Goal: Task Accomplishment & Management: Manage account settings

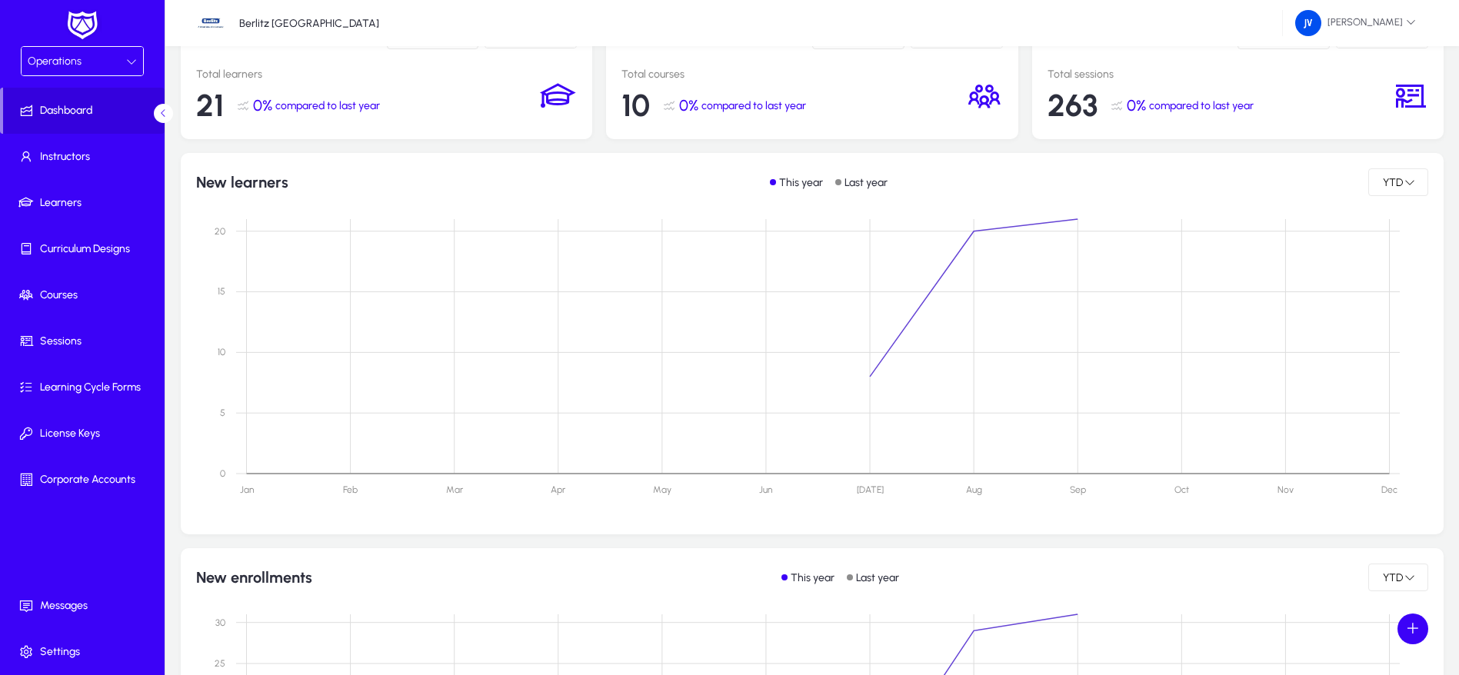
scroll to position [231, 0]
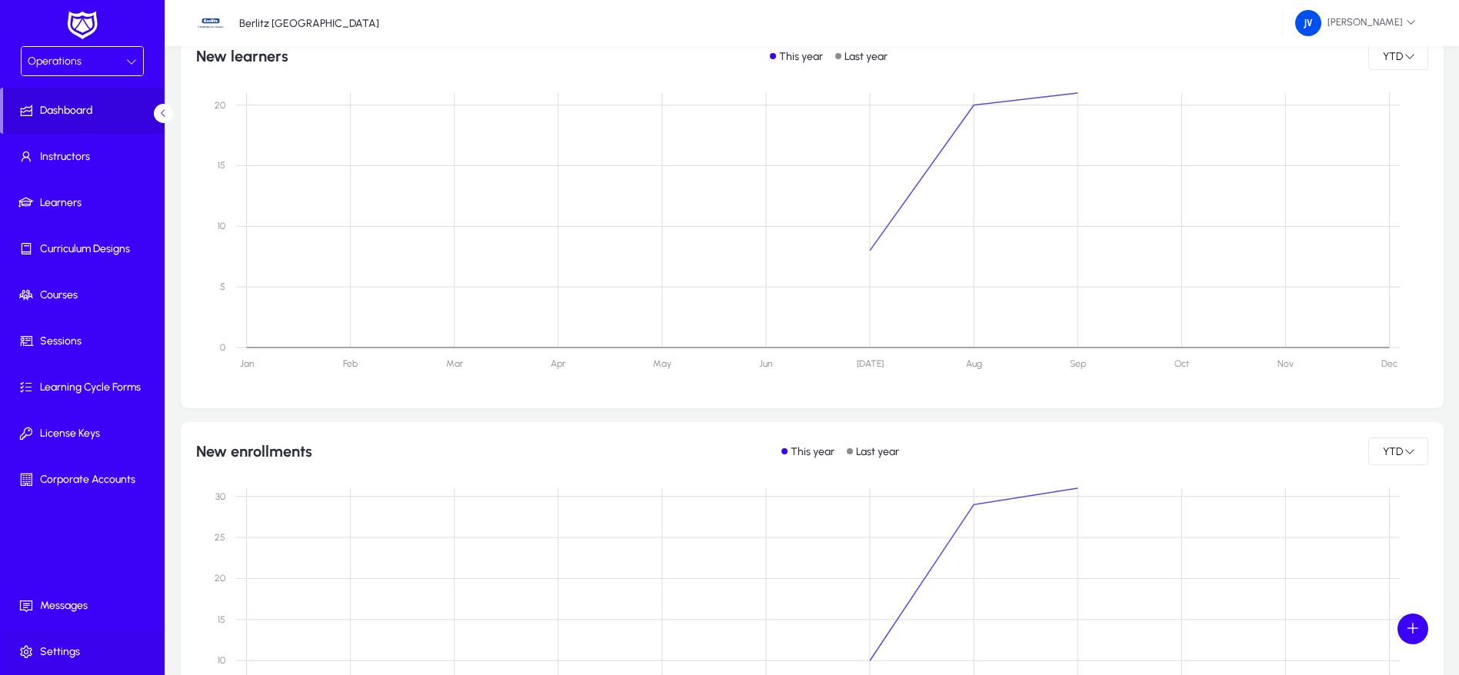
click at [68, 651] on span "Settings" at bounding box center [85, 651] width 165 height 15
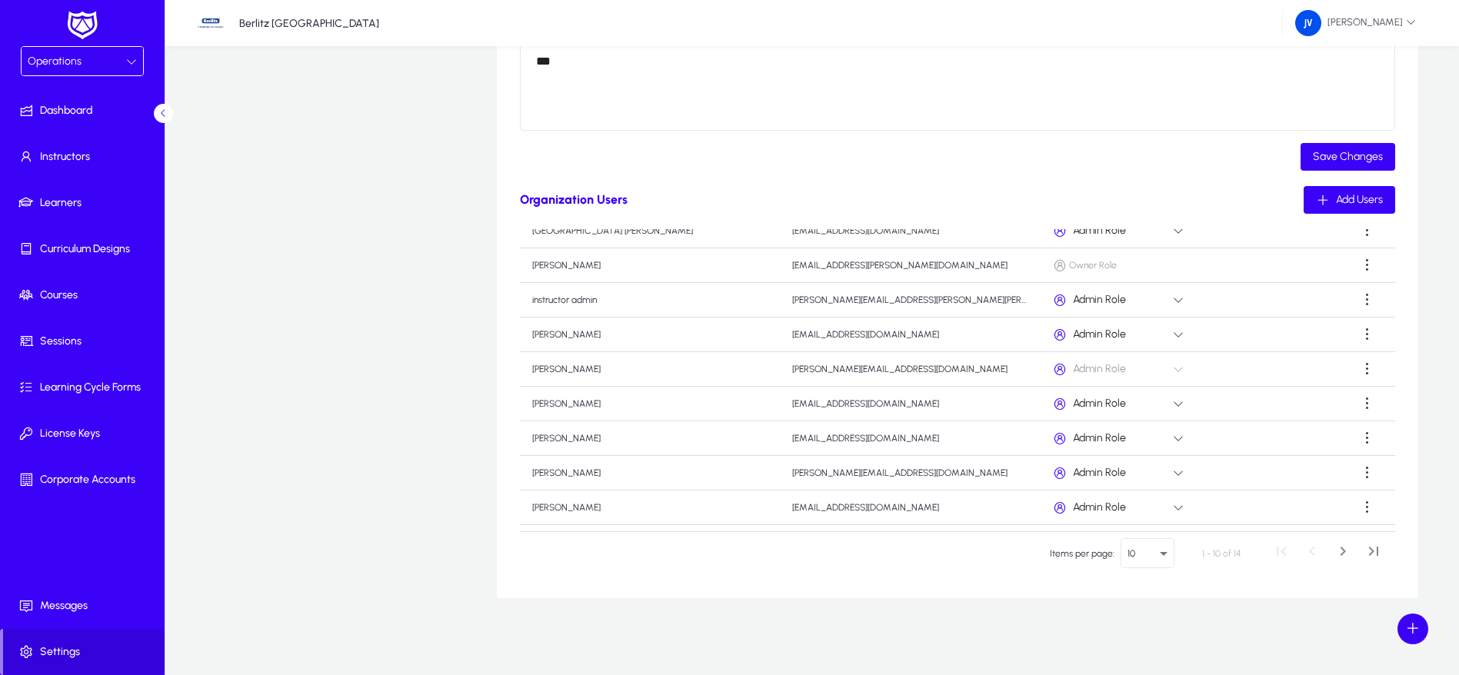
scroll to position [87, 0]
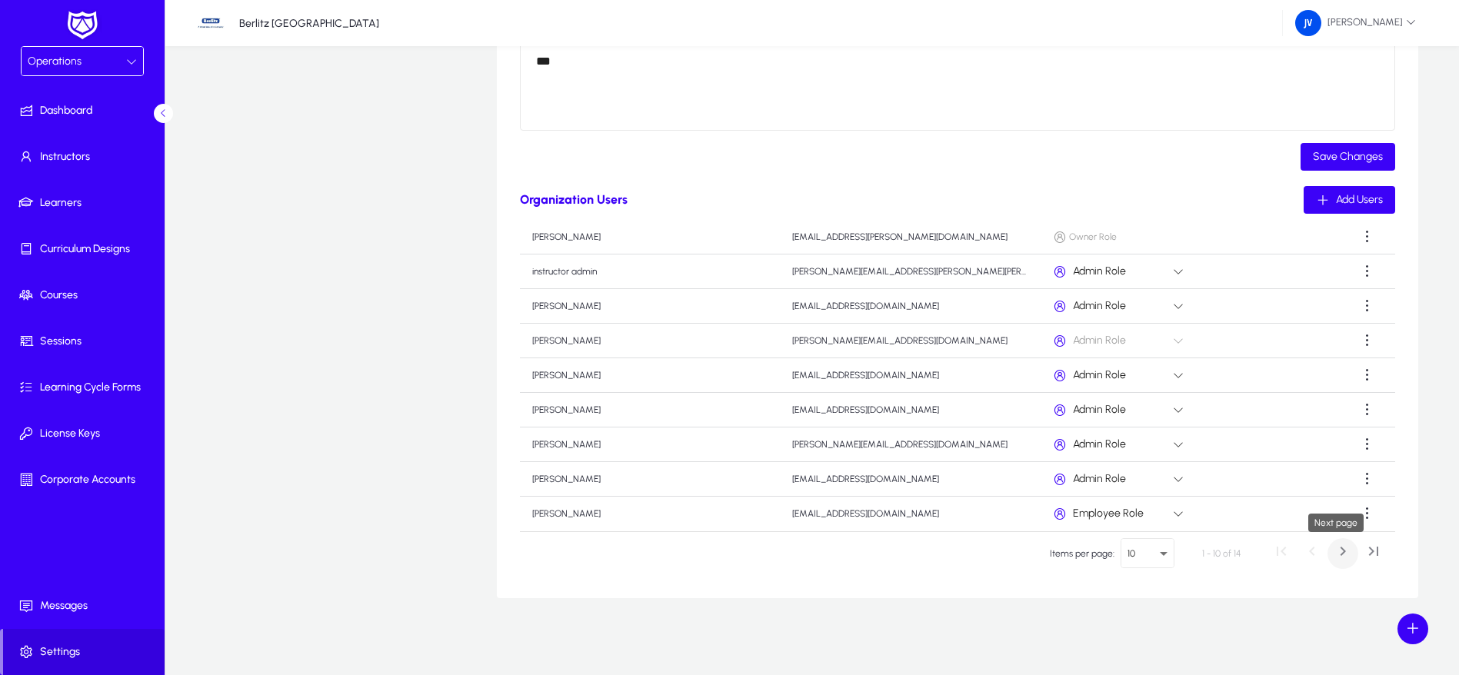
click at [1336, 549] on span "Next page" at bounding box center [1342, 553] width 31 height 31
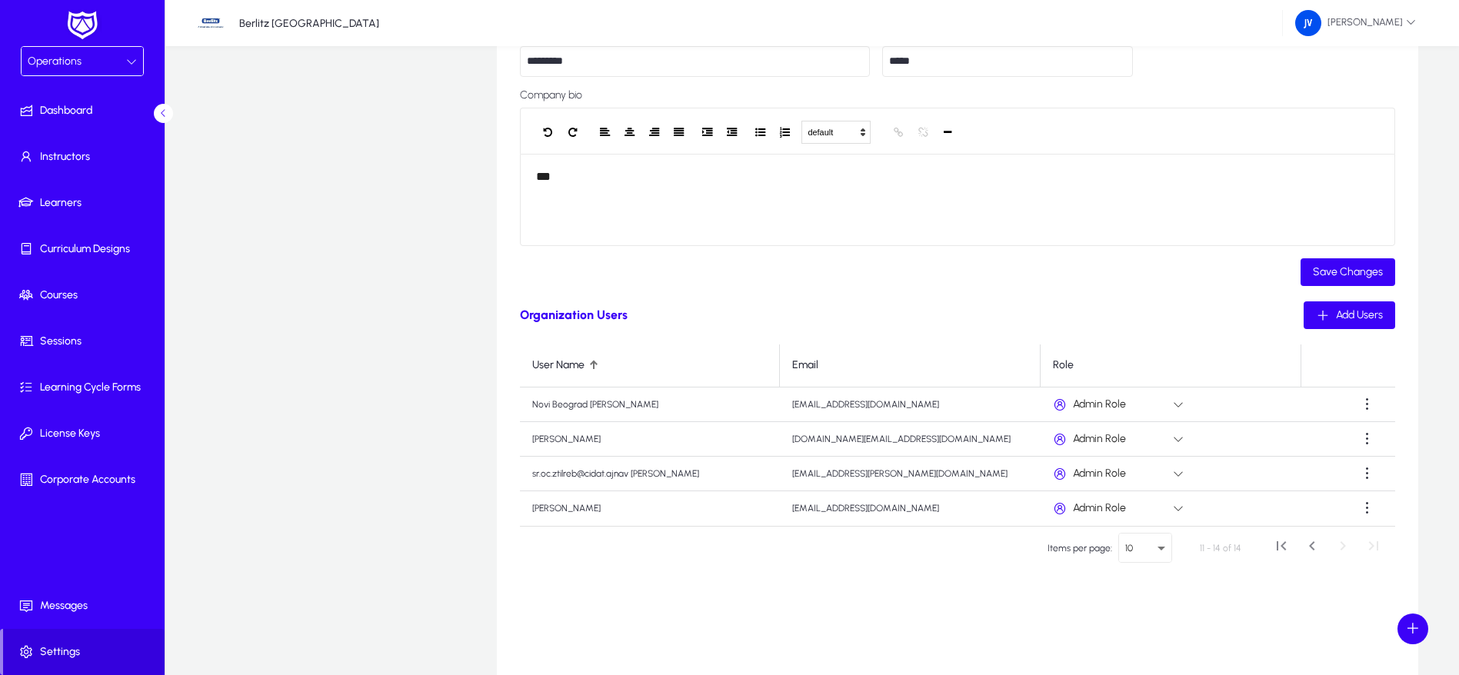
scroll to position [404, 0]
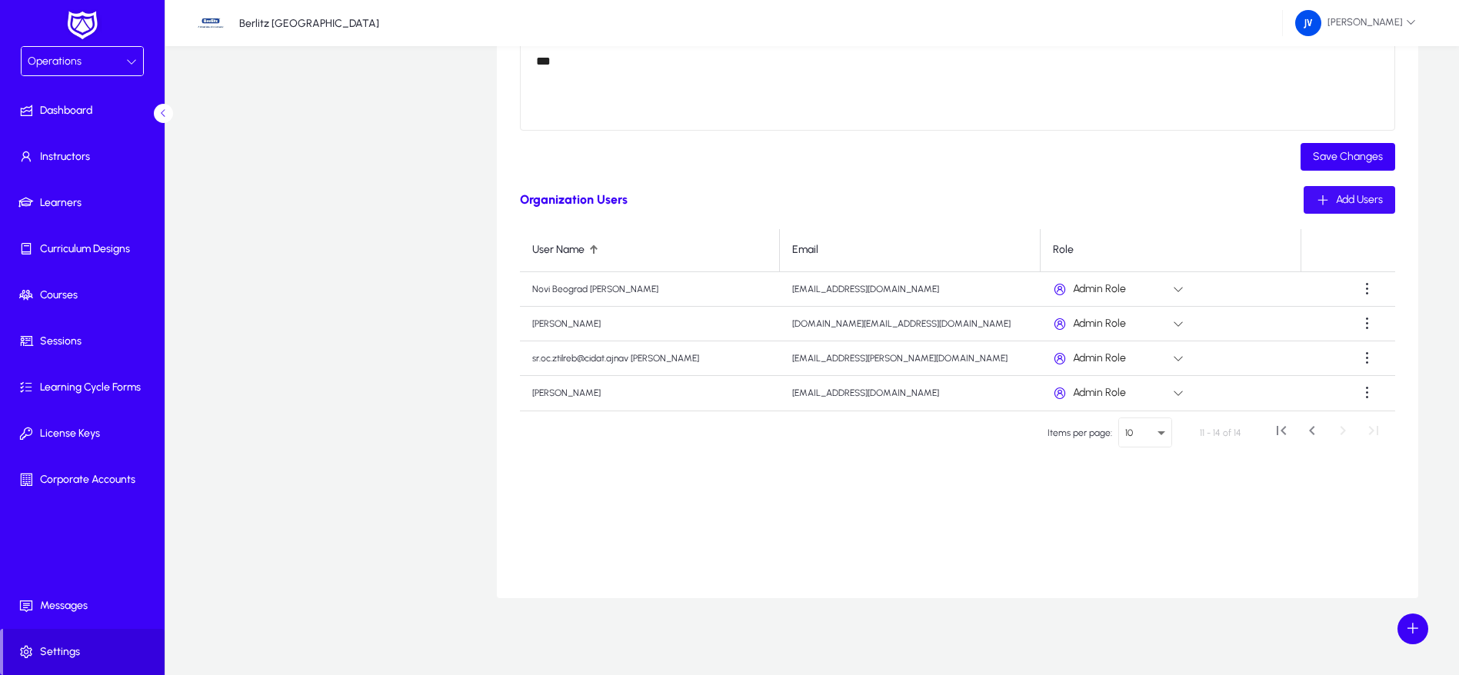
click at [1341, 193] on span "Add Users" at bounding box center [1359, 199] width 47 height 13
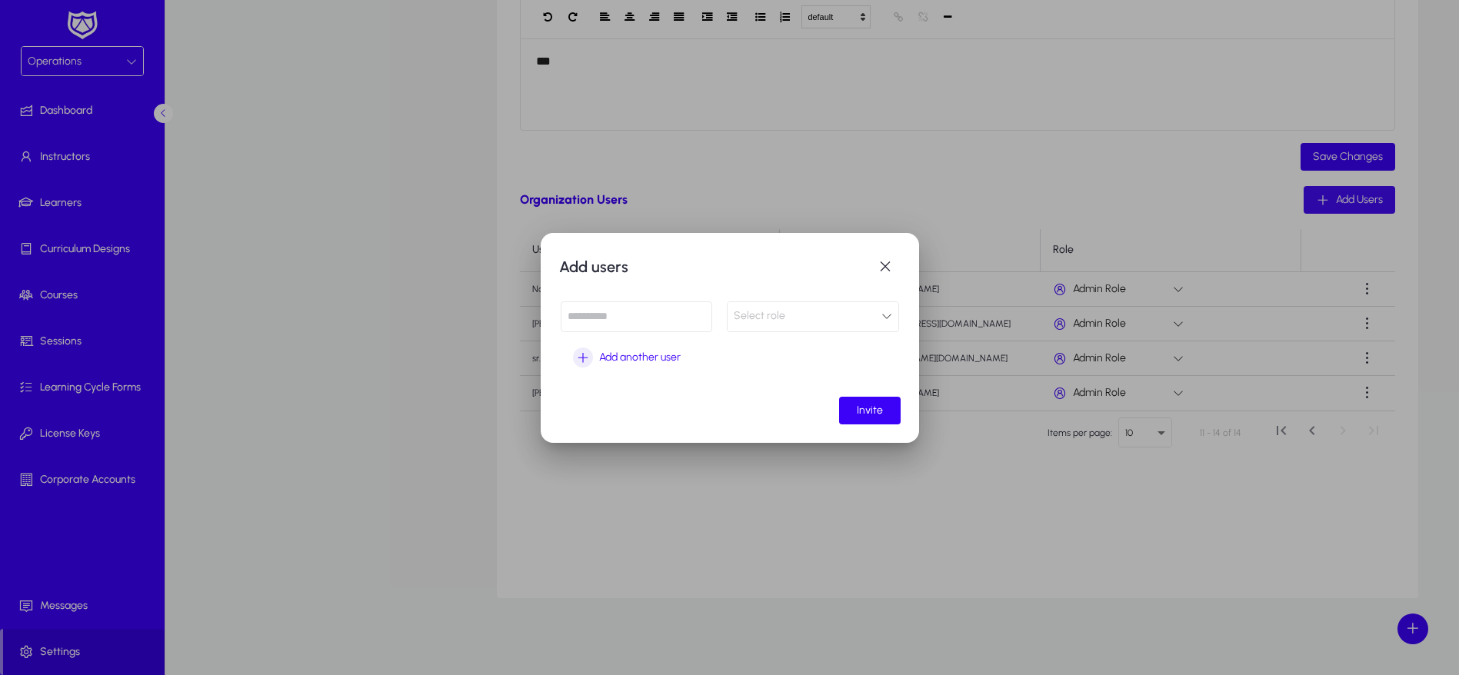
scroll to position [0, 0]
click at [665, 321] on input at bounding box center [636, 316] width 151 height 31
click at [578, 310] on input at bounding box center [636, 316] width 151 height 31
paste input "**********"
type input "**********"
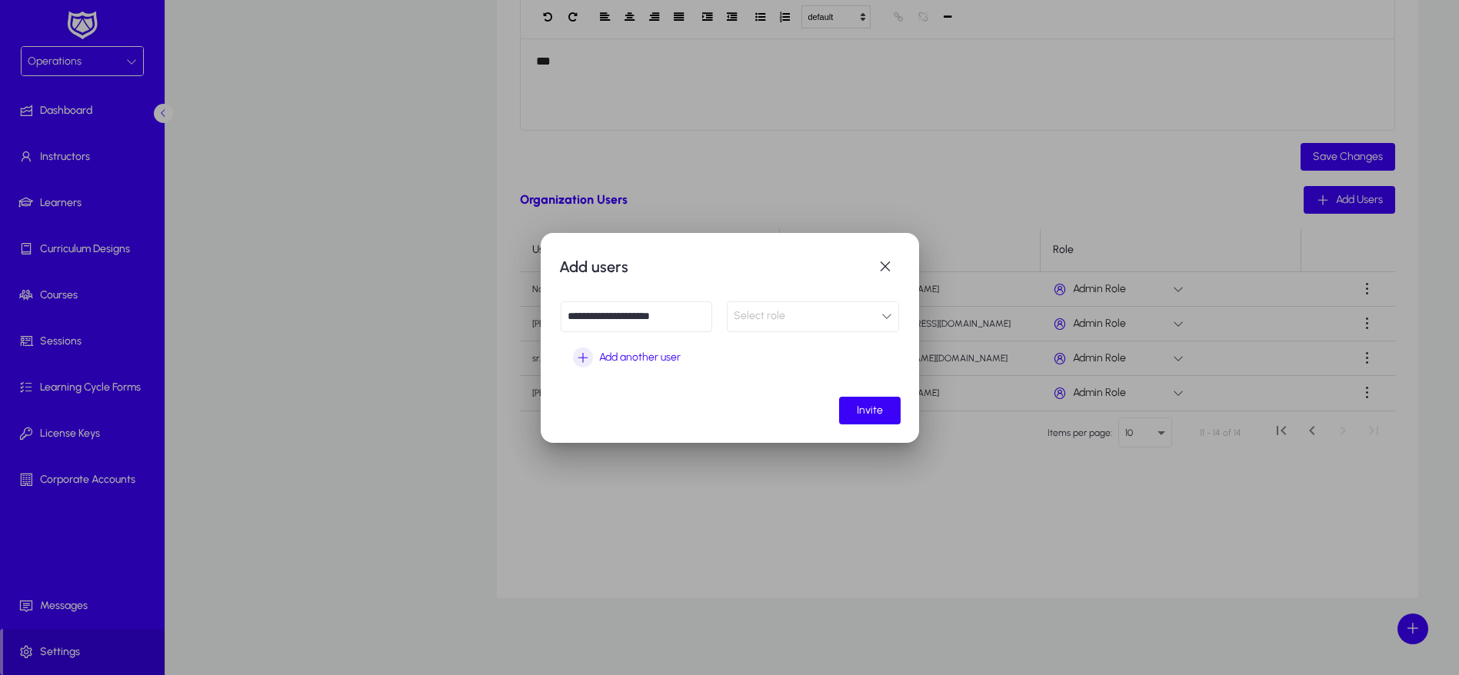
click at [880, 318] on div "Select role" at bounding box center [808, 316] width 148 height 20
click at [830, 348] on mat-option "Admin Role" at bounding box center [813, 347] width 172 height 32
click at [861, 410] on span "Invite" at bounding box center [870, 410] width 26 height 13
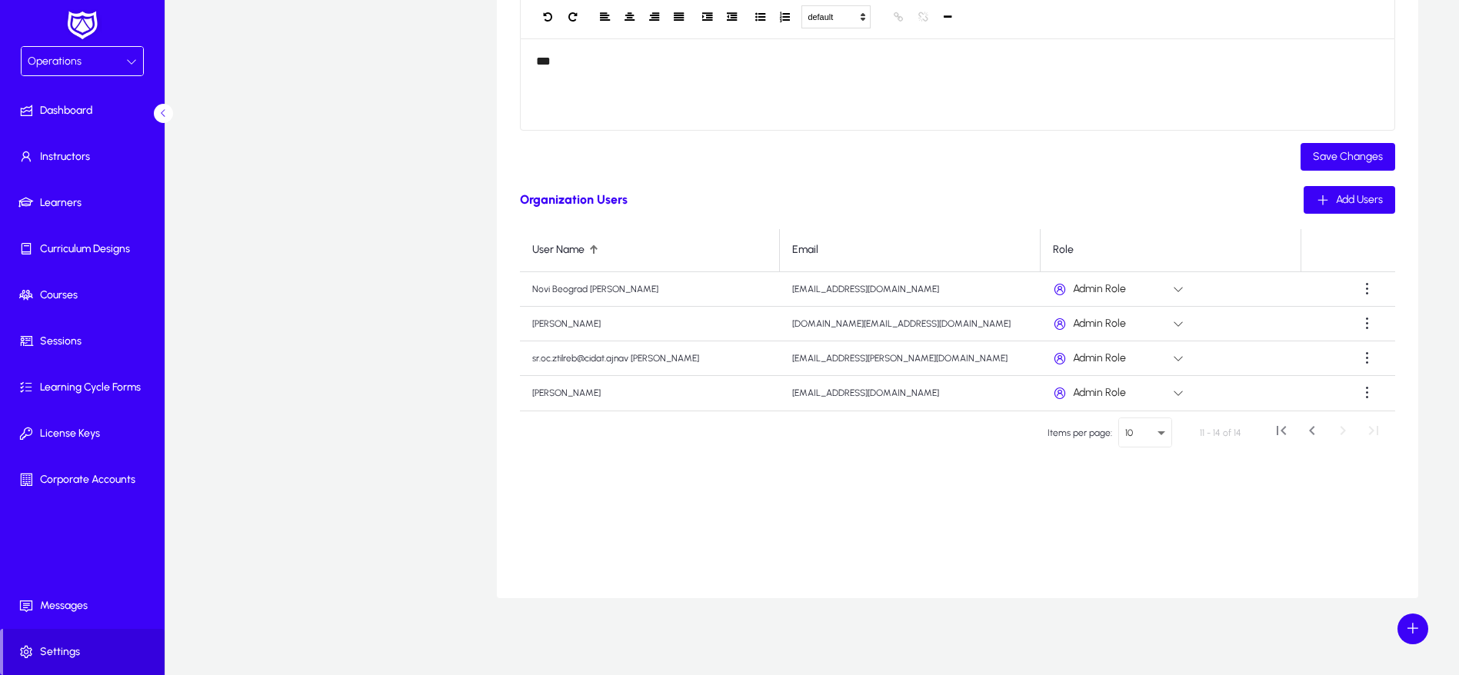
scroll to position [404, 0]
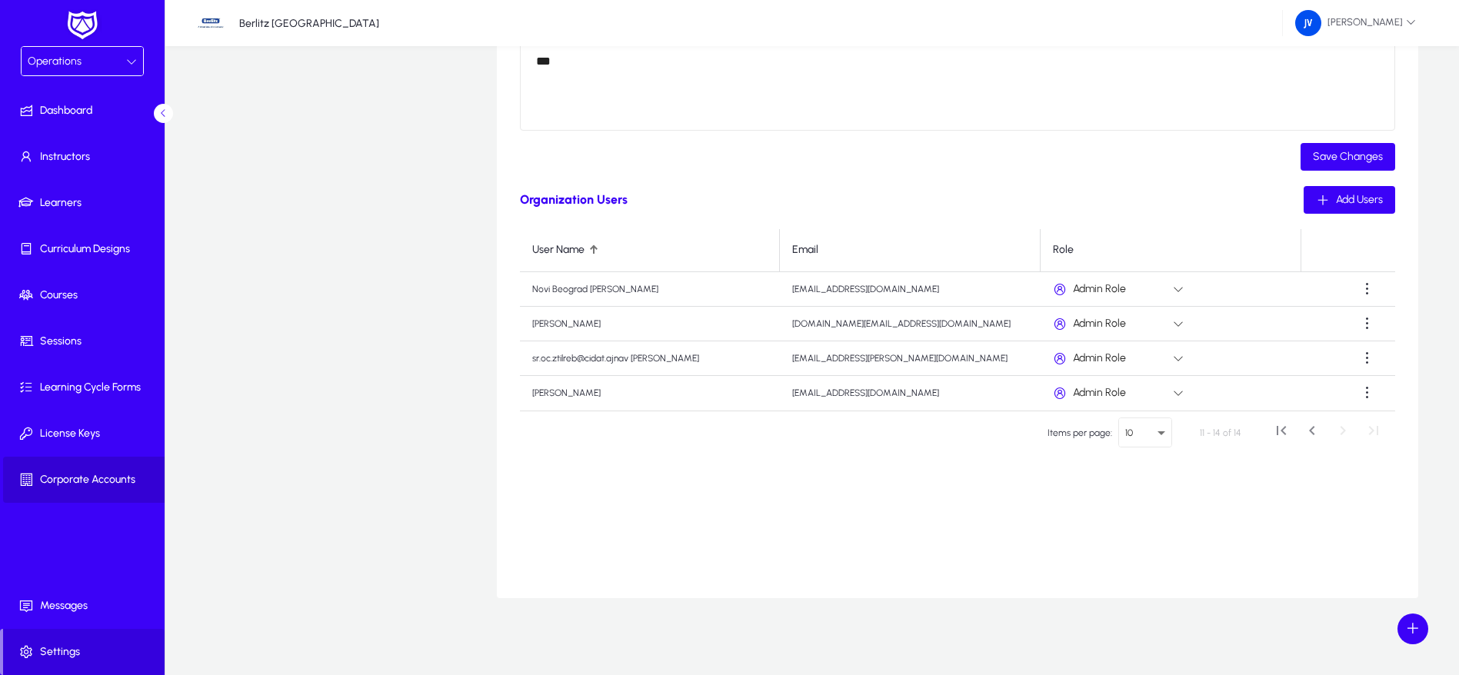
click at [98, 472] on span "Corporate Accounts" at bounding box center [85, 479] width 165 height 15
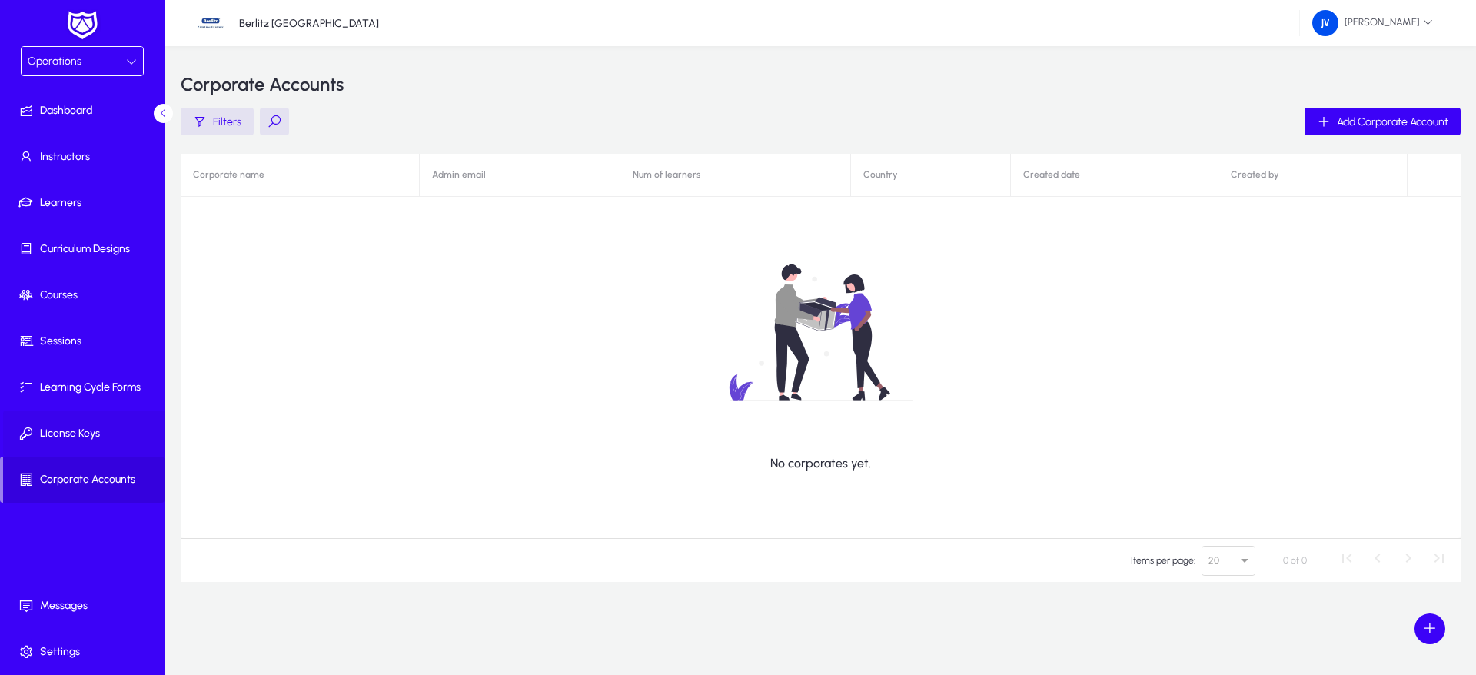
click at [92, 432] on span "License Keys" at bounding box center [85, 433] width 165 height 15
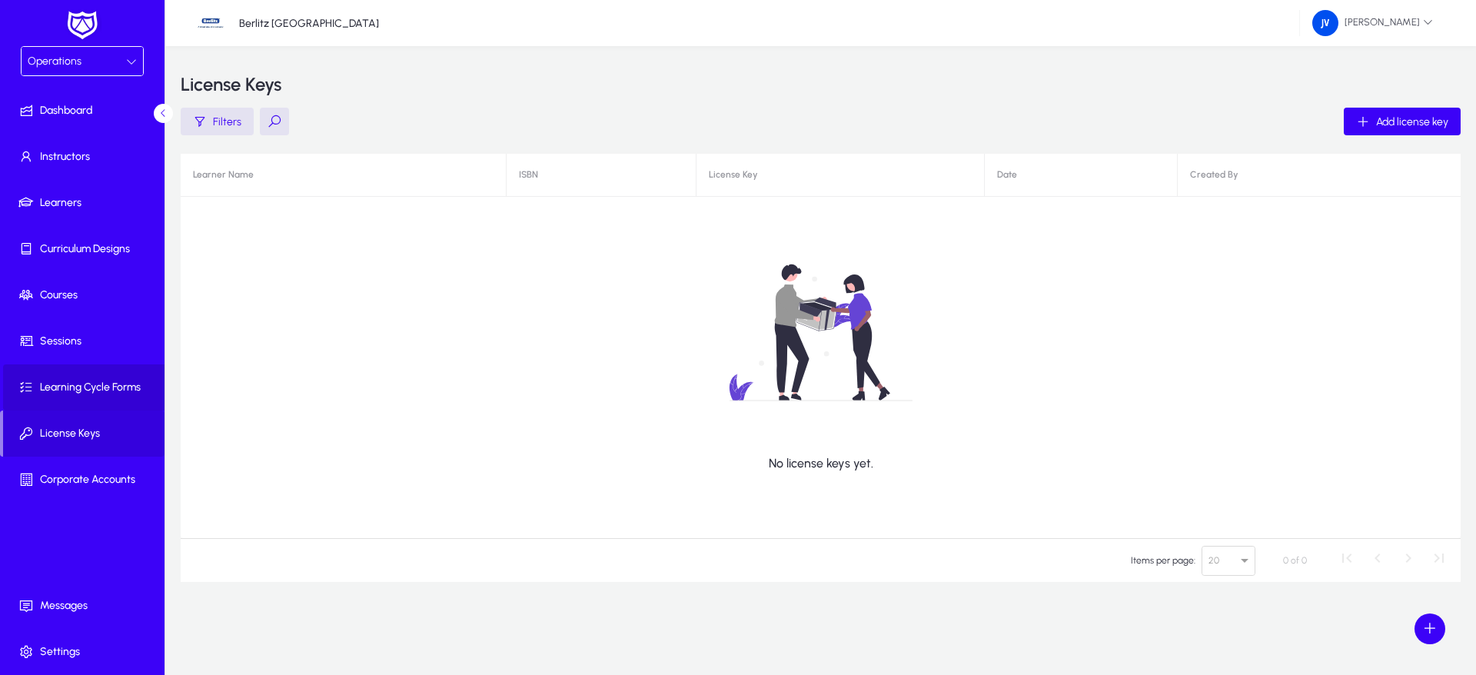
click at [86, 388] on span "Learning Cycle Forms" at bounding box center [85, 387] width 165 height 15
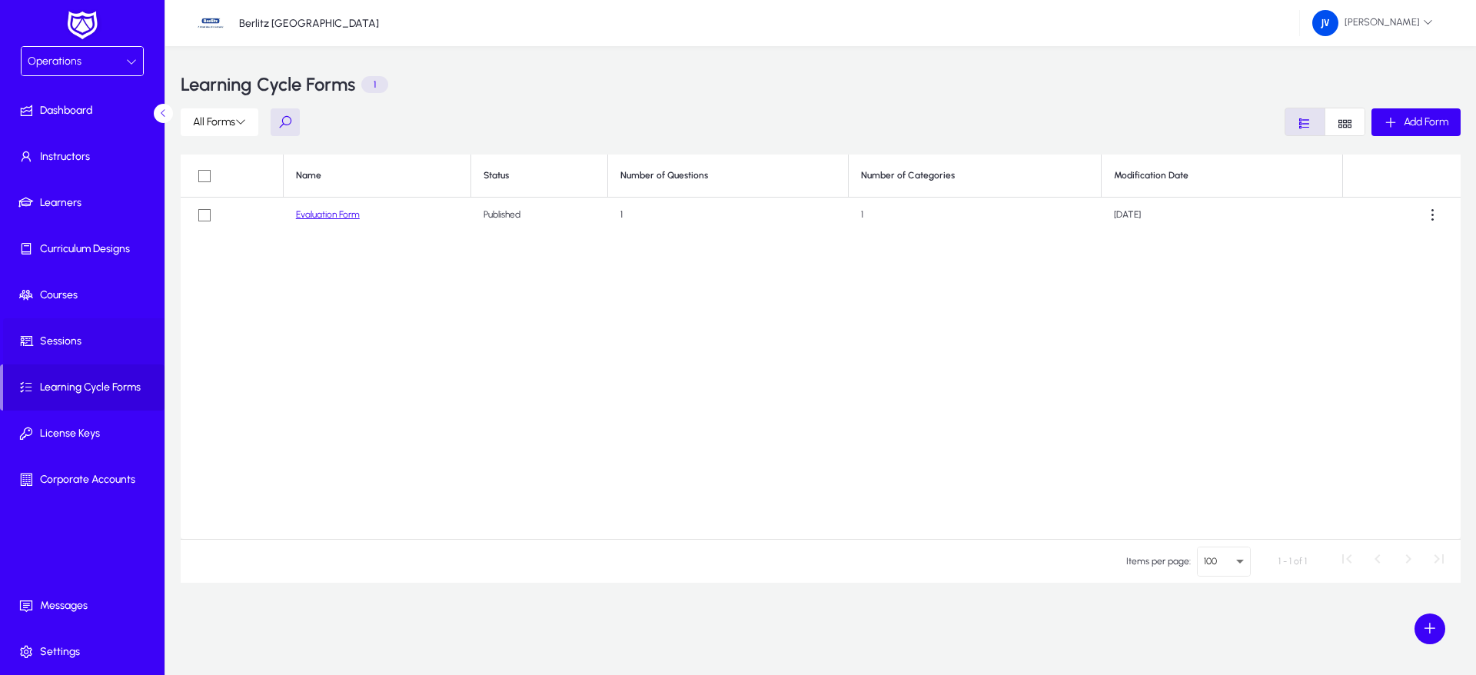
click at [73, 341] on span "Sessions" at bounding box center [85, 341] width 165 height 15
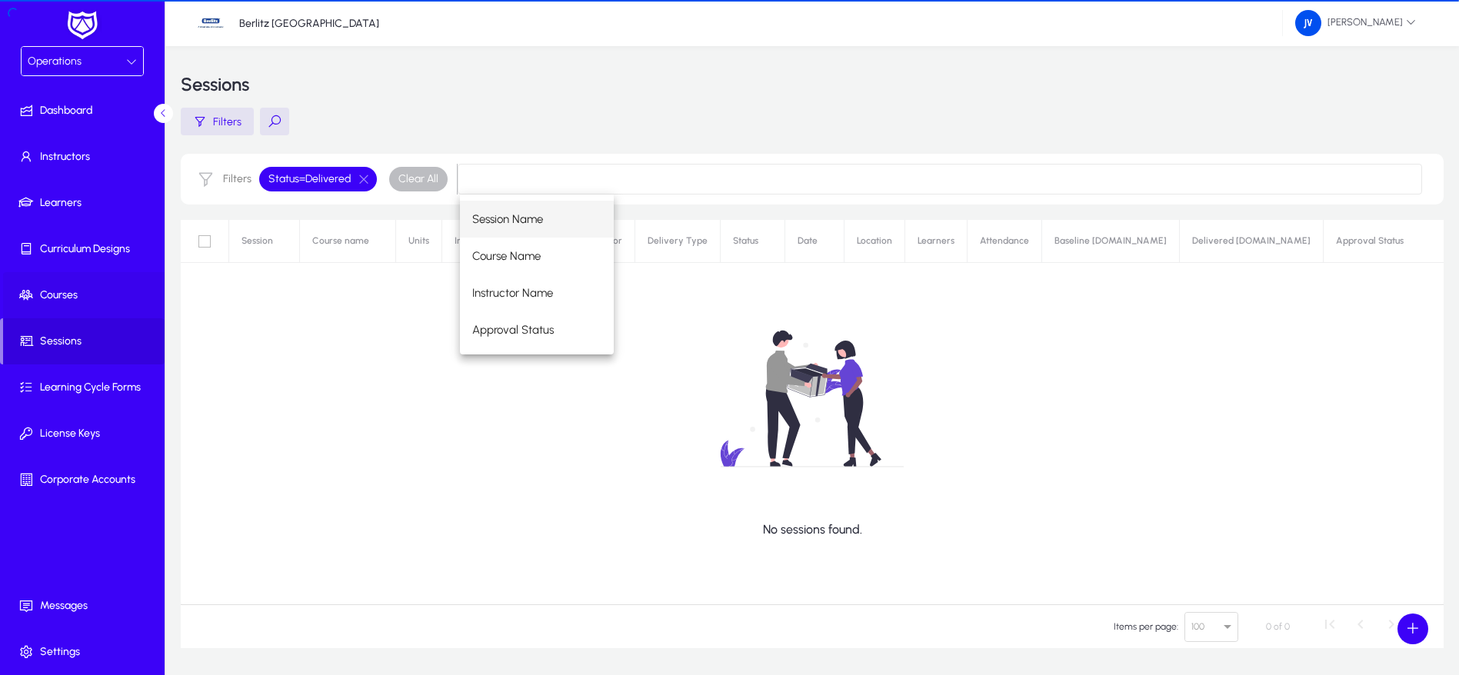
click at [58, 295] on span "Courses" at bounding box center [85, 295] width 165 height 15
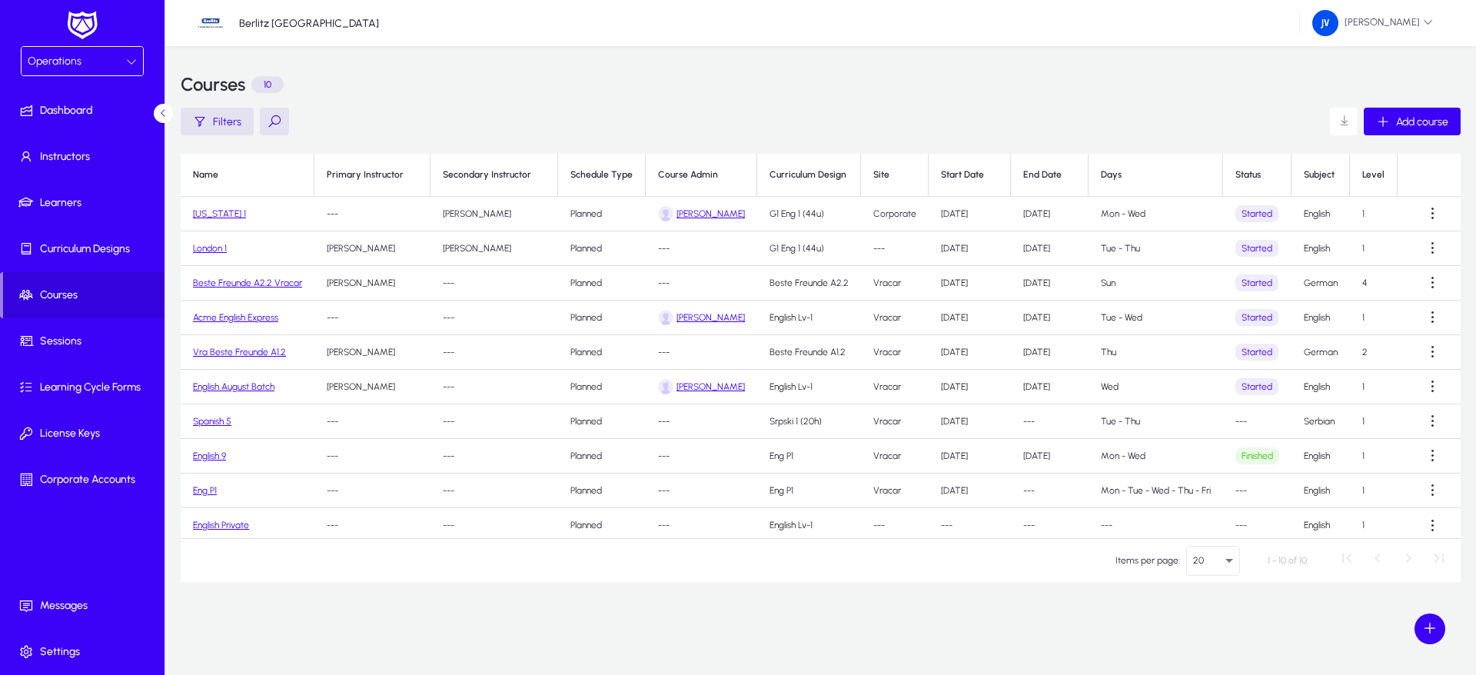
click at [135, 62] on icon at bounding box center [131, 61] width 11 height 11
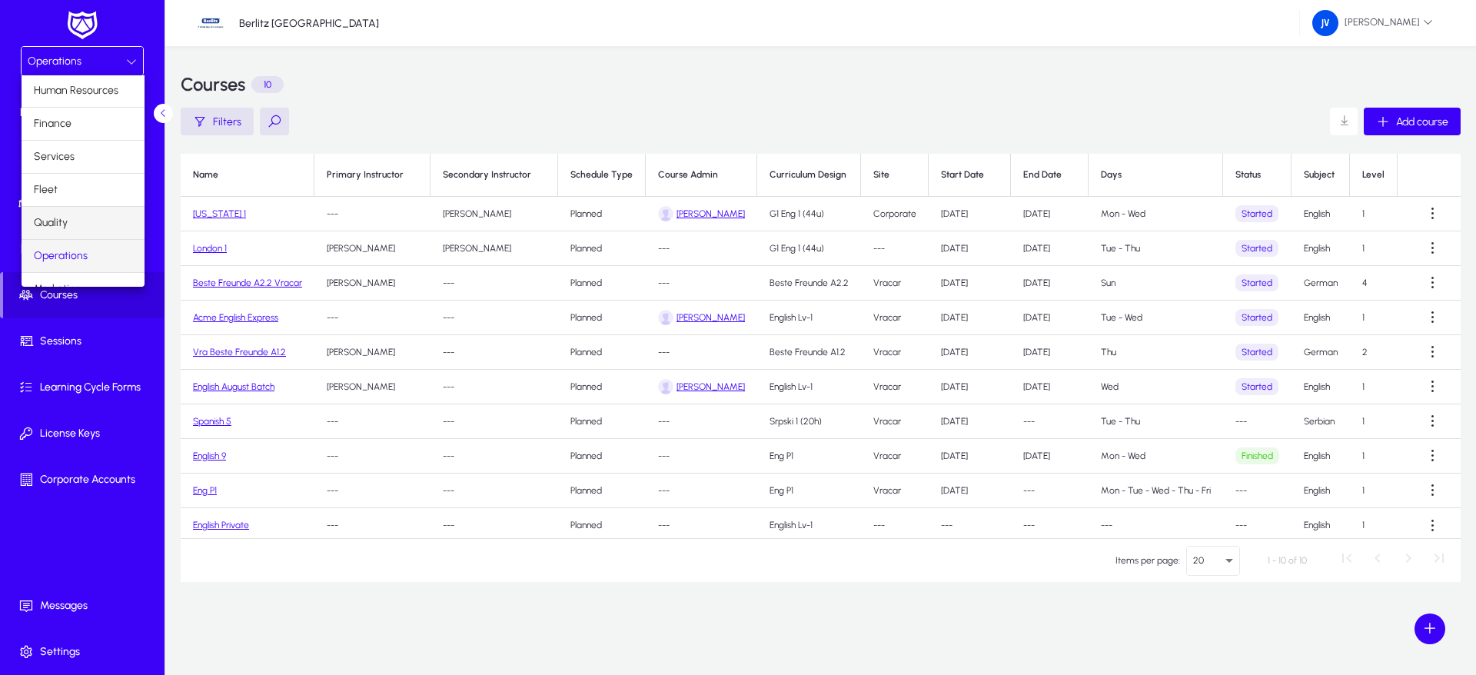
scroll to position [52, 0]
click at [85, 258] on mat-option "Marketing" at bounding box center [83, 271] width 123 height 32
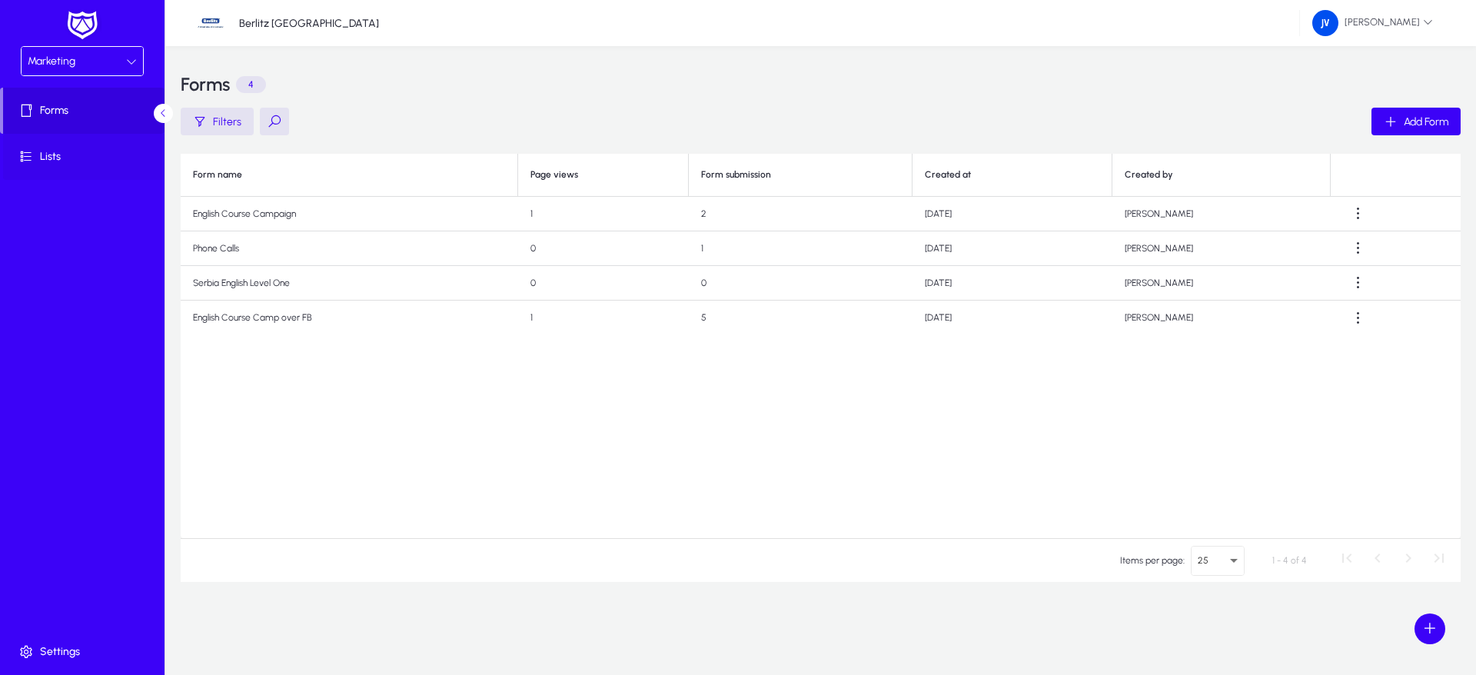
click at [41, 163] on span "Lists" at bounding box center [85, 156] width 165 height 15
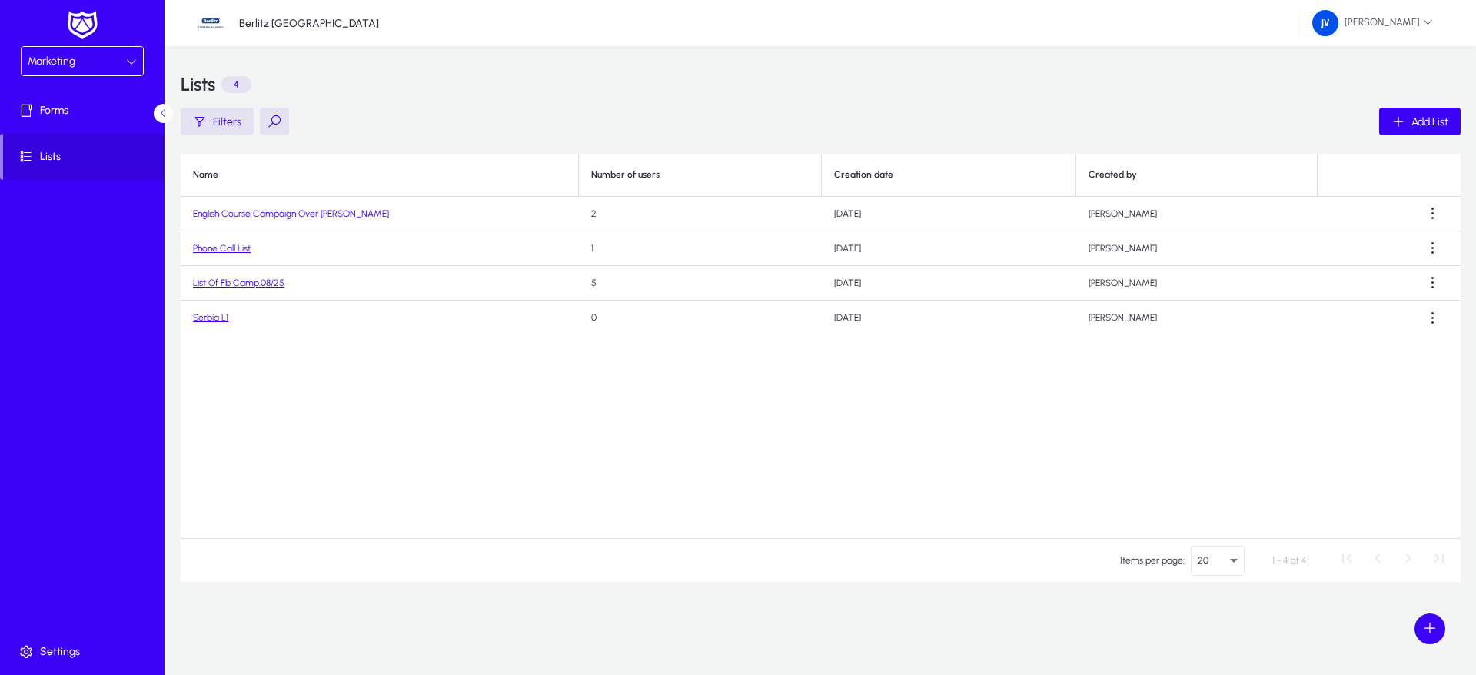
click at [292, 209] on link "English Course Campaign Over [PERSON_NAME]" at bounding box center [291, 213] width 196 height 11
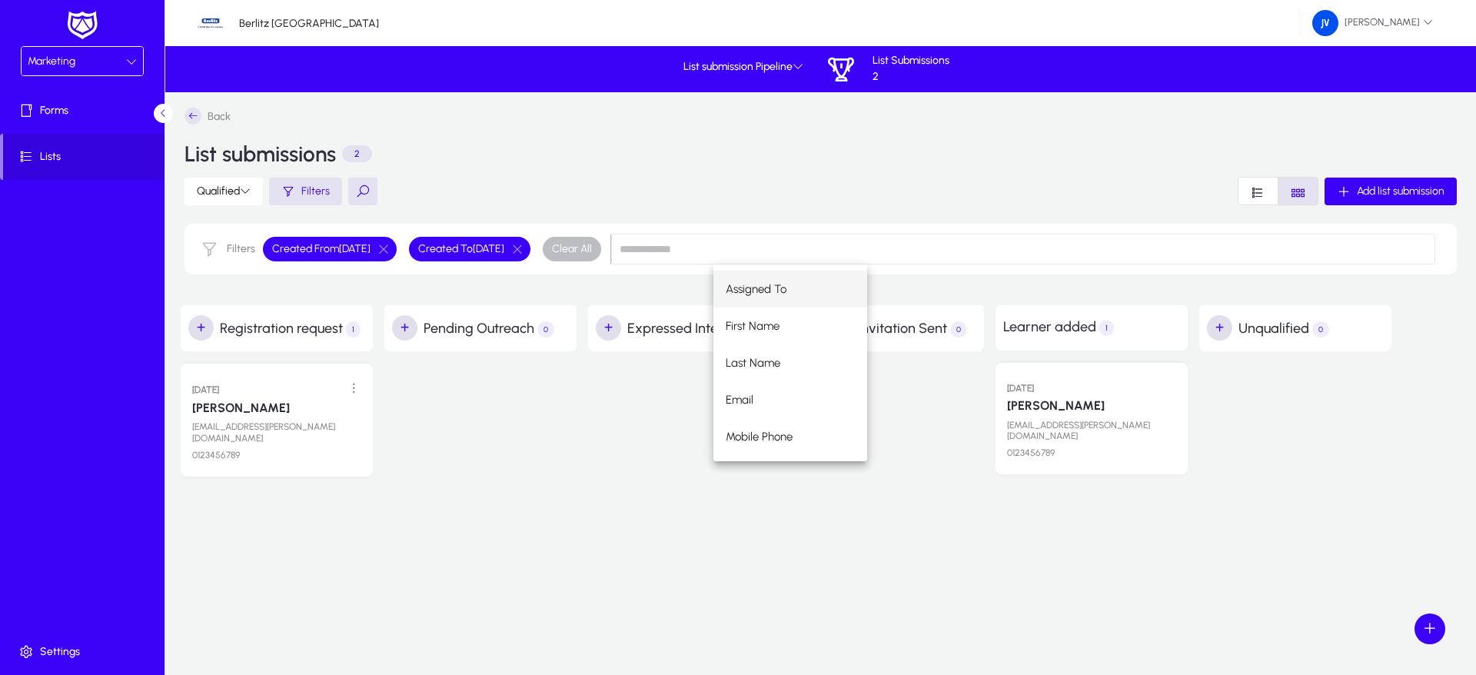
click at [497, 464] on div at bounding box center [480, 420] width 192 height 138
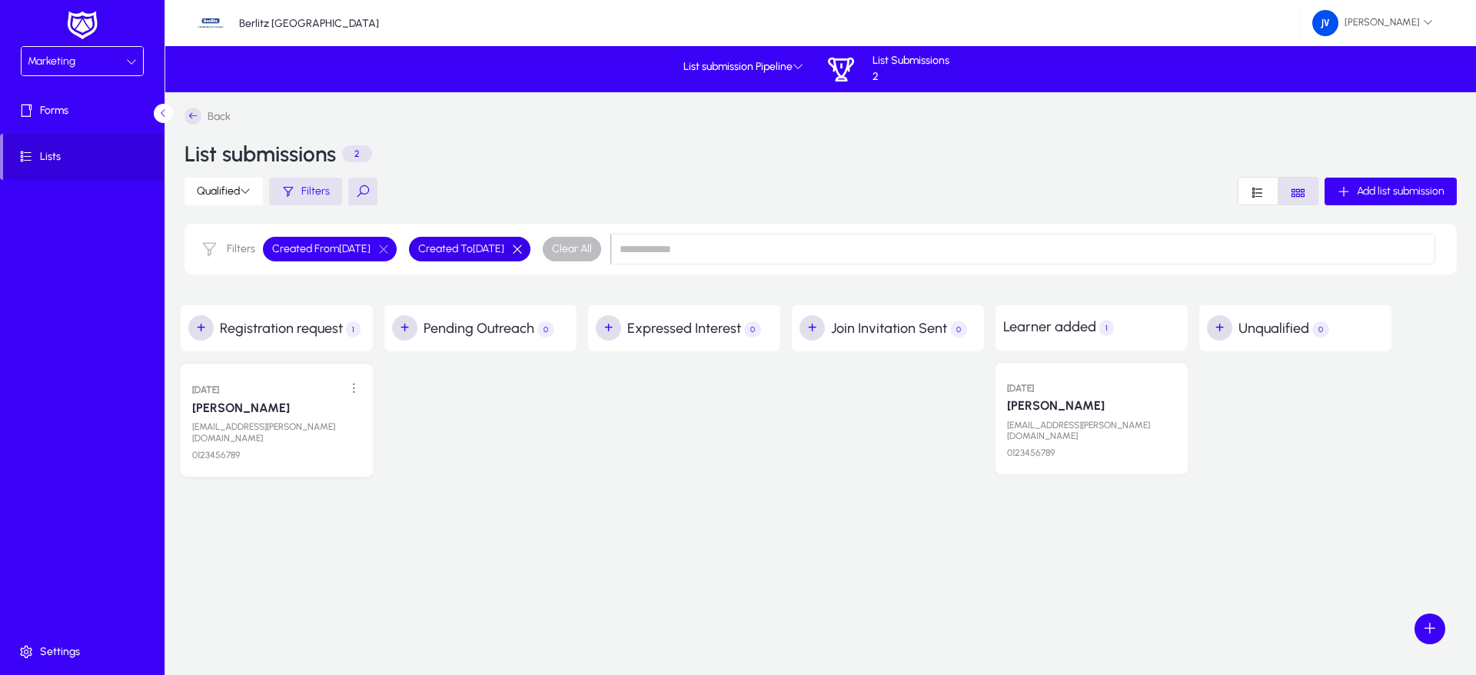
click at [531, 249] on button "button" at bounding box center [517, 249] width 26 height 14
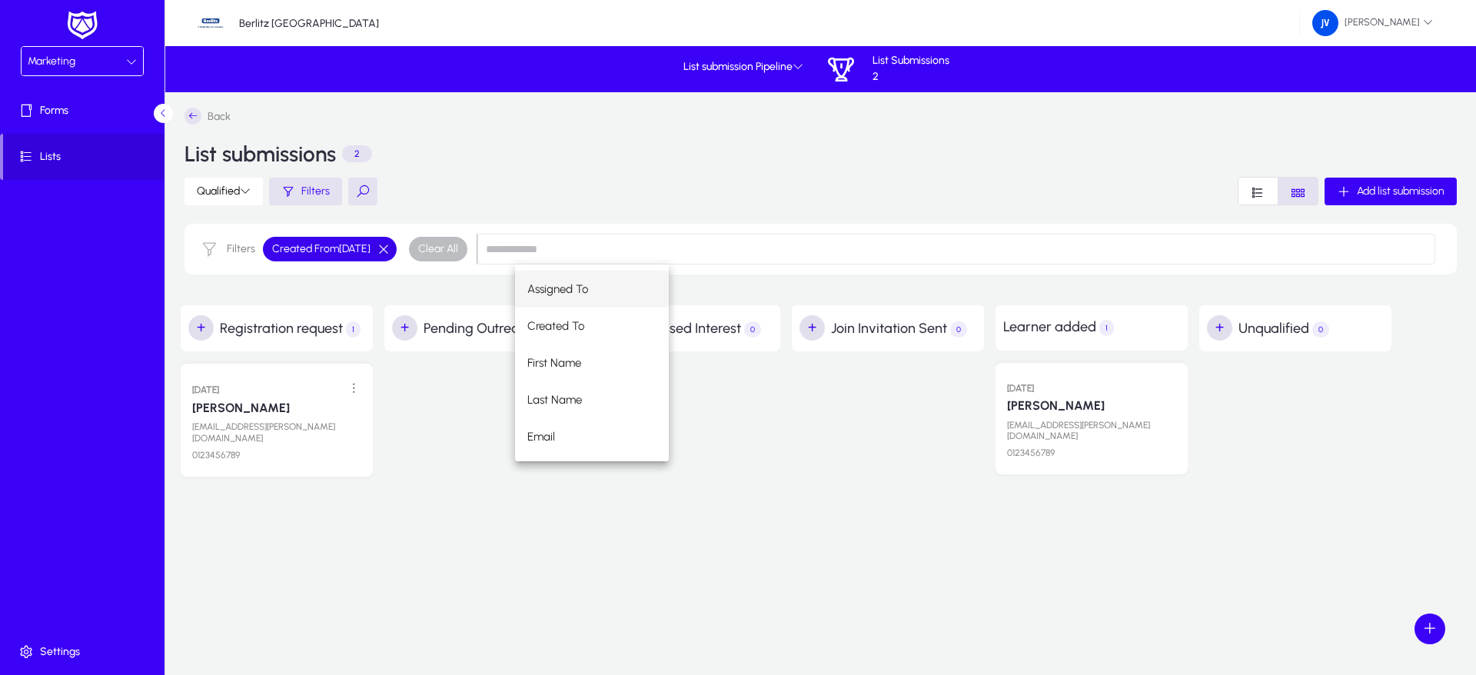
click at [397, 242] on button "button" at bounding box center [384, 249] width 26 height 14
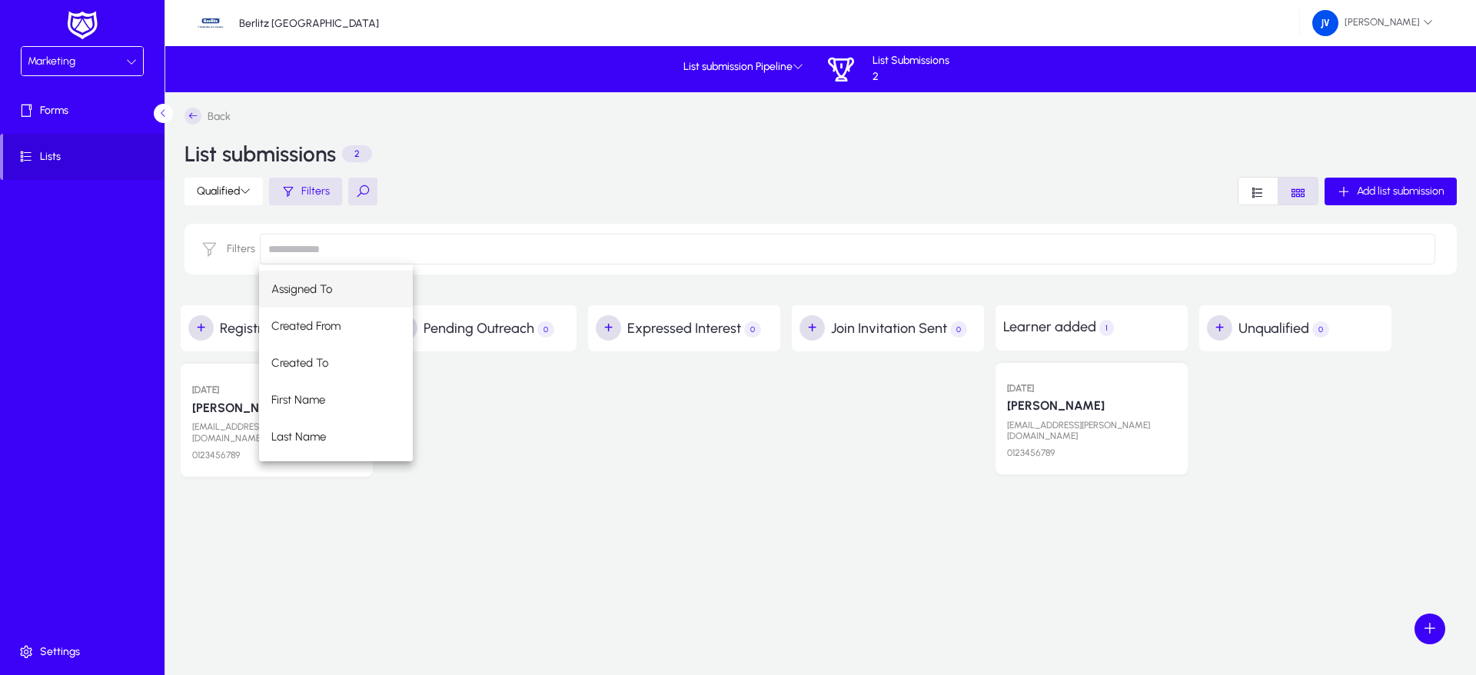
click at [528, 404] on div "Assigned To Created From Created To First Name Last Name Email Mobile Phone Wha…" at bounding box center [847, 363] width 1177 height 197
click at [69, 104] on span "Forms" at bounding box center [85, 110] width 165 height 15
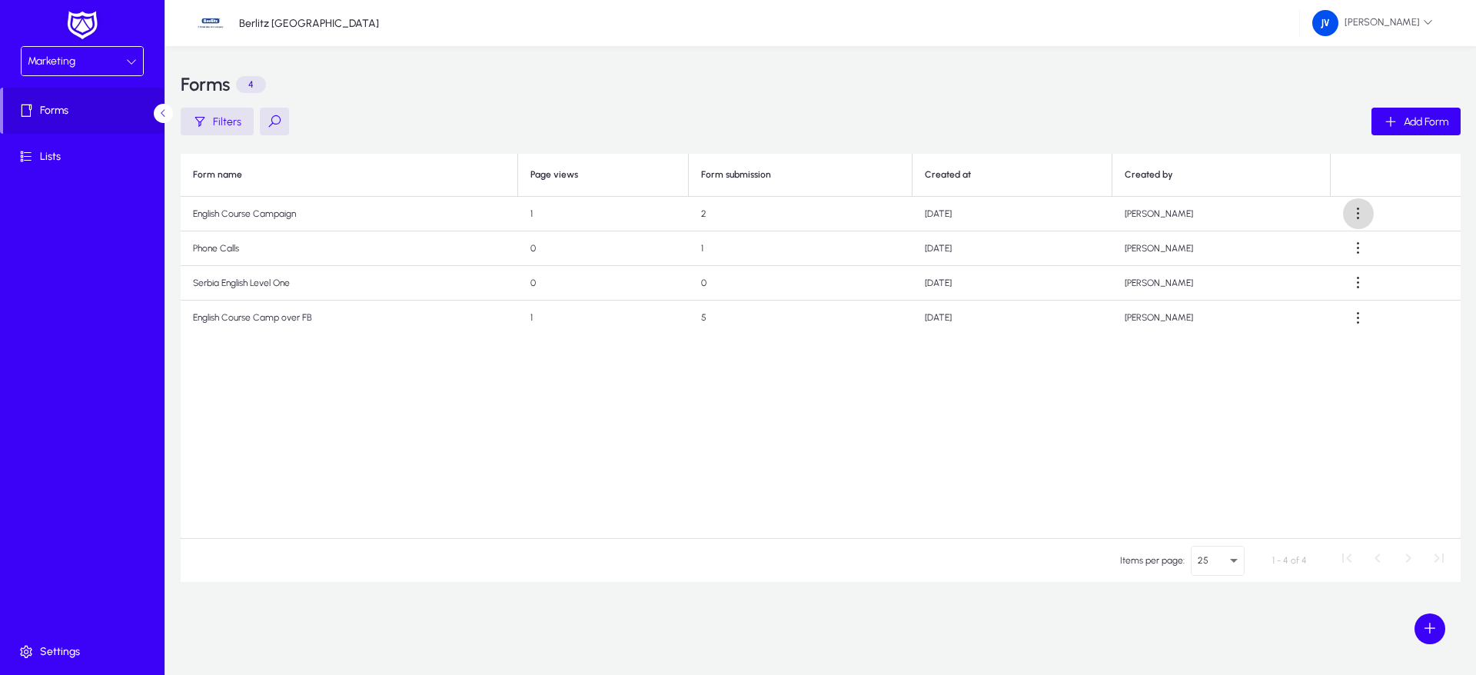
click at [1354, 216] on span at bounding box center [1358, 213] width 31 height 31
click at [1316, 248] on span "Edit" at bounding box center [1328, 252] width 62 height 14
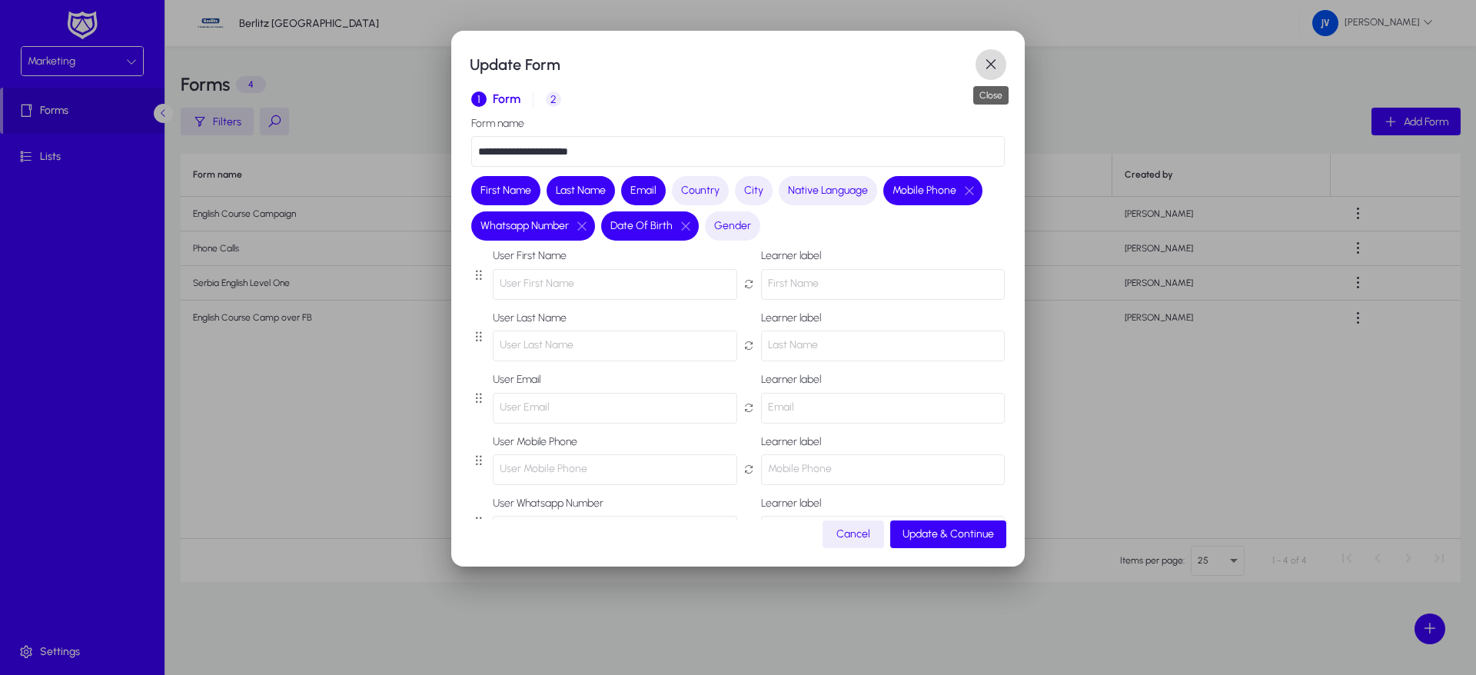
click at [987, 65] on span "button" at bounding box center [991, 64] width 31 height 31
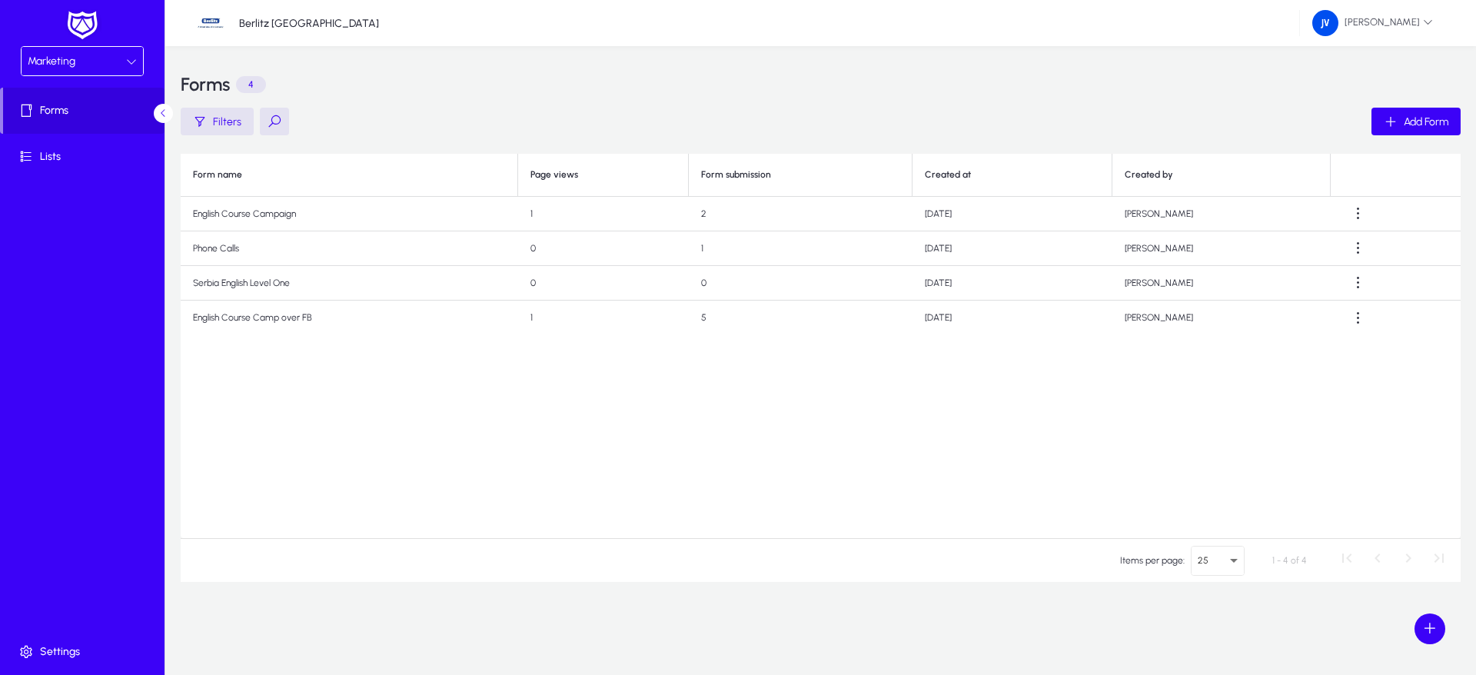
click at [136, 59] on icon at bounding box center [131, 61] width 11 height 11
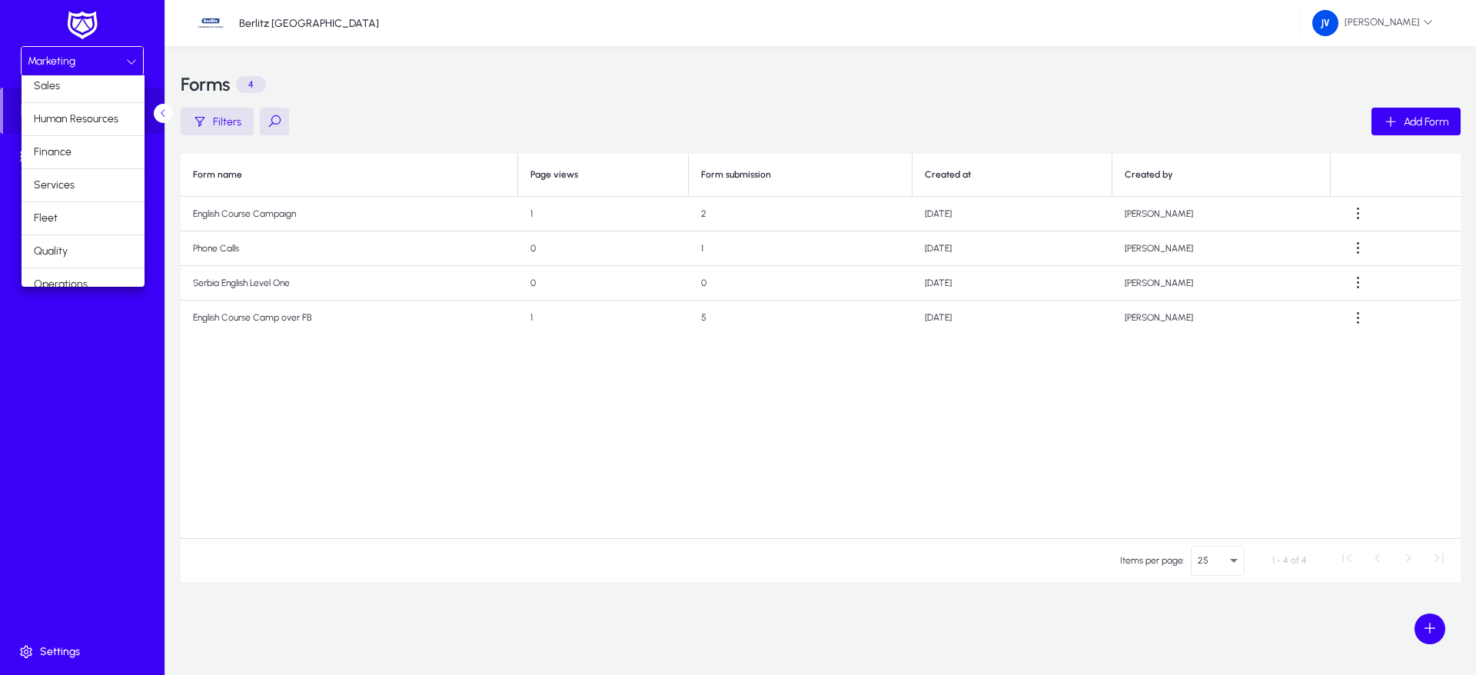
scroll to position [4, 0]
click at [87, 90] on mat-option "Sales" at bounding box center [83, 88] width 123 height 32
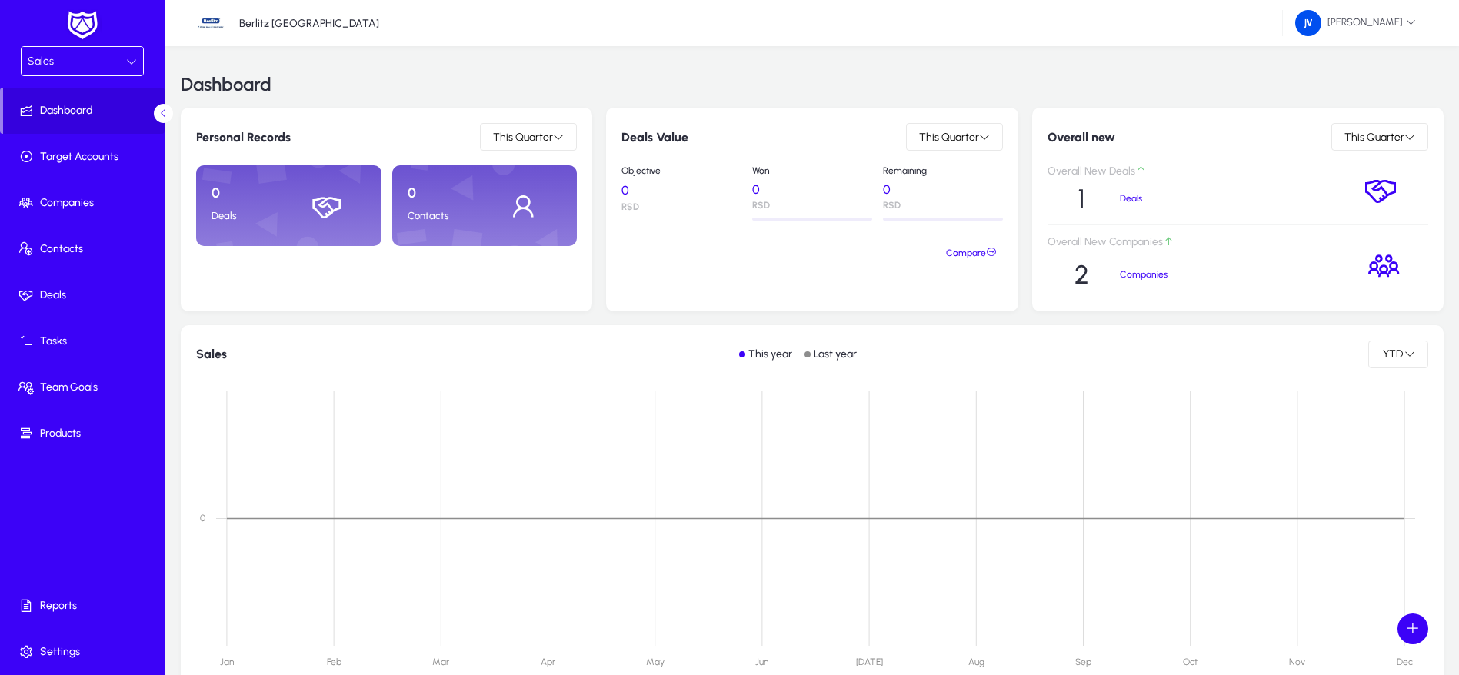
click at [130, 56] on icon at bounding box center [131, 61] width 11 height 11
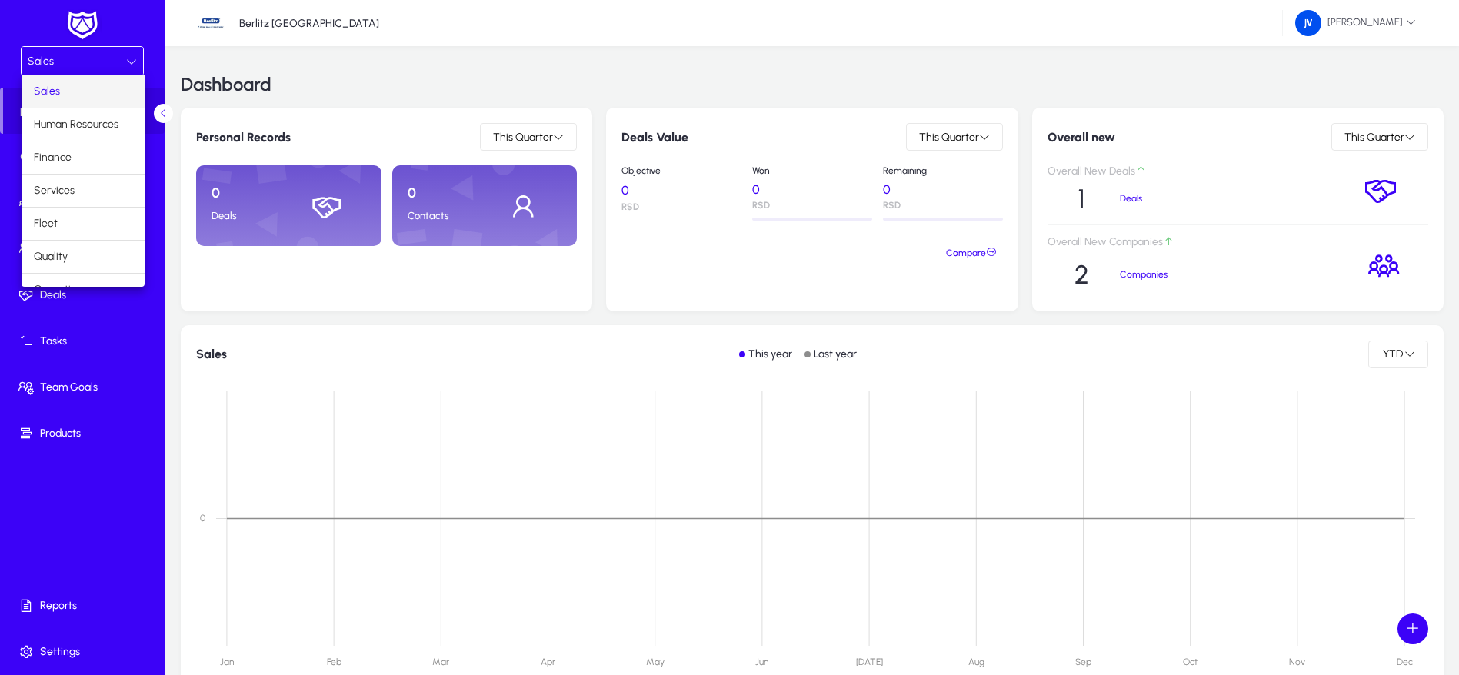
click at [81, 91] on mat-option "Sales" at bounding box center [83, 91] width 123 height 32
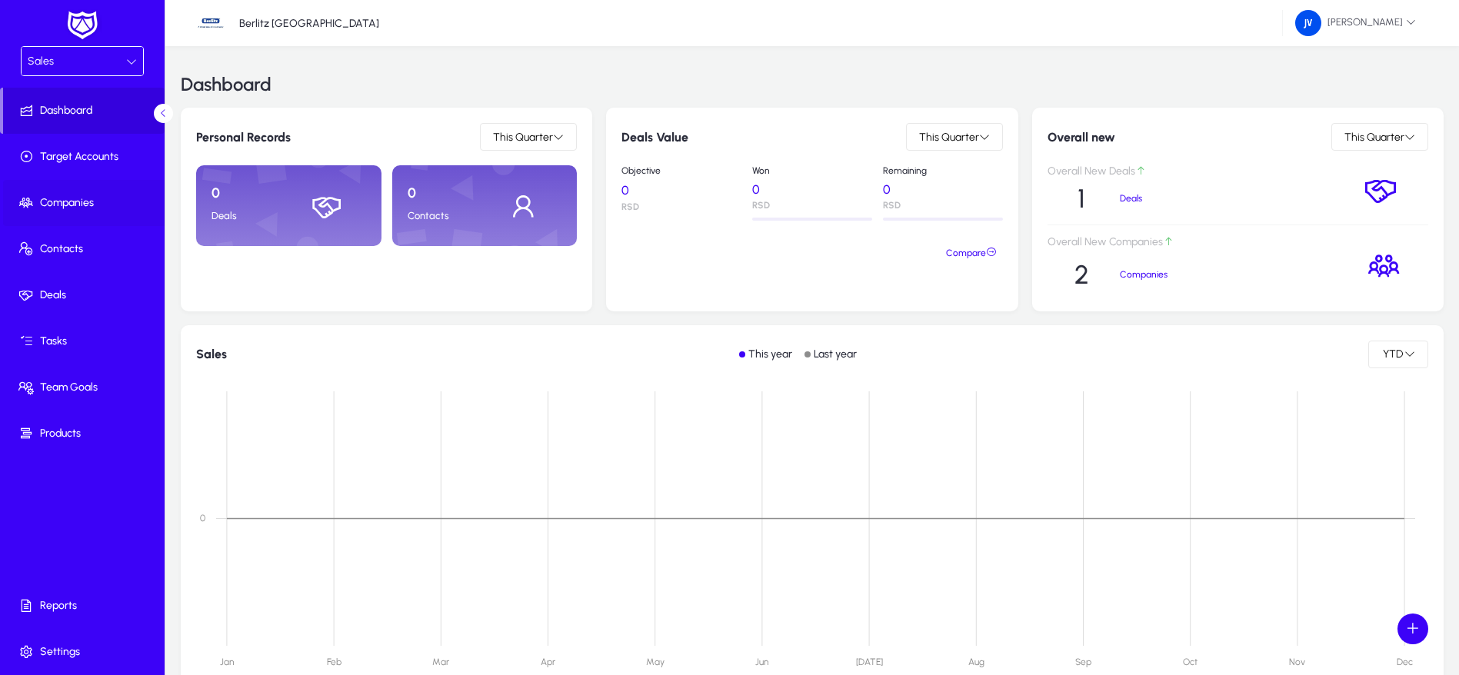
click at [82, 193] on span at bounding box center [85, 203] width 165 height 37
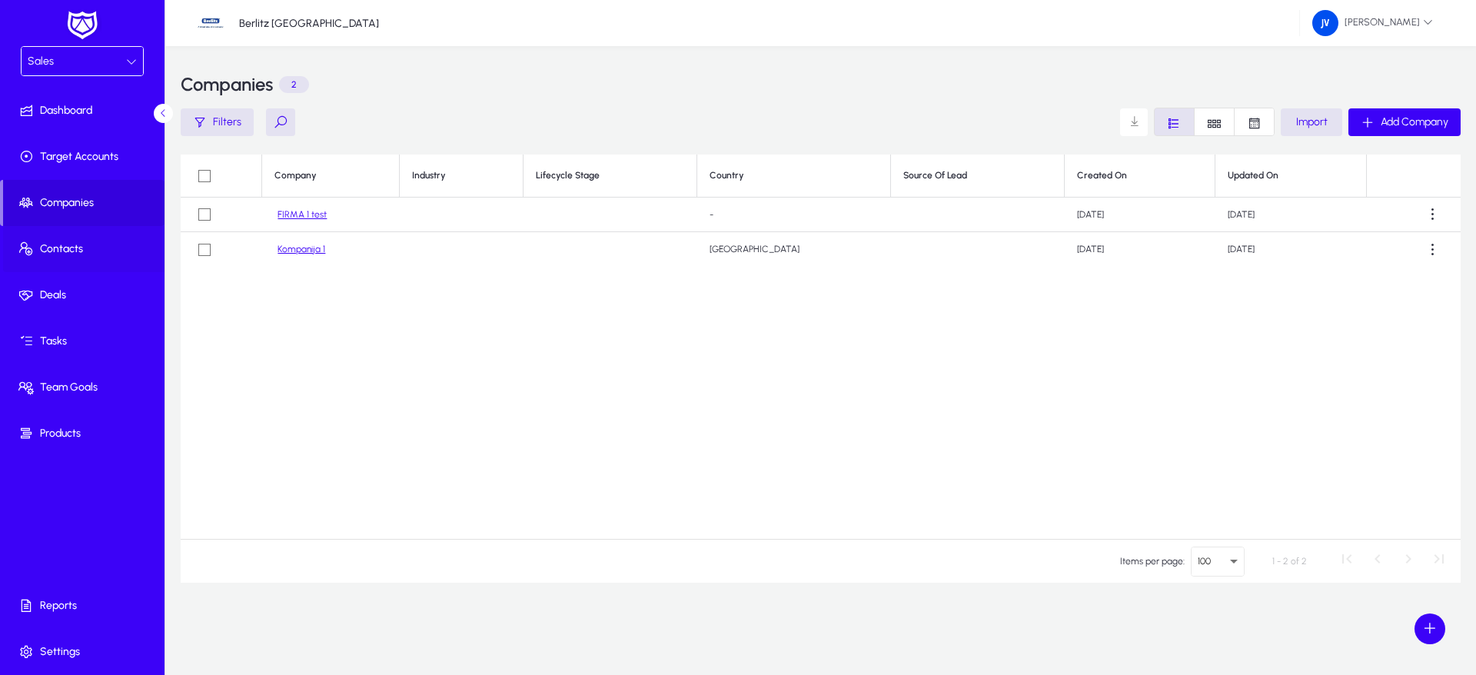
click at [65, 245] on span "Contacts" at bounding box center [85, 248] width 165 height 15
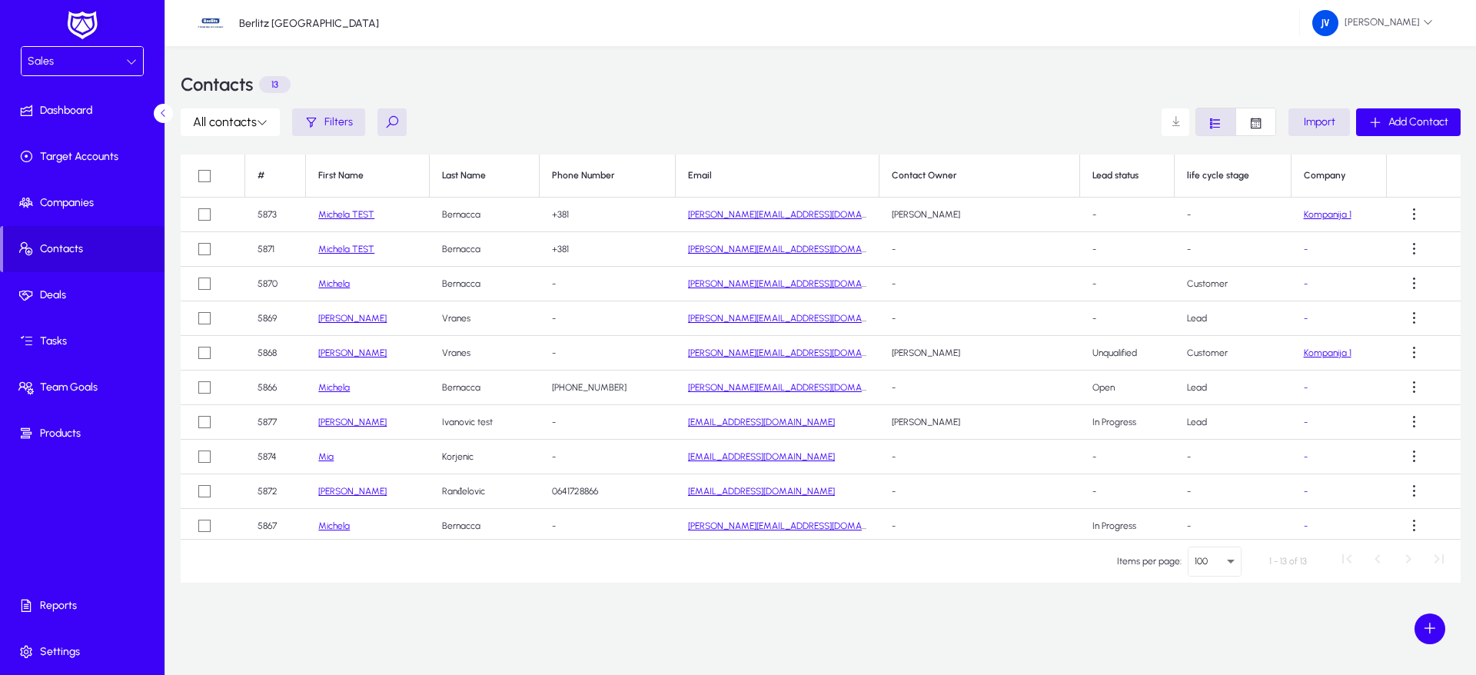
click at [137, 59] on div "Sales" at bounding box center [82, 61] width 121 height 28
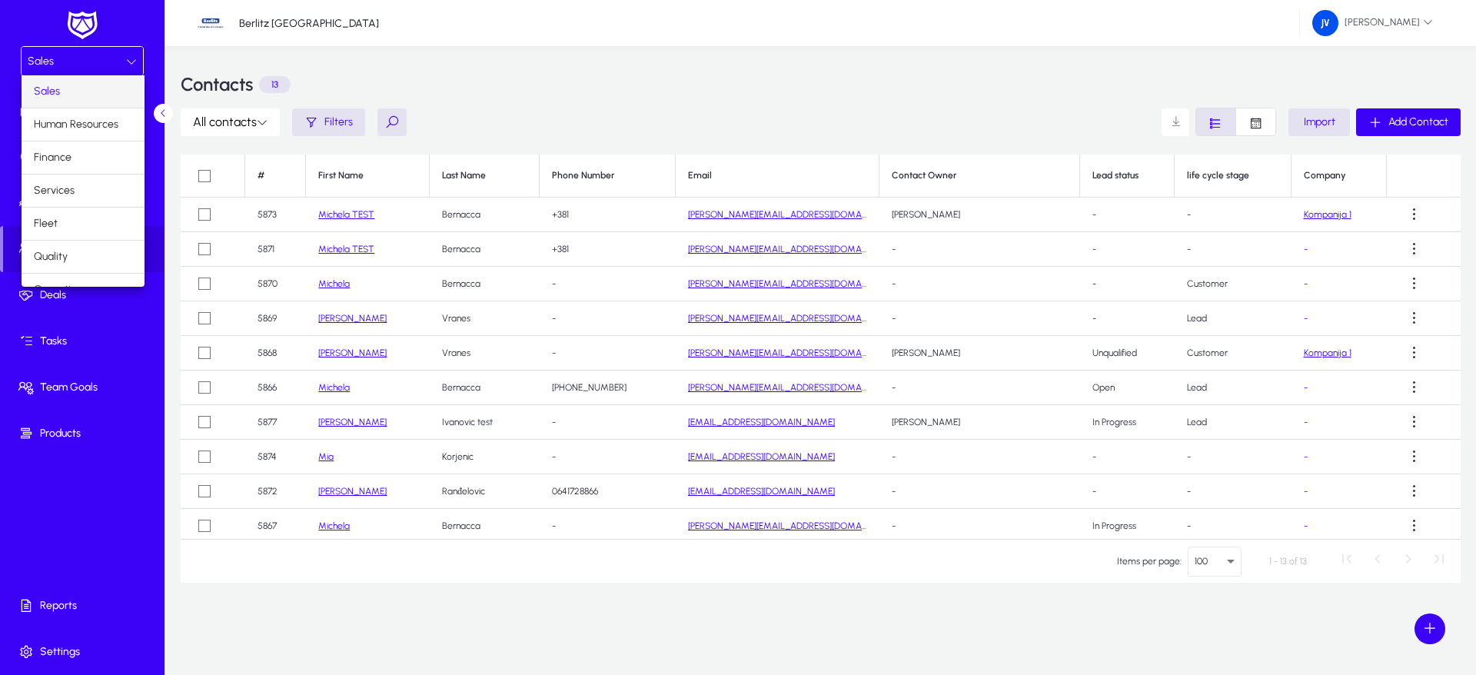
scroll to position [52, 0]
click at [90, 268] on mat-option "Marketing" at bounding box center [83, 271] width 123 height 32
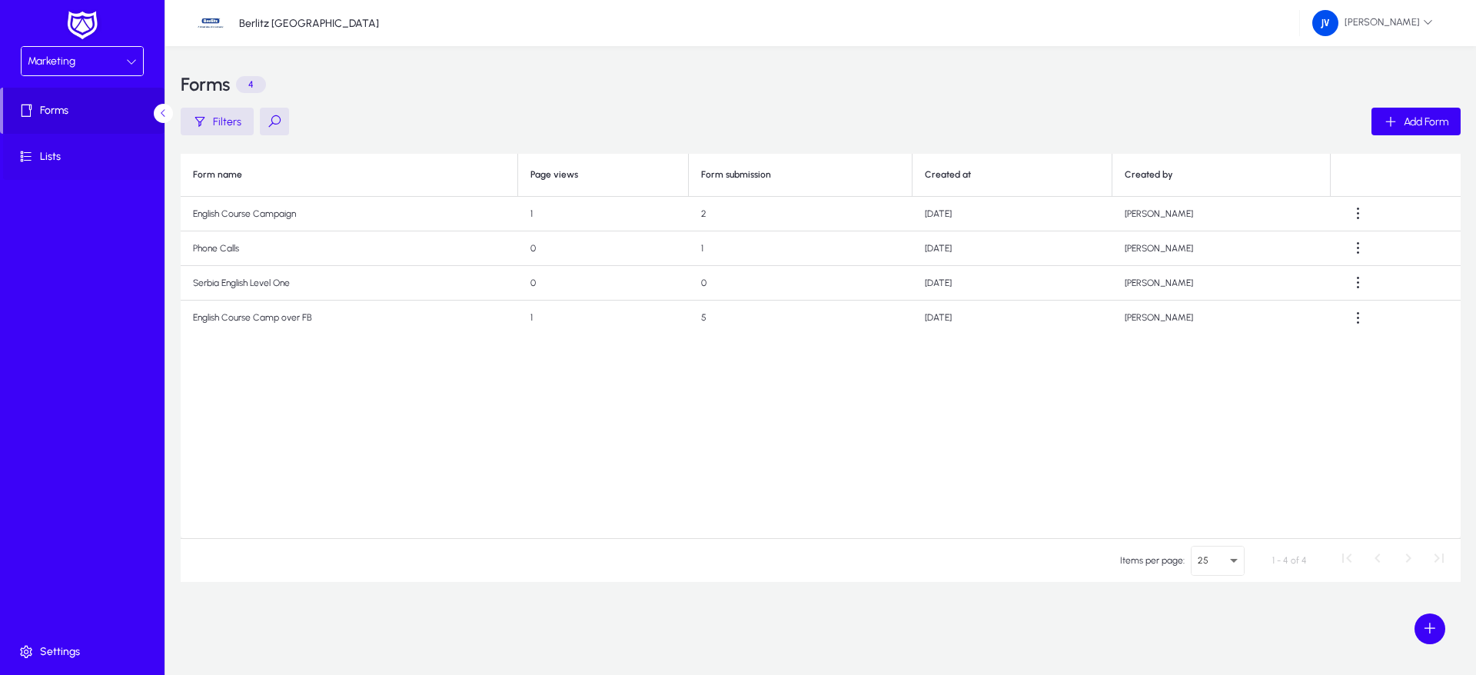
click at [58, 156] on span "Lists" at bounding box center [85, 156] width 165 height 15
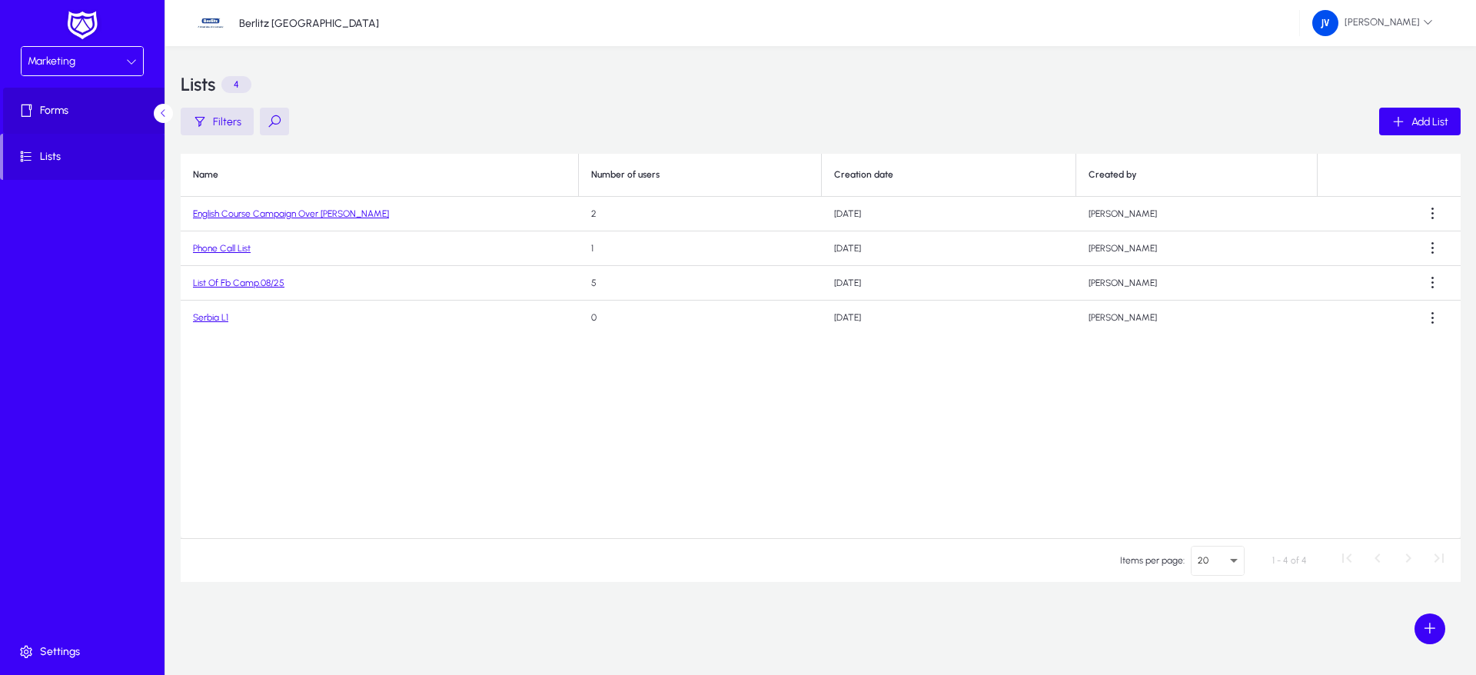
click at [69, 114] on span "Forms" at bounding box center [85, 110] width 165 height 15
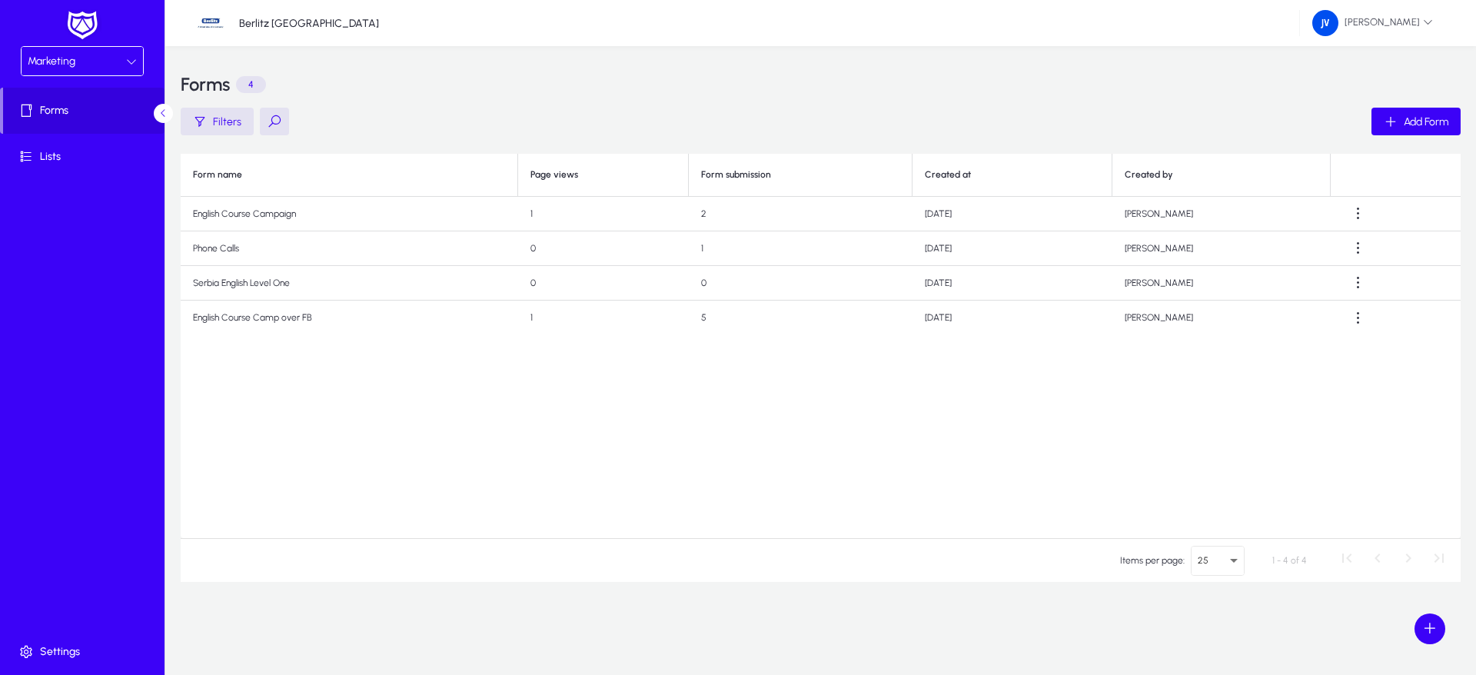
click at [126, 60] on icon at bounding box center [131, 61] width 11 height 11
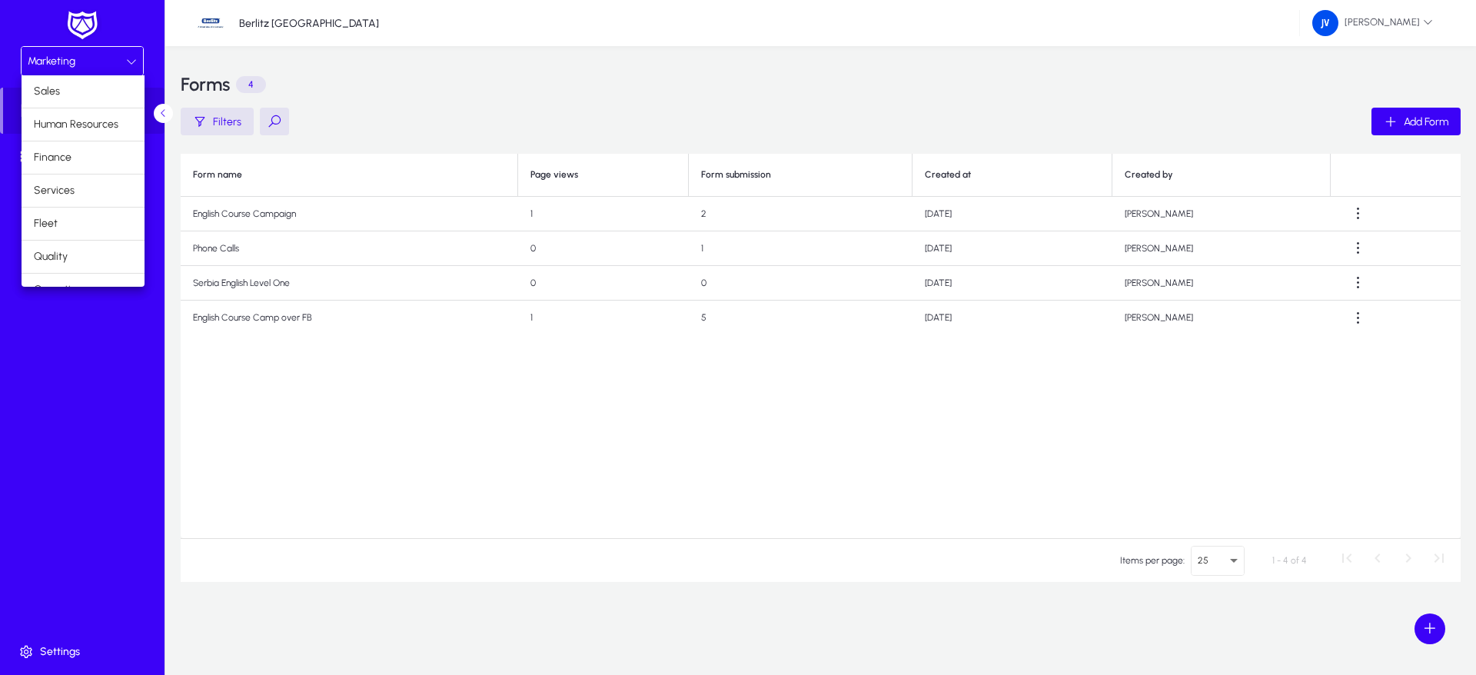
scroll to position [52, 0]
click at [228, 374] on div at bounding box center [738, 337] width 1476 height 675
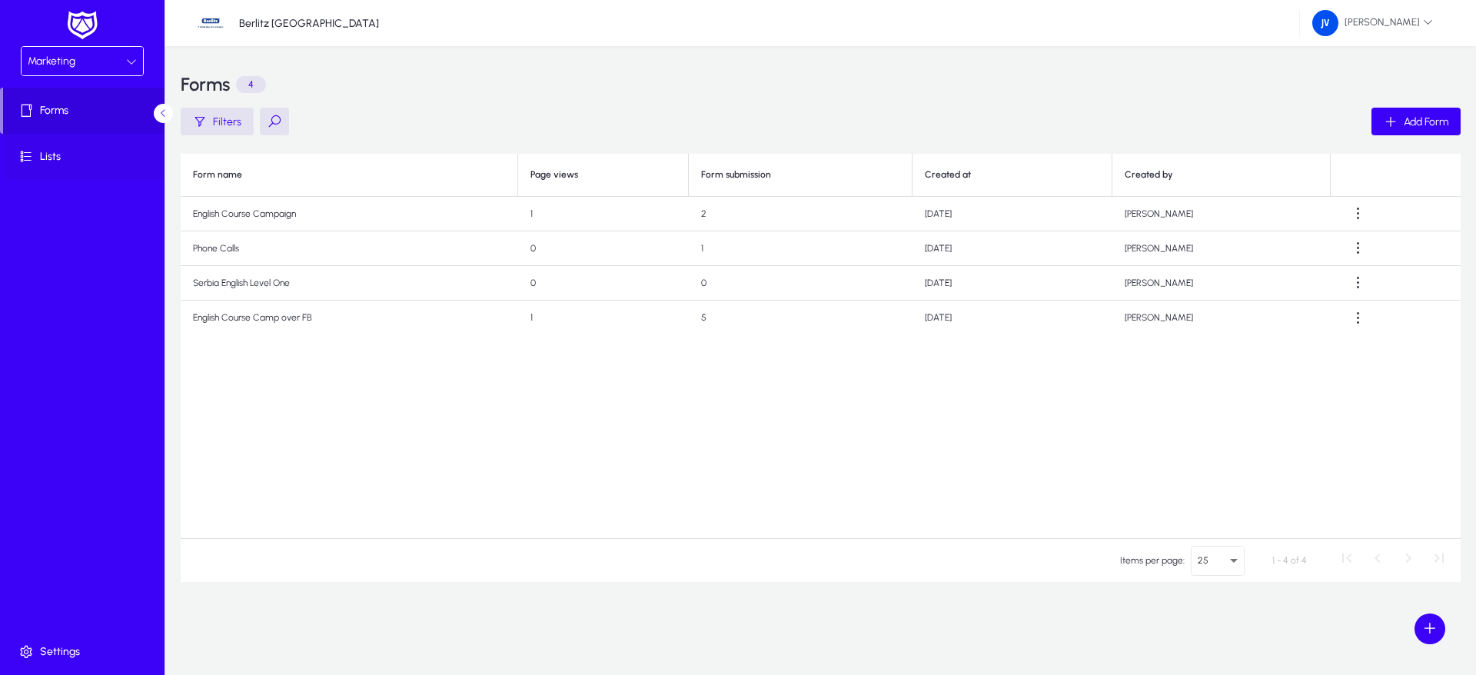
click at [108, 154] on span "Lists" at bounding box center [85, 156] width 165 height 15
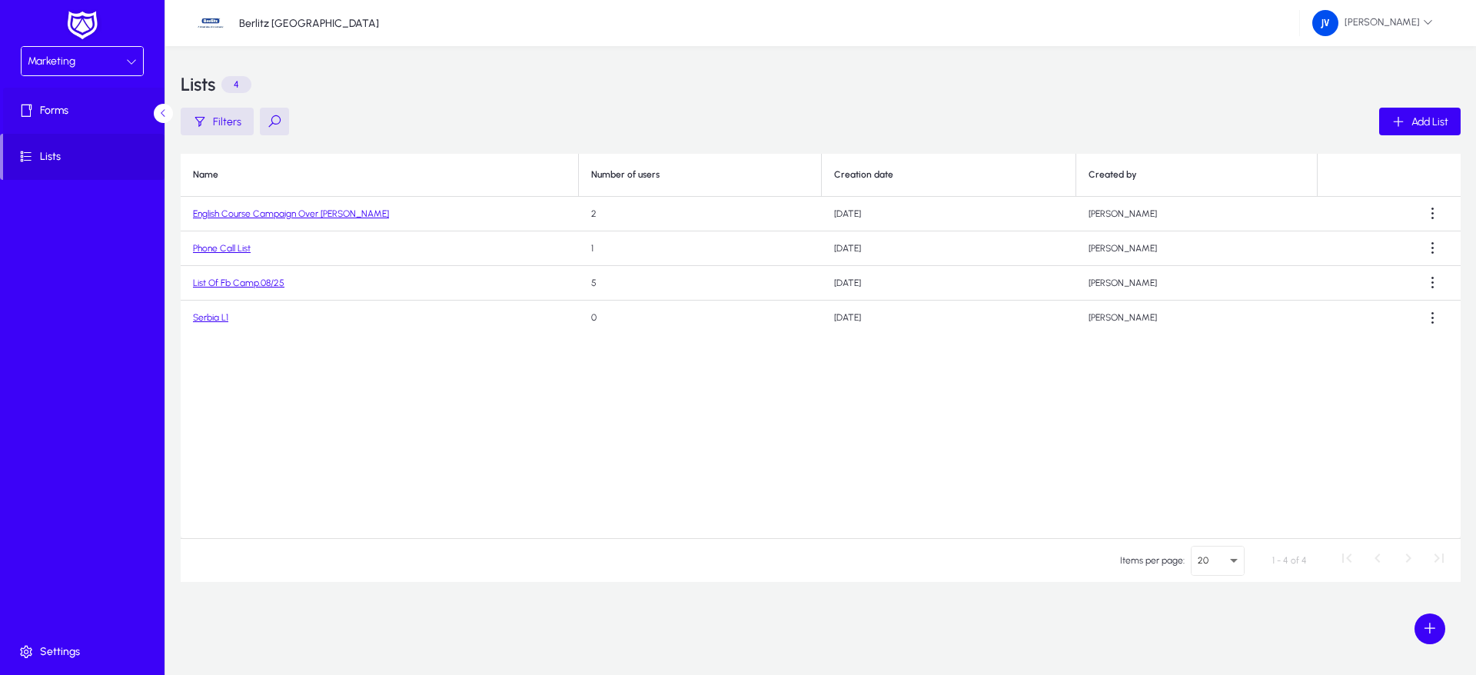
click at [118, 111] on span "Forms" at bounding box center [85, 110] width 165 height 15
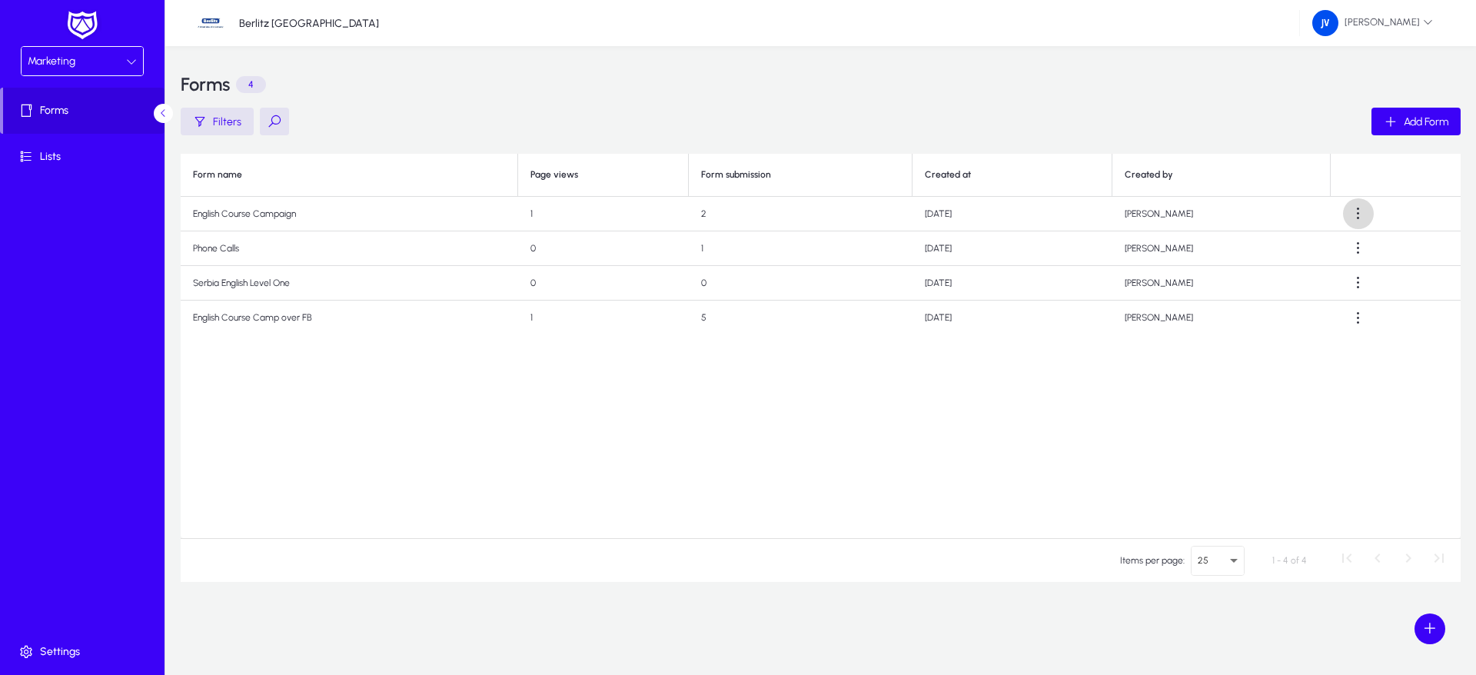
click at [1363, 215] on span at bounding box center [1358, 213] width 31 height 31
click at [1323, 246] on span "Edit" at bounding box center [1328, 252] width 62 height 14
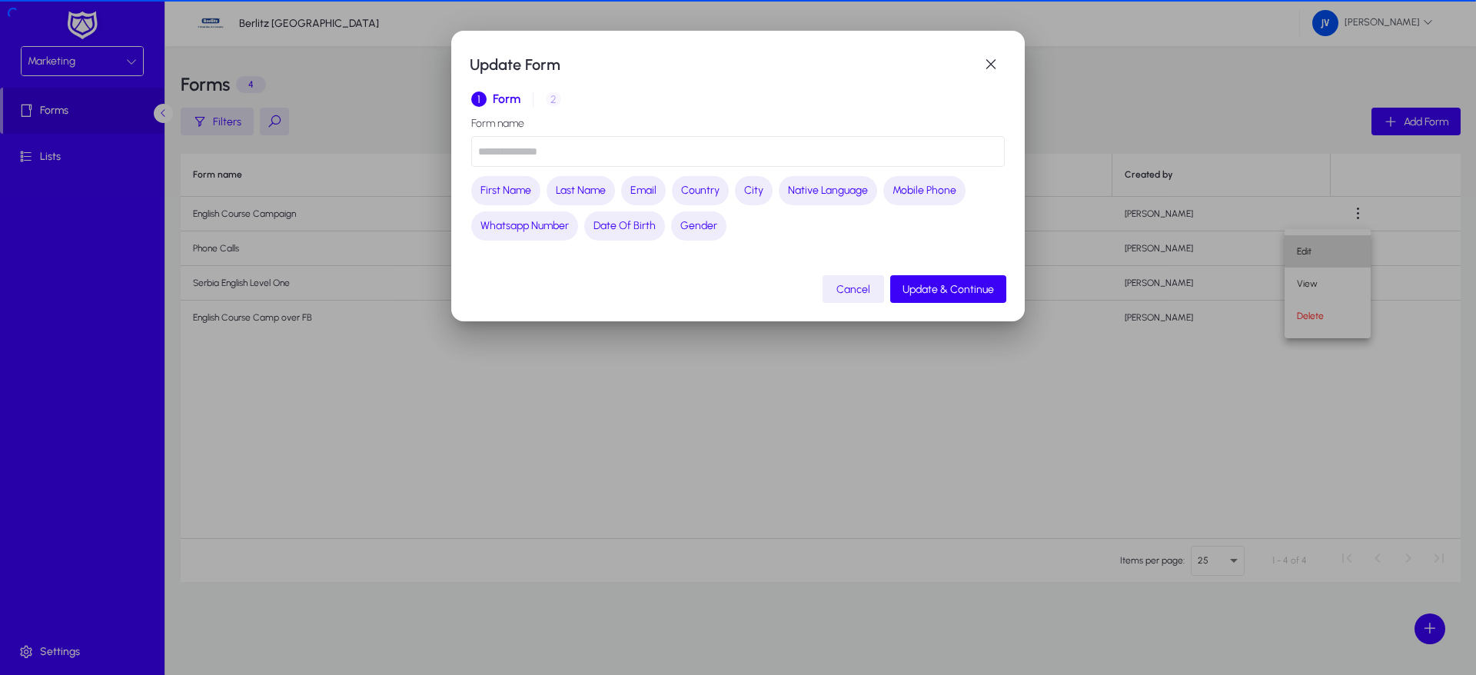
type input "**********"
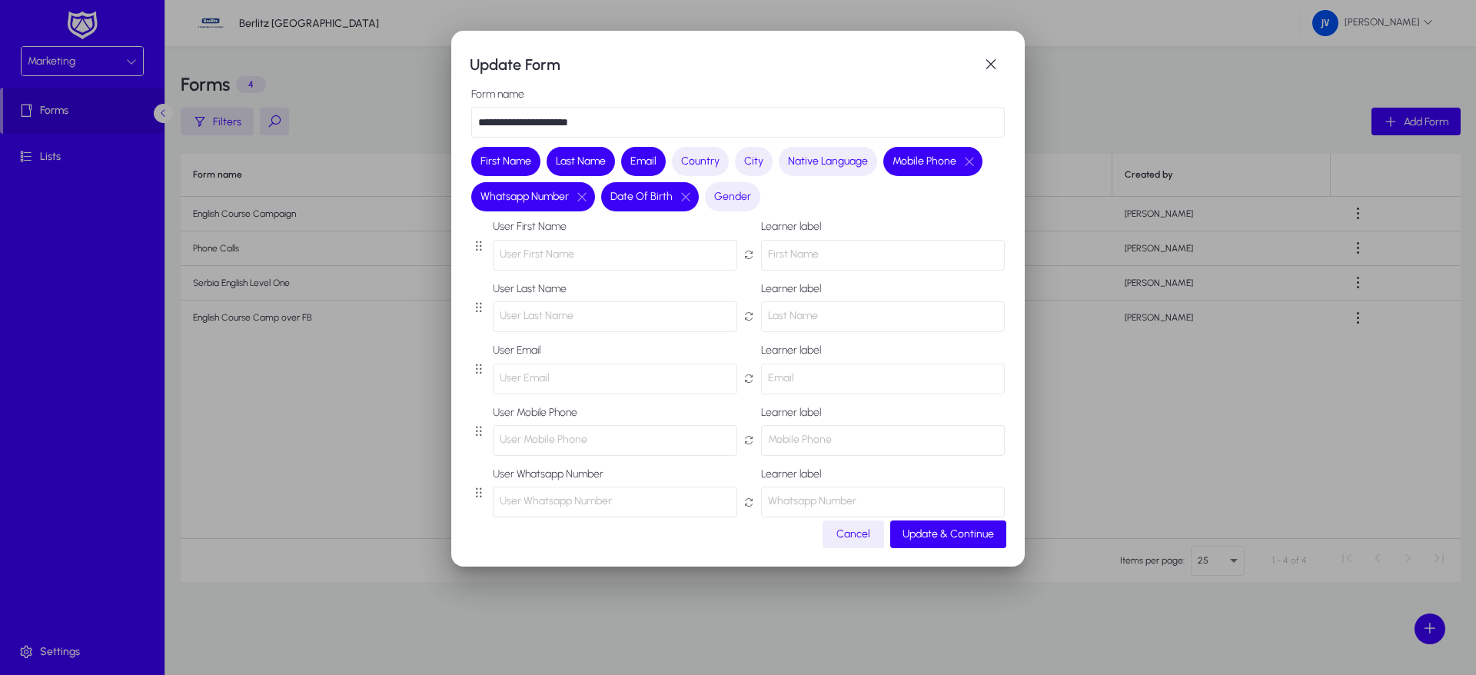
scroll to position [33, 0]
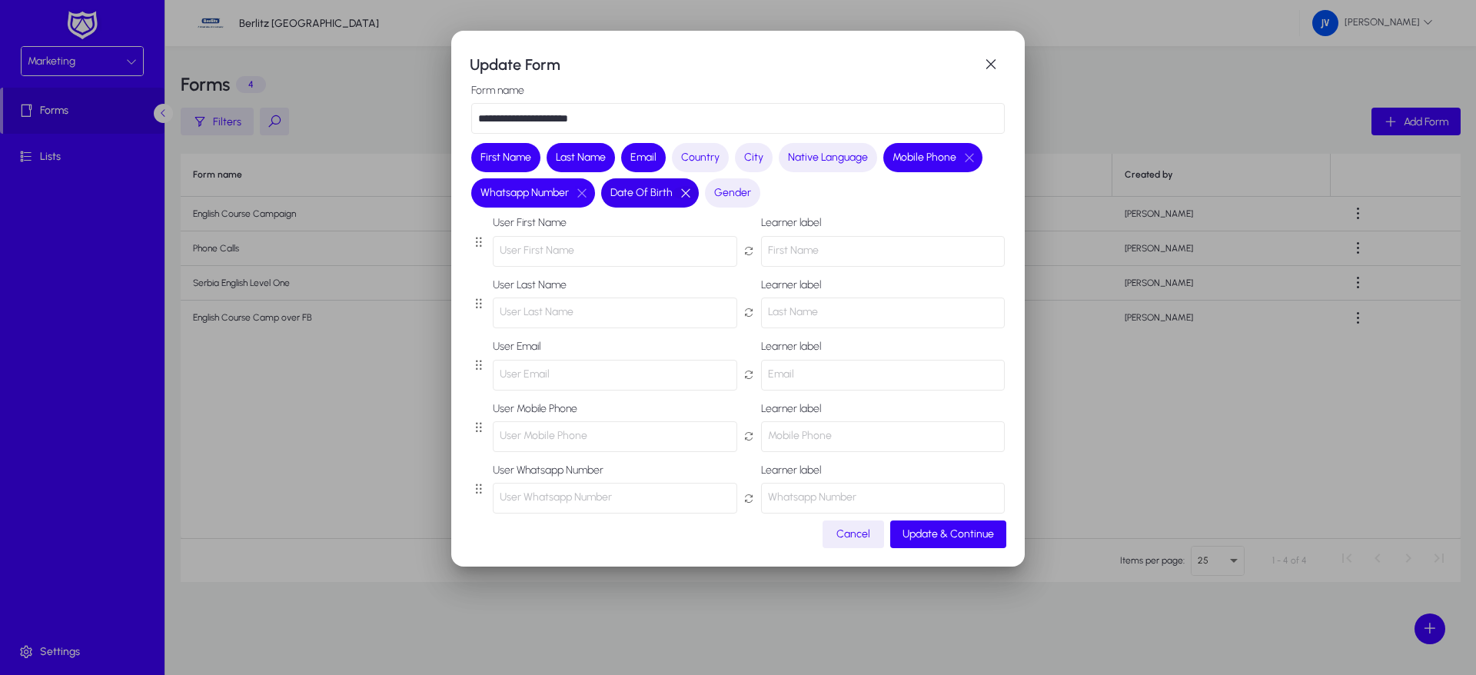
click at [689, 191] on button "button" at bounding box center [686, 193] width 26 height 14
click at [579, 189] on button "button" at bounding box center [582, 193] width 26 height 14
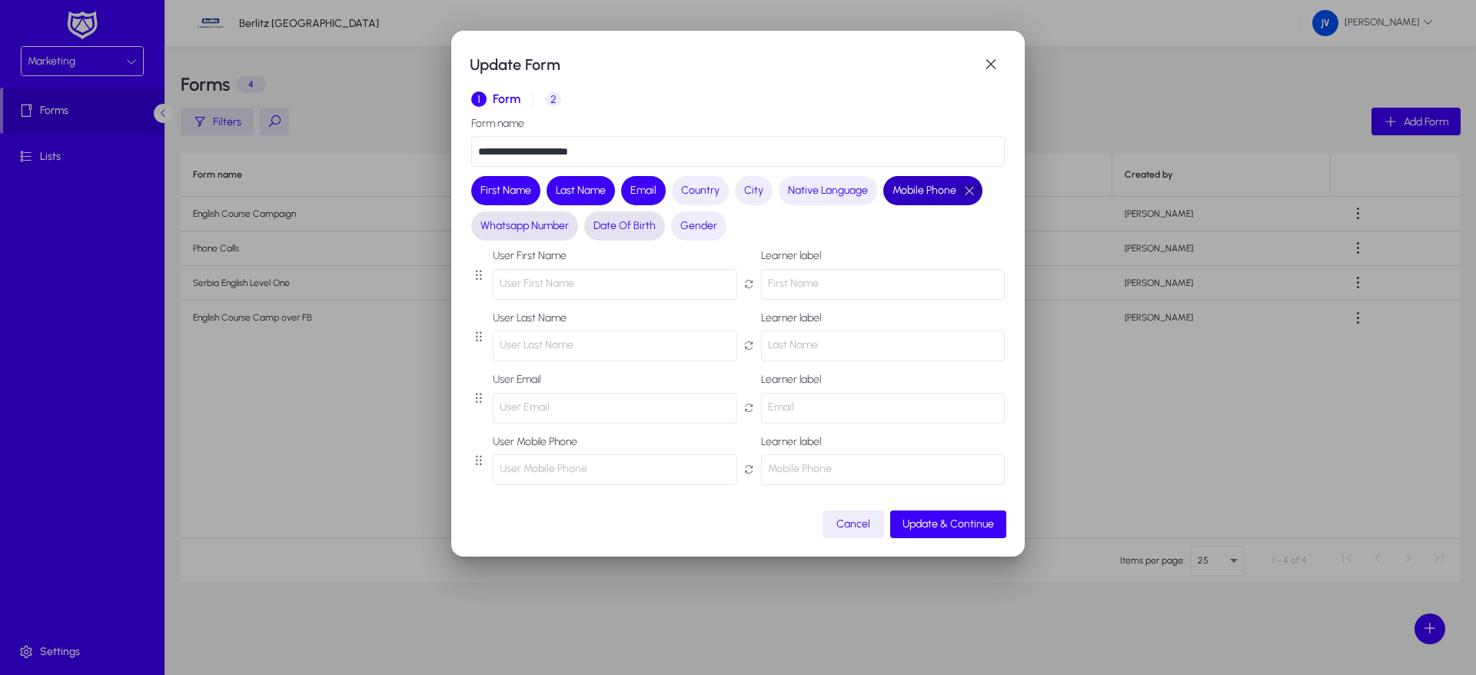
click at [962, 191] on button "button" at bounding box center [970, 191] width 26 height 14
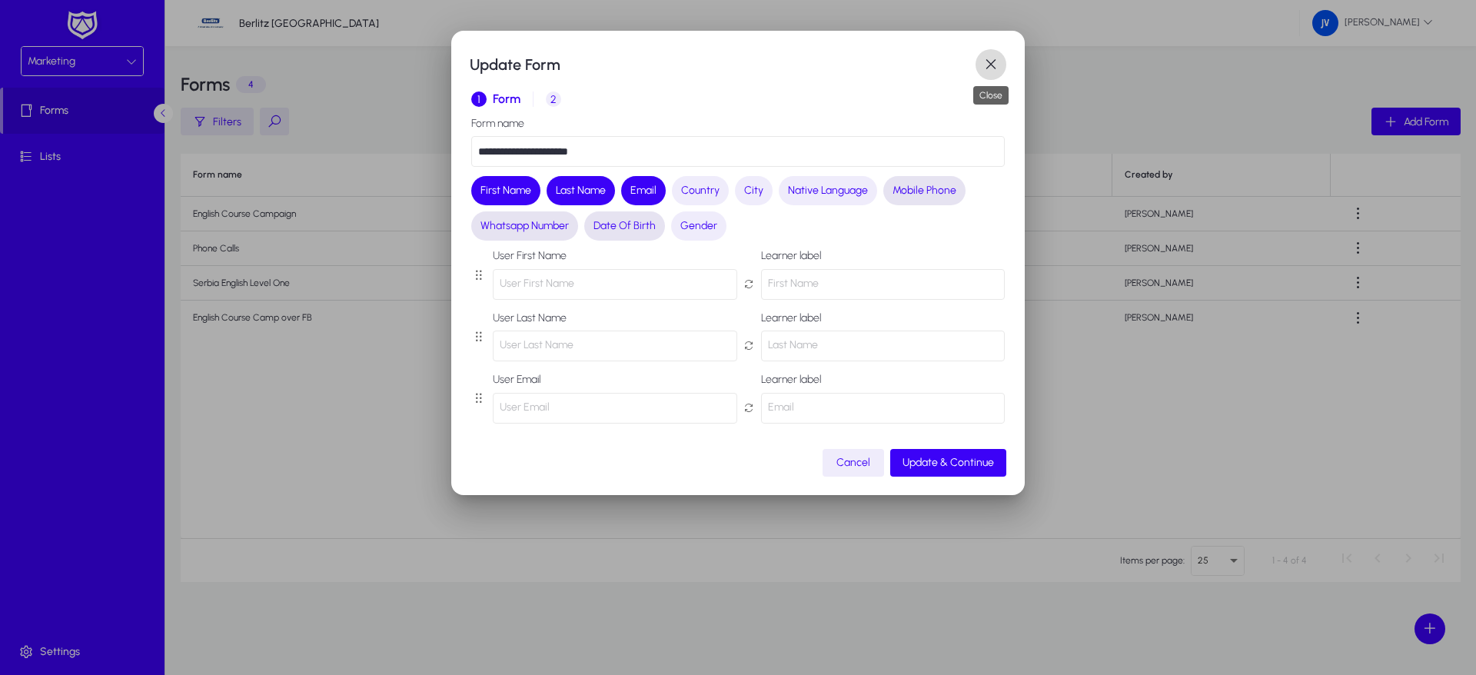
click at [999, 62] on span "button" at bounding box center [991, 64] width 31 height 31
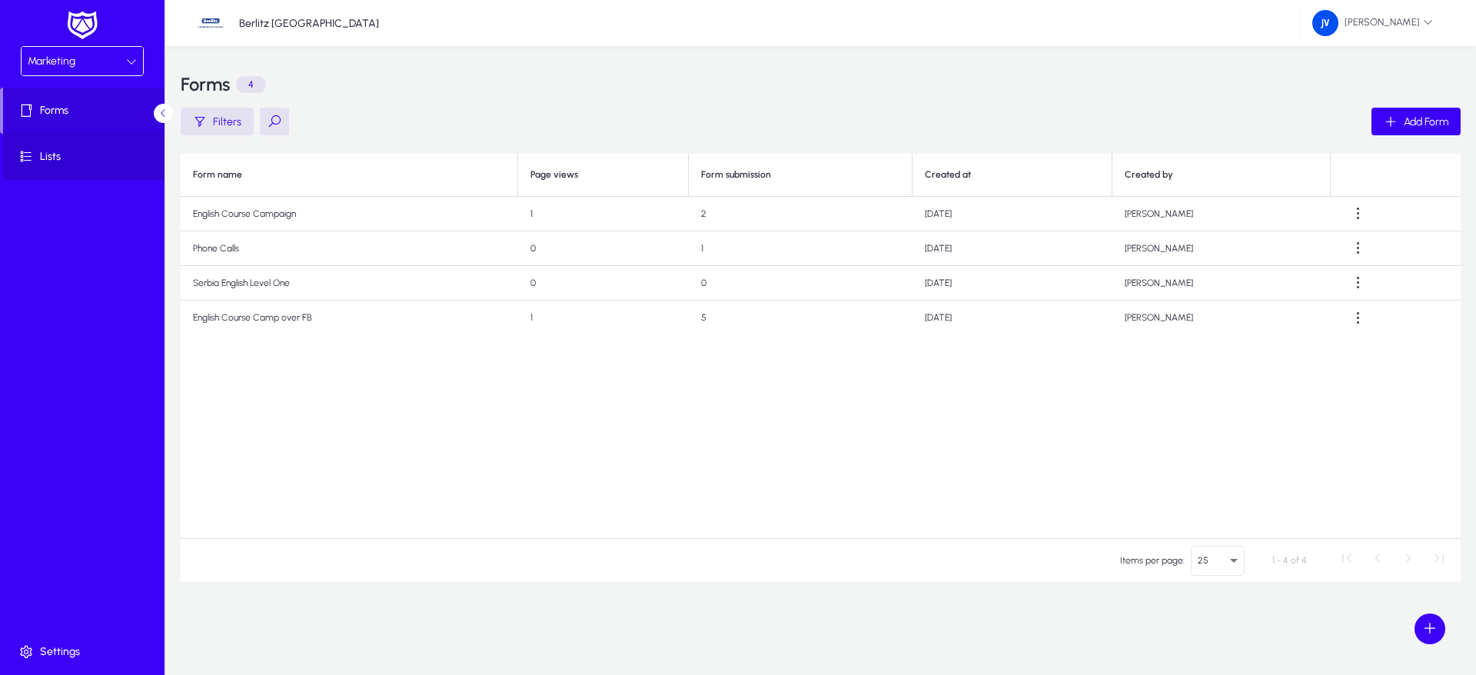
click at [68, 146] on span at bounding box center [85, 156] width 165 height 37
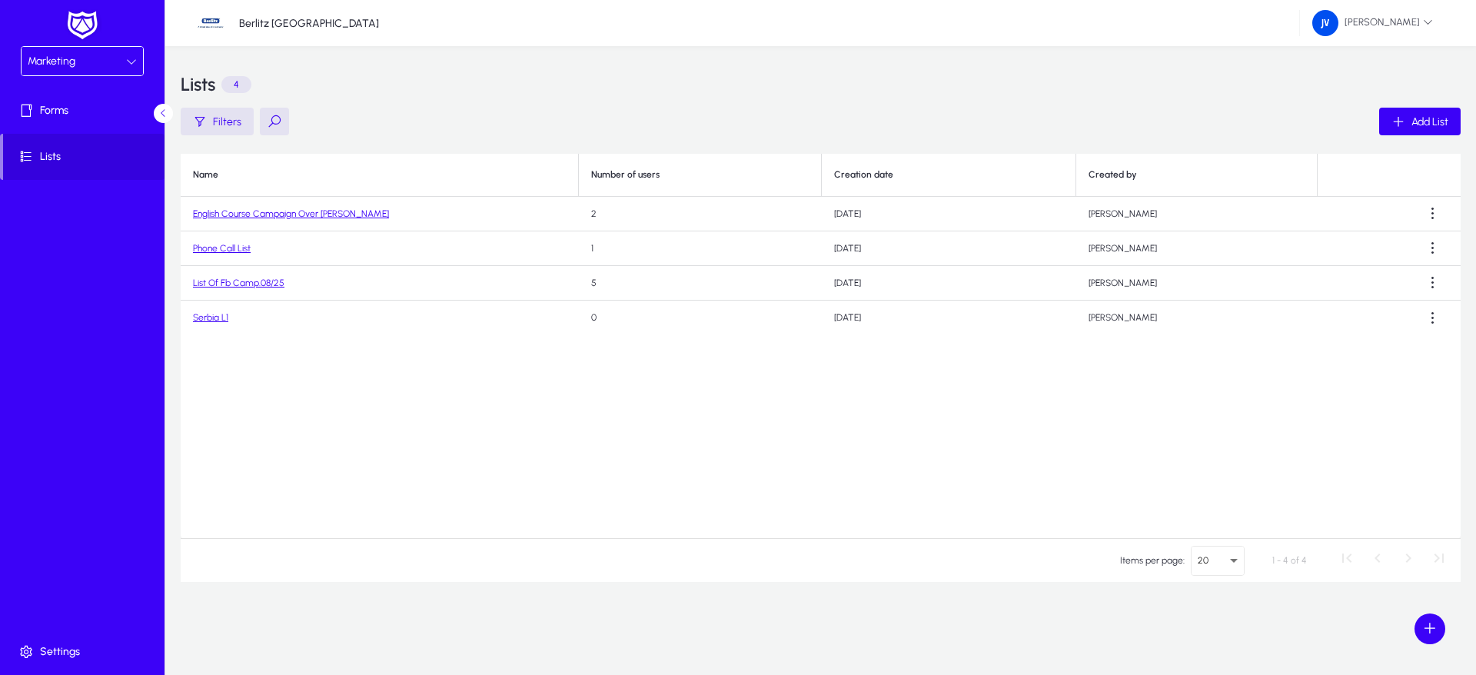
click at [238, 217] on link "English Course Campaign Over [PERSON_NAME]" at bounding box center [291, 213] width 196 height 11
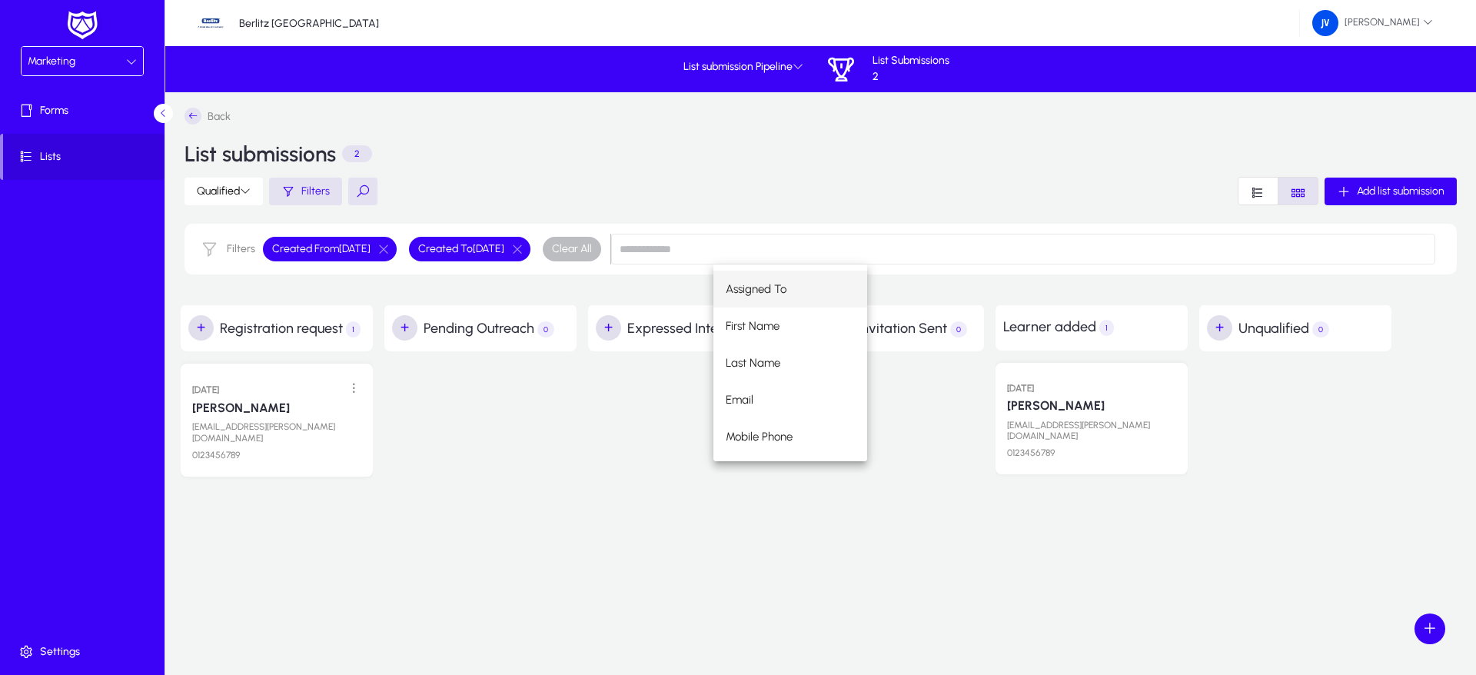
click at [138, 57] on div "Marketing" at bounding box center [82, 61] width 121 height 28
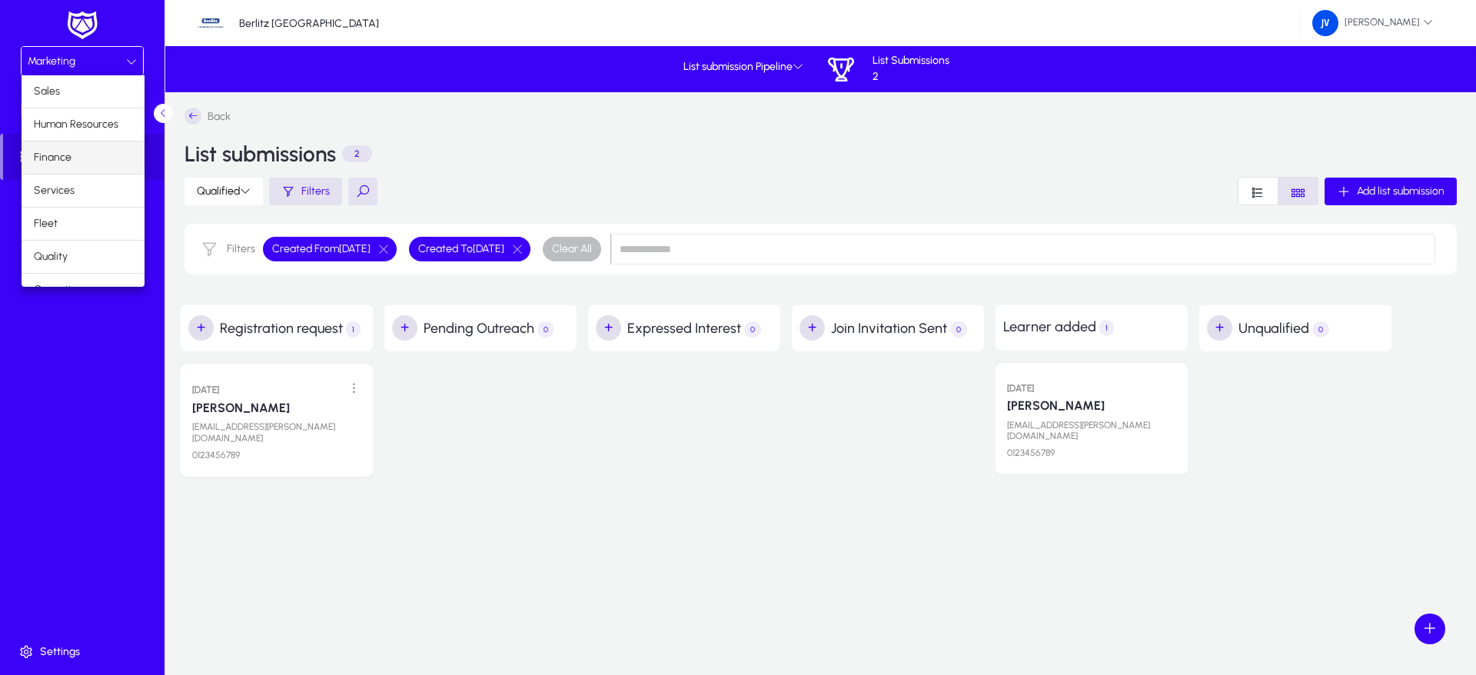
scroll to position [52, 0]
click at [87, 237] on mat-option "Operations" at bounding box center [83, 237] width 123 height 32
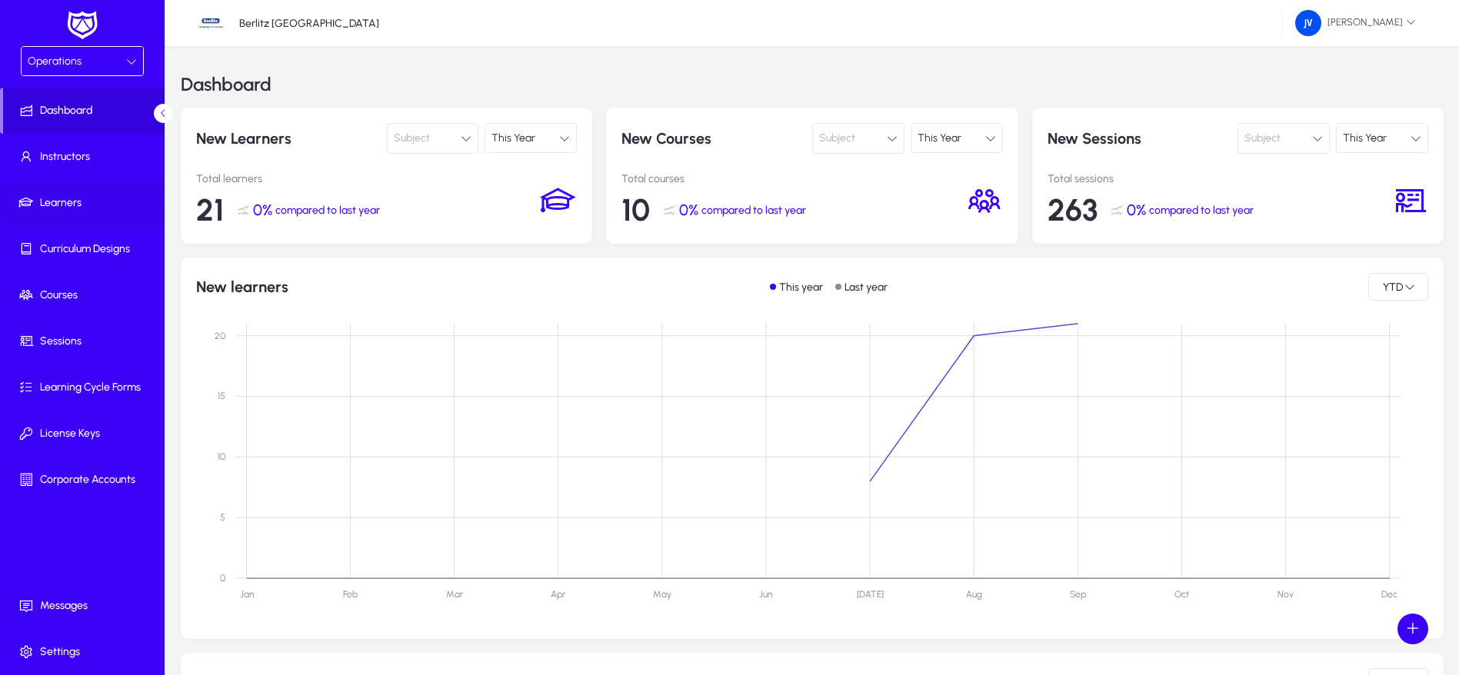
click at [91, 198] on span "Learners" at bounding box center [85, 202] width 165 height 15
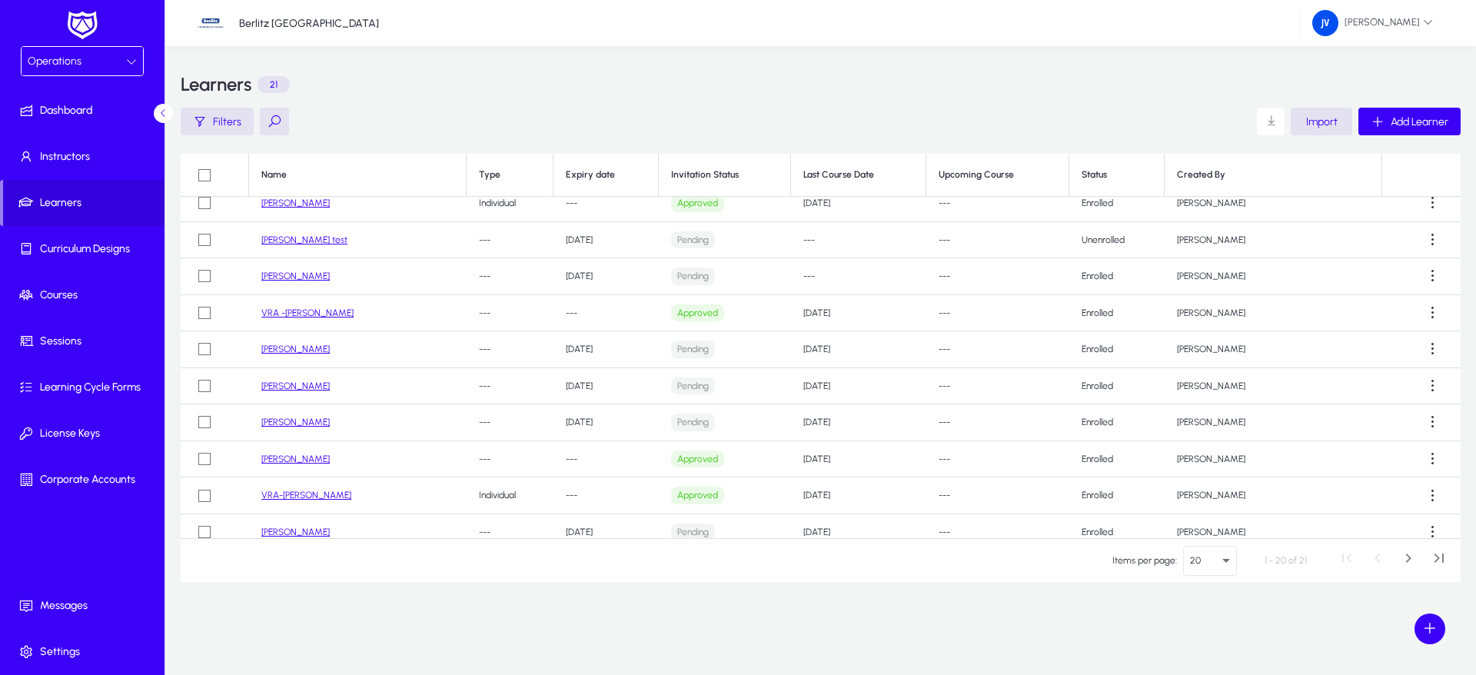
scroll to position [273, 0]
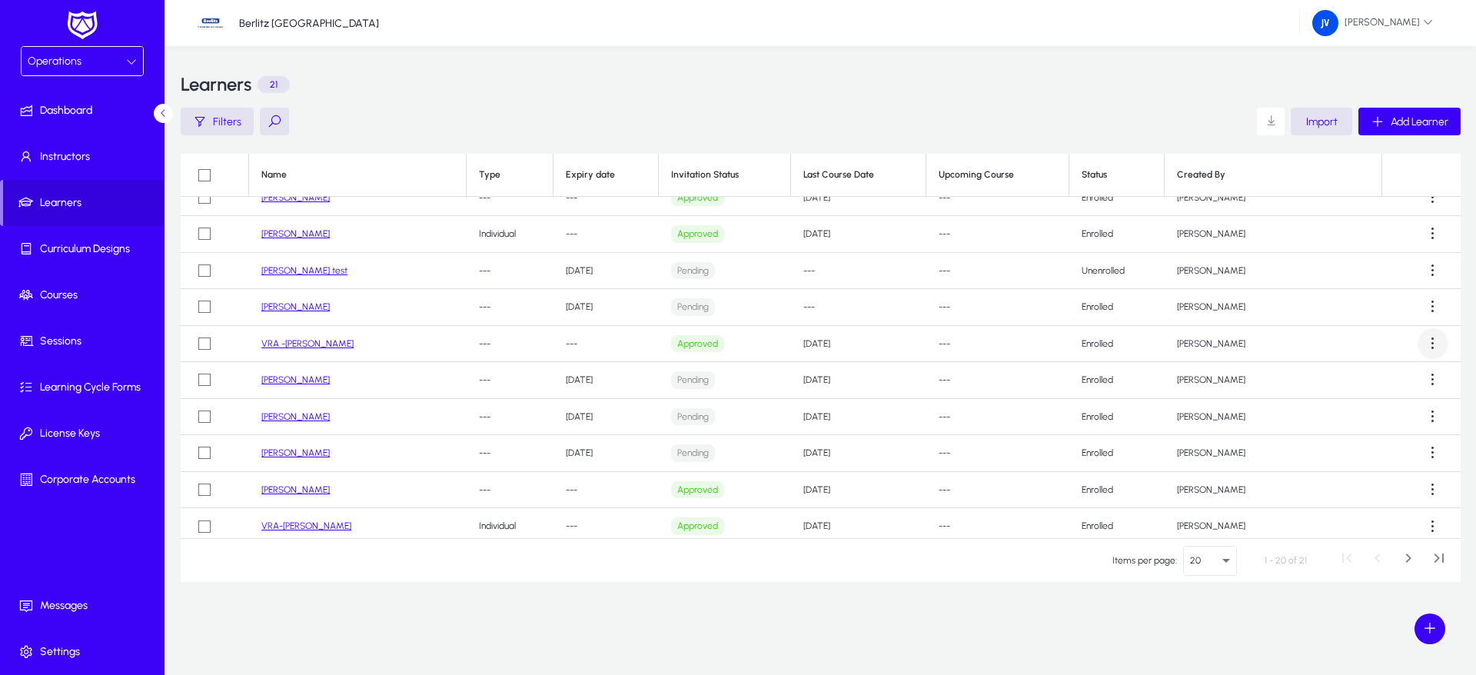
click at [1420, 345] on span at bounding box center [1433, 343] width 31 height 31
click at [1392, 443] on span "Delete" at bounding box center [1392, 446] width 72 height 14
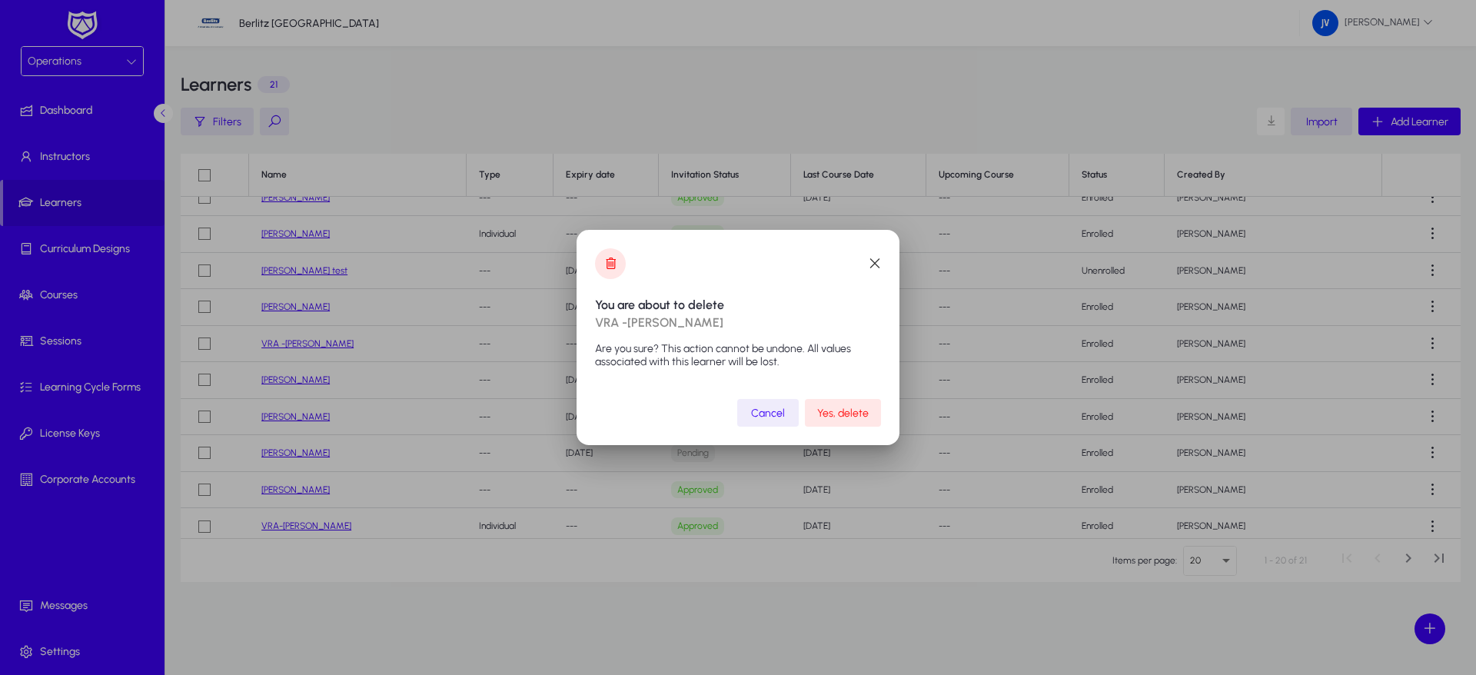
click at [850, 414] on span "Yes, delete" at bounding box center [843, 413] width 52 height 13
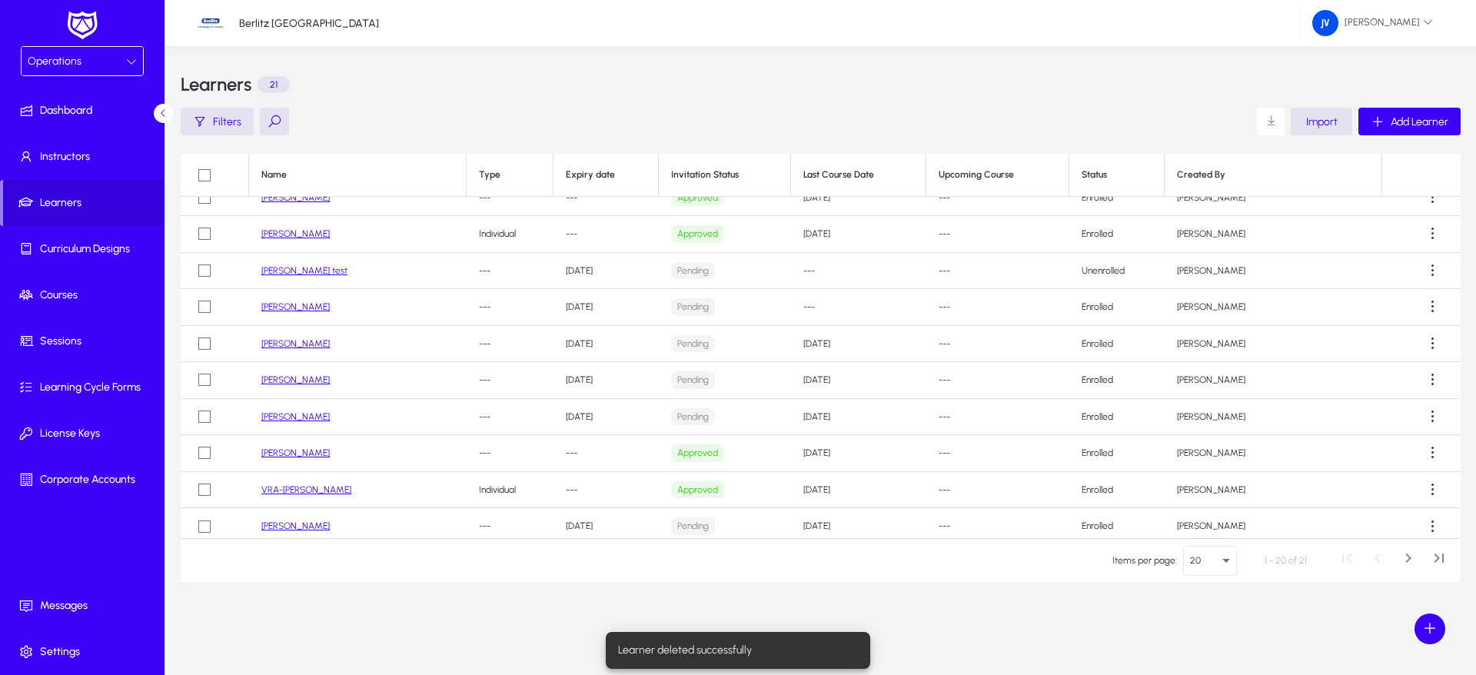
click at [126, 56] on icon at bounding box center [131, 61] width 11 height 11
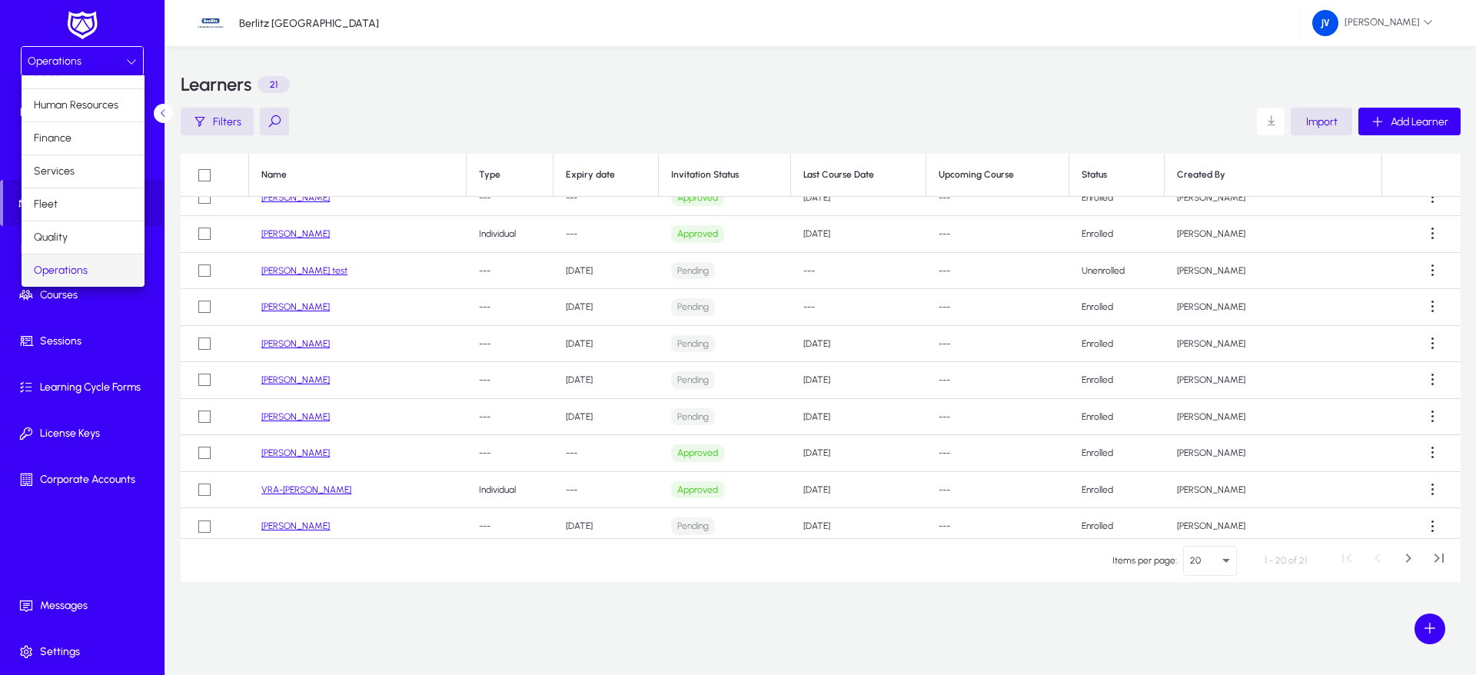
scroll to position [52, 0]
click at [76, 268] on span "Marketing" at bounding box center [58, 270] width 48 height 18
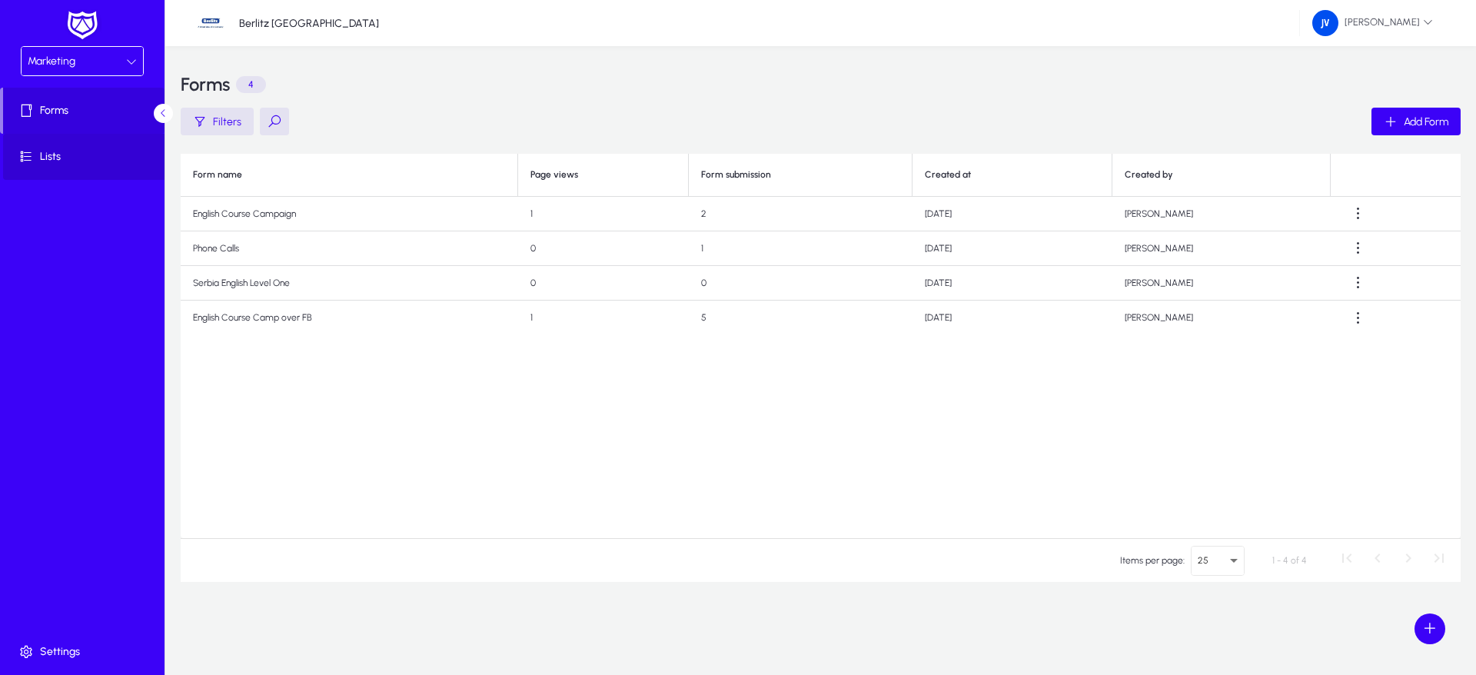
click at [99, 151] on span "Lists" at bounding box center [85, 156] width 165 height 15
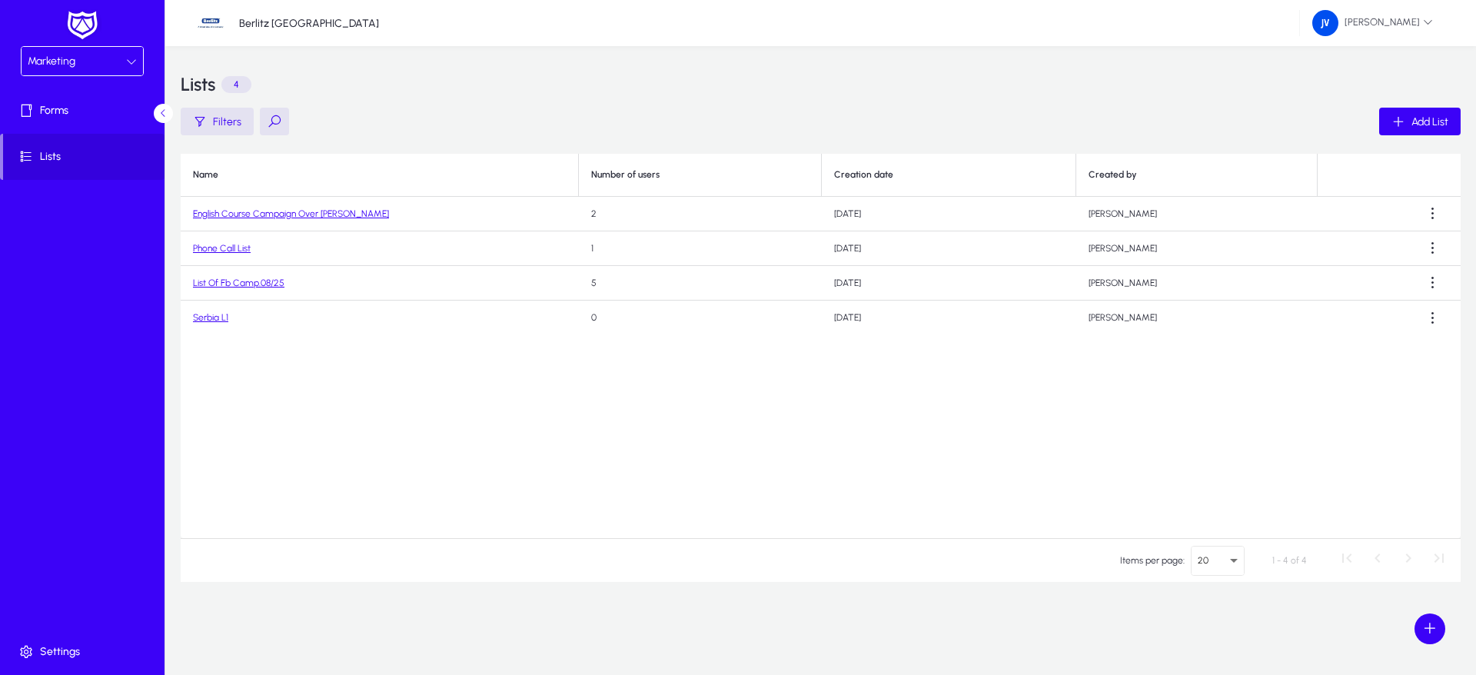
click at [283, 213] on link "English Course Campaign Over [PERSON_NAME]" at bounding box center [291, 213] width 196 height 11
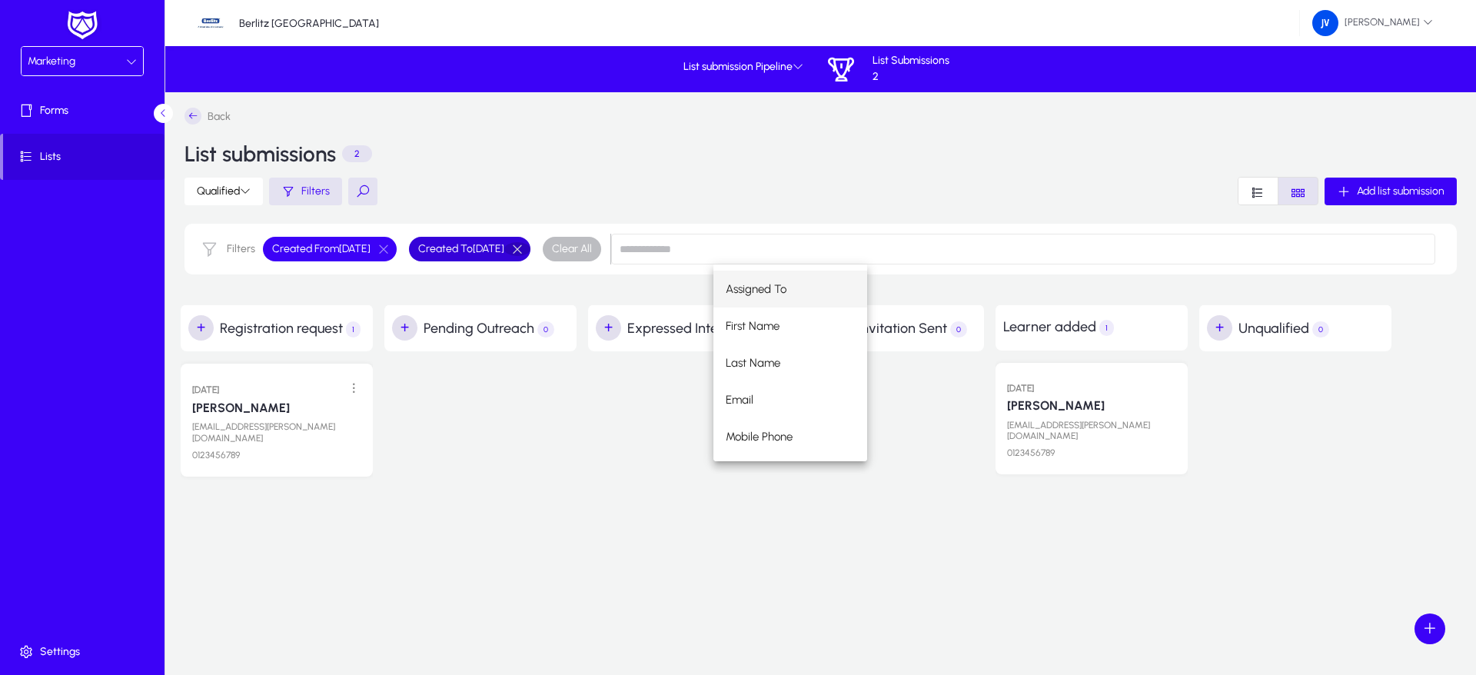
click at [531, 244] on button "button" at bounding box center [517, 249] width 26 height 14
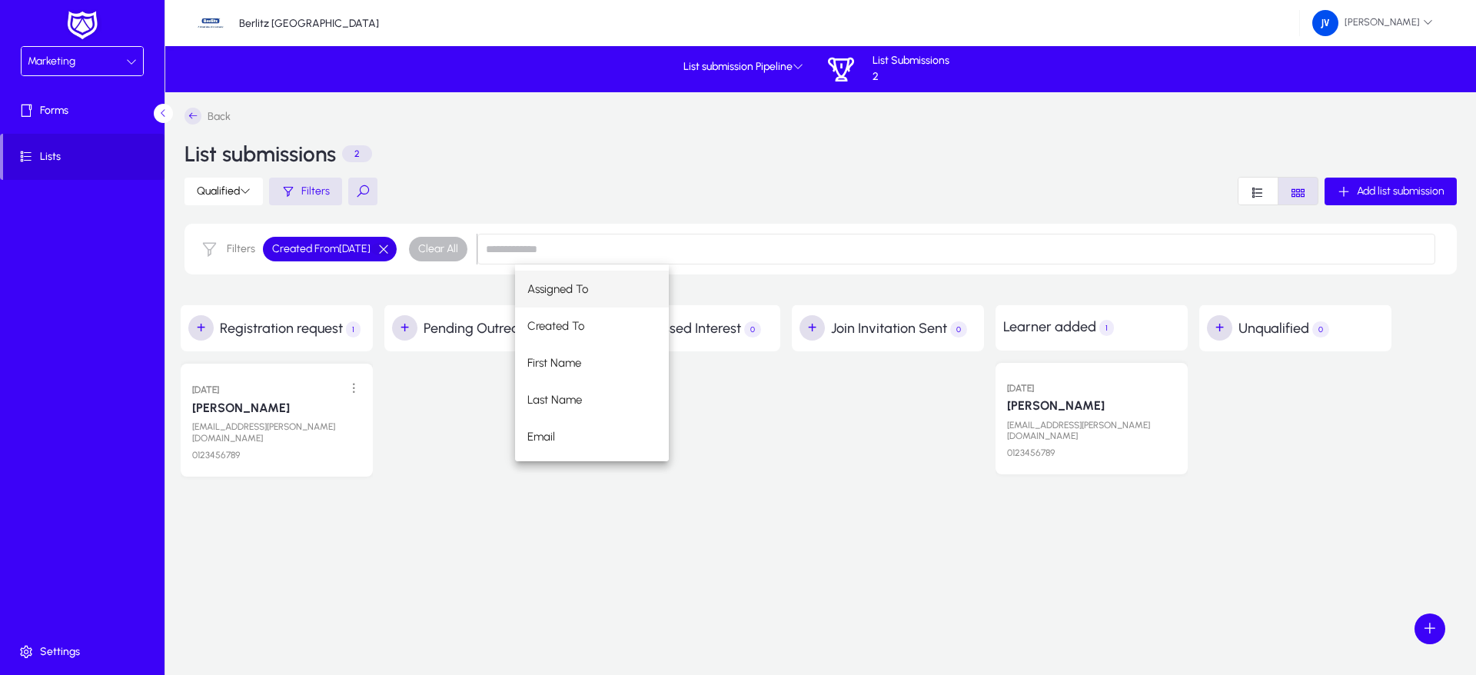
click at [397, 251] on button "button" at bounding box center [384, 249] width 26 height 14
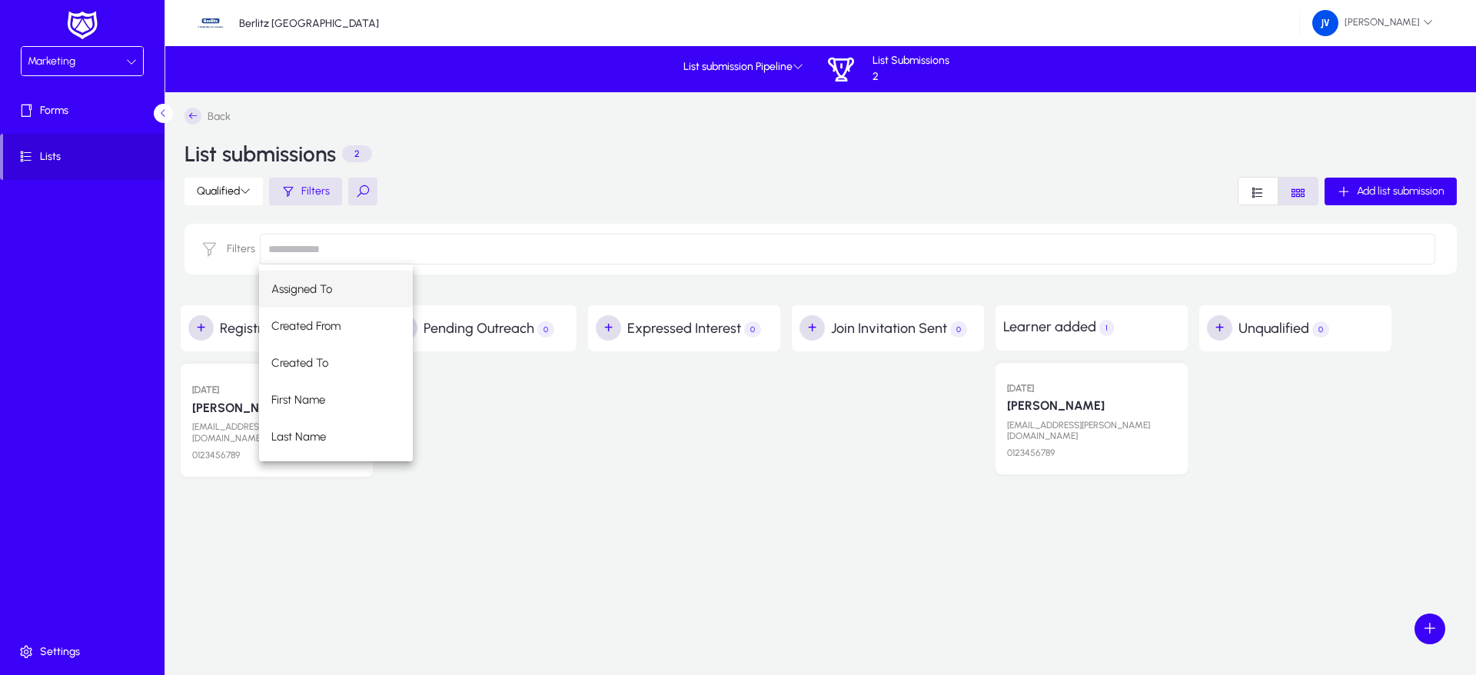
click at [524, 431] on div "Assigned To Created From Created To First Name Last Name Email Mobile Phone Wha…" at bounding box center [847, 363] width 1177 height 197
click at [546, 463] on div at bounding box center [480, 420] width 192 height 138
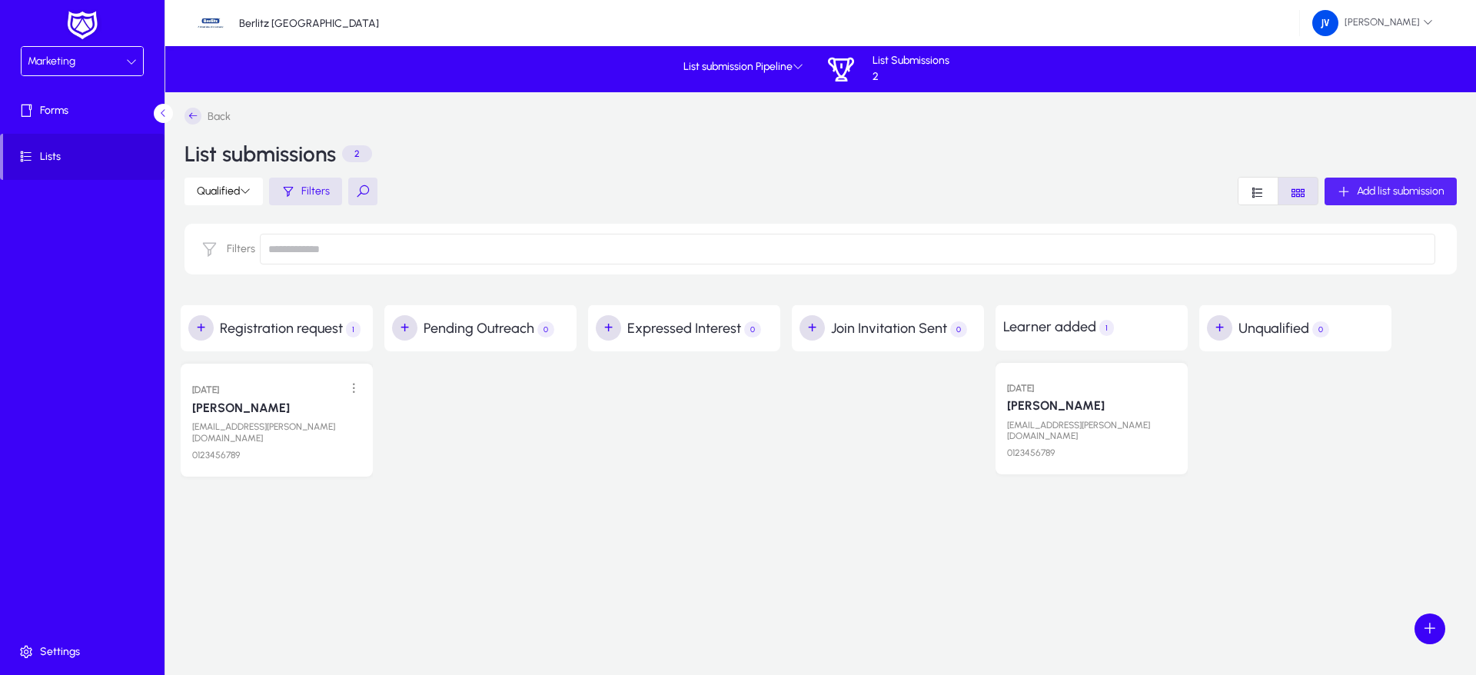
click at [1367, 194] on span "Add list submission" at bounding box center [1401, 191] width 88 height 13
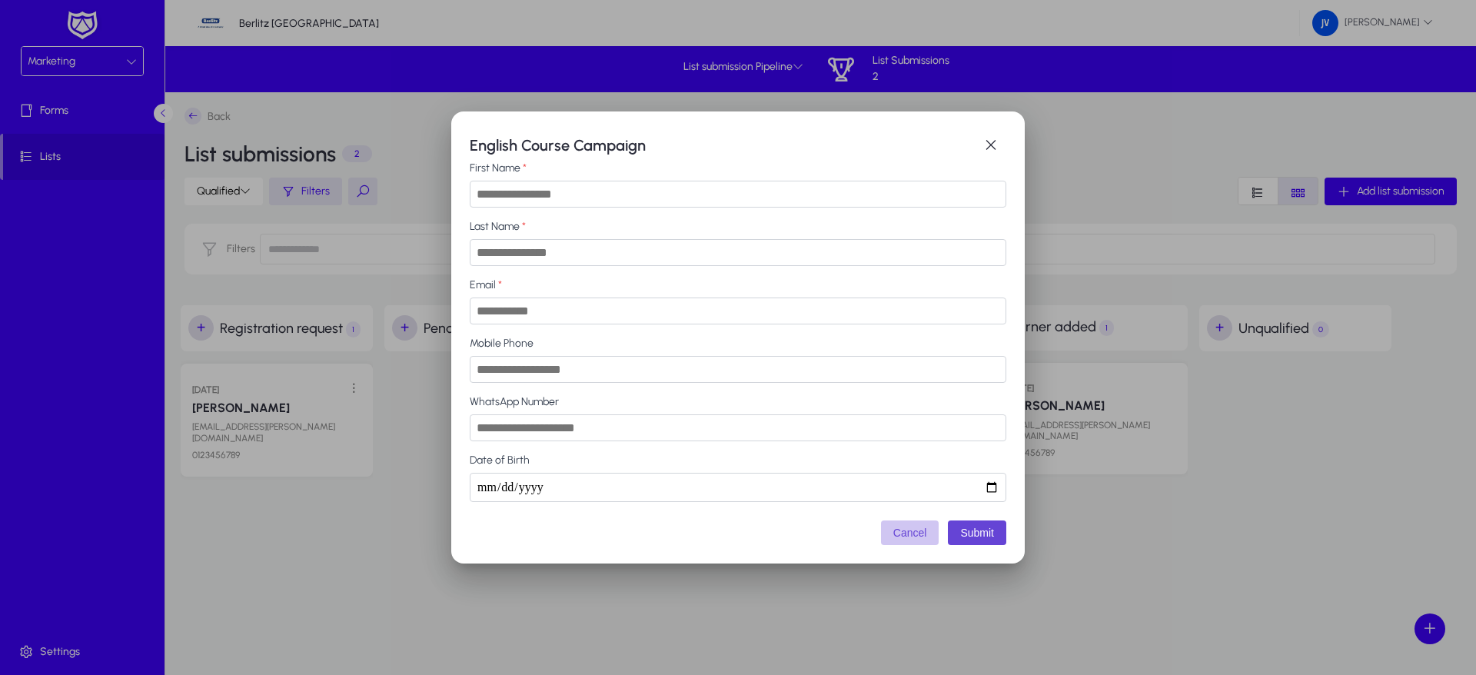
click at [917, 538] on button "Cancel" at bounding box center [910, 533] width 58 height 25
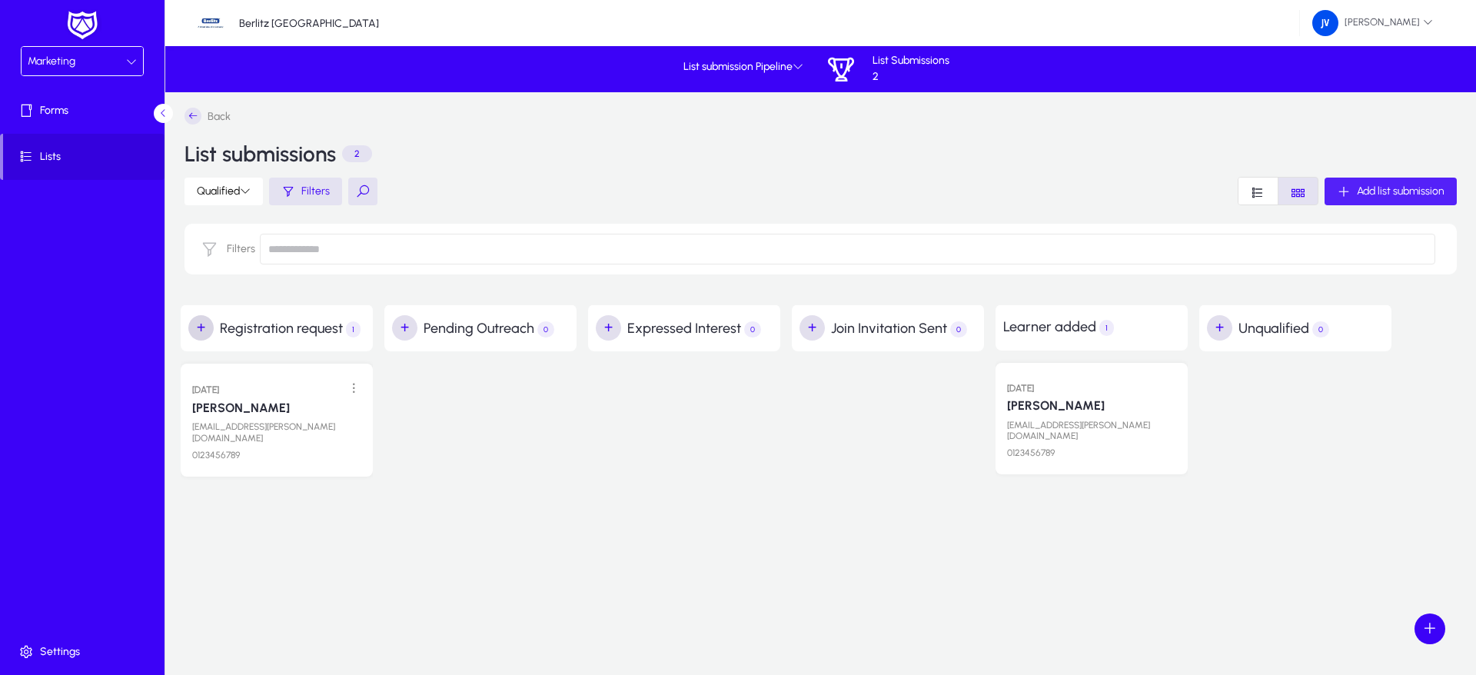
click at [201, 328] on span "button" at bounding box center [201, 328] width 31 height 31
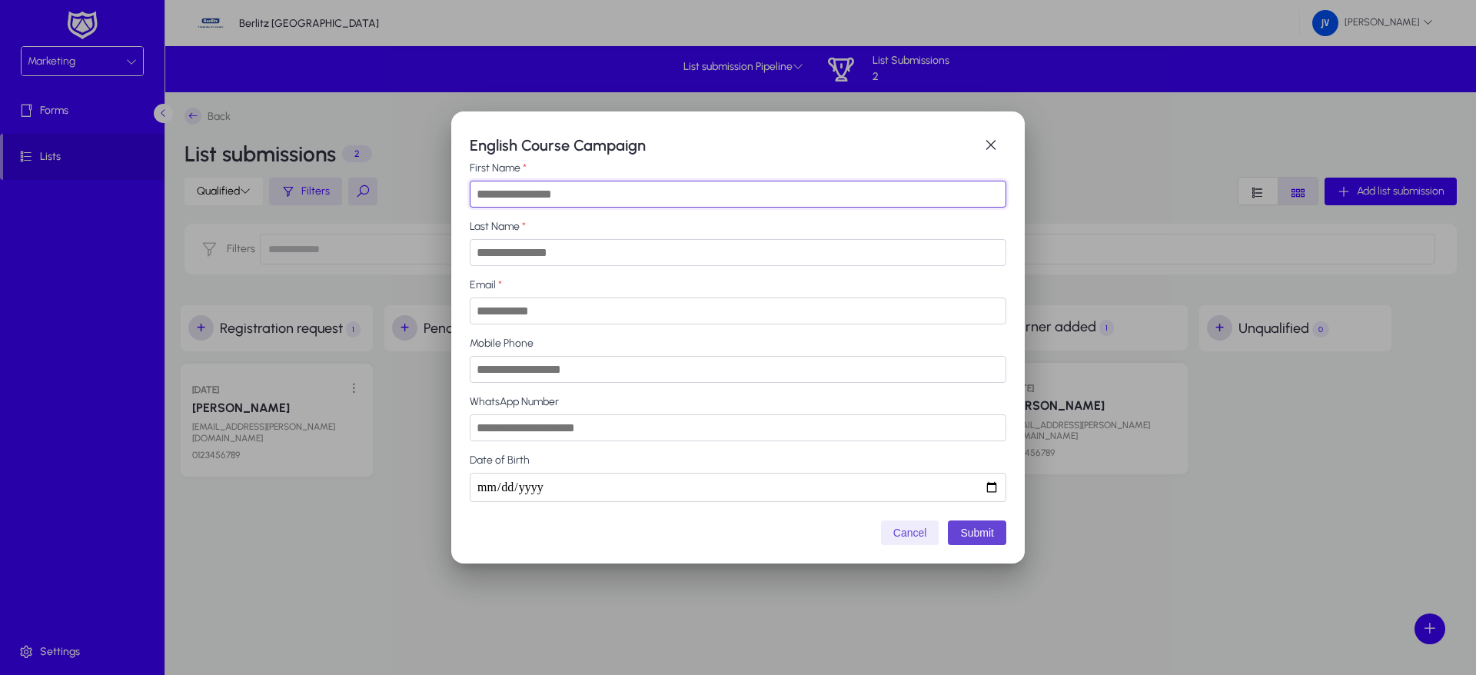
click at [545, 198] on input "First Name" at bounding box center [738, 194] width 537 height 27
type input "********"
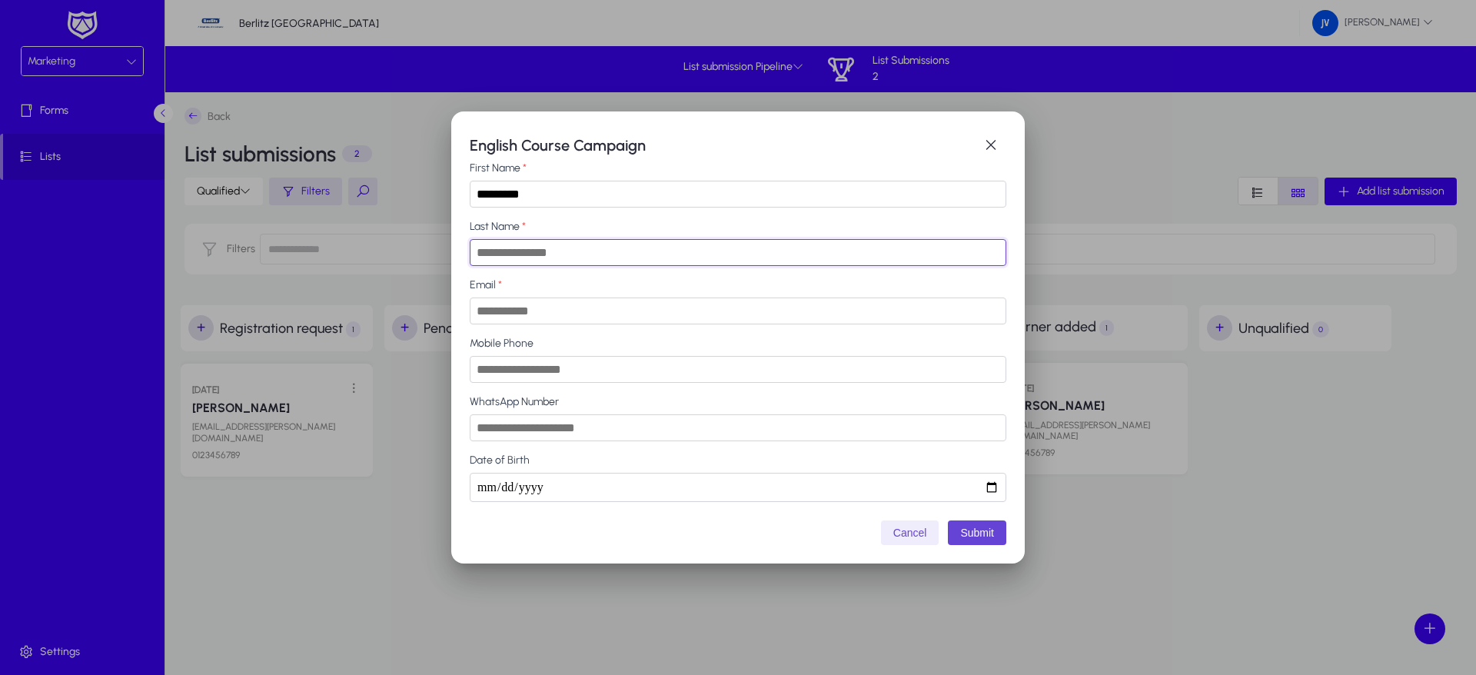
click at [542, 252] on input "Last Name" at bounding box center [738, 252] width 537 height 27
type input "******"
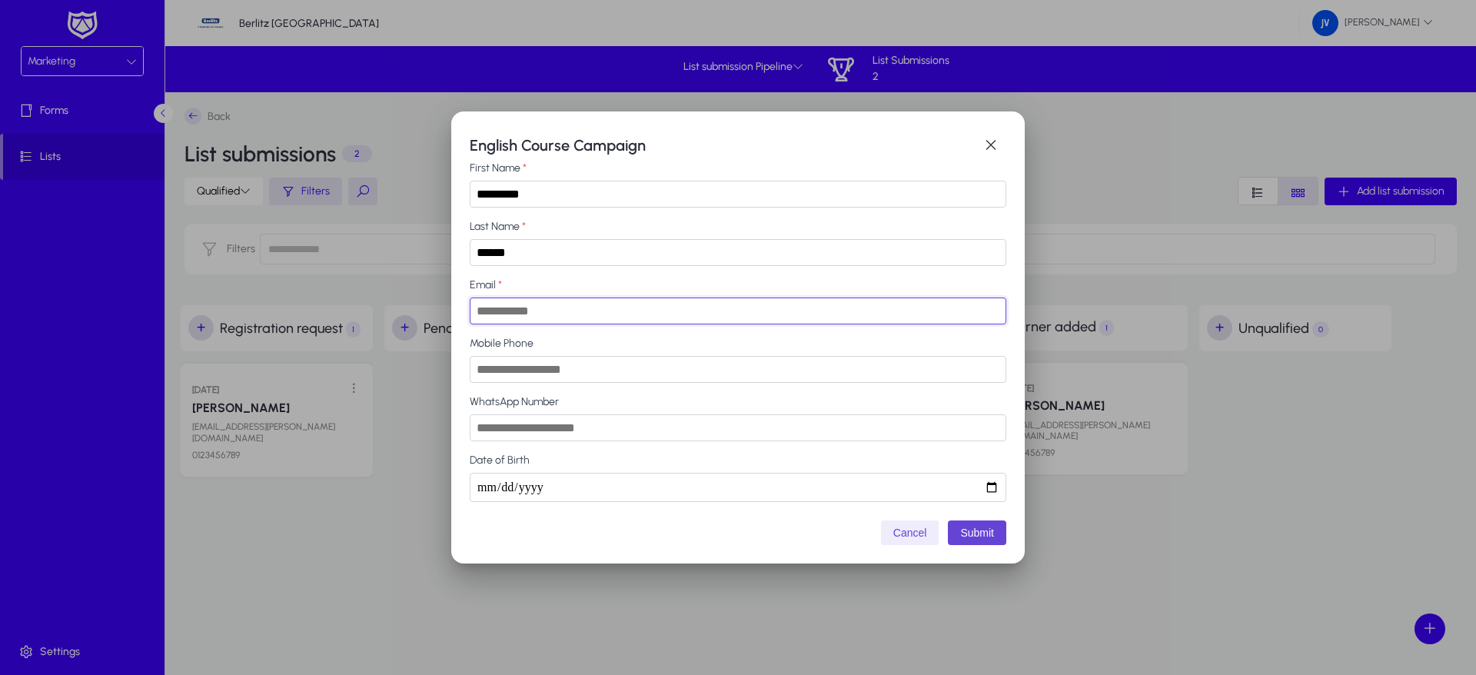
click at [528, 316] on input "Email" at bounding box center [738, 311] width 537 height 27
paste input "**********"
type input "**********"
click at [531, 373] on input "Mobile Phone" at bounding box center [738, 369] width 537 height 27
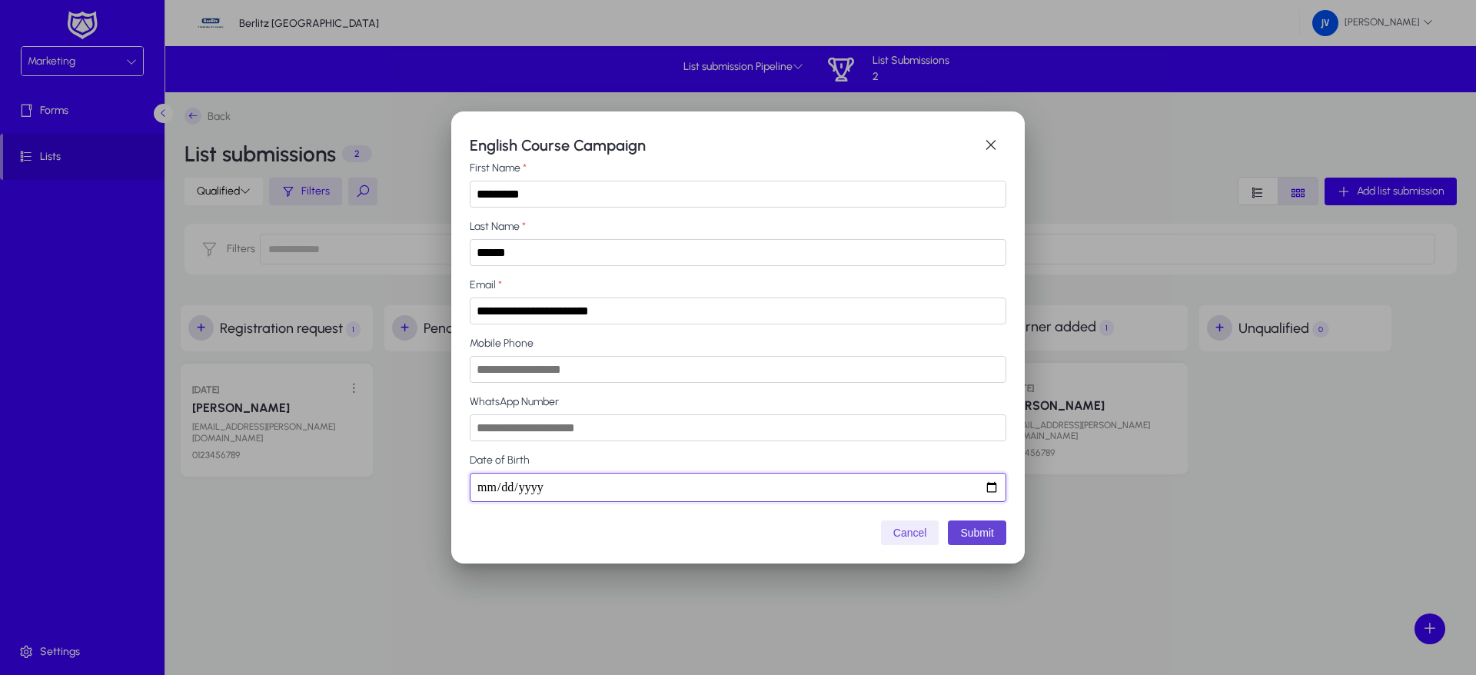
click at [575, 491] on input "Date of Birth" at bounding box center [738, 487] width 537 height 29
click at [985, 541] on button "Submit" at bounding box center [977, 533] width 58 height 25
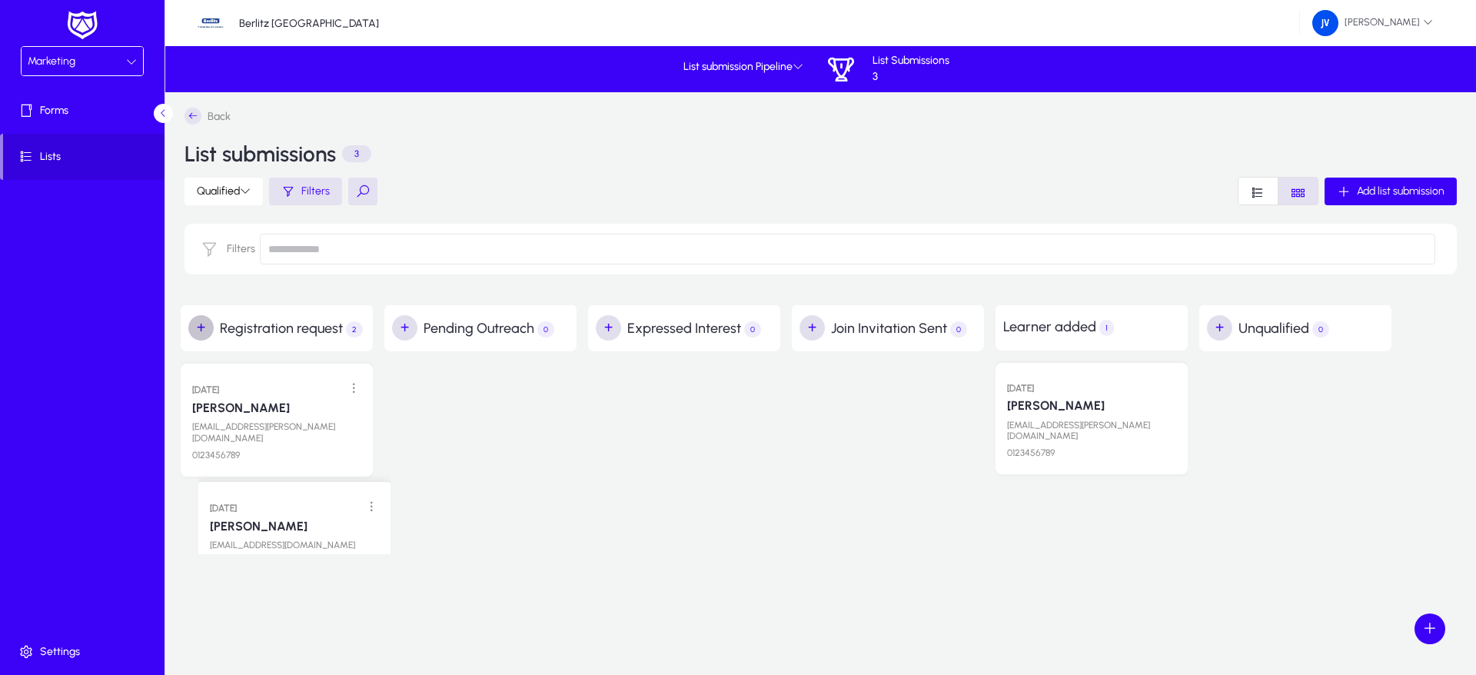
drag, startPoint x: 268, startPoint y: 514, endPoint x: 272, endPoint y: 507, distance: 8.6
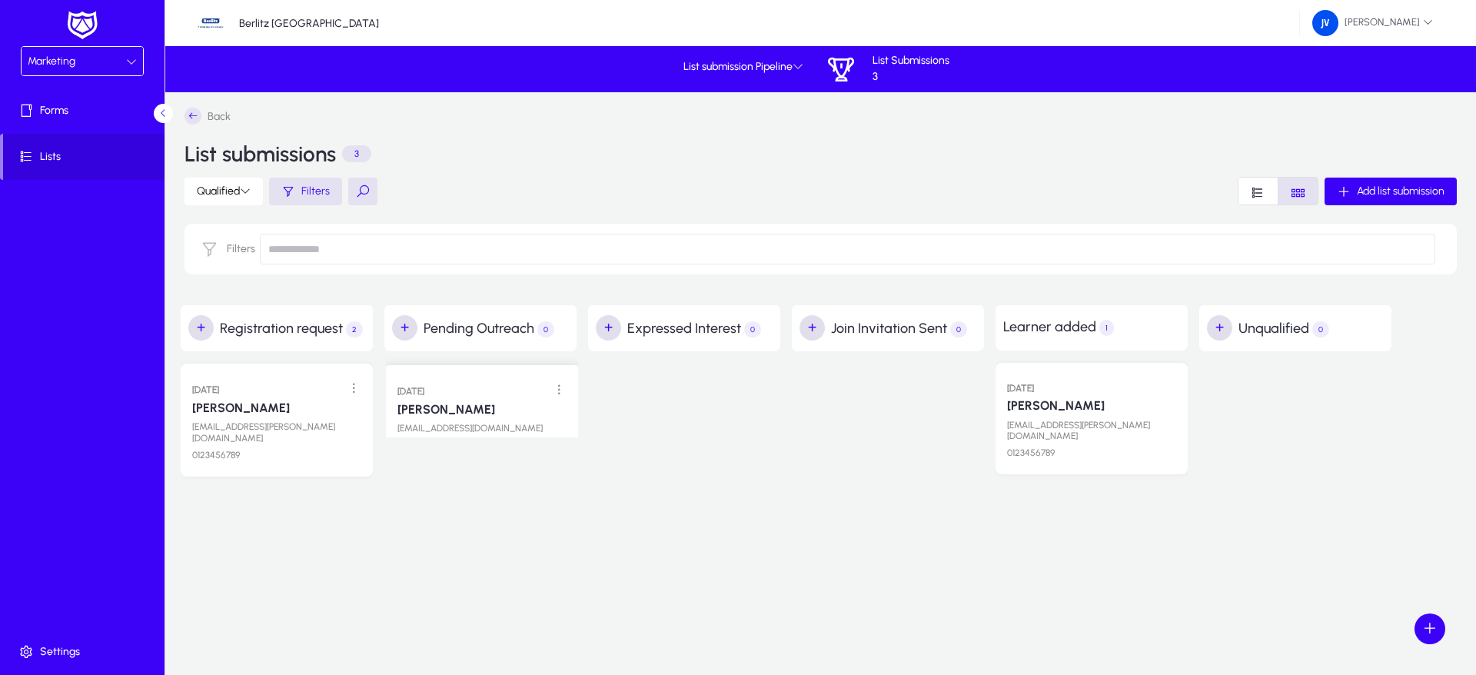
drag, startPoint x: 277, startPoint y: 501, endPoint x: 482, endPoint y: 376, distance: 240.1
click at [484, 398] on div "[PERSON_NAME]" at bounding box center [481, 407] width 174 height 18
click at [558, 394] on span at bounding box center [560, 388] width 32 height 32
click at [532, 418] on span "Edit" at bounding box center [525, 420] width 62 height 14
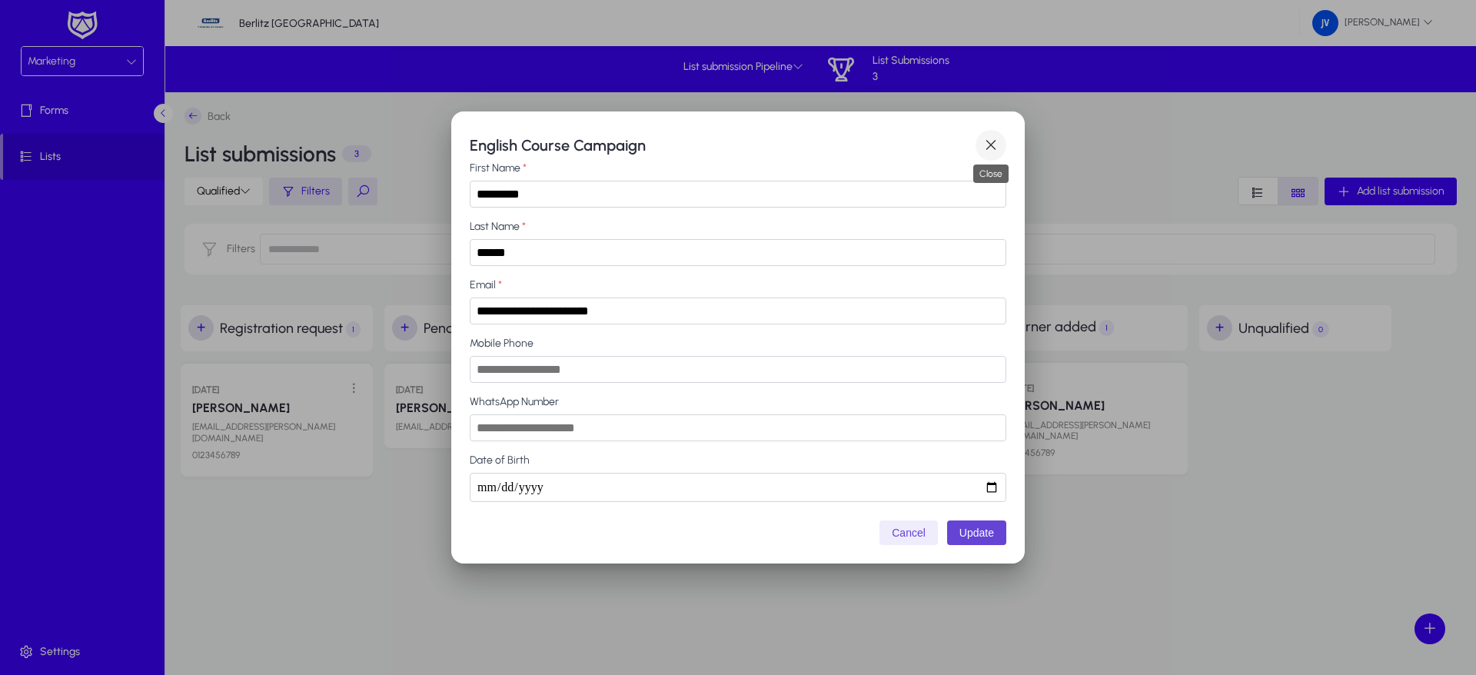
click at [996, 147] on span "button" at bounding box center [991, 145] width 31 height 31
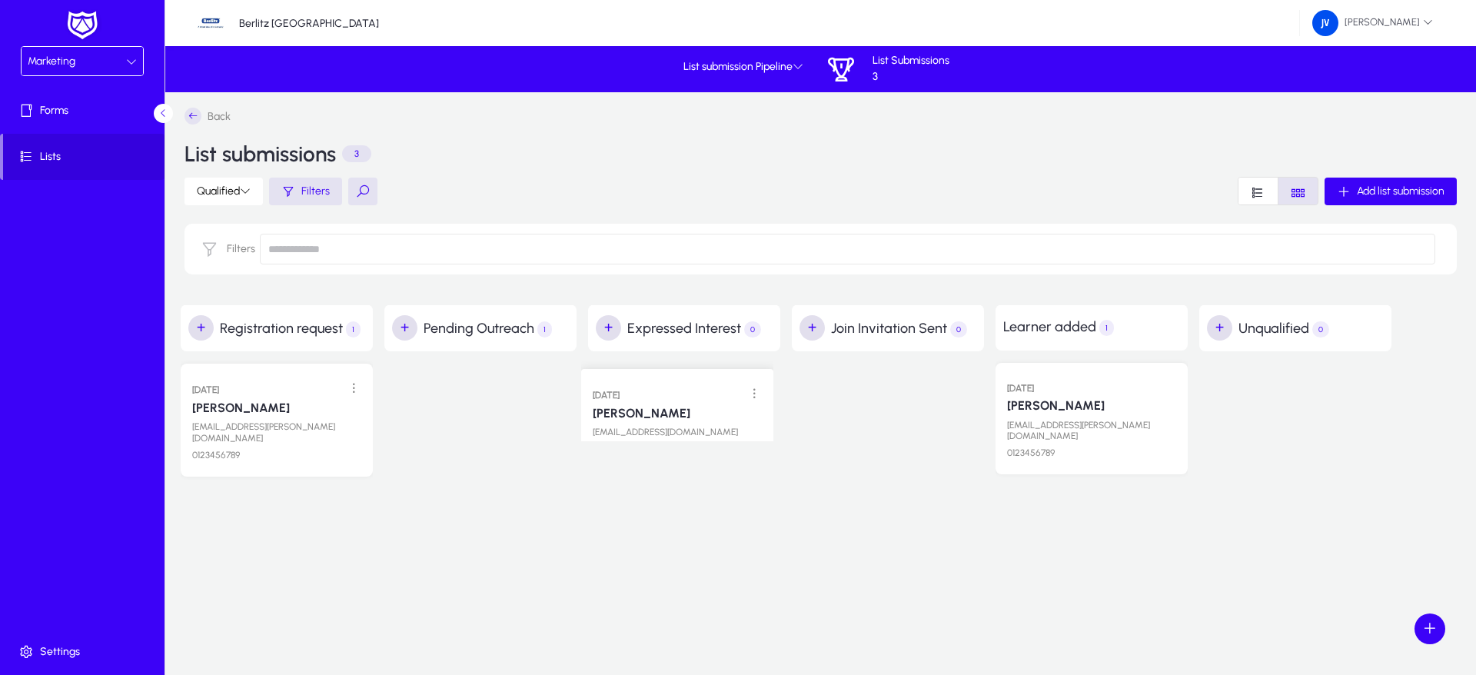
drag, startPoint x: 441, startPoint y: 399, endPoint x: 638, endPoint y: 392, distance: 197.0
drag, startPoint x: 677, startPoint y: 398, endPoint x: 839, endPoint y: 389, distance: 161.7
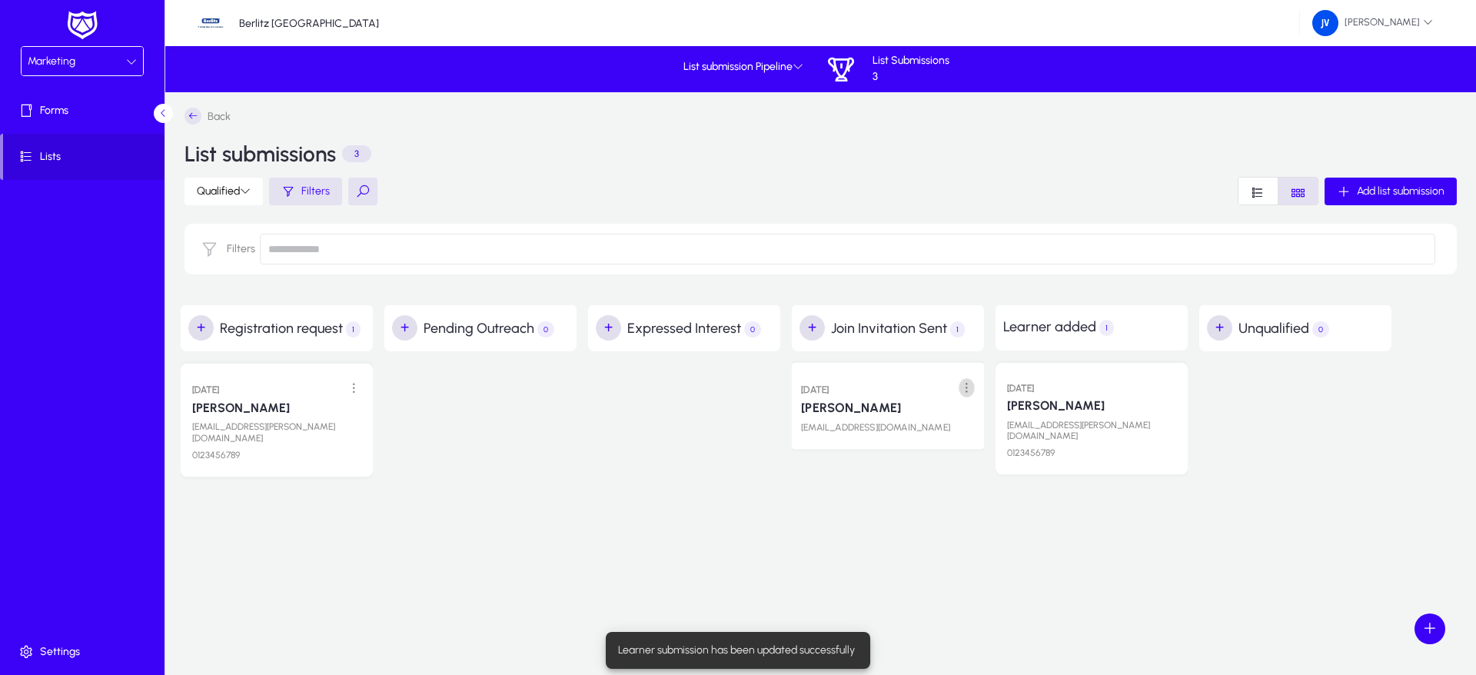
click at [970, 388] on span at bounding box center [967, 388] width 32 height 32
click at [945, 413] on span "Edit" at bounding box center [932, 420] width 62 height 14
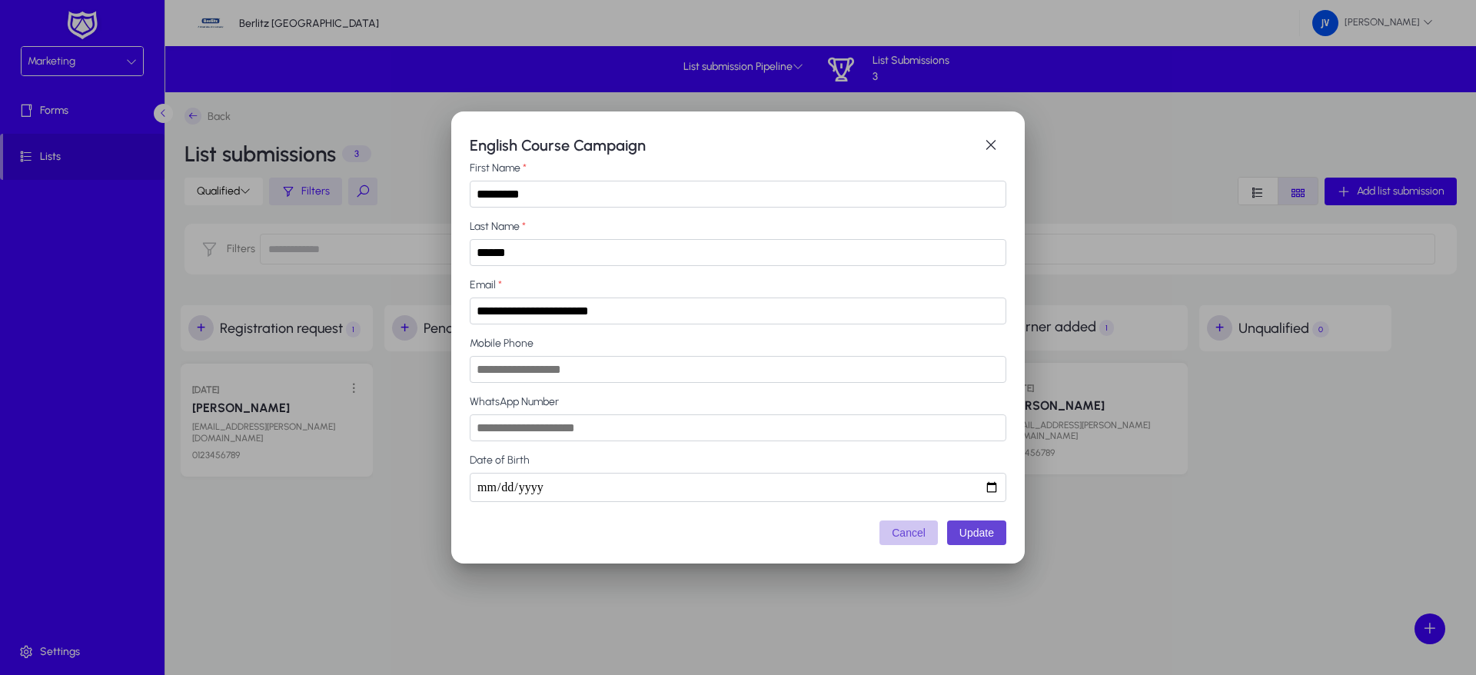
click at [914, 531] on button "Cancel" at bounding box center [909, 533] width 58 height 25
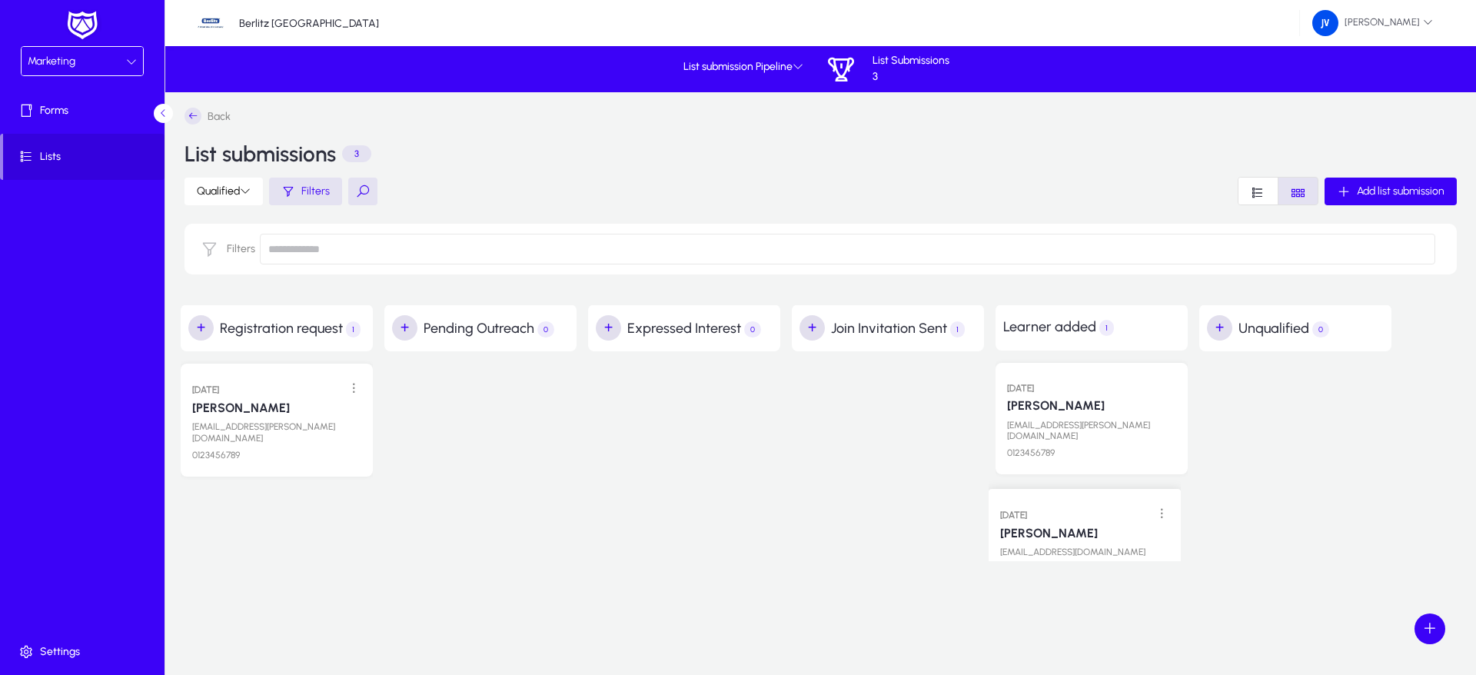
drag, startPoint x: 894, startPoint y: 410, endPoint x: 1087, endPoint y: 503, distance: 214.3
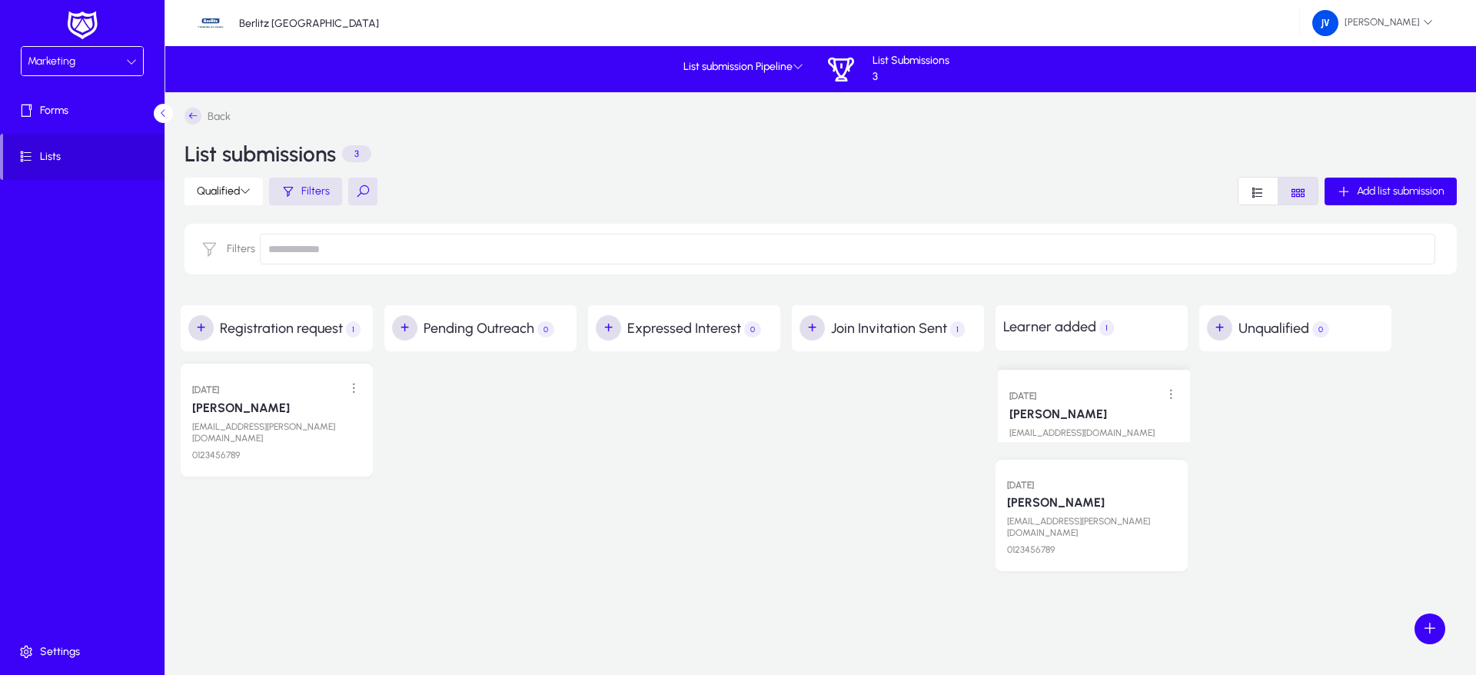
drag, startPoint x: 926, startPoint y: 407, endPoint x: 1132, endPoint y: 401, distance: 206.2
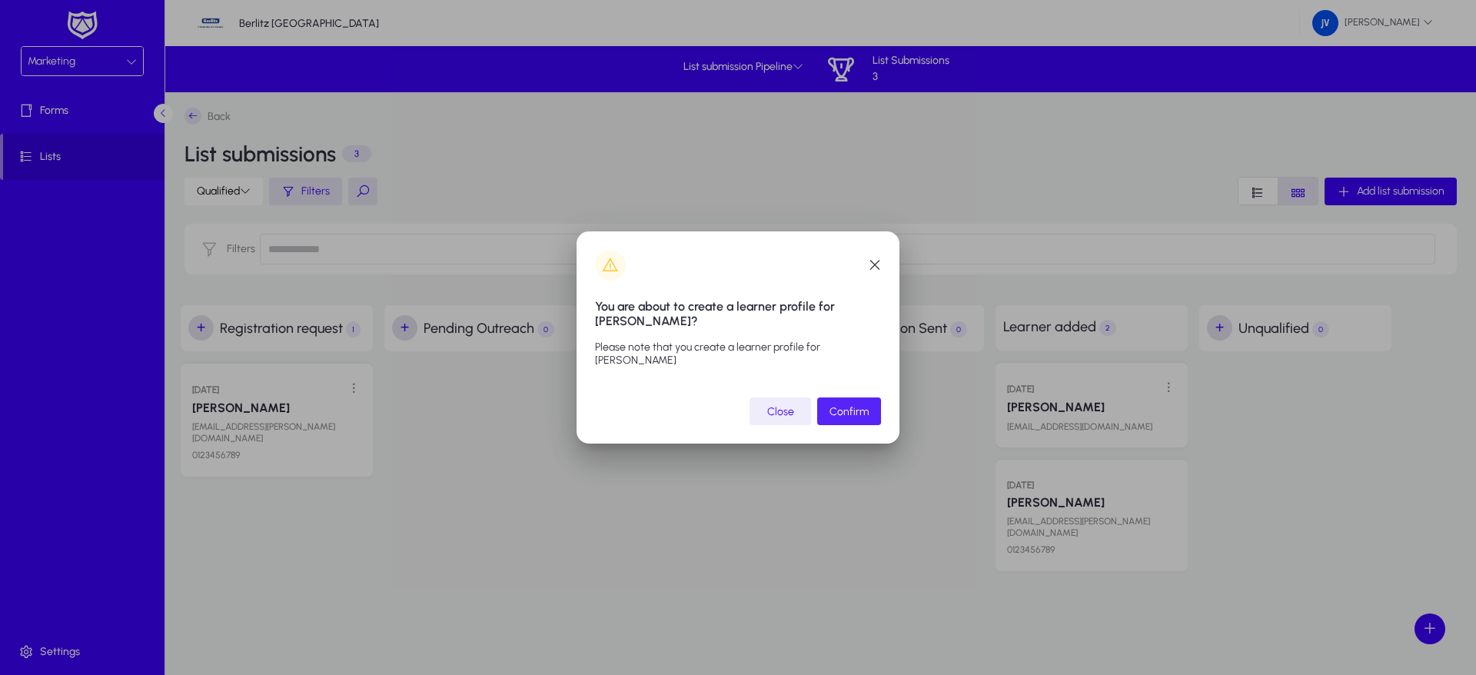
click at [838, 411] on span "Confirm" at bounding box center [849, 411] width 39 height 13
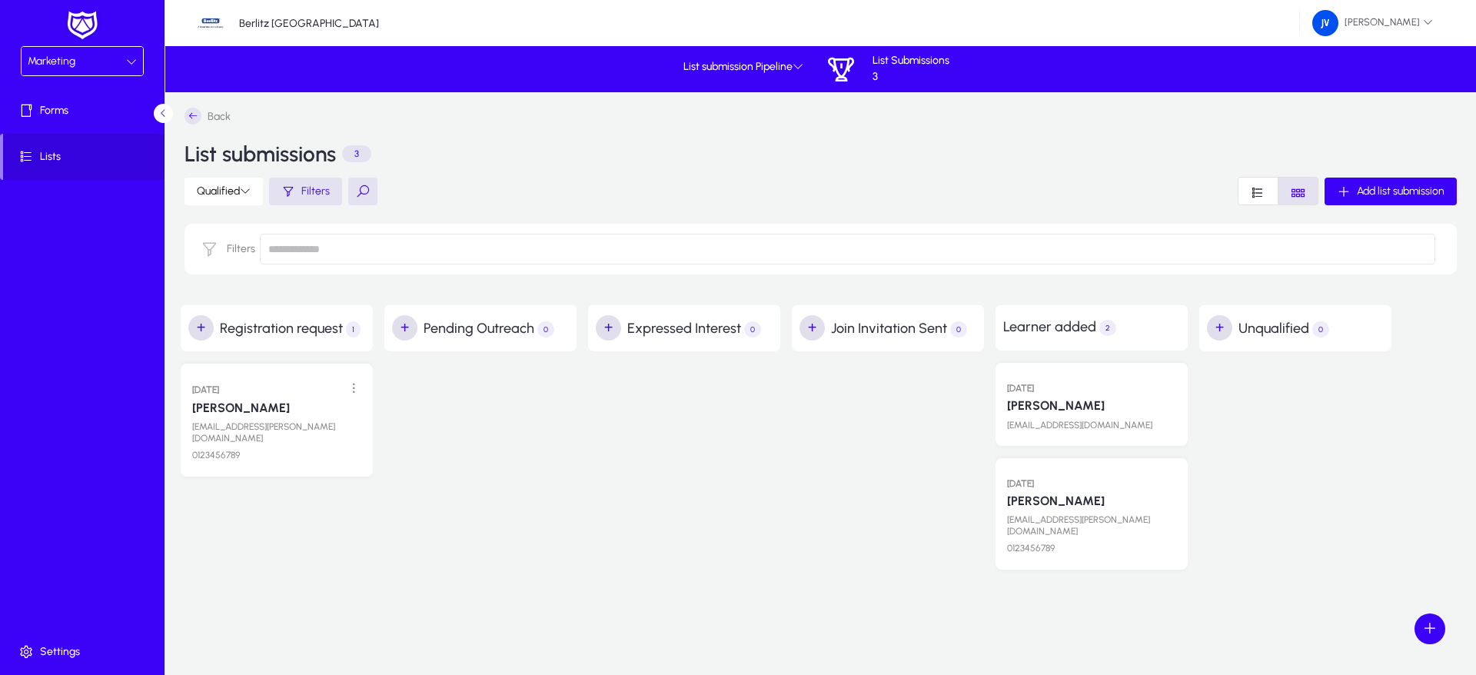
click at [1163, 394] on div "[DATE]" at bounding box center [1091, 386] width 169 height 17
click at [1157, 395] on div "[PERSON_NAME]" at bounding box center [1091, 404] width 169 height 18
drag, startPoint x: 1069, startPoint y: 408, endPoint x: 1008, endPoint y: 410, distance: 60.8
click at [1008, 410] on div "[PERSON_NAME]" at bounding box center [1091, 404] width 169 height 18
drag, startPoint x: 1103, startPoint y: 375, endPoint x: 1064, endPoint y: 379, distance: 39.4
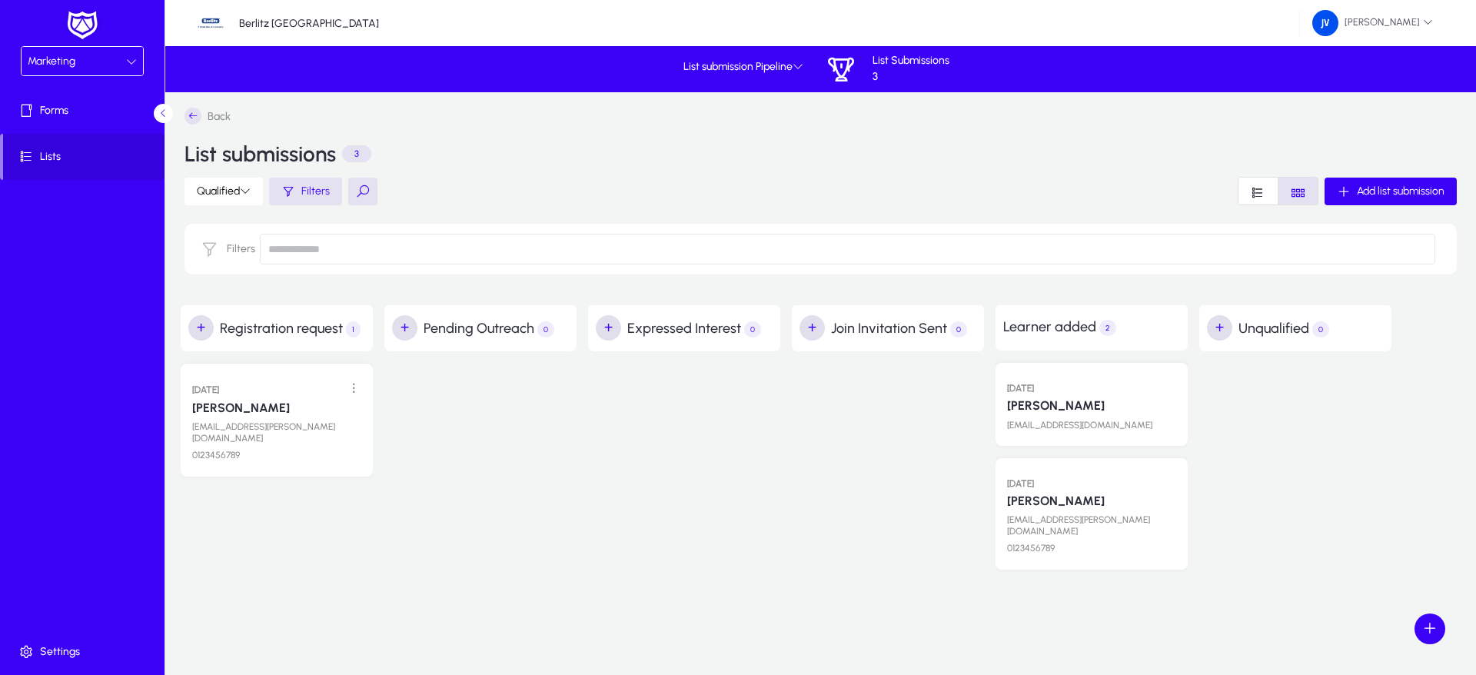
click at [1064, 379] on div "[DATE] [PERSON_NAME] [PERSON_NAME][EMAIL_ADDRESS][DOMAIN_NAME]" at bounding box center [1092, 404] width 192 height 83
drag, startPoint x: 1119, startPoint y: 376, endPoint x: 1077, endPoint y: 381, distance: 41.8
click at [1077, 381] on div "[DATE] [PERSON_NAME] [PERSON_NAME][EMAIL_ADDRESS][DOMAIN_NAME]" at bounding box center [1092, 404] width 192 height 83
click at [1130, 403] on div "[PERSON_NAME]" at bounding box center [1091, 404] width 169 height 18
click at [1140, 388] on div "[DATE]" at bounding box center [1091, 386] width 169 height 17
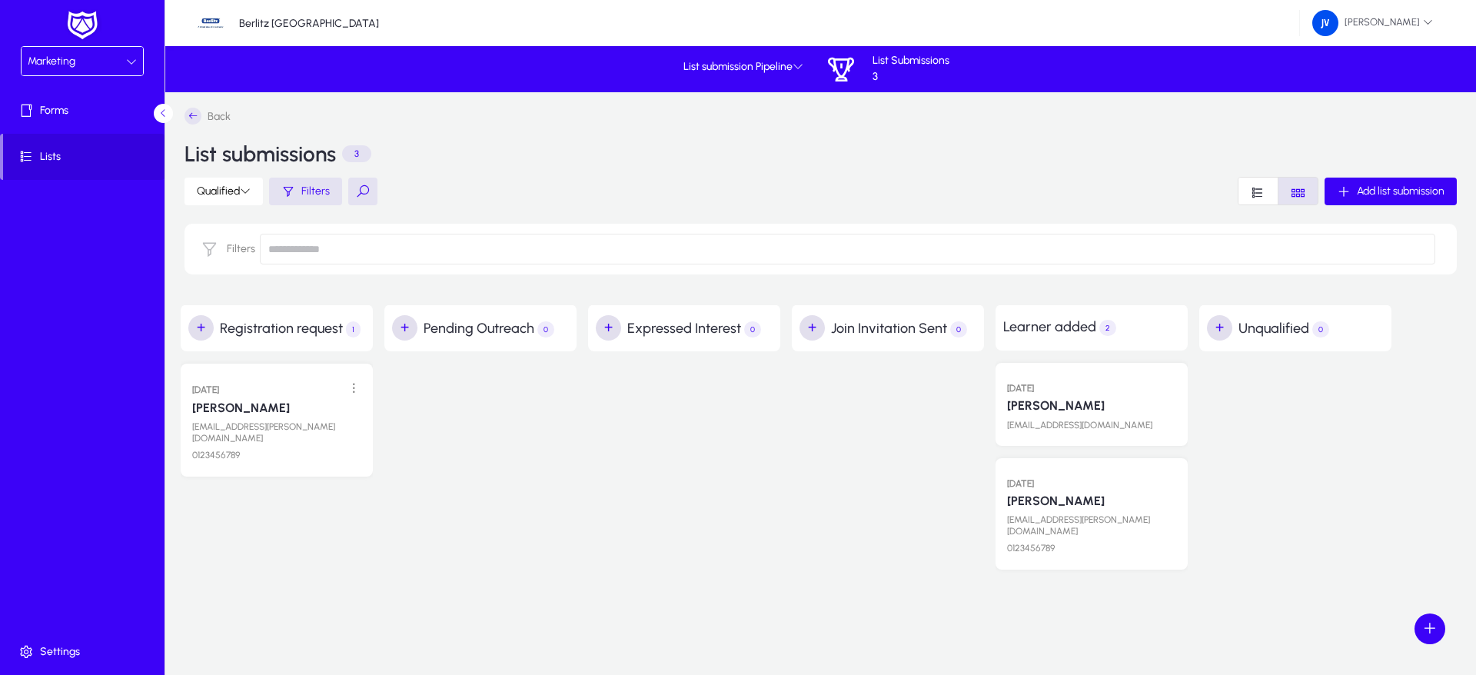
click at [1067, 403] on link "[PERSON_NAME]" at bounding box center [1056, 405] width 98 height 15
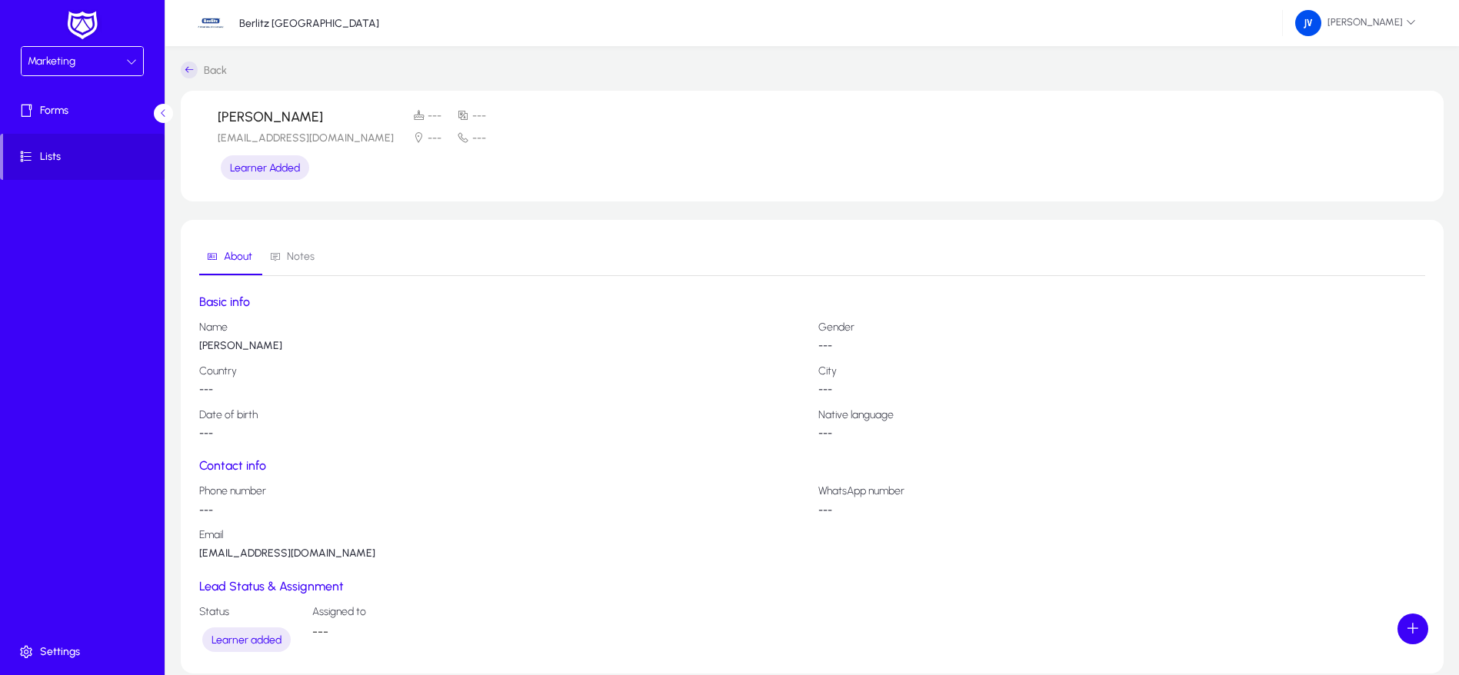
click at [125, 60] on div "Marketing" at bounding box center [77, 62] width 98 height 20
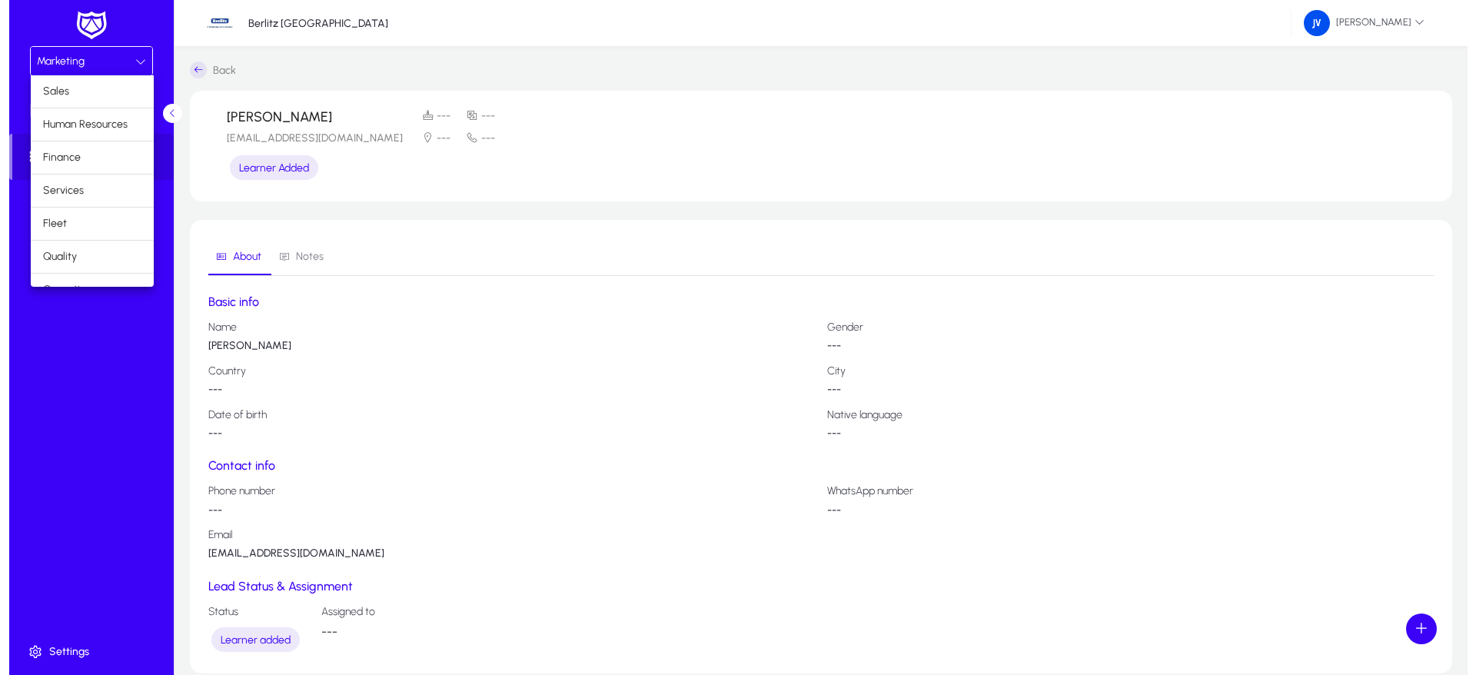
scroll to position [52, 0]
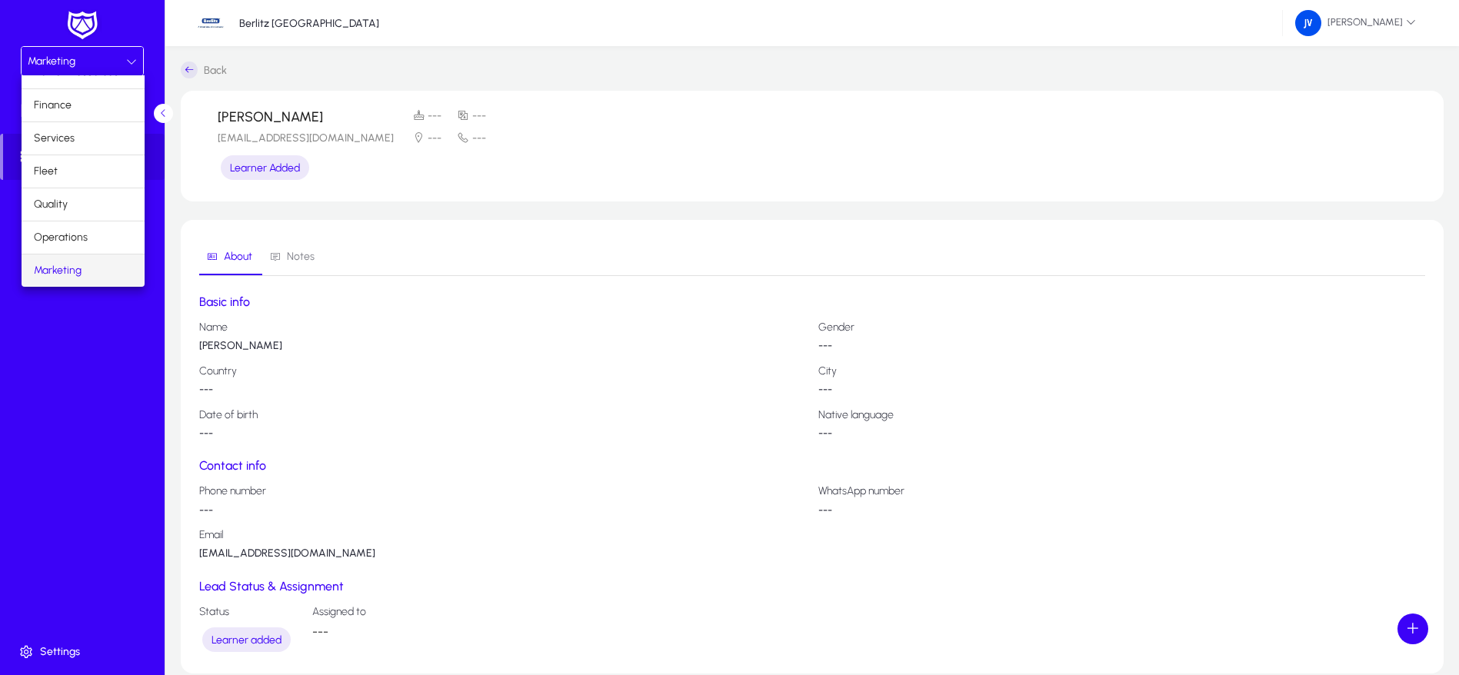
click at [461, 305] on div at bounding box center [729, 337] width 1459 height 675
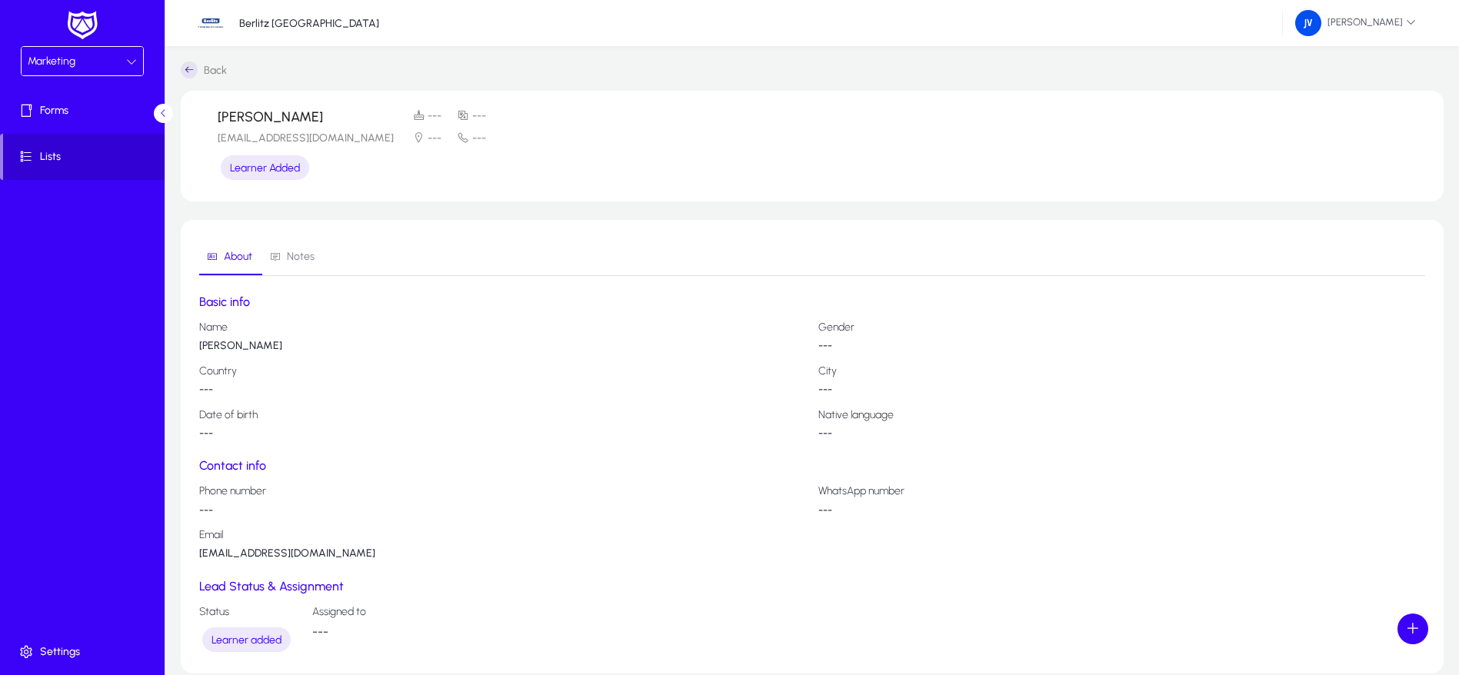
click at [46, 159] on span "Lists" at bounding box center [83, 156] width 161 height 15
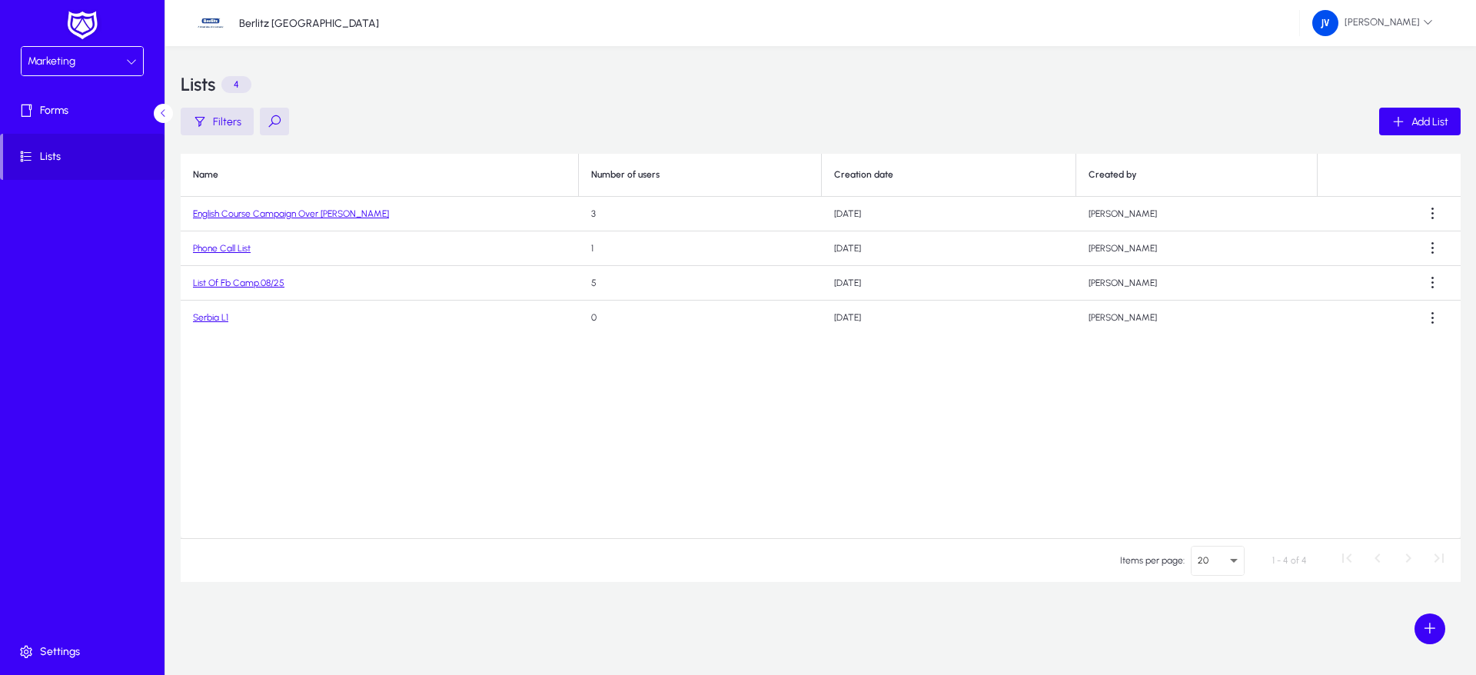
click at [131, 64] on icon at bounding box center [131, 61] width 11 height 11
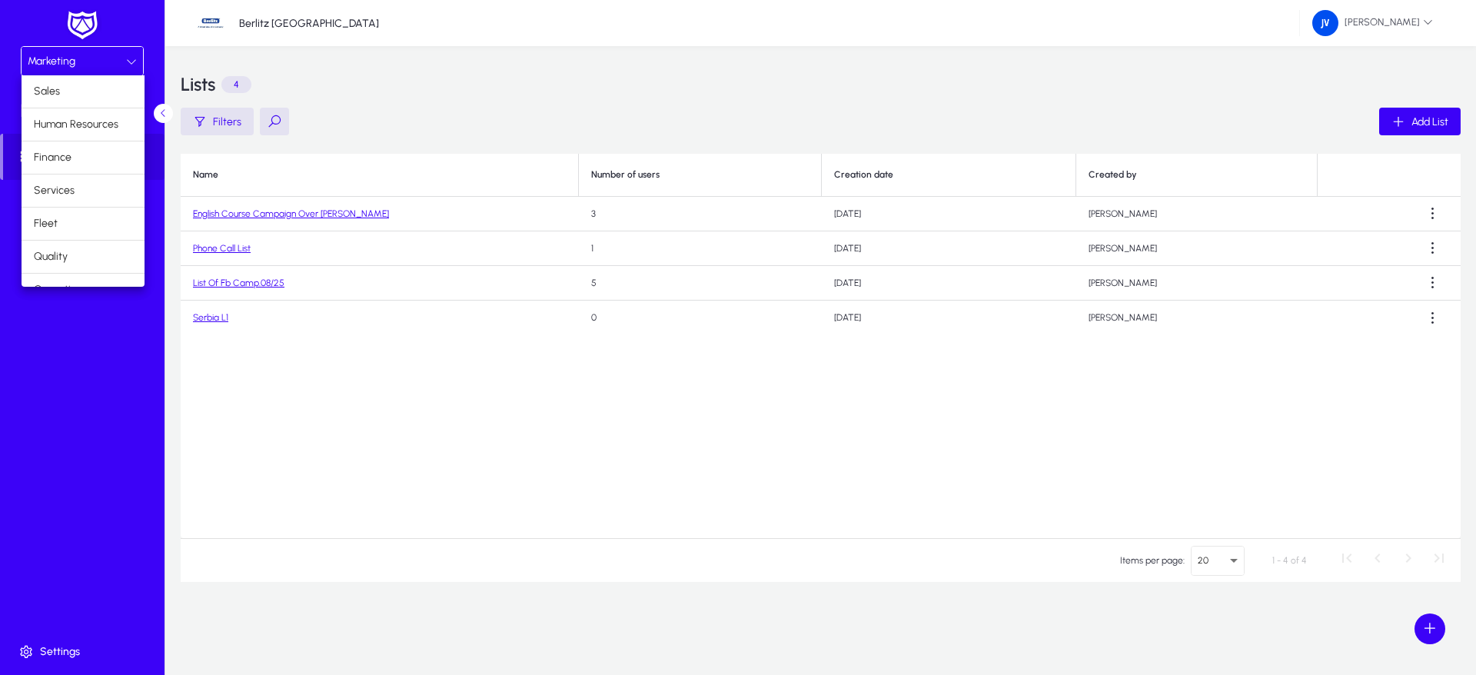
scroll to position [52, 0]
click at [95, 231] on mat-option "Operations" at bounding box center [83, 237] width 123 height 32
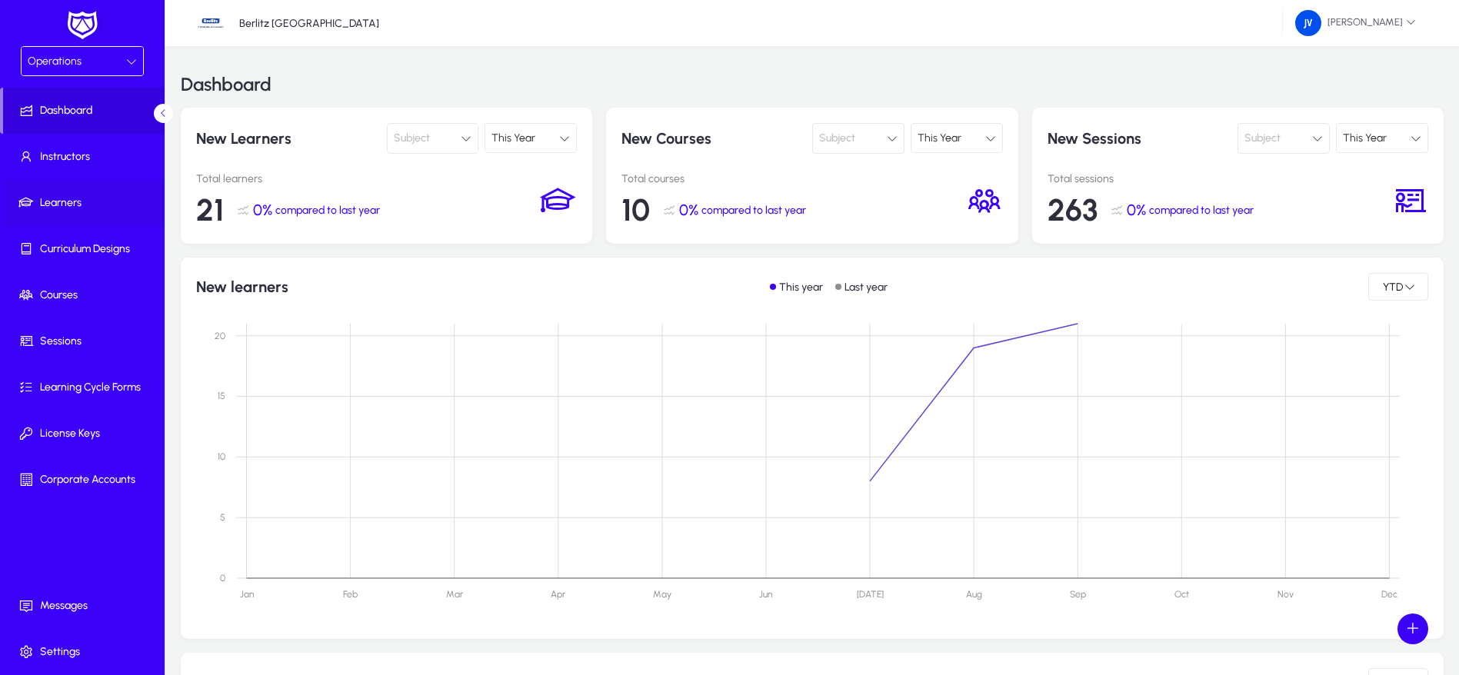
click at [82, 195] on span "Learners" at bounding box center [85, 202] width 165 height 15
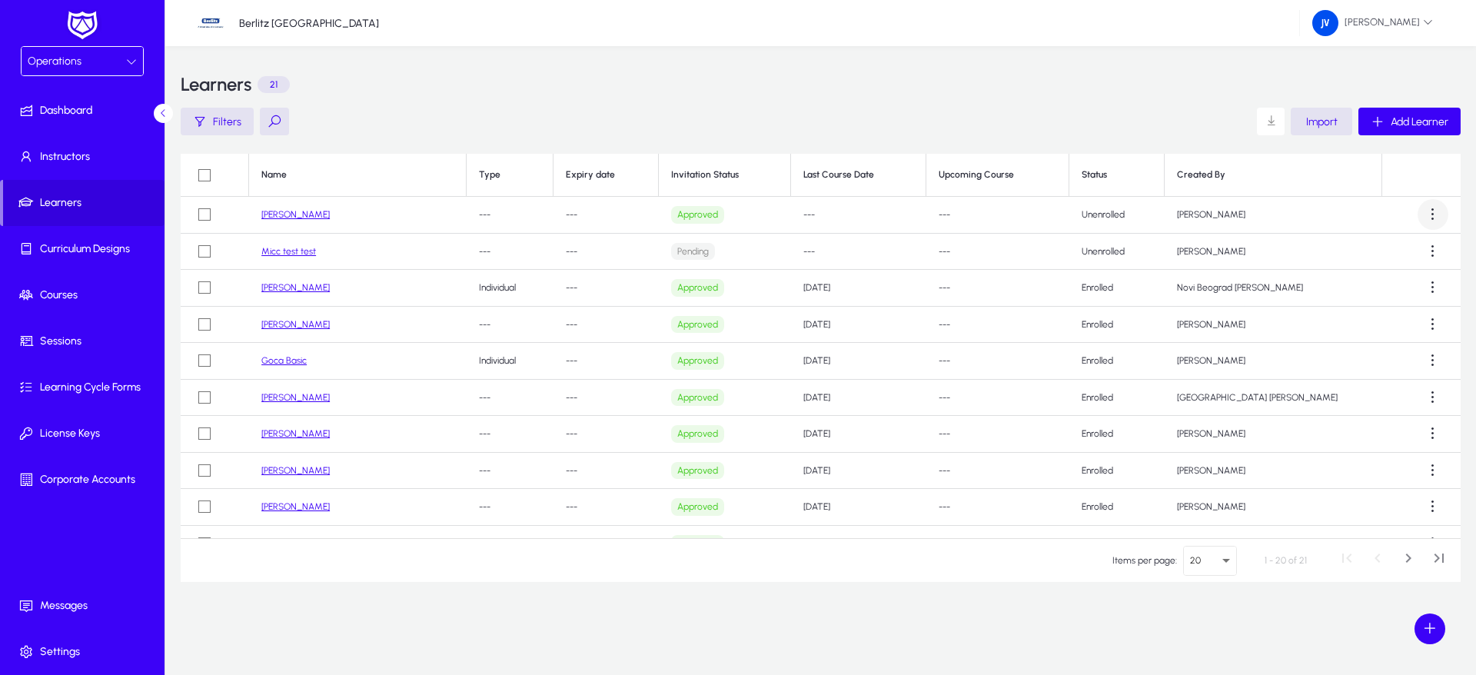
click at [1433, 211] on span at bounding box center [1433, 214] width 31 height 31
click at [1409, 278] on span "Edit" at bounding box center [1392, 285] width 72 height 14
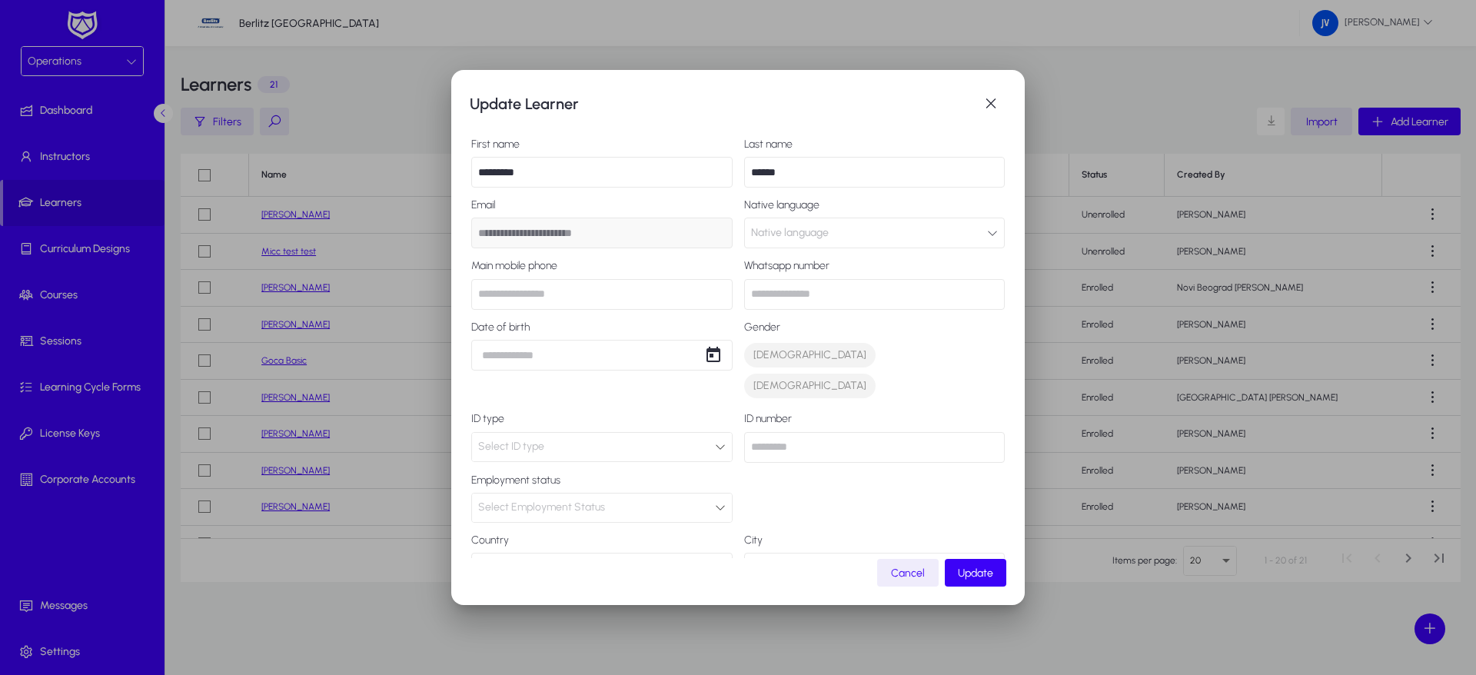
click at [987, 235] on icon "button" at bounding box center [992, 233] width 11 height 11
type input "***"
click at [816, 321] on mat-option "Serbian" at bounding box center [860, 324] width 201 height 32
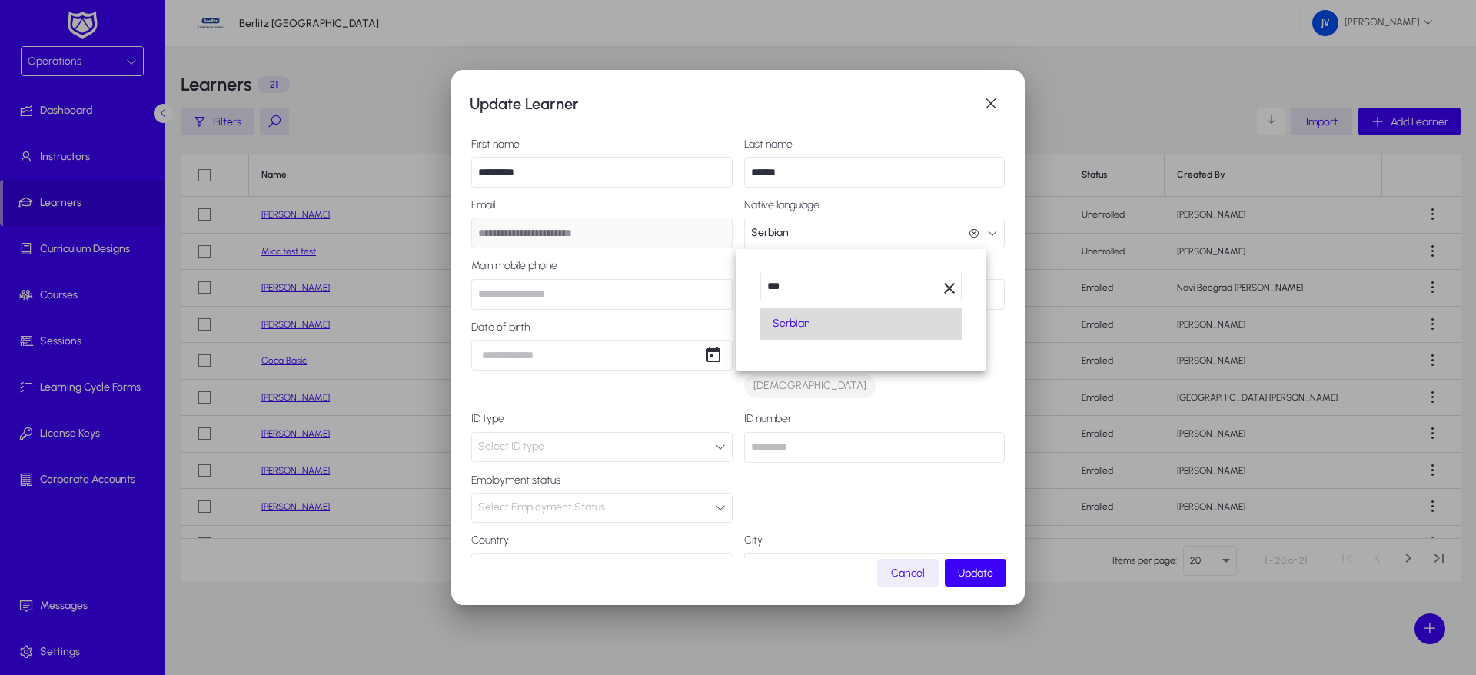
scroll to position [1, 0]
click at [709, 358] on span "Open calendar" at bounding box center [713, 355] width 31 height 31
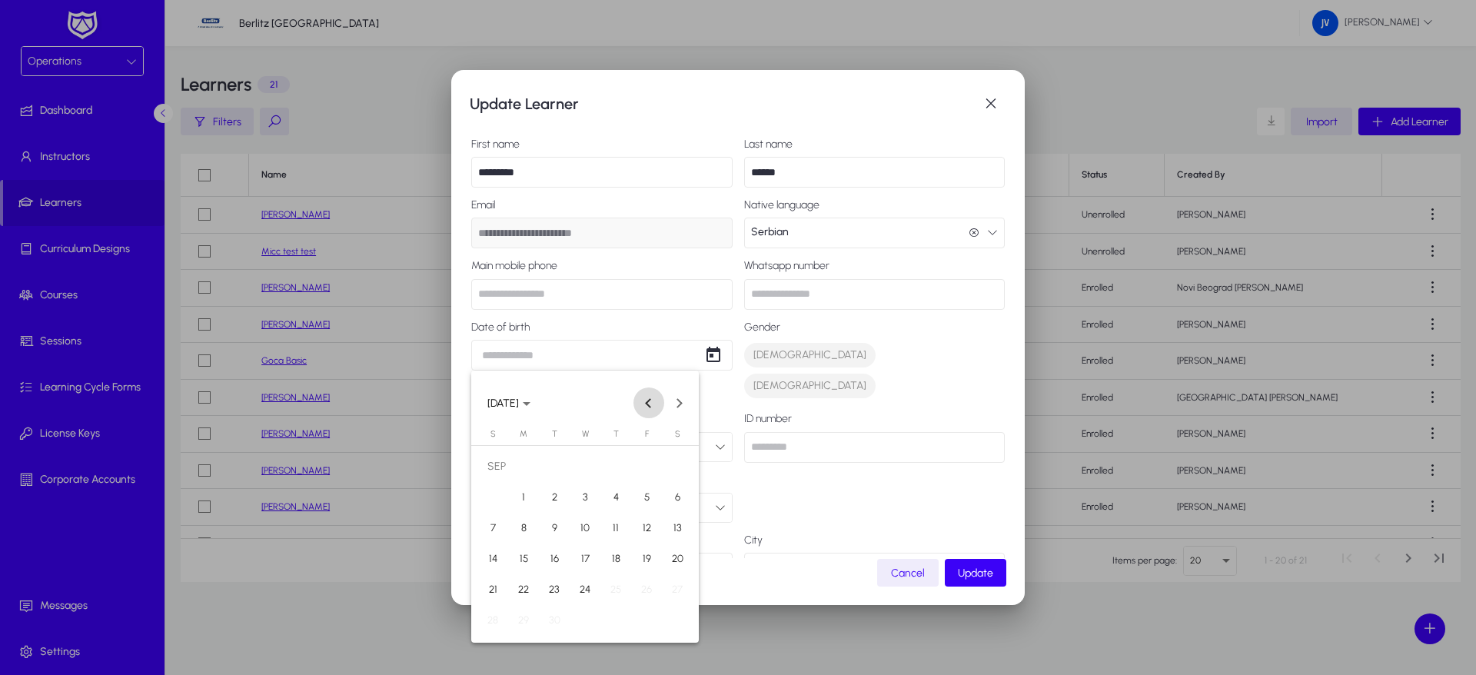
click at [647, 401] on button "Previous month" at bounding box center [649, 403] width 31 height 31
click at [531, 406] on span "[DATE]" at bounding box center [509, 403] width 43 height 13
click at [620, 533] on span "2016" at bounding box center [612, 543] width 48 height 28
click at [667, 481] on span "APR" at bounding box center [666, 482] width 48 height 28
click at [672, 586] on span "30" at bounding box center [678, 590] width 28 height 28
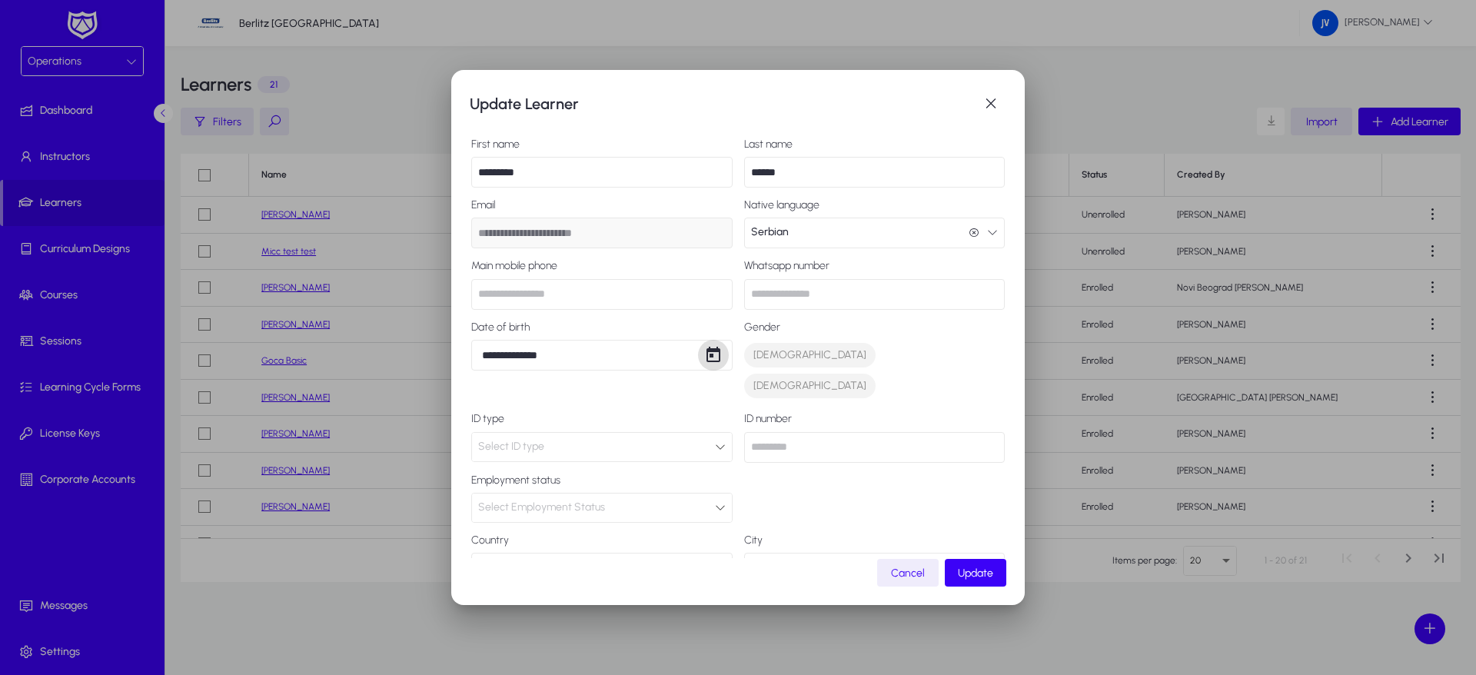
click at [705, 353] on span "Open calendar" at bounding box center [713, 355] width 31 height 31
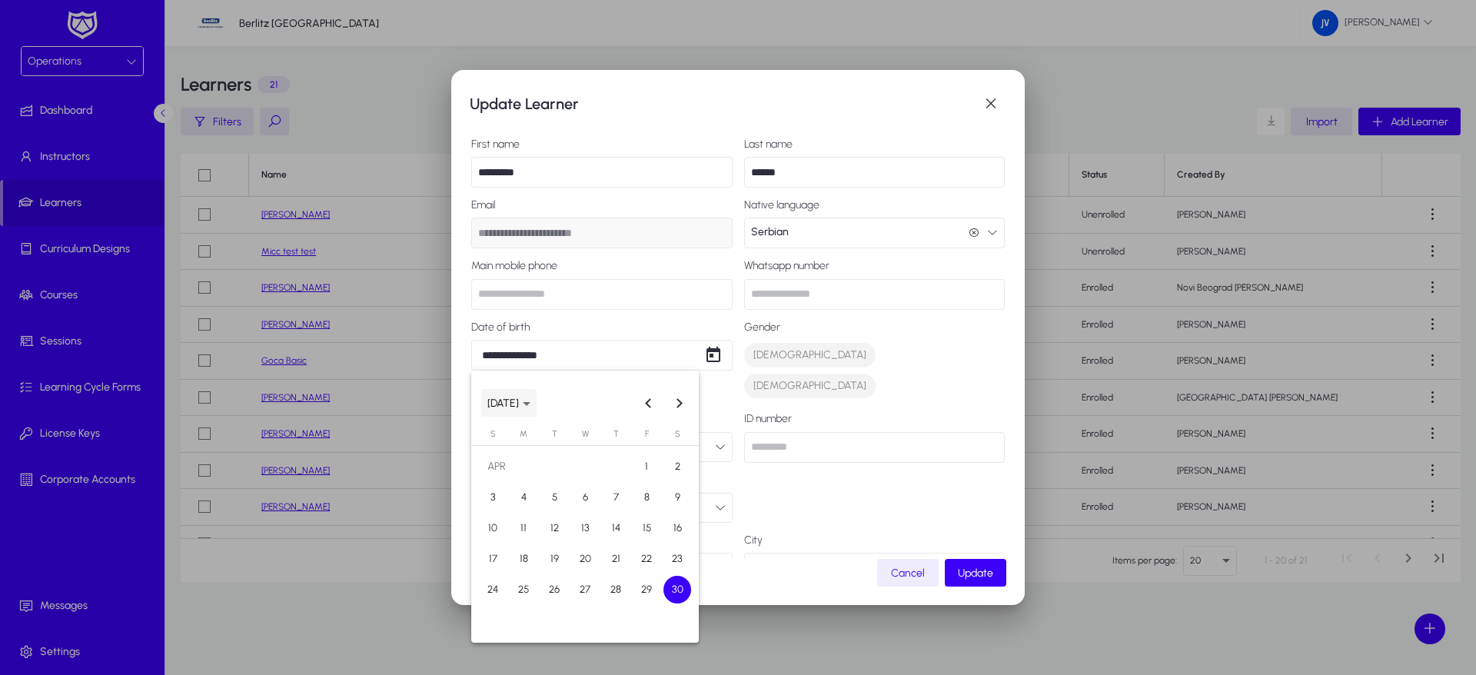
click at [531, 404] on icon "Choose month and year" at bounding box center [527, 404] width 8 height 4
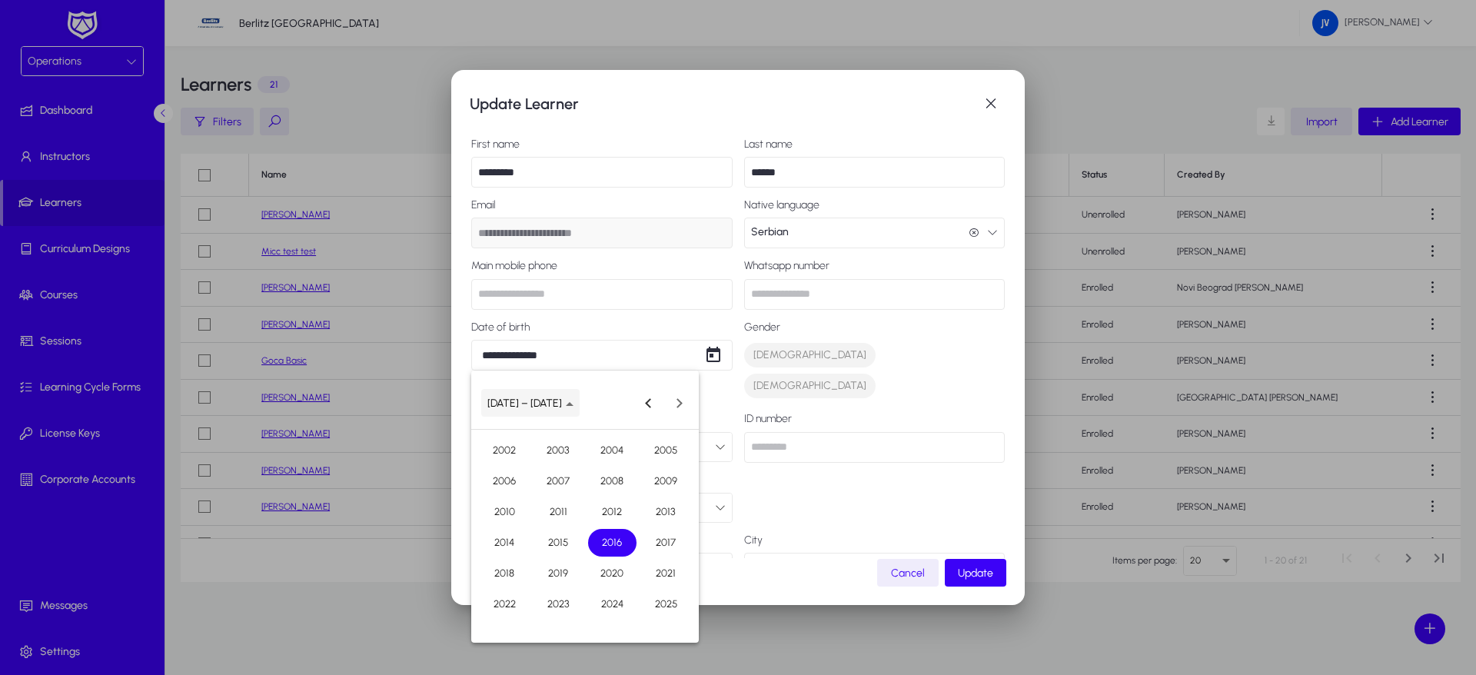
click at [566, 405] on polygon "Choose date" at bounding box center [570, 404] width 8 height 4
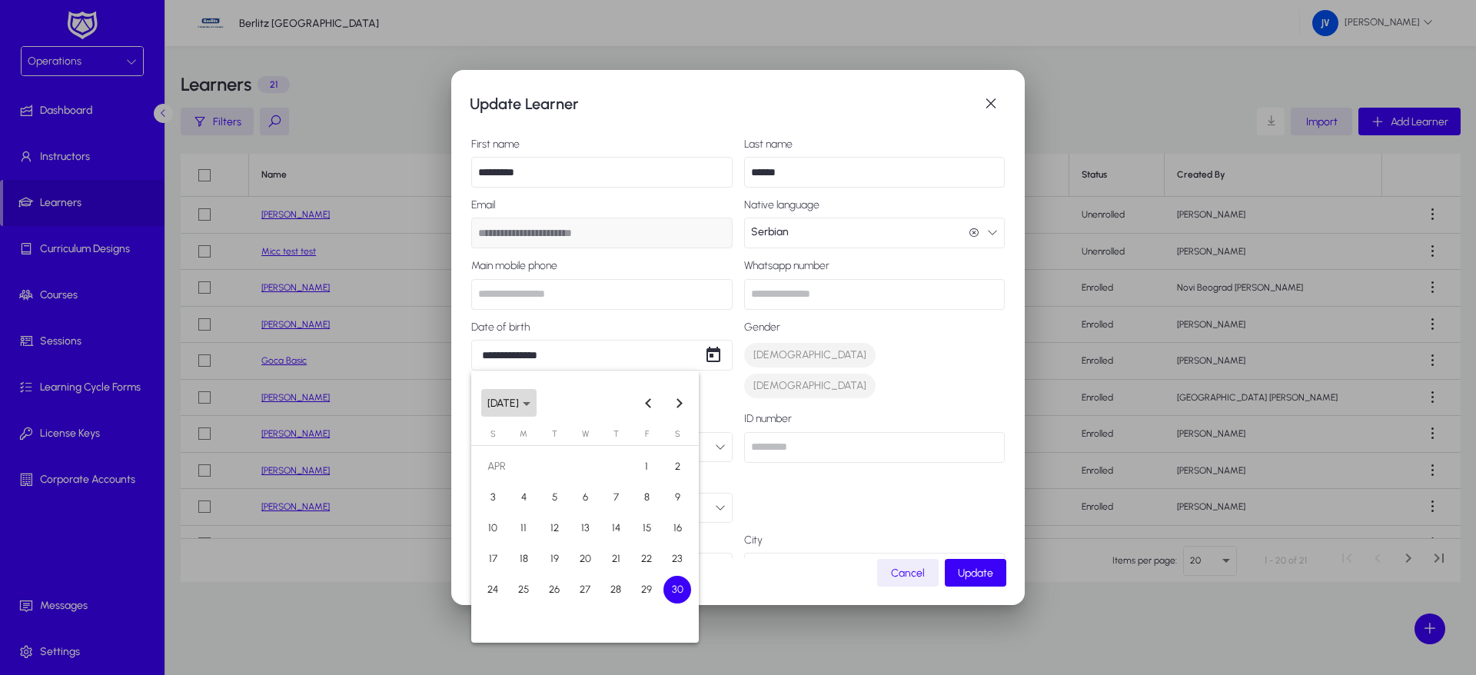
click at [537, 405] on span "Choose month and year" at bounding box center [508, 402] width 55 height 37
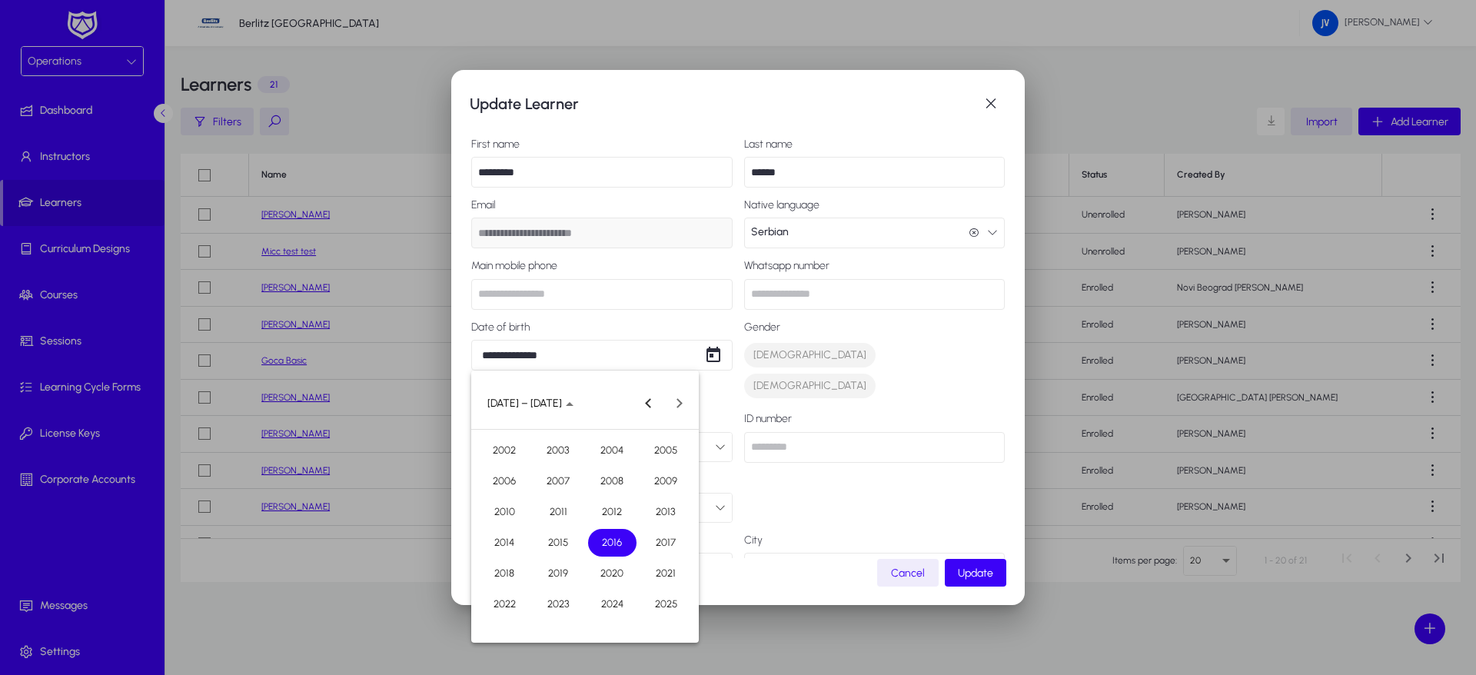
click at [526, 478] on span "2006" at bounding box center [505, 482] width 48 height 28
click at [667, 481] on span "APR" at bounding box center [666, 482] width 48 height 28
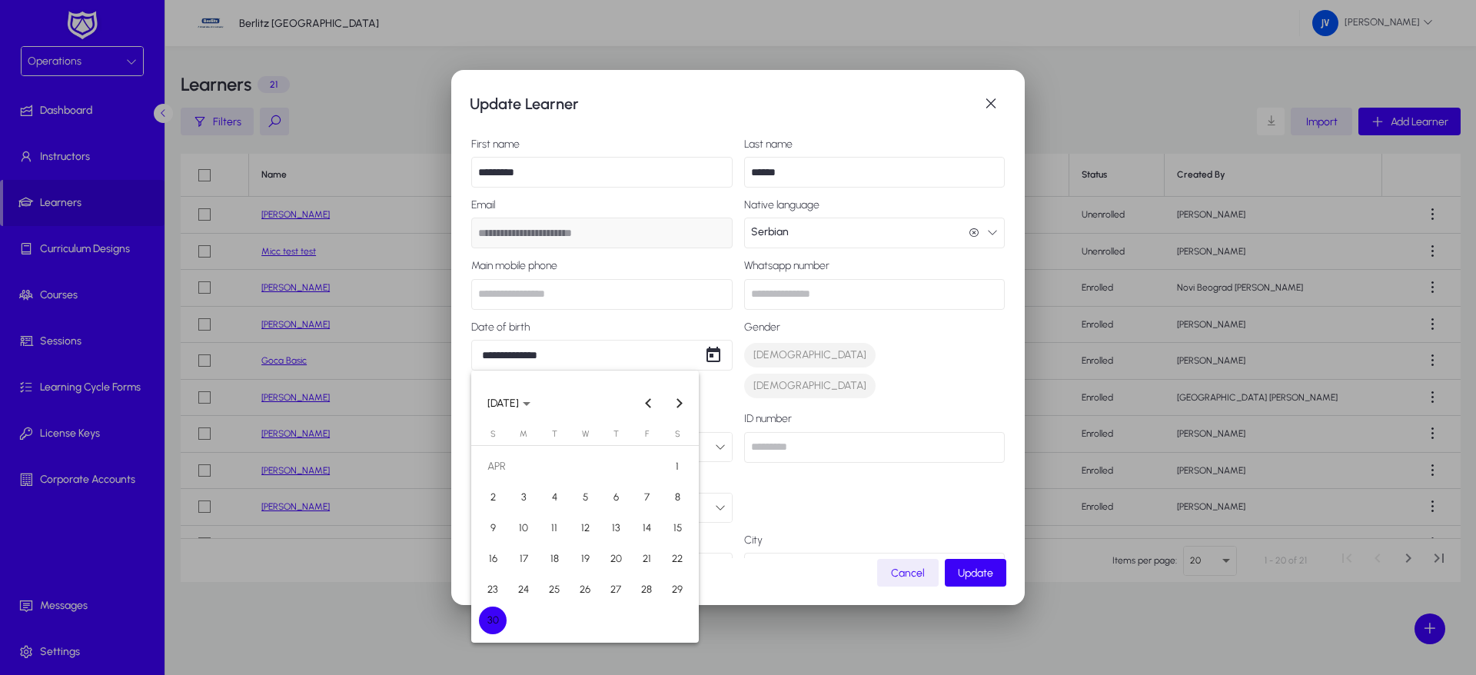
click at [494, 614] on span "30" at bounding box center [493, 621] width 28 height 28
type input "**********"
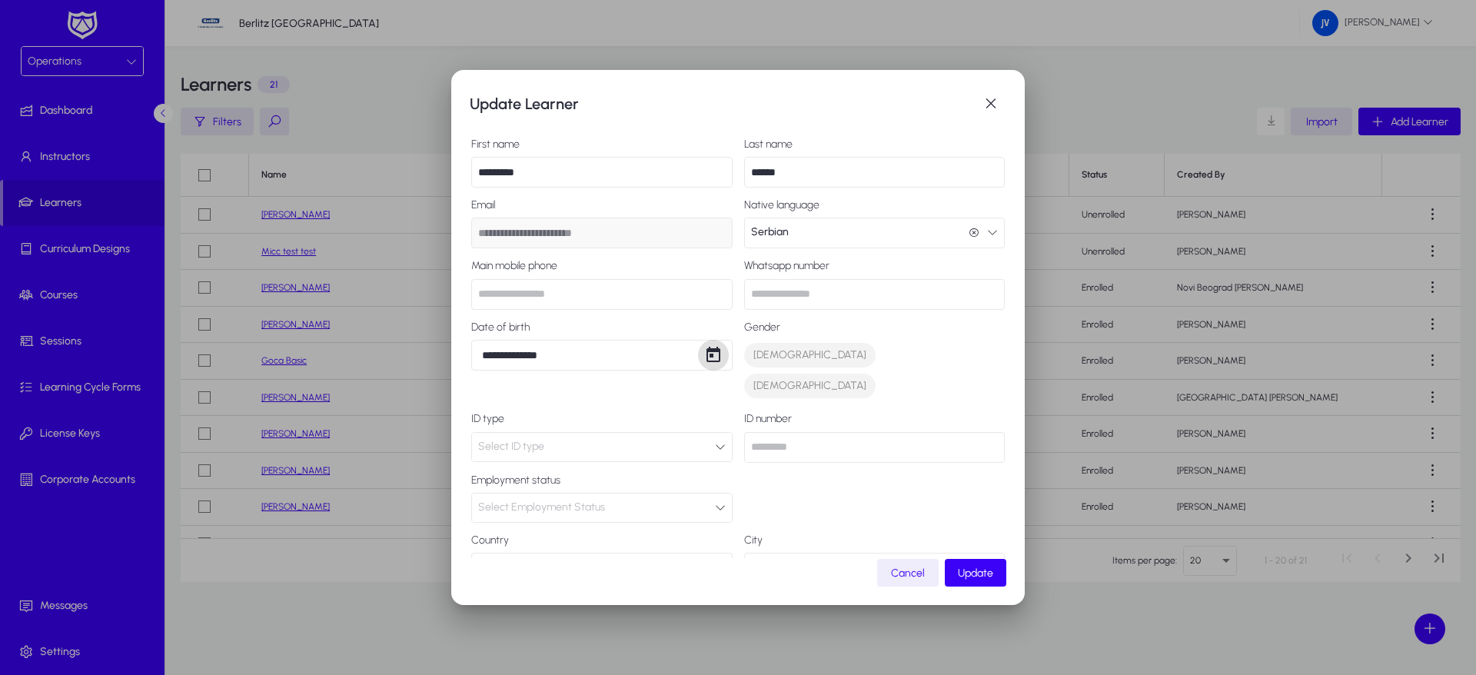
click at [704, 498] on div "Select Employment Status" at bounding box center [596, 508] width 237 height 20
click at [807, 464] on div at bounding box center [738, 337] width 1476 height 675
click at [715, 563] on icon "button" at bounding box center [720, 568] width 11 height 11
type input "***"
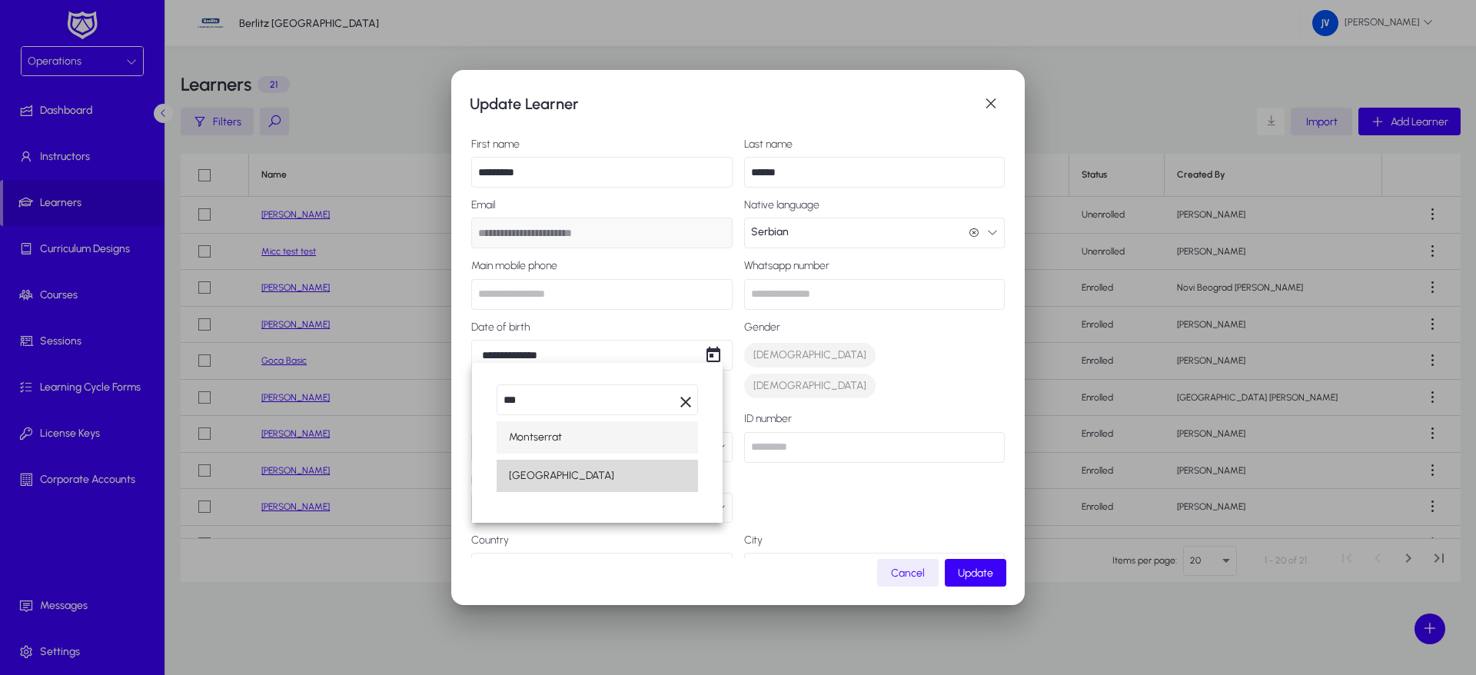
click at [546, 472] on mat-option "[GEOGRAPHIC_DATA]" at bounding box center [597, 476] width 201 height 32
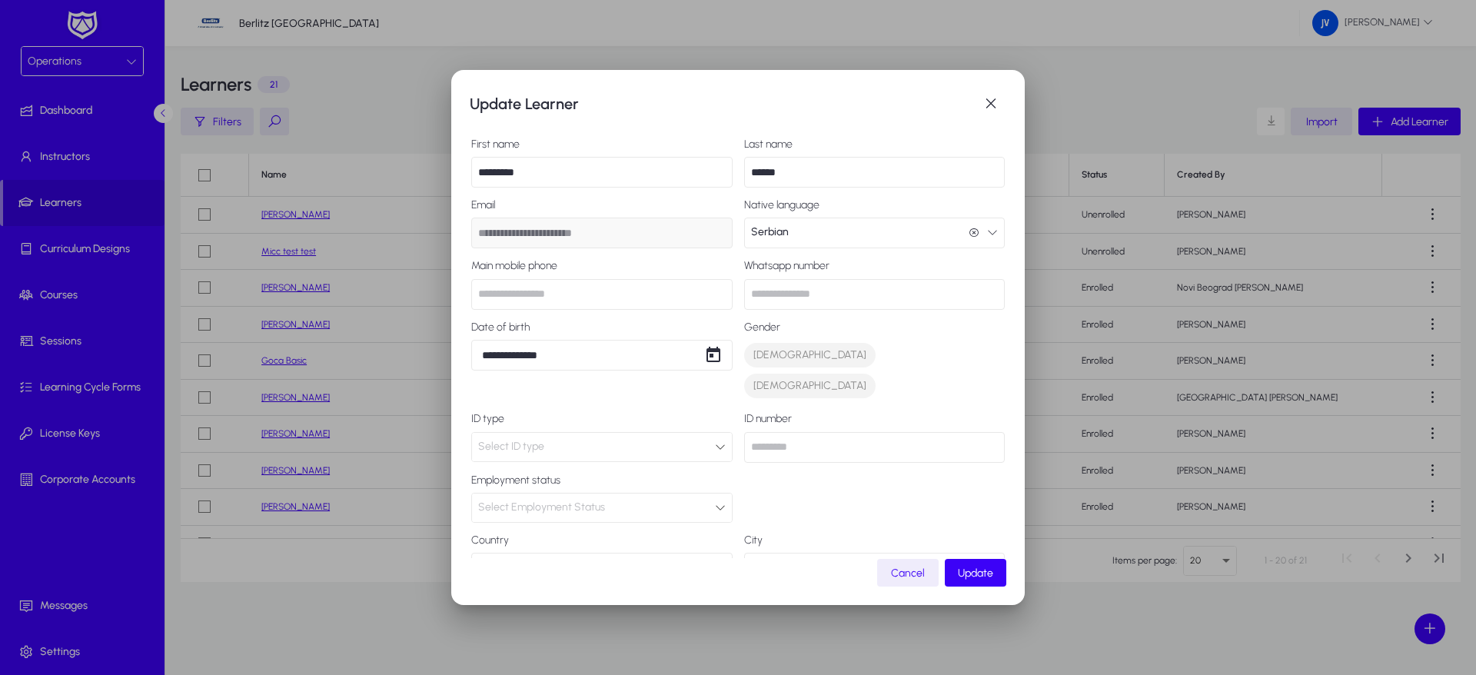
click at [953, 553] on input "text" at bounding box center [874, 568] width 261 height 31
type input "********"
click at [804, 378] on span "[DEMOGRAPHIC_DATA]" at bounding box center [810, 385] width 113 height 15
click at [989, 581] on span "button" at bounding box center [976, 572] width 62 height 37
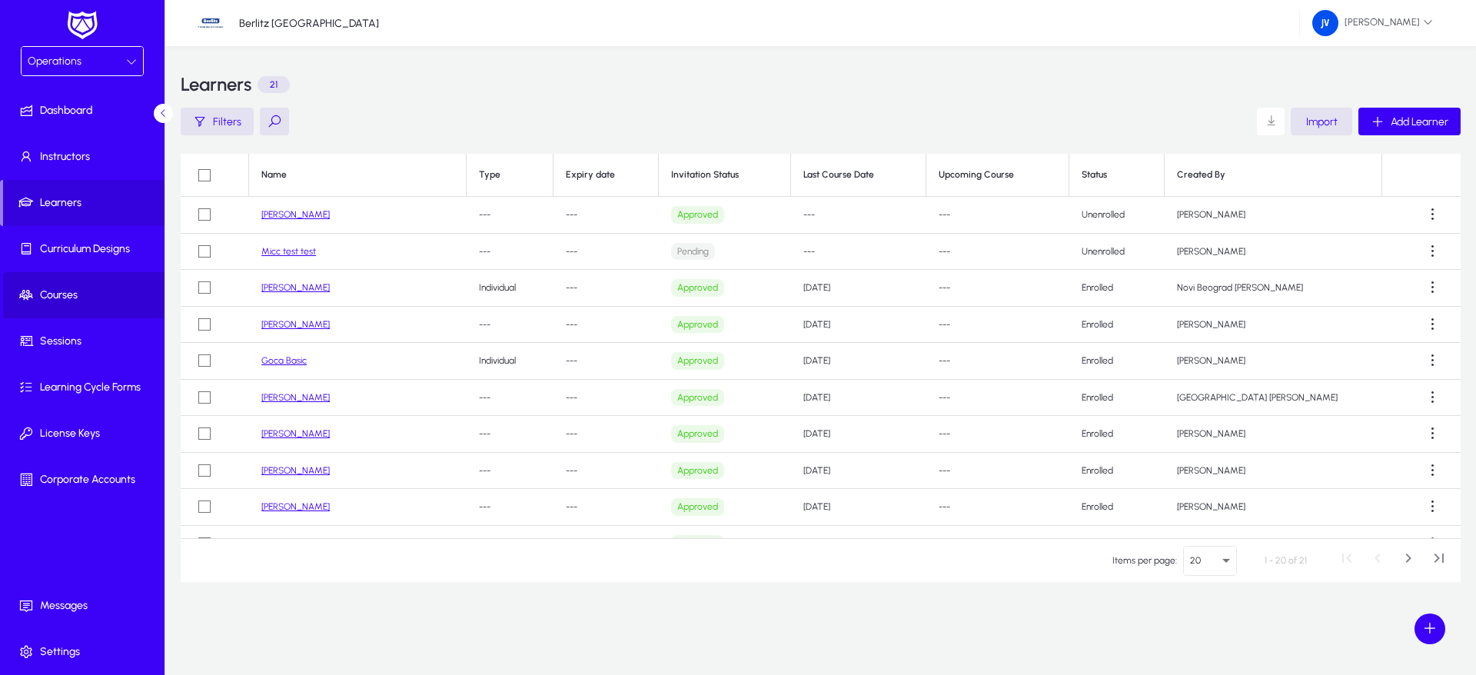
click at [52, 288] on span "Courses" at bounding box center [85, 295] width 165 height 15
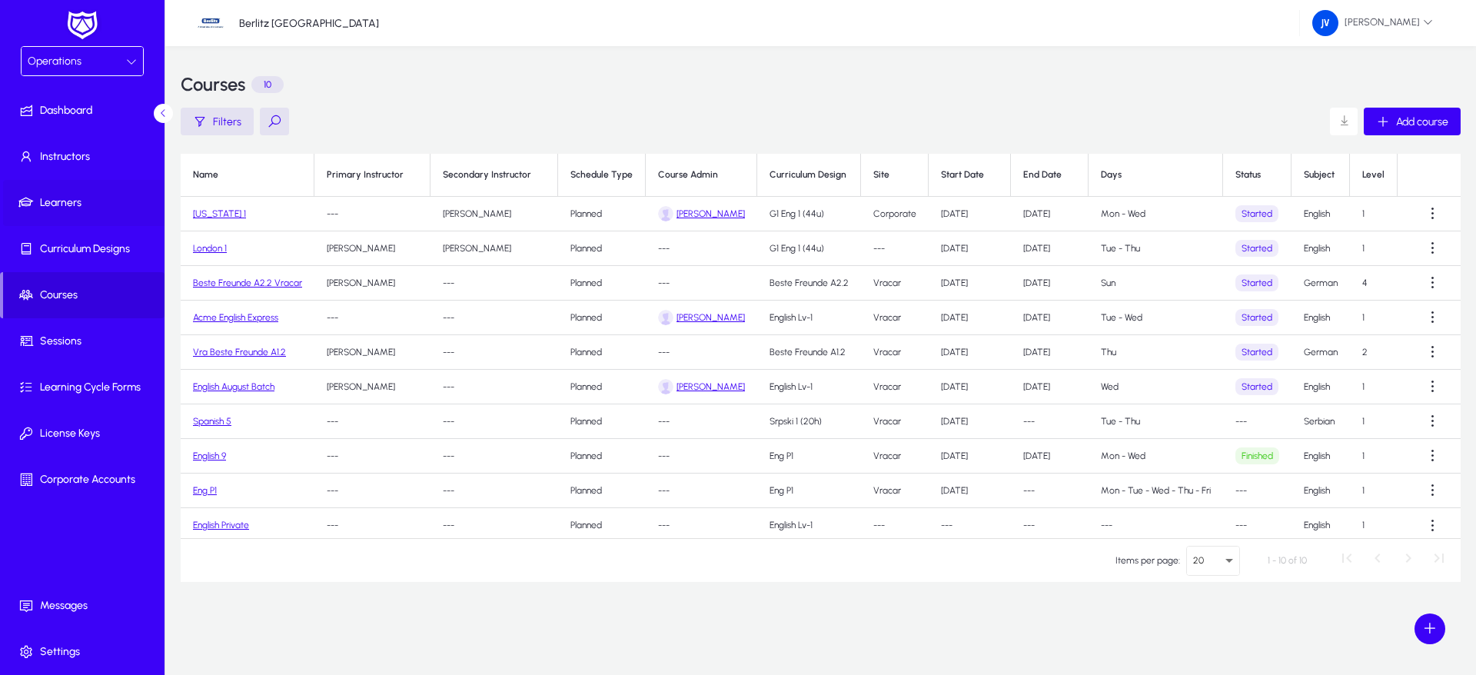
click at [72, 204] on span "Learners" at bounding box center [85, 202] width 165 height 15
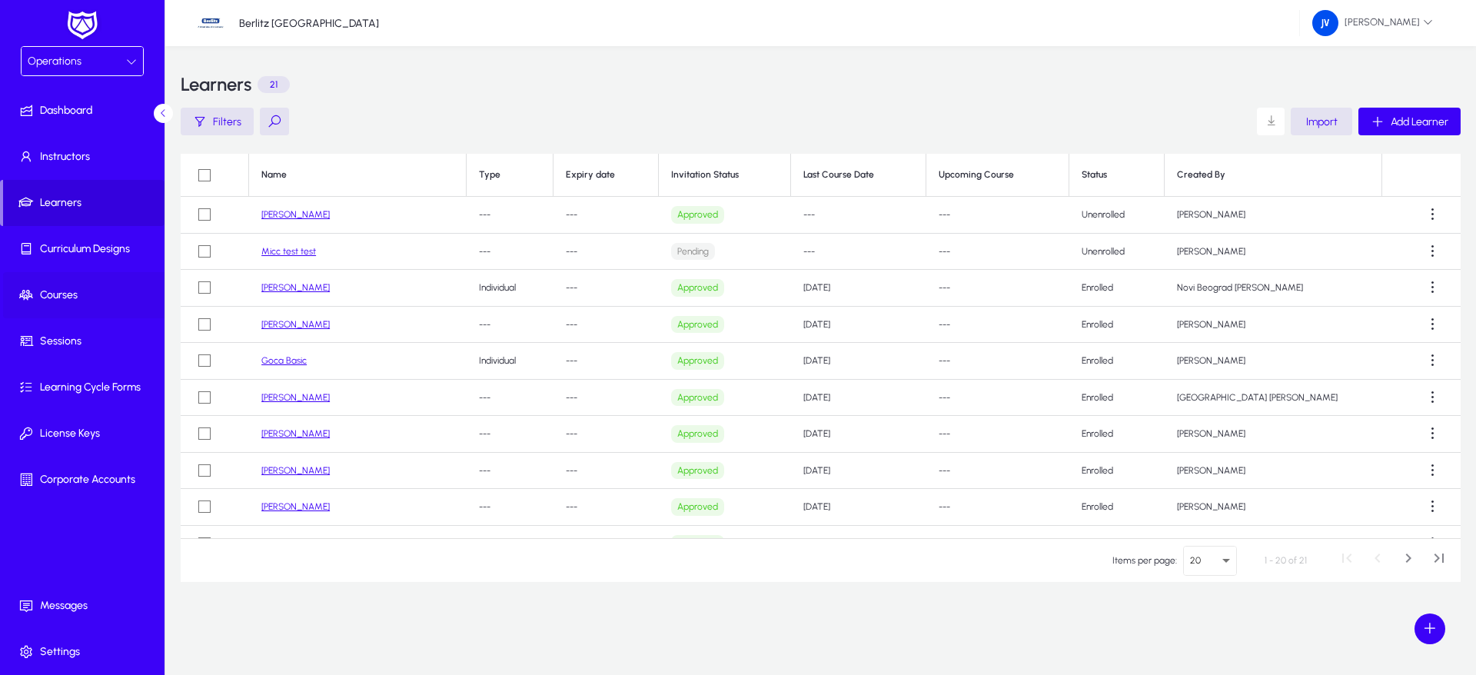
click at [67, 291] on span "Courses" at bounding box center [85, 295] width 165 height 15
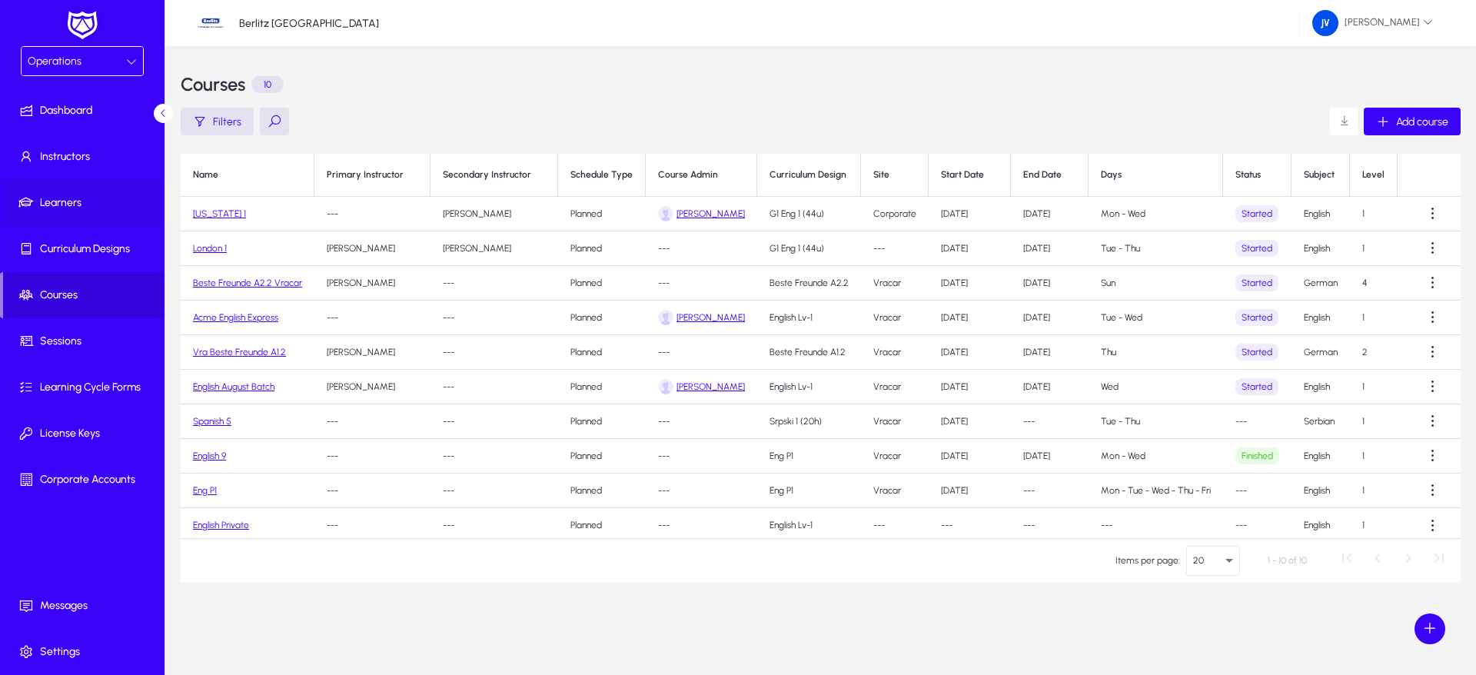
click at [67, 199] on span "Learners" at bounding box center [85, 202] width 165 height 15
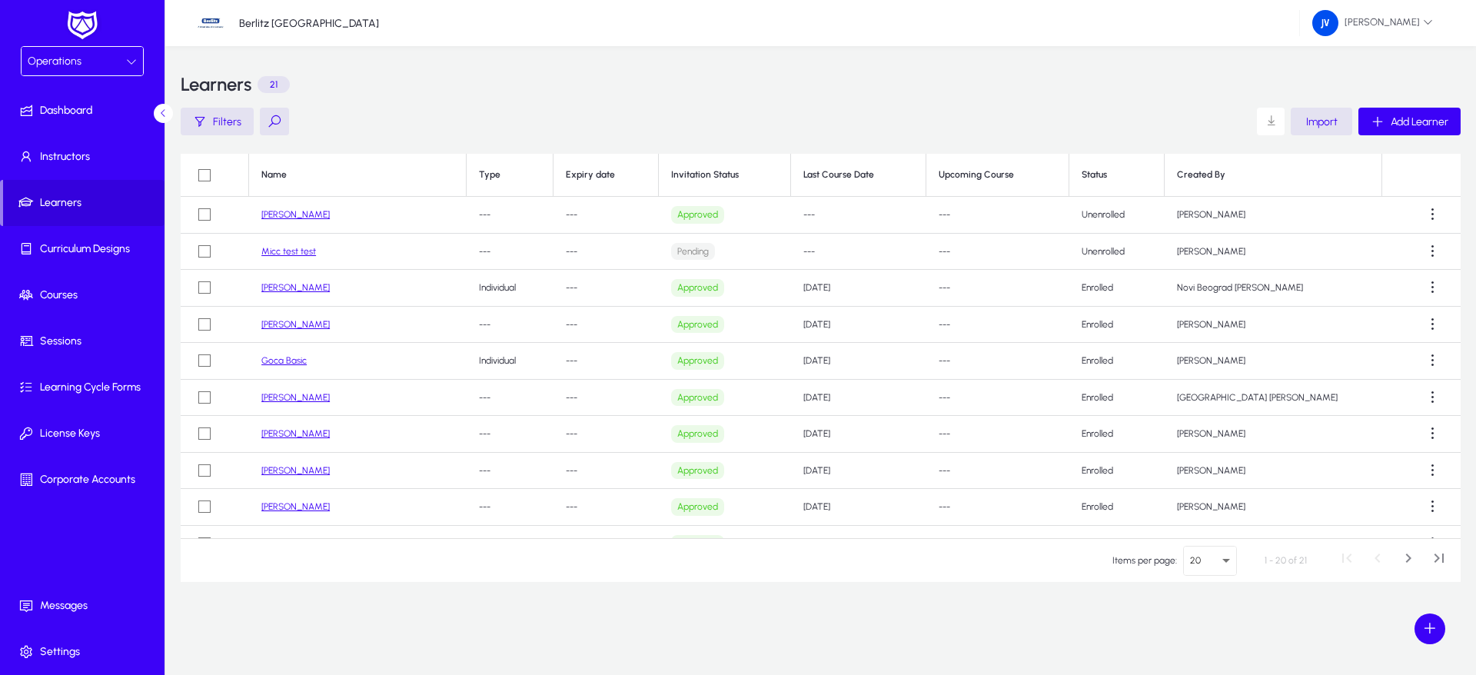
click at [312, 211] on link "[PERSON_NAME]" at bounding box center [295, 214] width 68 height 11
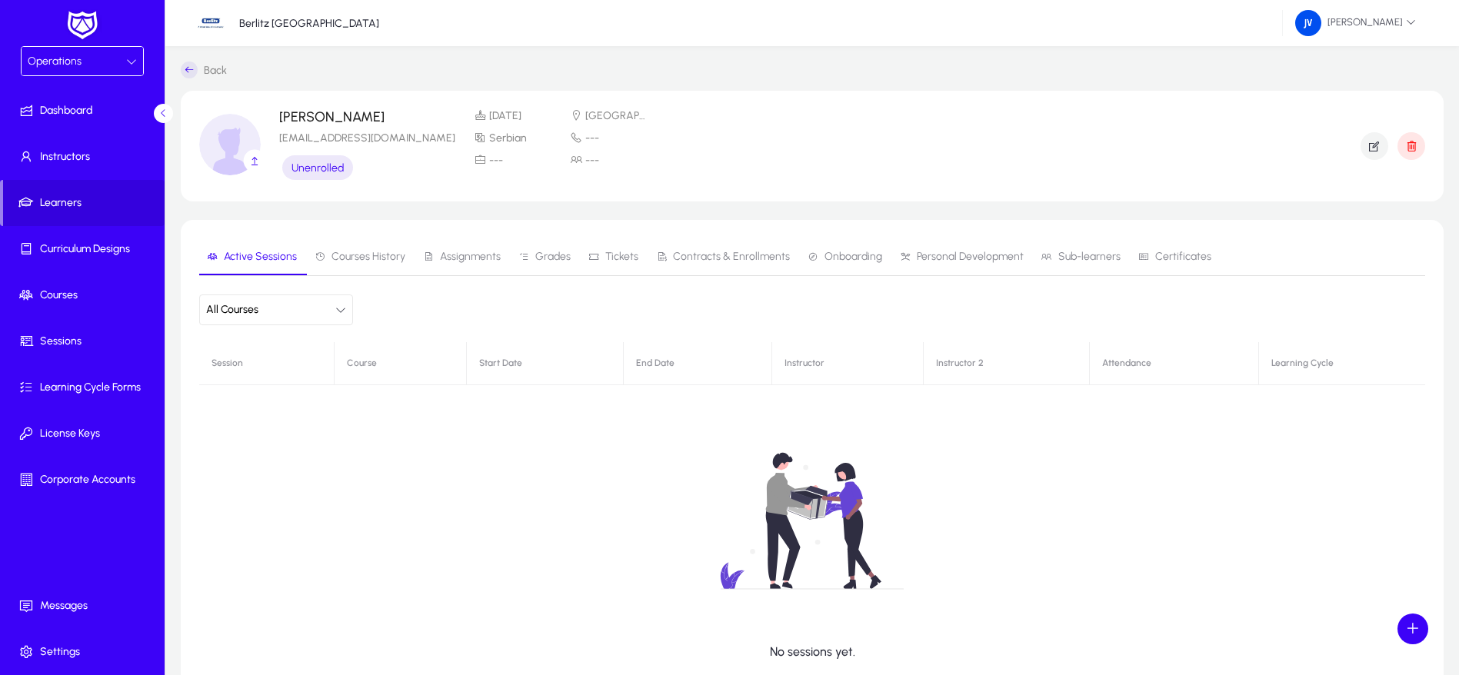
click at [342, 308] on icon "button" at bounding box center [340, 310] width 11 height 11
click at [342, 308] on div at bounding box center [729, 337] width 1459 height 675
click at [366, 258] on span "Courses History" at bounding box center [368, 256] width 74 height 11
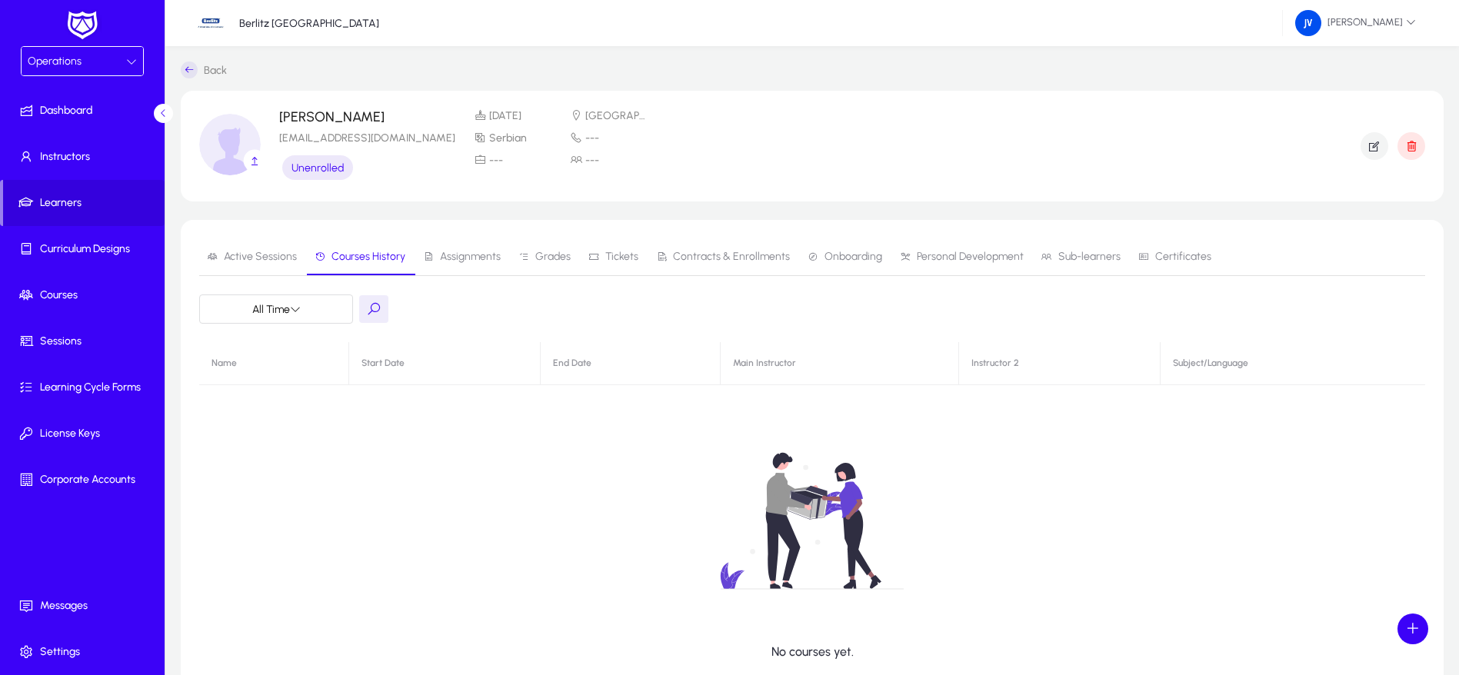
click at [458, 252] on span "Assignments" at bounding box center [470, 256] width 61 height 11
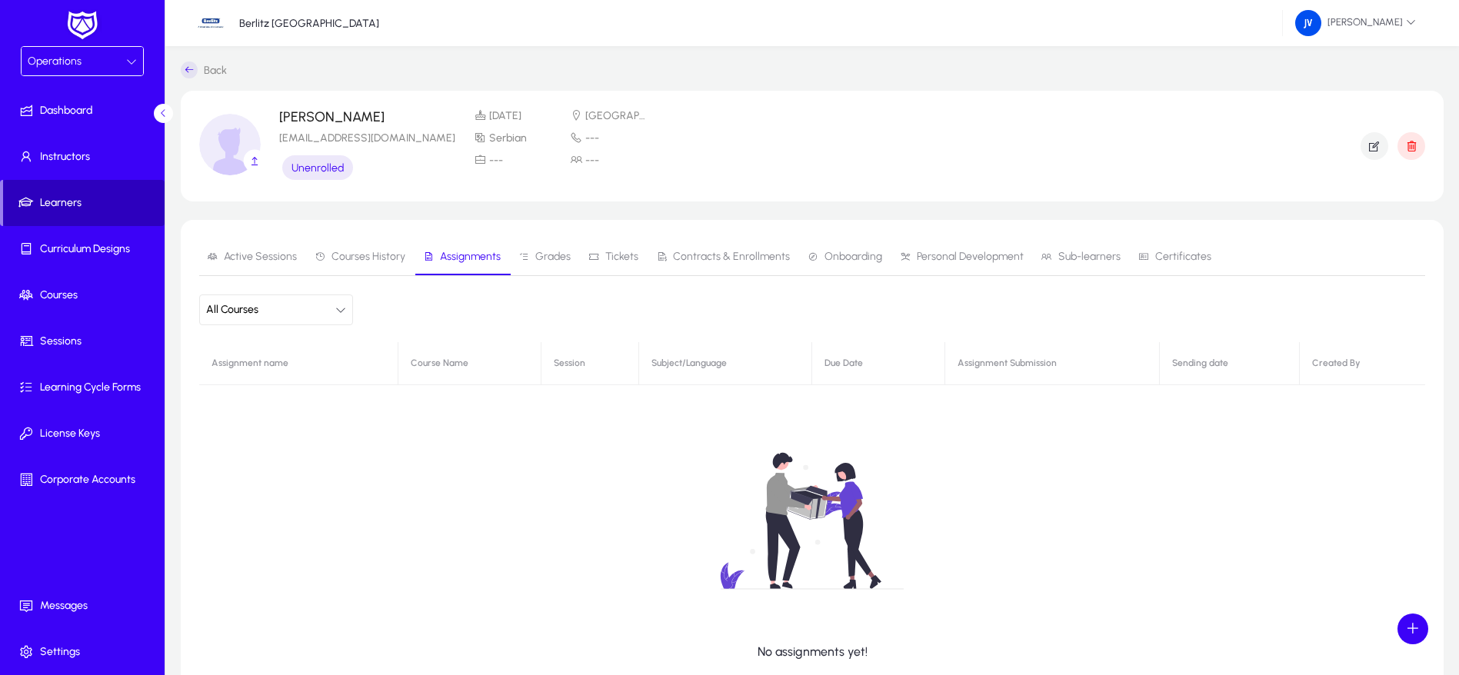
click at [64, 203] on span "Learners" at bounding box center [83, 202] width 161 height 15
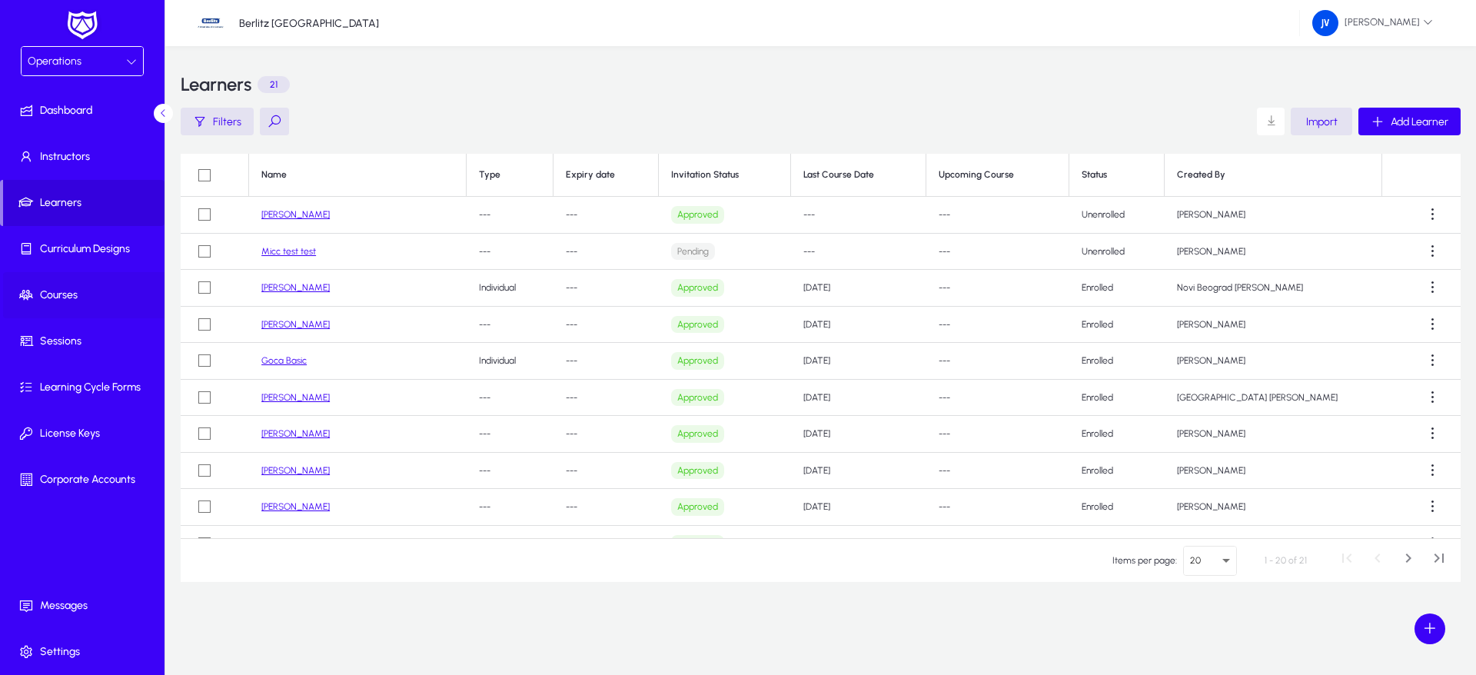
click at [70, 289] on span "Courses" at bounding box center [85, 295] width 165 height 15
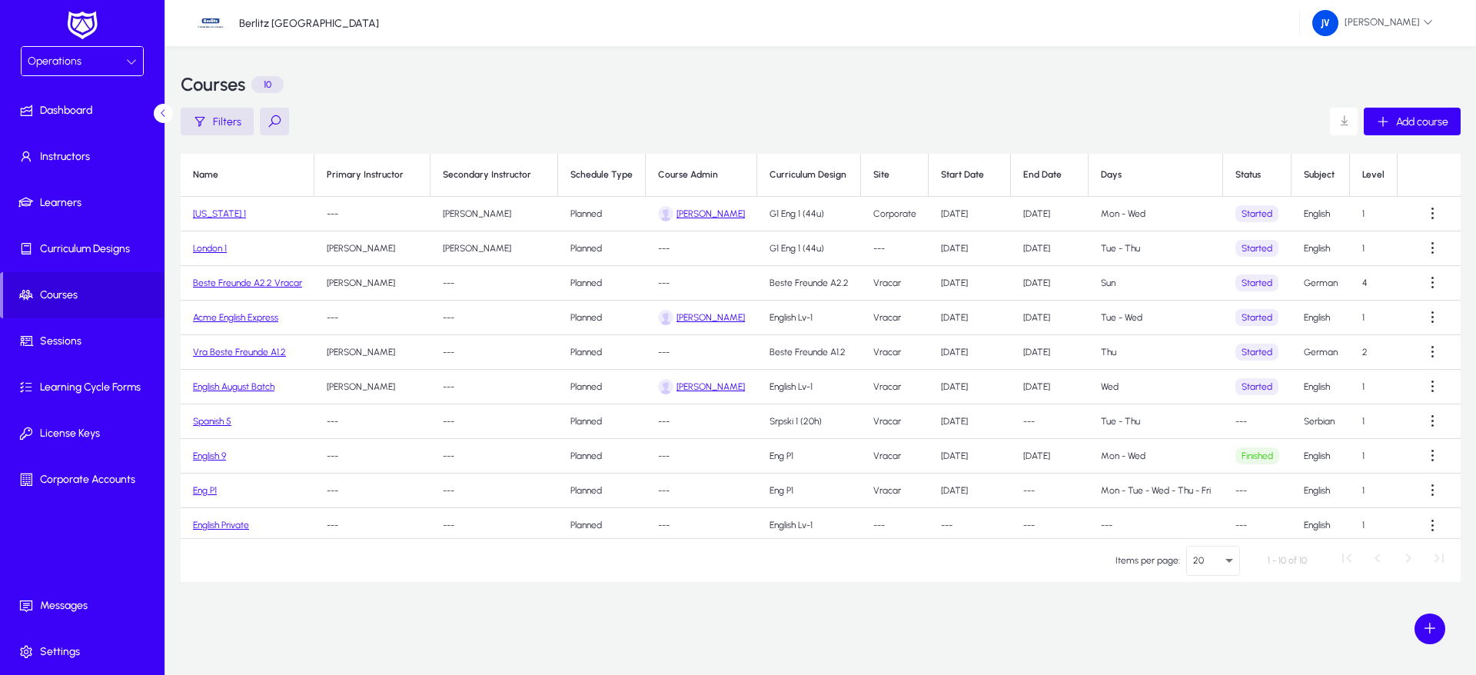
click at [222, 213] on link "[US_STATE] 1" at bounding box center [219, 213] width 53 height 11
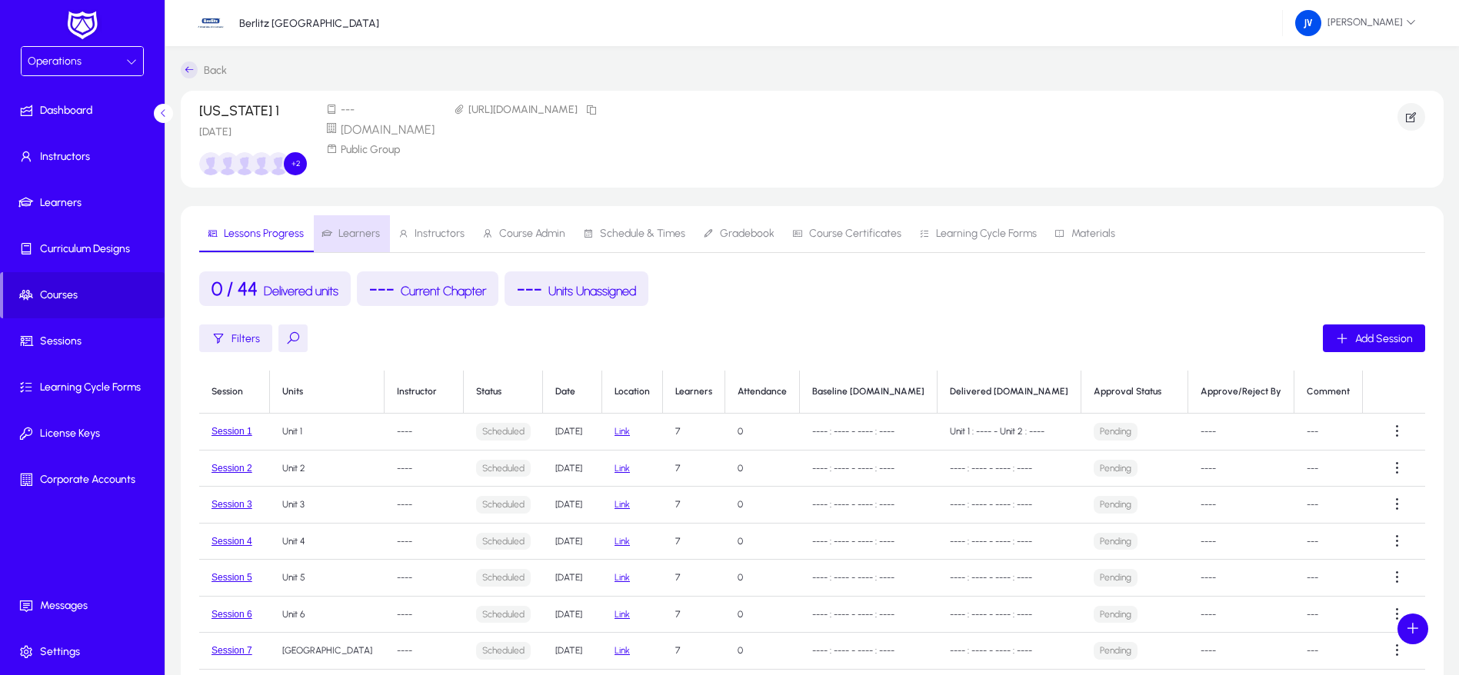
click at [368, 232] on span "Learners" at bounding box center [359, 233] width 42 height 11
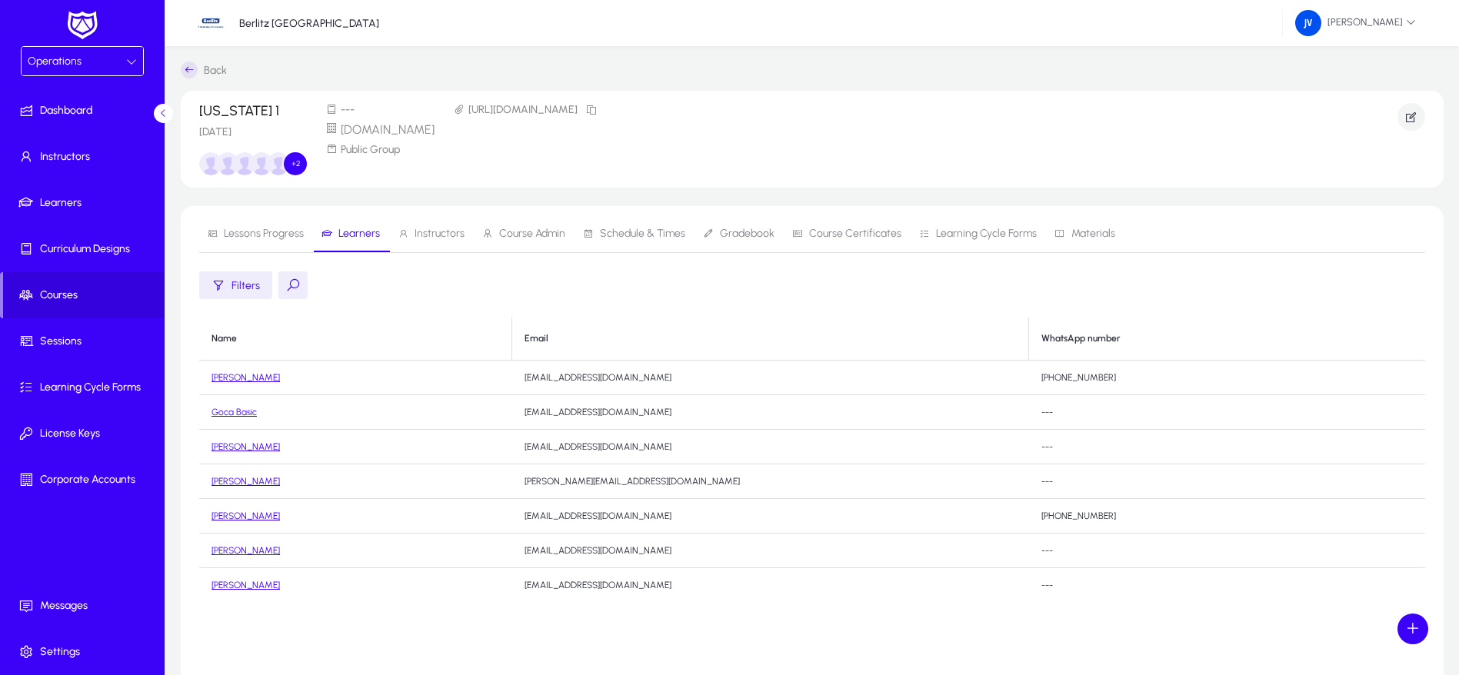
click at [254, 218] on span "Lessons Progress" at bounding box center [255, 233] width 97 height 37
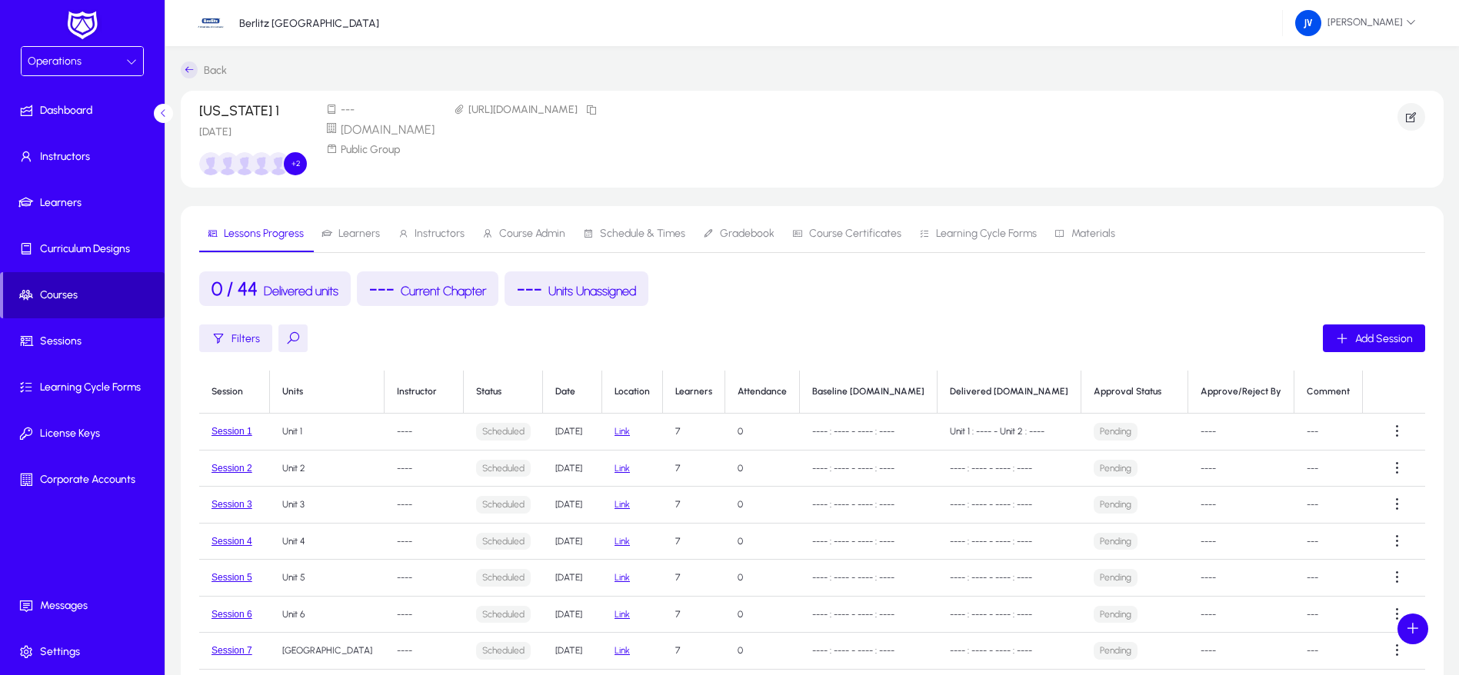
click at [66, 288] on span "Courses" at bounding box center [83, 295] width 161 height 15
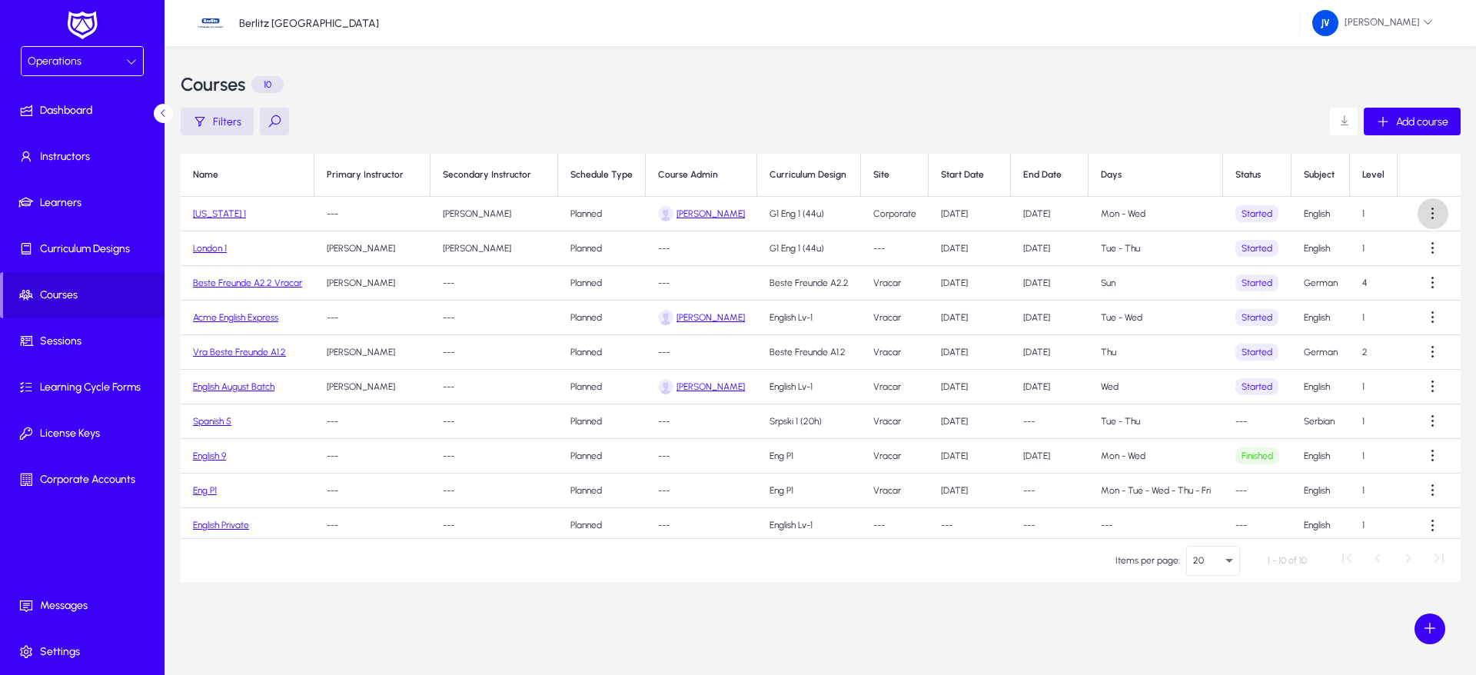
click at [1429, 217] on span at bounding box center [1433, 213] width 31 height 31
click at [1386, 249] on span "Edit" at bounding box center [1398, 252] width 62 height 14
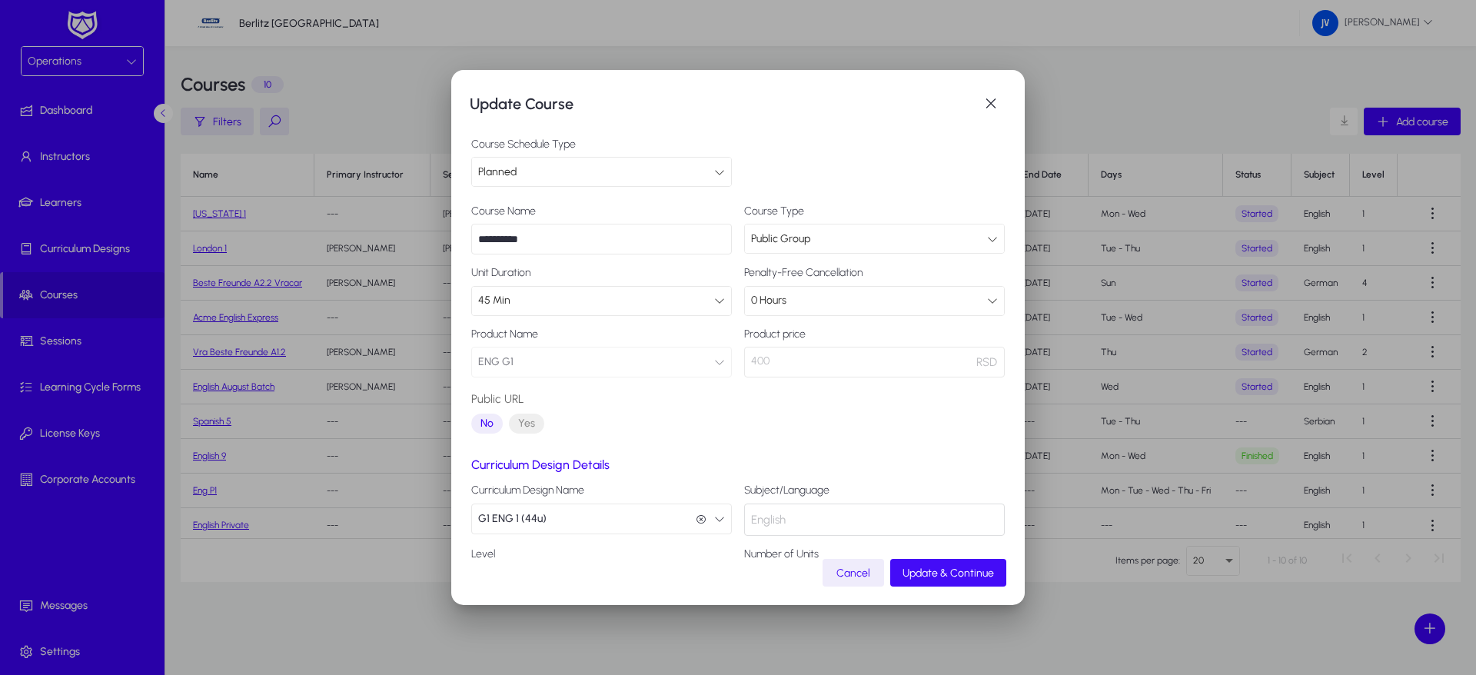
click at [971, 564] on span "submit" at bounding box center [948, 572] width 116 height 37
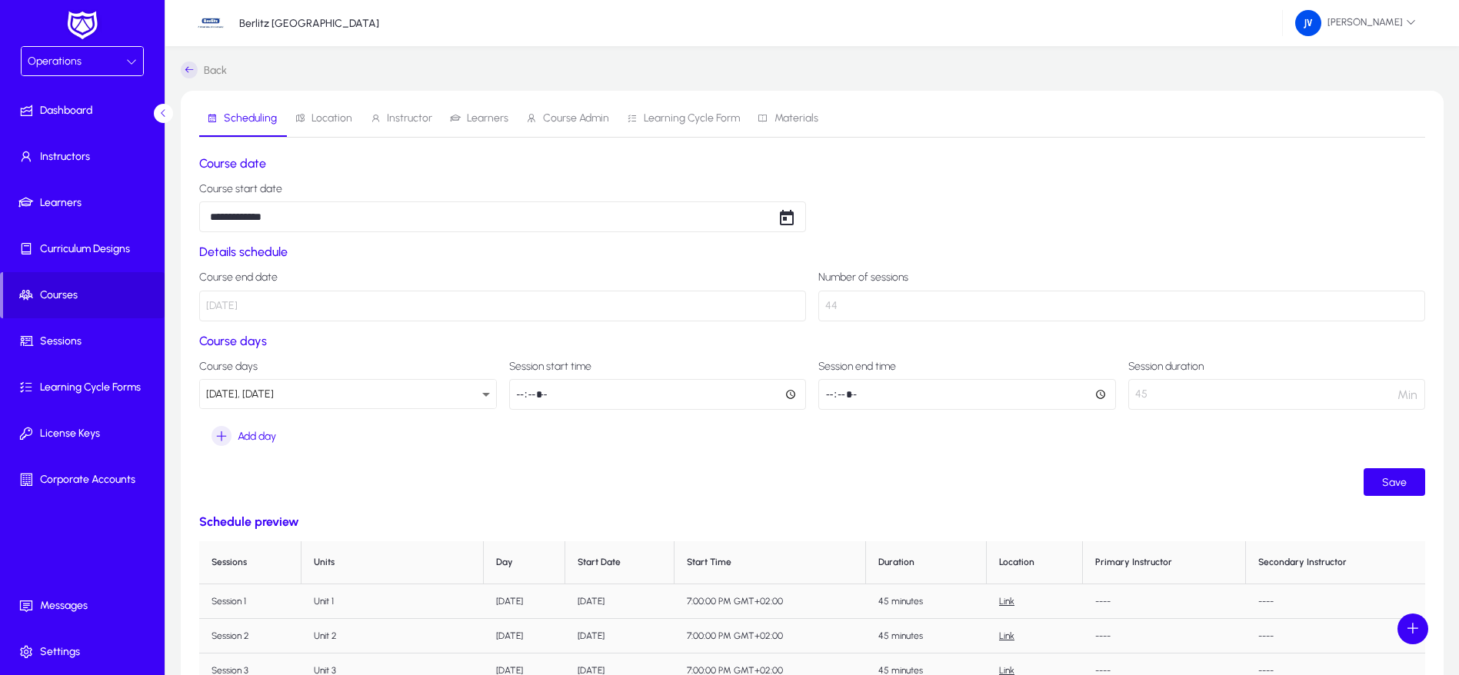
click at [323, 118] on span "Location" at bounding box center [331, 118] width 41 height 11
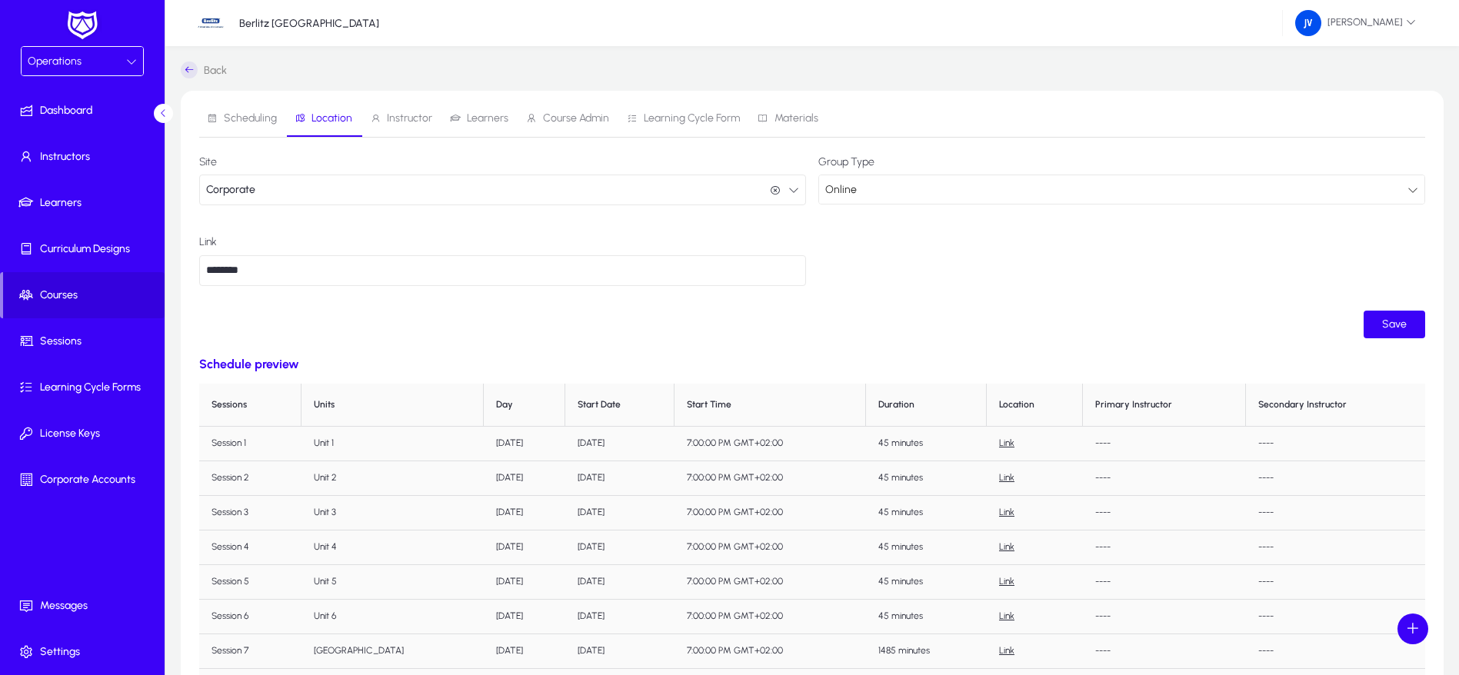
click at [477, 113] on span "Learners" at bounding box center [488, 118] width 42 height 11
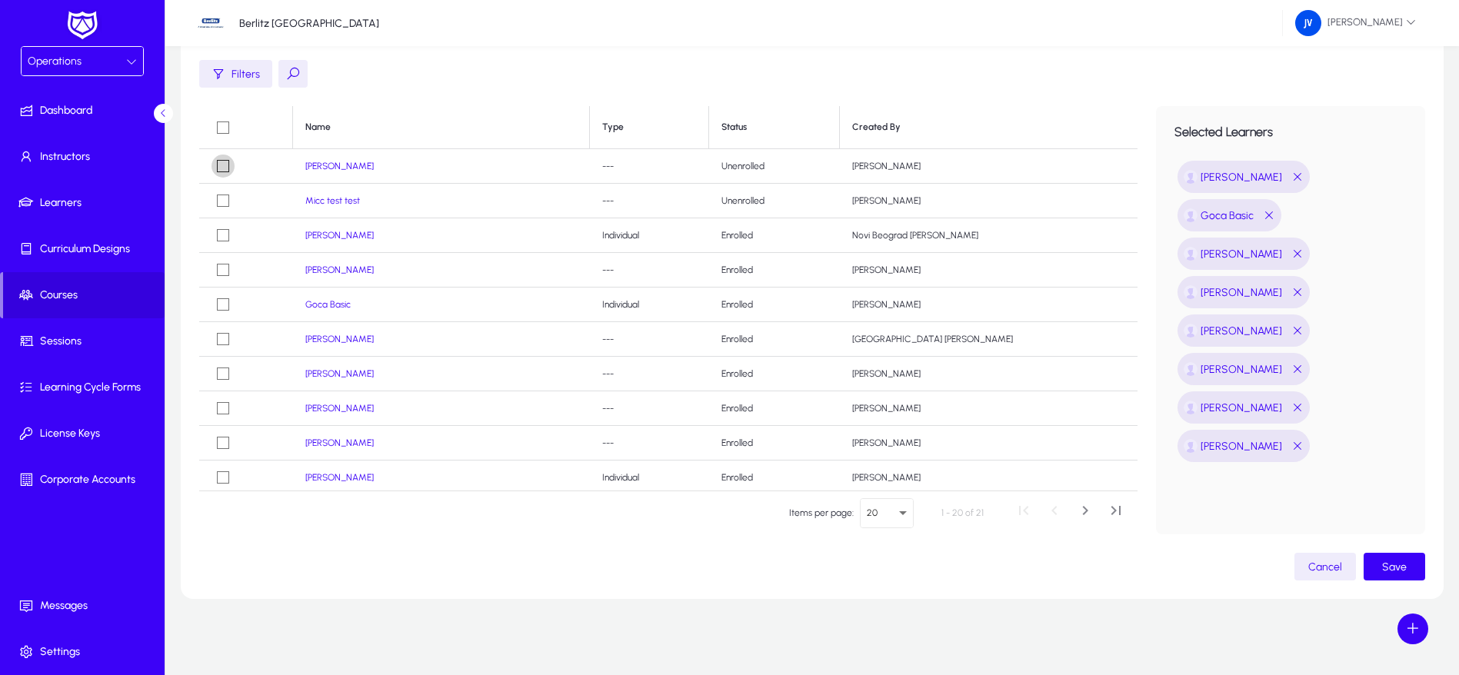
scroll to position [131, 0]
click at [1413, 564] on span "button" at bounding box center [1394, 565] width 62 height 37
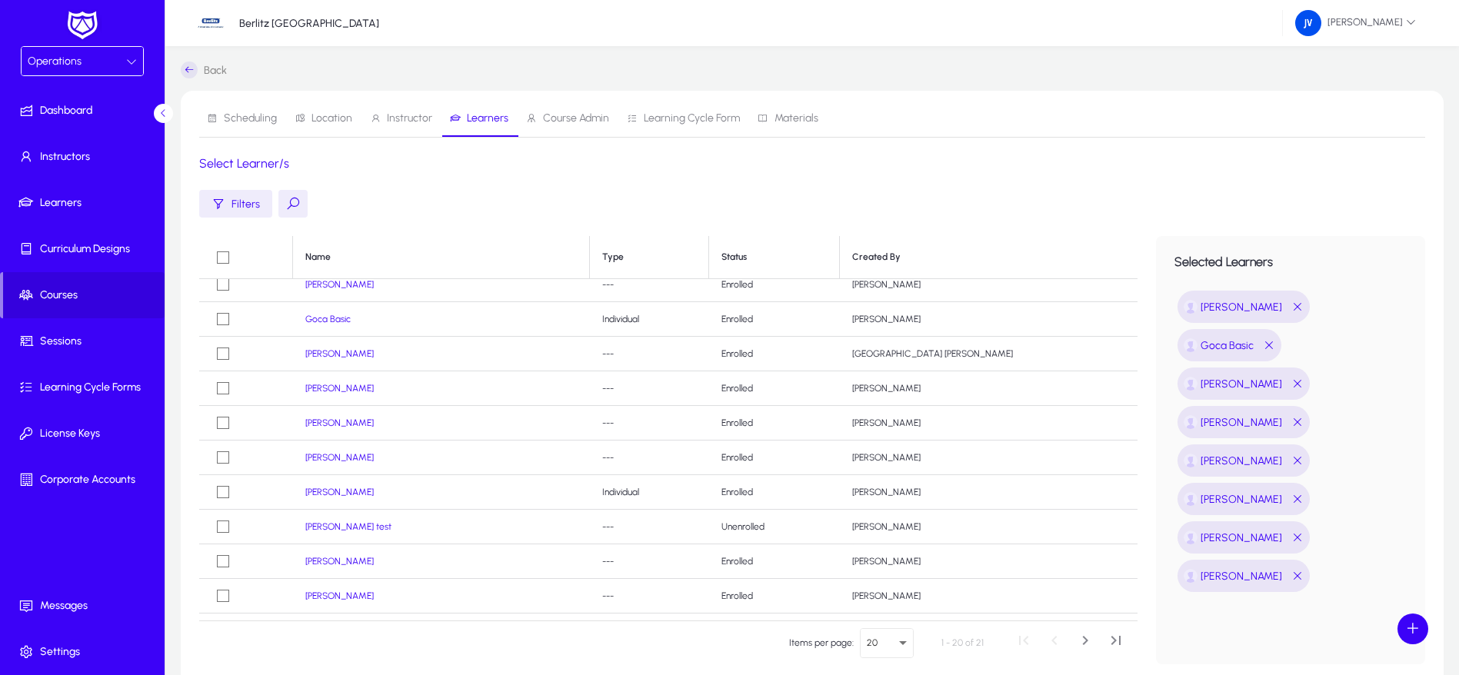
scroll to position [0, 0]
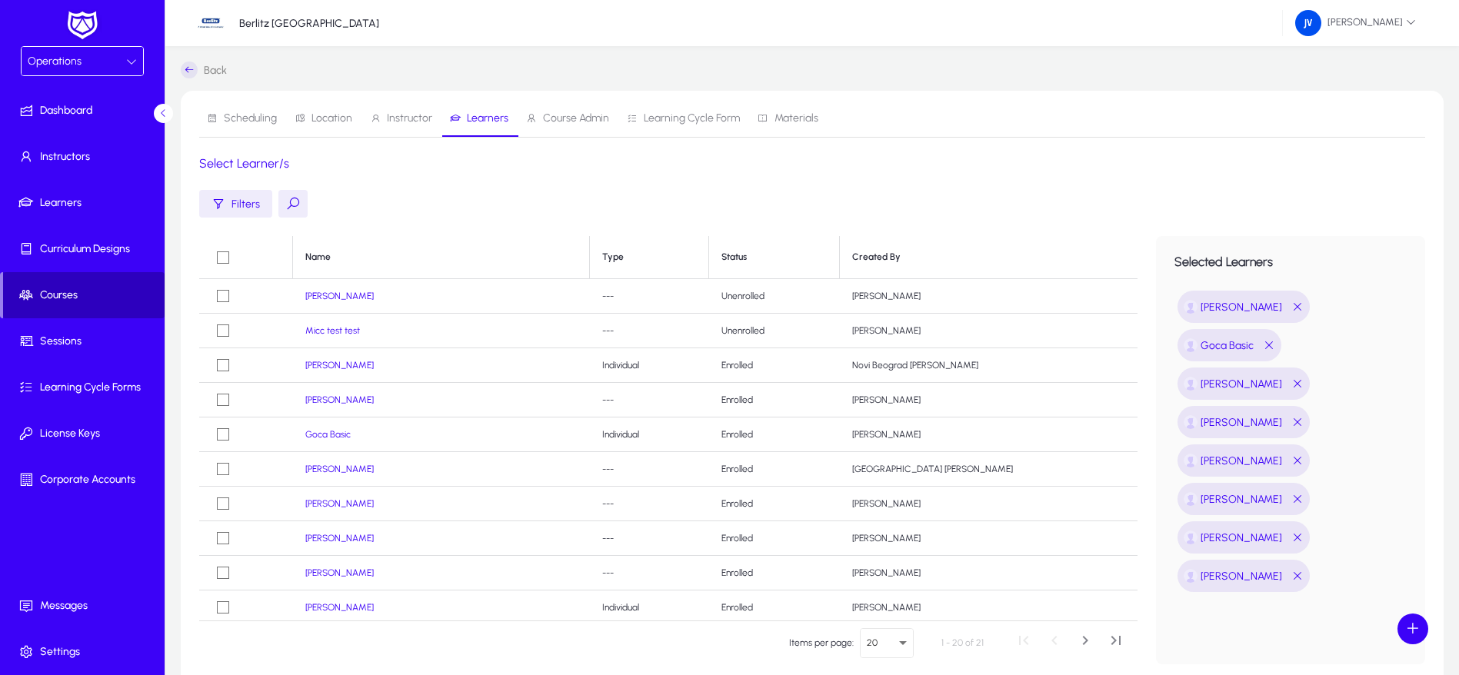
click at [55, 298] on span "Courses" at bounding box center [83, 295] width 161 height 15
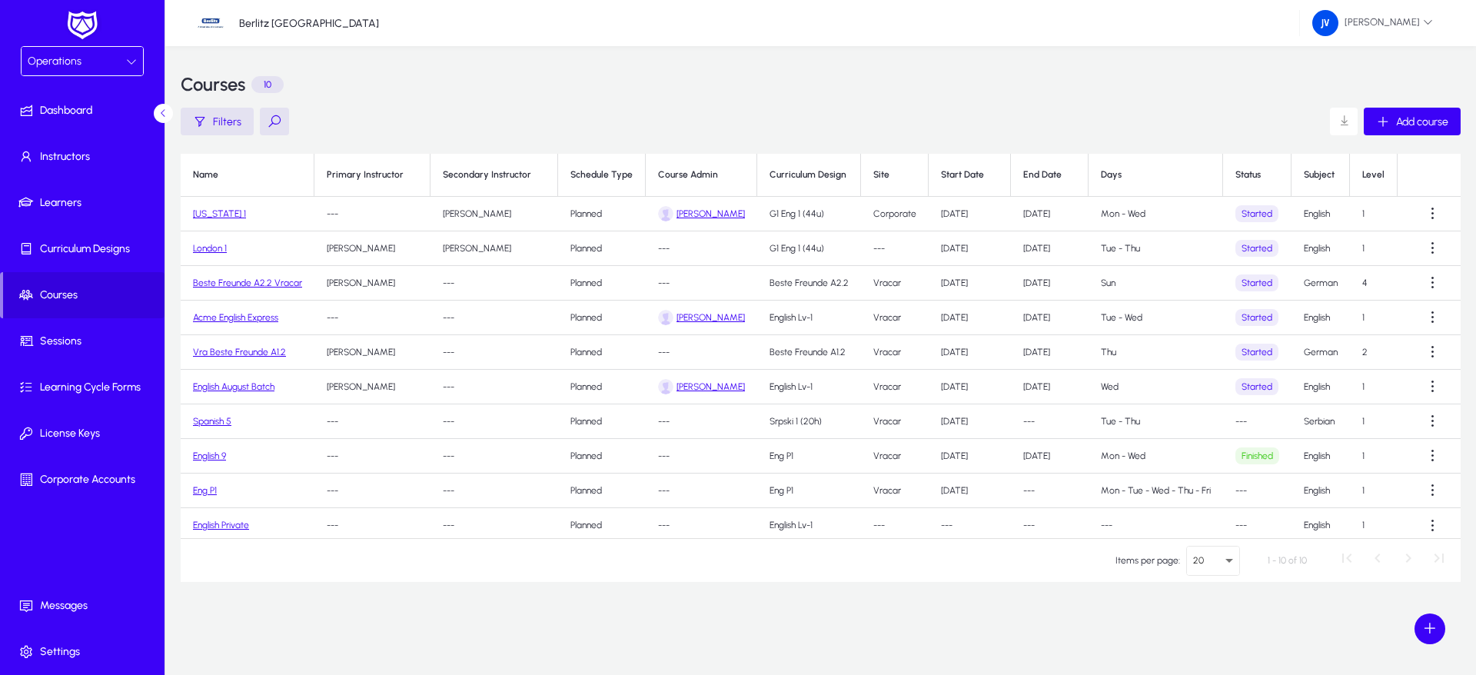
click at [218, 212] on link "[US_STATE] 1" at bounding box center [219, 213] width 53 height 11
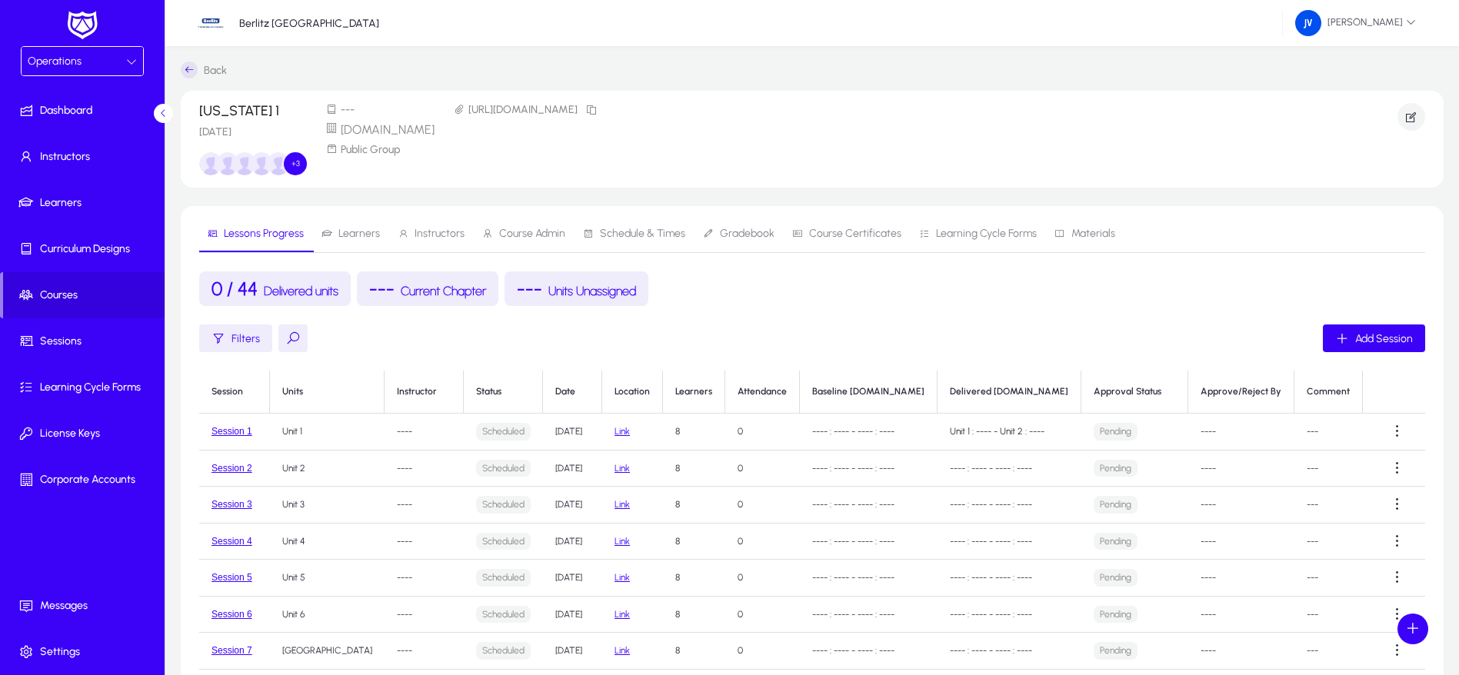
click at [430, 236] on span "Instructors" at bounding box center [439, 233] width 50 height 11
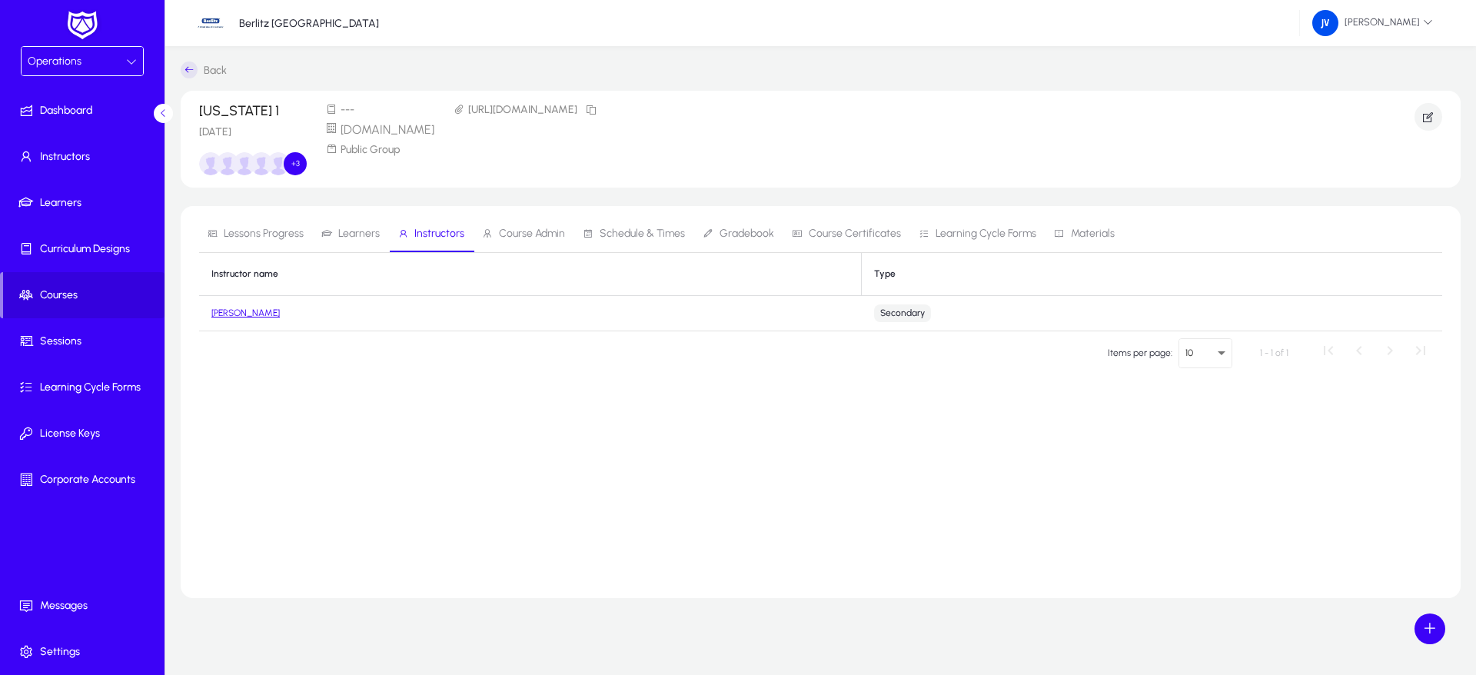
click at [520, 235] on span "Course Admin" at bounding box center [532, 233] width 66 height 11
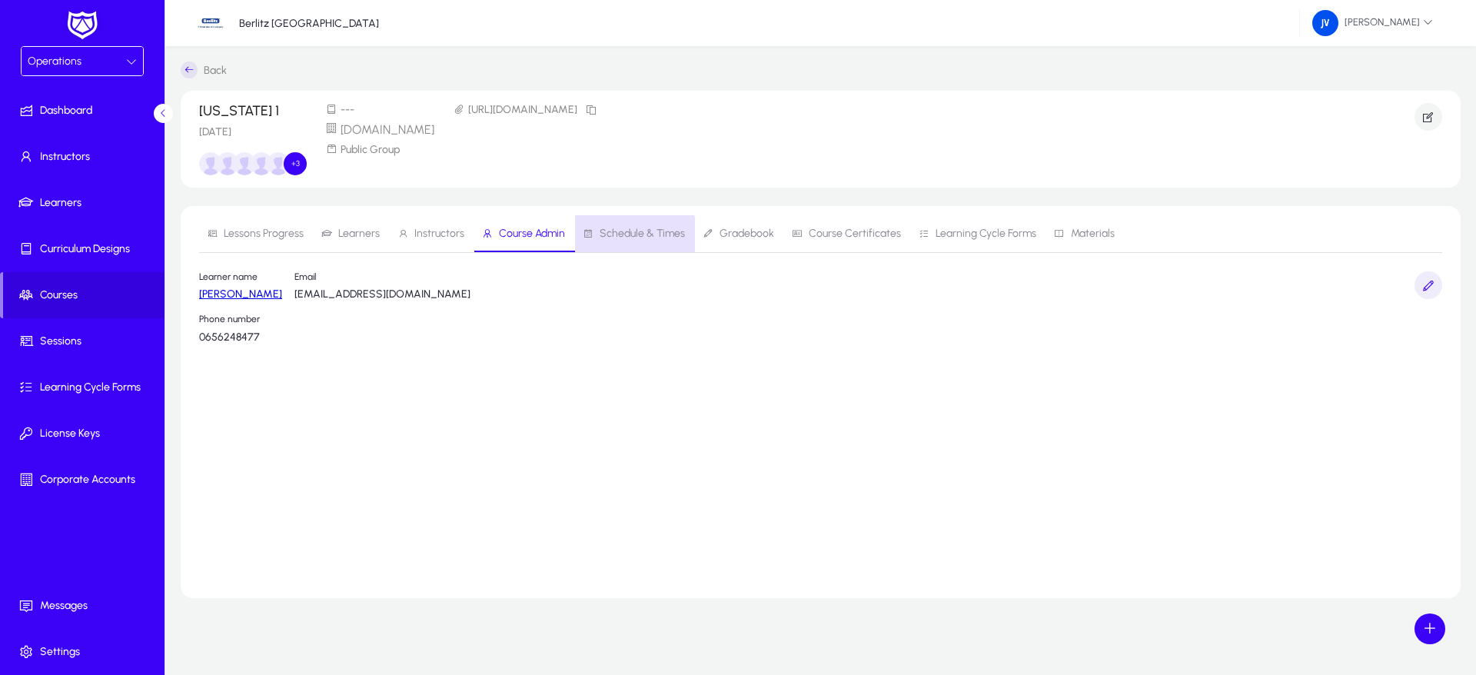
click at [627, 235] on span "Schedule & Times" at bounding box center [642, 233] width 85 height 11
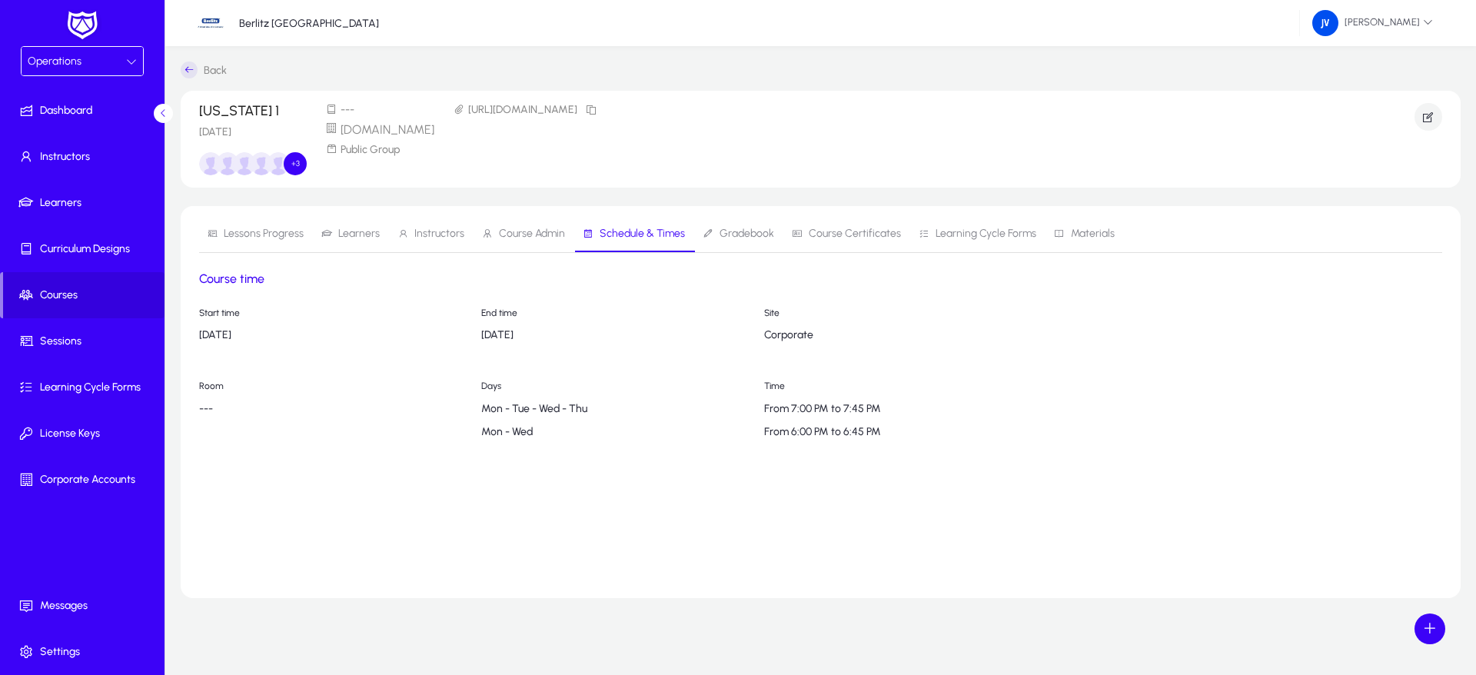
click at [740, 231] on span "Gradebook" at bounding box center [747, 233] width 55 height 11
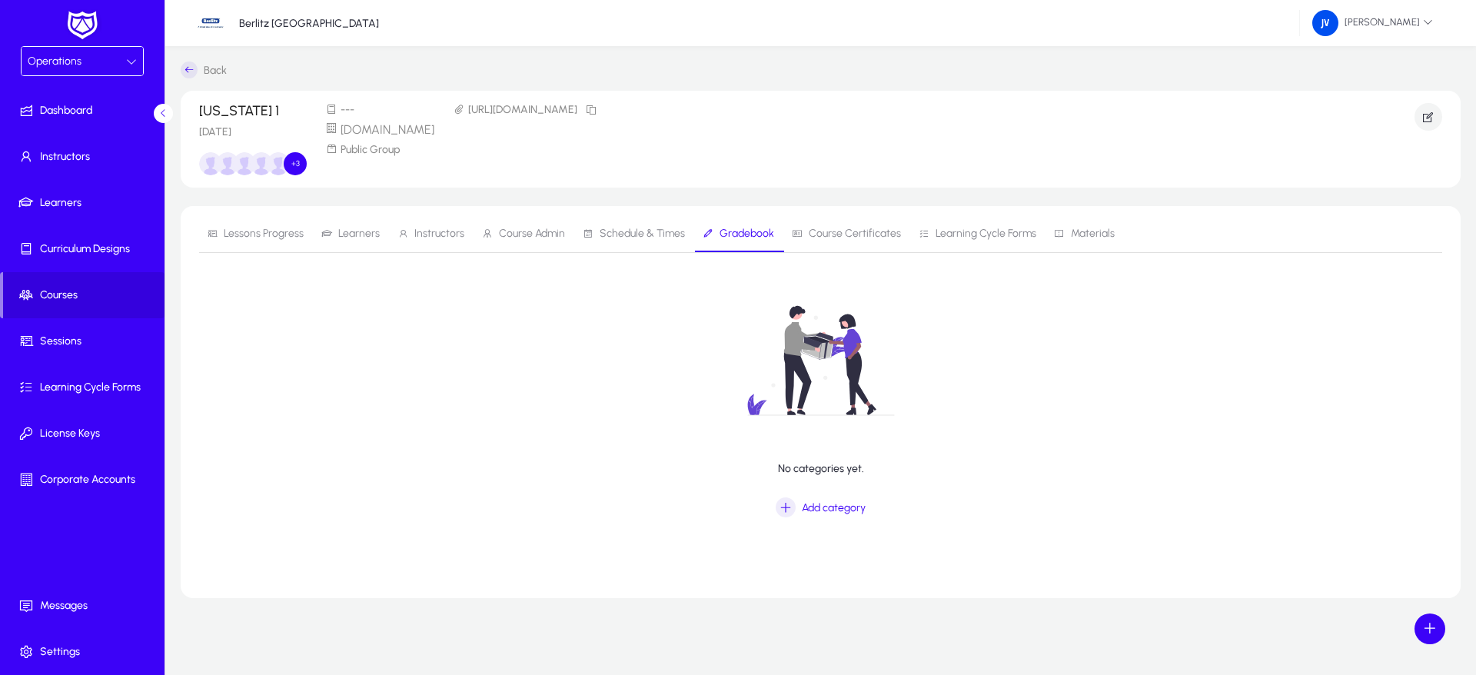
click at [298, 232] on span "Lessons Progress" at bounding box center [264, 233] width 80 height 11
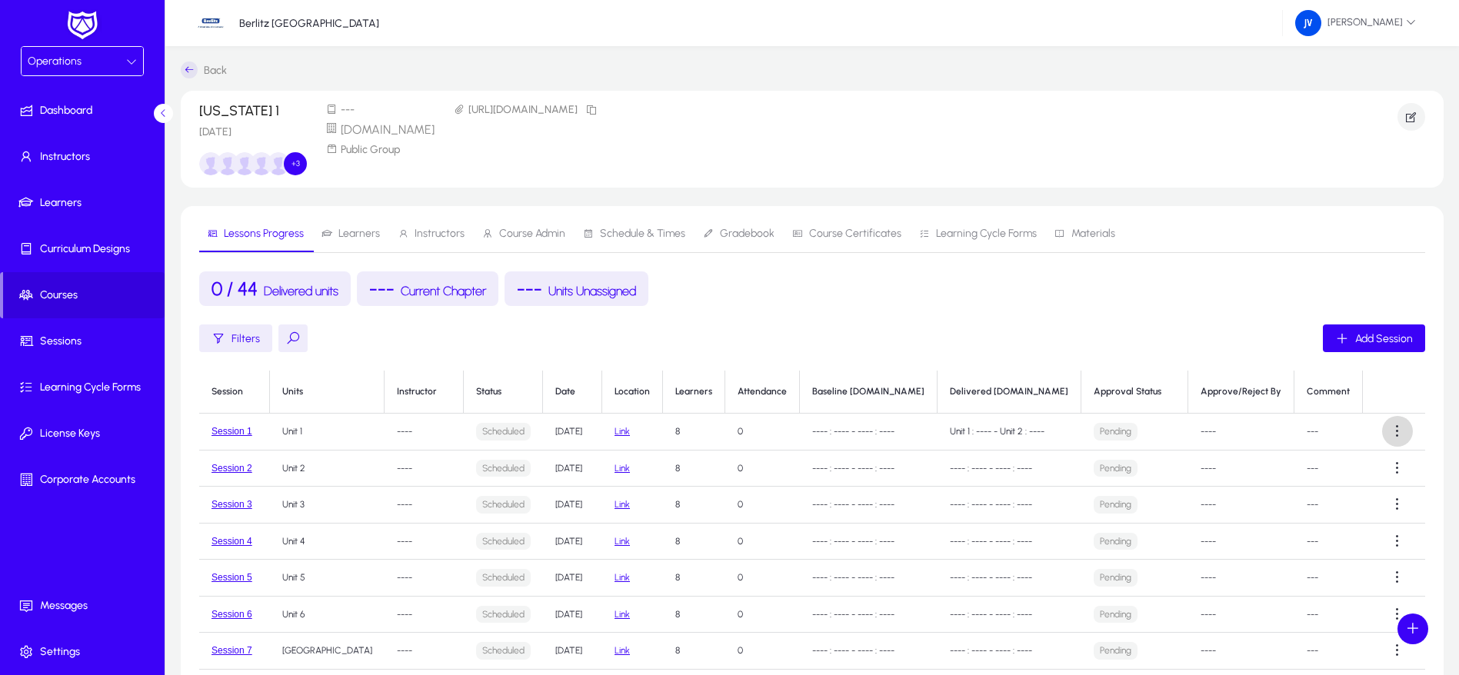
click at [1396, 425] on span at bounding box center [1397, 431] width 31 height 31
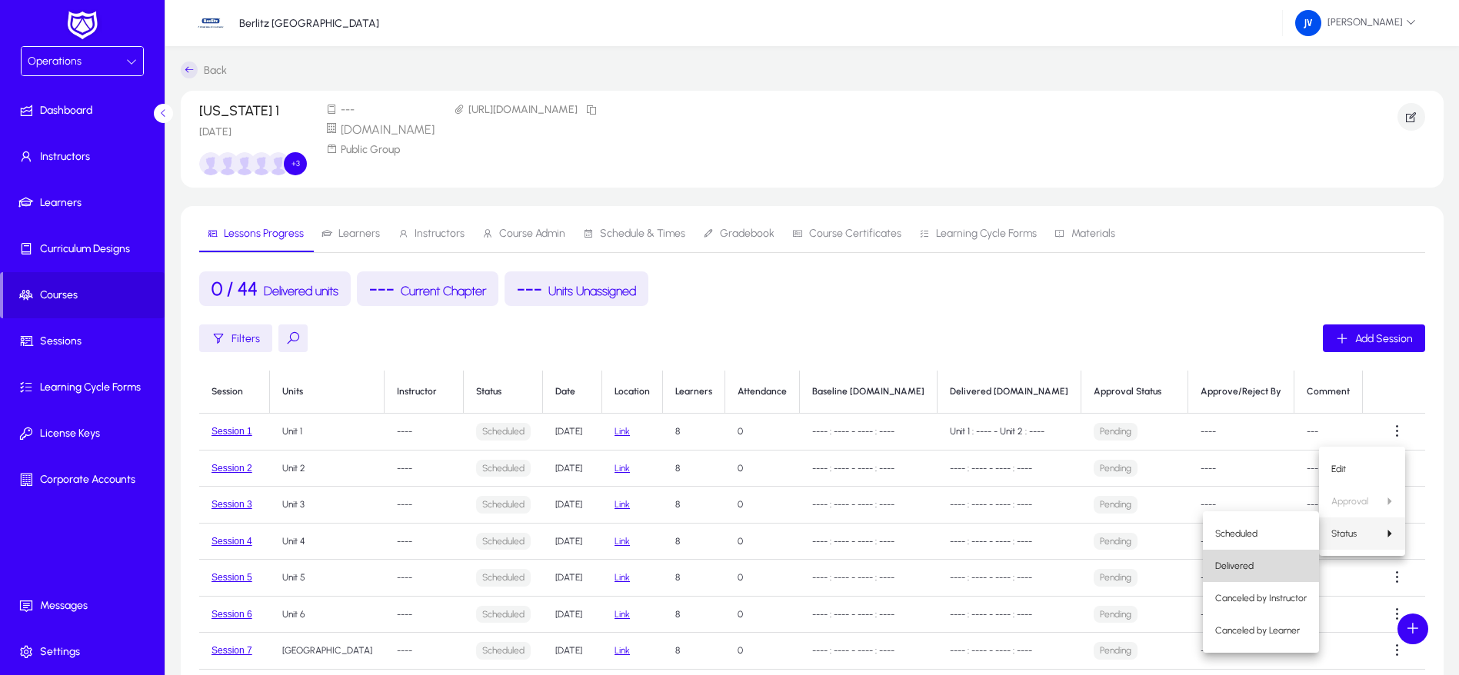
click at [1275, 561] on span "Delivered" at bounding box center [1261, 566] width 92 height 14
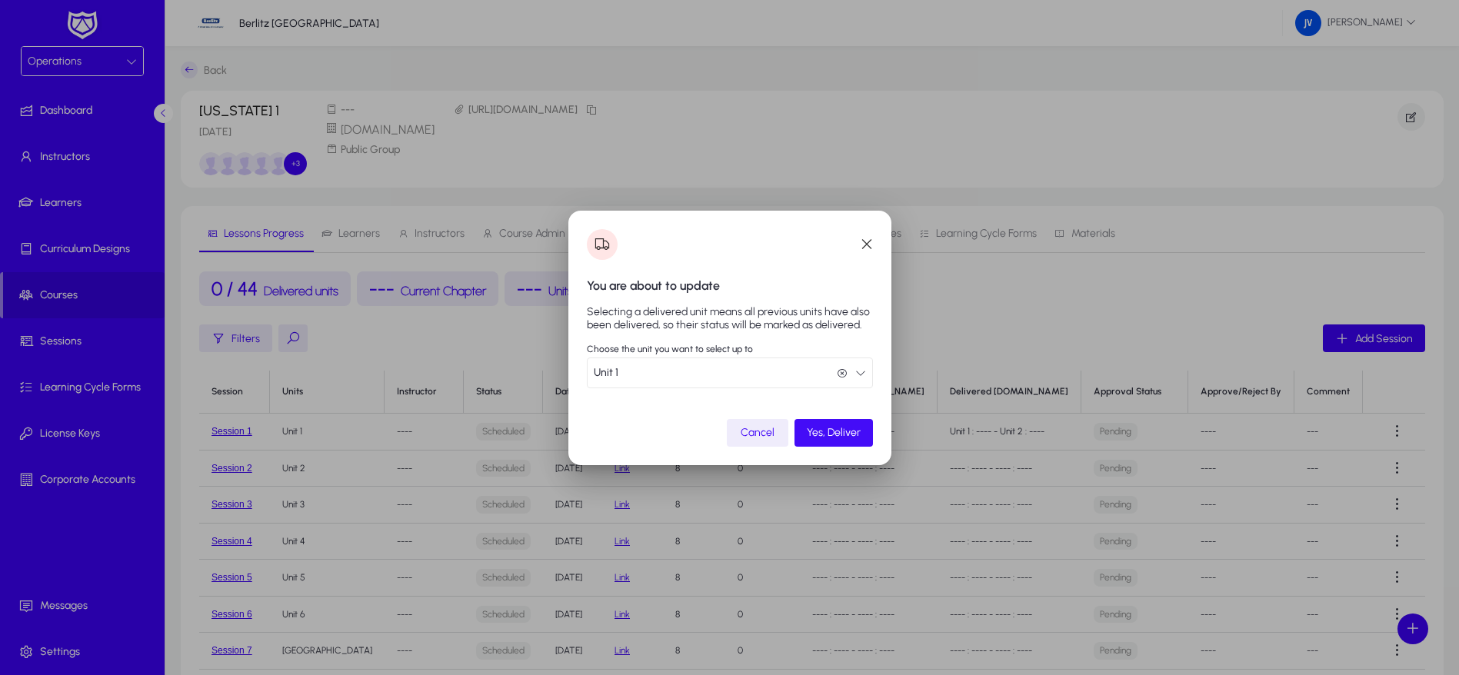
click at [833, 434] on span "Yes, Deliver" at bounding box center [834, 432] width 54 height 13
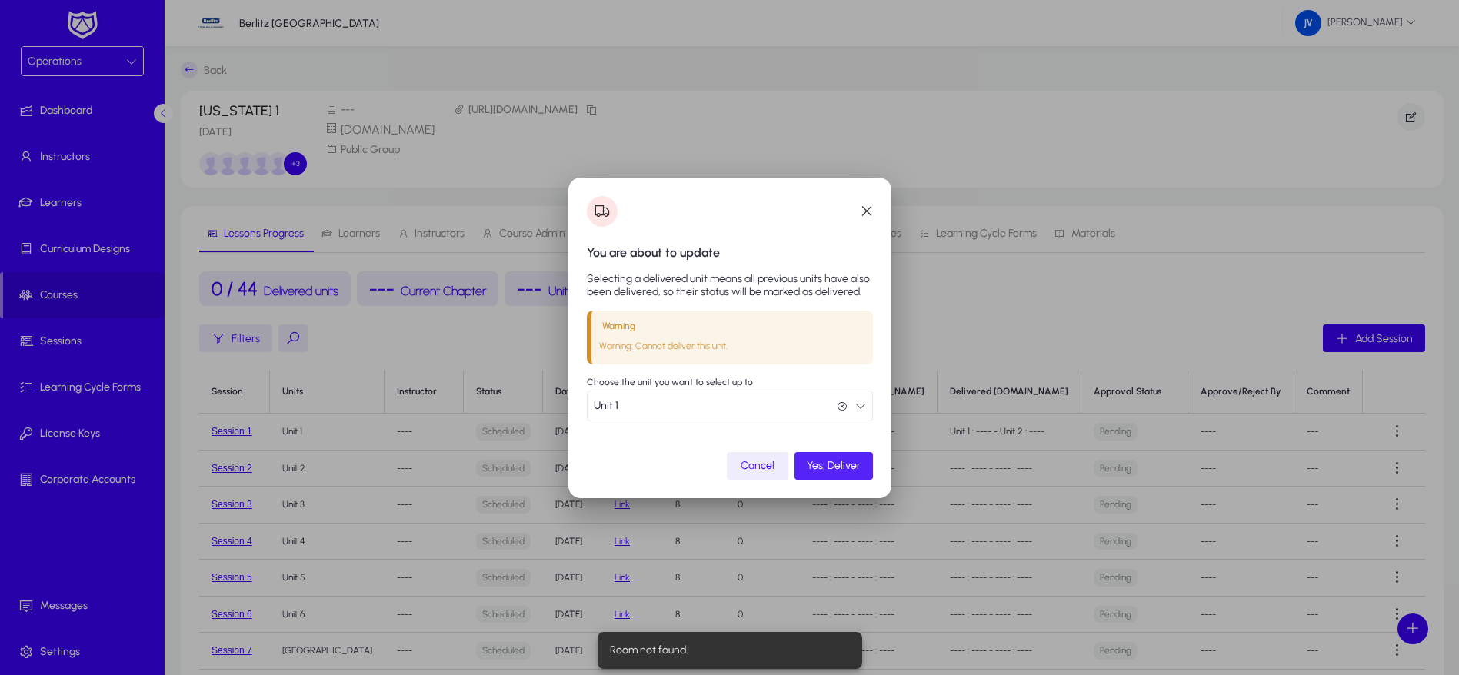
click at [830, 461] on span "Yes, Deliver" at bounding box center [834, 465] width 54 height 13
click at [863, 408] on icon "button" at bounding box center [860, 406] width 11 height 11
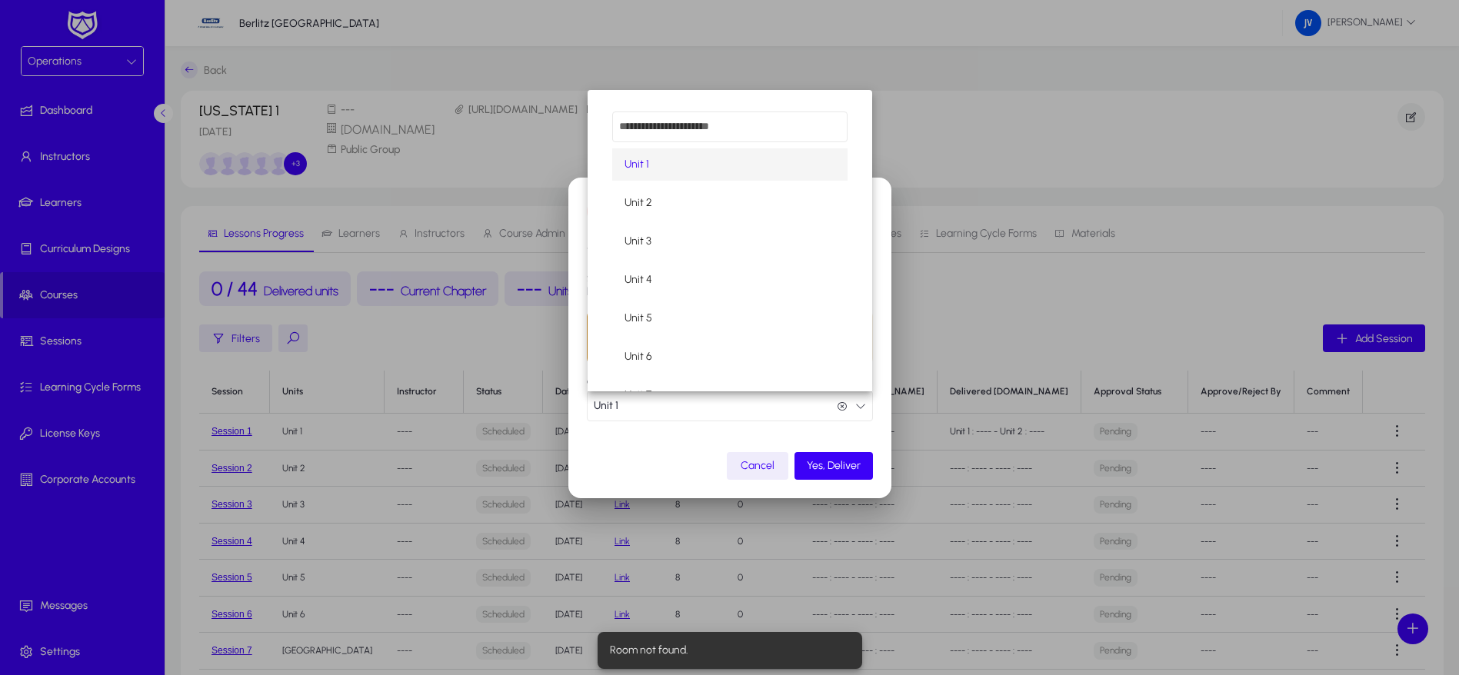
click at [863, 408] on div at bounding box center [729, 337] width 1459 height 675
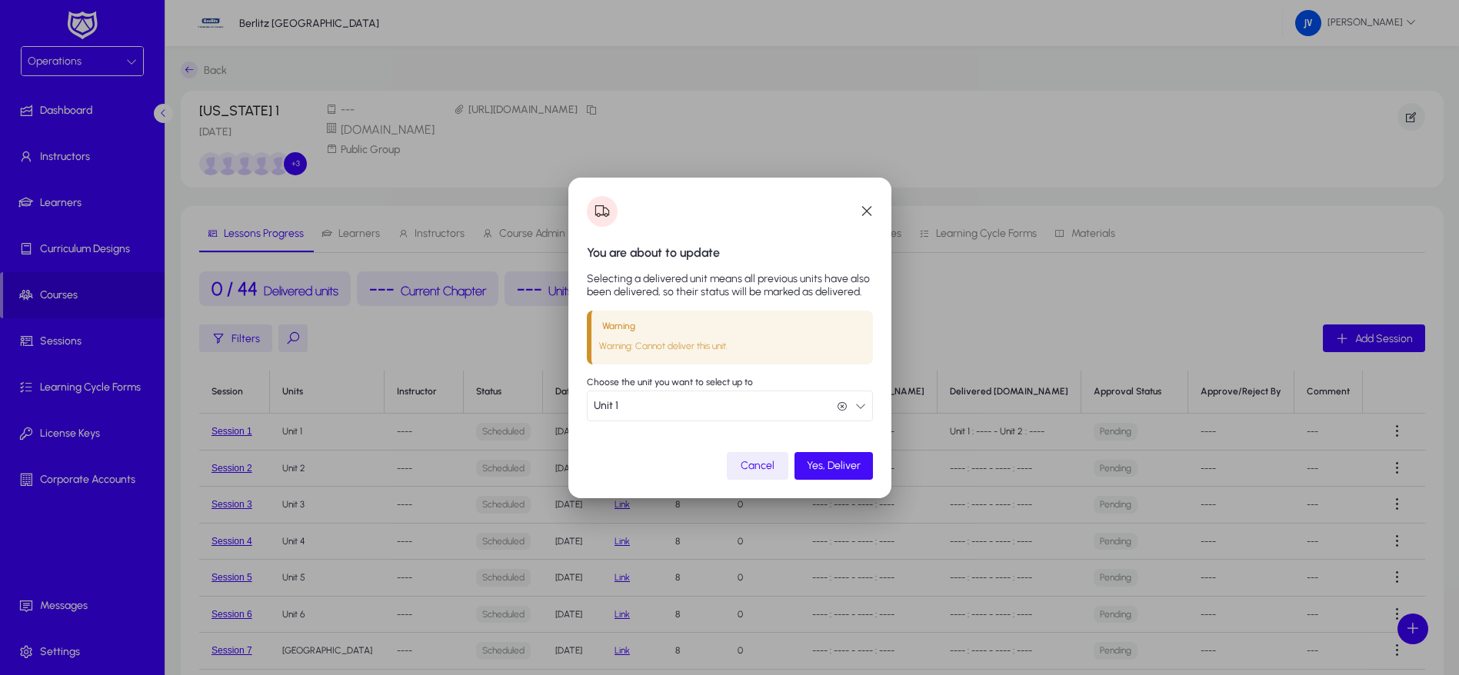
click at [833, 471] on span "Yes, Deliver" at bounding box center [834, 465] width 54 height 13
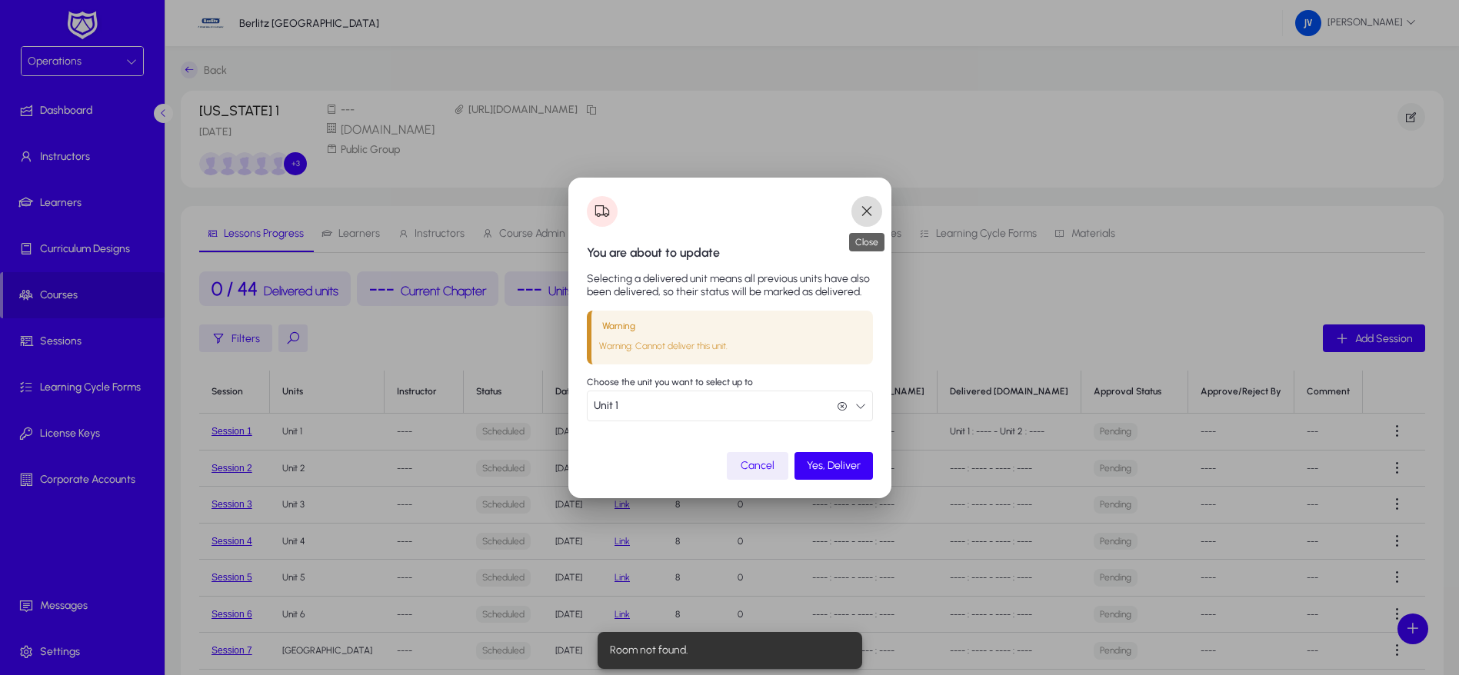
click at [858, 208] on span "button" at bounding box center [866, 211] width 31 height 31
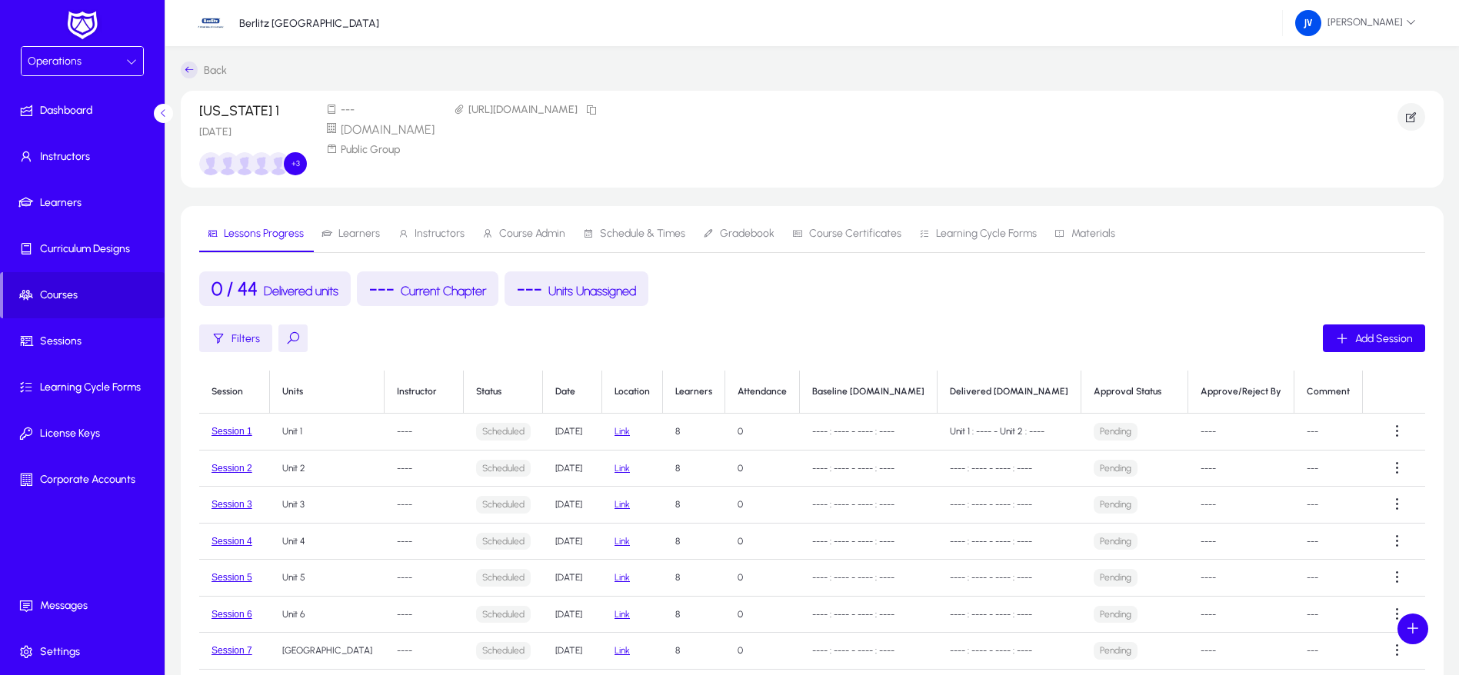
click at [629, 228] on span "Schedule & Times" at bounding box center [642, 233] width 85 height 11
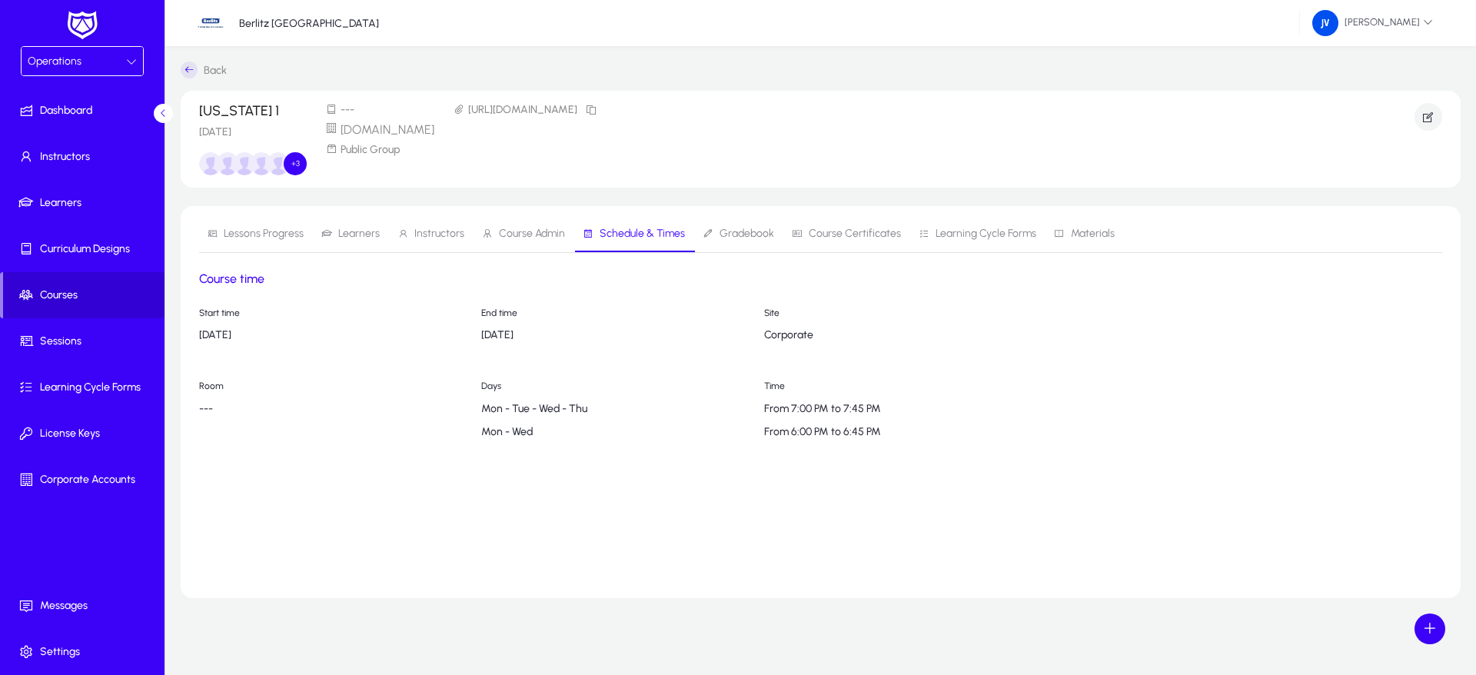
click at [85, 291] on span "Courses" at bounding box center [83, 295] width 161 height 15
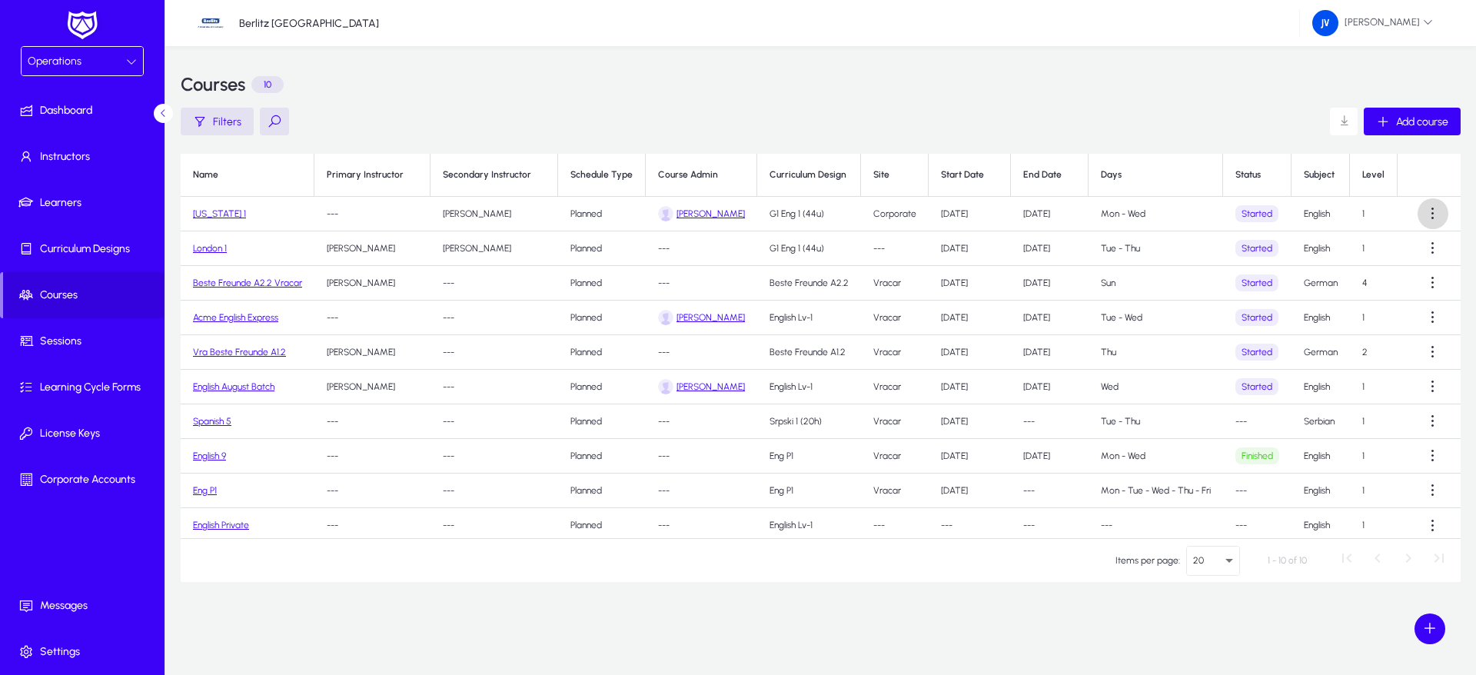
click at [1429, 216] on span at bounding box center [1433, 213] width 31 height 31
click at [1386, 243] on button "Edit" at bounding box center [1398, 251] width 86 height 32
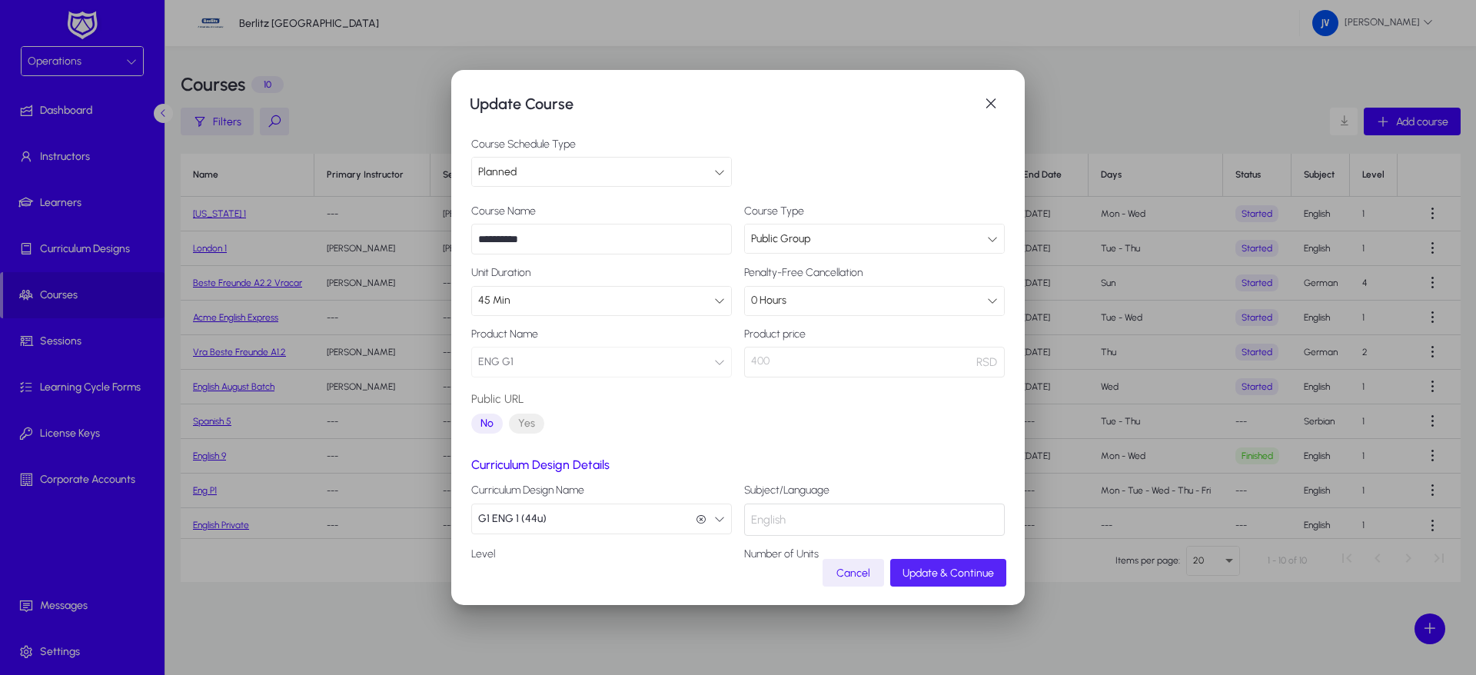
click at [941, 567] on span "Update & Continue" at bounding box center [949, 573] width 92 height 13
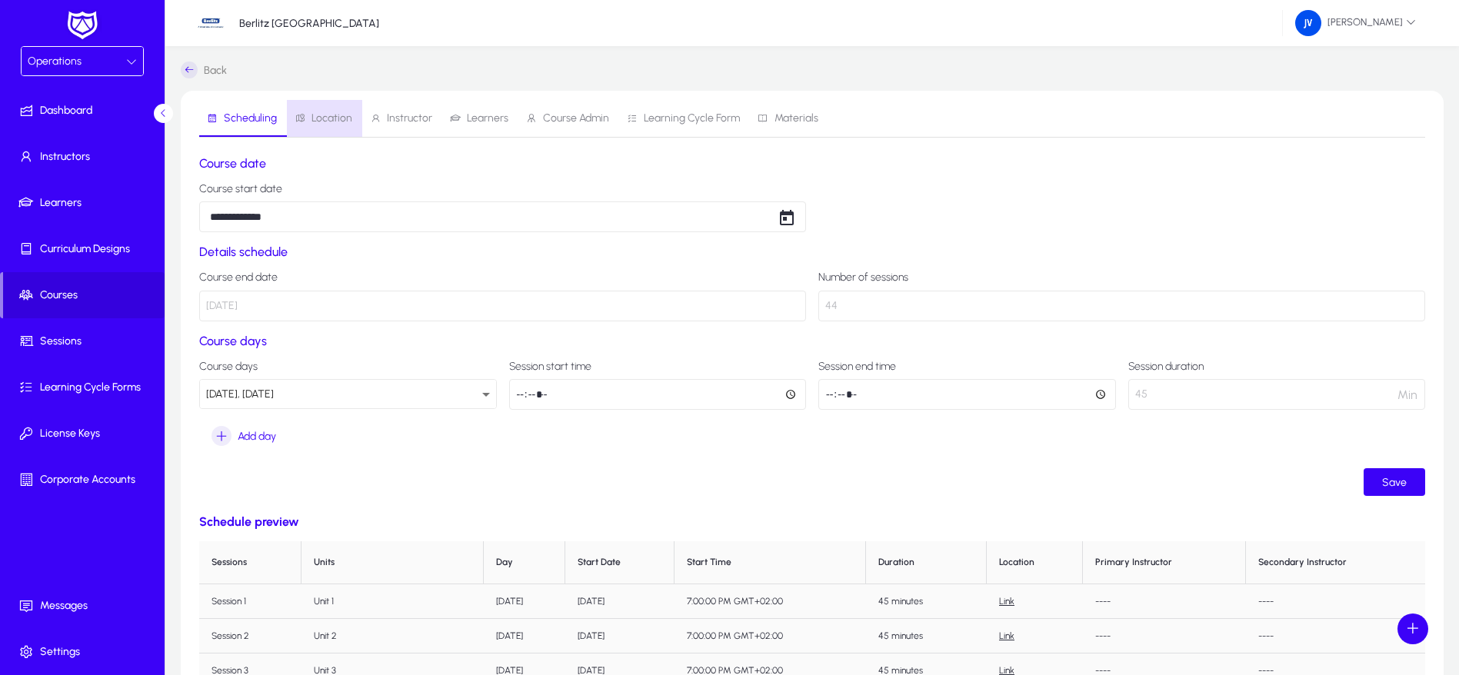
click at [325, 121] on span "Location" at bounding box center [331, 118] width 41 height 11
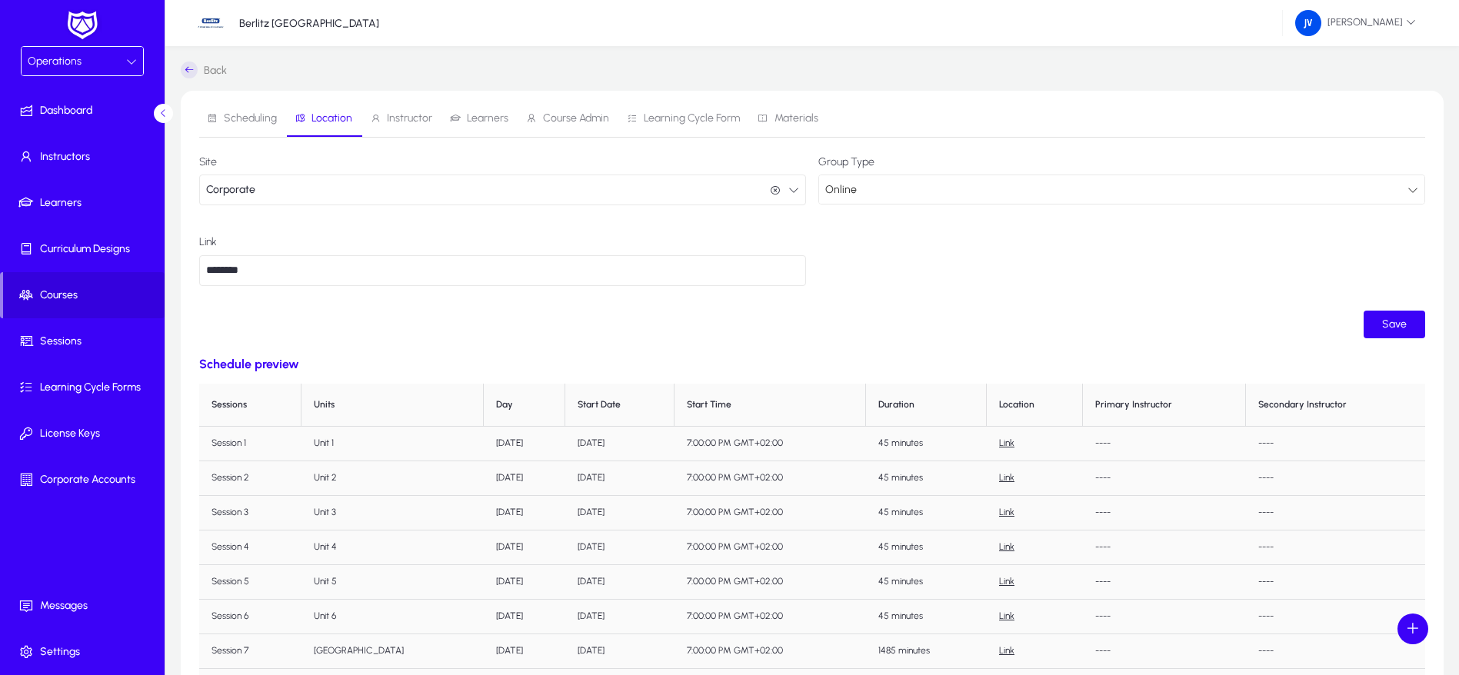
click at [466, 274] on input "********" at bounding box center [502, 270] width 607 height 31
click at [516, 315] on form "Site Corporate Corporate Group Type Online Link ******** Save" at bounding box center [812, 247] width 1226 height 182
click at [404, 126] on span "Instructor" at bounding box center [401, 118] width 62 height 37
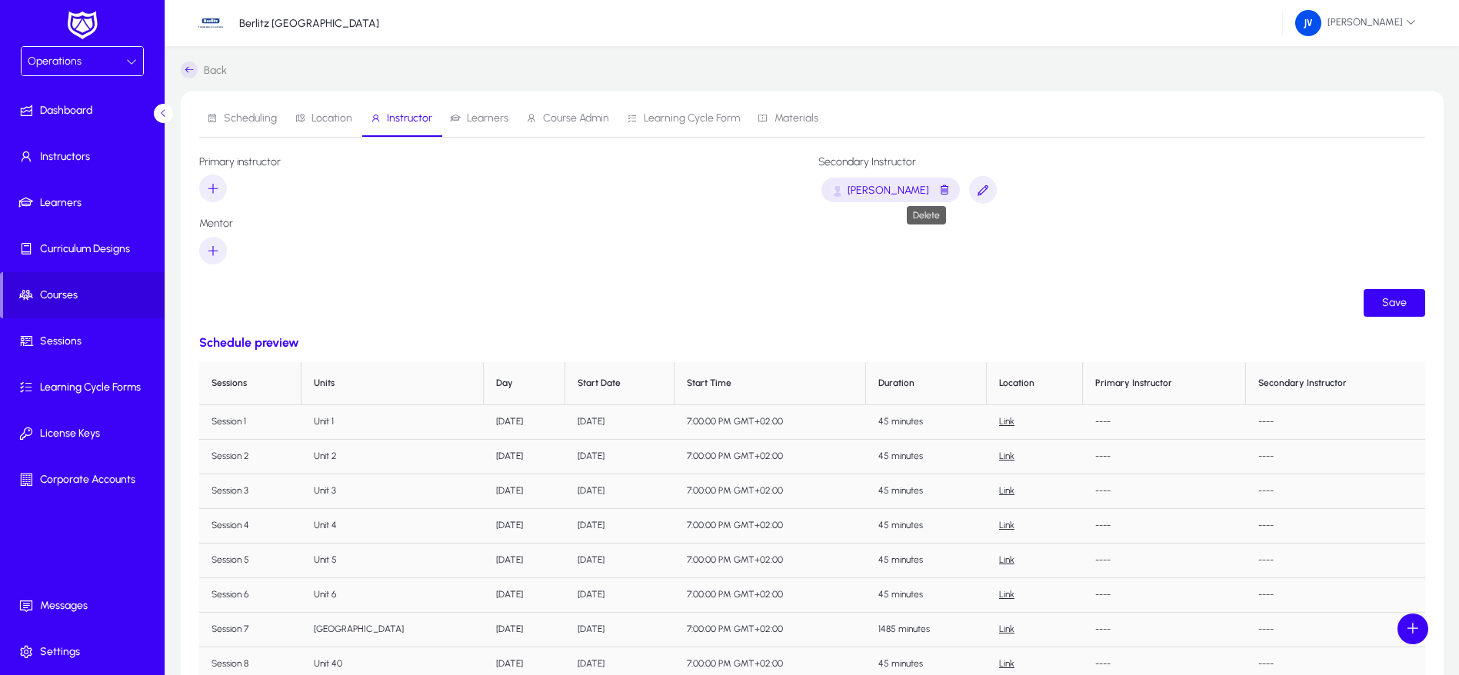
click at [938, 191] on span "button" at bounding box center [944, 190] width 12 height 19
click at [222, 175] on span "button" at bounding box center [213, 188] width 28 height 37
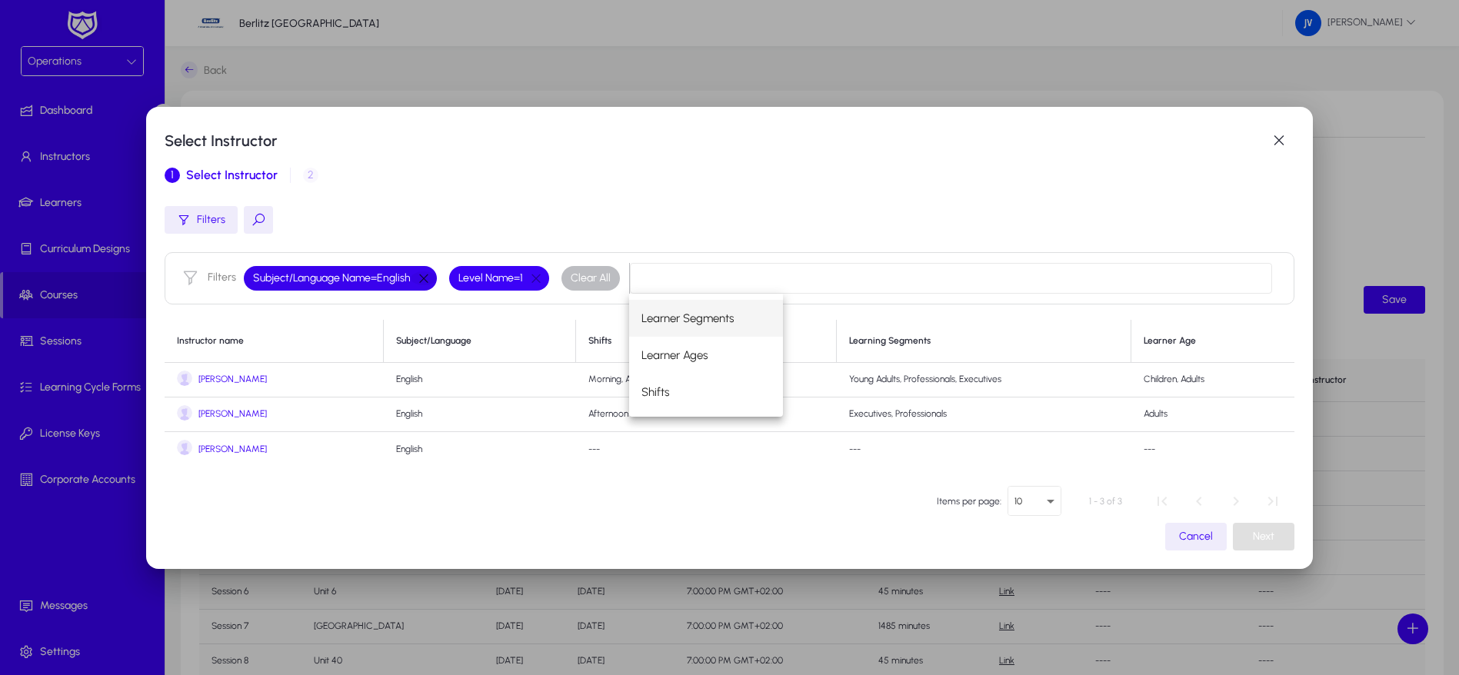
click at [424, 275] on button "button" at bounding box center [424, 278] width 26 height 14
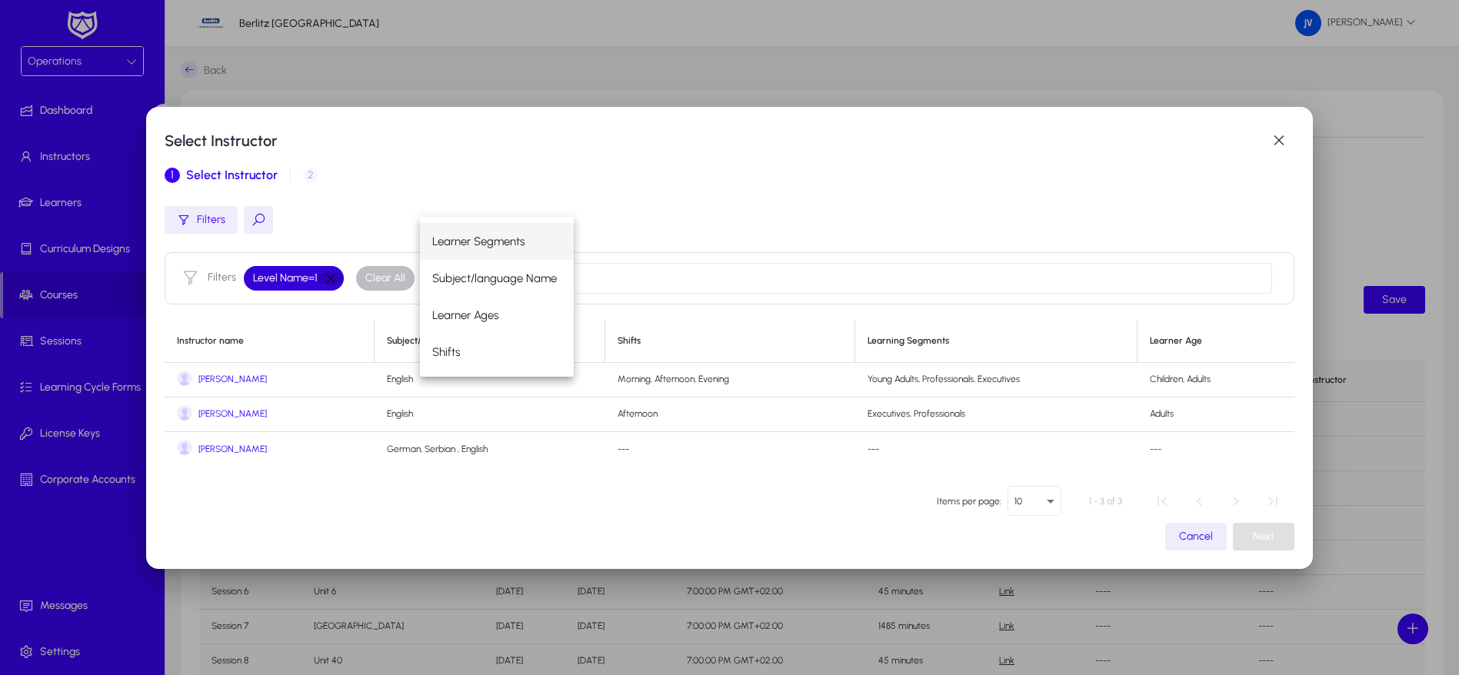
click at [329, 273] on button "button" at bounding box center [331, 278] width 26 height 14
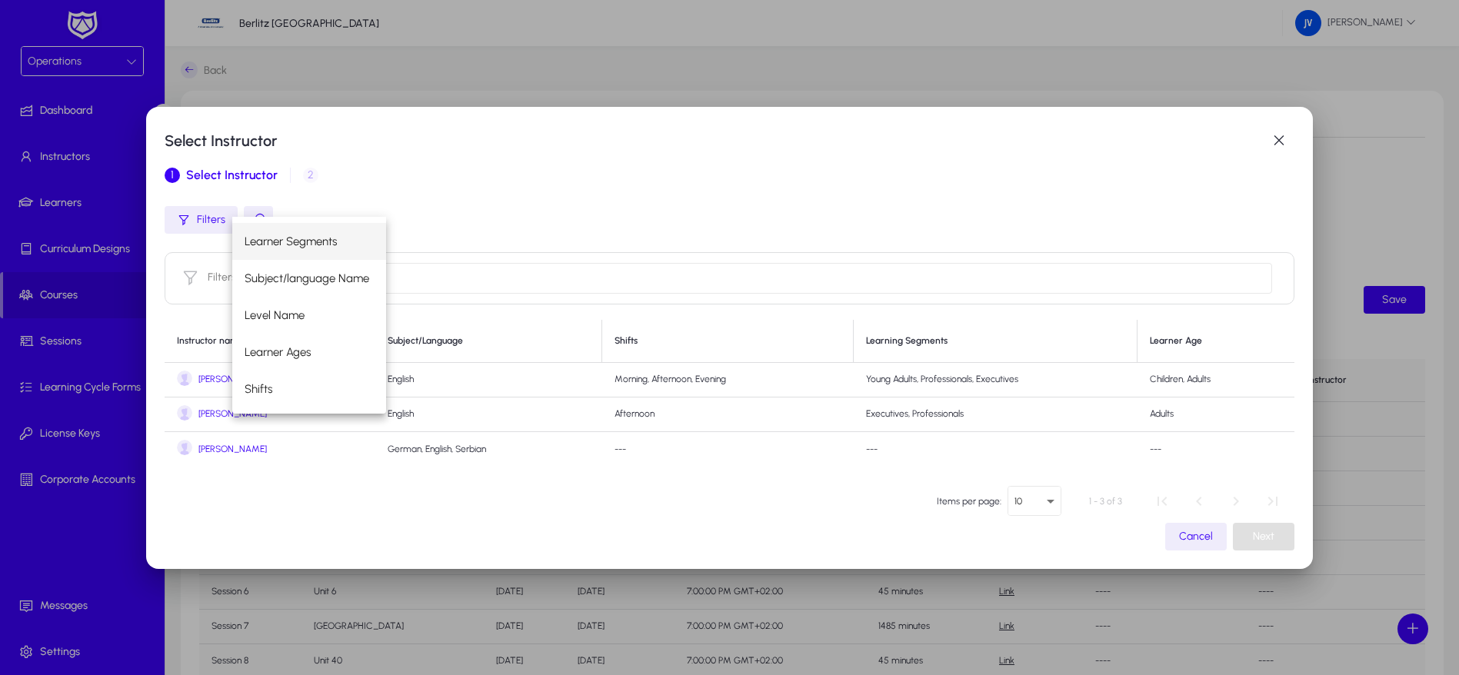
click at [214, 451] on span "[PERSON_NAME]" at bounding box center [232, 450] width 68 height 12
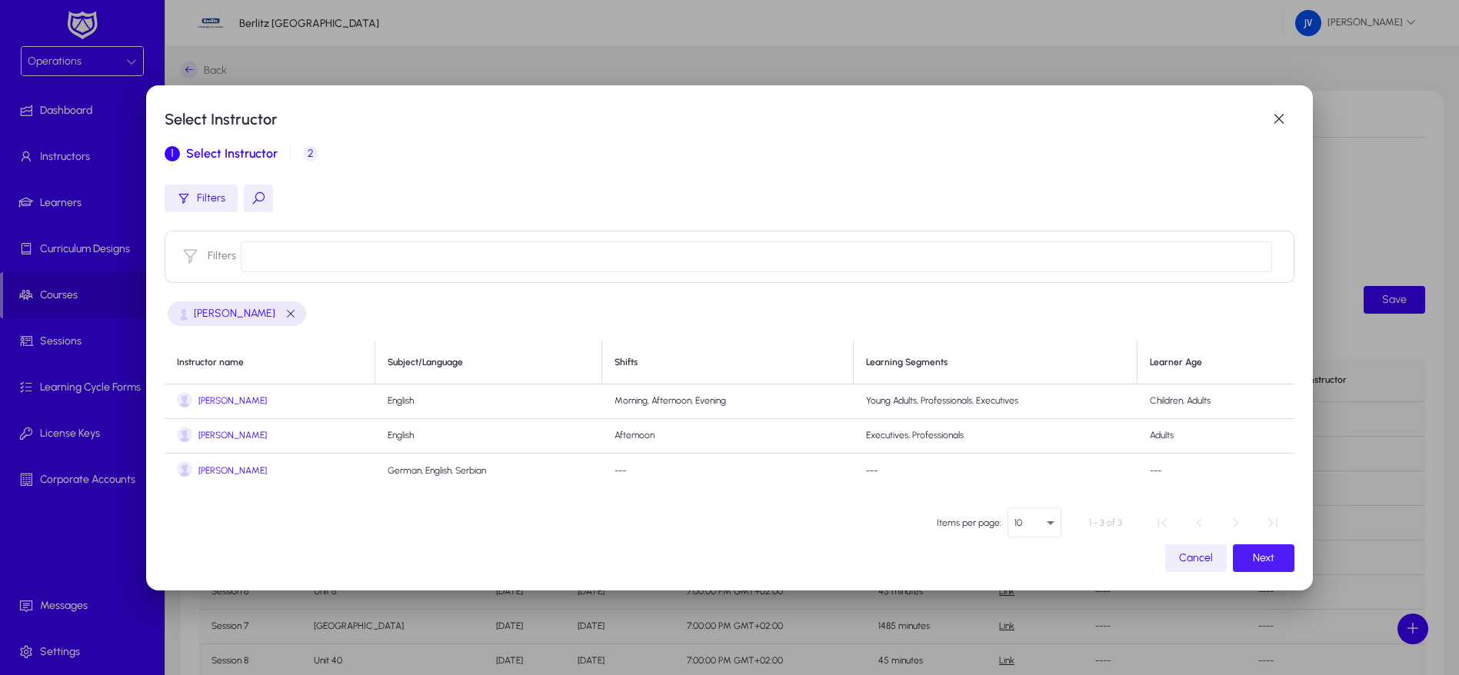
click at [1253, 563] on span "Next" at bounding box center [1264, 557] width 22 height 13
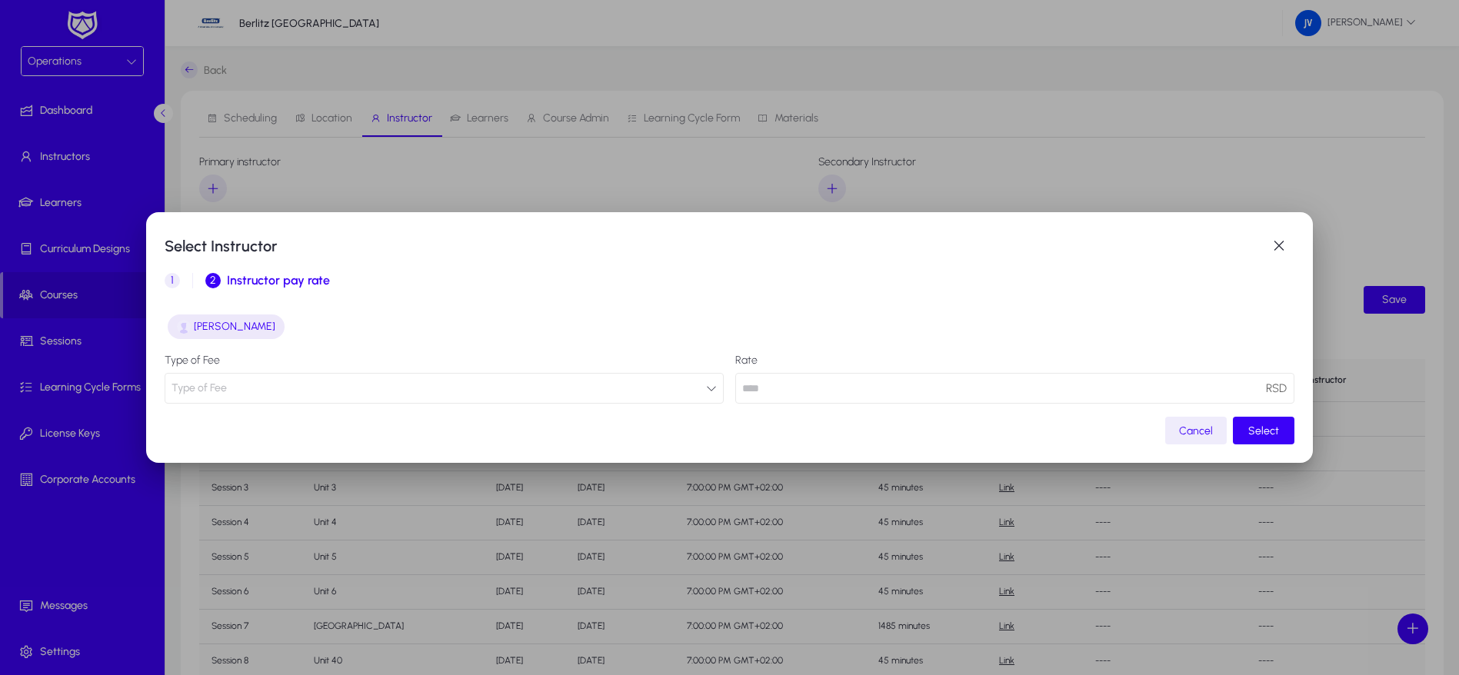
click at [706, 385] on icon "button" at bounding box center [711, 388] width 11 height 11
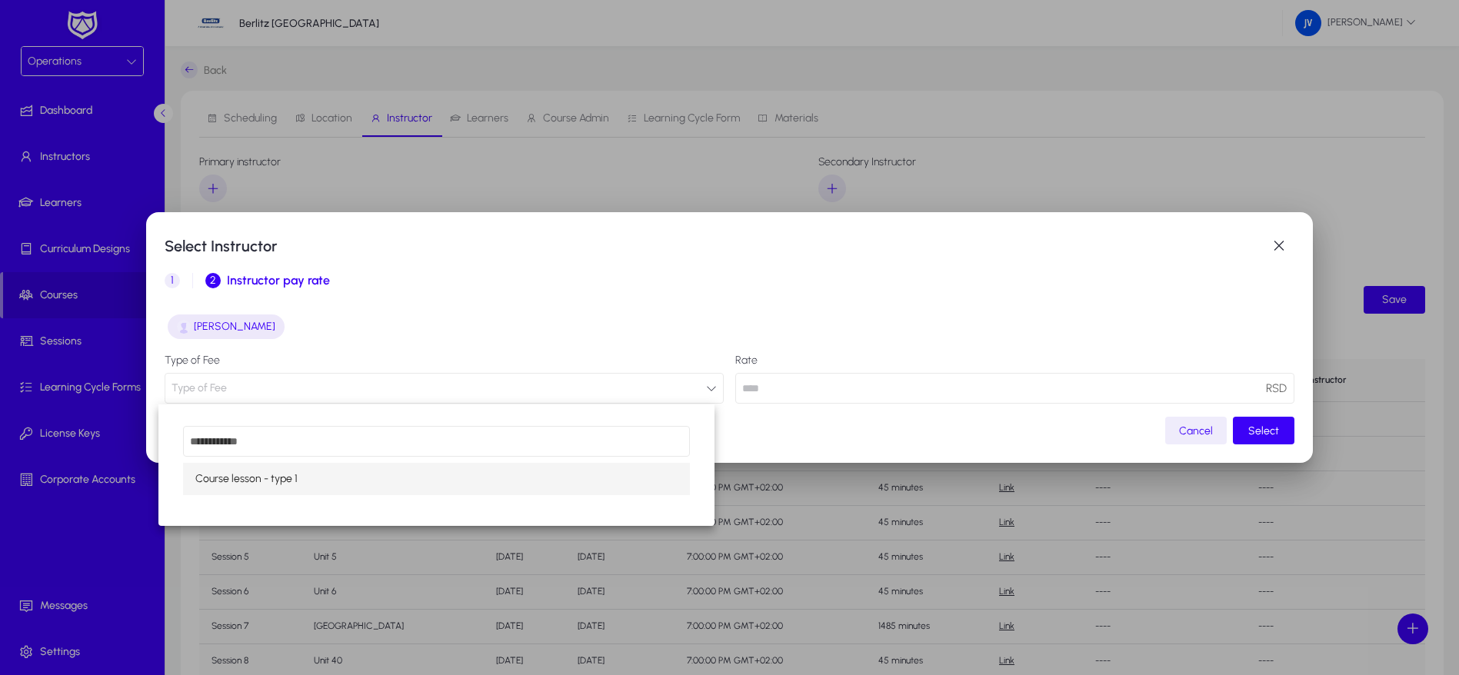
click at [621, 478] on mat-option "Course lesson - type 1" at bounding box center [436, 479] width 507 height 32
type input "**"
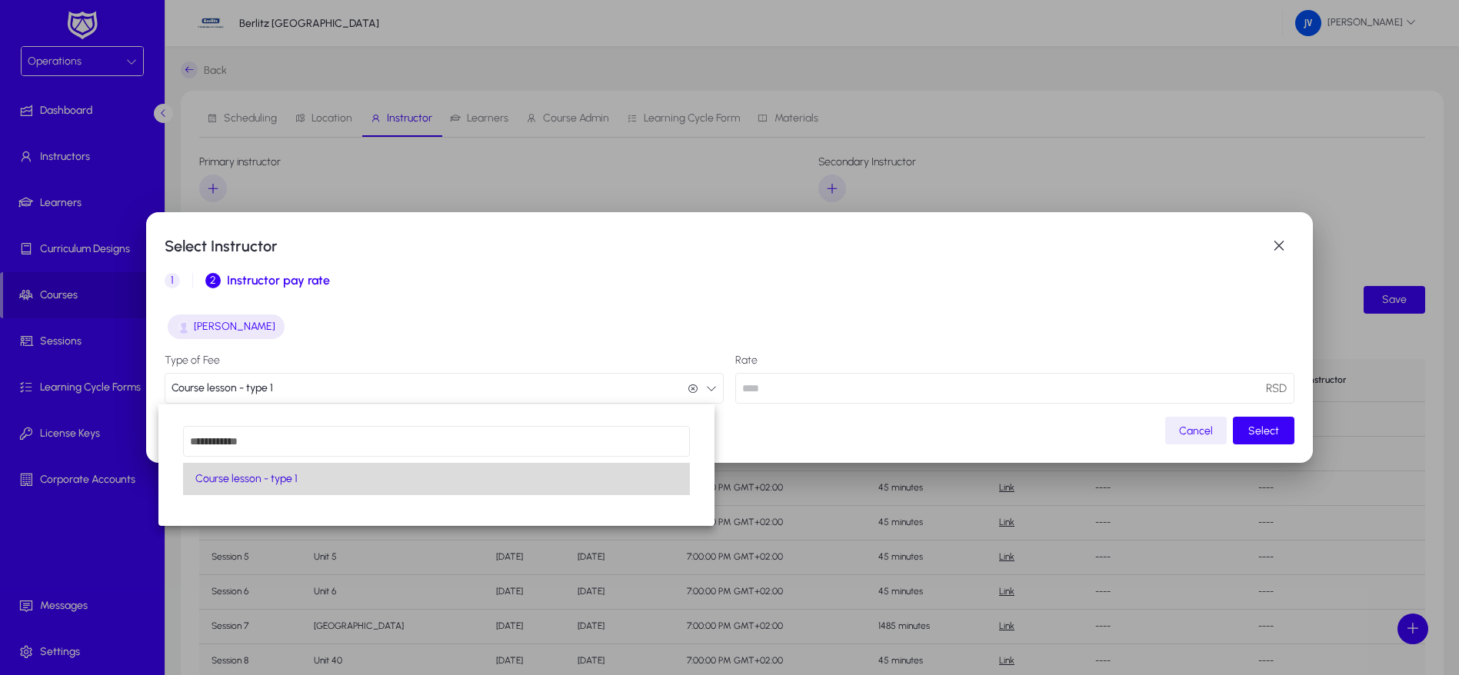
scroll to position [1, 0]
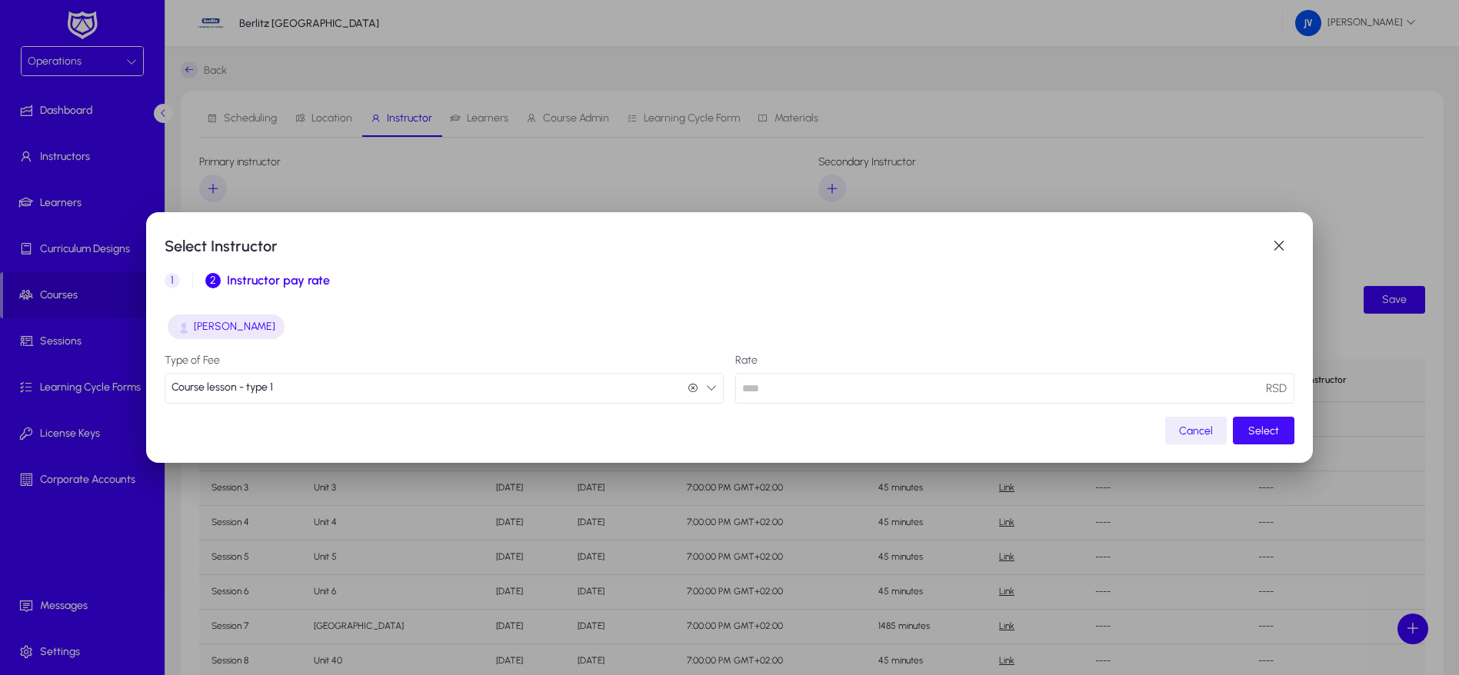
click at [1260, 428] on span "Select" at bounding box center [1263, 430] width 31 height 13
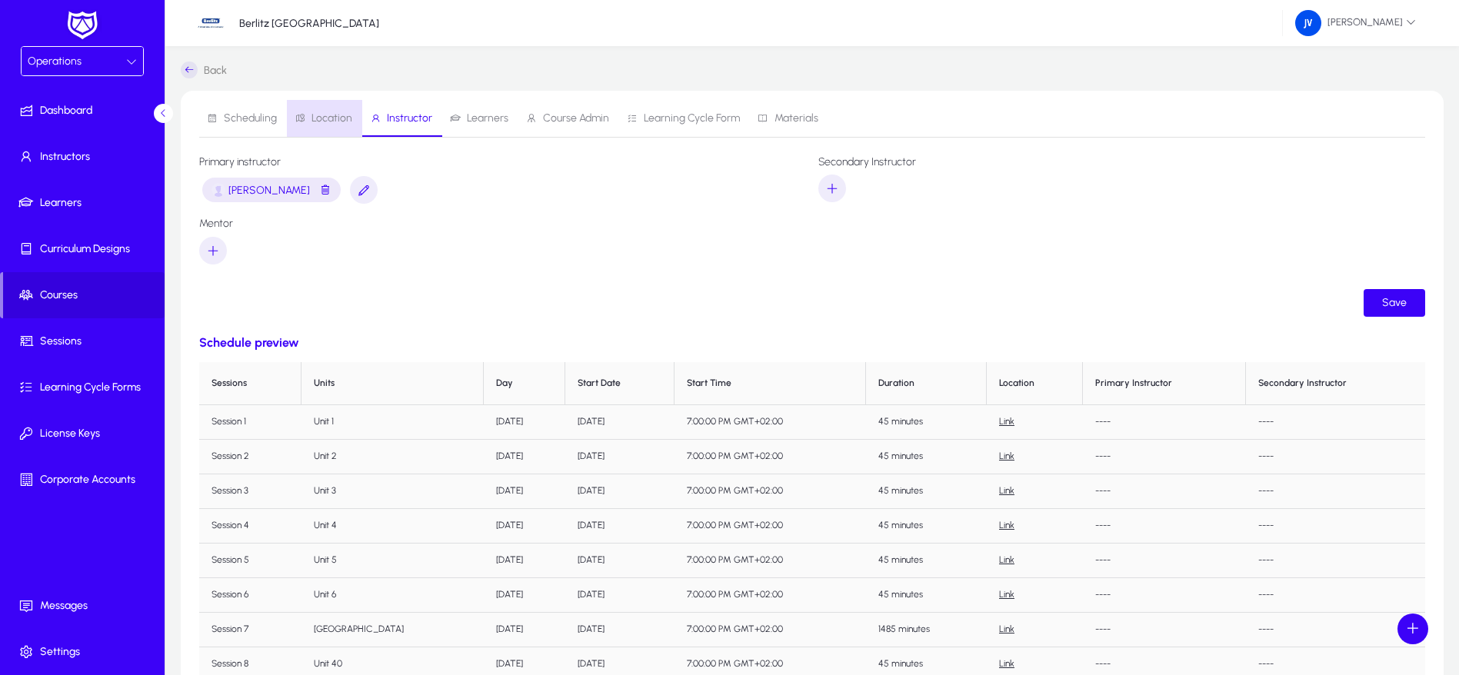
click at [331, 118] on span "Location" at bounding box center [331, 118] width 41 height 11
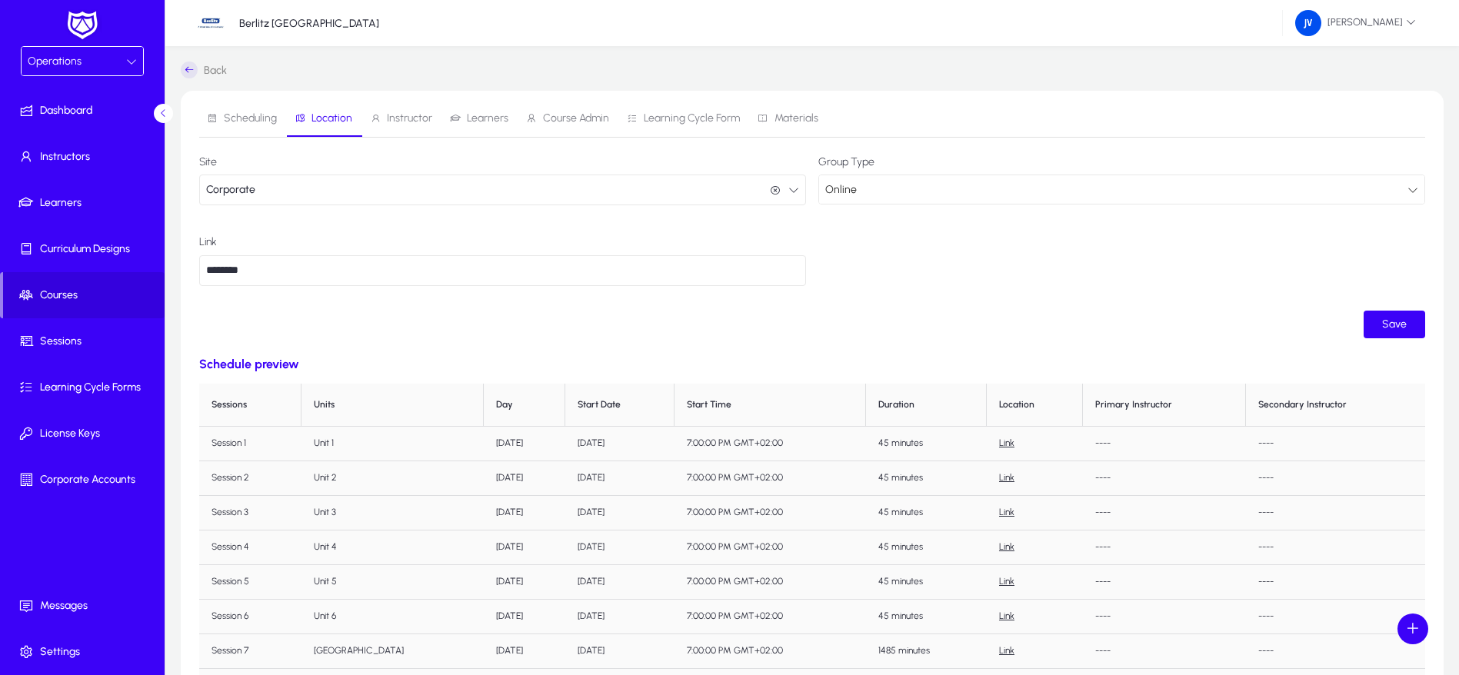
click at [958, 185] on div "Online" at bounding box center [1116, 190] width 582 height 20
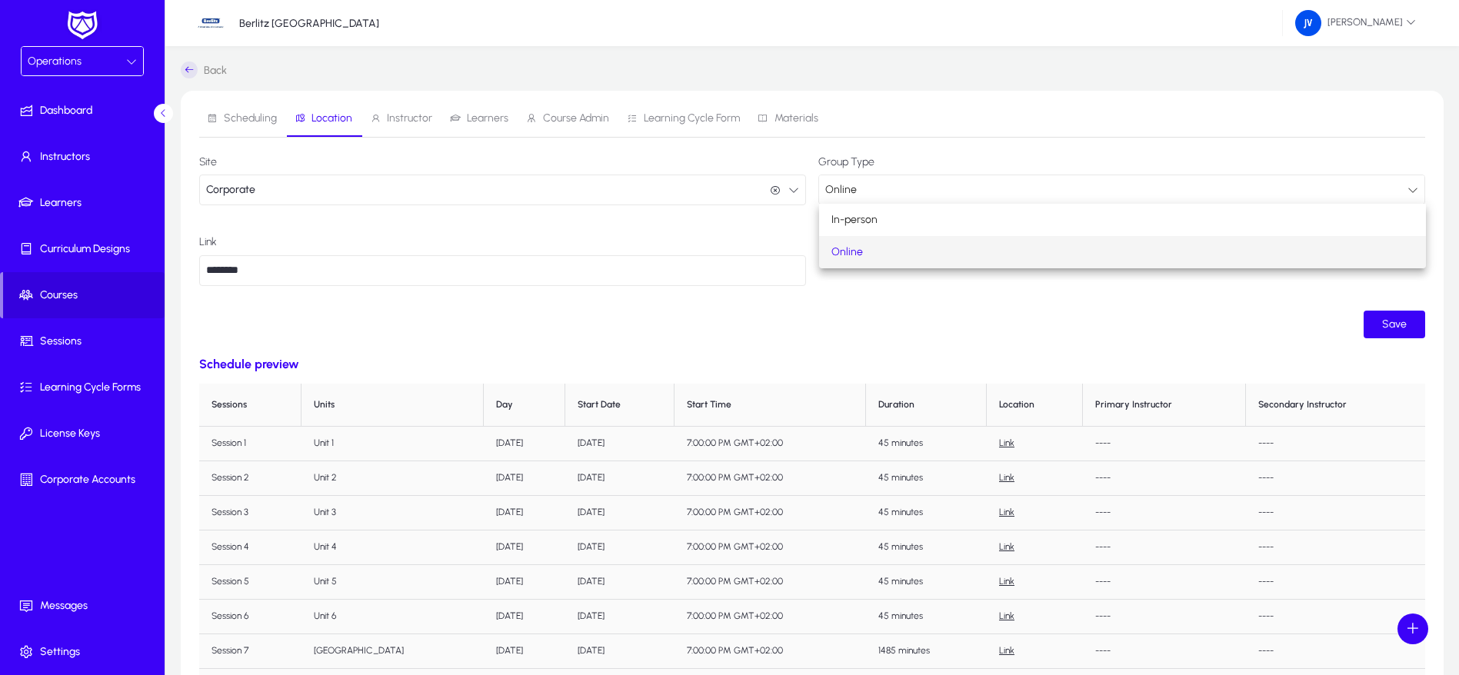
click at [877, 257] on mat-option "Online" at bounding box center [1122, 252] width 607 height 32
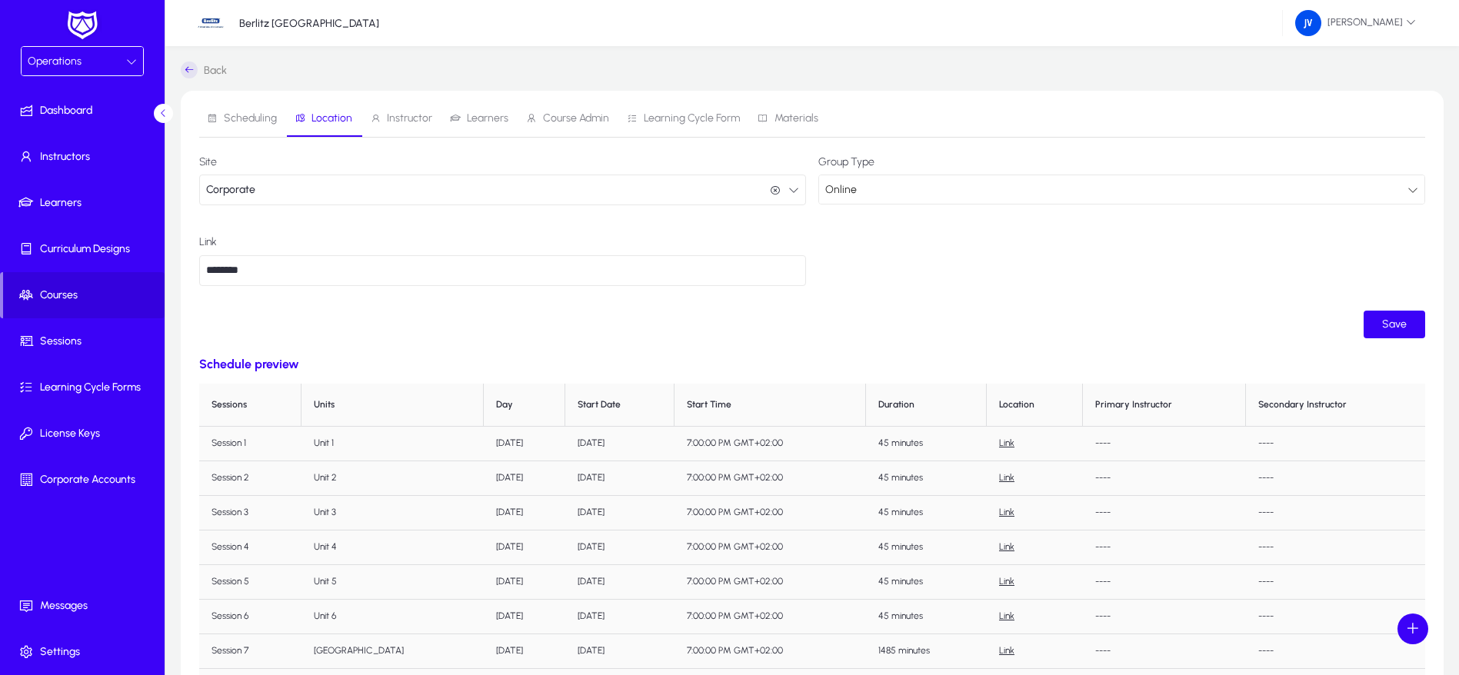
click at [960, 156] on label "Group Type" at bounding box center [1121, 162] width 607 height 12
click at [295, 265] on input "********" at bounding box center [502, 270] width 607 height 31
type input "*"
paste input "**********"
type input "**********"
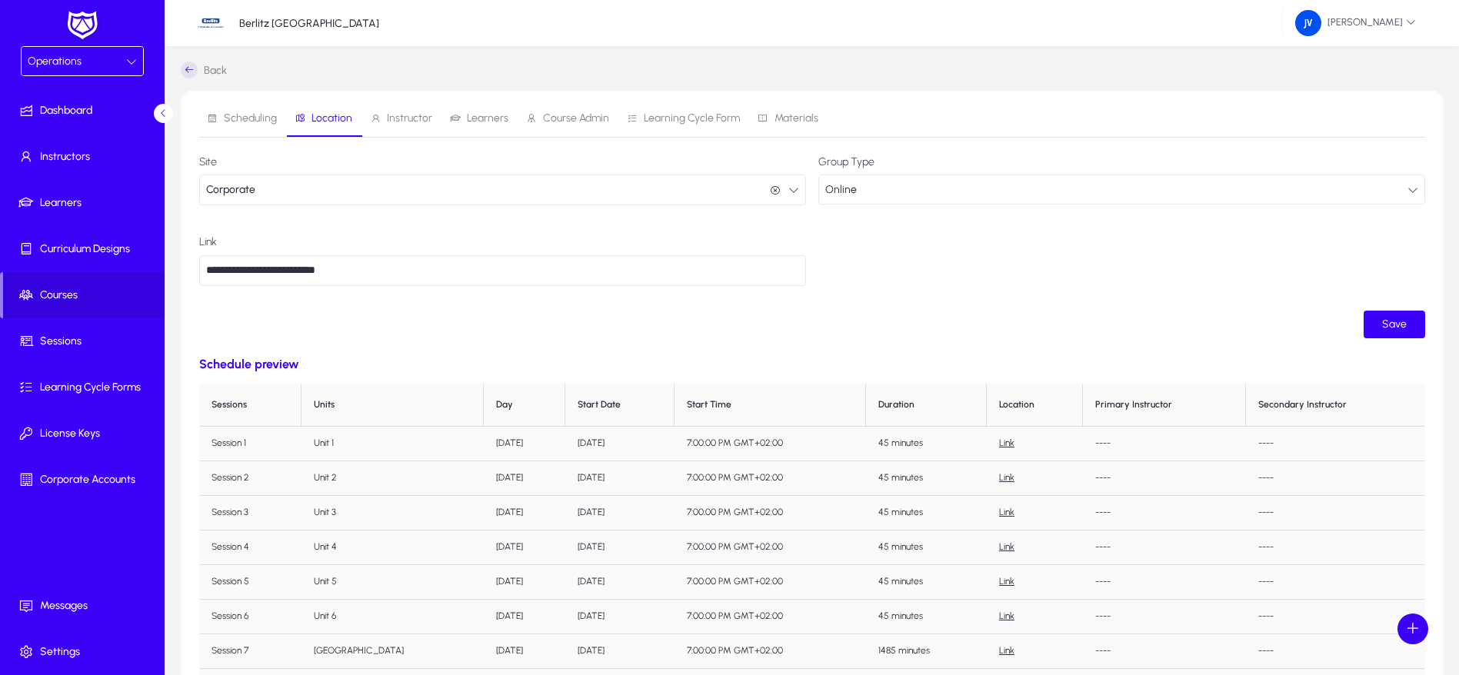
click at [441, 316] on form "**********" at bounding box center [812, 247] width 1226 height 182
click at [1393, 318] on span "Save" at bounding box center [1394, 324] width 25 height 13
click at [402, 115] on span "Instructor" at bounding box center [409, 118] width 45 height 11
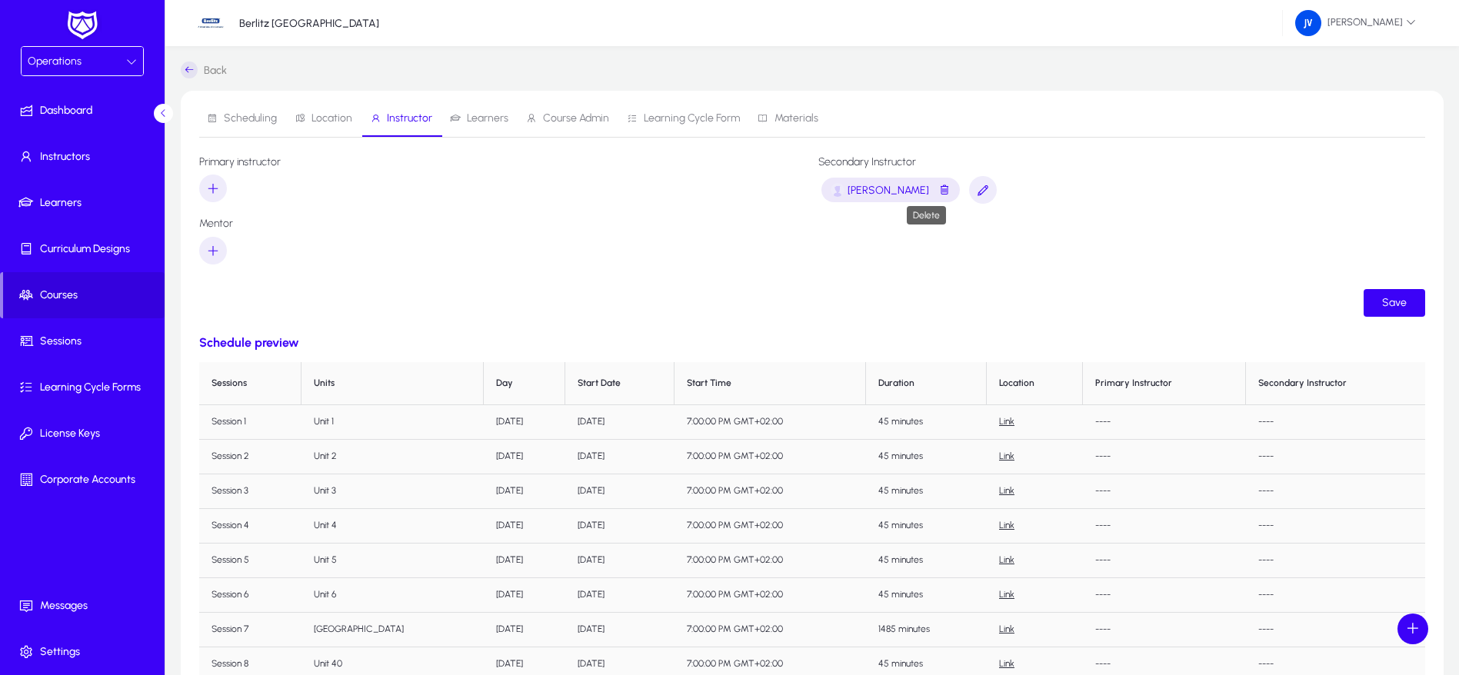
click at [938, 190] on span "button" at bounding box center [944, 190] width 12 height 19
click at [211, 184] on icon "button" at bounding box center [213, 188] width 14 height 14
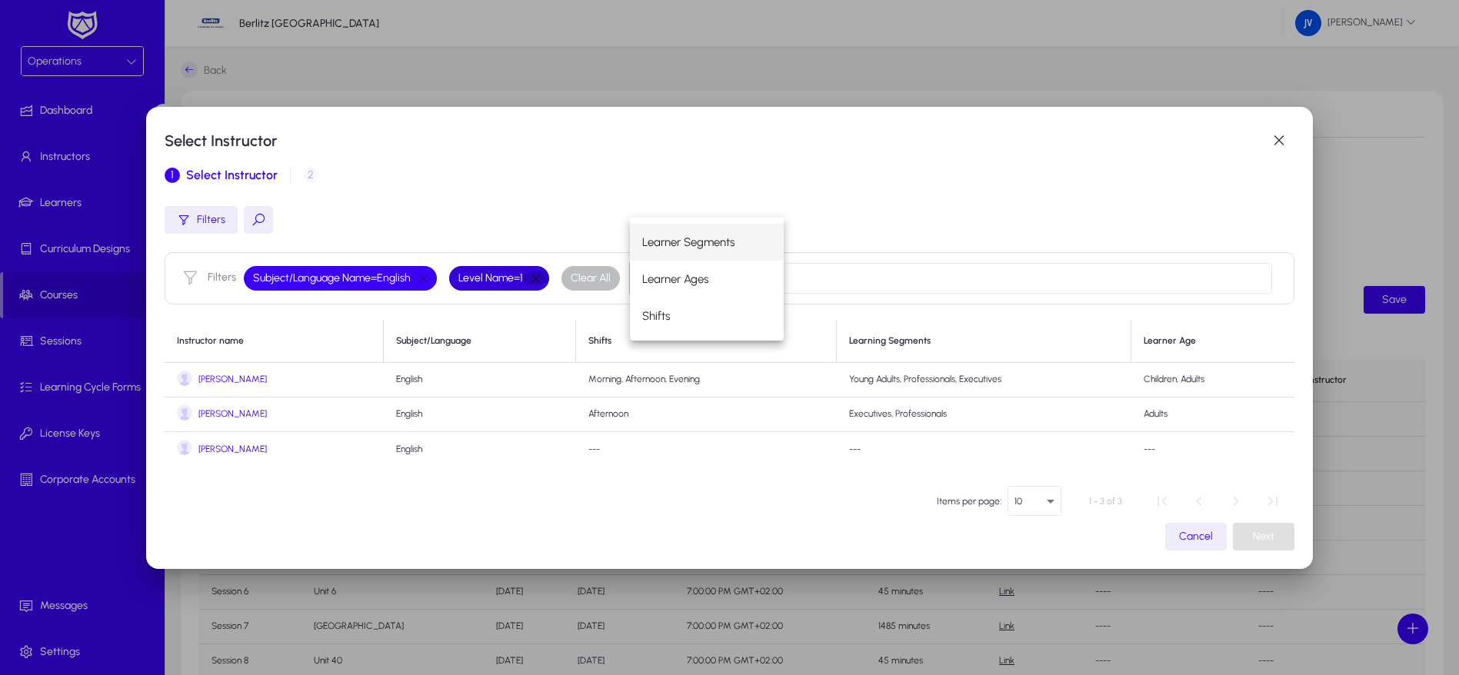
click at [537, 278] on button "button" at bounding box center [536, 278] width 26 height 14
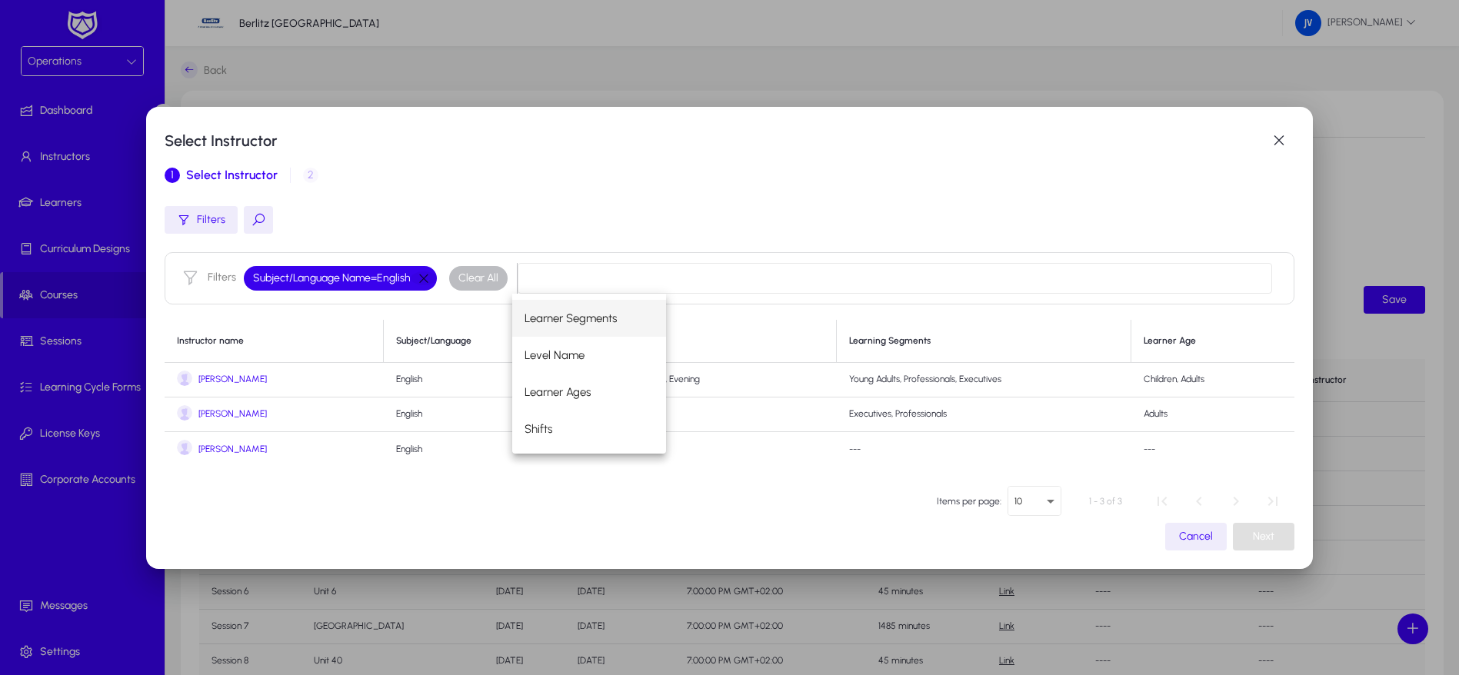
click at [415, 272] on button "button" at bounding box center [424, 278] width 26 height 14
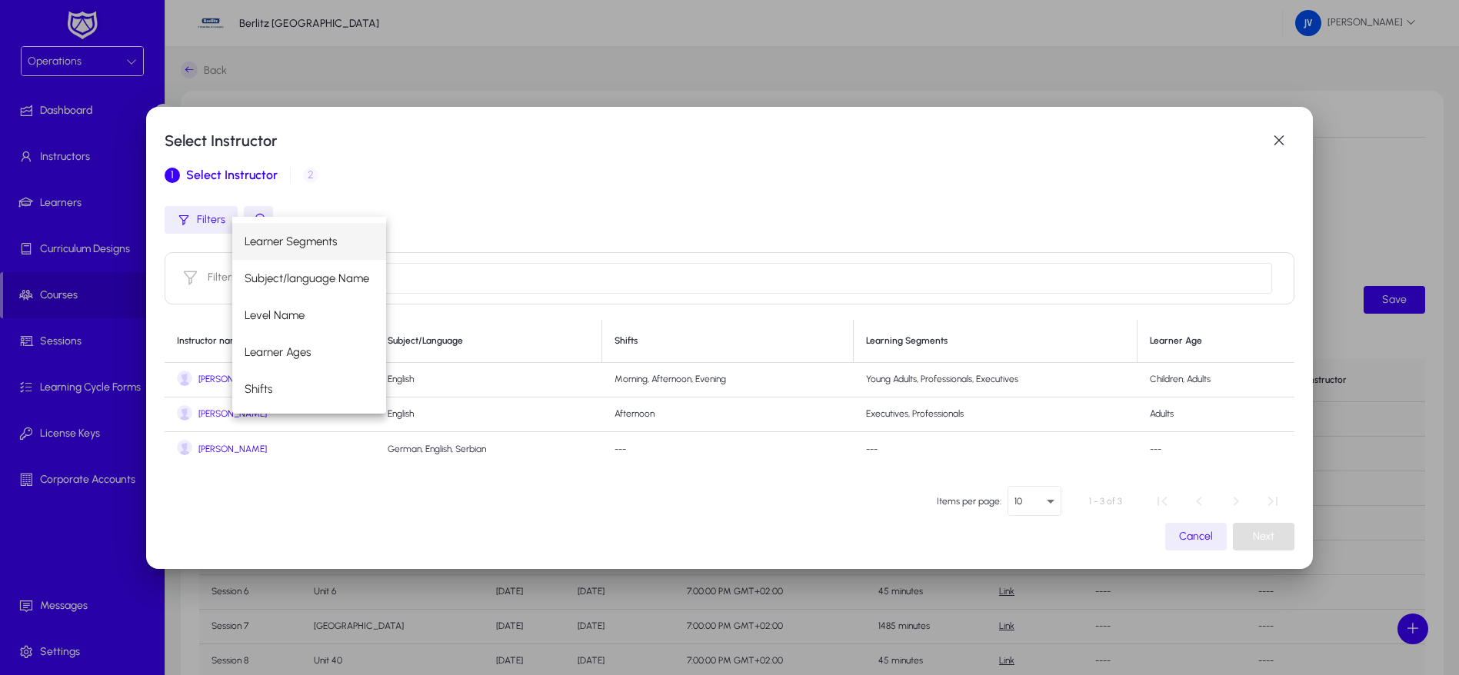
click at [226, 444] on span "[PERSON_NAME]" at bounding box center [232, 450] width 68 height 12
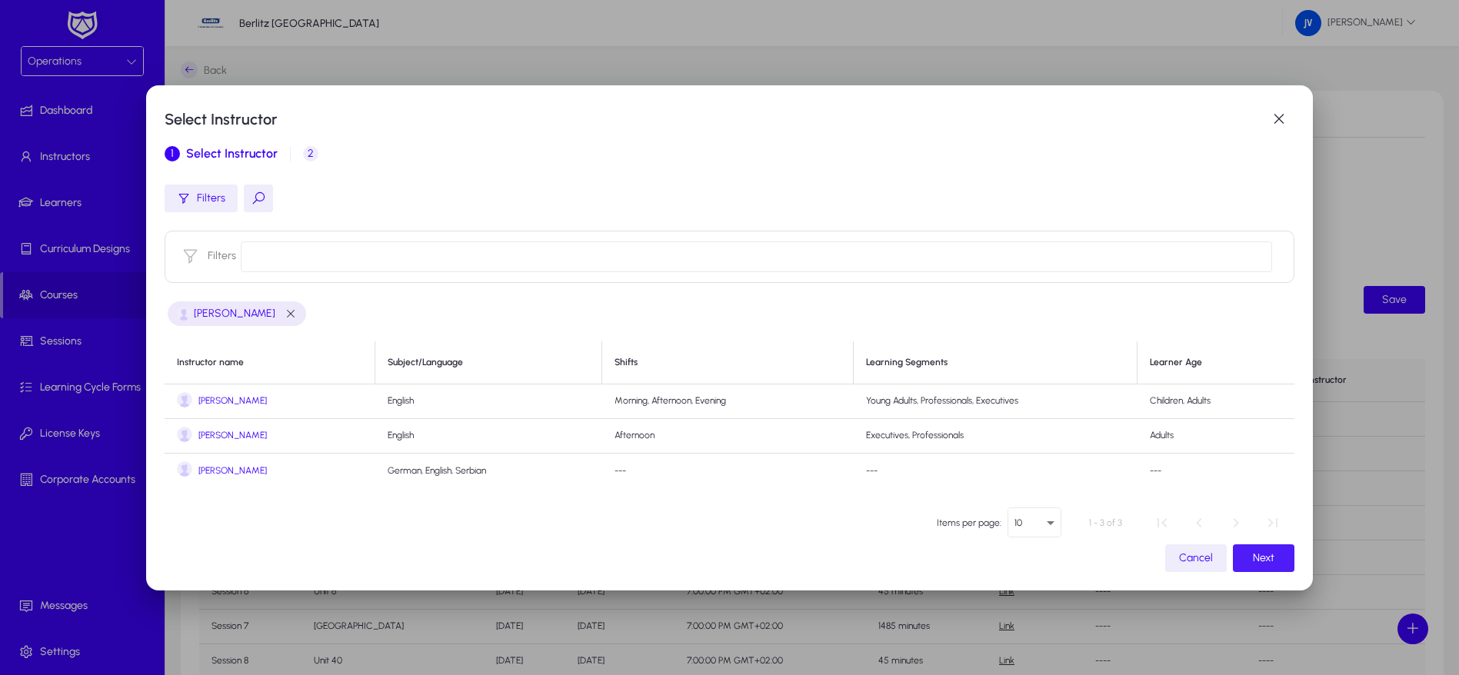
click at [1266, 560] on span "button" at bounding box center [1264, 558] width 62 height 37
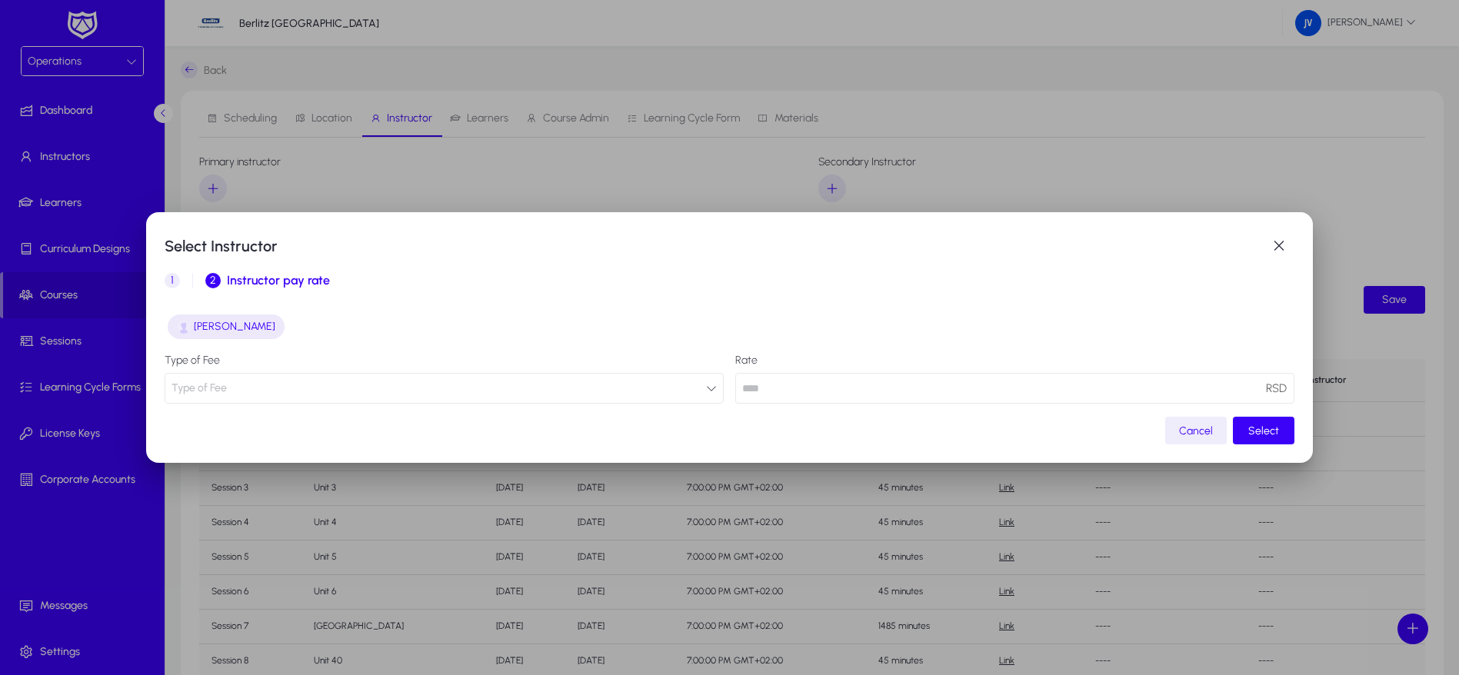
click at [707, 395] on button "Type of Fee" at bounding box center [444, 388] width 559 height 31
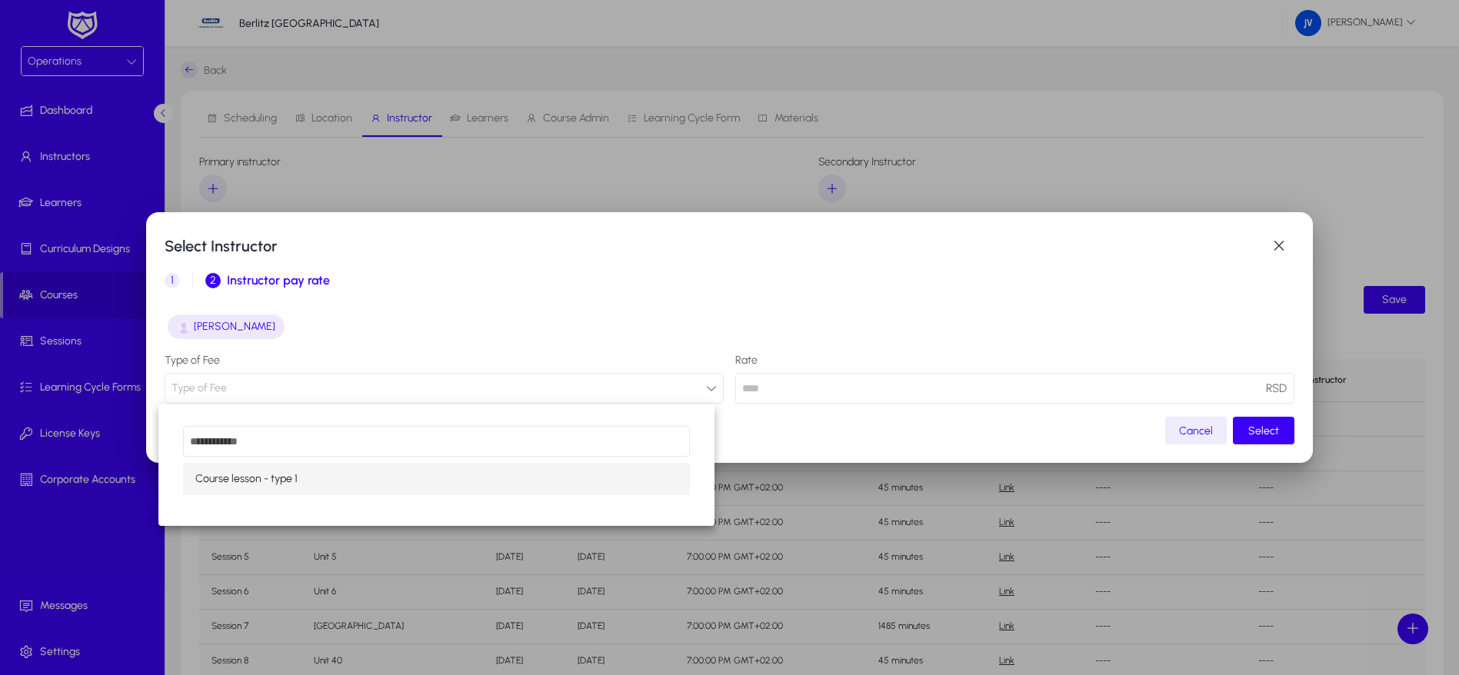
click at [611, 478] on mat-option "Course lesson - type 1" at bounding box center [436, 479] width 507 height 32
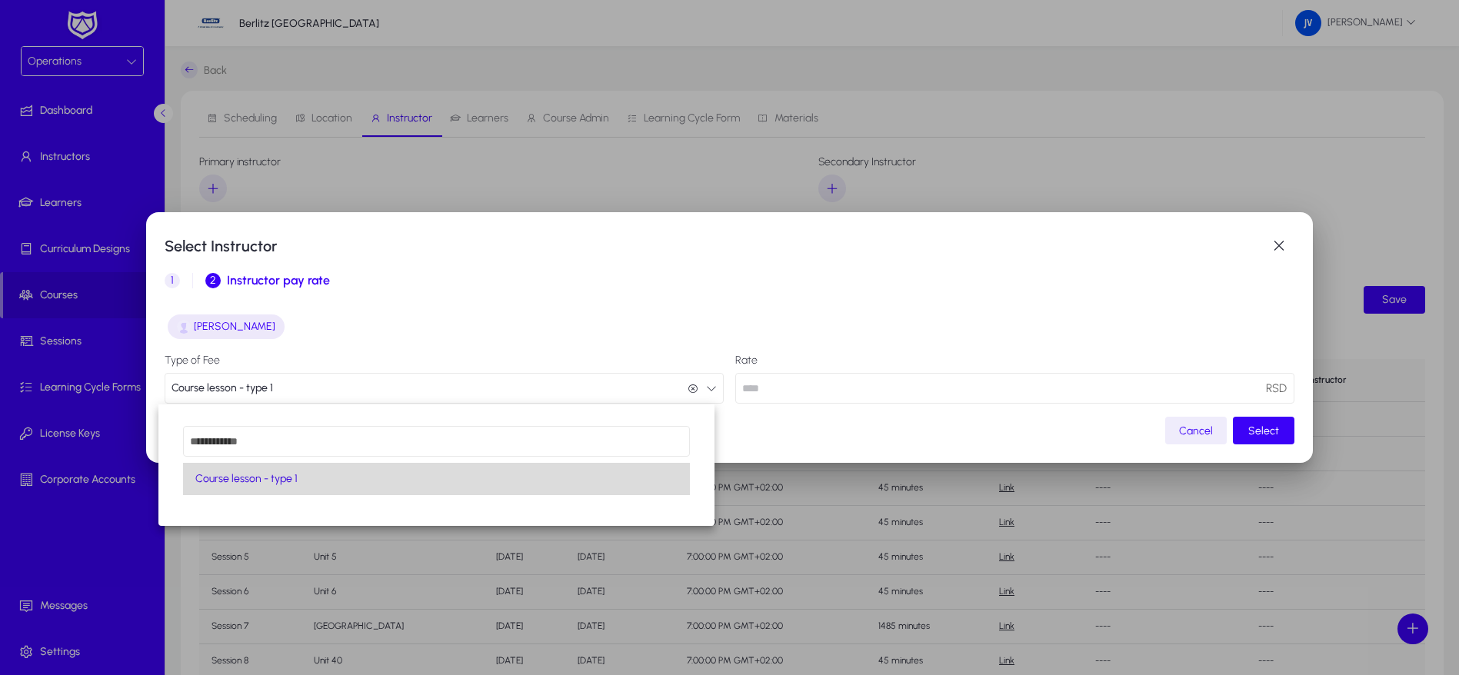
type input "**"
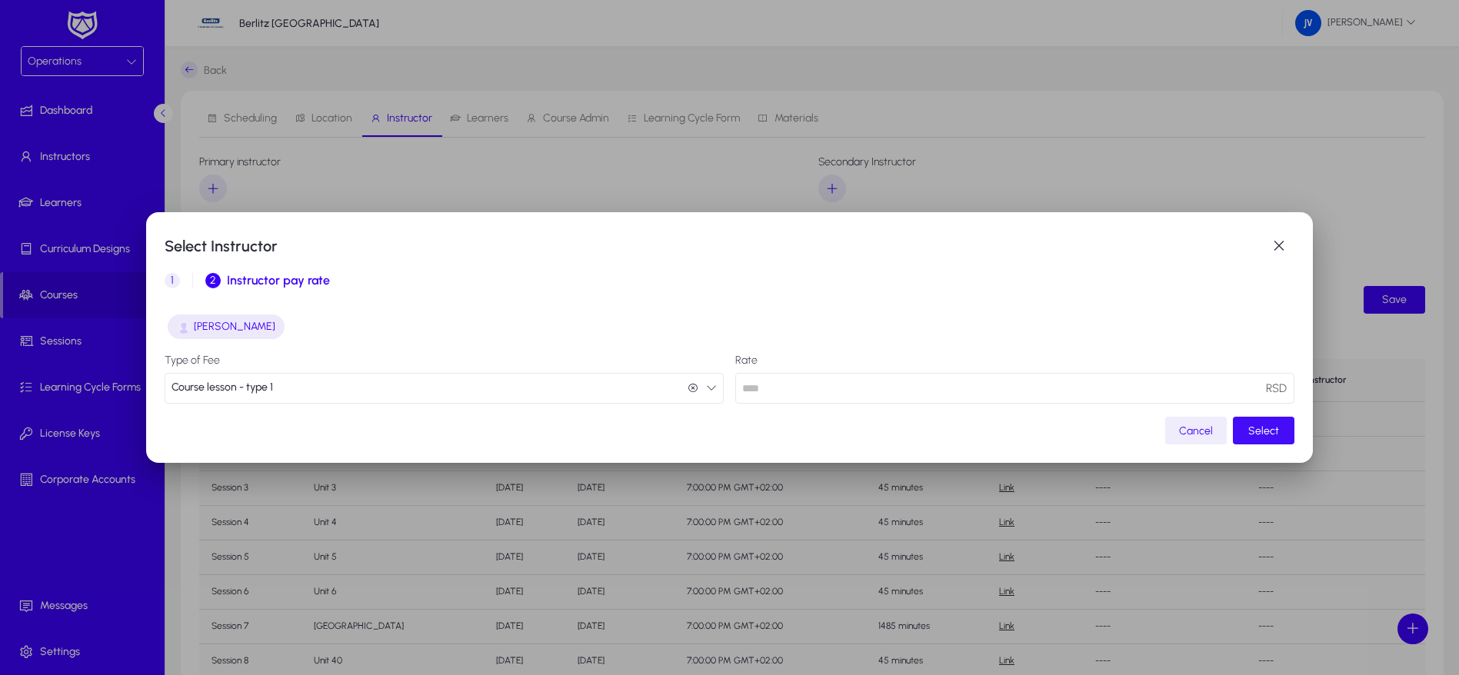
click at [1253, 431] on span "Select" at bounding box center [1263, 430] width 31 height 13
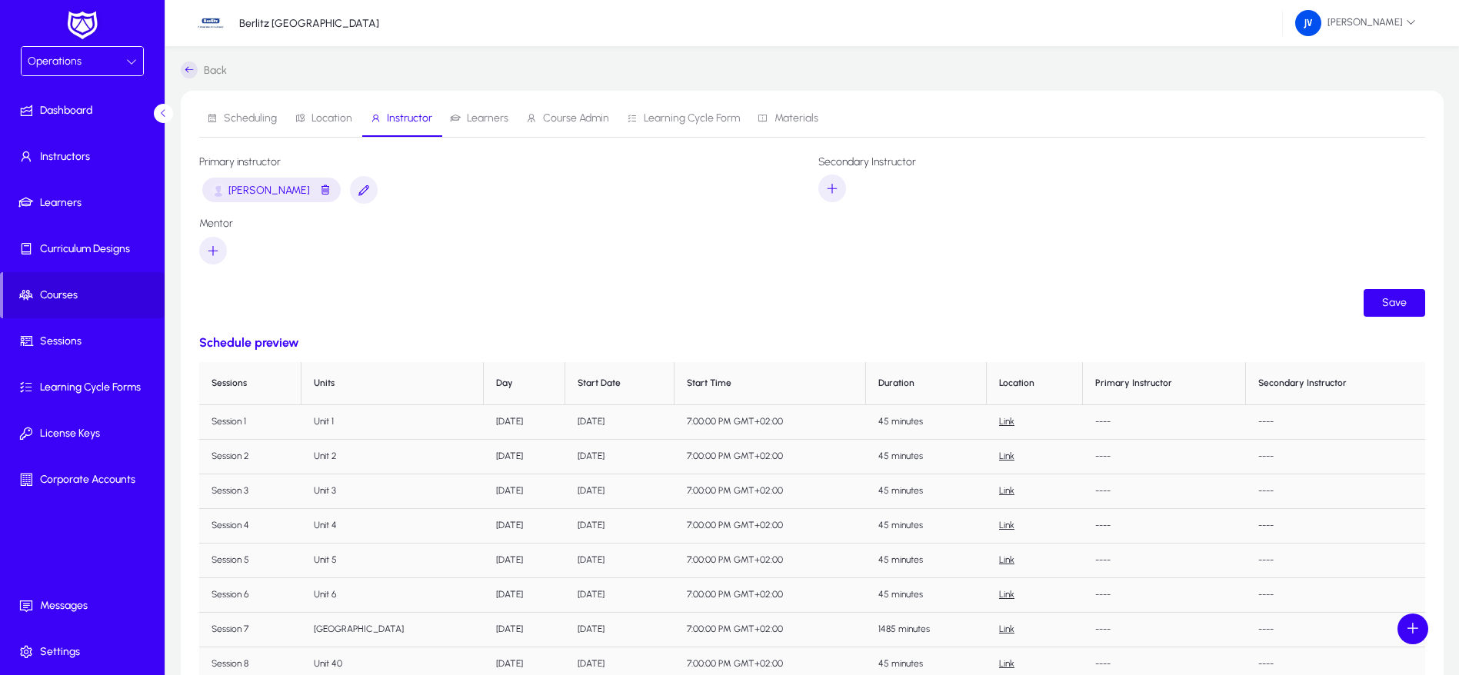
click at [337, 117] on span "Location" at bounding box center [331, 118] width 41 height 11
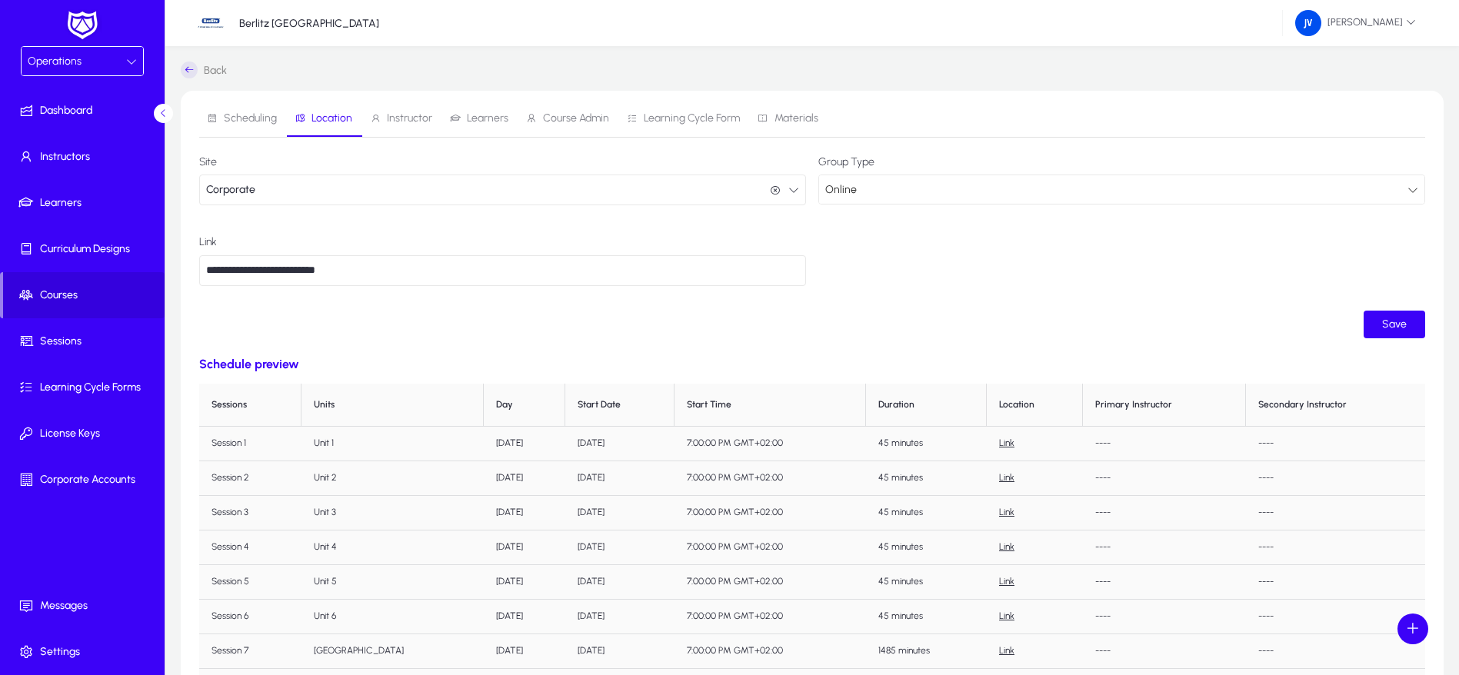
click at [416, 113] on span "Instructor" at bounding box center [409, 118] width 45 height 11
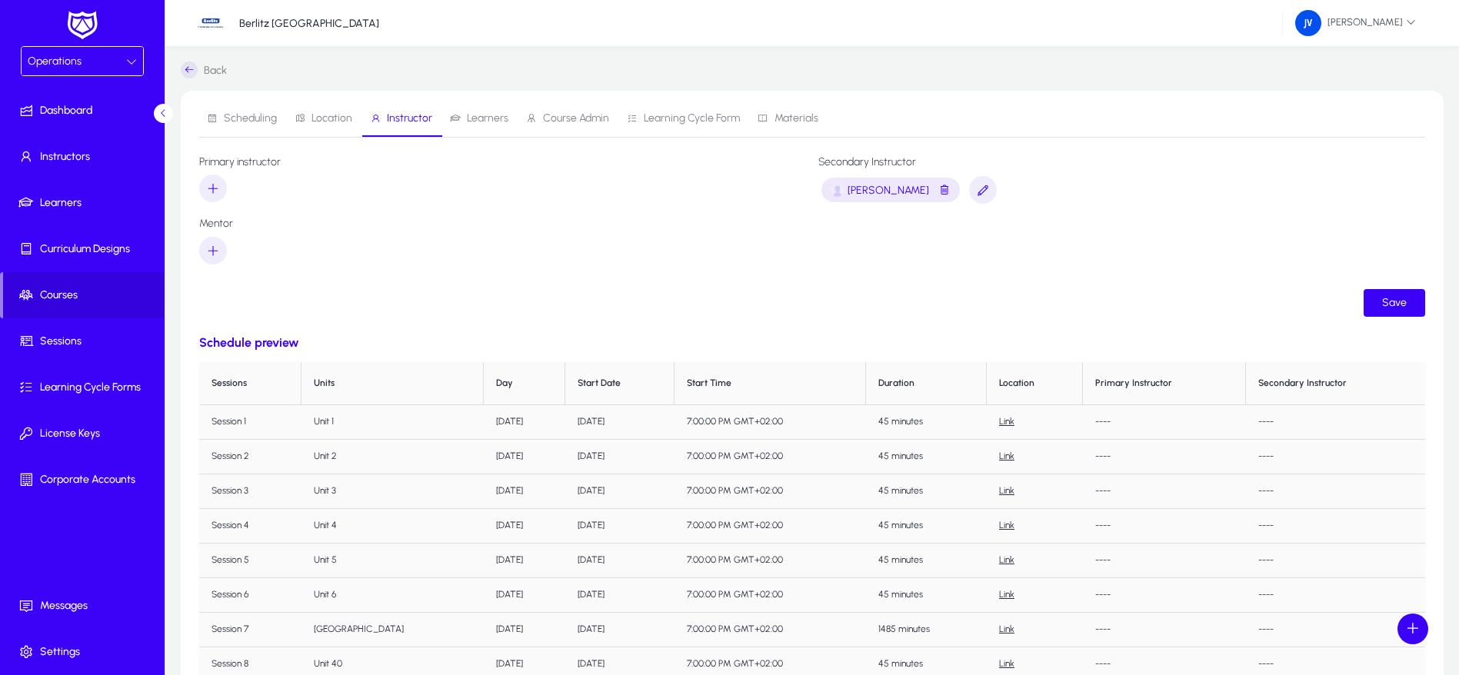
click at [480, 114] on span "Learners" at bounding box center [488, 118] width 42 height 11
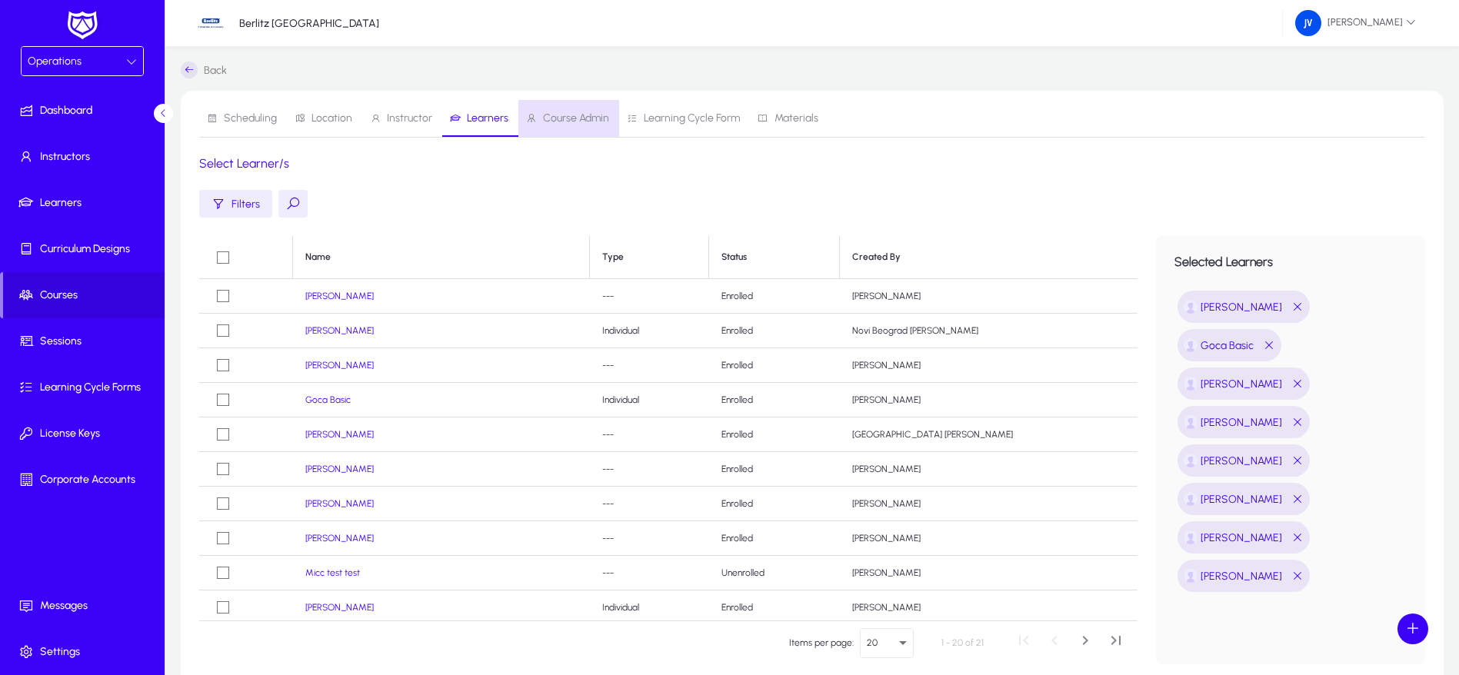
click at [568, 120] on span "Course Admin" at bounding box center [576, 118] width 66 height 11
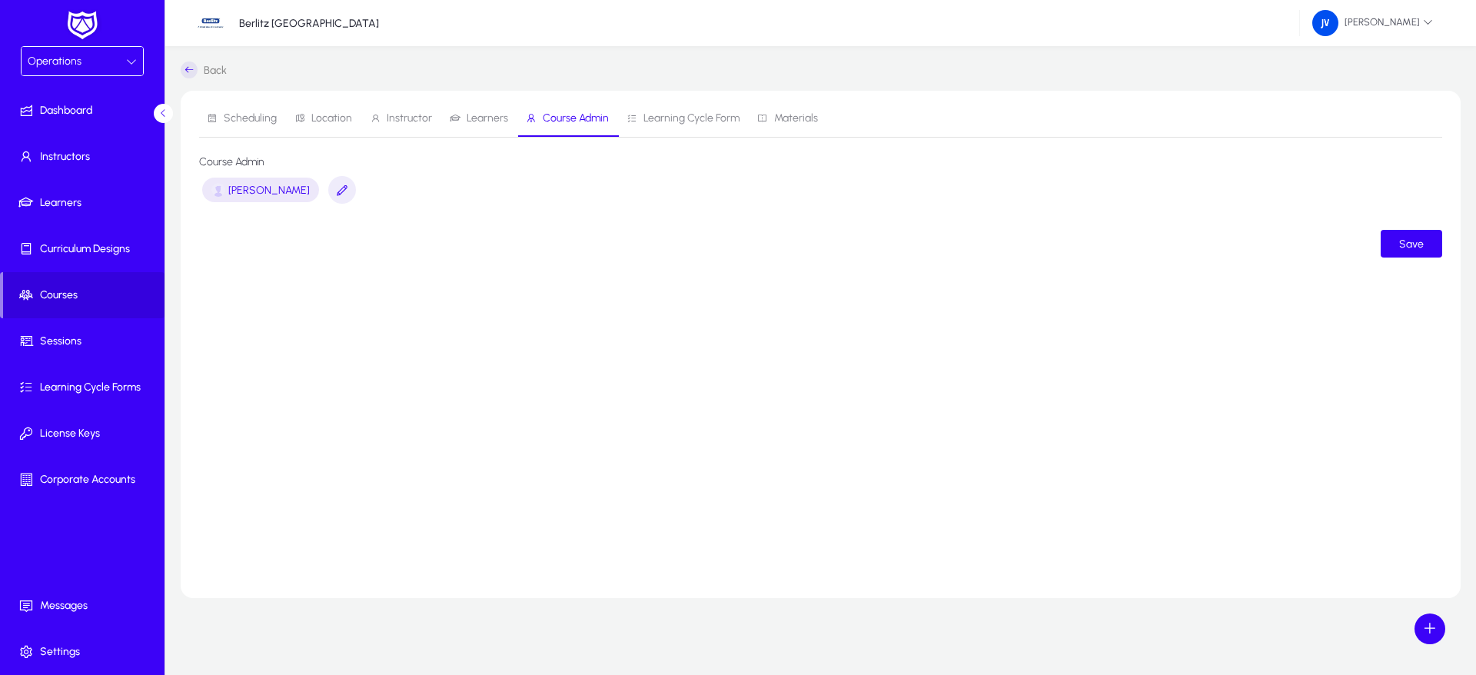
click at [651, 118] on span "Learning Cycle Form" at bounding box center [692, 118] width 96 height 11
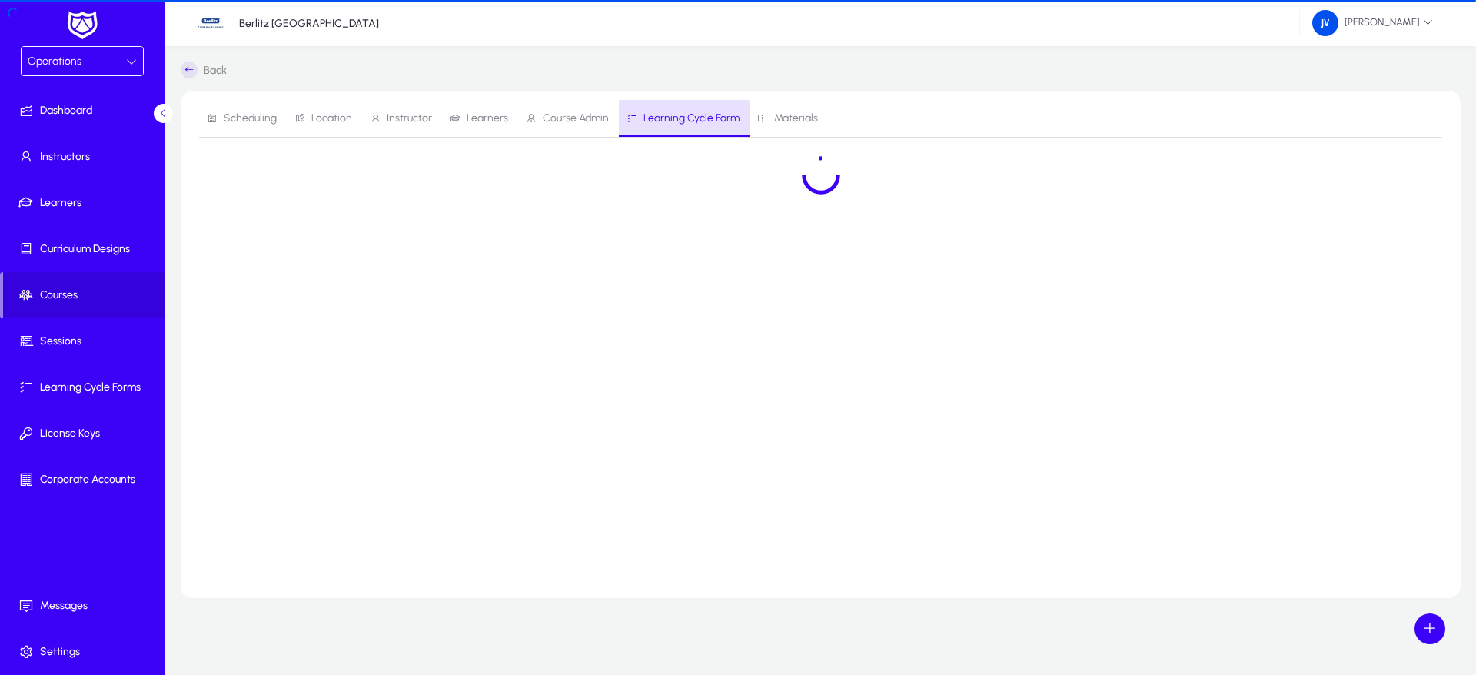
click at [257, 120] on span "Scheduling" at bounding box center [250, 118] width 53 height 11
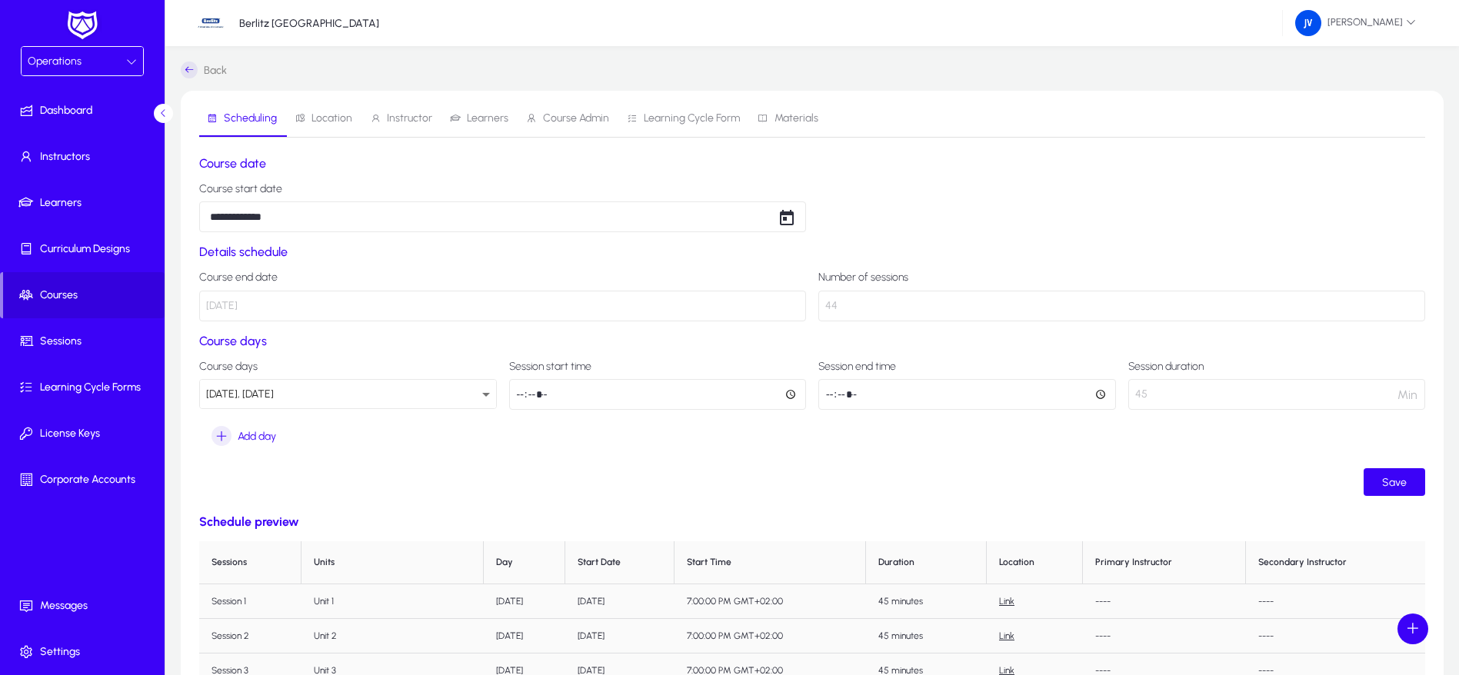
click at [257, 120] on span "Scheduling" at bounding box center [250, 118] width 53 height 11
click at [248, 113] on span "Scheduling" at bounding box center [250, 118] width 53 height 11
click at [1393, 482] on span "Save" at bounding box center [1394, 482] width 25 height 13
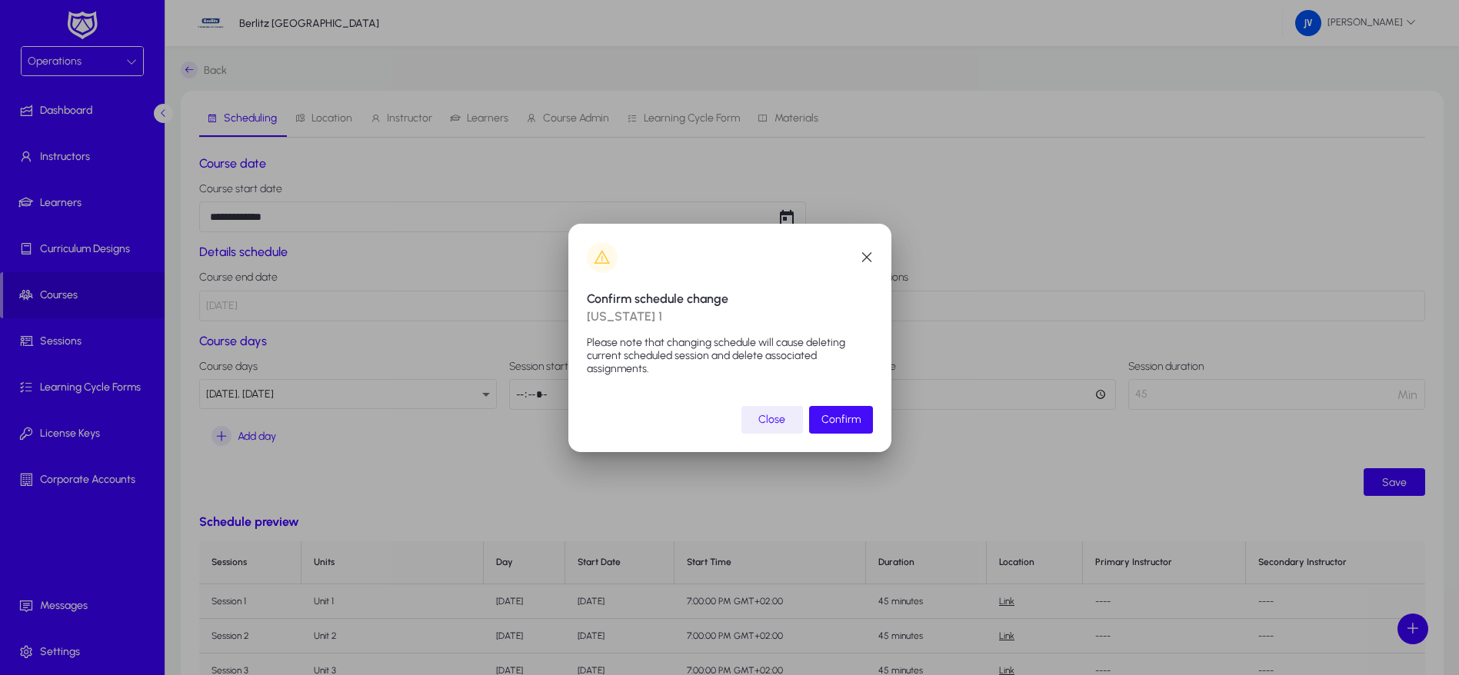
click at [838, 421] on span "Confirm" at bounding box center [840, 419] width 39 height 13
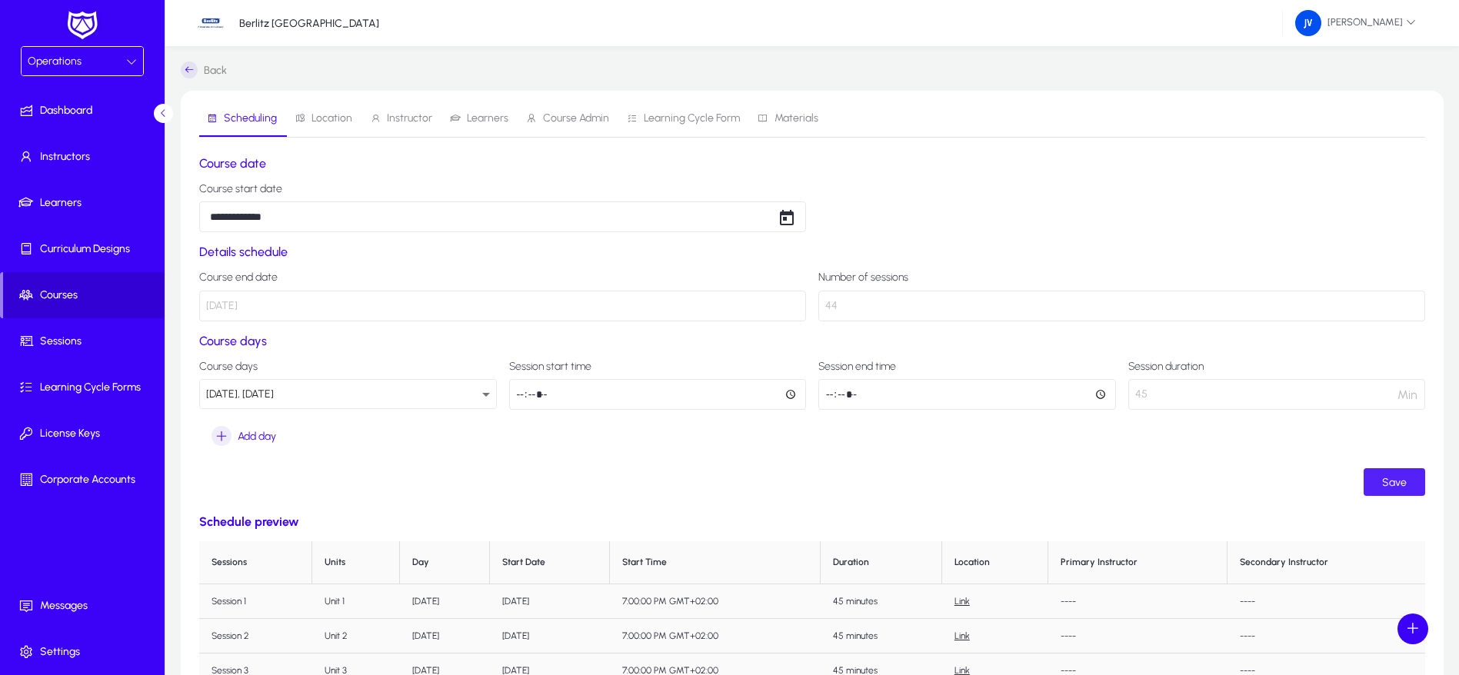
click at [39, 298] on icon at bounding box center [29, 295] width 22 height 15
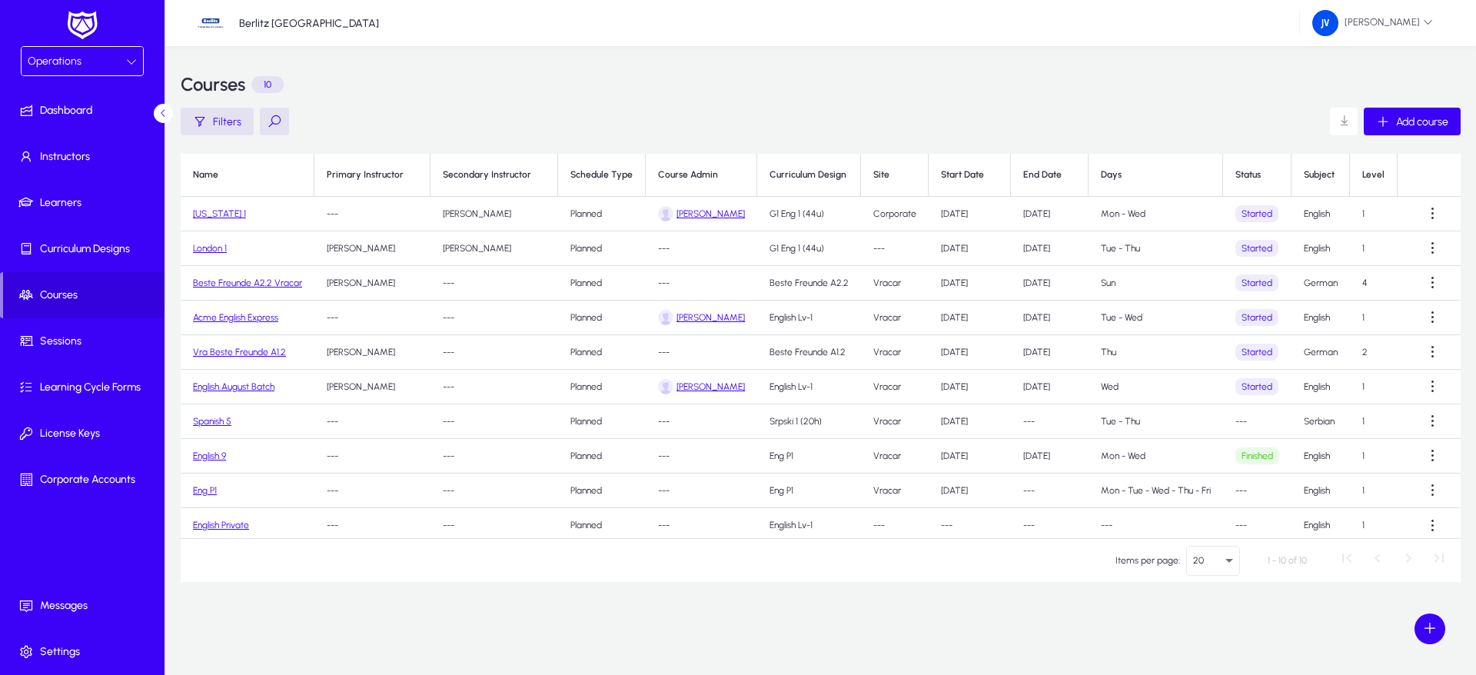
click at [203, 218] on link "[US_STATE] 1" at bounding box center [219, 213] width 53 height 11
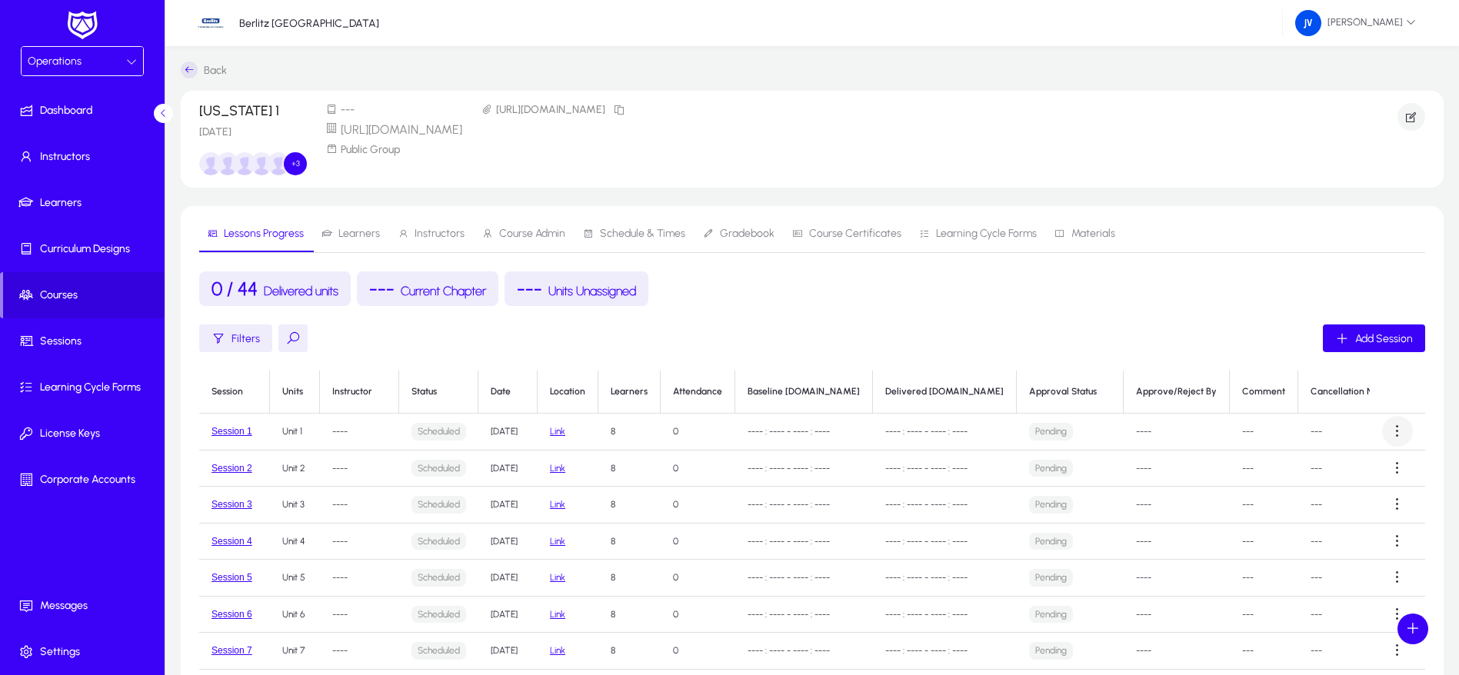
click at [1387, 433] on span at bounding box center [1397, 431] width 31 height 31
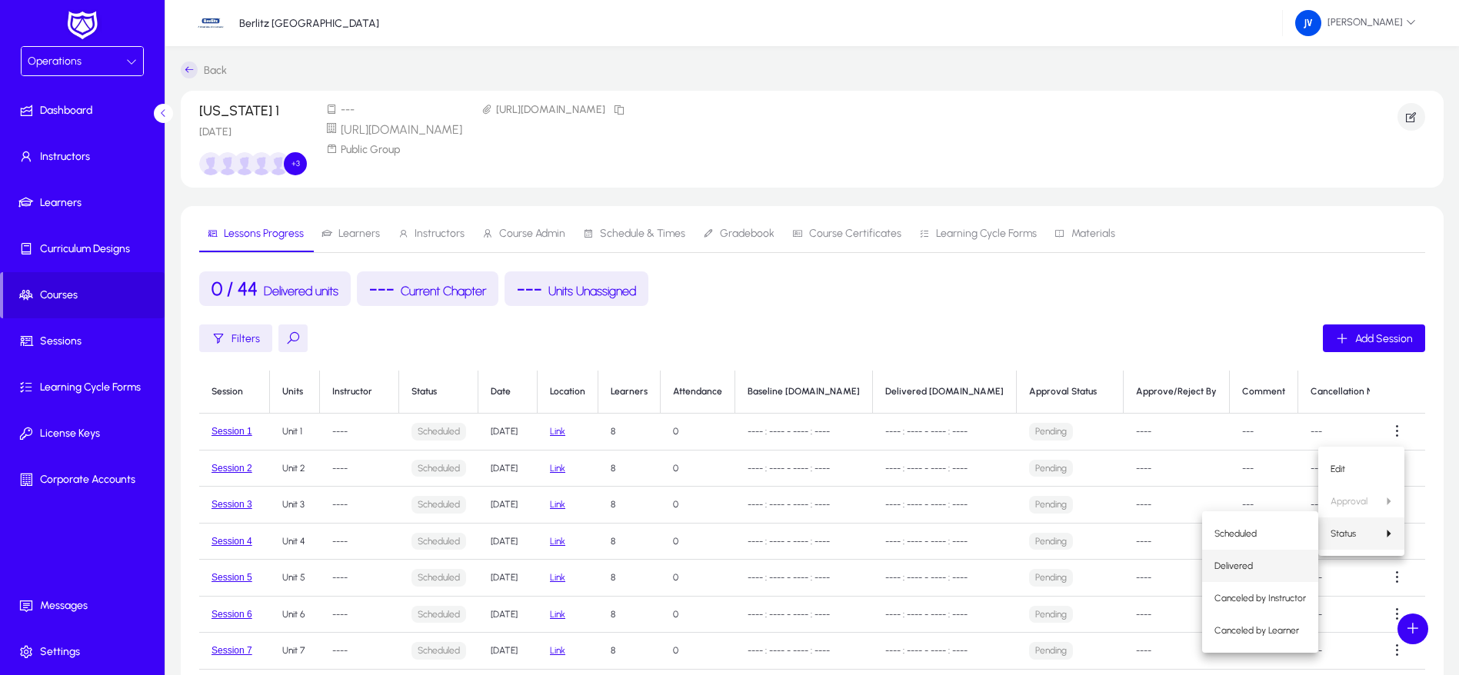
click at [1256, 563] on span "Delivered" at bounding box center [1260, 566] width 92 height 14
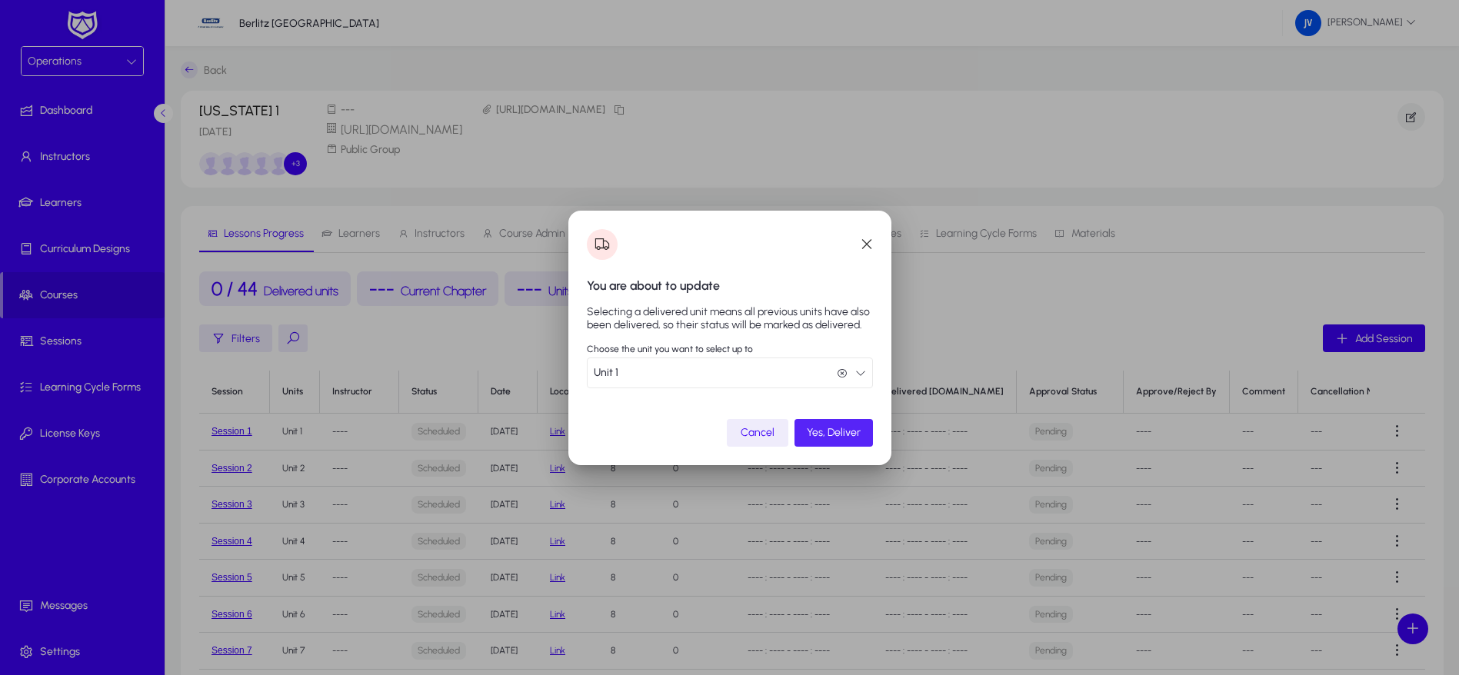
click at [842, 434] on span "Yes, Deliver" at bounding box center [834, 432] width 54 height 13
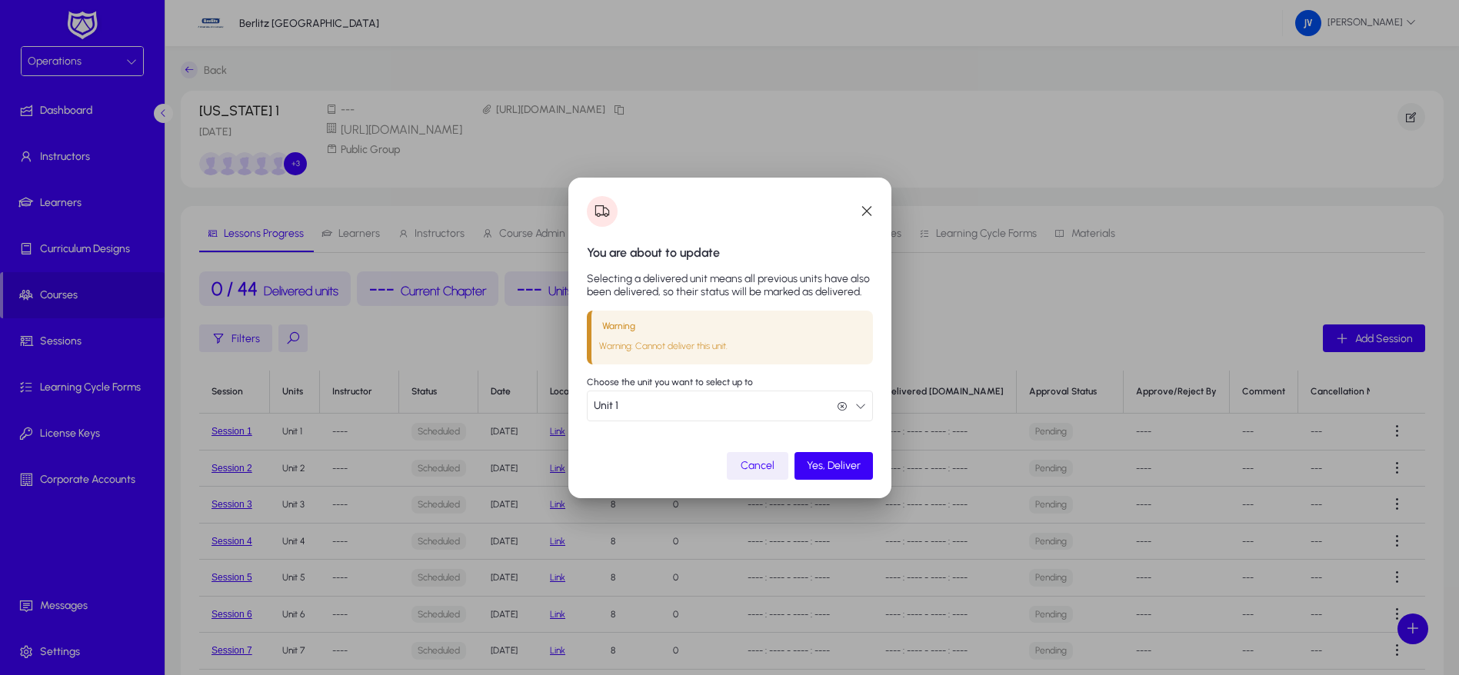
click at [775, 458] on span "button" at bounding box center [758, 466] width 62 height 37
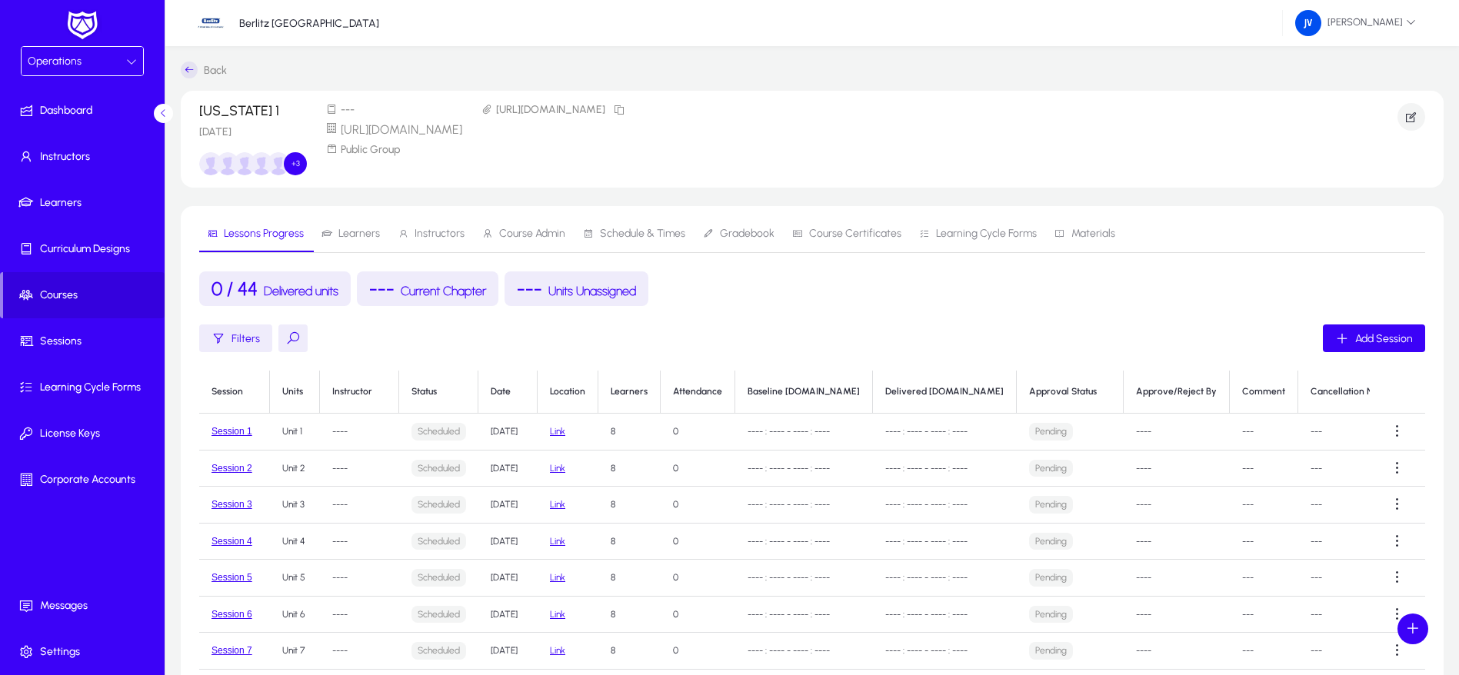
click at [641, 232] on span "Schedule & Times" at bounding box center [642, 233] width 85 height 11
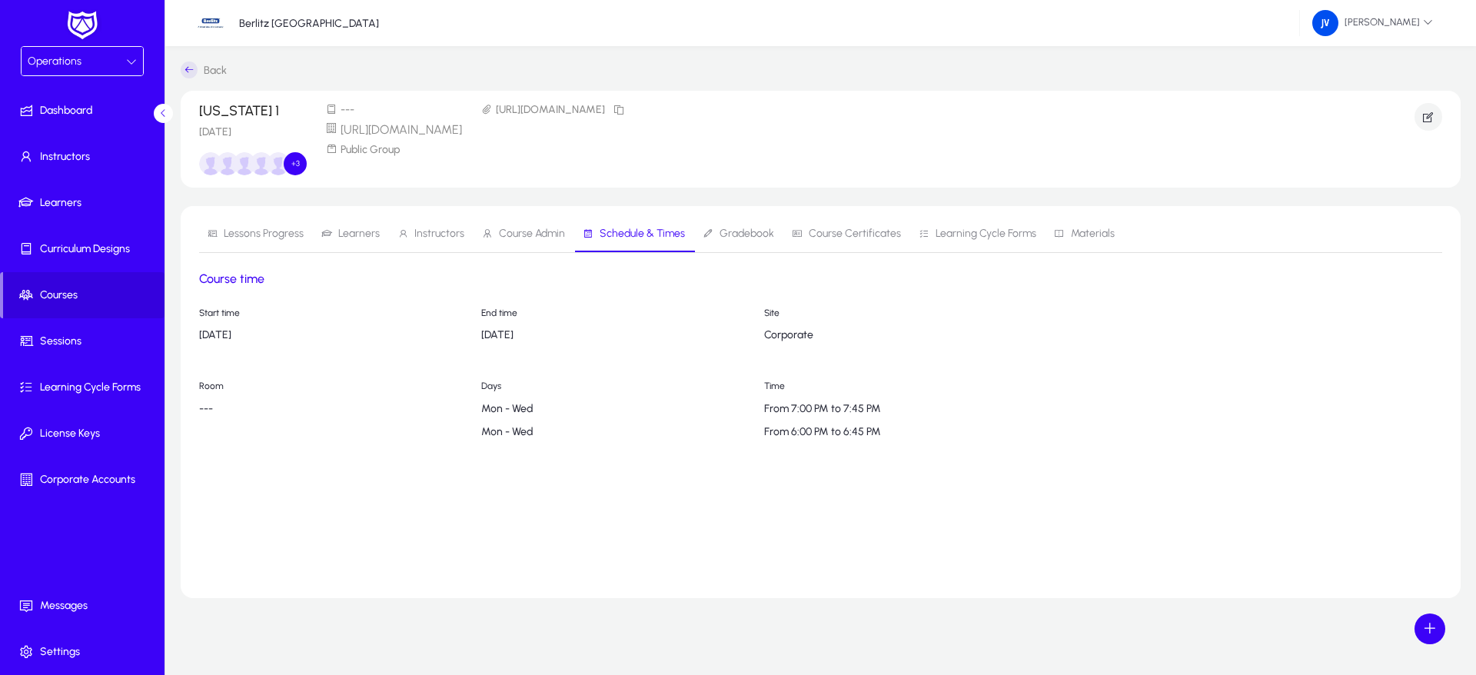
click at [408, 227] on span "Instructors" at bounding box center [431, 233] width 67 height 37
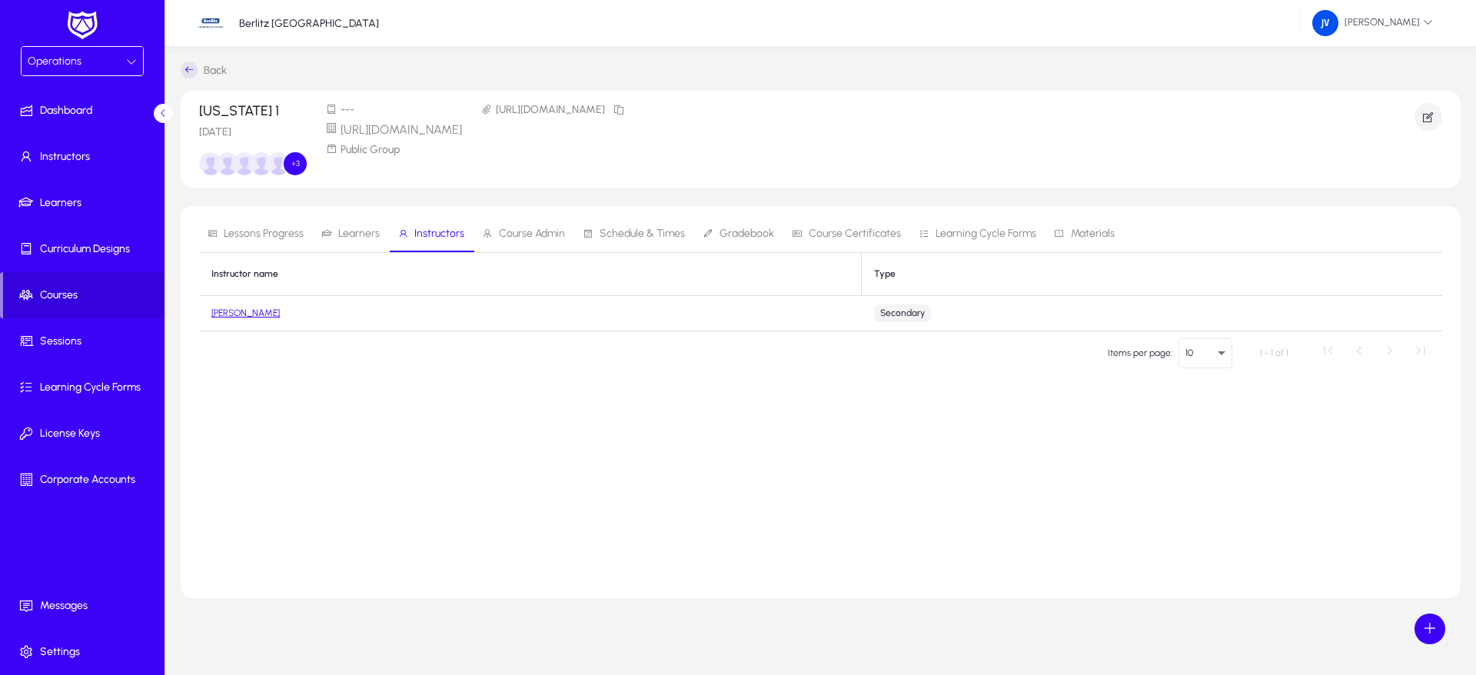
click at [361, 230] on span "Learners" at bounding box center [359, 233] width 42 height 11
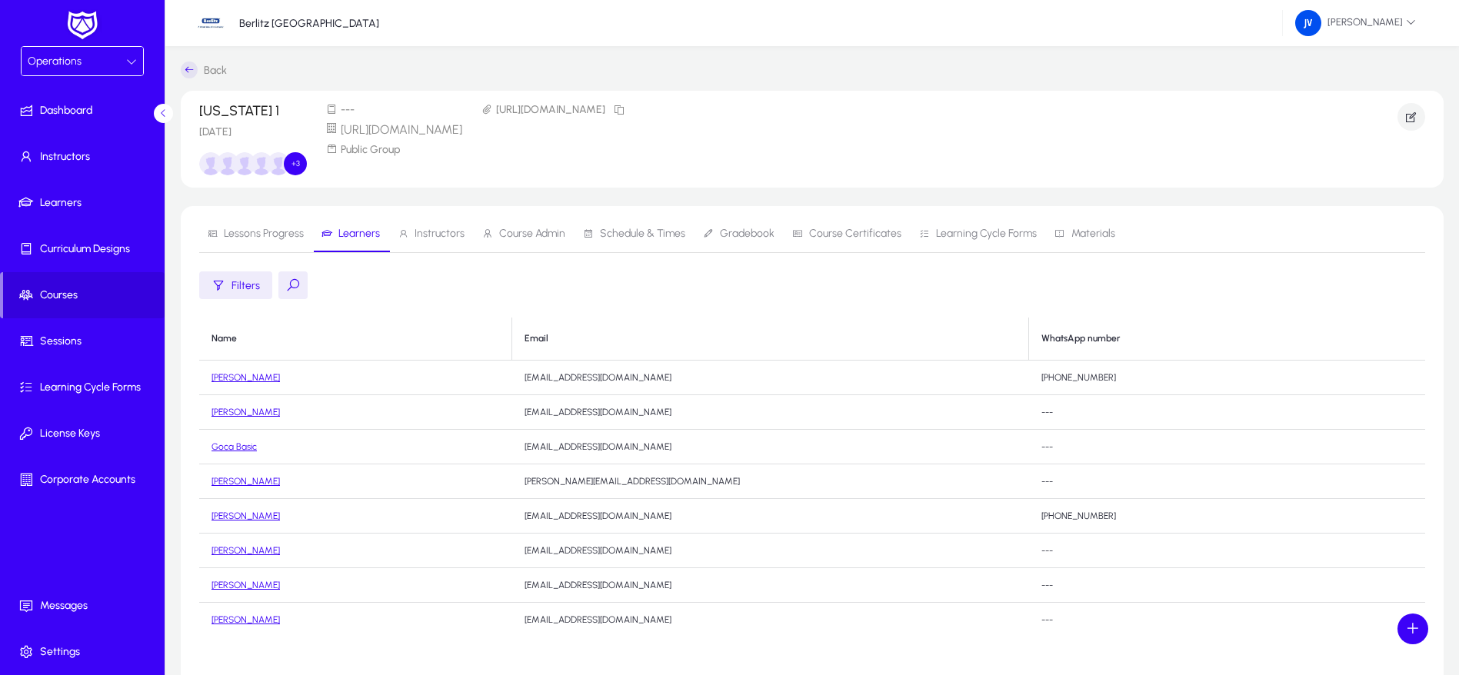
click at [274, 235] on span "Lessons Progress" at bounding box center [264, 233] width 80 height 11
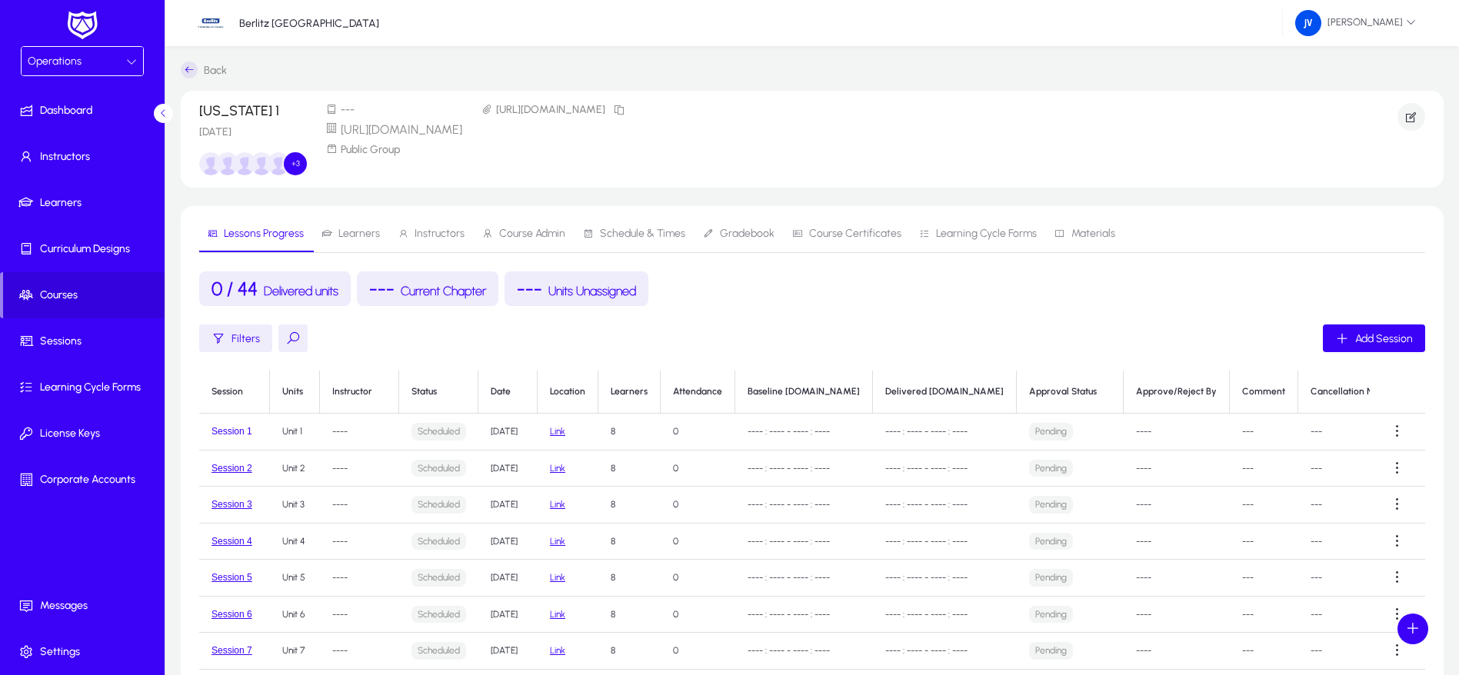
click at [226, 426] on button "Session 1" at bounding box center [231, 431] width 41 height 11
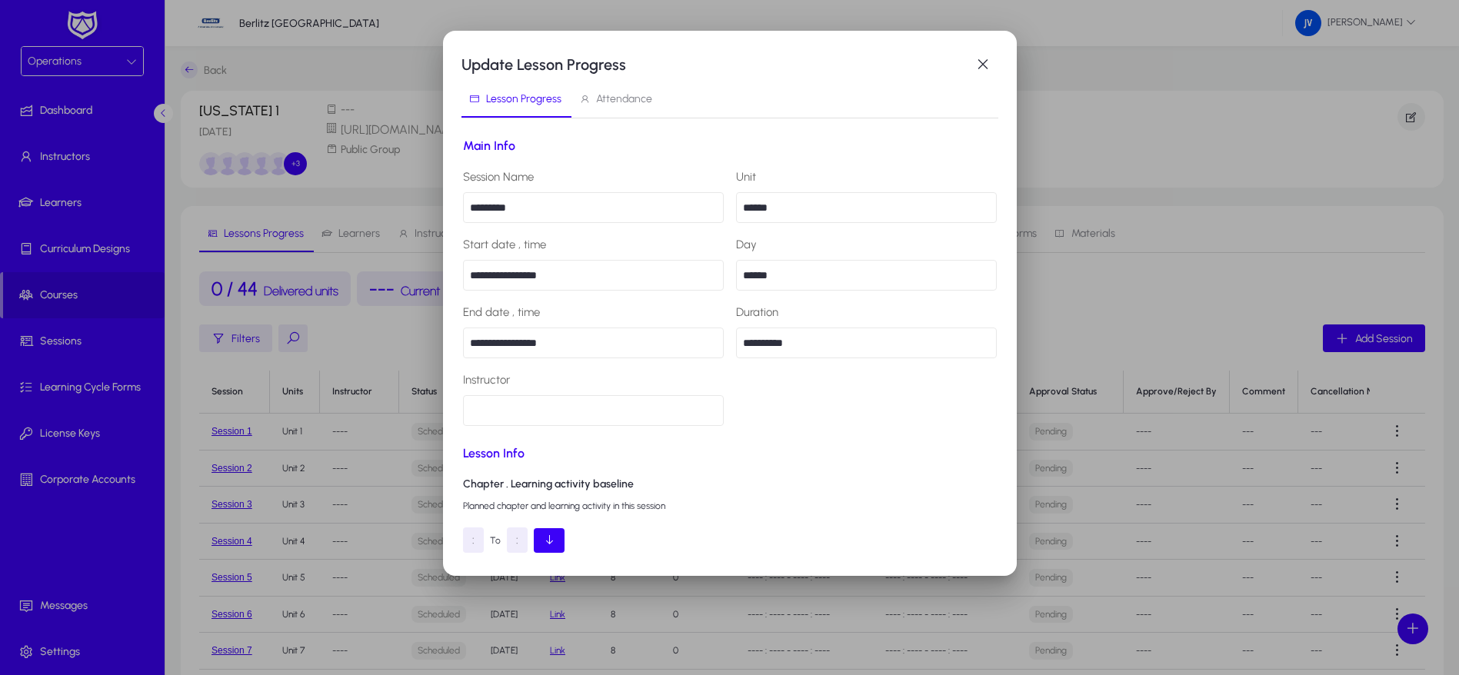
click at [525, 404] on div "Instructor" at bounding box center [593, 398] width 261 height 55
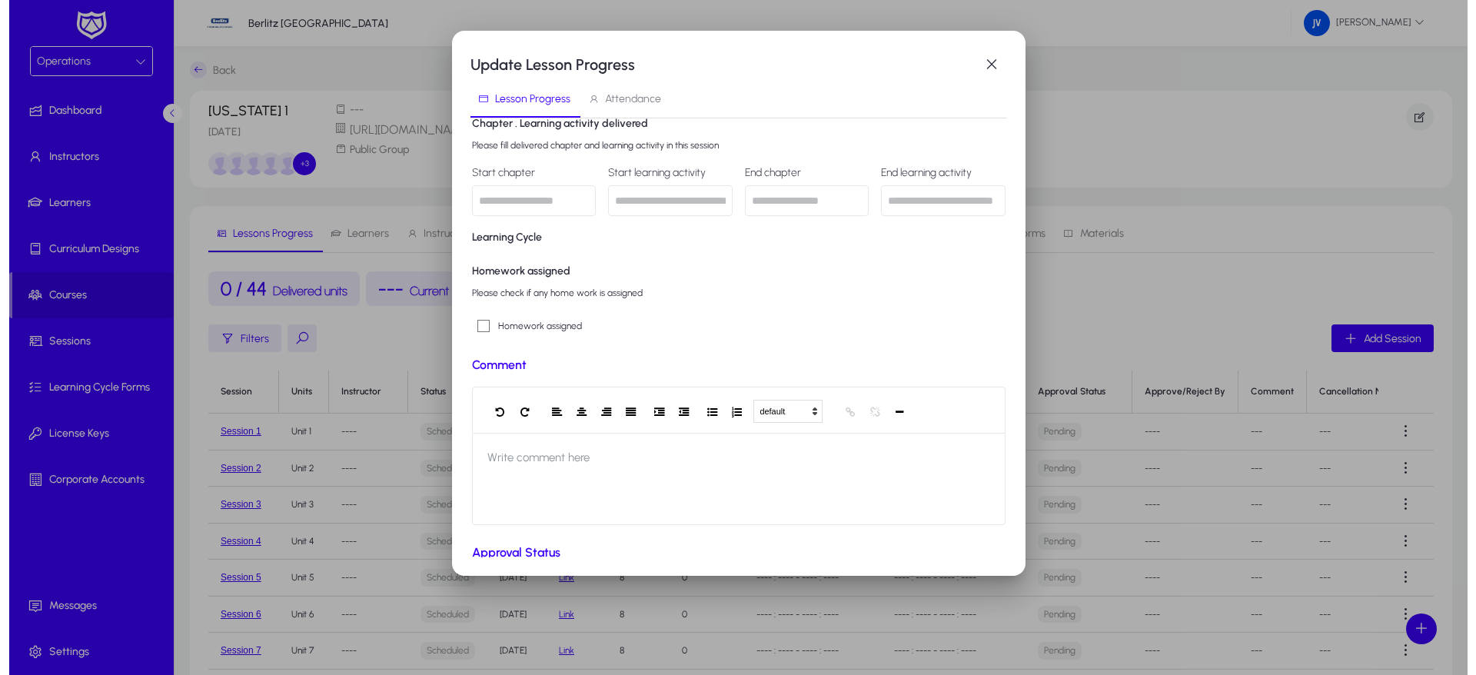
scroll to position [570, 0]
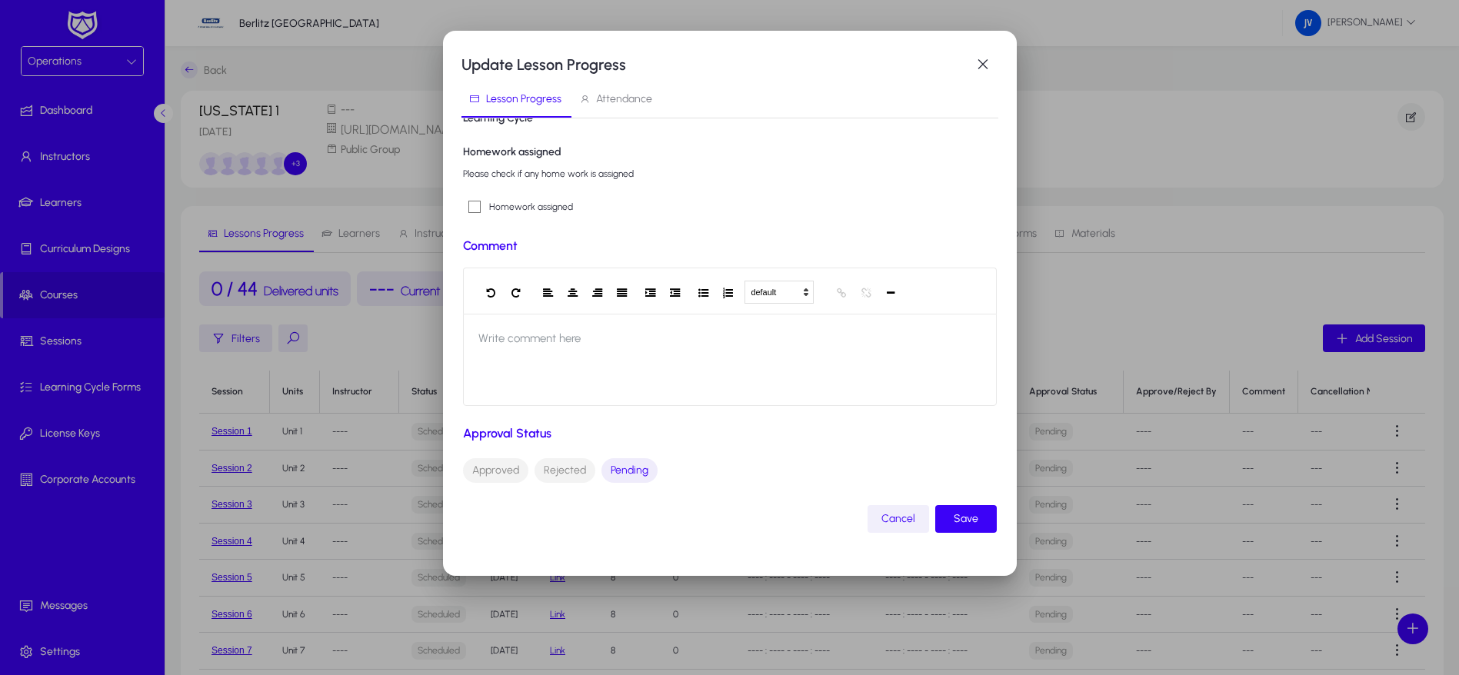
click at [881, 511] on span "Cancel" at bounding box center [898, 519] width 34 height 18
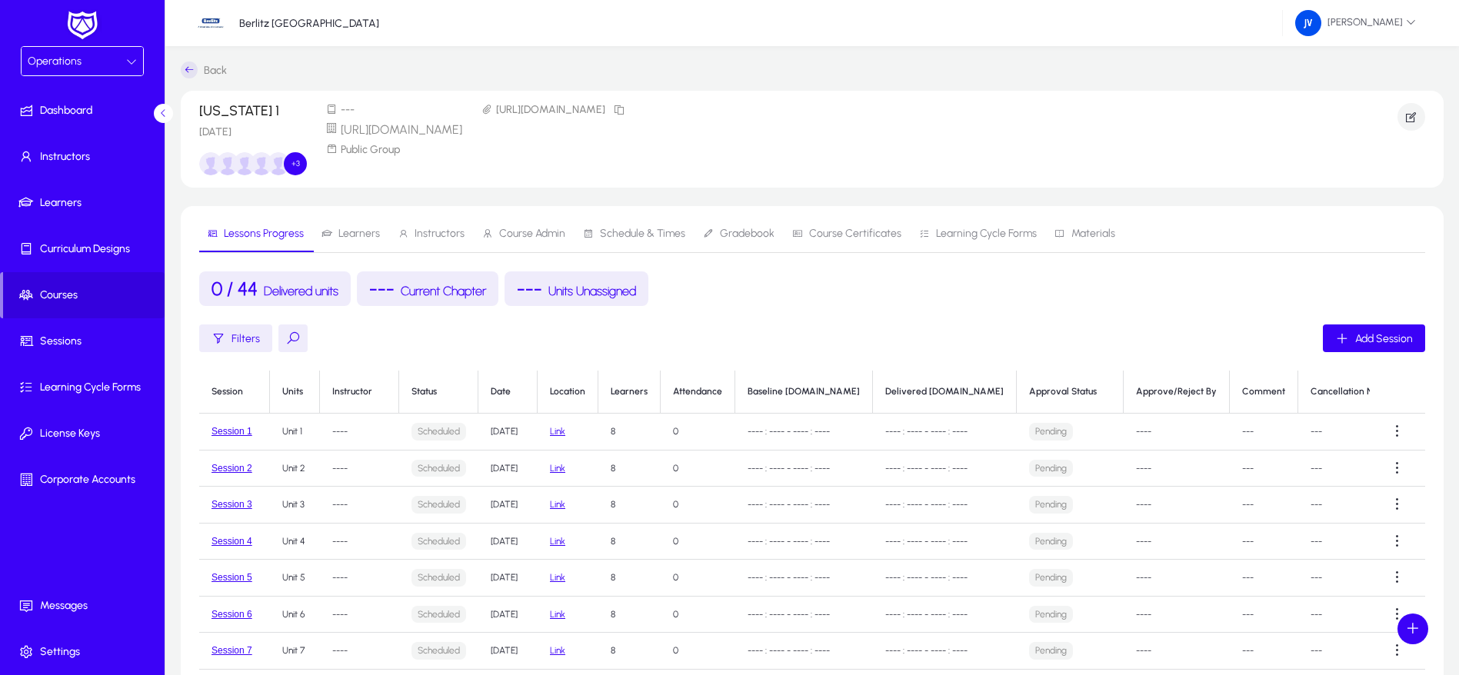
click at [414, 233] on span "Instructors" at bounding box center [439, 233] width 50 height 11
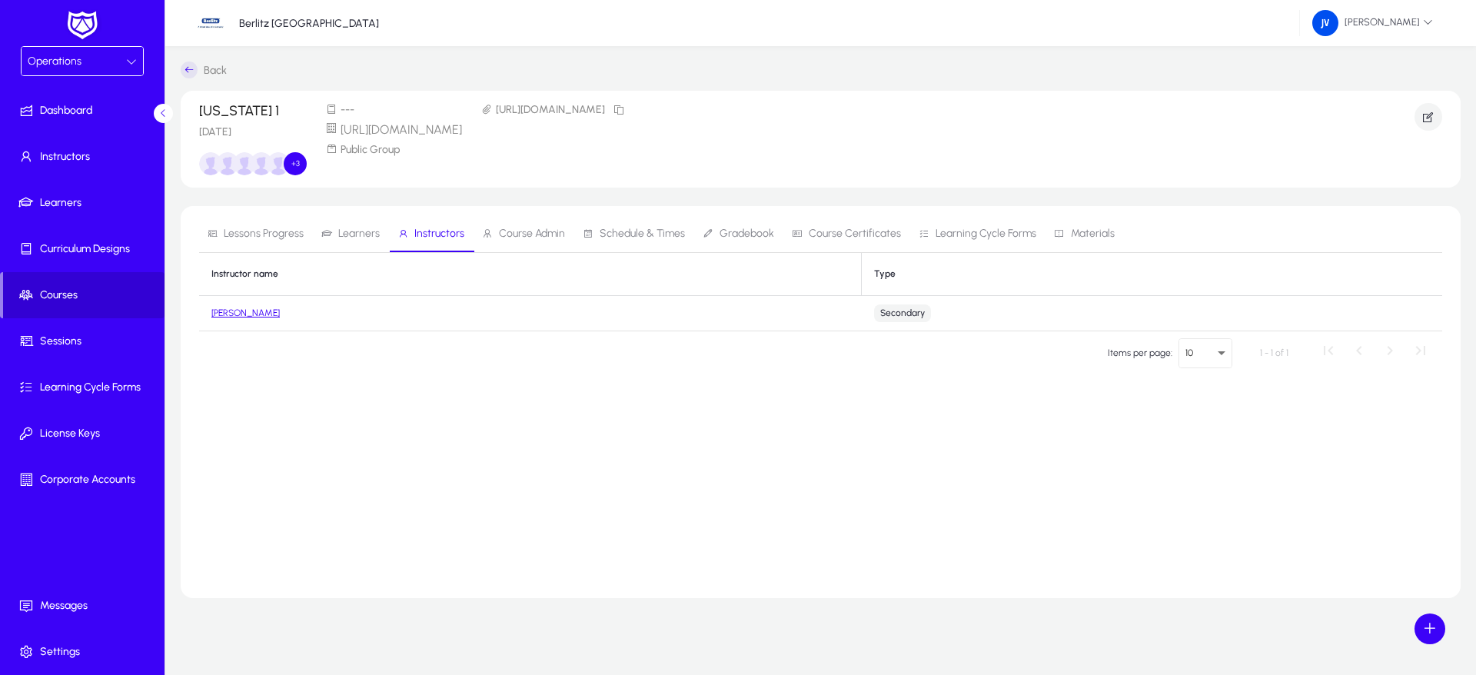
click at [55, 293] on span "Courses" at bounding box center [83, 295] width 161 height 15
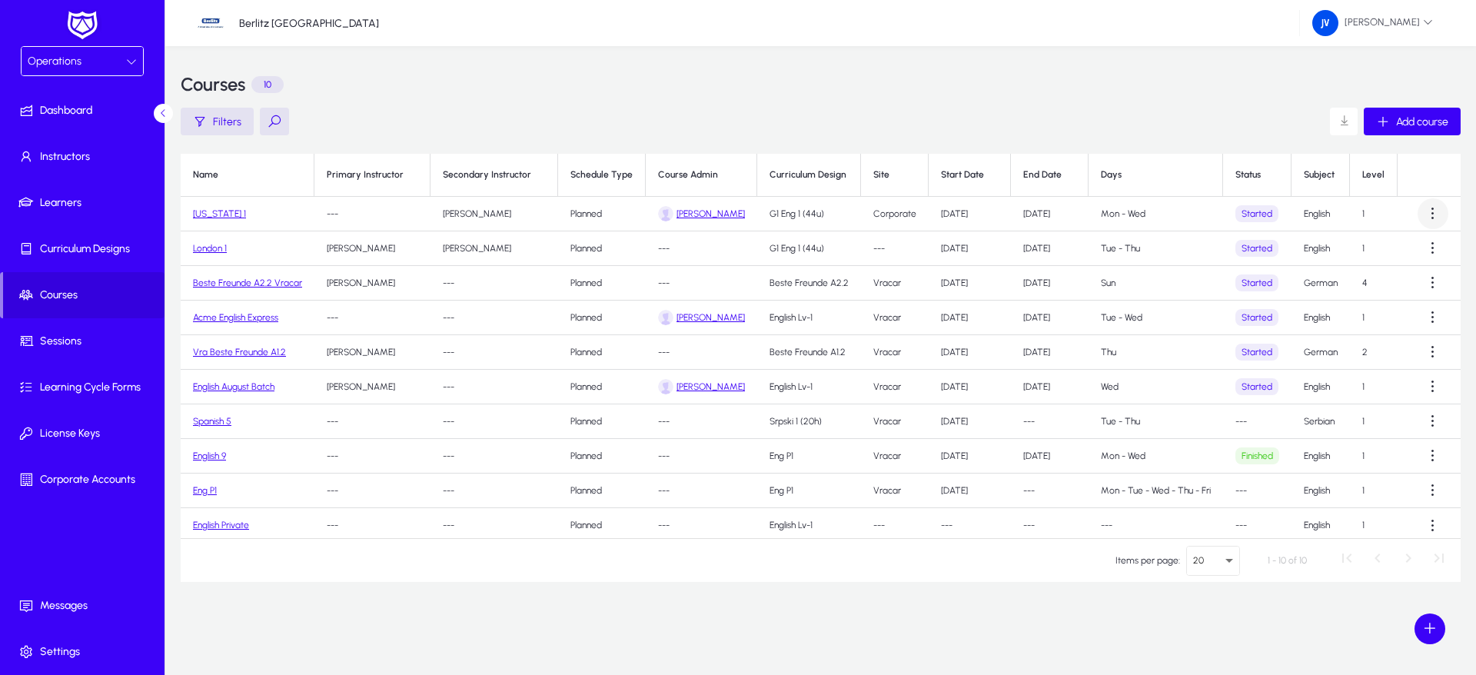
click at [1418, 215] on span at bounding box center [1433, 213] width 31 height 31
click at [1394, 245] on span "Edit" at bounding box center [1398, 252] width 62 height 14
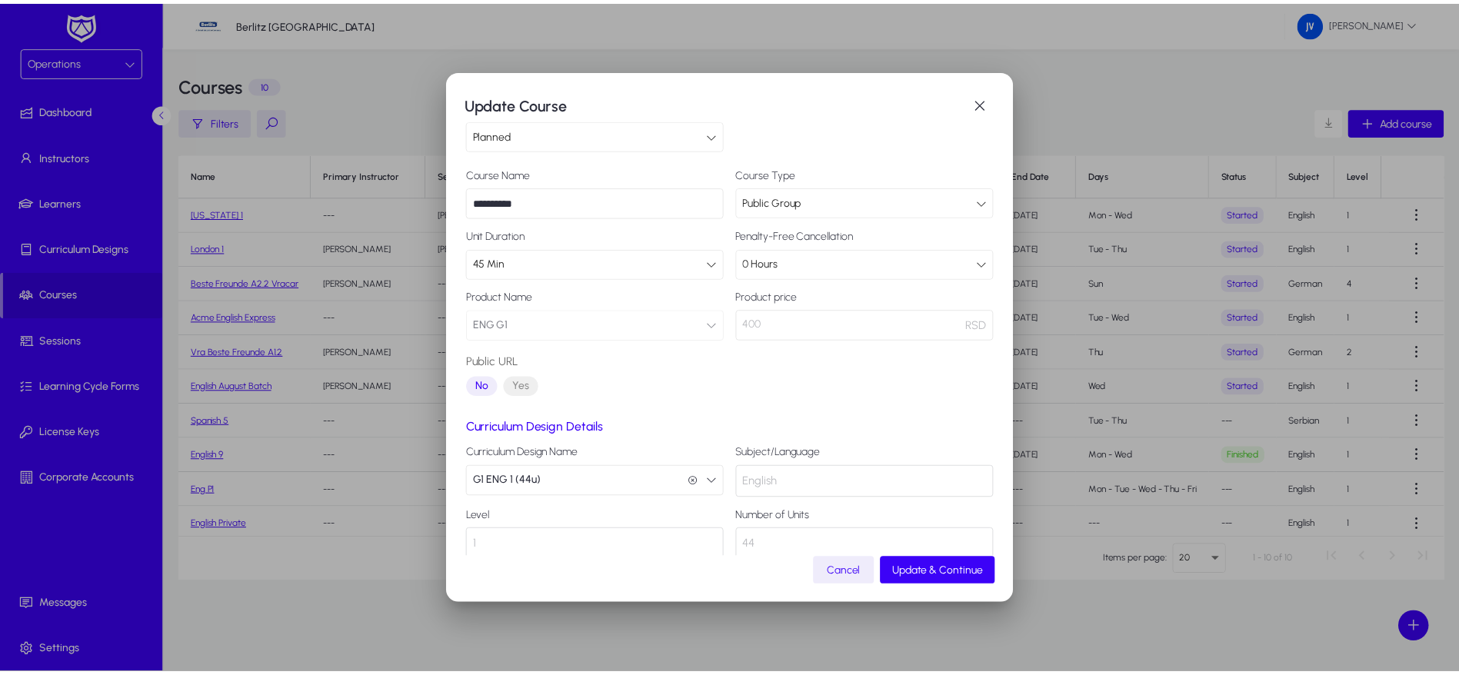
scroll to position [65, 0]
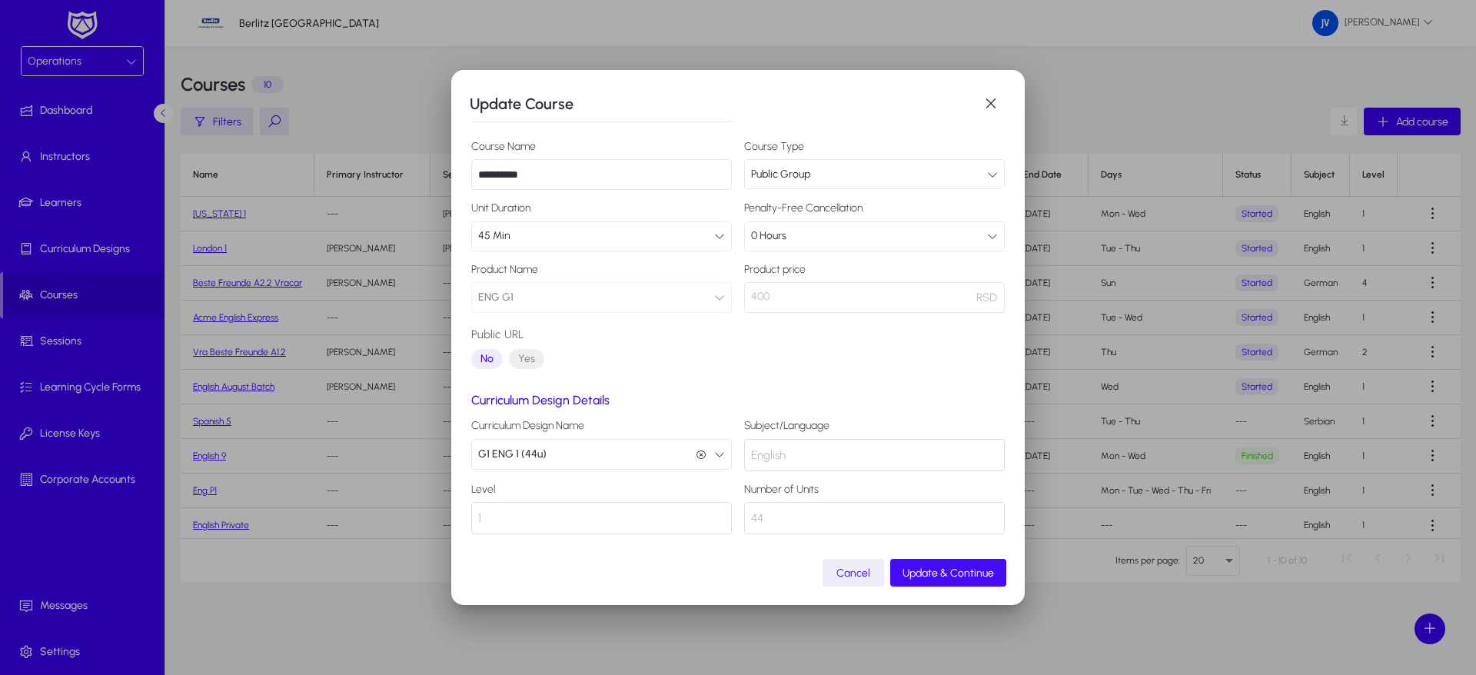
click at [940, 574] on span "Update & Continue" at bounding box center [949, 573] width 92 height 13
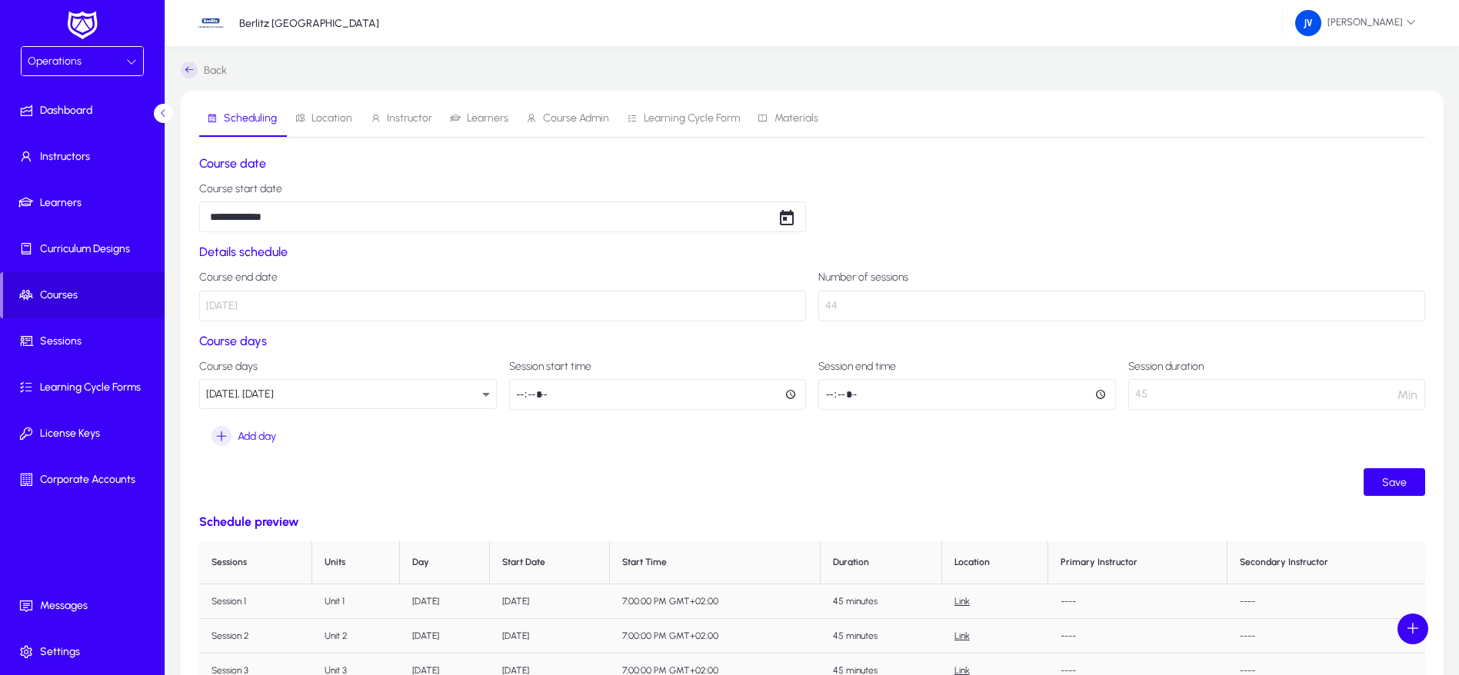
click at [319, 108] on span "Location" at bounding box center [324, 118] width 58 height 37
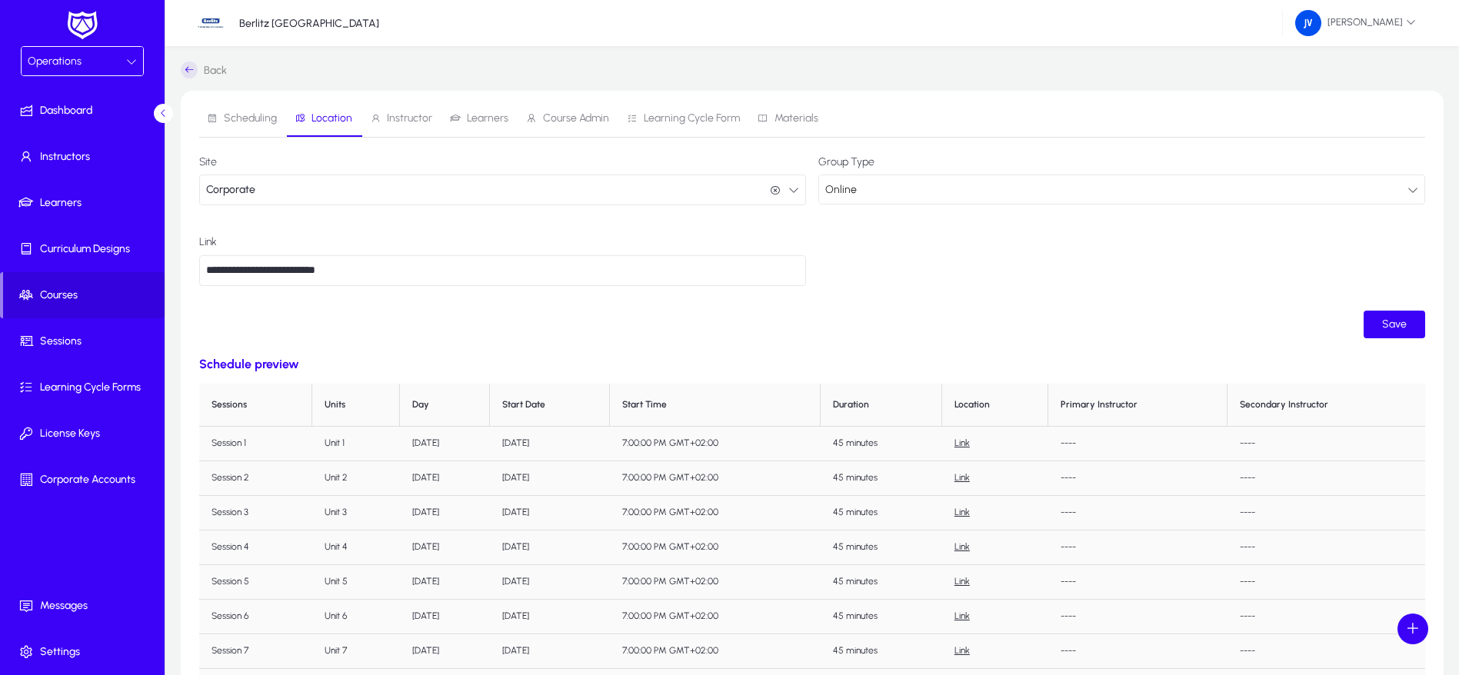
click at [401, 118] on span "Instructor" at bounding box center [409, 118] width 45 height 11
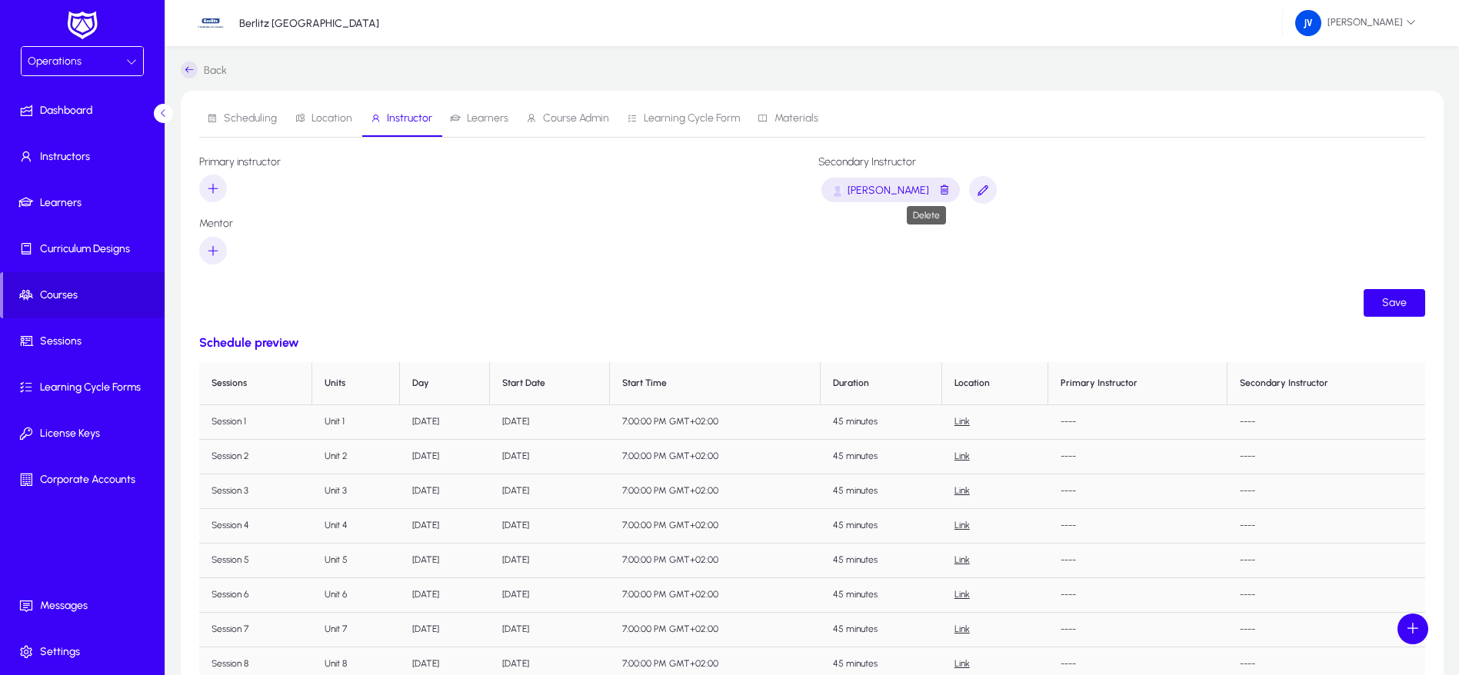
click at [938, 190] on span "button" at bounding box center [944, 190] width 12 height 19
click at [213, 185] on icon "button" at bounding box center [213, 188] width 14 height 14
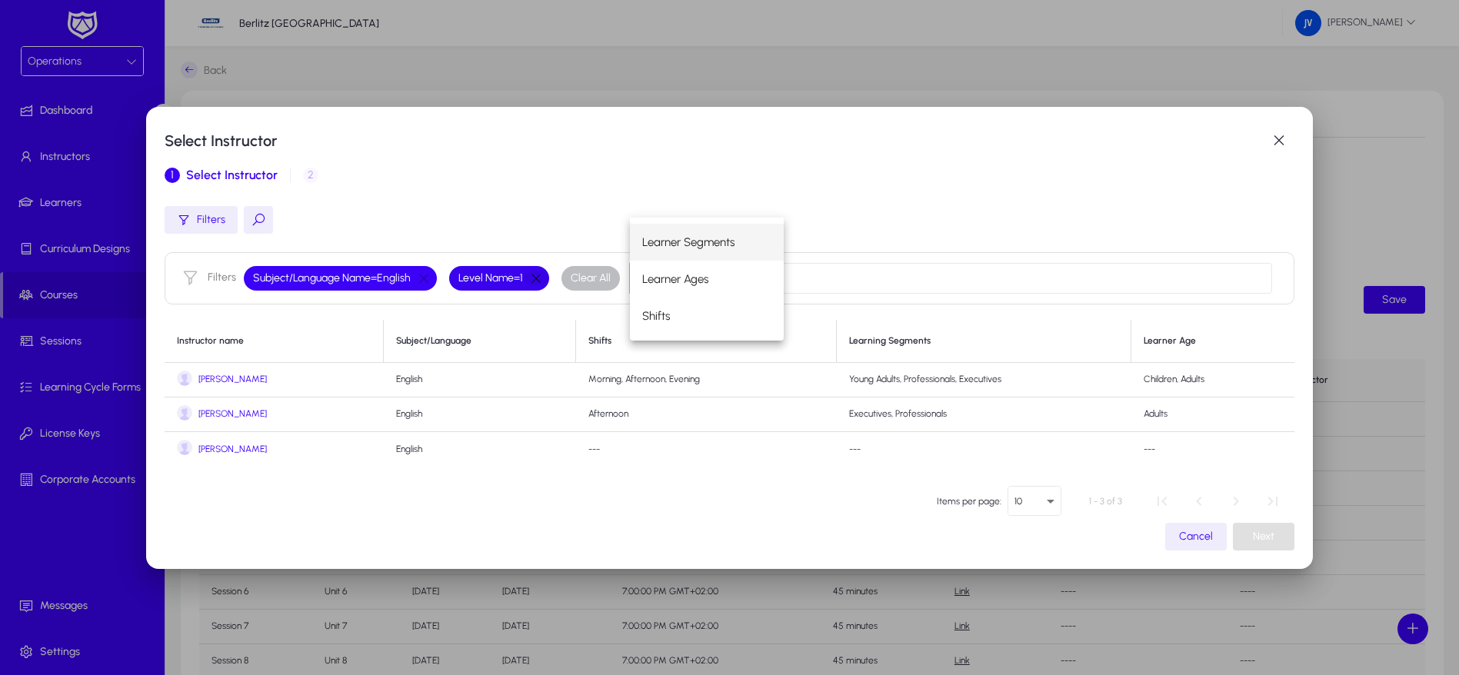
click at [541, 280] on button "button" at bounding box center [536, 278] width 26 height 14
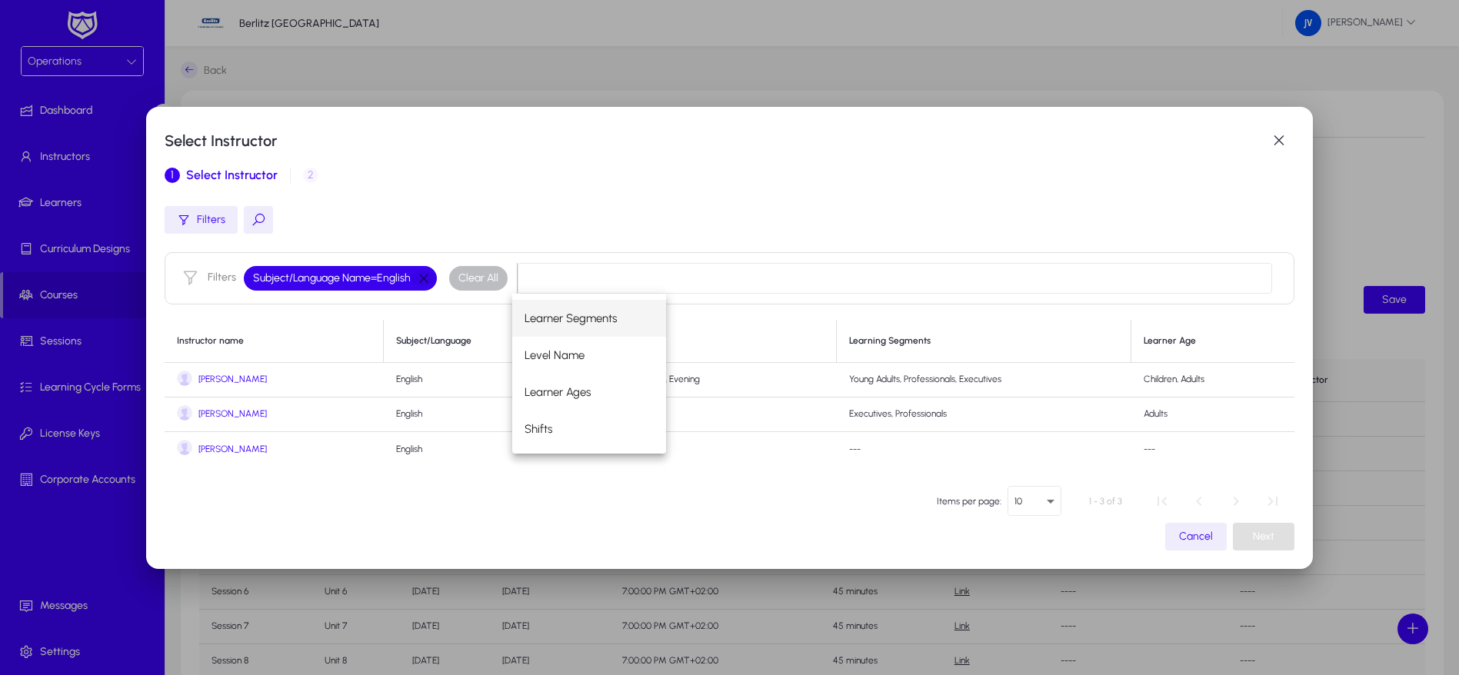
click at [409, 281] on span "button" at bounding box center [423, 278] width 31 height 31
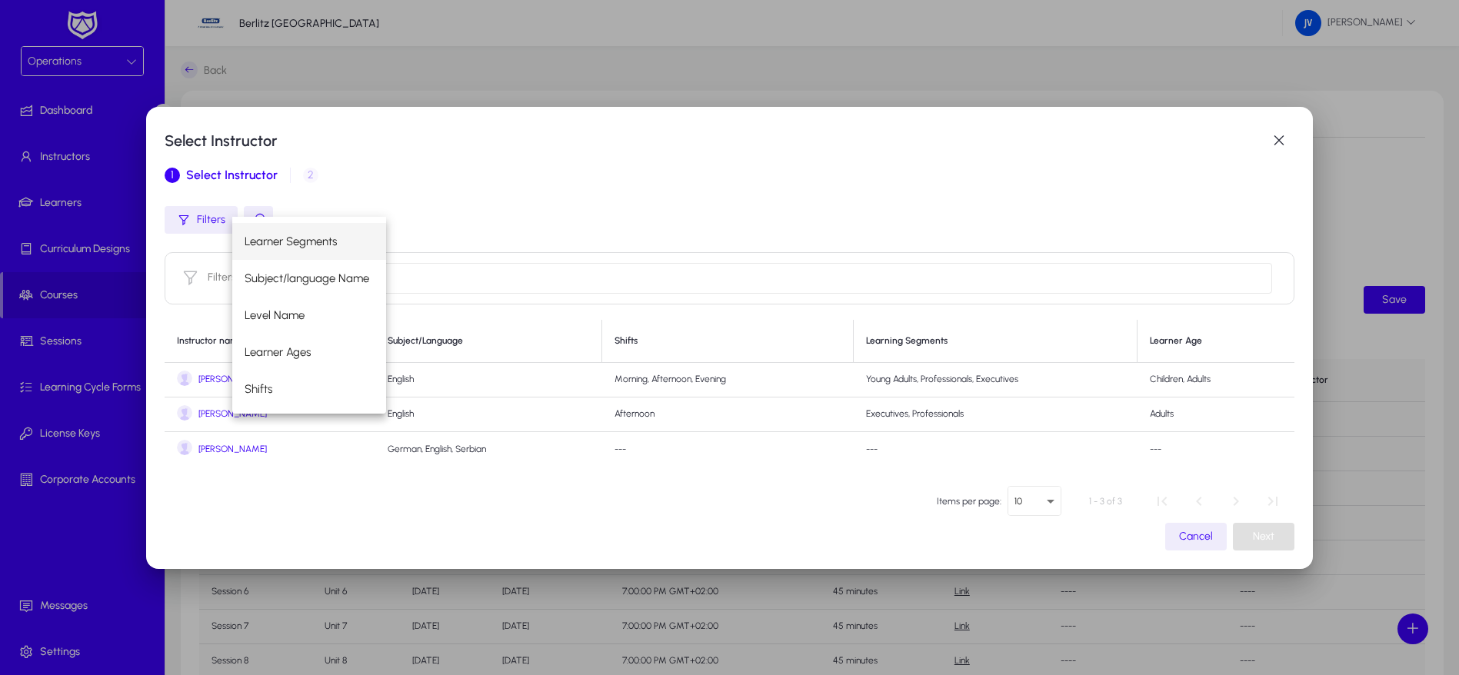
click at [235, 444] on span "[PERSON_NAME]" at bounding box center [232, 450] width 68 height 12
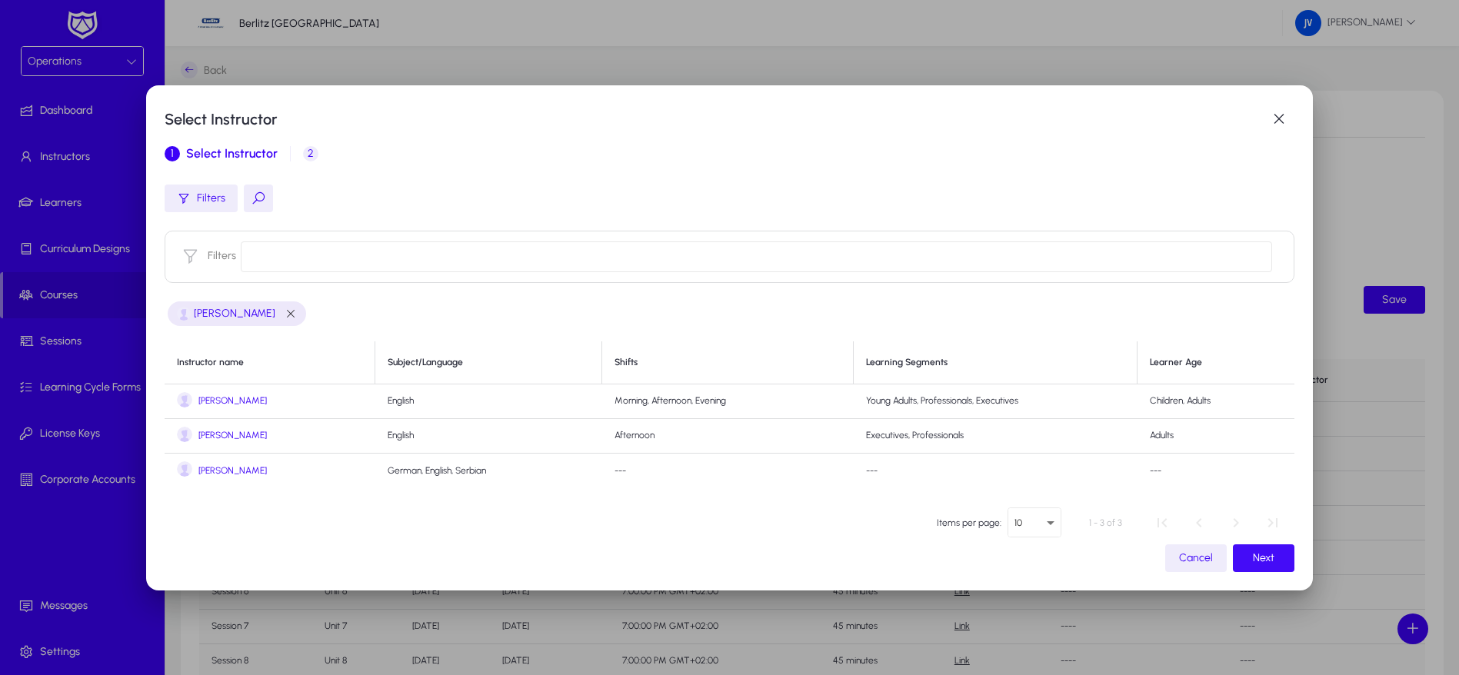
click at [1265, 558] on span "button" at bounding box center [1264, 558] width 62 height 37
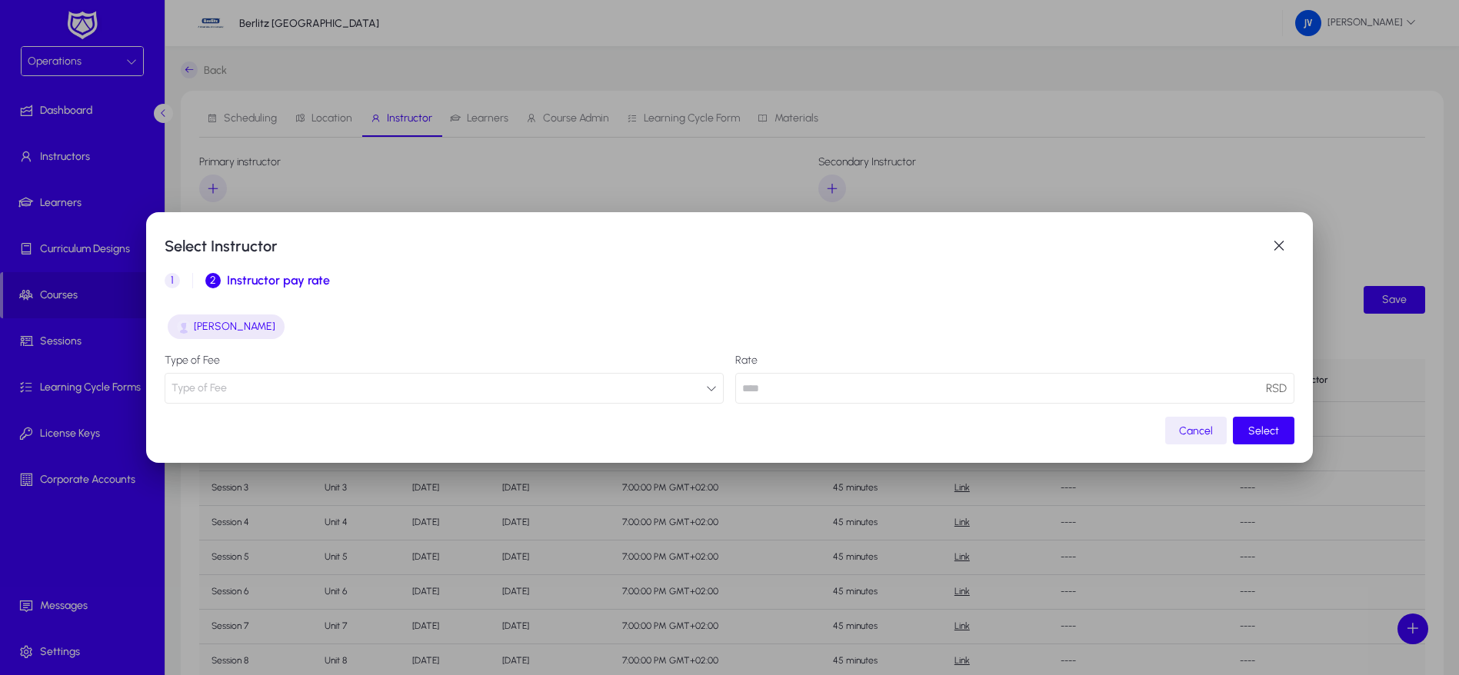
click at [691, 388] on button "Type of Fee" at bounding box center [444, 388] width 559 height 31
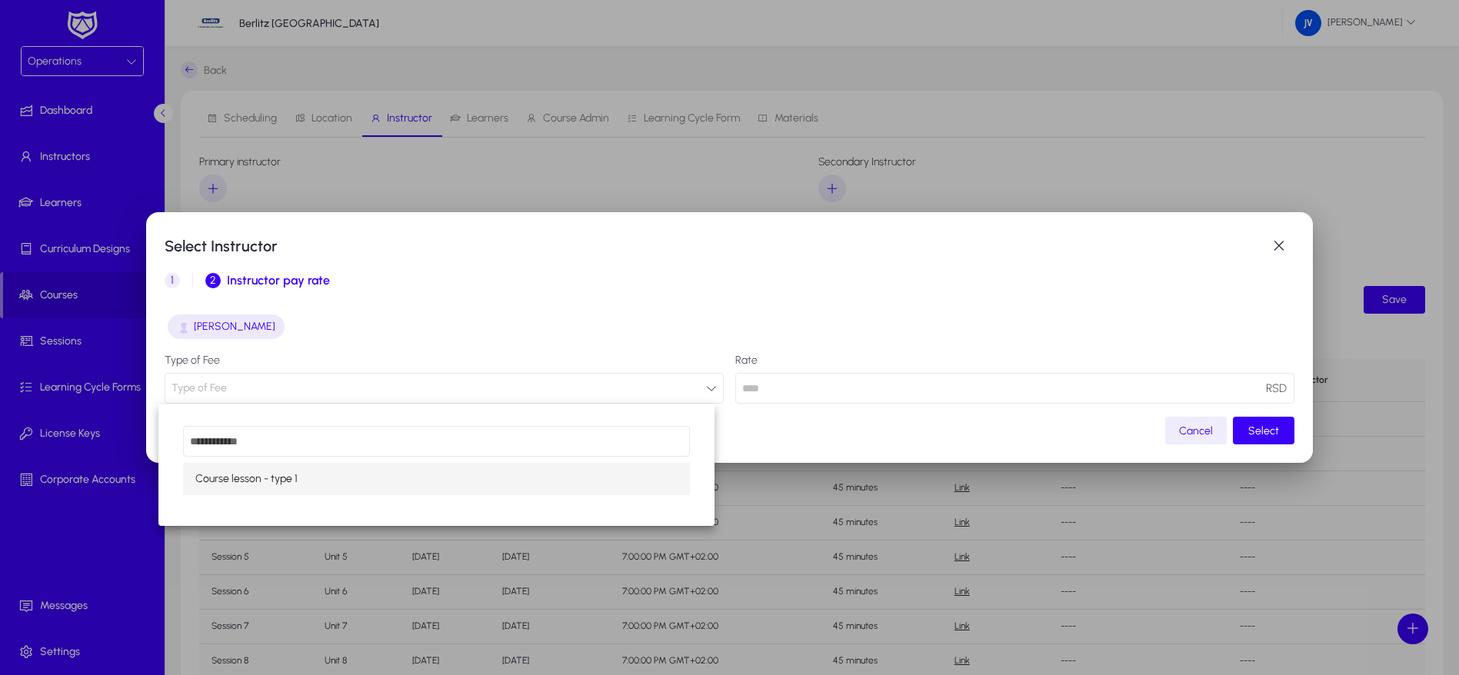
click at [631, 474] on mat-option "Course lesson - type 1" at bounding box center [436, 479] width 507 height 32
type input "**"
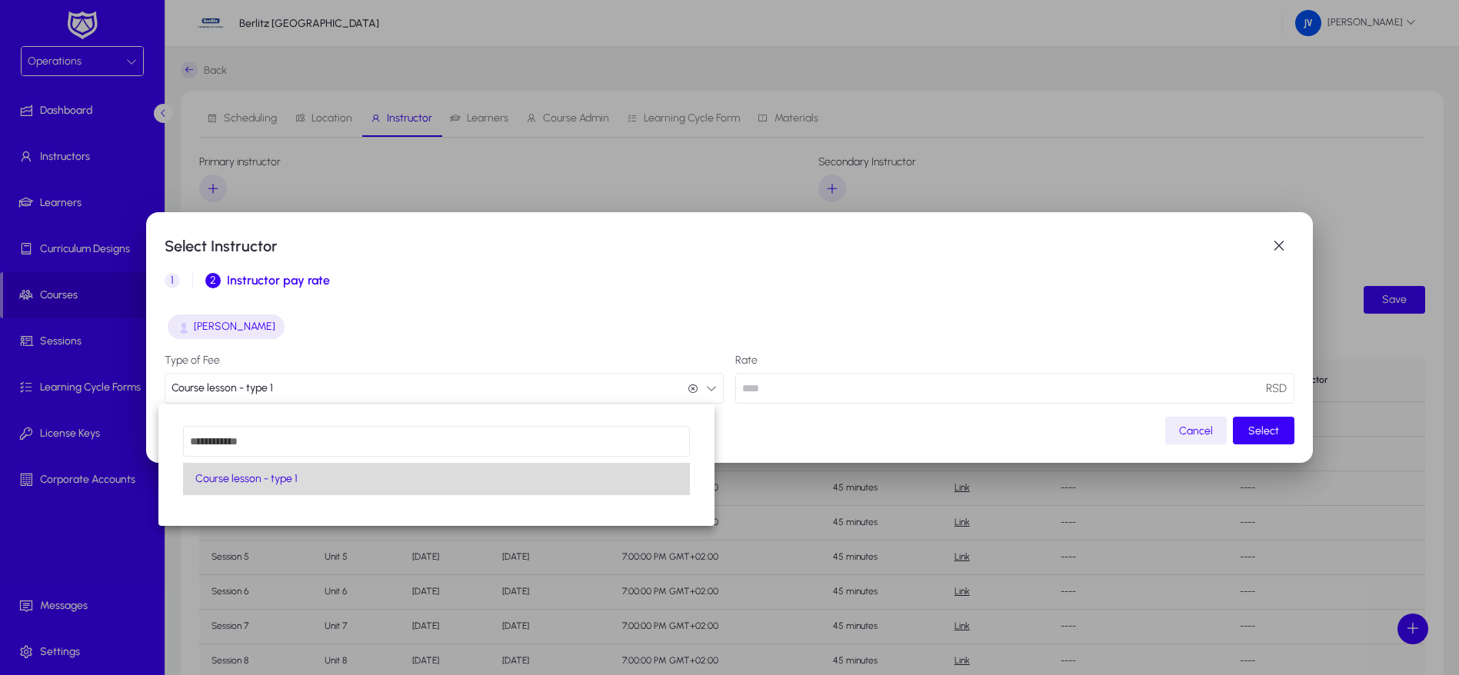
scroll to position [1, 0]
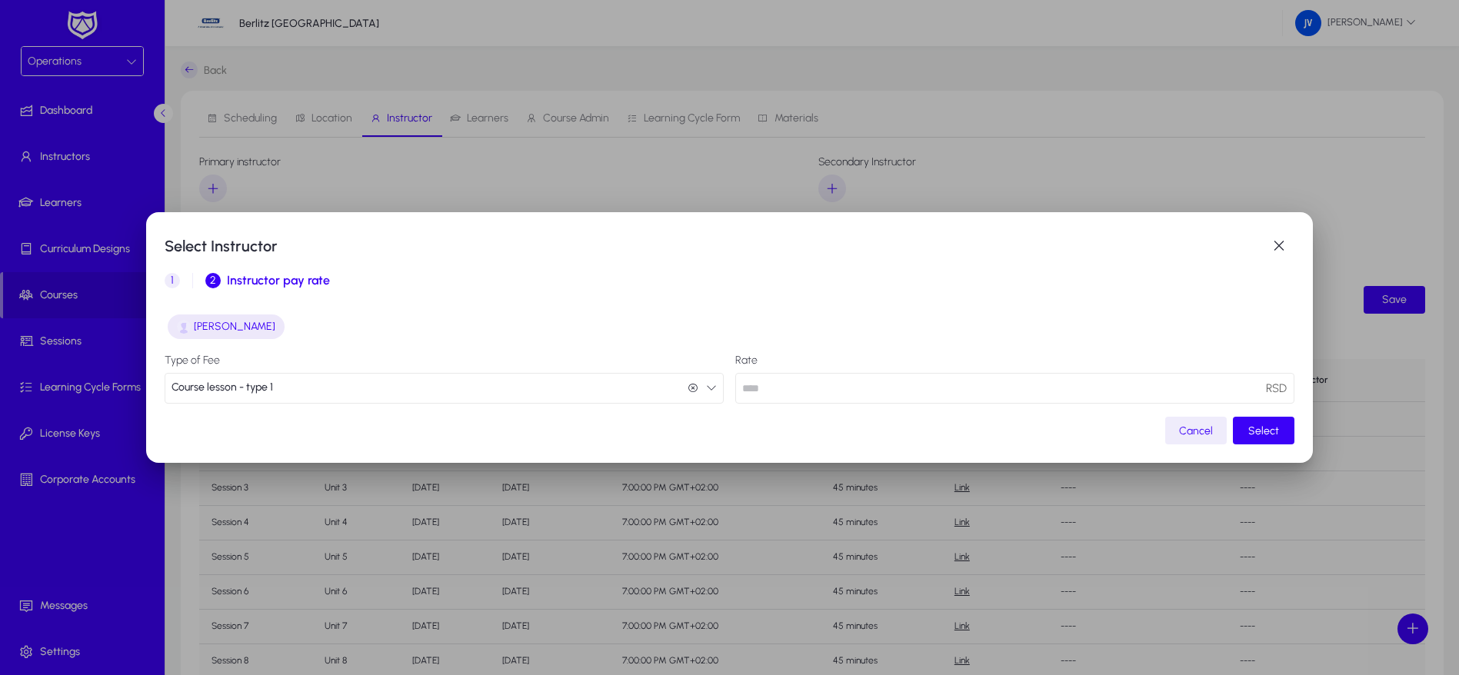
click at [1254, 434] on span "Select" at bounding box center [1263, 430] width 31 height 13
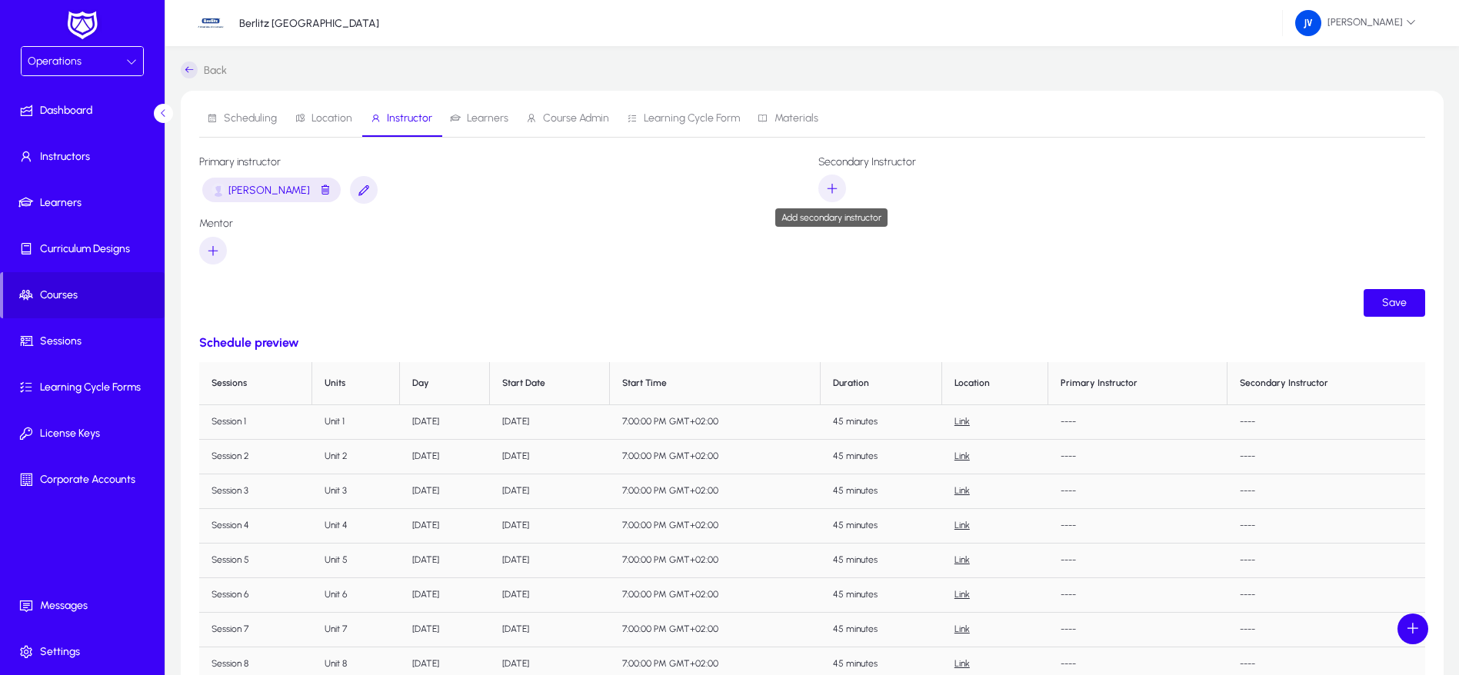
click at [827, 184] on icon "button" at bounding box center [832, 188] width 14 height 14
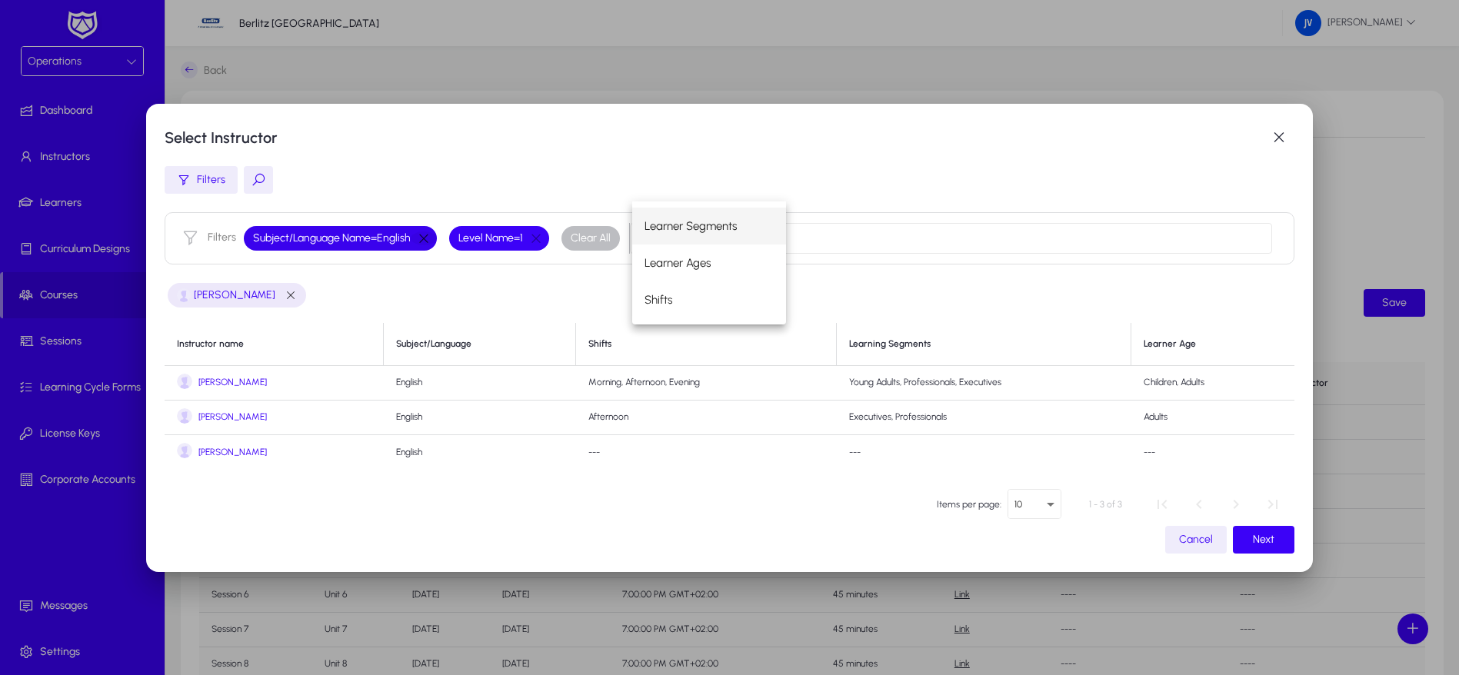
click at [417, 236] on button "button" at bounding box center [424, 238] width 26 height 14
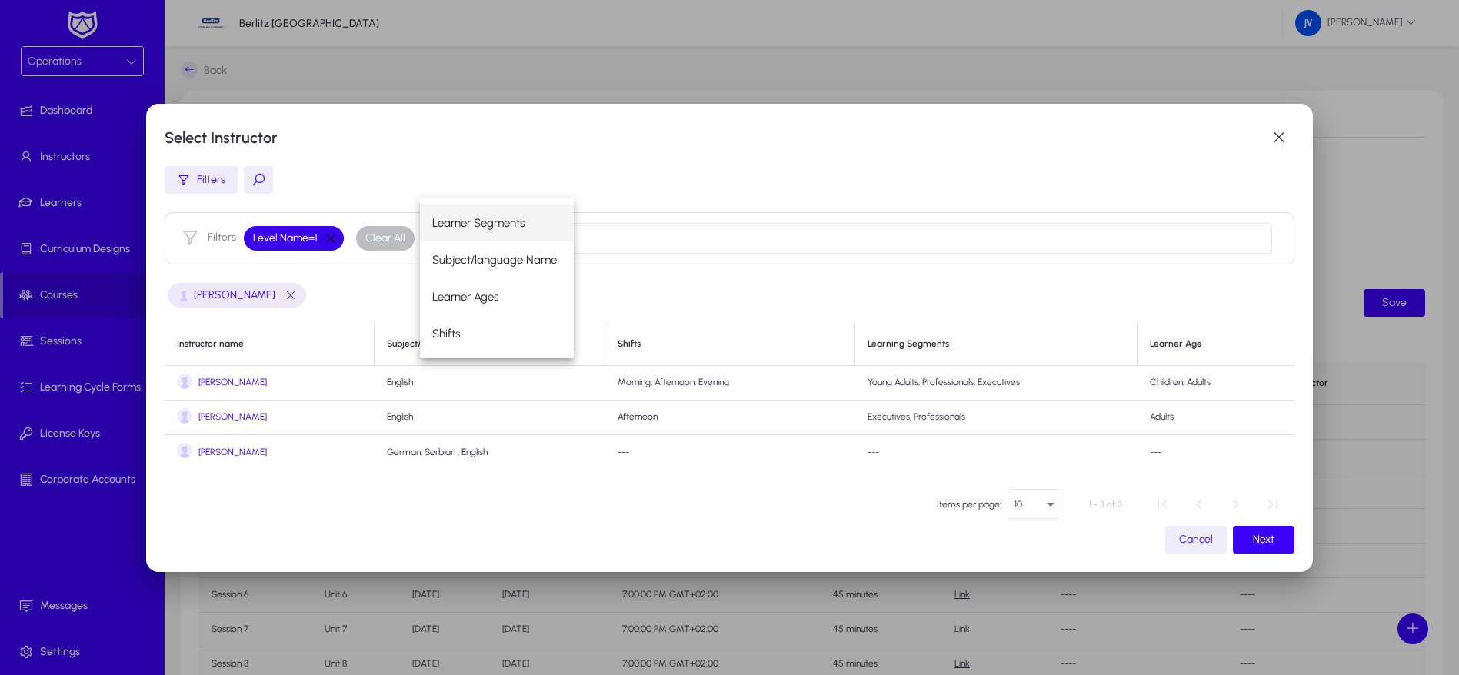
click at [331, 238] on button "button" at bounding box center [331, 238] width 26 height 14
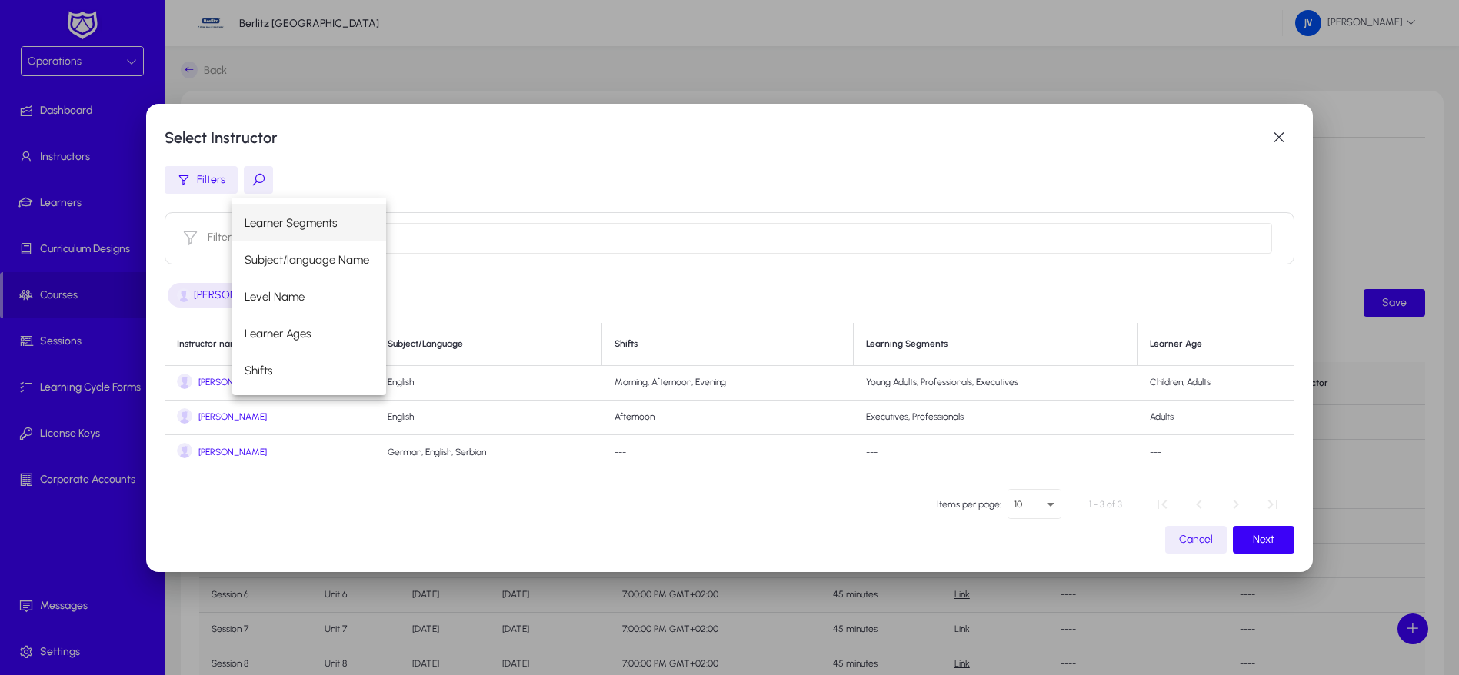
click at [216, 383] on span "[PERSON_NAME]" at bounding box center [232, 383] width 68 height 12
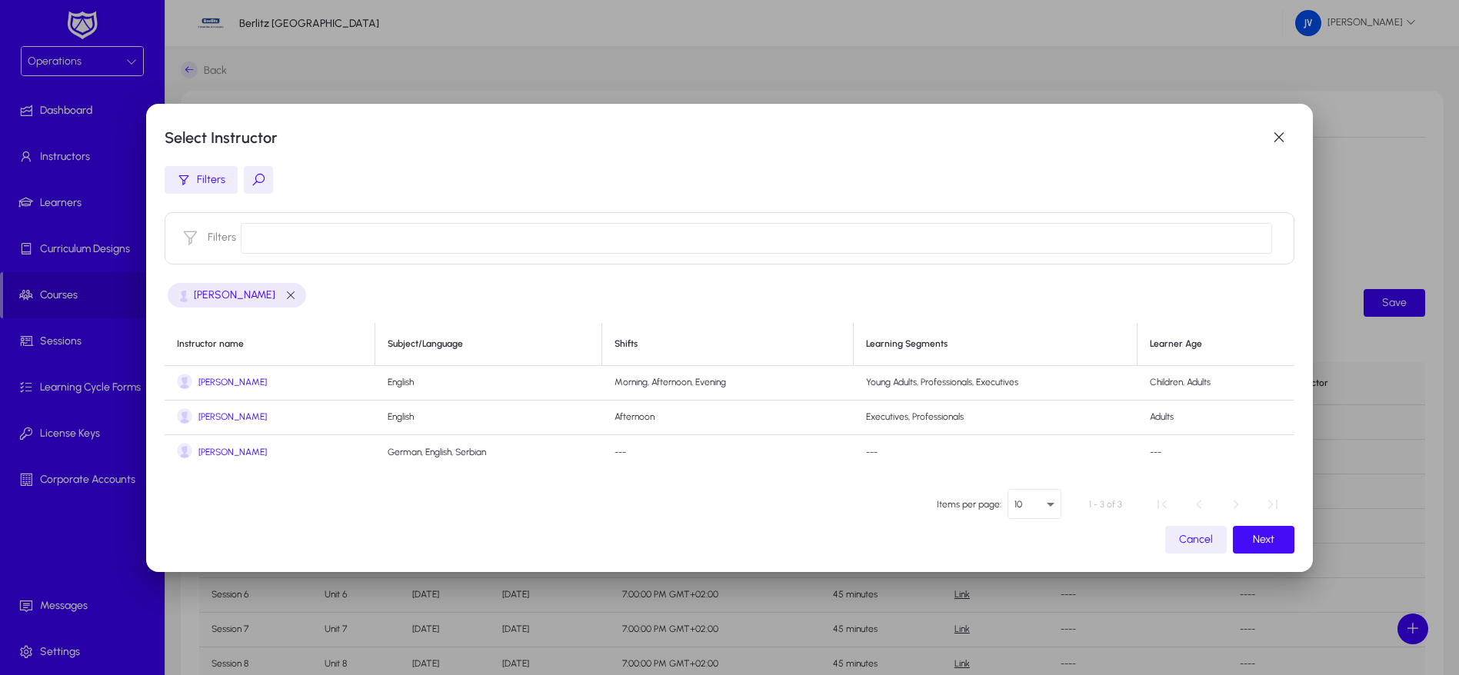
click at [1262, 539] on span "Next" at bounding box center [1264, 539] width 22 height 13
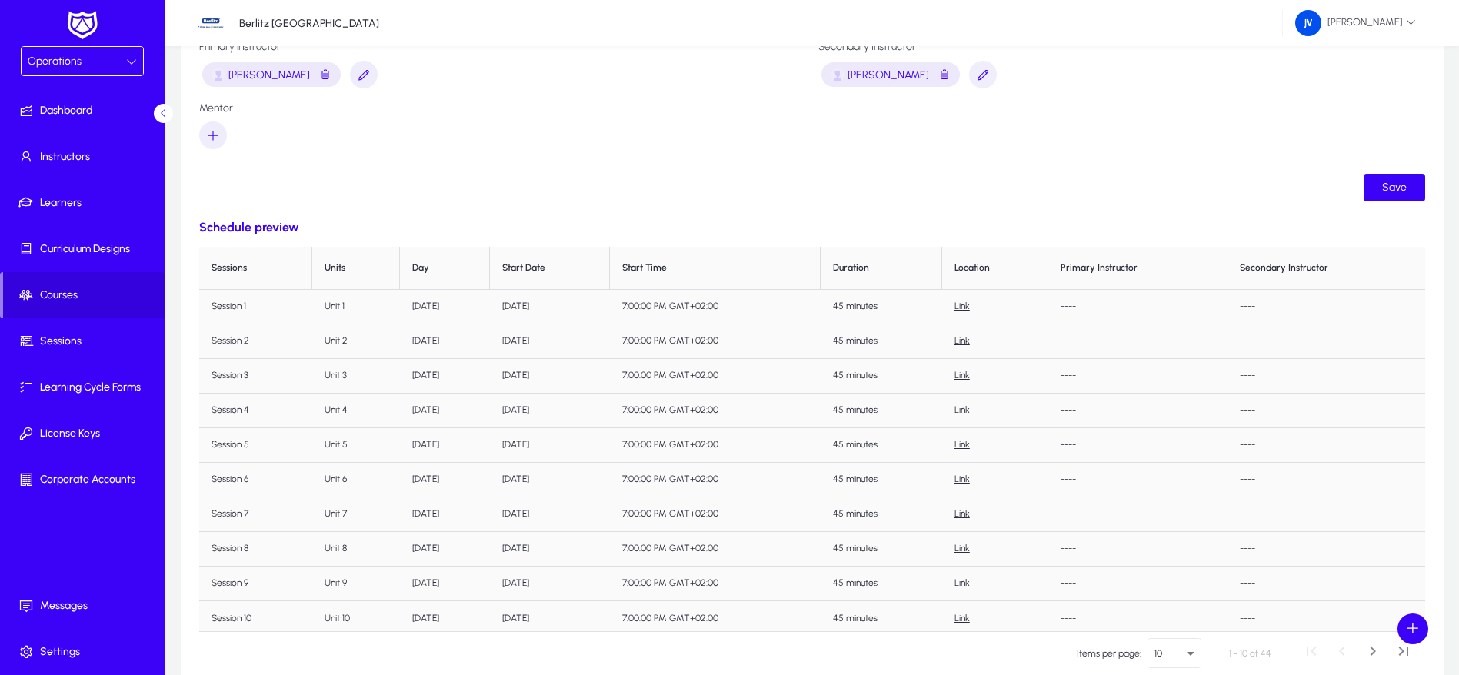
scroll to position [0, 0]
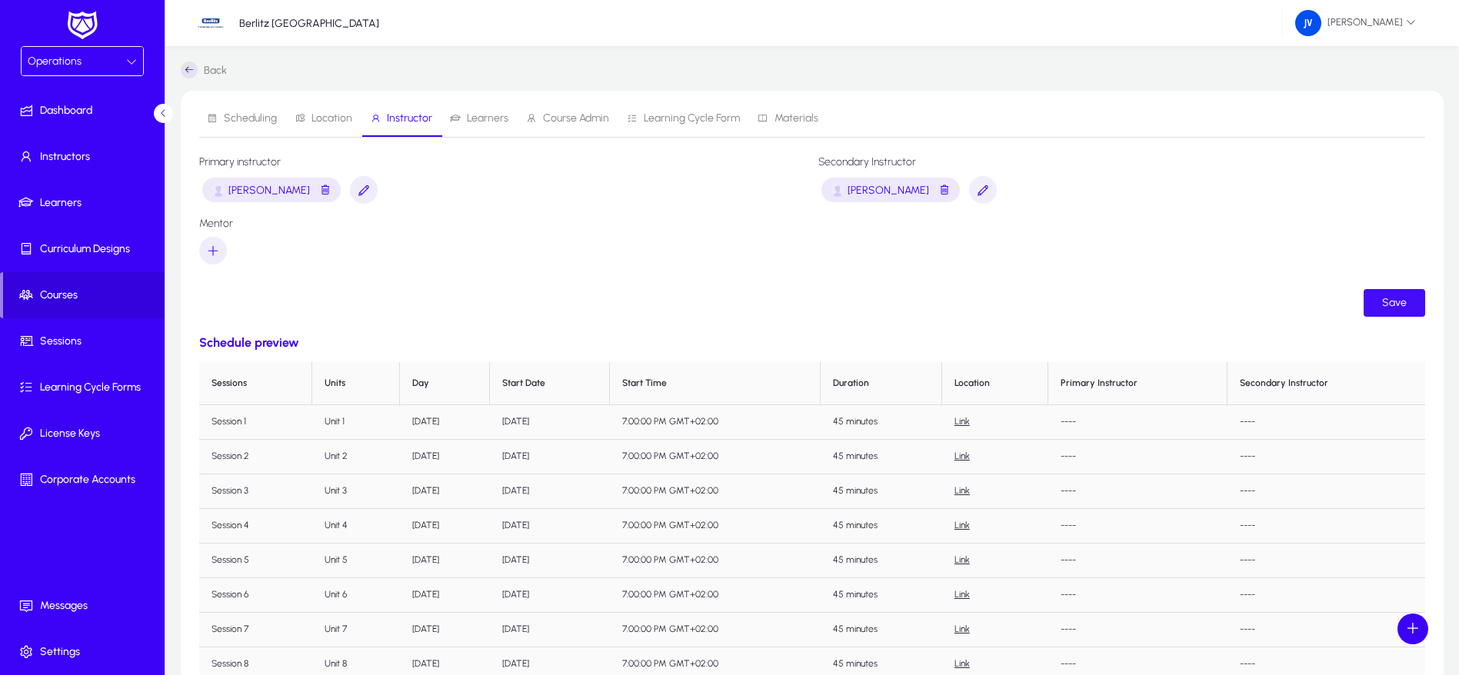
click at [1384, 302] on span "Save" at bounding box center [1394, 302] width 25 height 13
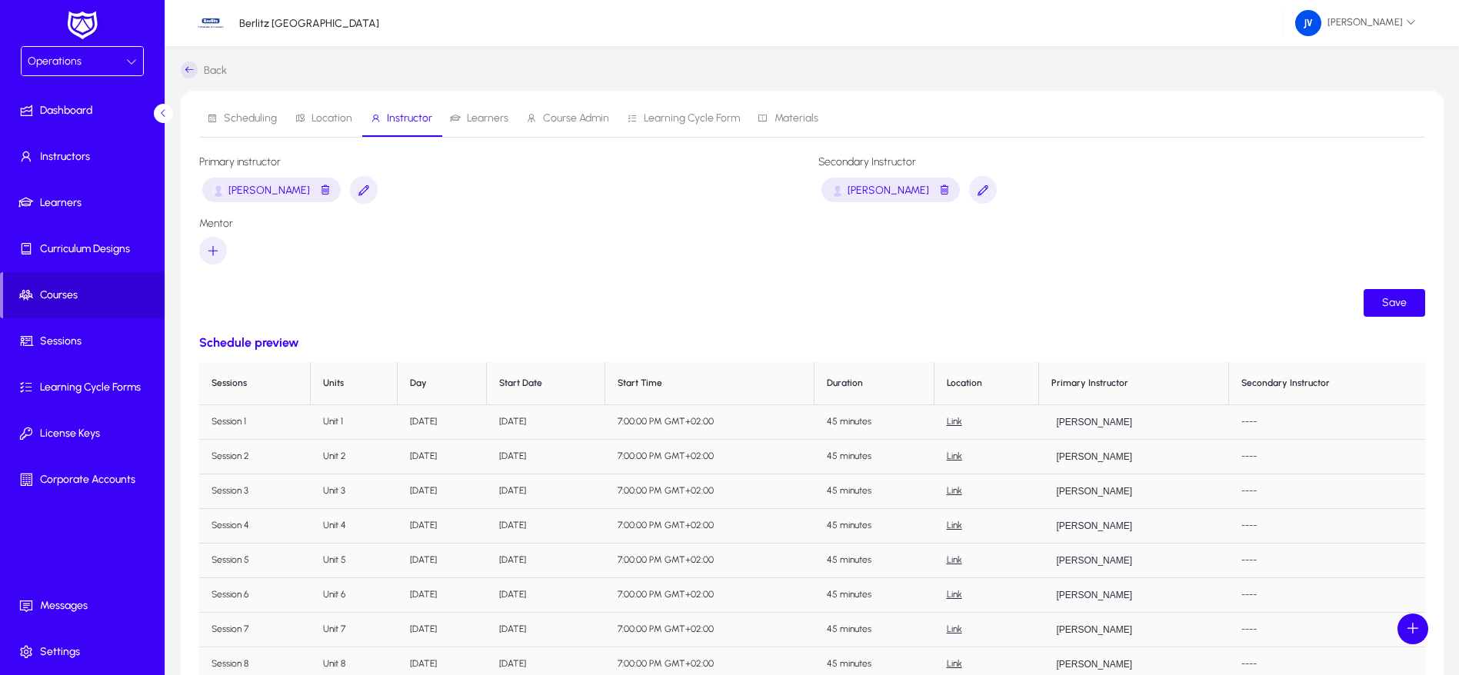
click at [67, 291] on span "Courses" at bounding box center [83, 295] width 161 height 15
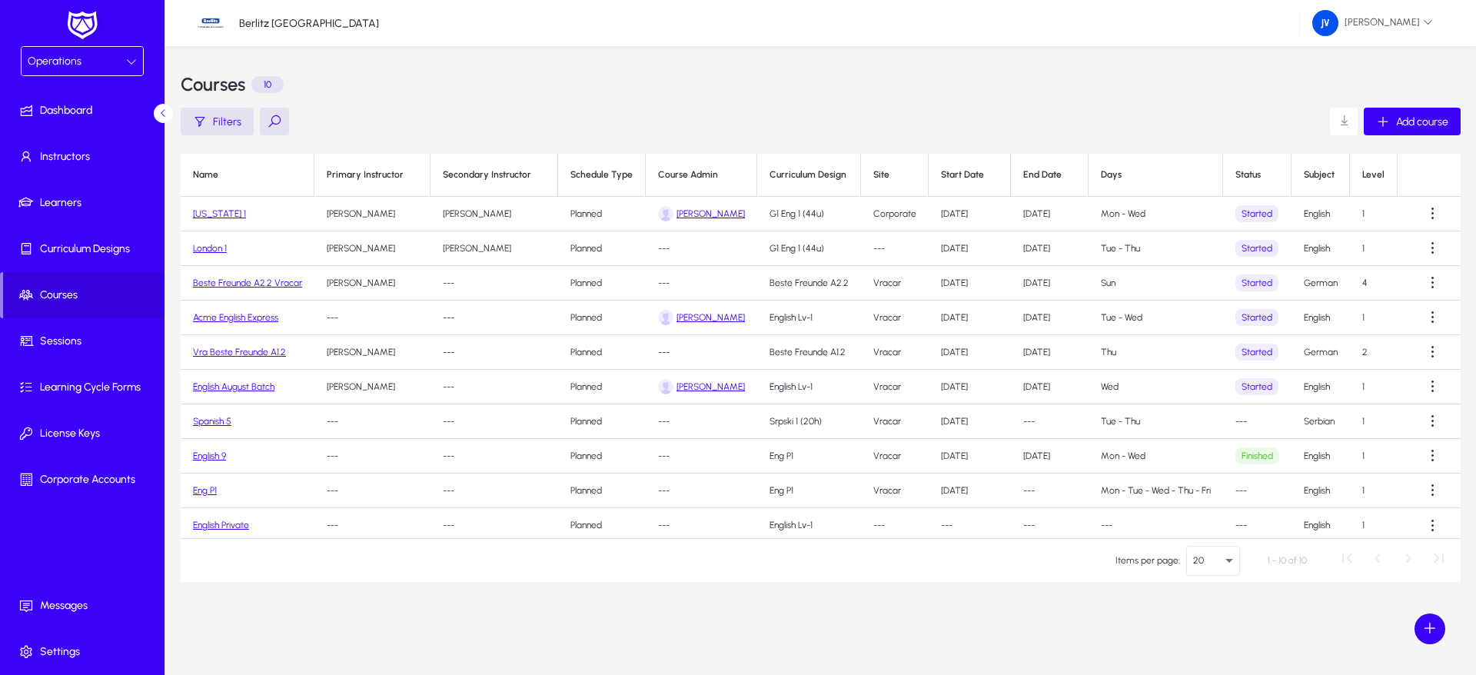
click at [230, 211] on link "[US_STATE] 1" at bounding box center [219, 213] width 53 height 11
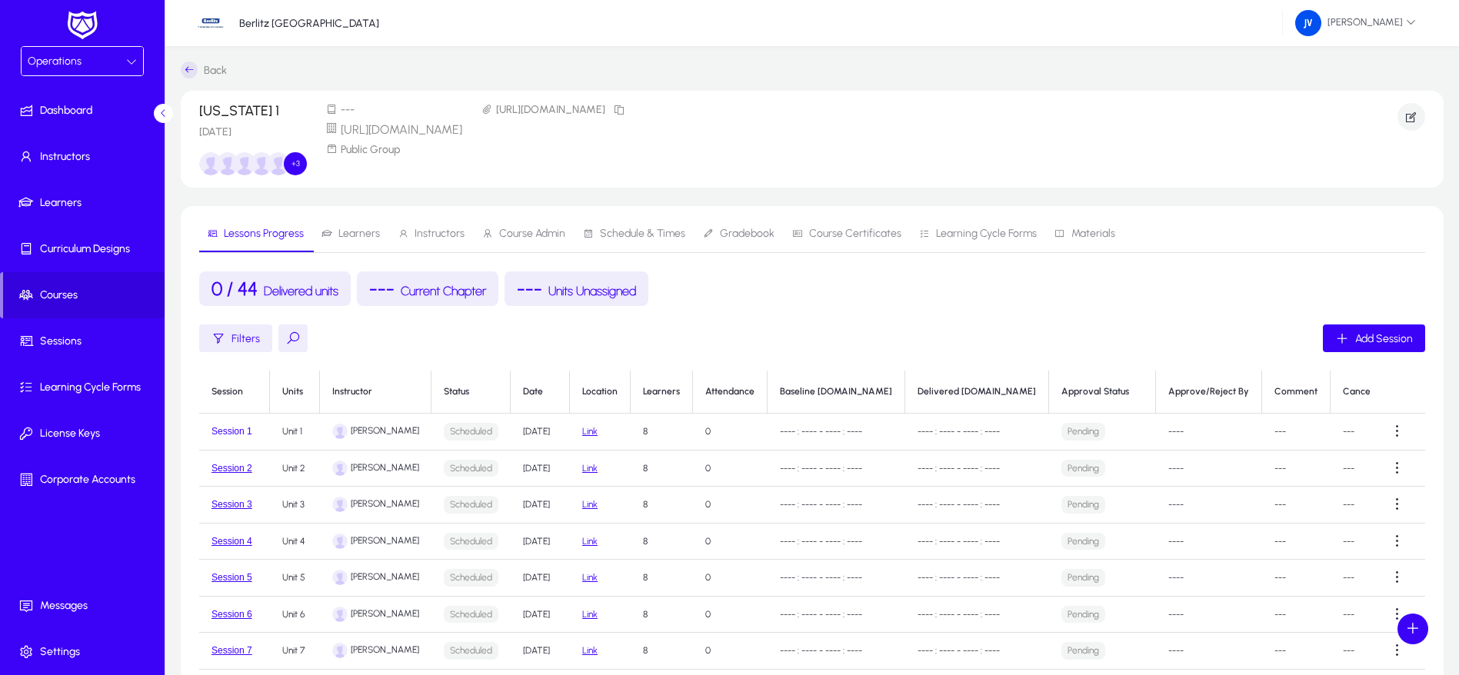
click at [234, 431] on button "Session 1" at bounding box center [231, 431] width 41 height 11
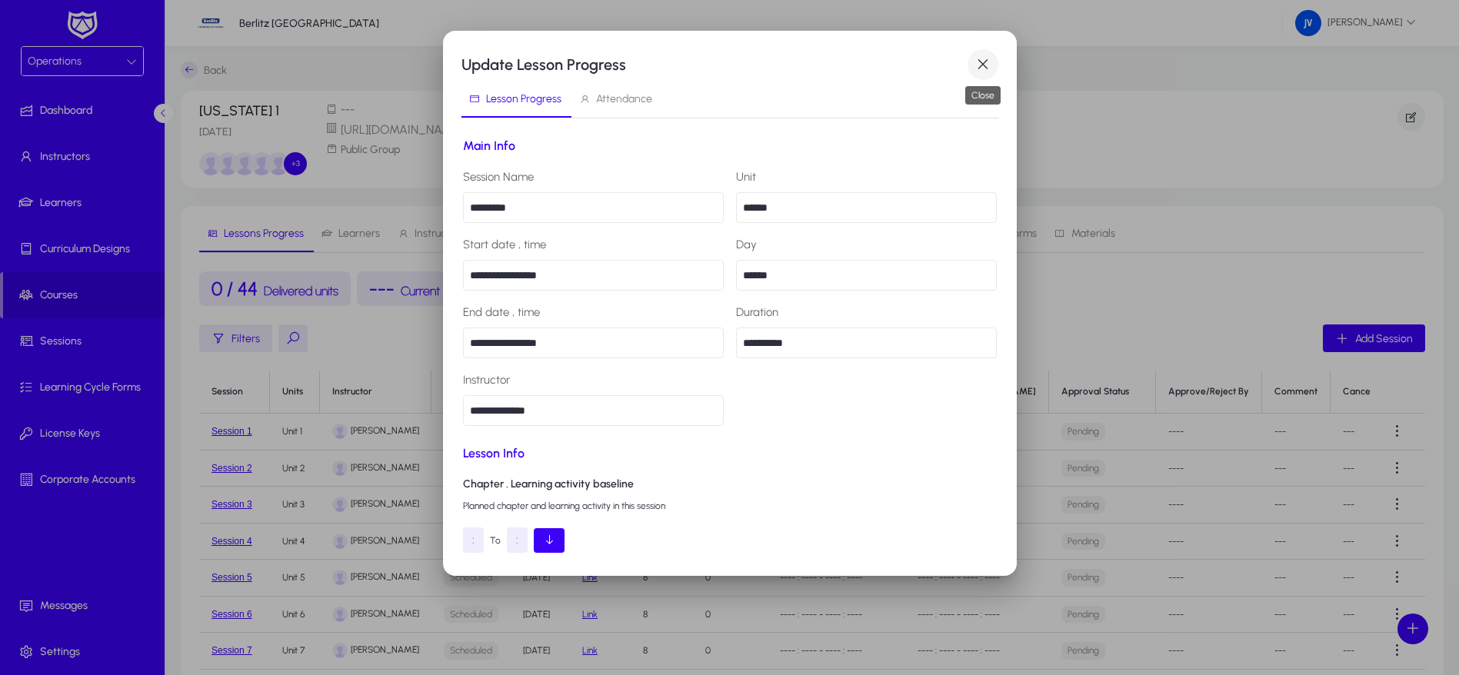
click at [988, 63] on span "button" at bounding box center [982, 64] width 31 height 31
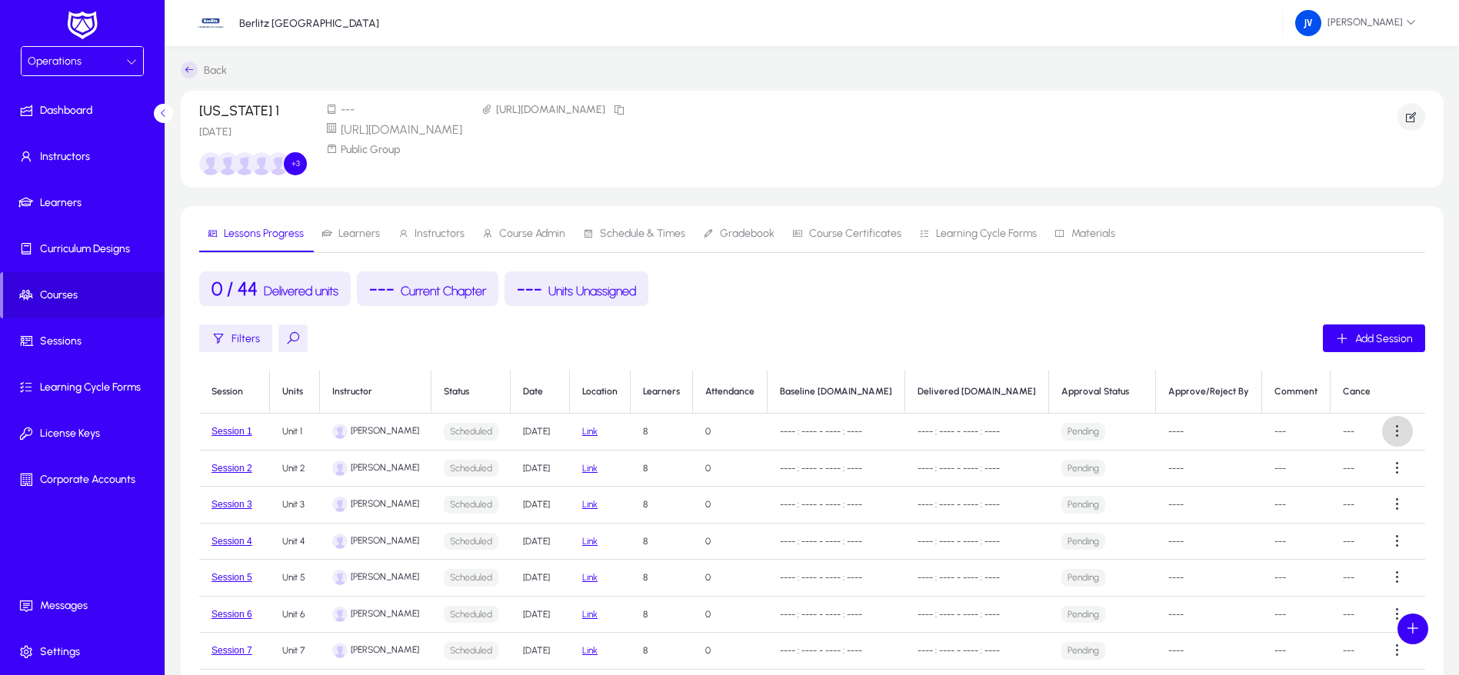
click at [1394, 429] on span at bounding box center [1397, 431] width 31 height 31
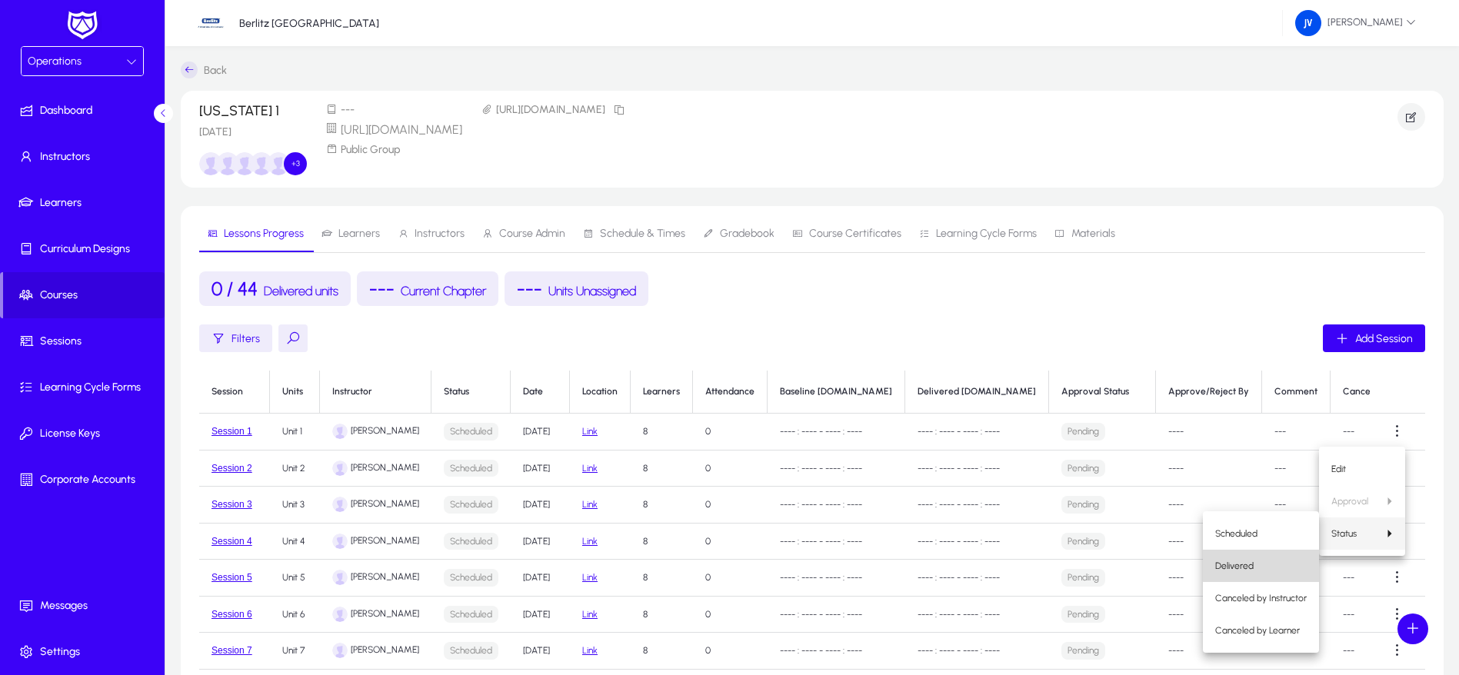
click at [1266, 562] on span "Delivered" at bounding box center [1261, 566] width 92 height 14
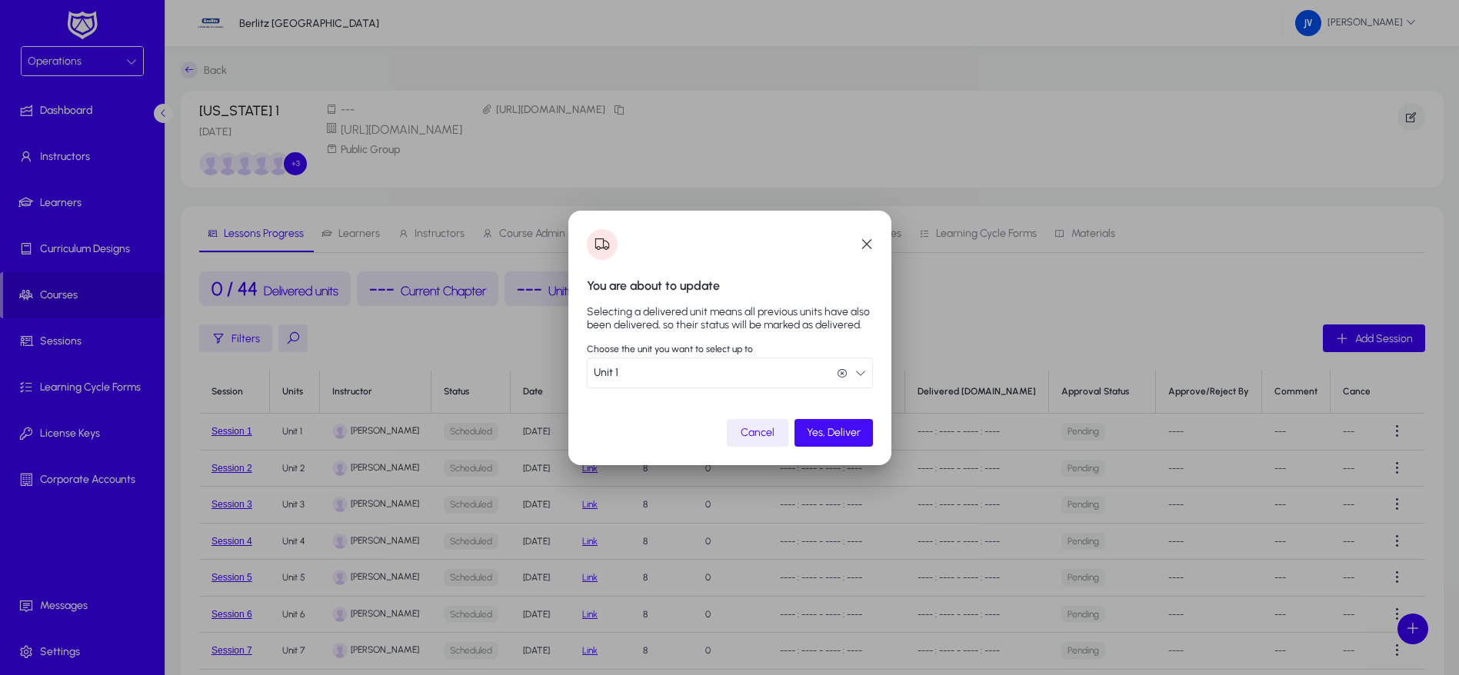
click at [833, 434] on span "Yes, Deliver" at bounding box center [834, 432] width 54 height 13
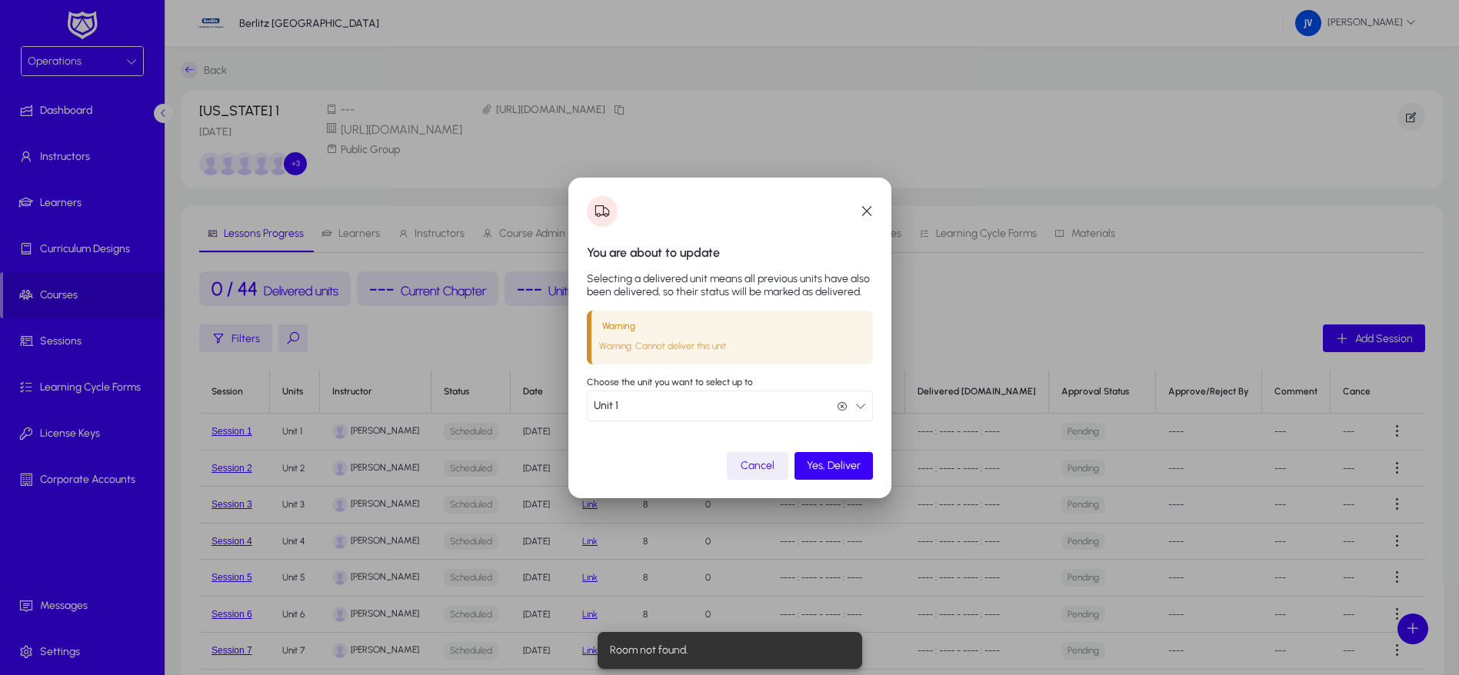
click at [760, 461] on span "Cancel" at bounding box center [758, 465] width 34 height 13
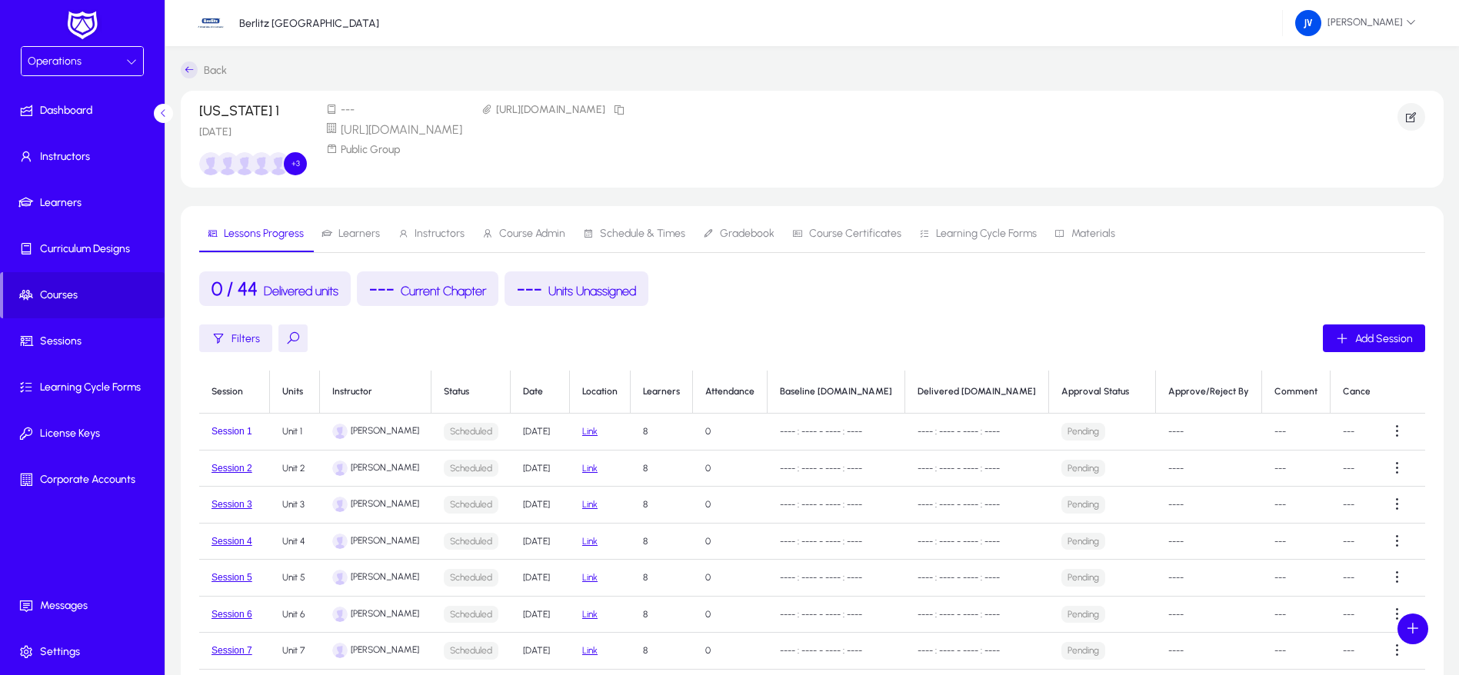
click at [233, 431] on button "Session 1" at bounding box center [231, 431] width 41 height 11
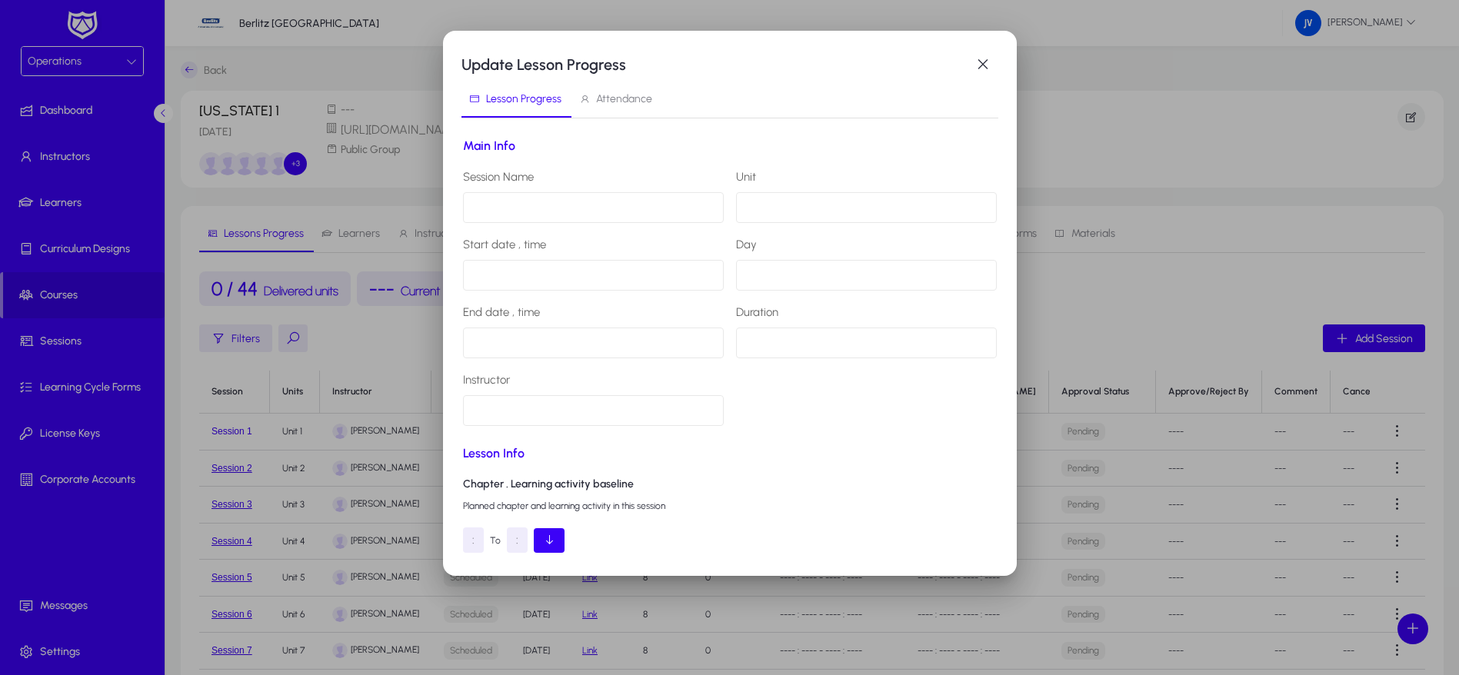
type input "*********"
type input "******"
type input "**********"
type input "******"
type input "**********"
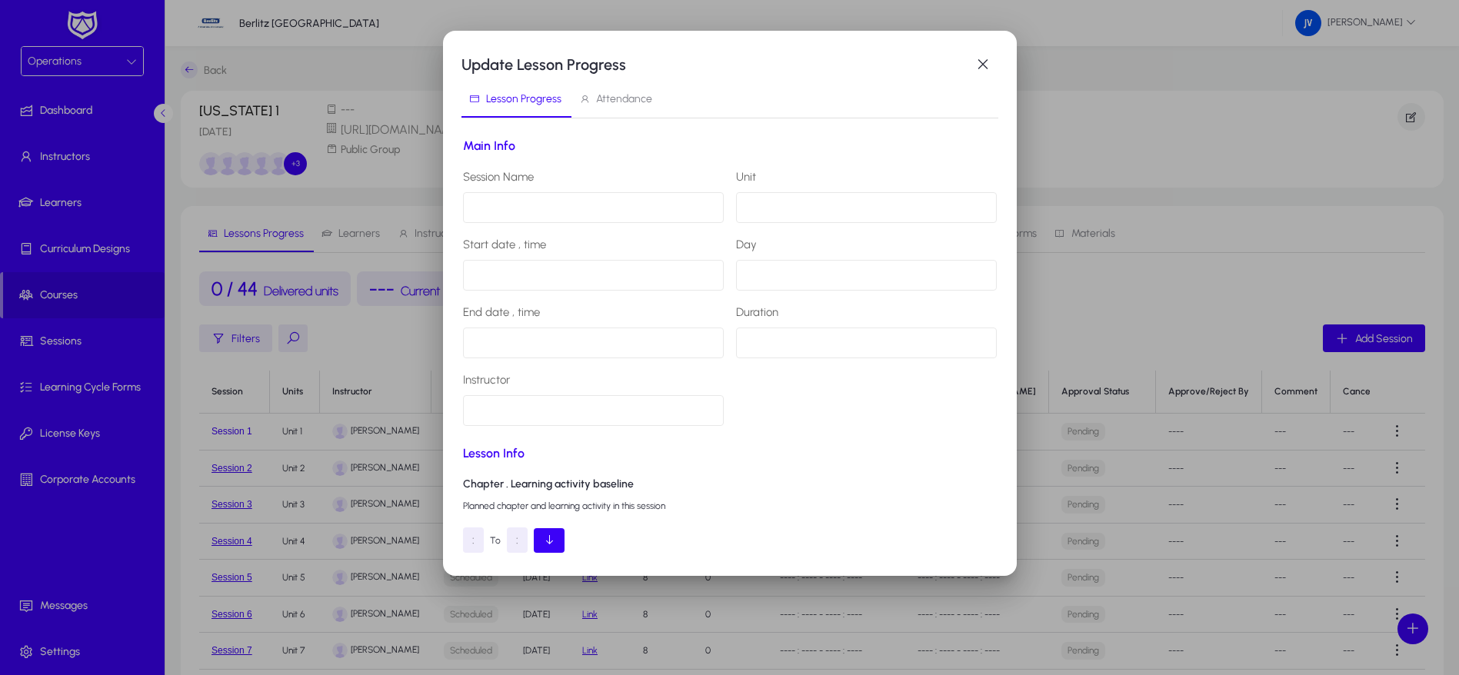
type input "**********"
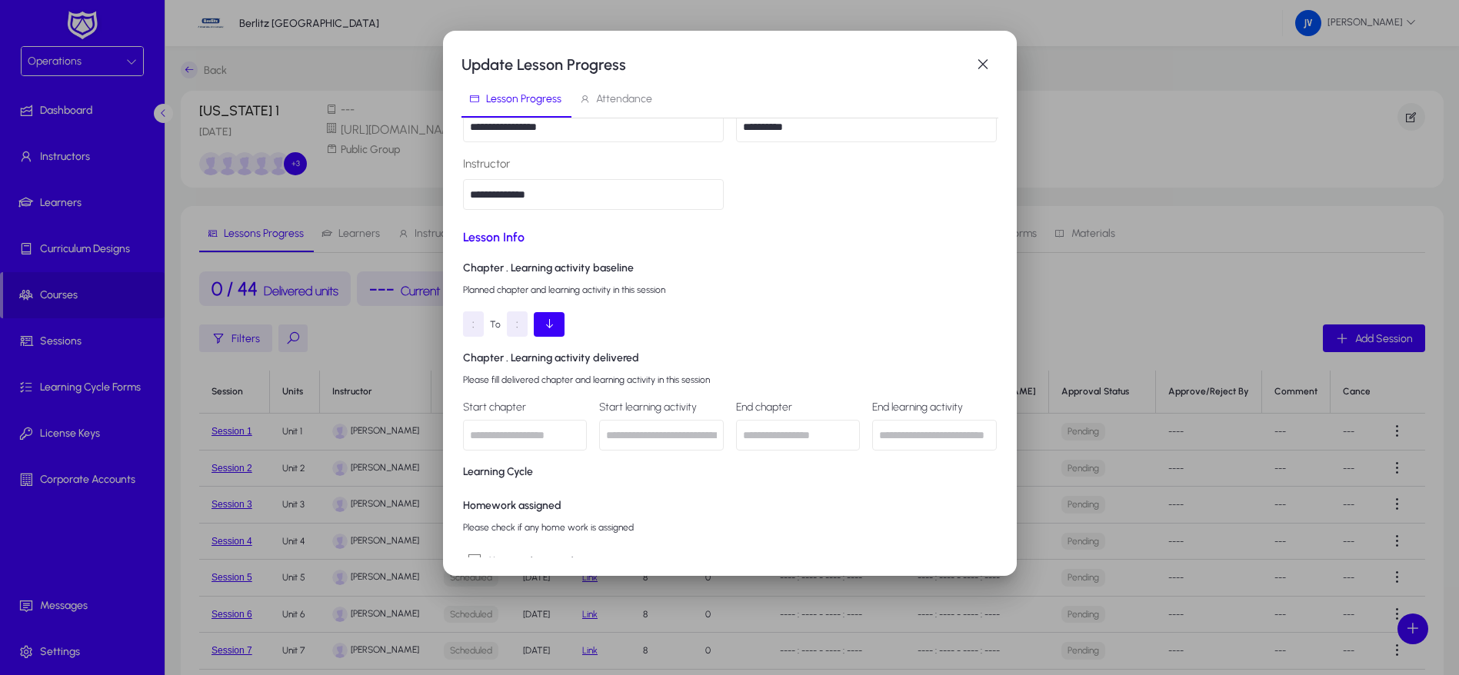
scroll to position [231, 0]
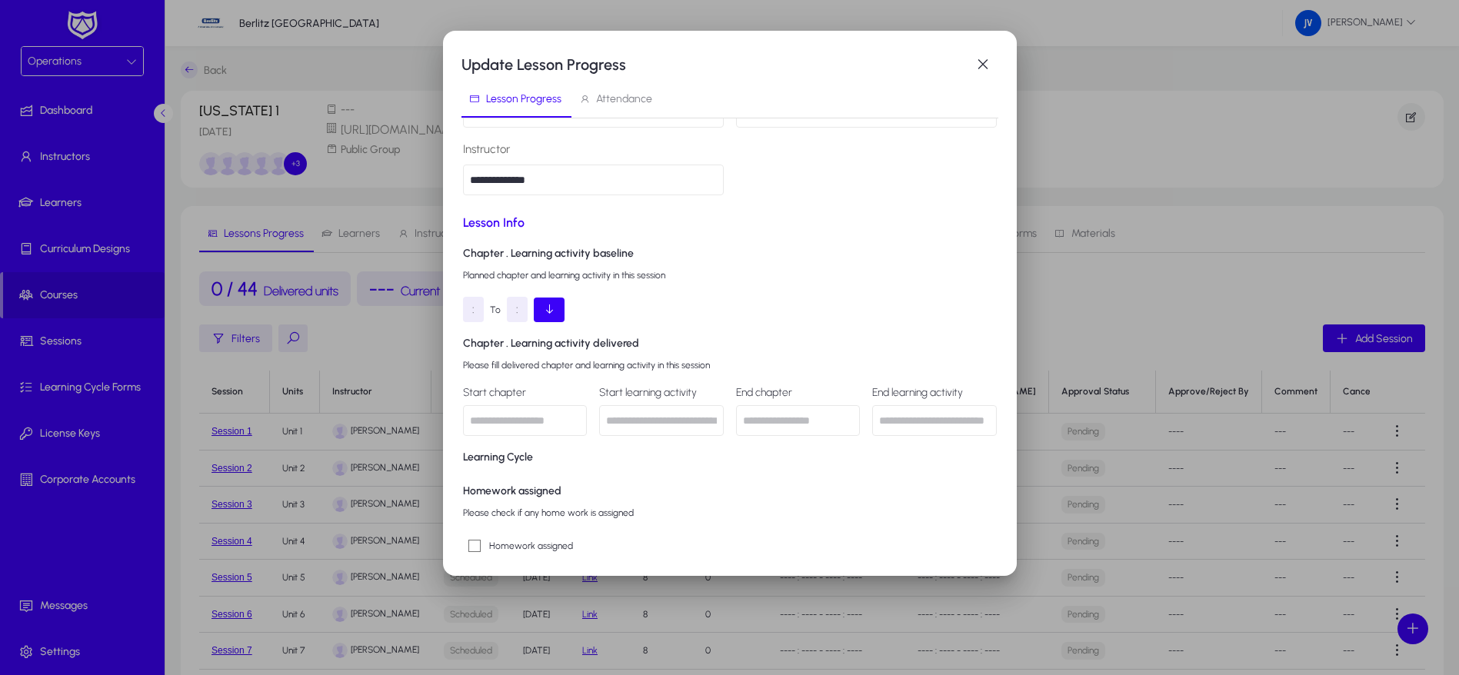
click at [477, 308] on div ":" at bounding box center [473, 309] width 21 height 25
click at [557, 311] on button "button" at bounding box center [549, 310] width 31 height 25
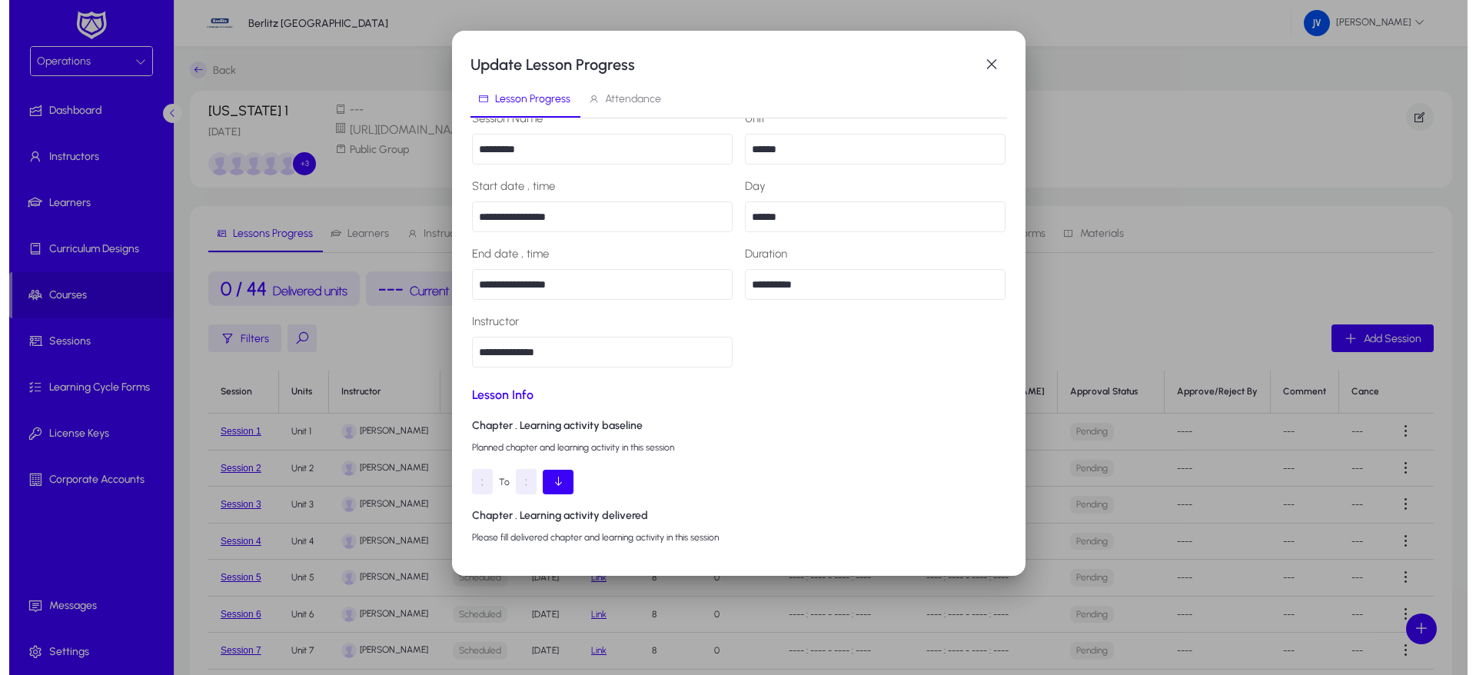
scroll to position [0, 0]
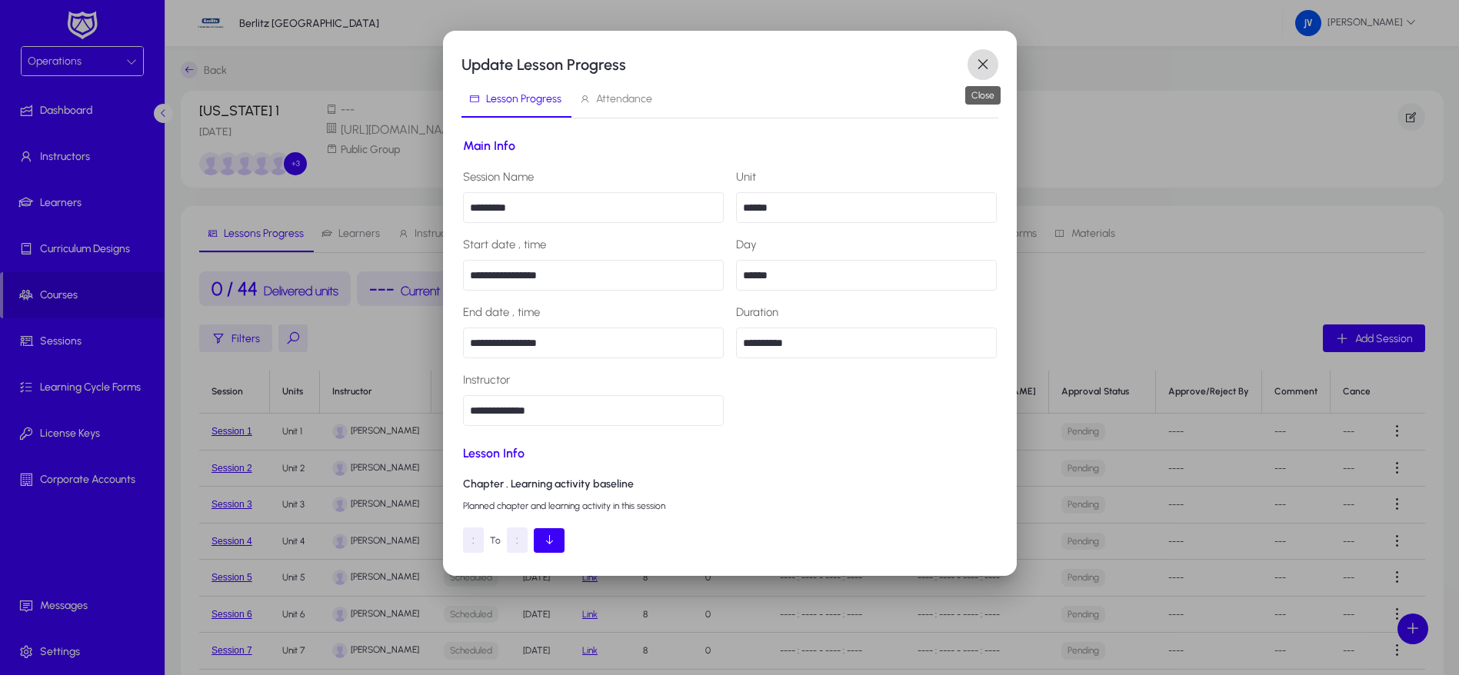
click at [979, 60] on span "button" at bounding box center [982, 64] width 31 height 31
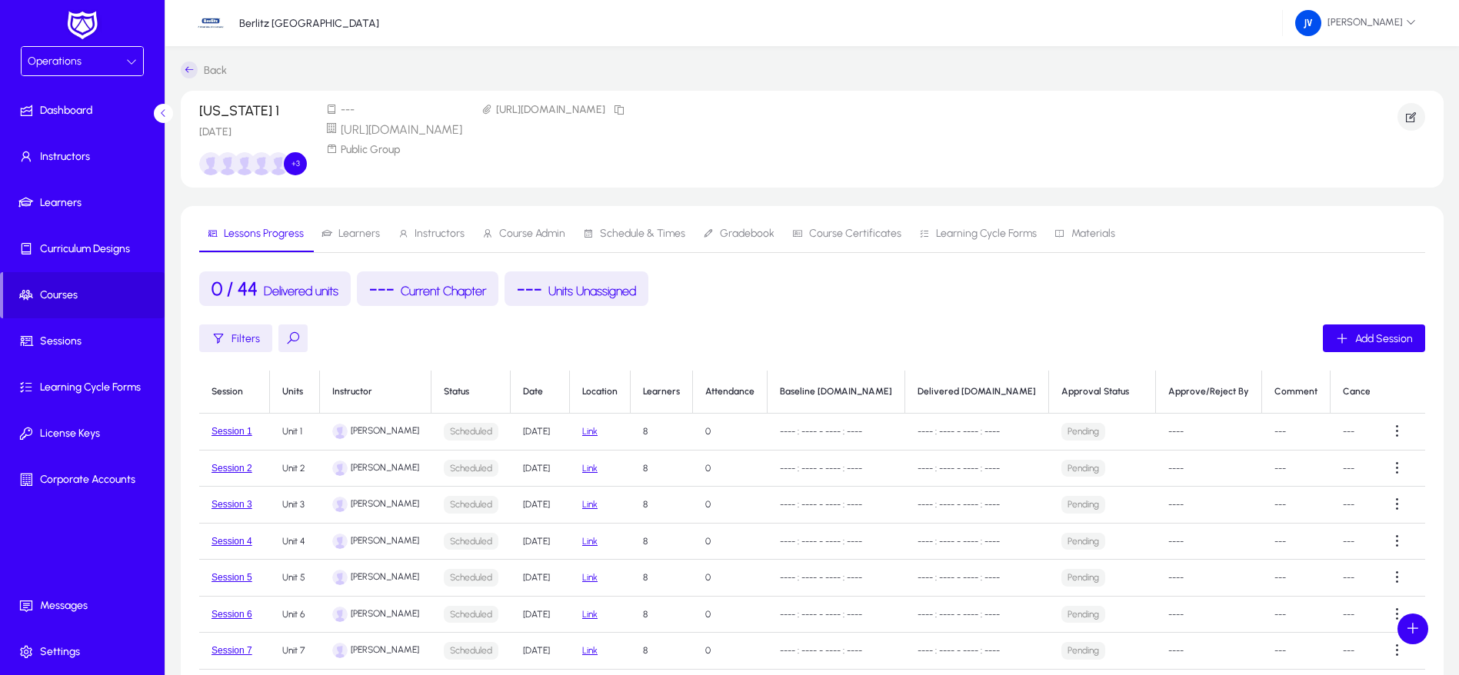
click at [631, 230] on span "Schedule & Times" at bounding box center [642, 233] width 85 height 11
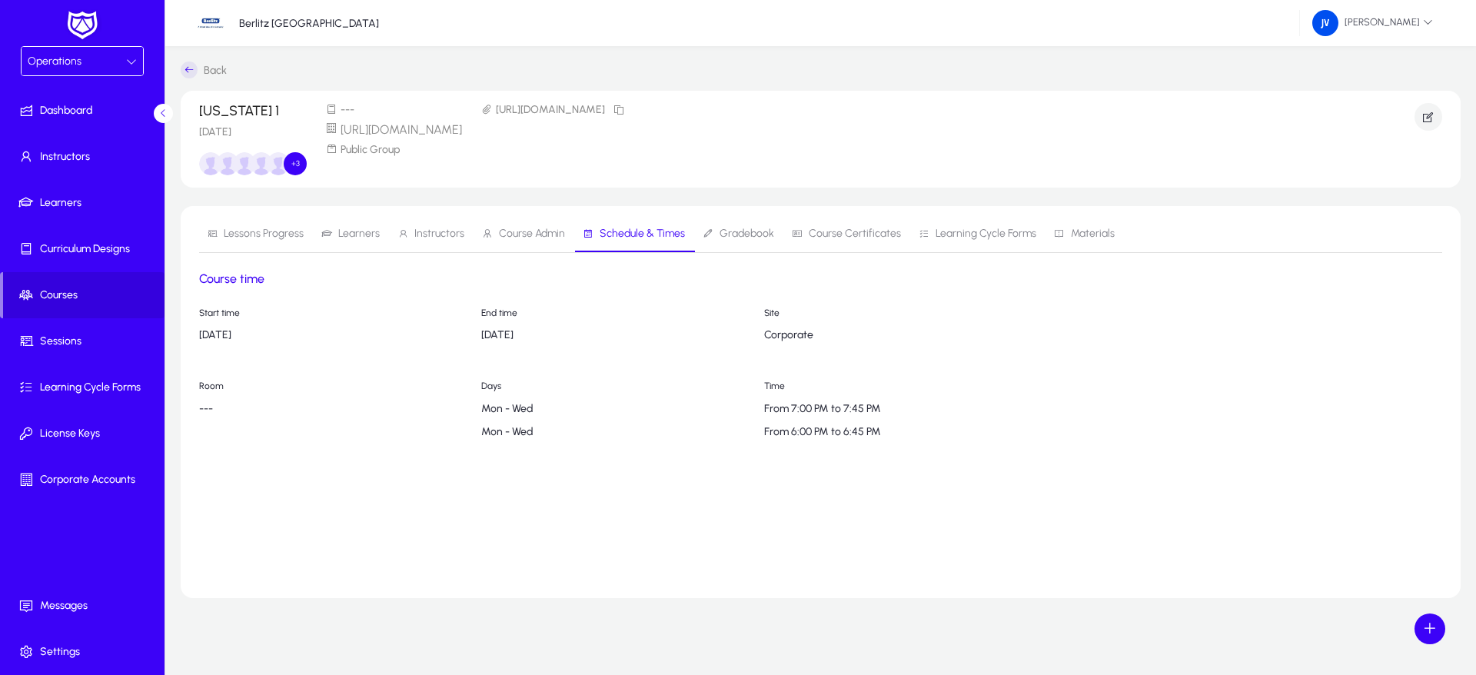
click at [526, 234] on span "Course Admin" at bounding box center [532, 233] width 66 height 11
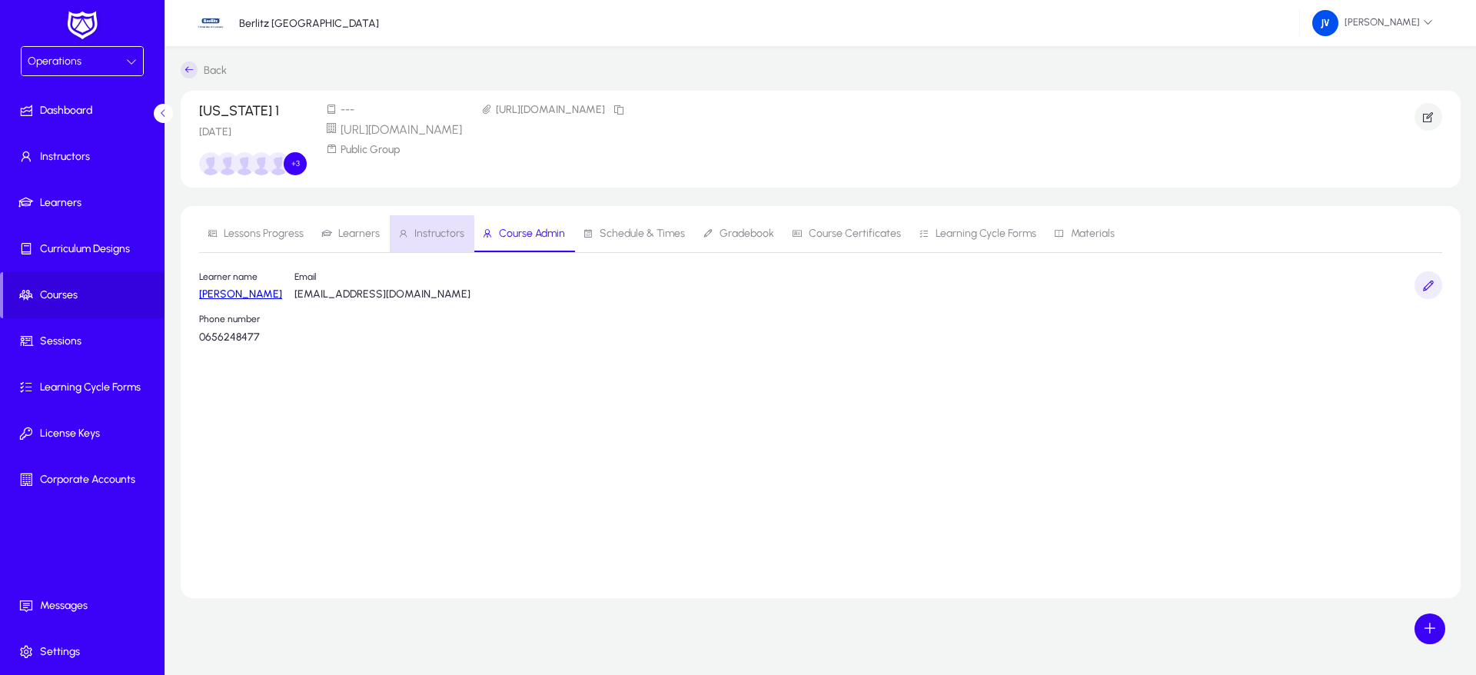
click at [429, 234] on span "Instructors" at bounding box center [439, 233] width 50 height 11
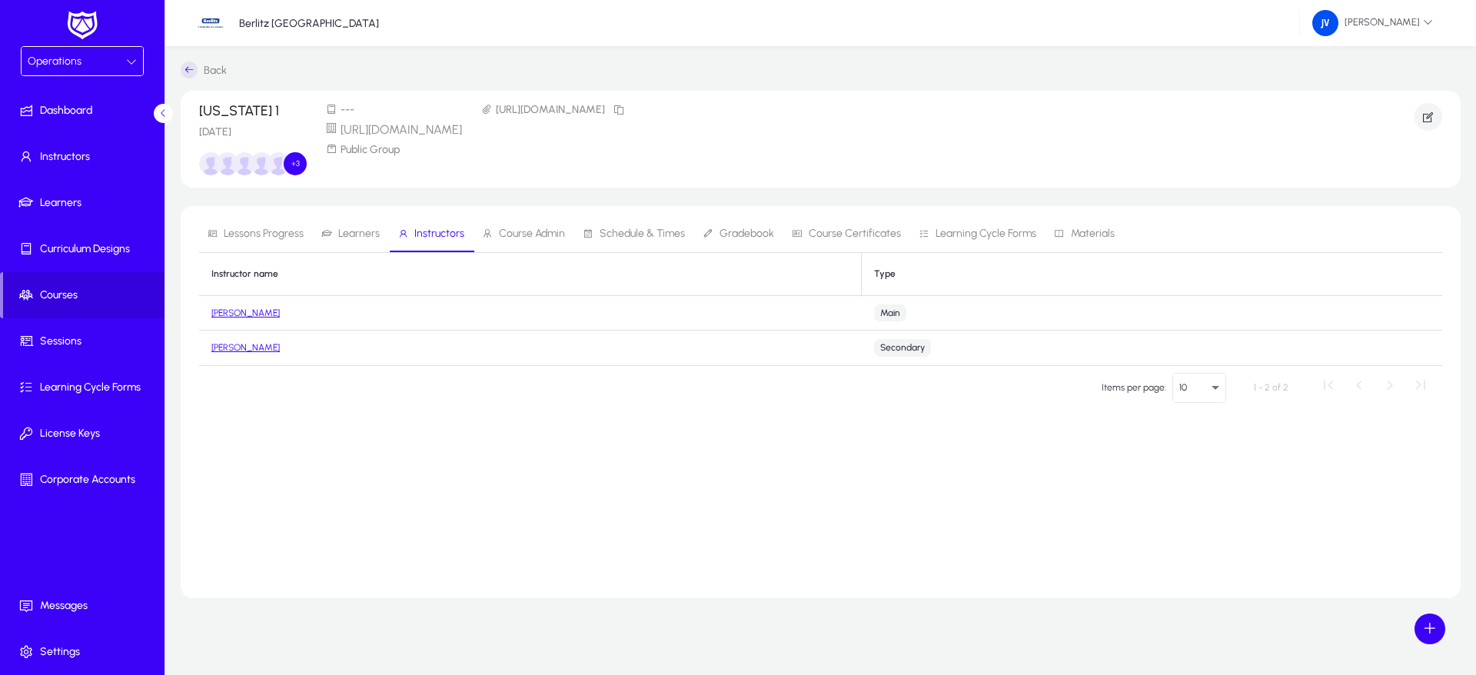
click at [350, 238] on span "Learners" at bounding box center [359, 233] width 42 height 11
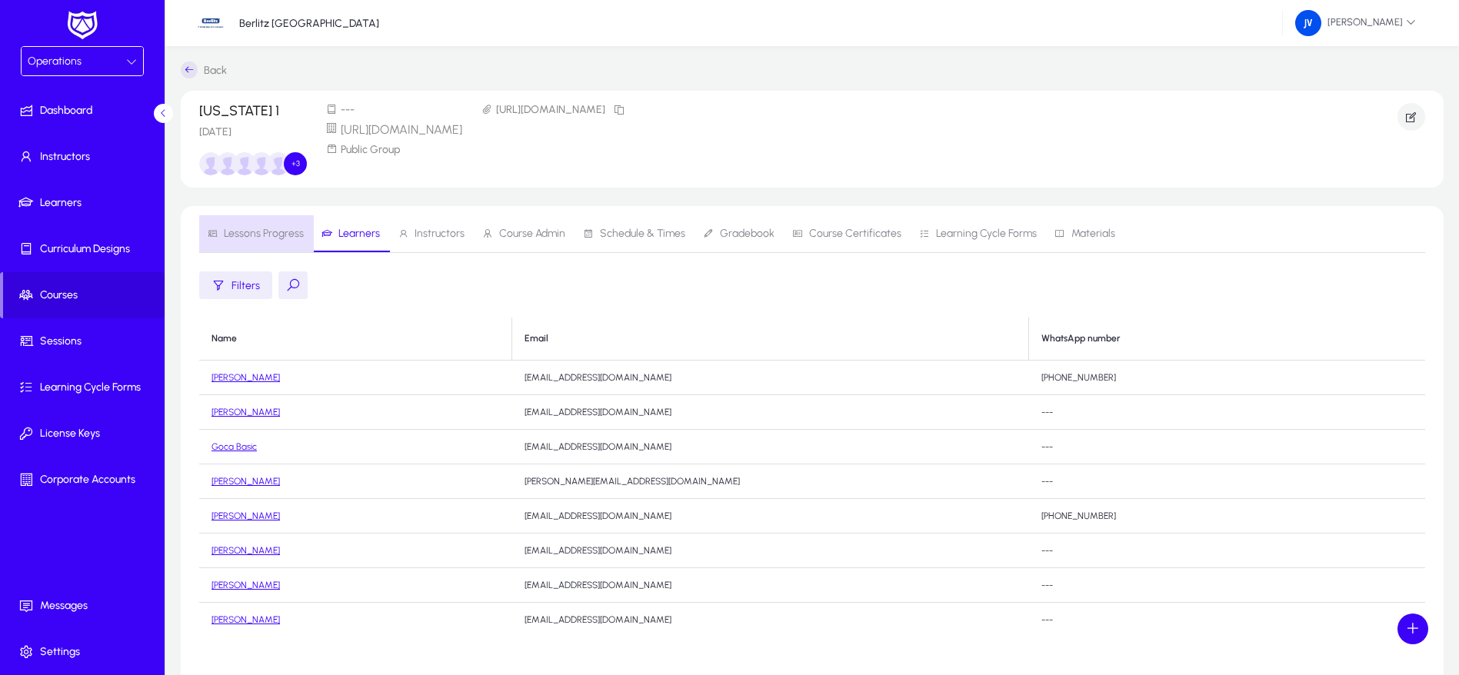
click at [268, 237] on span "Lessons Progress" at bounding box center [264, 233] width 80 height 11
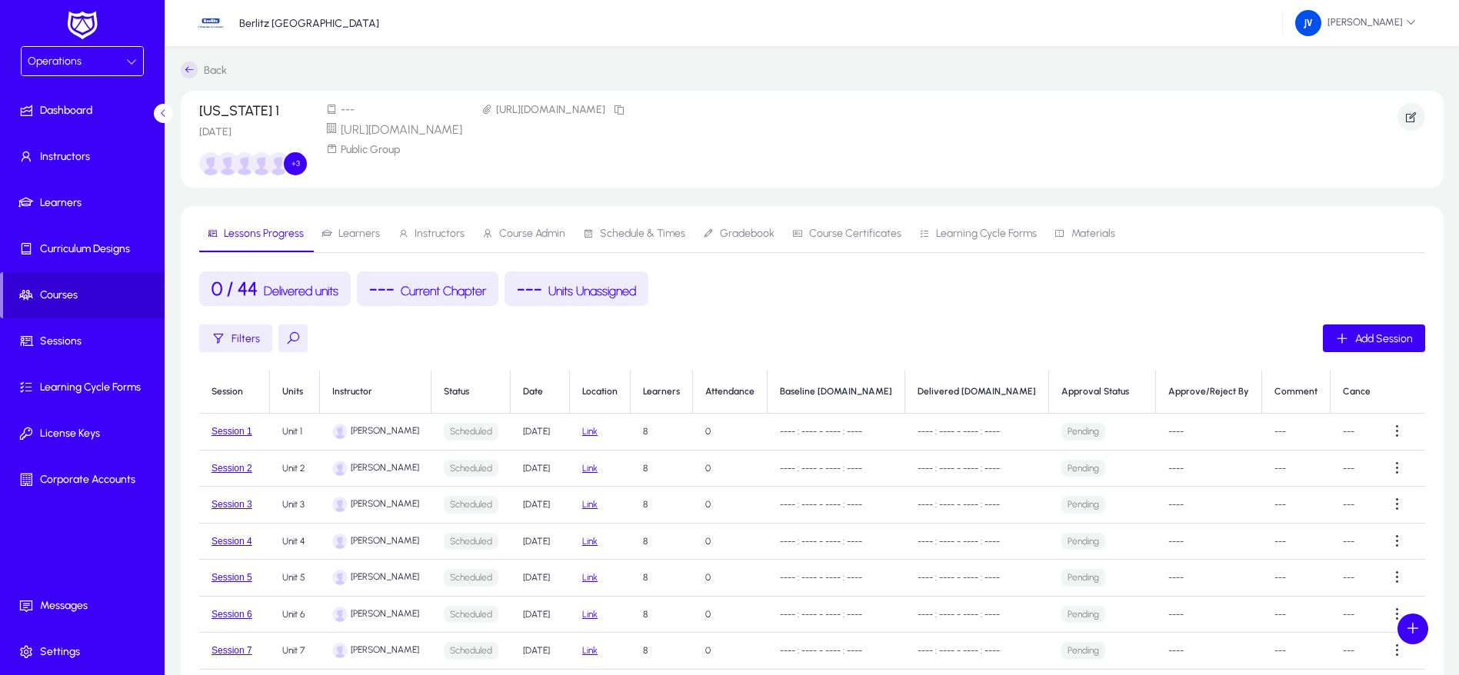
click at [60, 301] on span "Courses" at bounding box center [83, 295] width 161 height 15
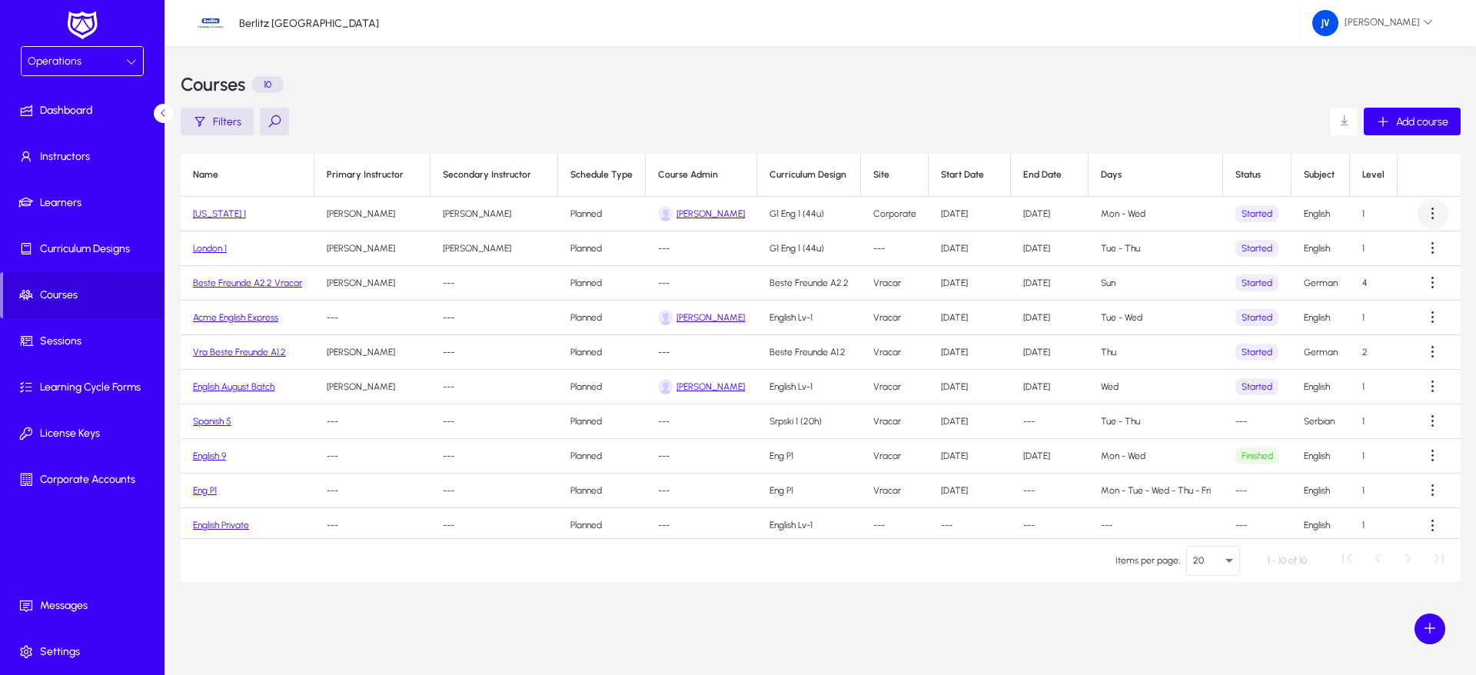
click at [1426, 218] on span at bounding box center [1433, 213] width 31 height 31
click at [1379, 249] on span "Edit" at bounding box center [1398, 252] width 62 height 14
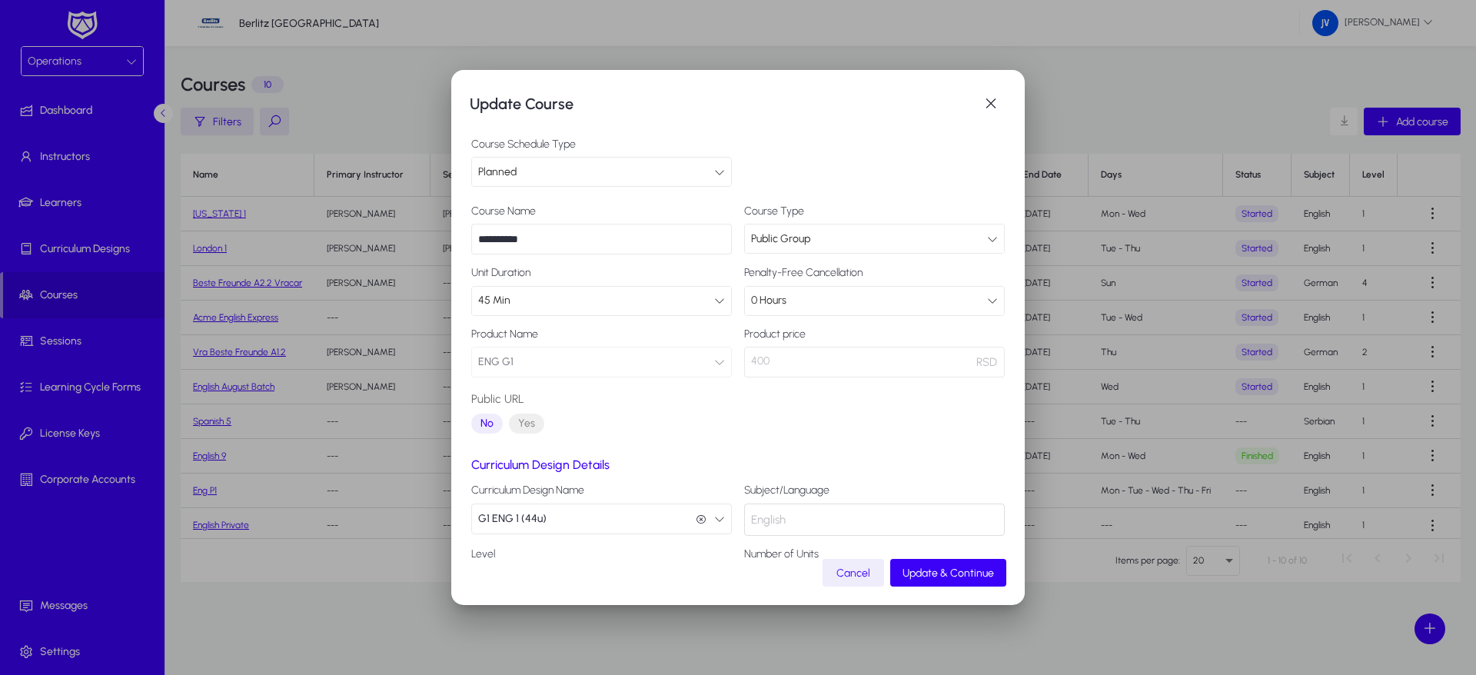
click at [526, 421] on span "Yes" at bounding box center [526, 424] width 35 height 20
click at [495, 421] on span "No" at bounding box center [487, 424] width 32 height 20
click at [955, 567] on span "Update & Continue" at bounding box center [949, 573] width 92 height 13
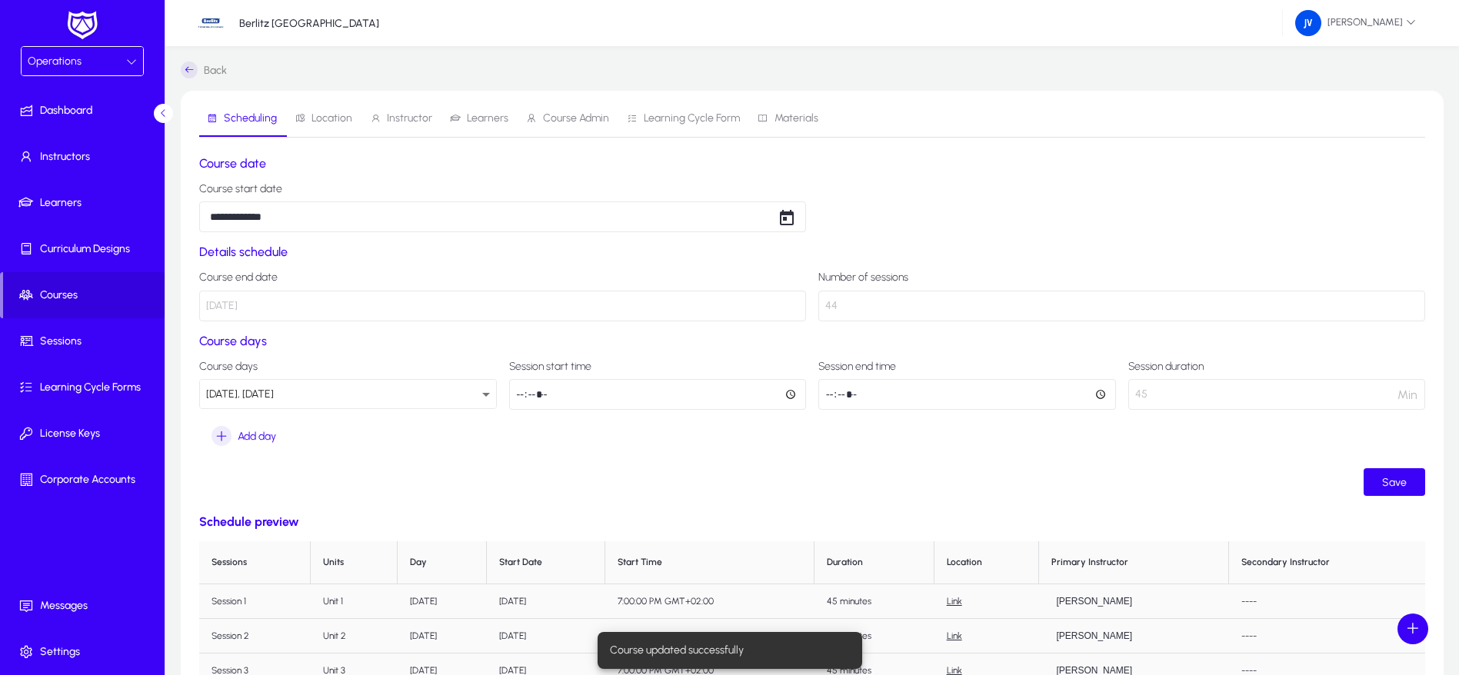
click at [334, 117] on span "Location" at bounding box center [331, 118] width 41 height 11
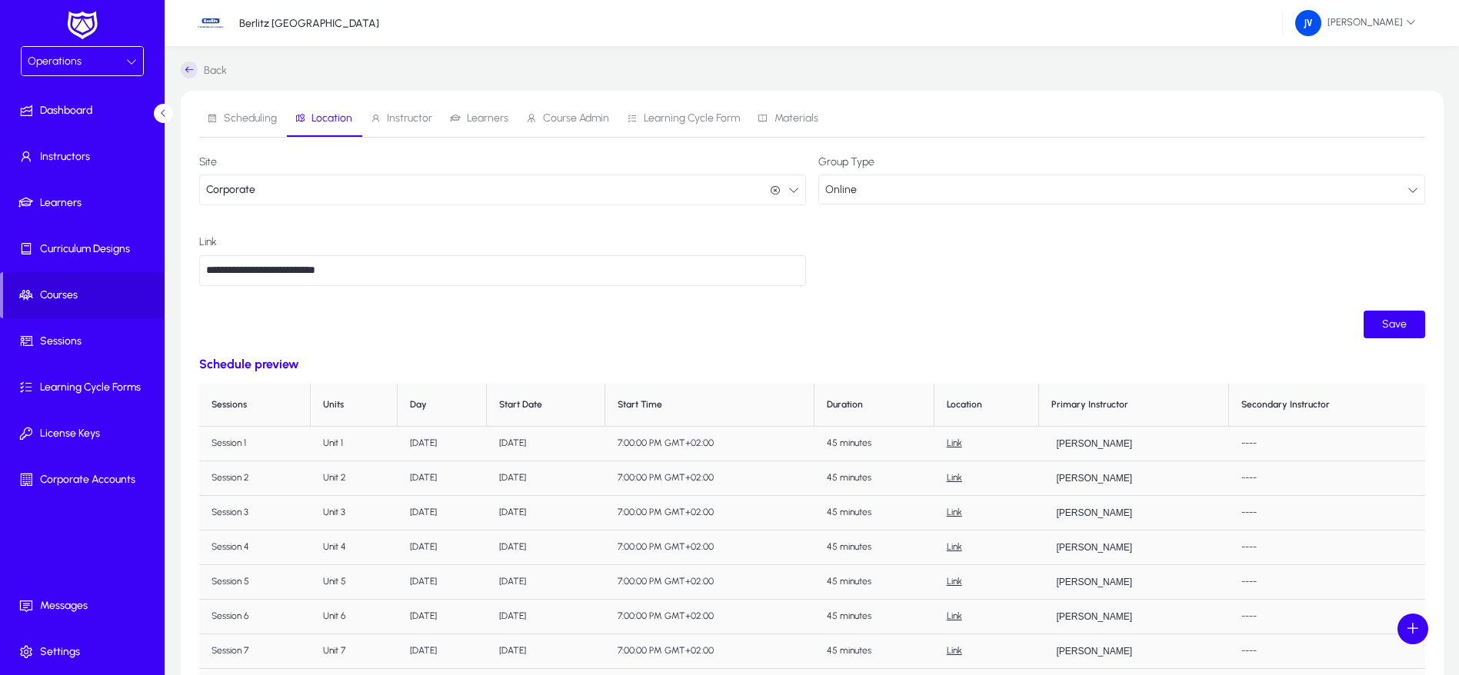
click at [791, 191] on icon "button" at bounding box center [793, 190] width 11 height 11
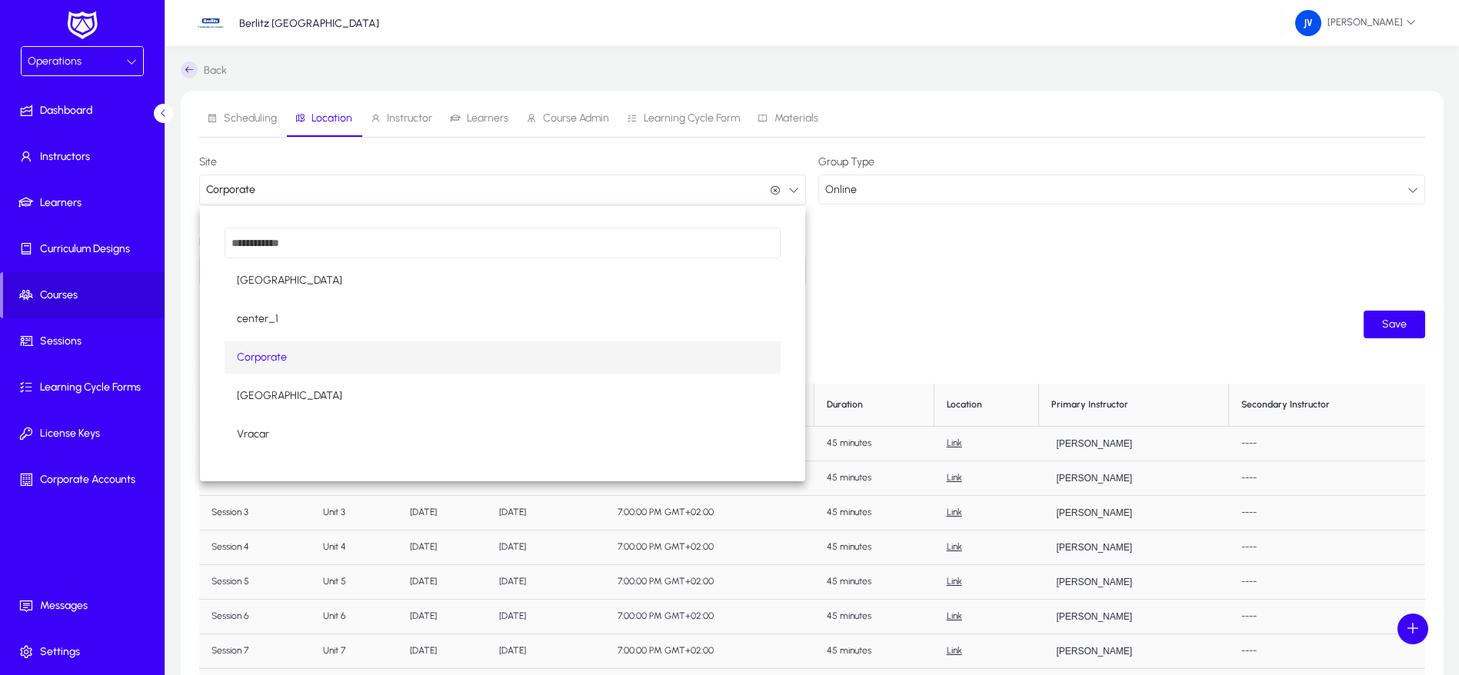
click at [501, 354] on mat-option "Corporate" at bounding box center [503, 357] width 556 height 32
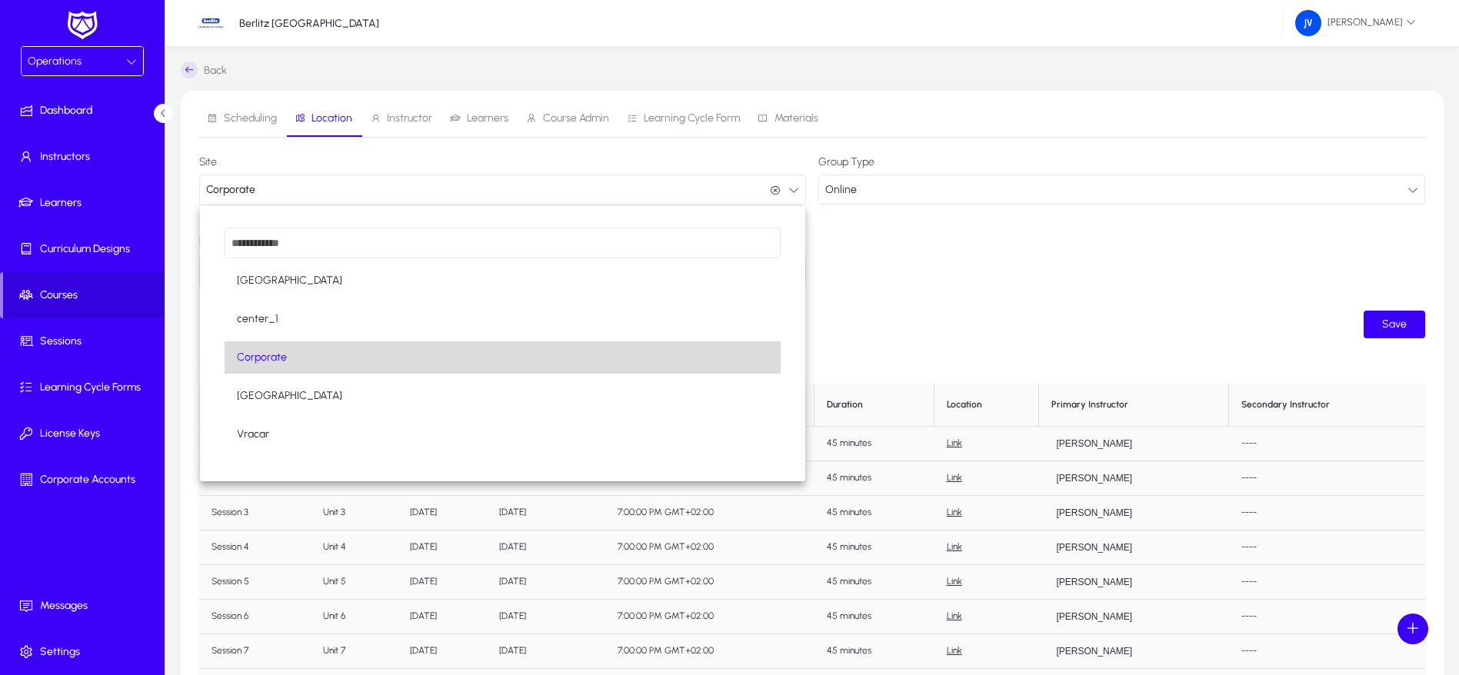
scroll to position [1, 0]
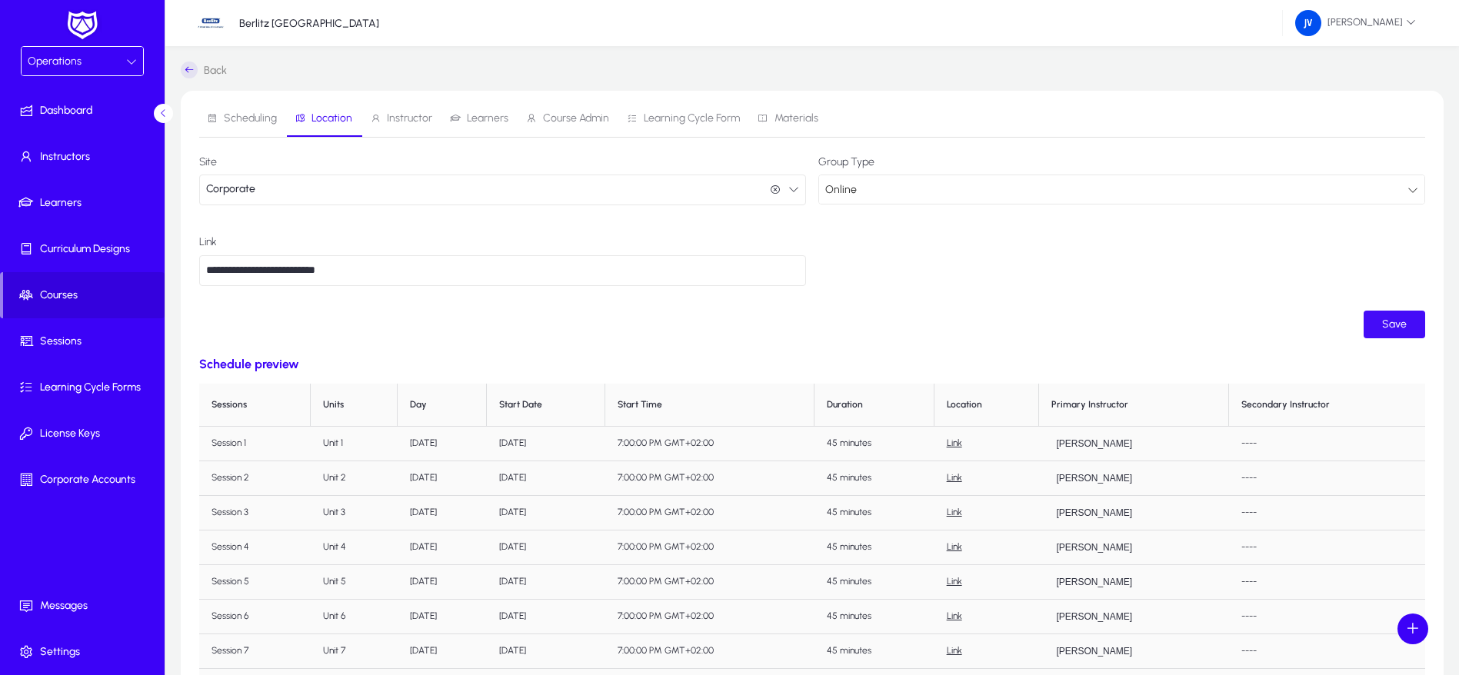
click at [1406, 318] on span "submit" at bounding box center [1394, 324] width 62 height 37
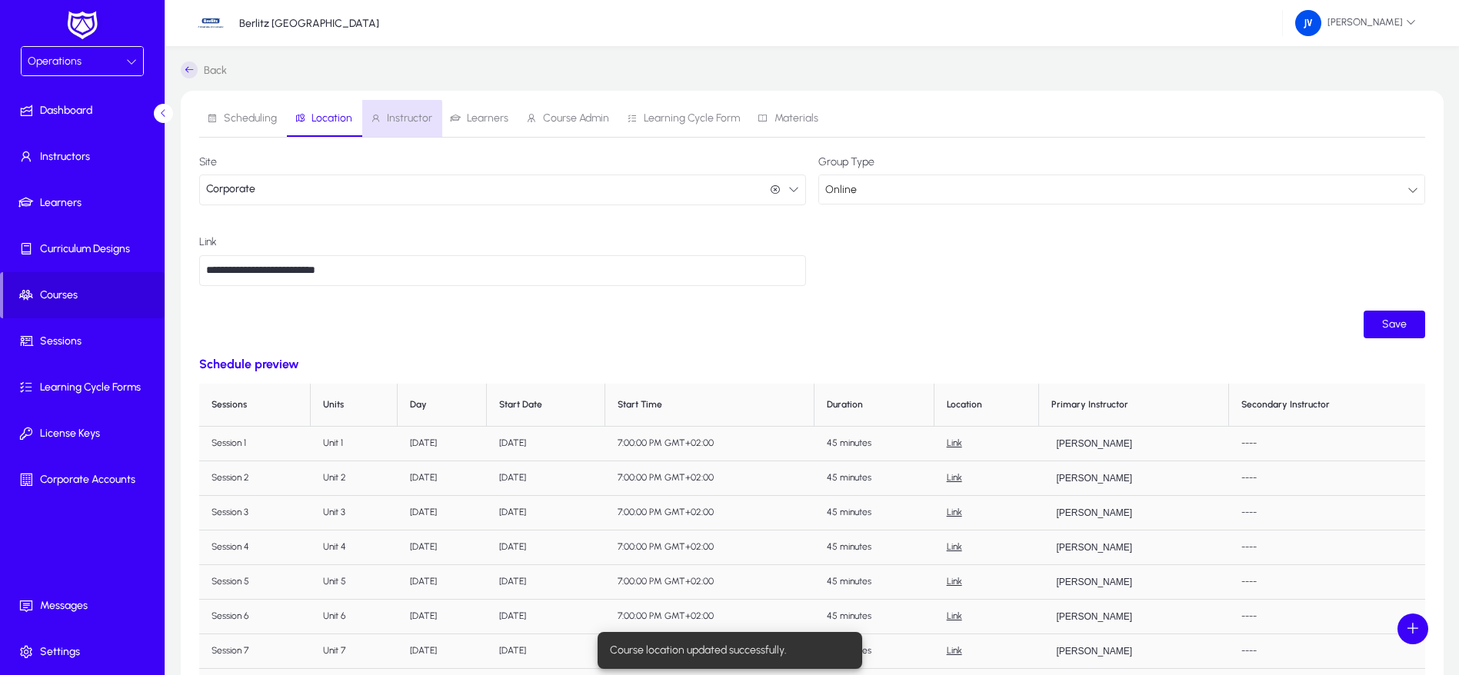
click at [398, 120] on span "Instructor" at bounding box center [409, 118] width 45 height 11
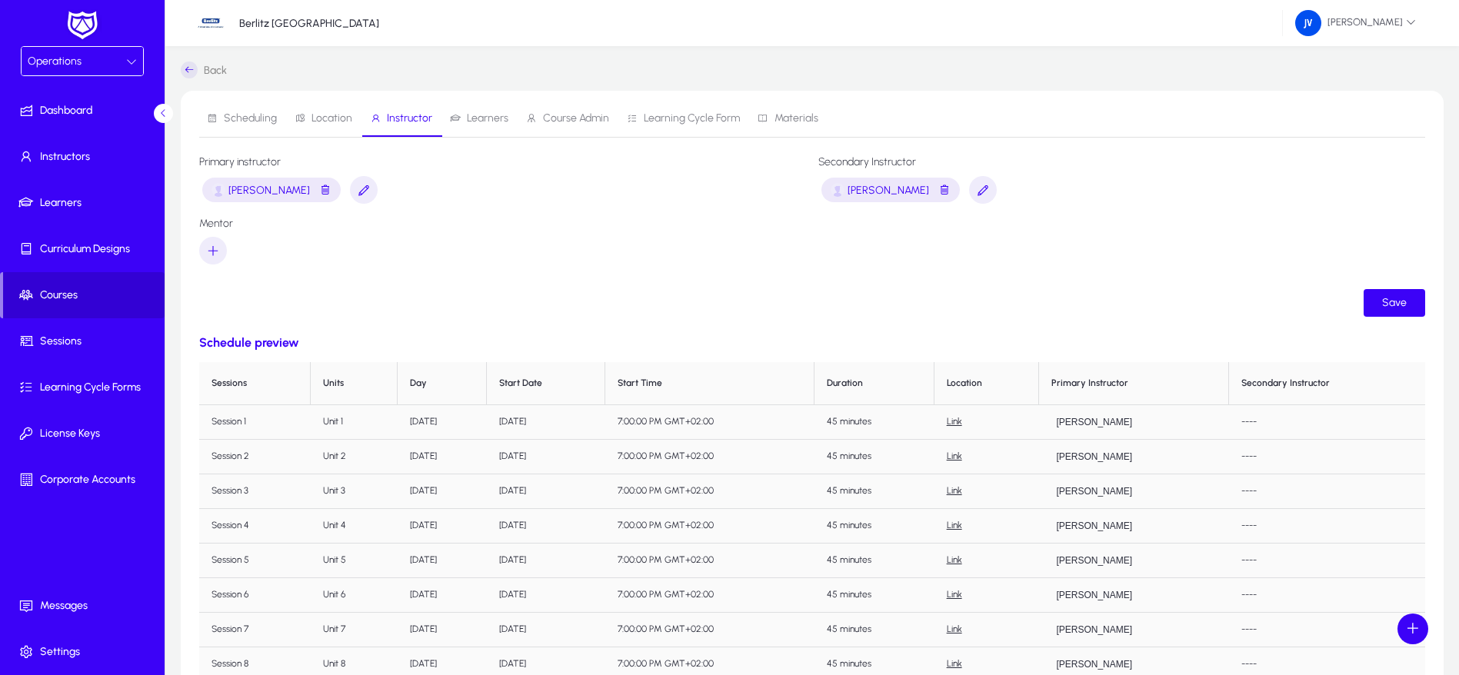
click at [64, 291] on span "Courses" at bounding box center [83, 295] width 161 height 15
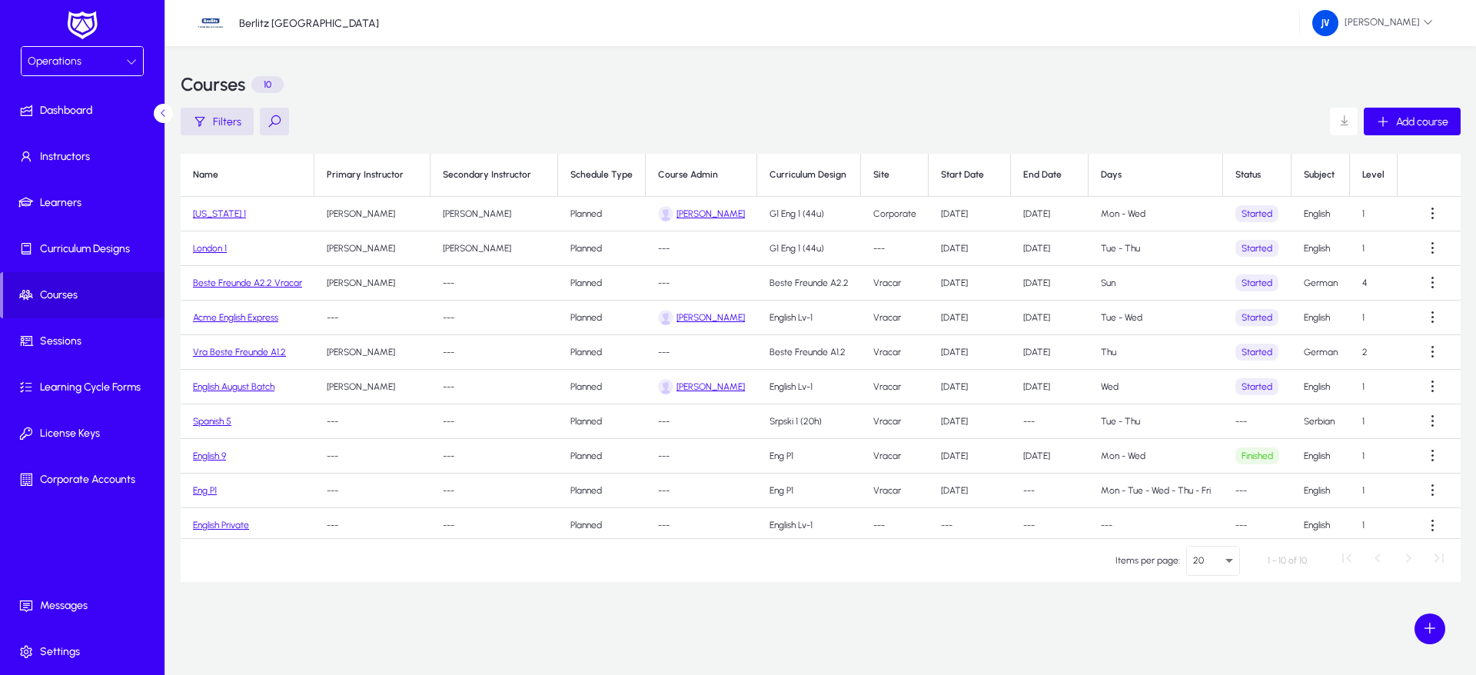
click at [211, 211] on link "[US_STATE] 1" at bounding box center [219, 213] width 53 height 11
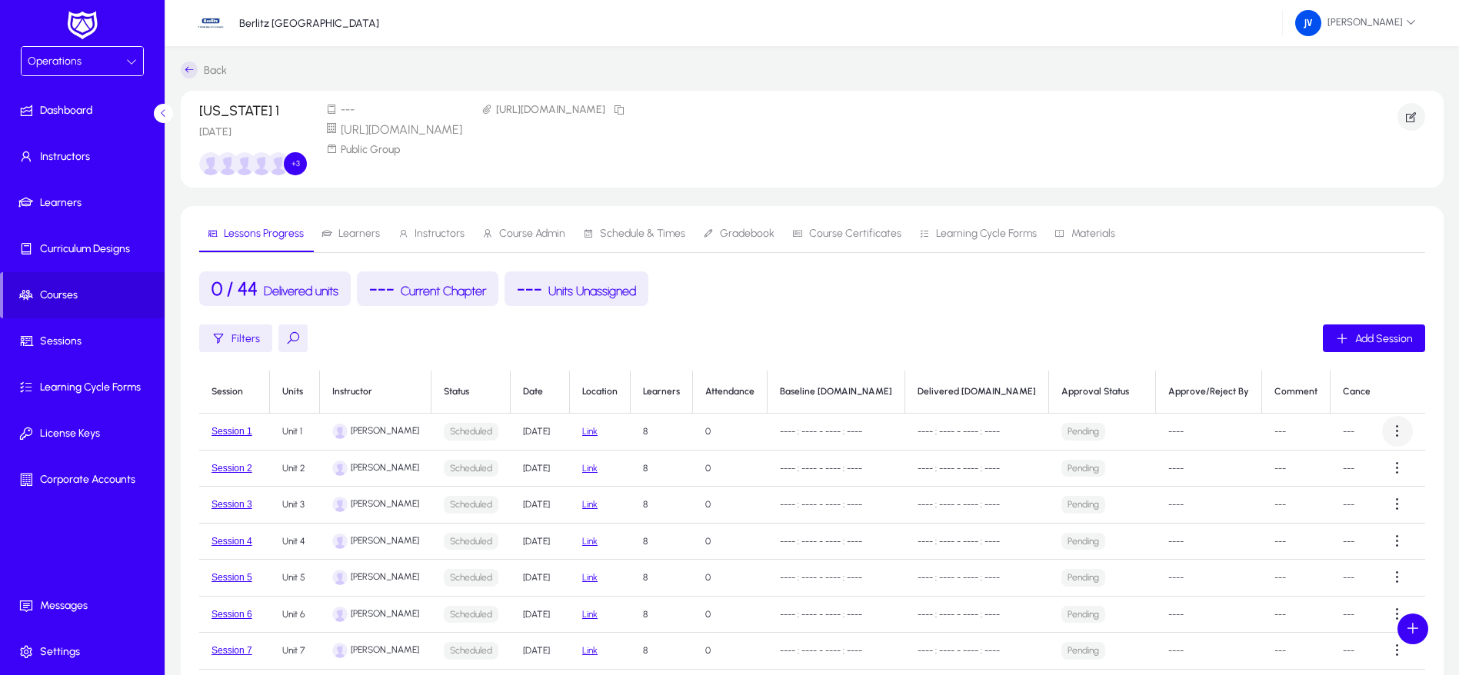
click at [1391, 433] on span at bounding box center [1397, 431] width 31 height 31
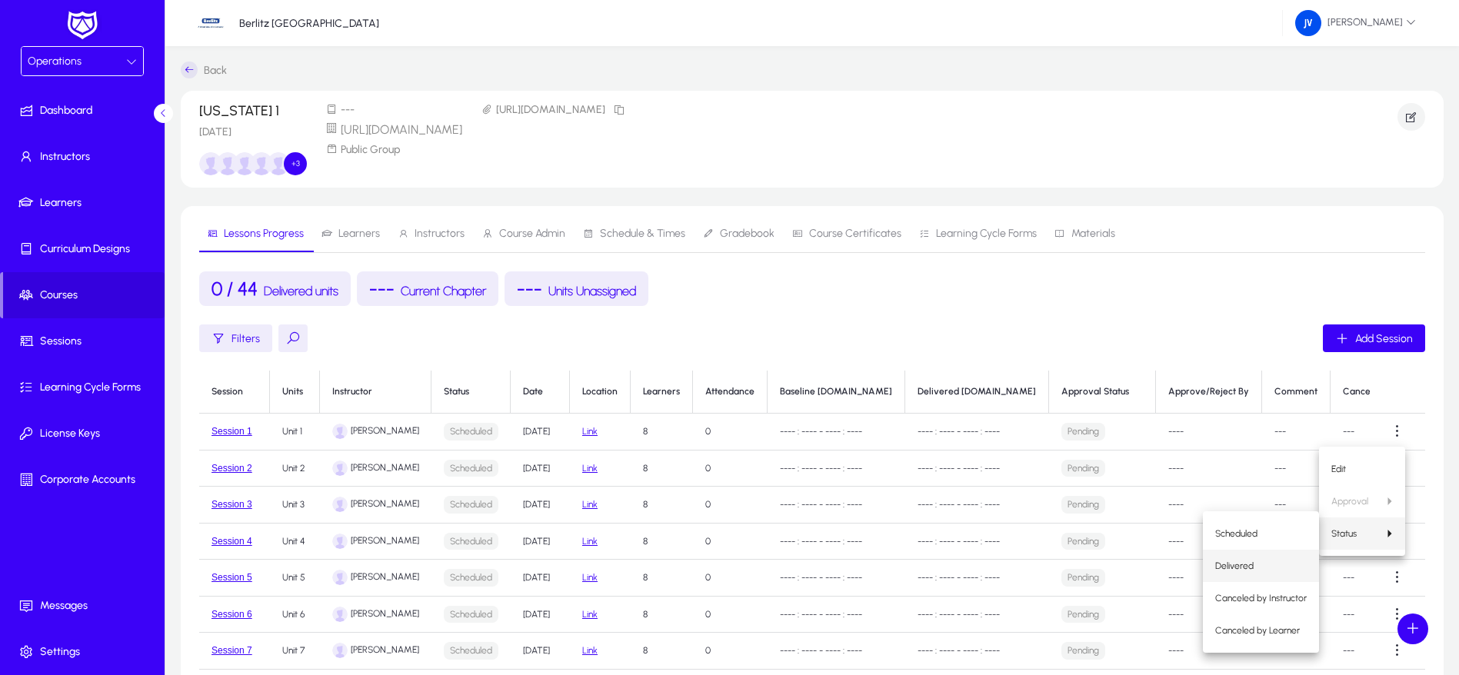
click at [1256, 559] on span "Delivered" at bounding box center [1261, 566] width 92 height 14
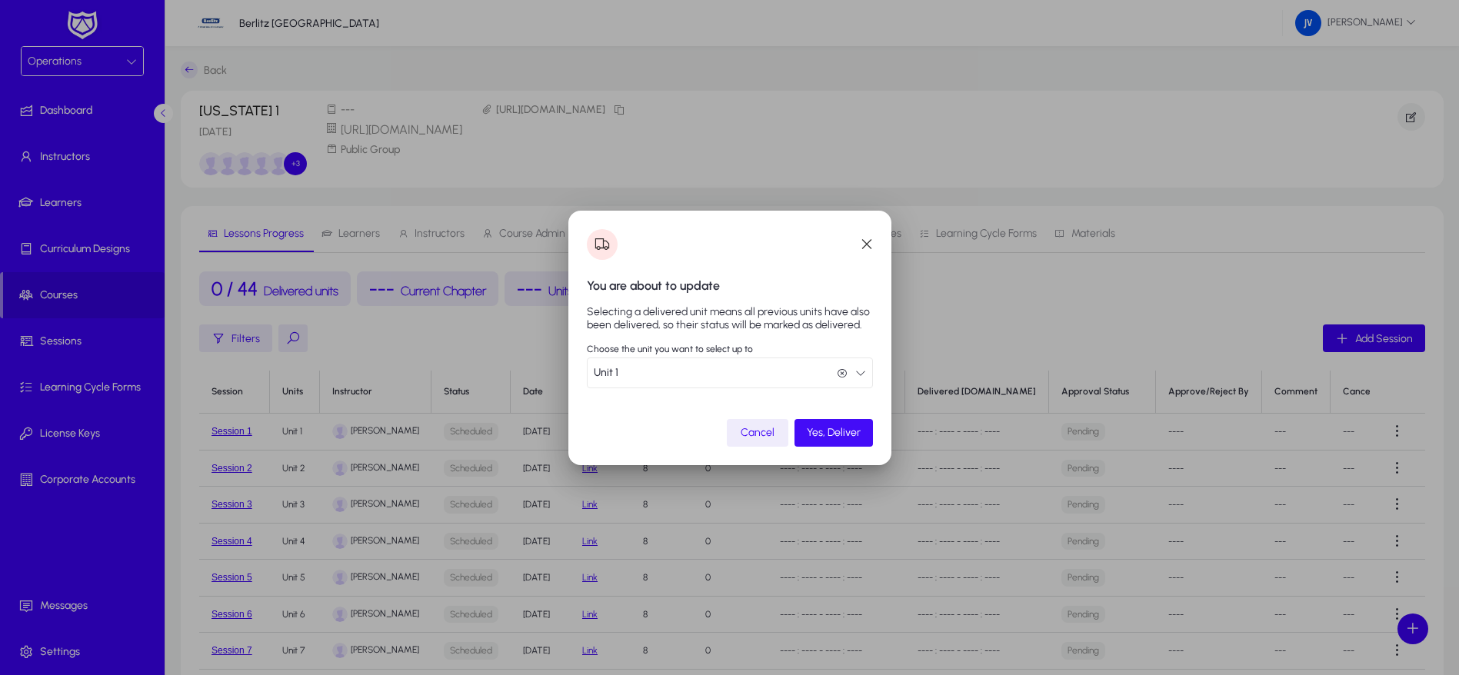
click at [830, 438] on span "Yes, Deliver" at bounding box center [834, 432] width 54 height 13
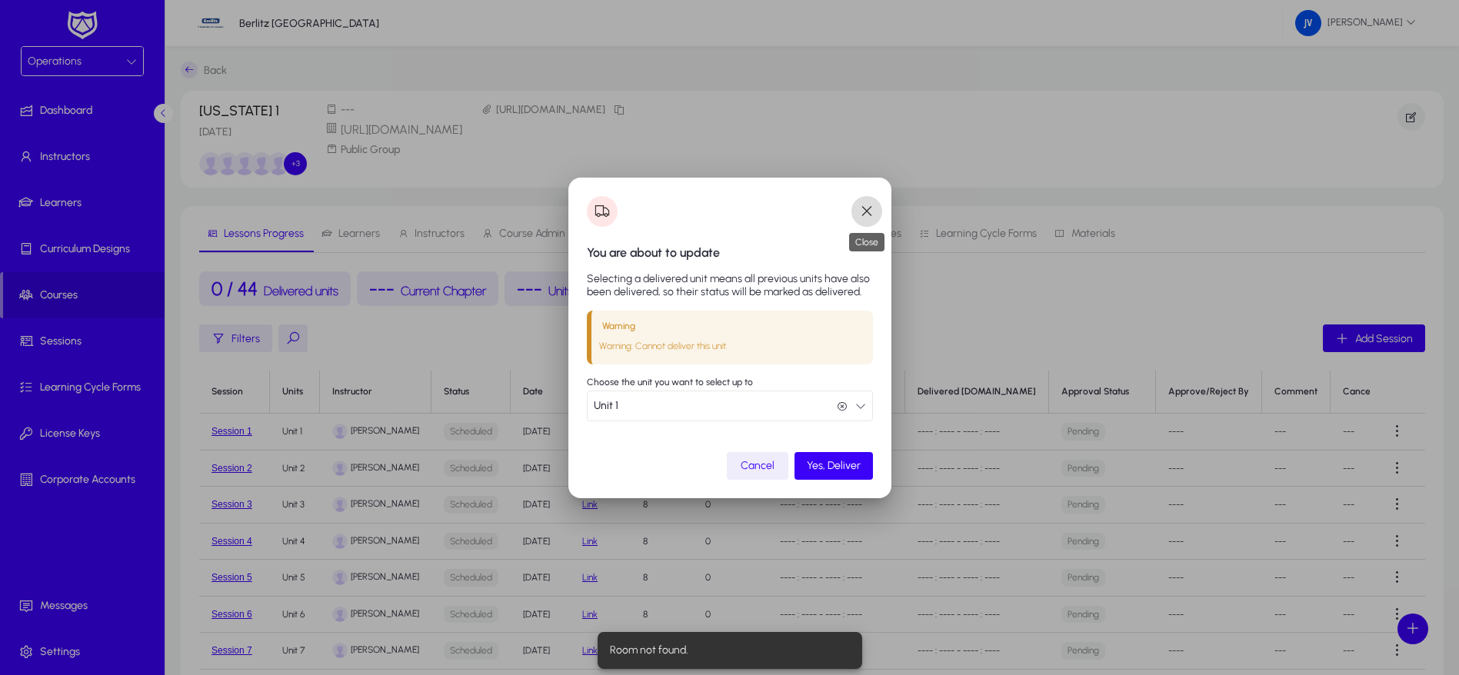
click at [854, 210] on span "button" at bounding box center [866, 211] width 31 height 31
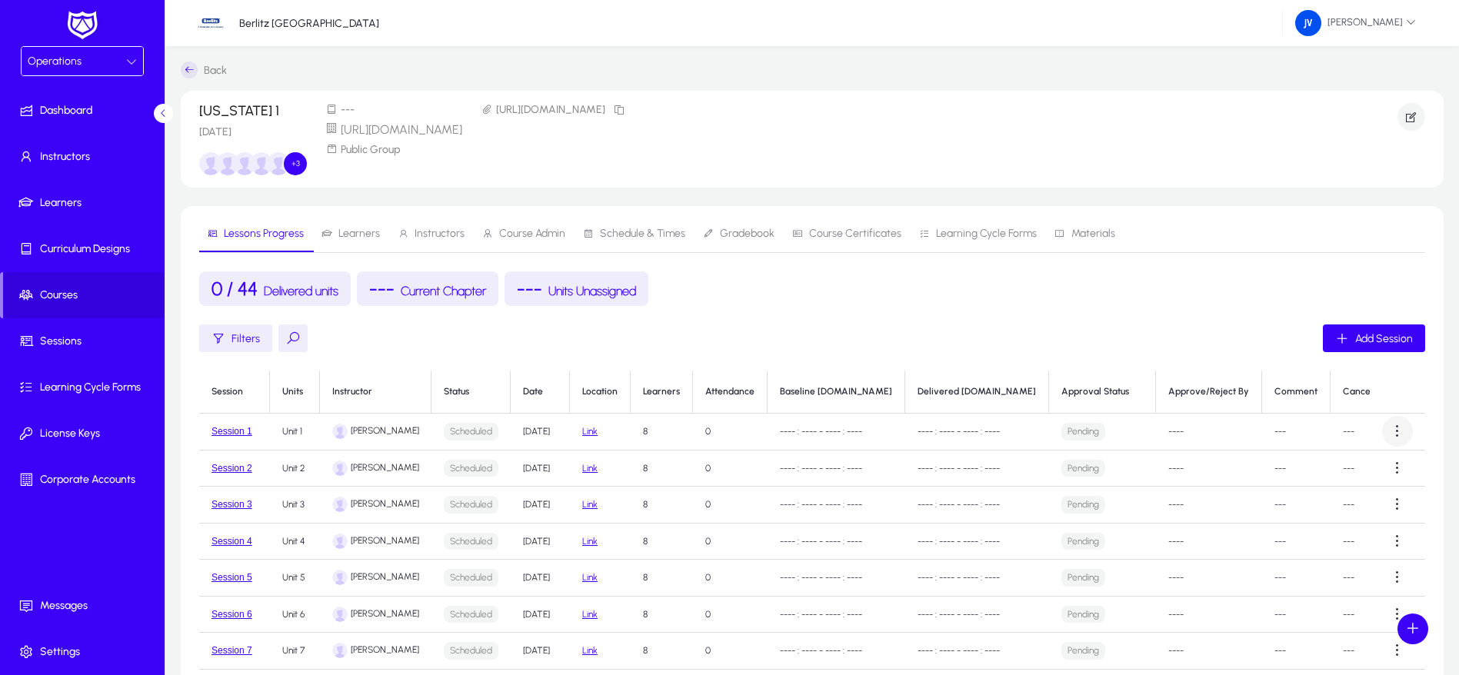
click at [1392, 433] on span at bounding box center [1397, 431] width 31 height 31
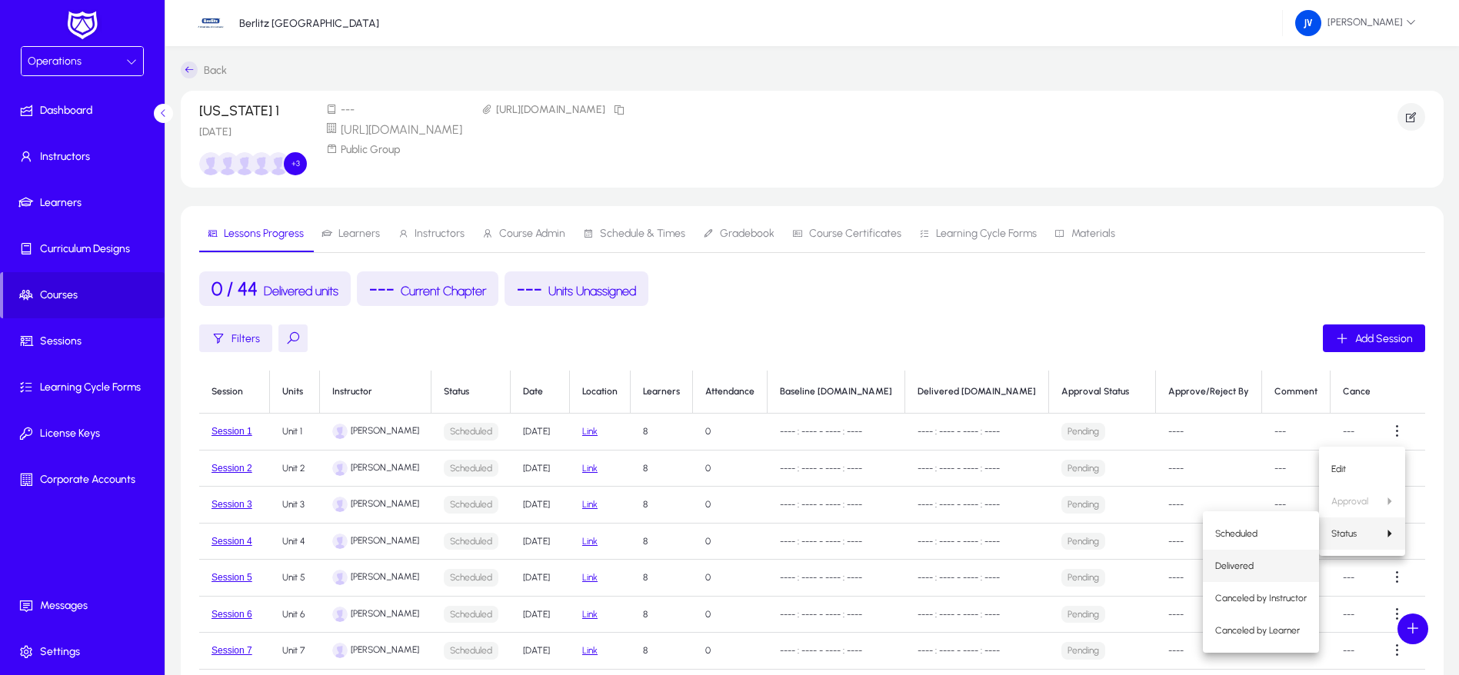
click at [1273, 560] on span "Delivered" at bounding box center [1261, 566] width 92 height 14
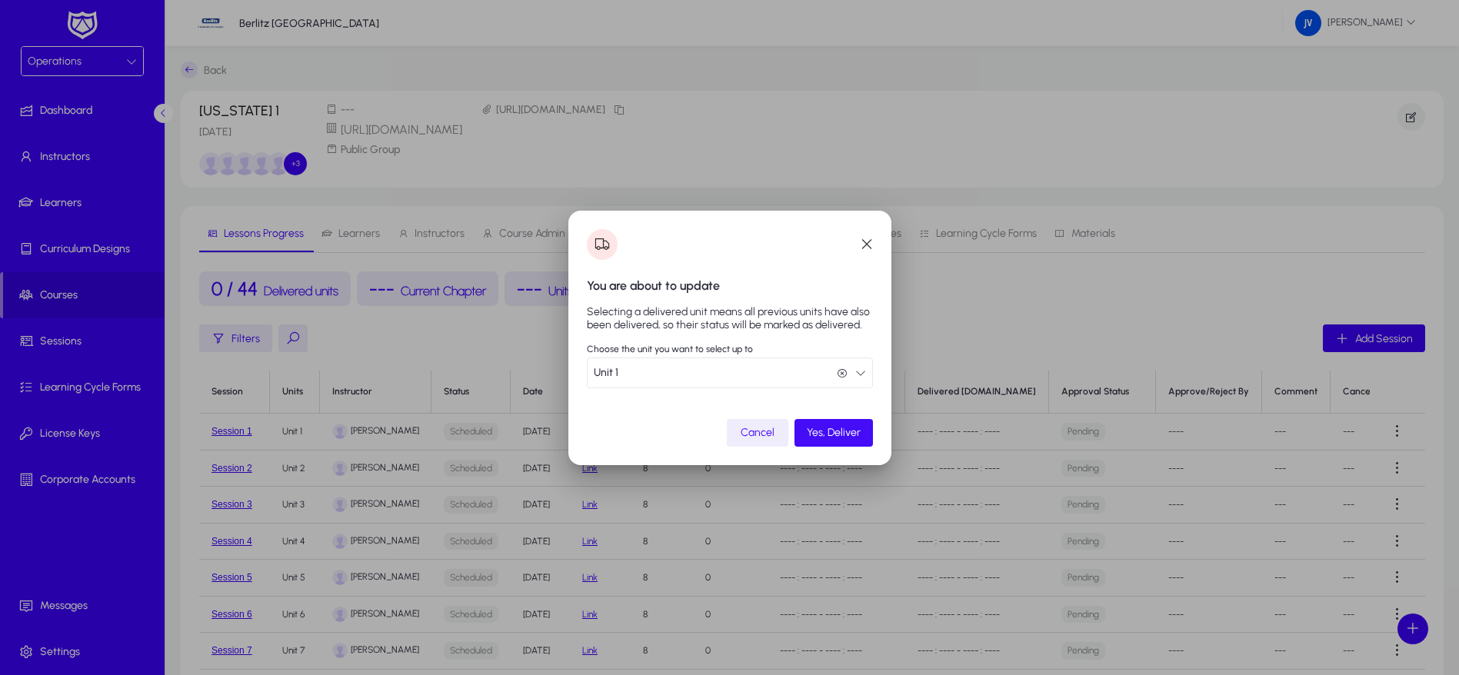
click at [829, 433] on span "Yes, Deliver" at bounding box center [834, 432] width 54 height 13
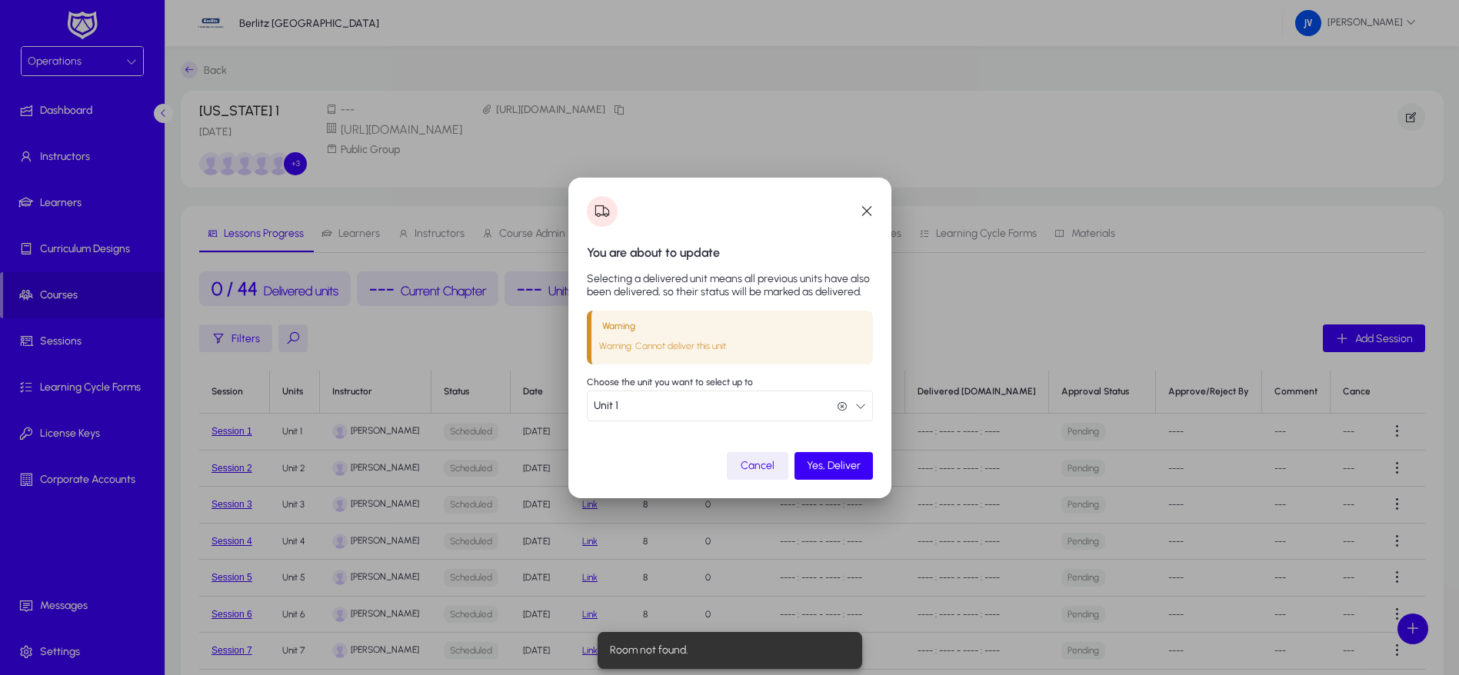
click at [769, 459] on span "Cancel" at bounding box center [758, 465] width 34 height 13
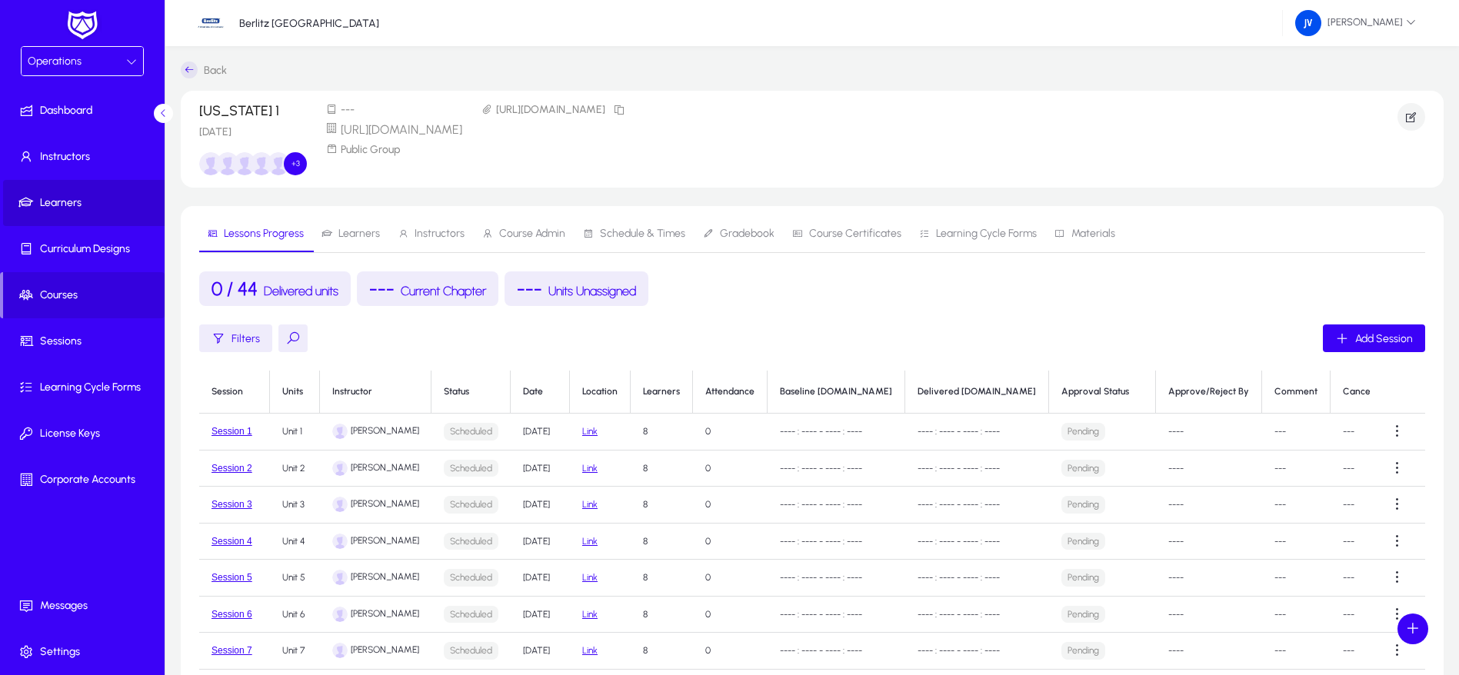
click at [75, 199] on span "Learners" at bounding box center [85, 202] width 165 height 15
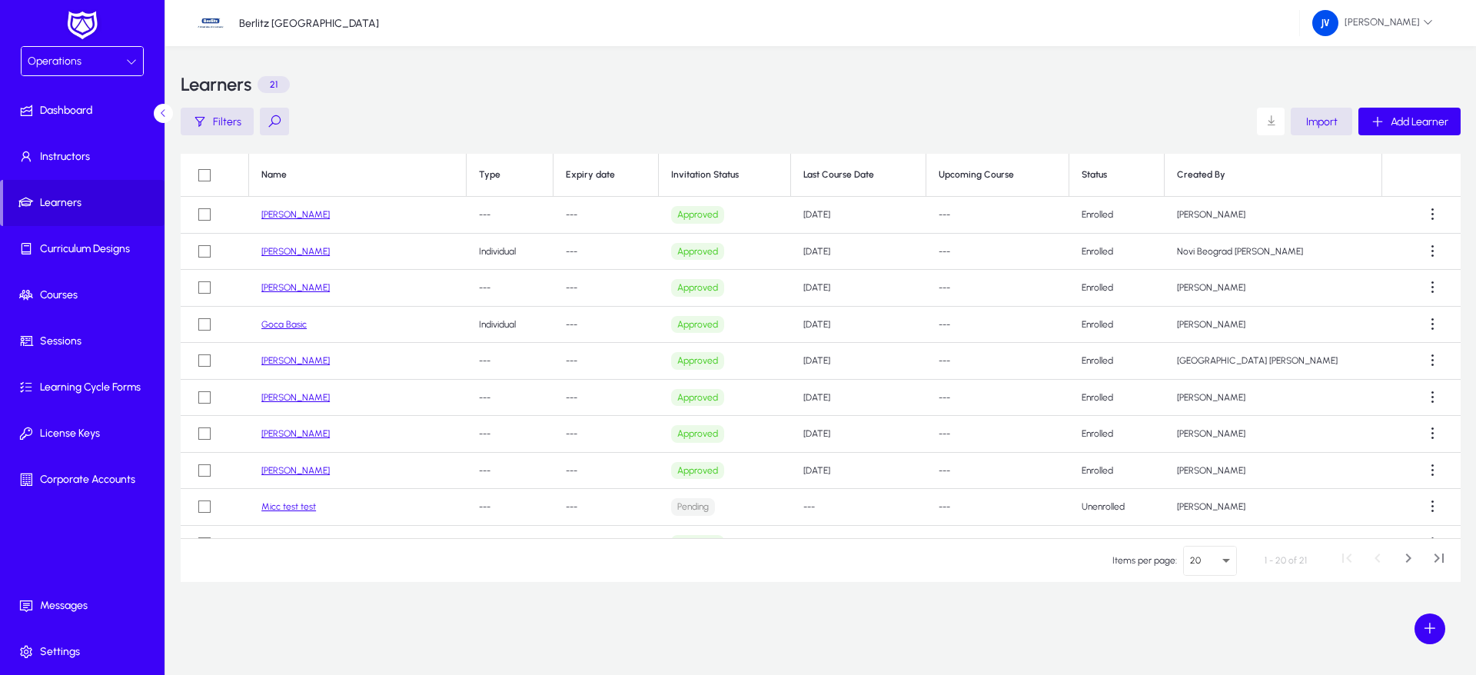
click at [308, 218] on link "[PERSON_NAME]" at bounding box center [295, 214] width 68 height 11
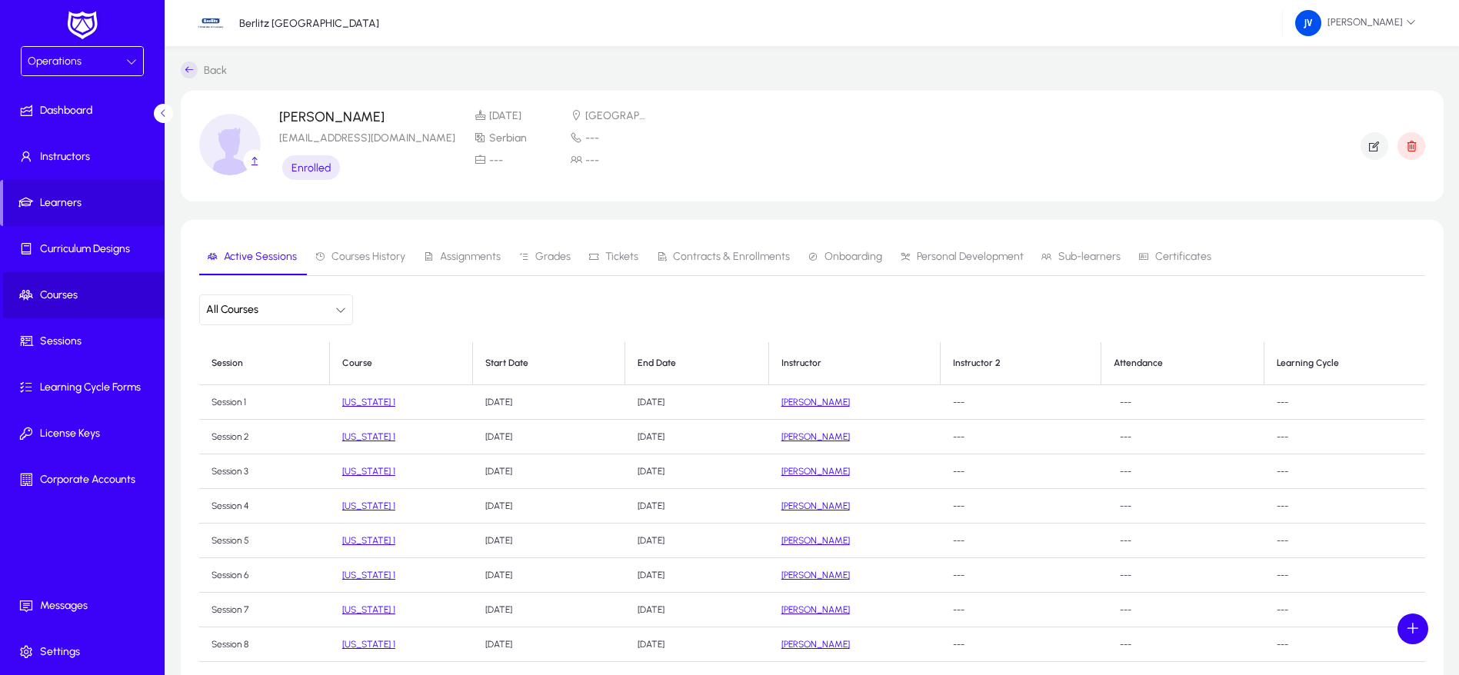
click at [56, 289] on span "Courses" at bounding box center [85, 295] width 165 height 15
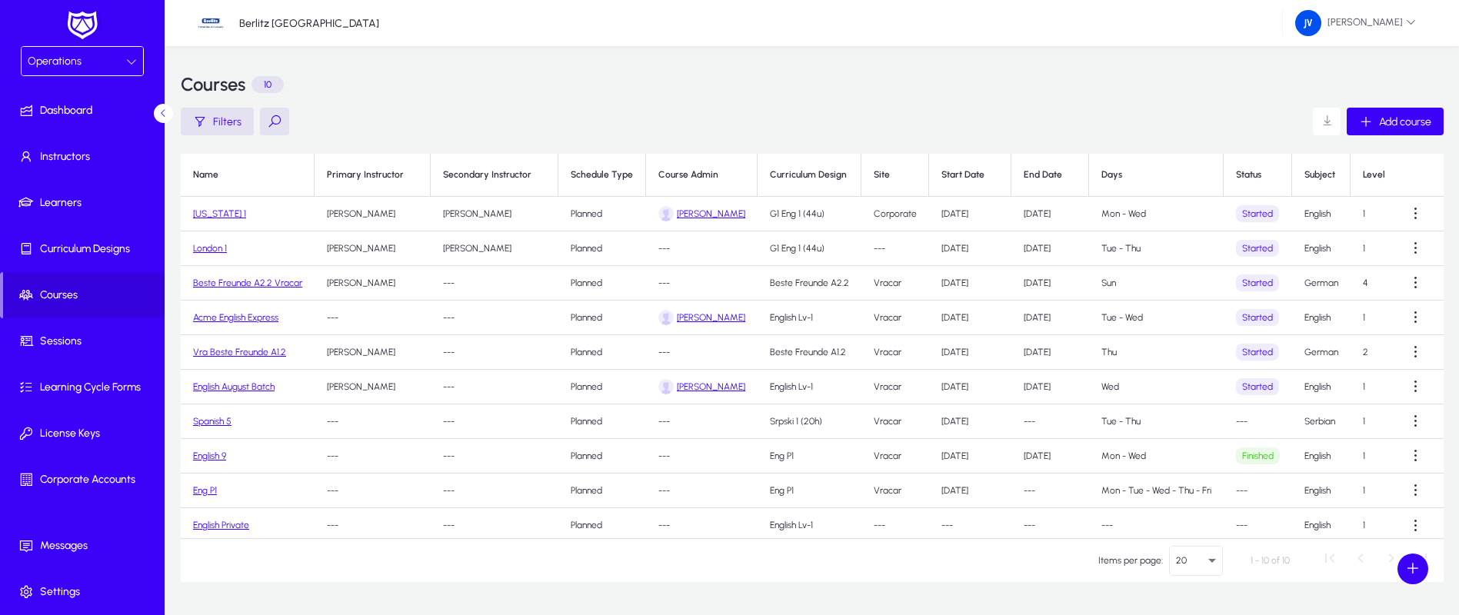
click at [221, 213] on link "[US_STATE] 1" at bounding box center [219, 213] width 53 height 11
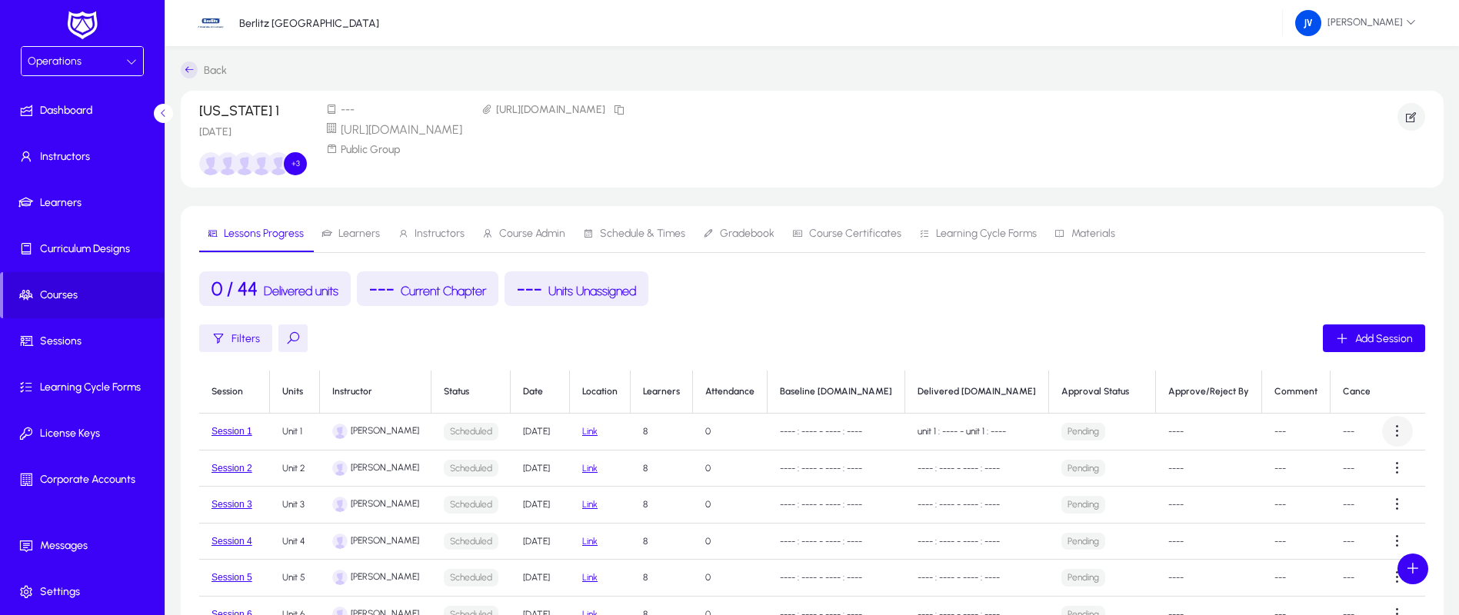
click at [1390, 434] on span at bounding box center [1397, 431] width 31 height 31
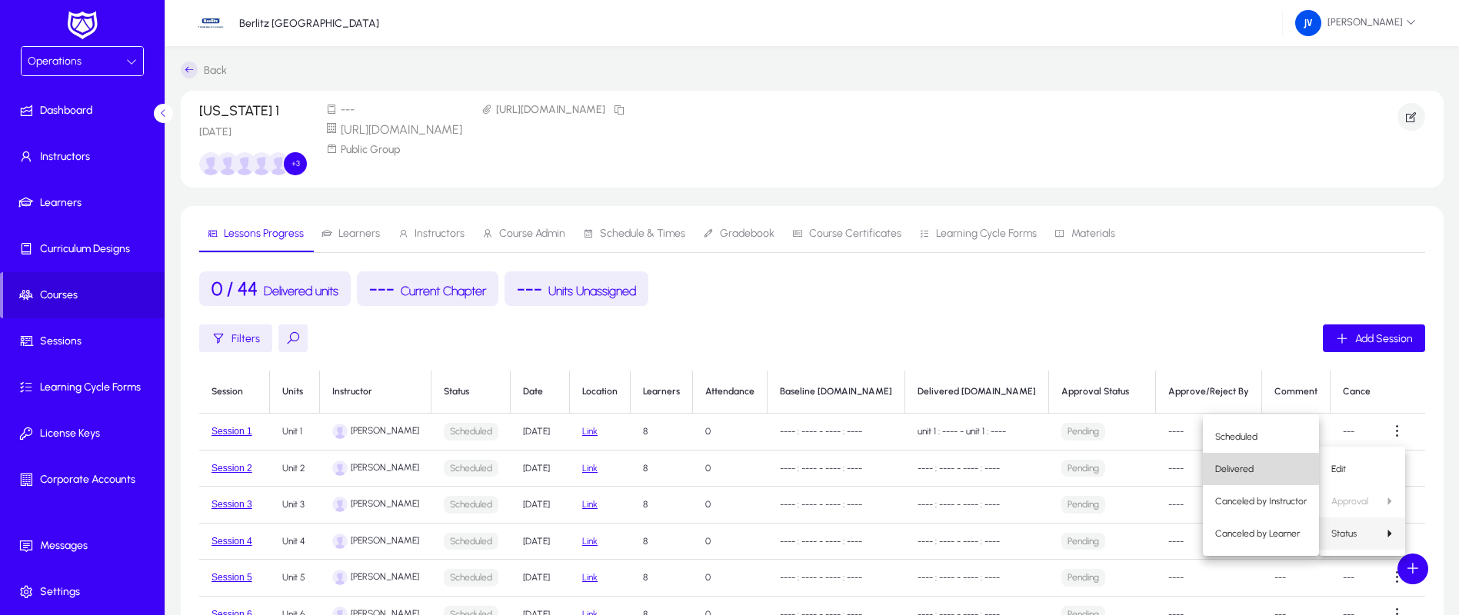
click at [1251, 470] on span "Delivered" at bounding box center [1261, 469] width 92 height 14
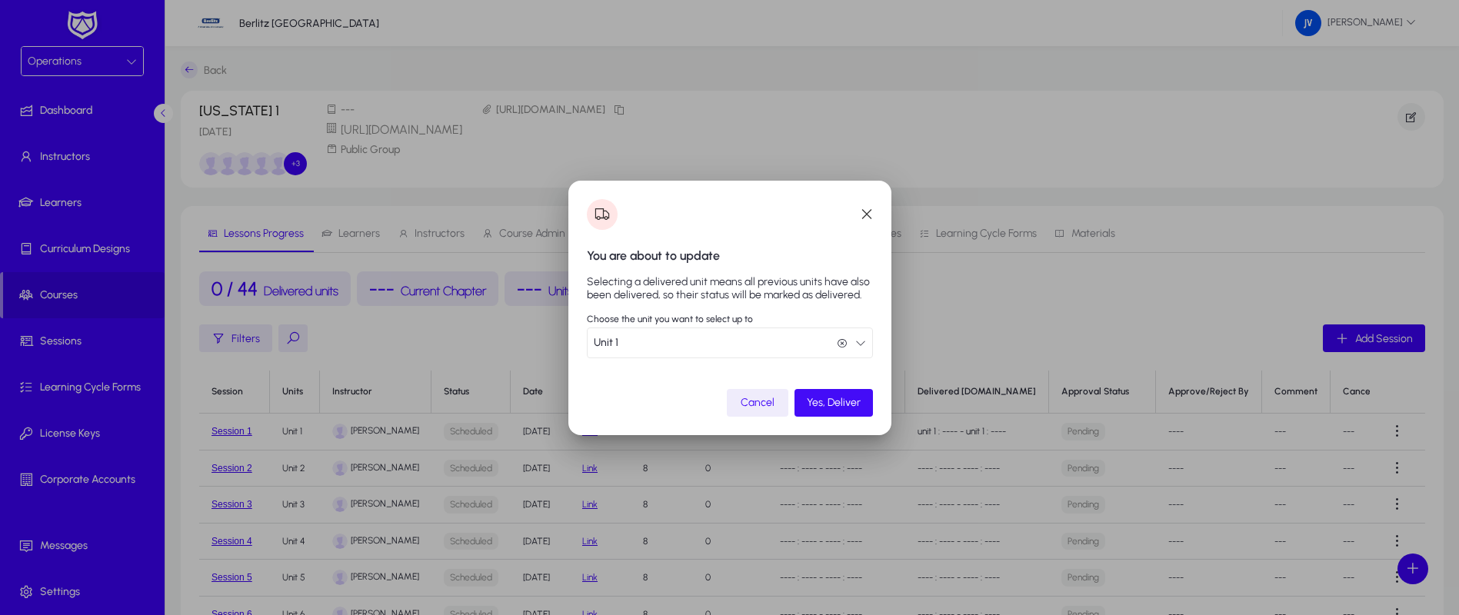
click at [838, 401] on span "Yes, Deliver" at bounding box center [834, 402] width 54 height 13
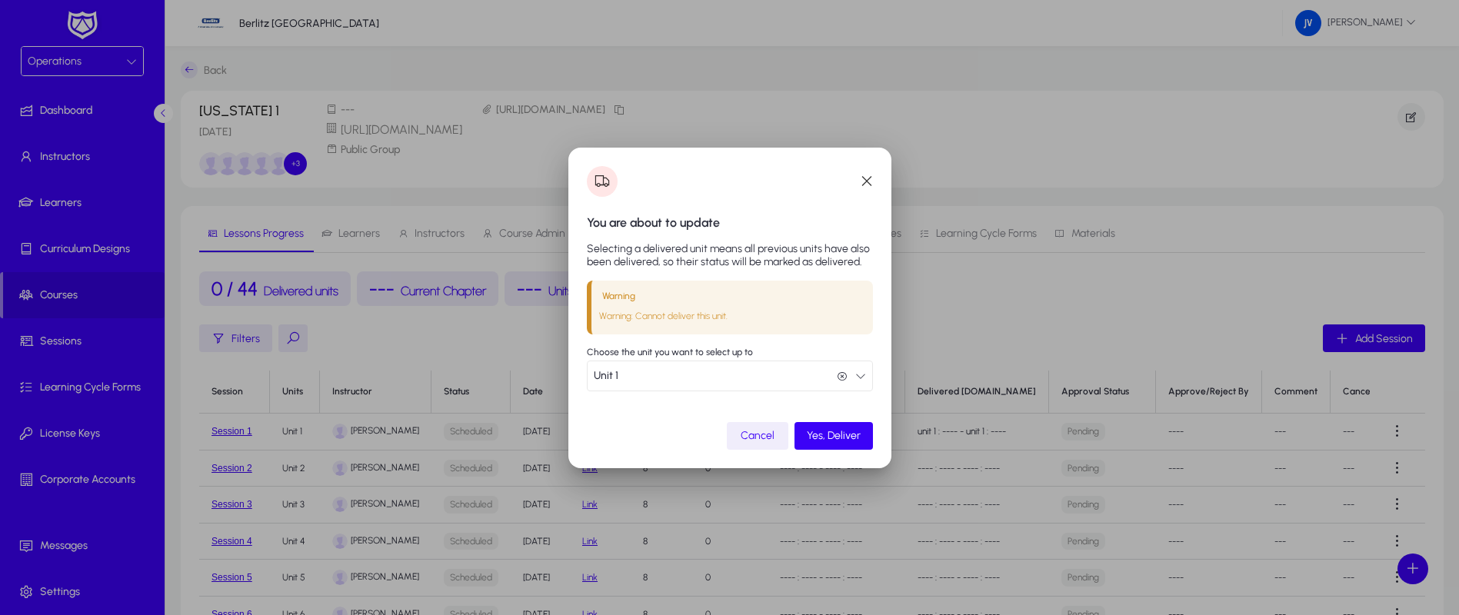
click at [759, 437] on span "Cancel" at bounding box center [758, 435] width 34 height 13
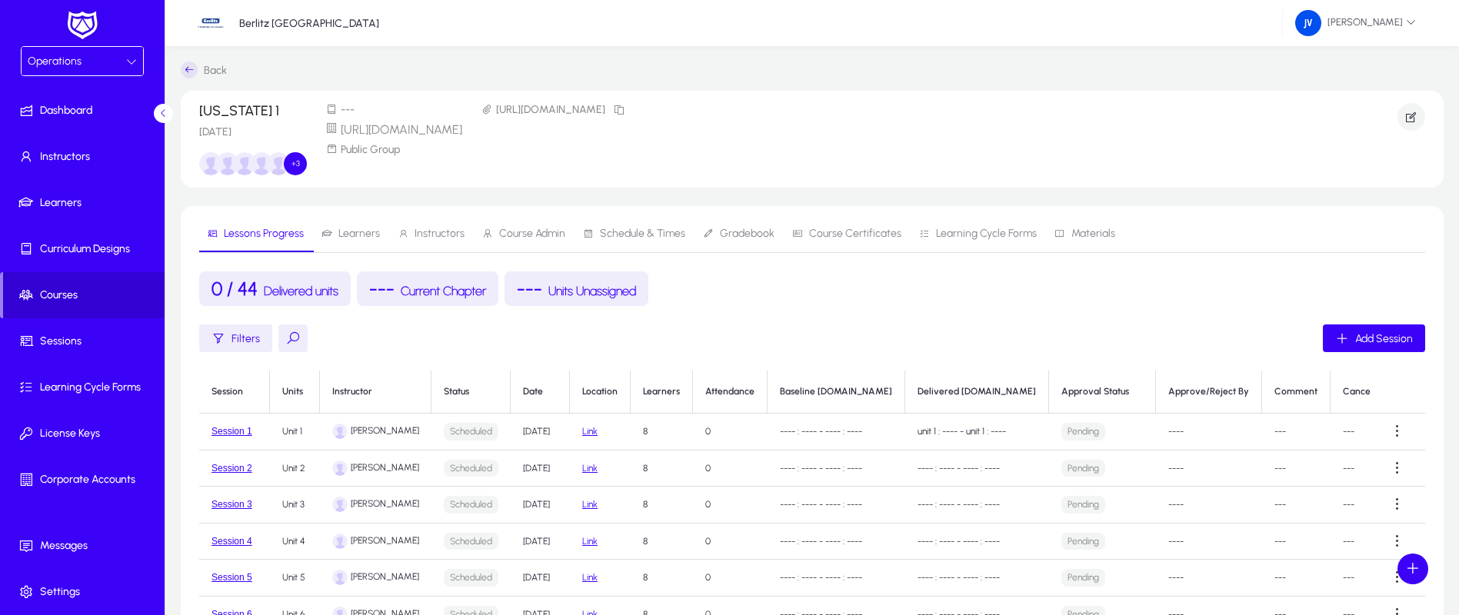
click at [65, 292] on span "Courses" at bounding box center [83, 295] width 161 height 15
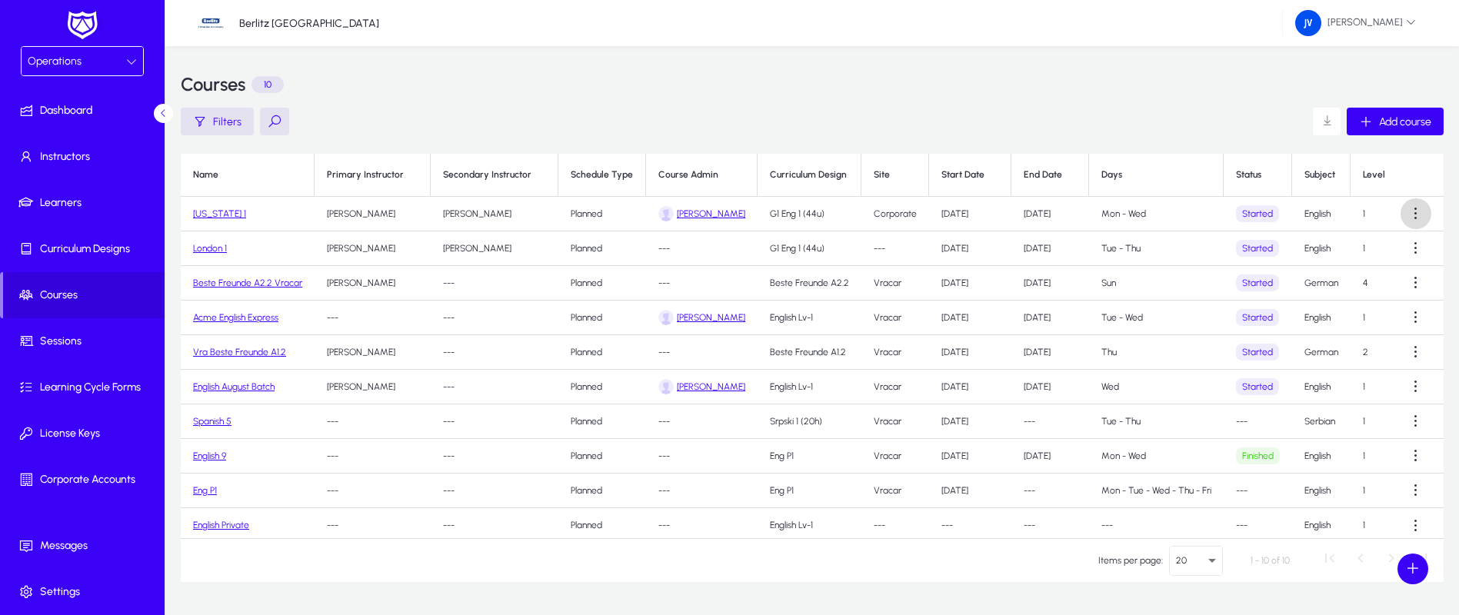
click at [1411, 214] on span at bounding box center [1415, 213] width 31 height 31
click at [1370, 248] on span "Edit" at bounding box center [1381, 252] width 62 height 14
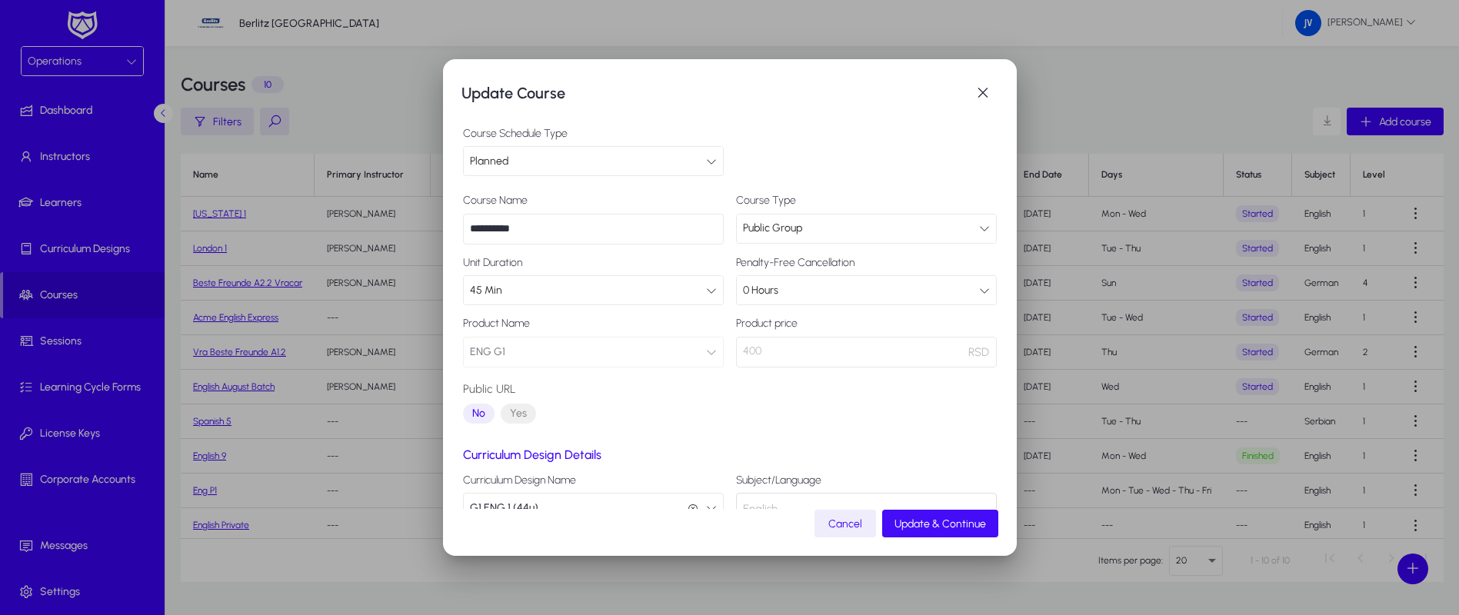
click at [939, 527] on span "Update & Continue" at bounding box center [940, 524] width 92 height 13
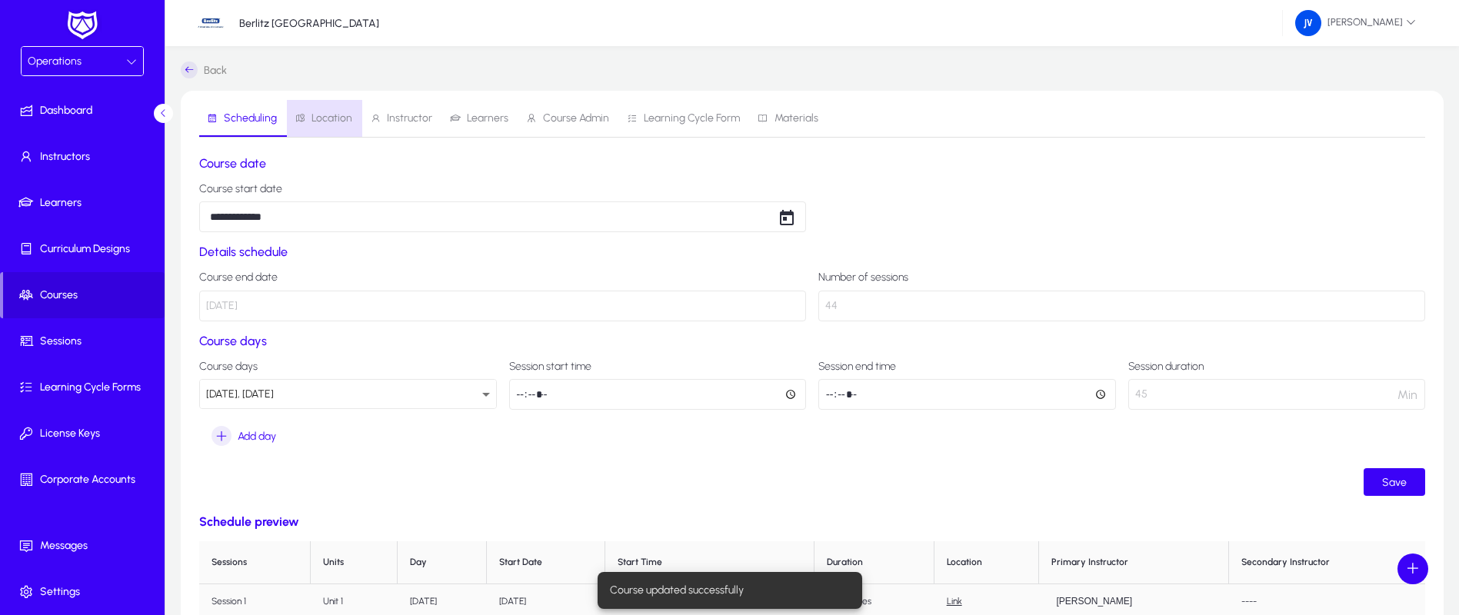
click at [337, 119] on span "Location" at bounding box center [331, 118] width 41 height 11
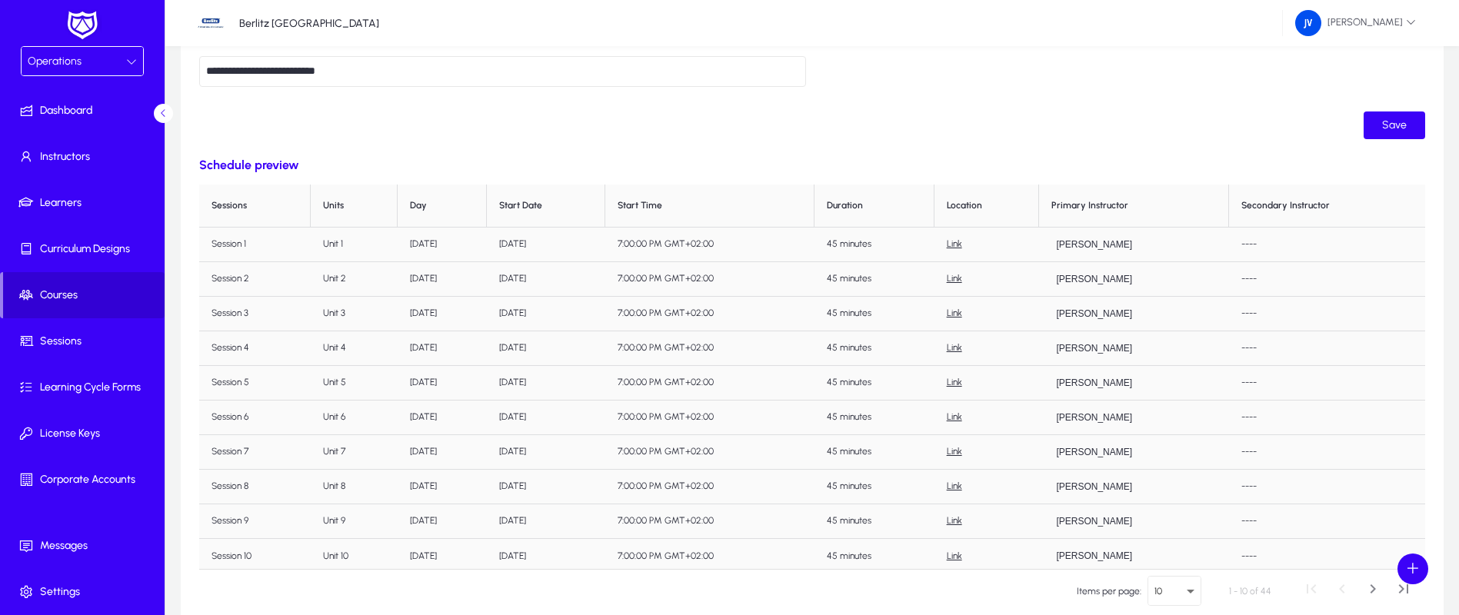
scroll to position [292, 0]
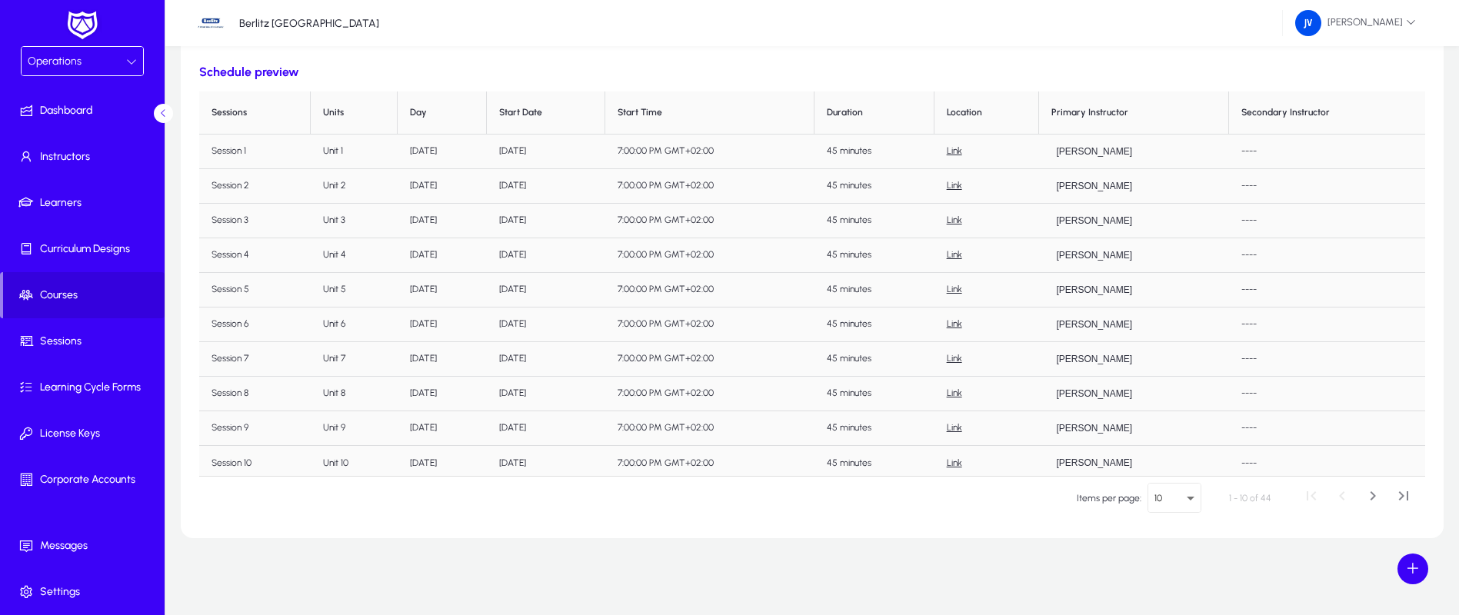
click at [131, 54] on div at bounding box center [131, 61] width 11 height 18
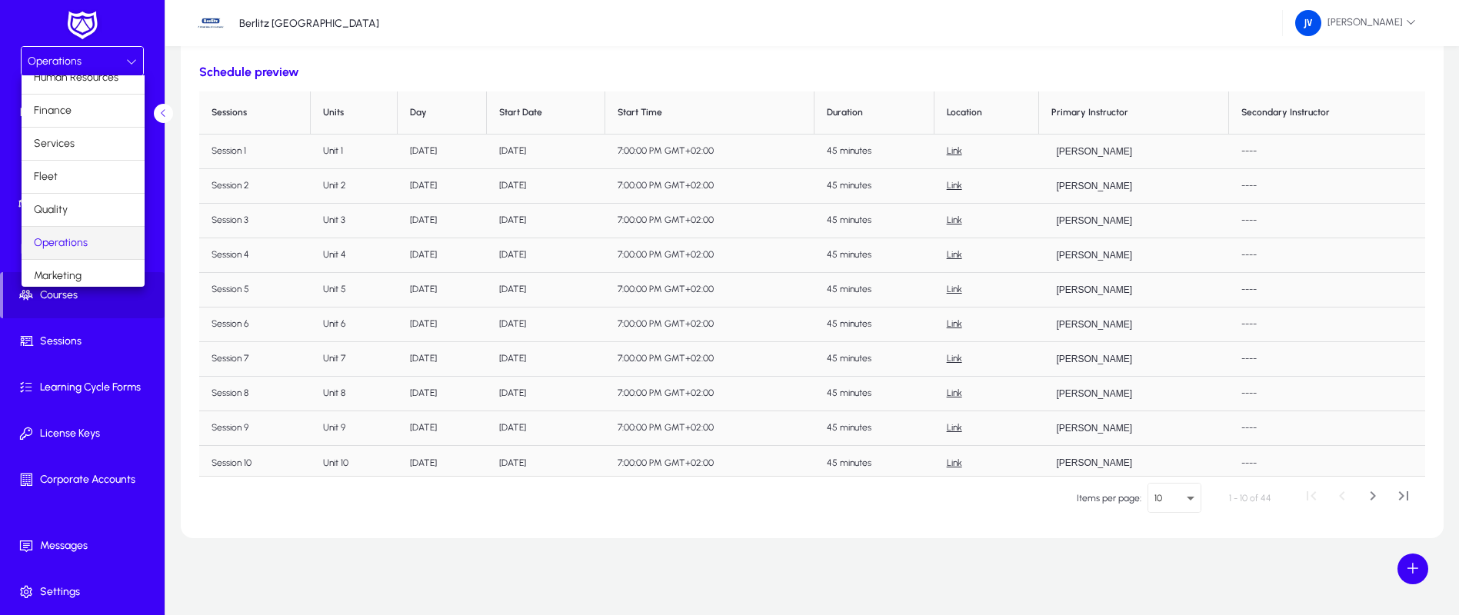
scroll to position [52, 0]
click at [94, 269] on mat-option "Marketing" at bounding box center [83, 271] width 123 height 32
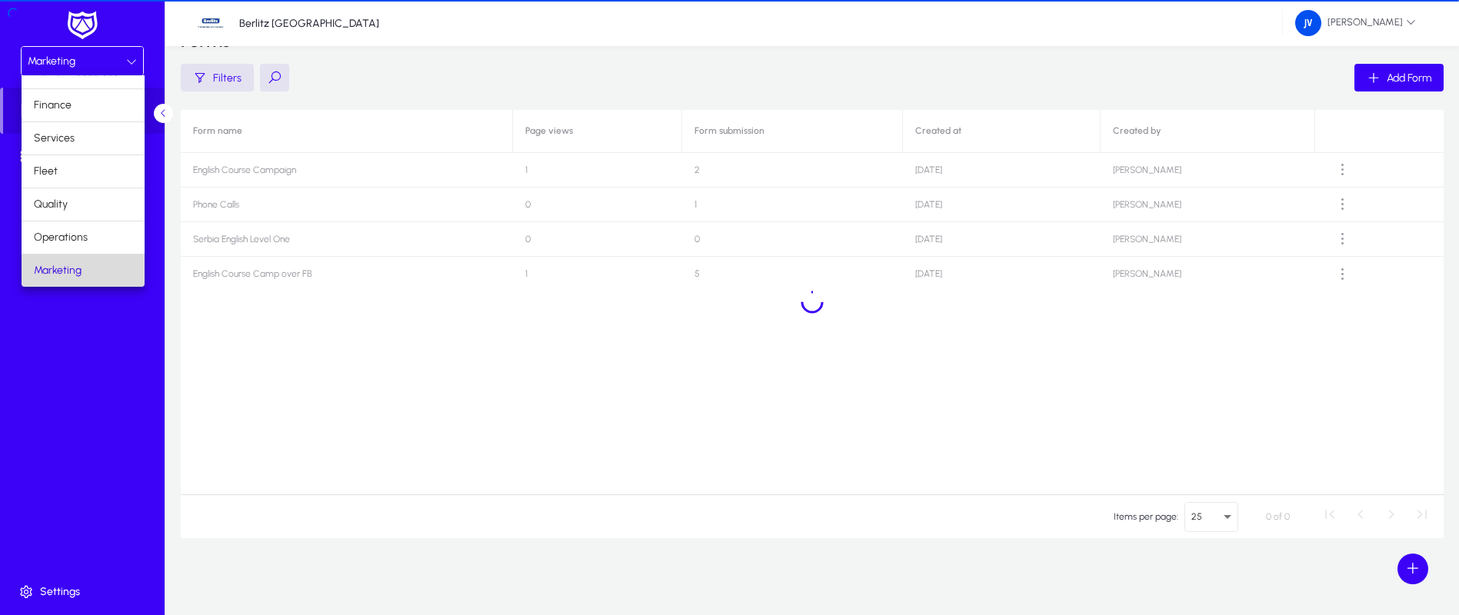
scroll to position [44, 0]
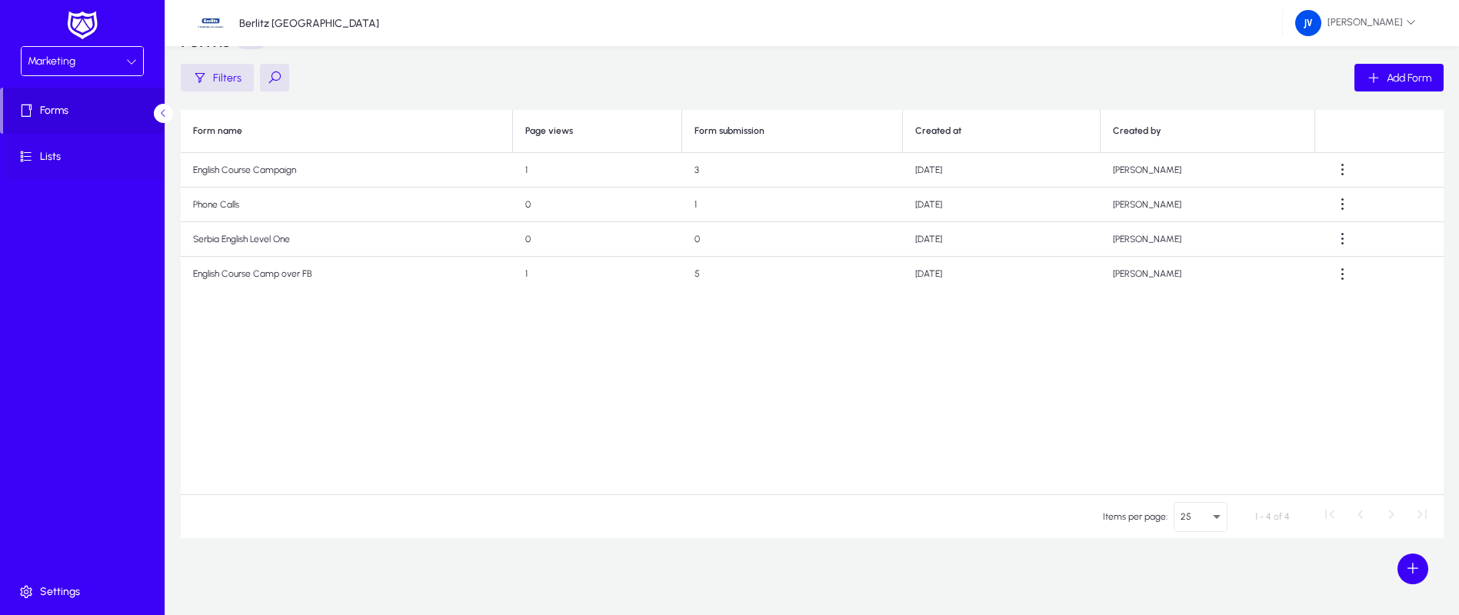
click at [48, 153] on span "Lists" at bounding box center [85, 156] width 165 height 15
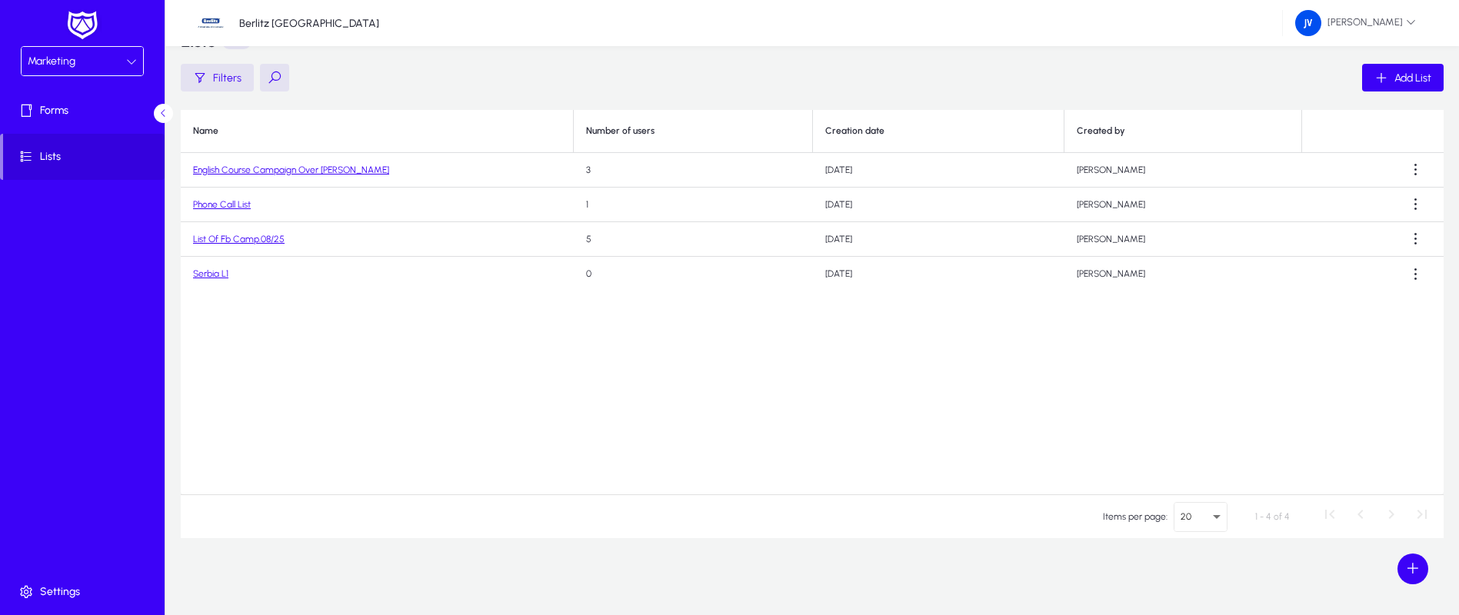
click at [252, 168] on link "English Course Campaign Over [PERSON_NAME]" at bounding box center [291, 170] width 196 height 11
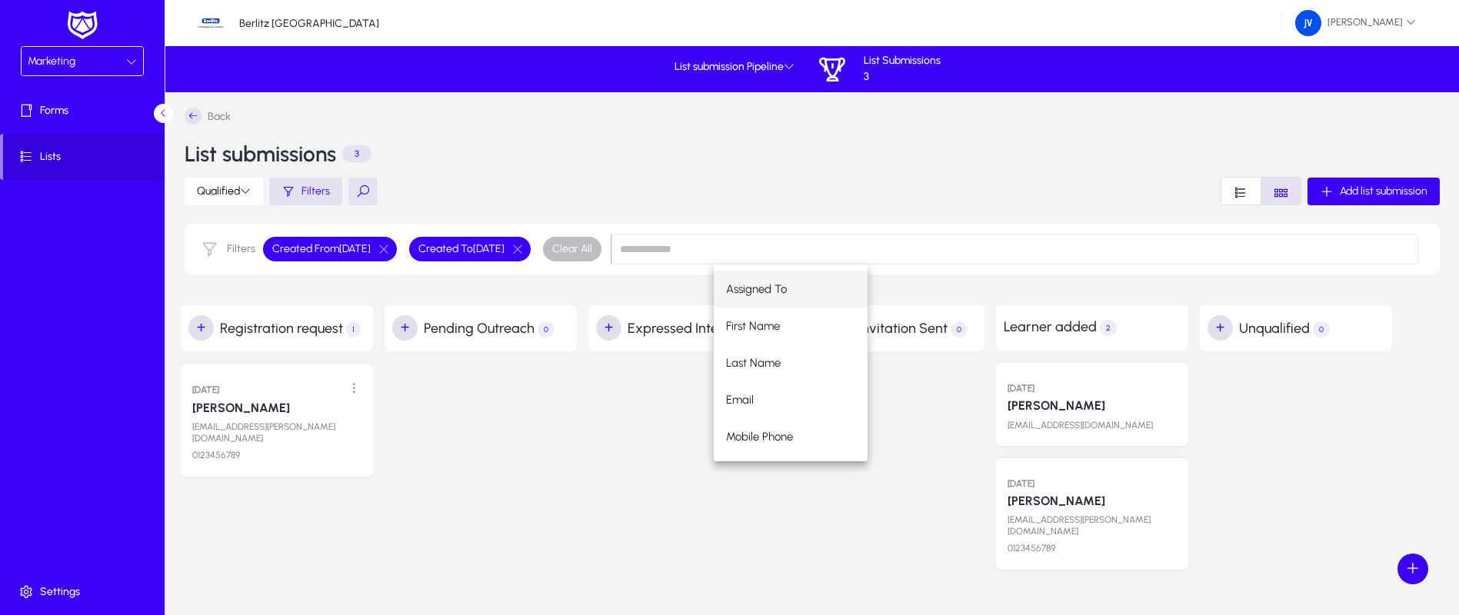
click at [1074, 404] on div "Assigned To First Name Last Name Email Mobile Phone Whats App Number Age Catego…" at bounding box center [1066, 363] width 704 height 197
drag, startPoint x: 1074, startPoint y: 404, endPoint x: 1060, endPoint y: 392, distance: 19.1
click at [1061, 393] on div "Assigned To First Name Last Name Email Mobile Phone Whats App Number Age Catego…" at bounding box center [1066, 363] width 704 height 197
drag, startPoint x: 1083, startPoint y: 383, endPoint x: 1087, endPoint y: 390, distance: 7.9
click at [1087, 390] on div "Assigned To First Name Last Name Email Mobile Phone Whats App Number Age Catego…" at bounding box center [1066, 363] width 704 height 197
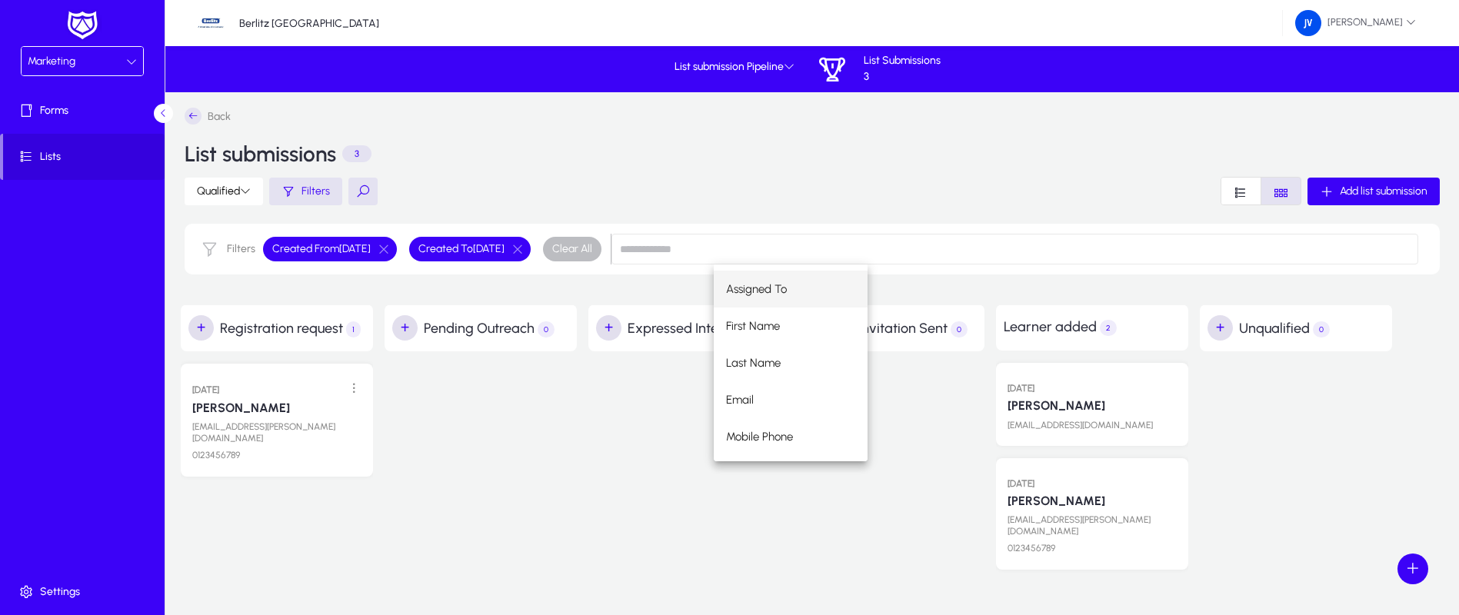
click at [1073, 399] on div "Assigned To First Name Last Name Email Mobile Phone Whats App Number Age Catego…" at bounding box center [1066, 363] width 704 height 197
drag, startPoint x: 1075, startPoint y: 398, endPoint x: 1047, endPoint y: 398, distance: 27.7
click at [1025, 398] on div "Assigned To First Name Last Name Email Mobile Phone Whats App Number Age Catego…" at bounding box center [1066, 363] width 704 height 197
drag, startPoint x: 1052, startPoint y: 394, endPoint x: 1071, endPoint y: 395, distance: 19.2
click at [1084, 397] on div "Assigned To First Name Last Name Email Mobile Phone Whats App Number Age Catego…" at bounding box center [1066, 363] width 704 height 197
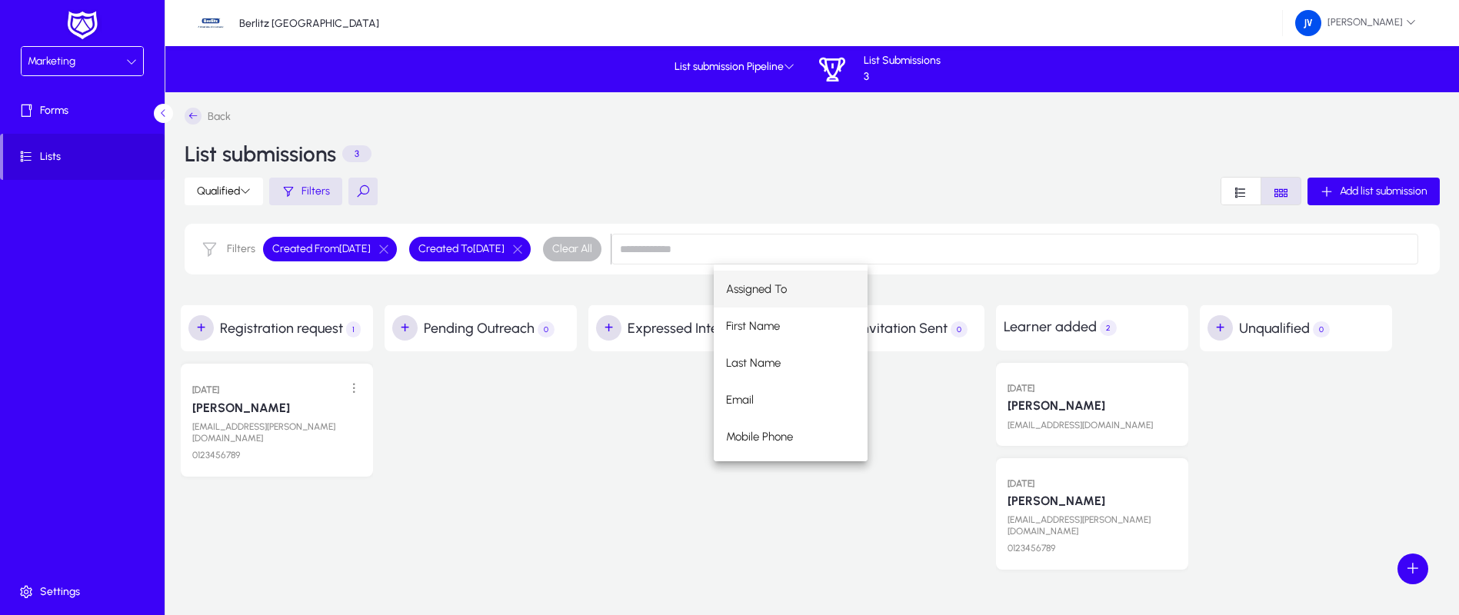
click at [1068, 402] on div "Assigned To First Name Last Name Email Mobile Phone Whats App Number Age Catego…" at bounding box center [1066, 363] width 704 height 197
click at [138, 53] on div "Marketing" at bounding box center [82, 61] width 121 height 28
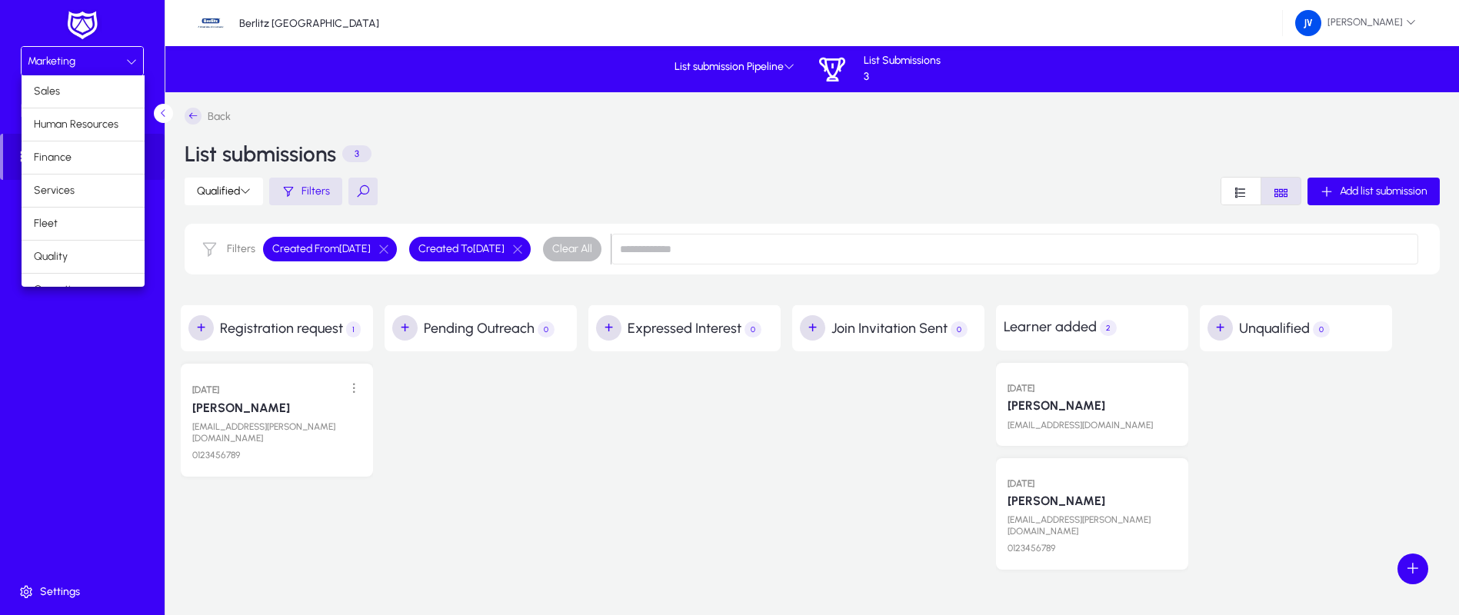
scroll to position [52, 0]
click at [104, 235] on mat-option "Operations" at bounding box center [83, 237] width 123 height 32
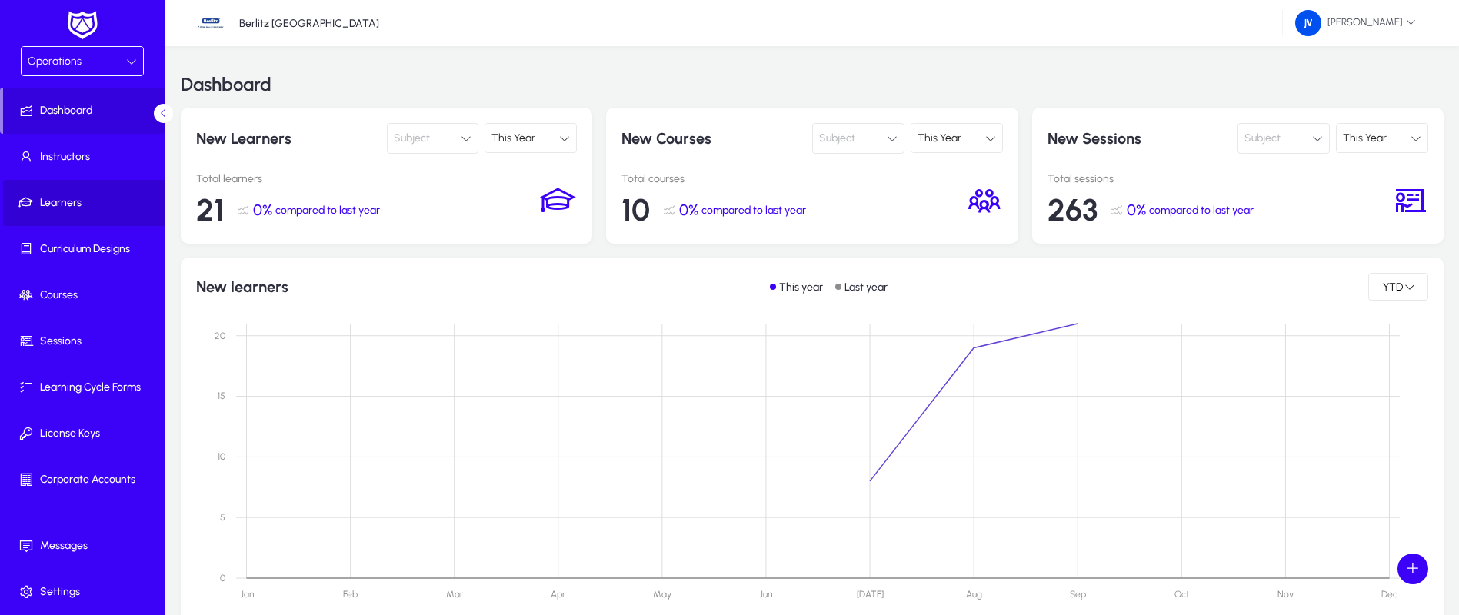
click at [75, 195] on span "Learners" at bounding box center [85, 202] width 165 height 15
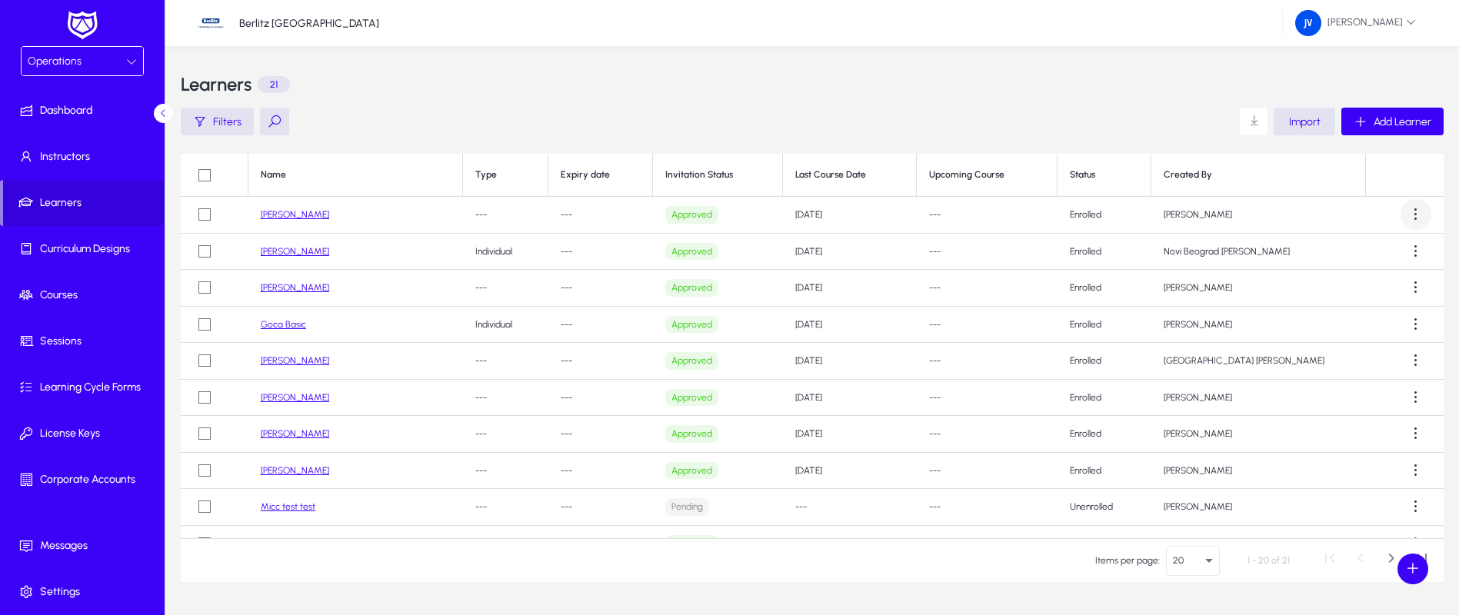
click at [1406, 216] on span at bounding box center [1415, 214] width 31 height 31
click at [1364, 285] on span "Edit" at bounding box center [1375, 285] width 72 height 14
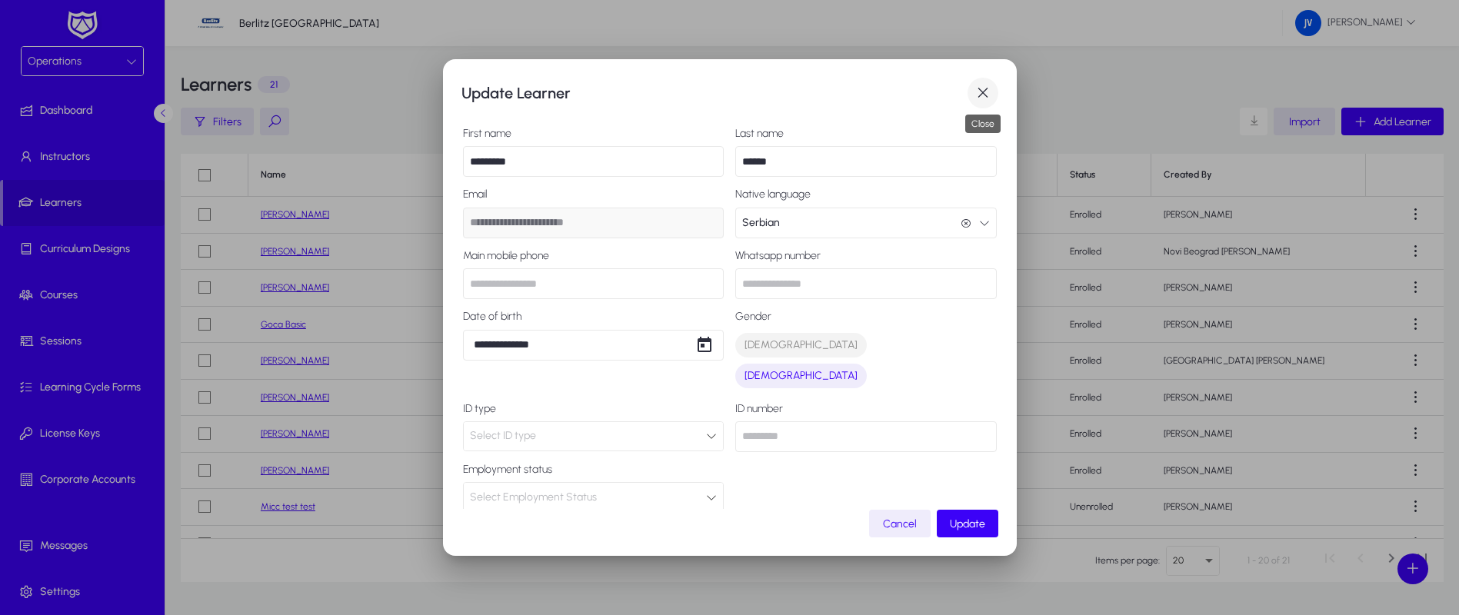
click at [975, 88] on span "button" at bounding box center [982, 93] width 31 height 31
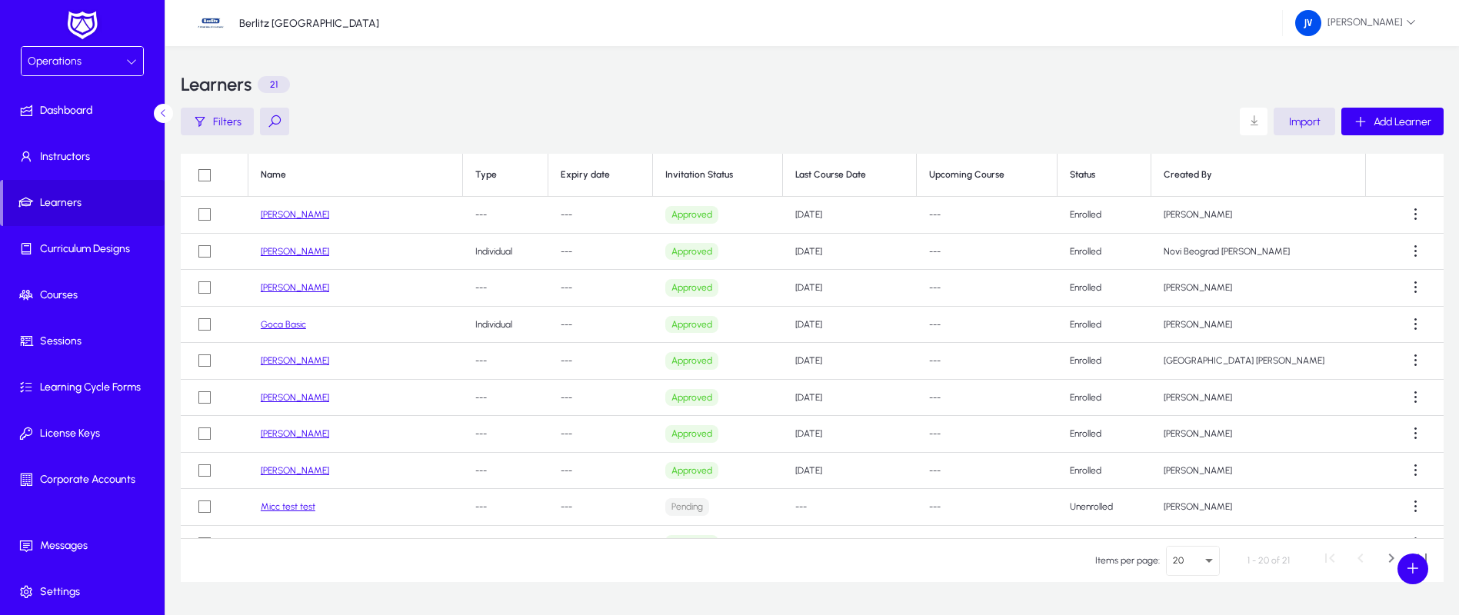
click at [131, 56] on icon at bounding box center [131, 61] width 11 height 11
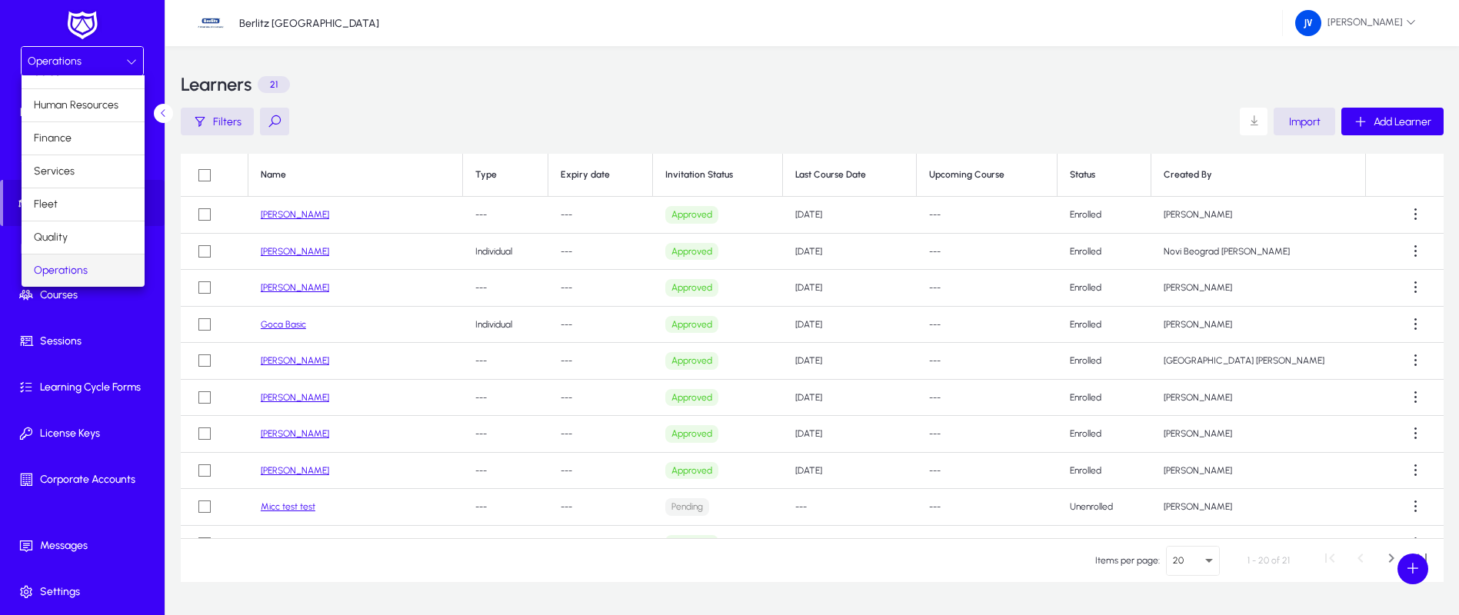
scroll to position [52, 0]
click at [83, 267] on mat-option "Marketing" at bounding box center [83, 271] width 123 height 32
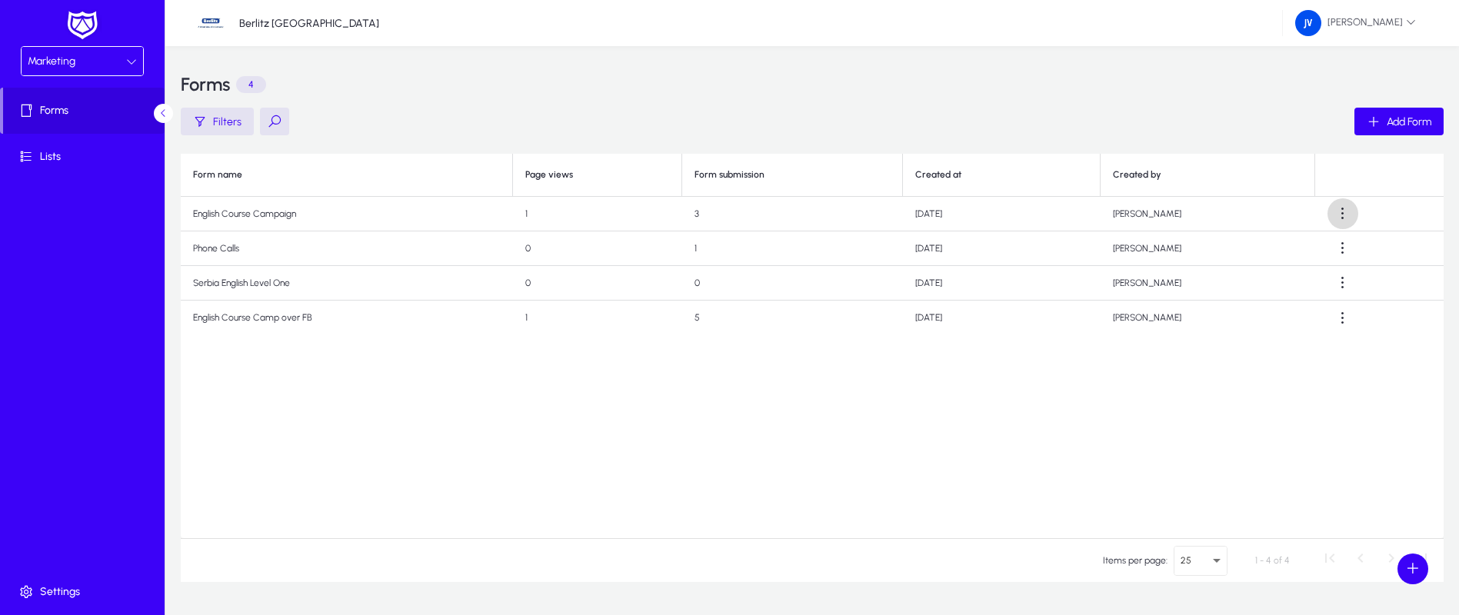
click at [1350, 210] on span at bounding box center [1342, 213] width 31 height 31
drag, startPoint x: 688, startPoint y: 482, endPoint x: 676, endPoint y: 444, distance: 40.4
click at [688, 480] on div at bounding box center [729, 307] width 1459 height 615
click at [282, 214] on td "English Course Campaign" at bounding box center [347, 214] width 332 height 35
click at [755, 367] on div "Form name Page views Form submission Created at Created by English Course Campa…" at bounding box center [812, 346] width 1263 height 384
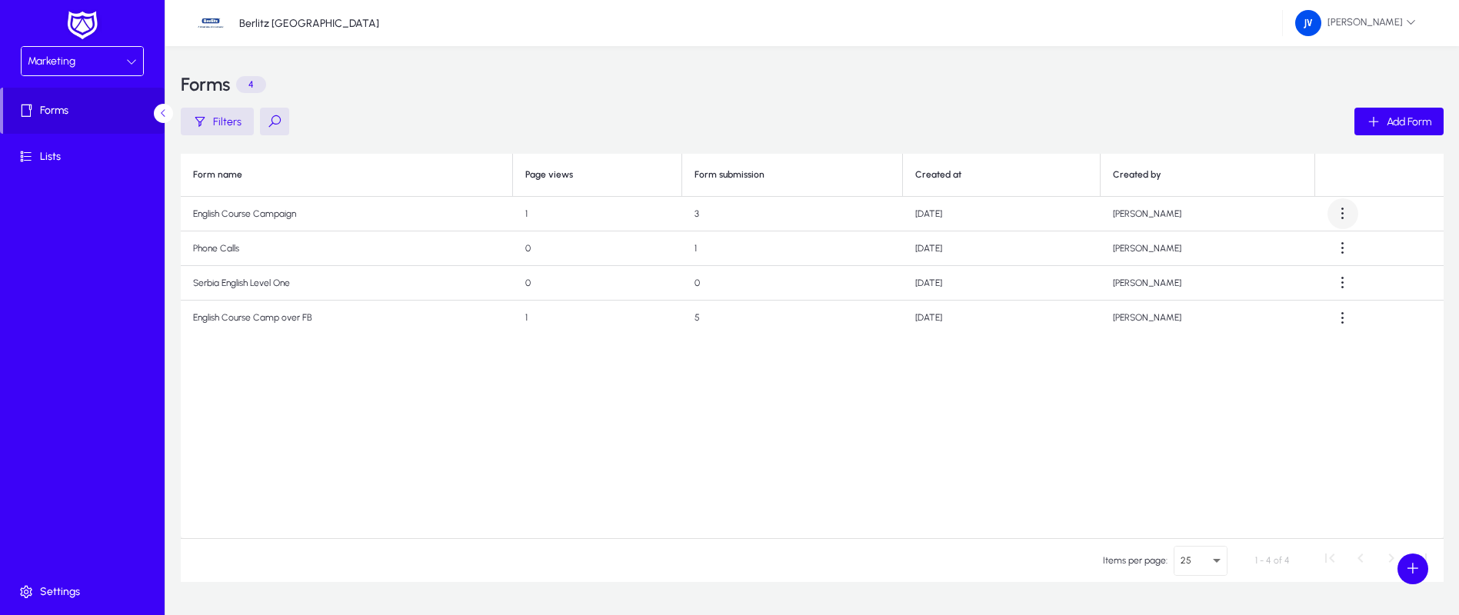
click at [1344, 218] on span at bounding box center [1342, 213] width 31 height 31
click at [1302, 249] on span "Edit" at bounding box center [1313, 252] width 62 height 14
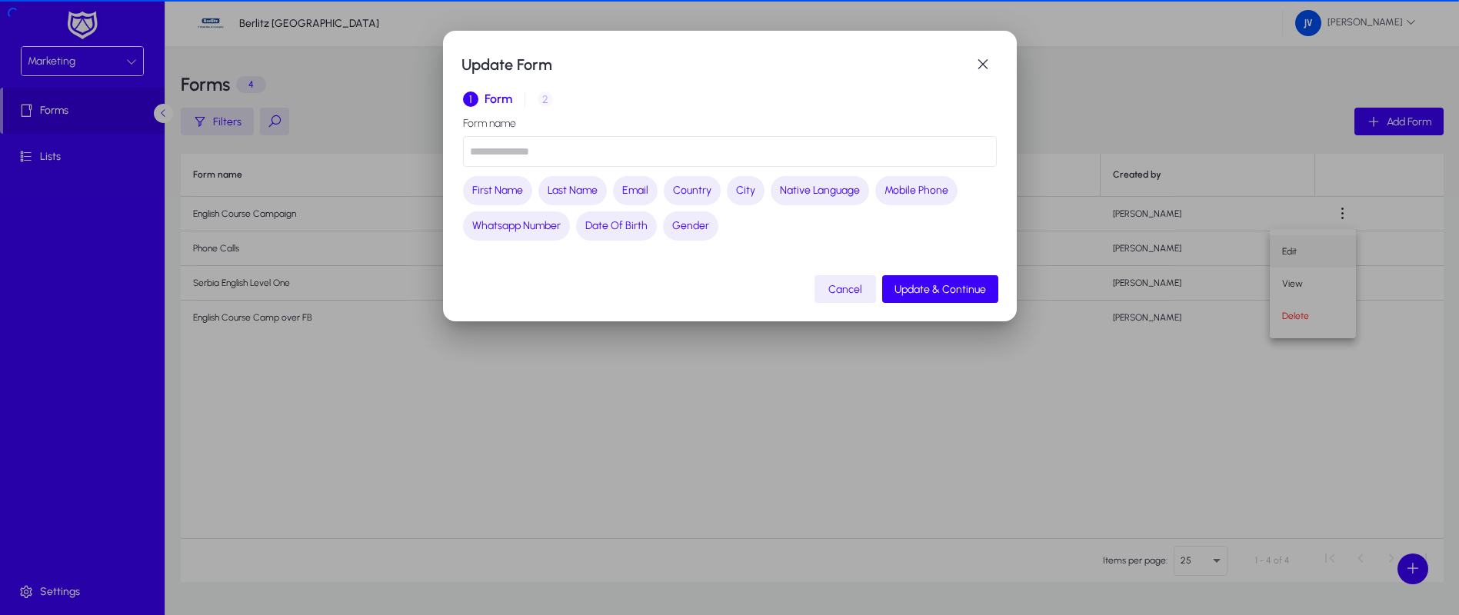
type input "**********"
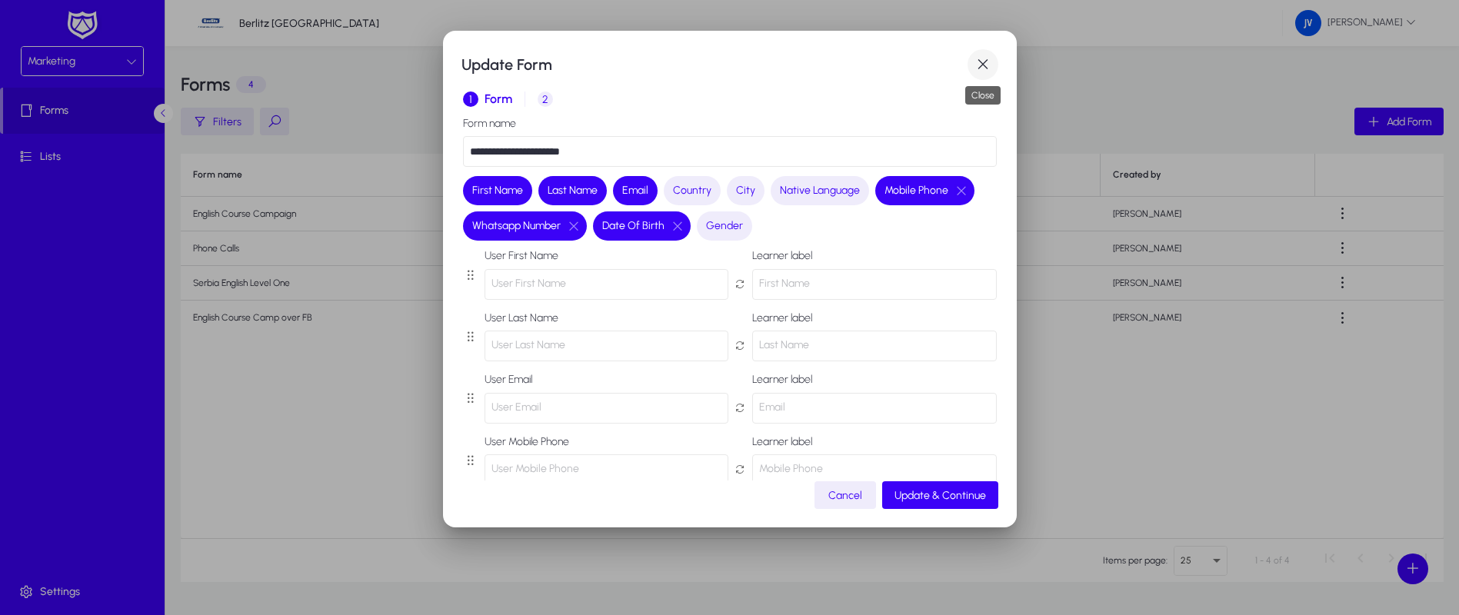
click at [989, 75] on span "button" at bounding box center [982, 64] width 31 height 31
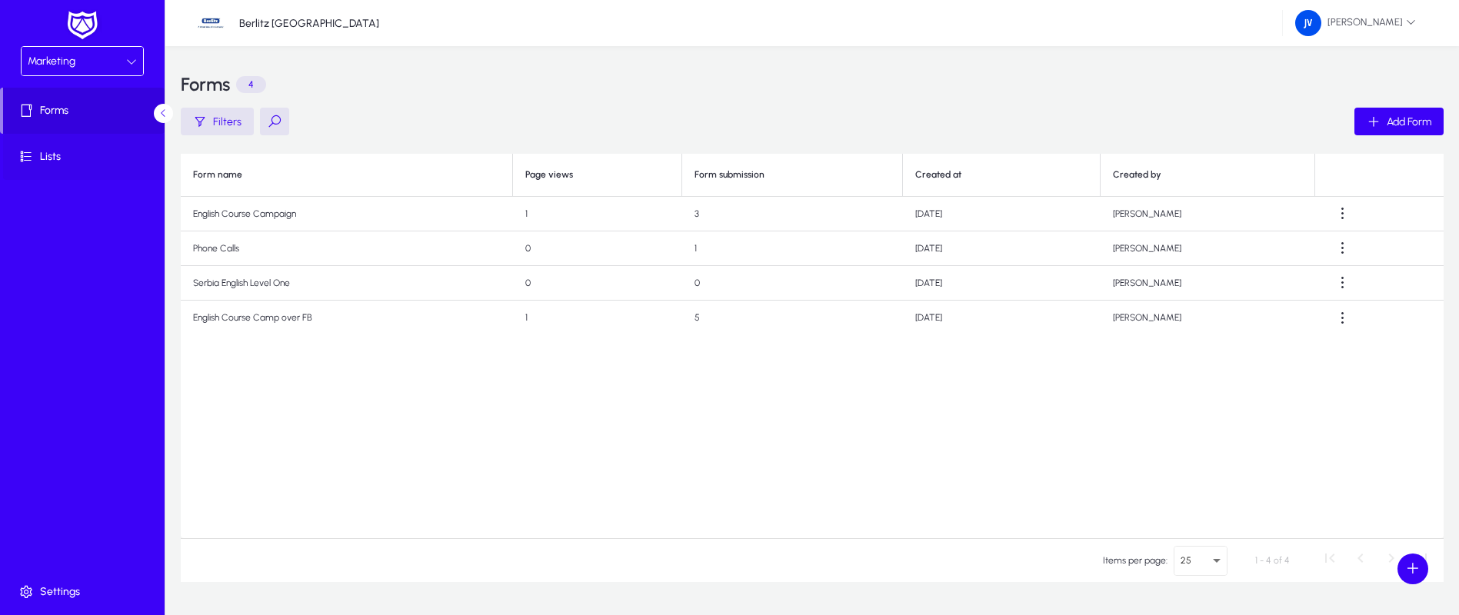
click at [31, 155] on icon at bounding box center [29, 156] width 22 height 15
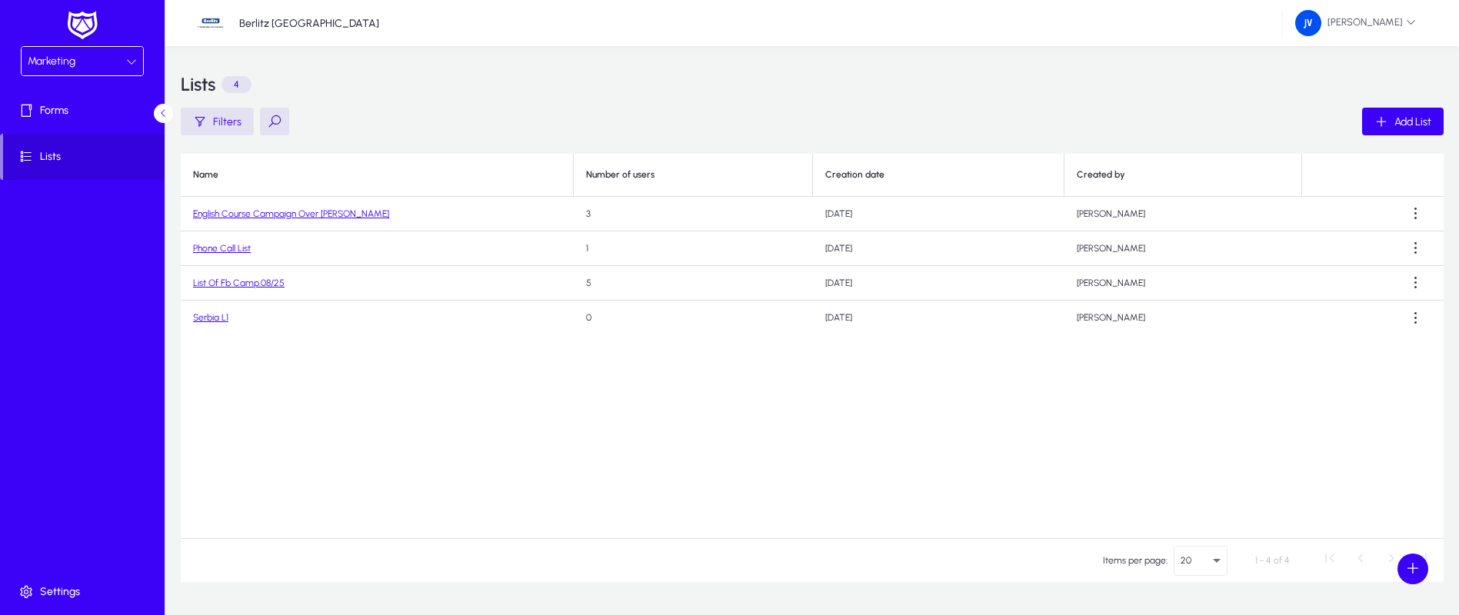
click at [299, 217] on link "English Course Campaign Over [PERSON_NAME]" at bounding box center [291, 213] width 196 height 11
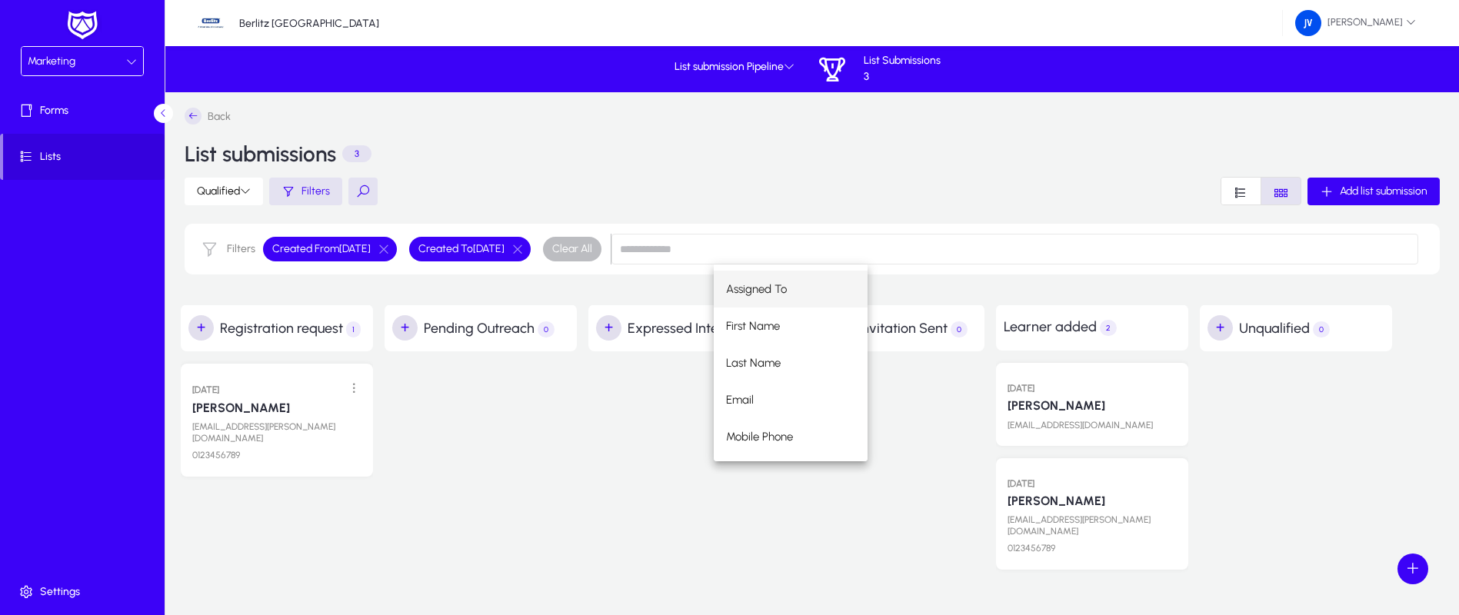
click at [619, 414] on div at bounding box center [684, 466] width 192 height 231
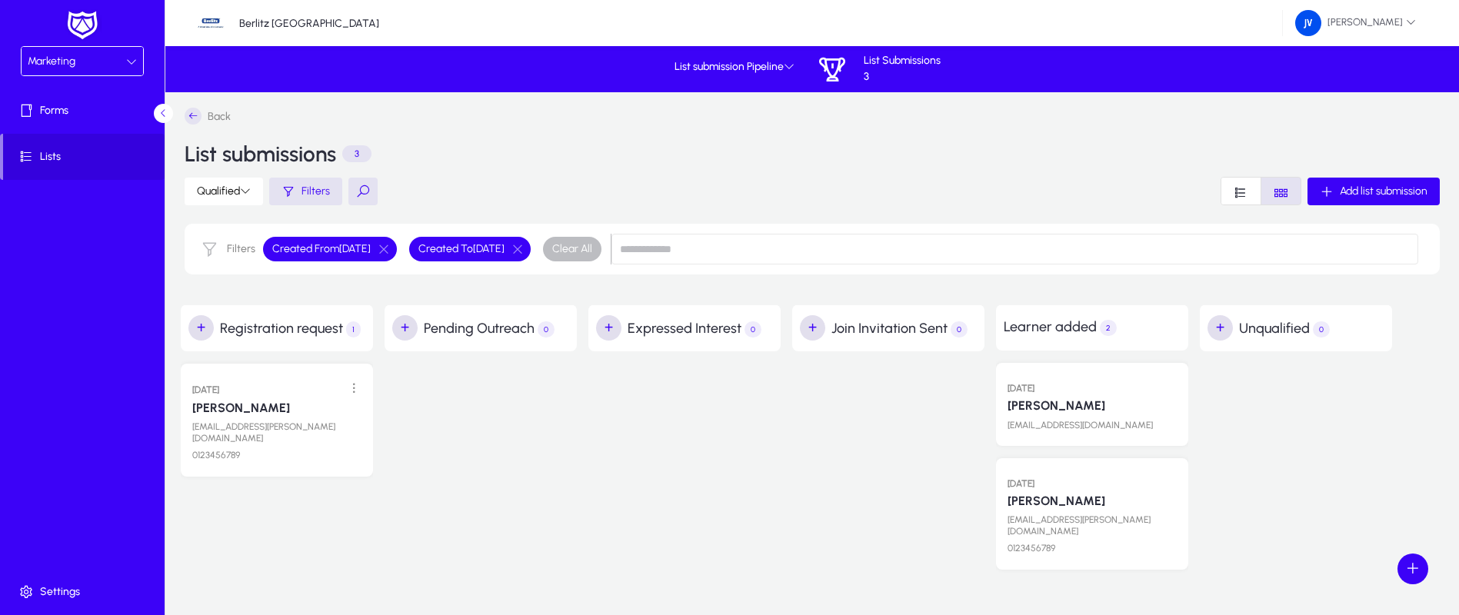
click at [131, 56] on icon at bounding box center [131, 61] width 11 height 11
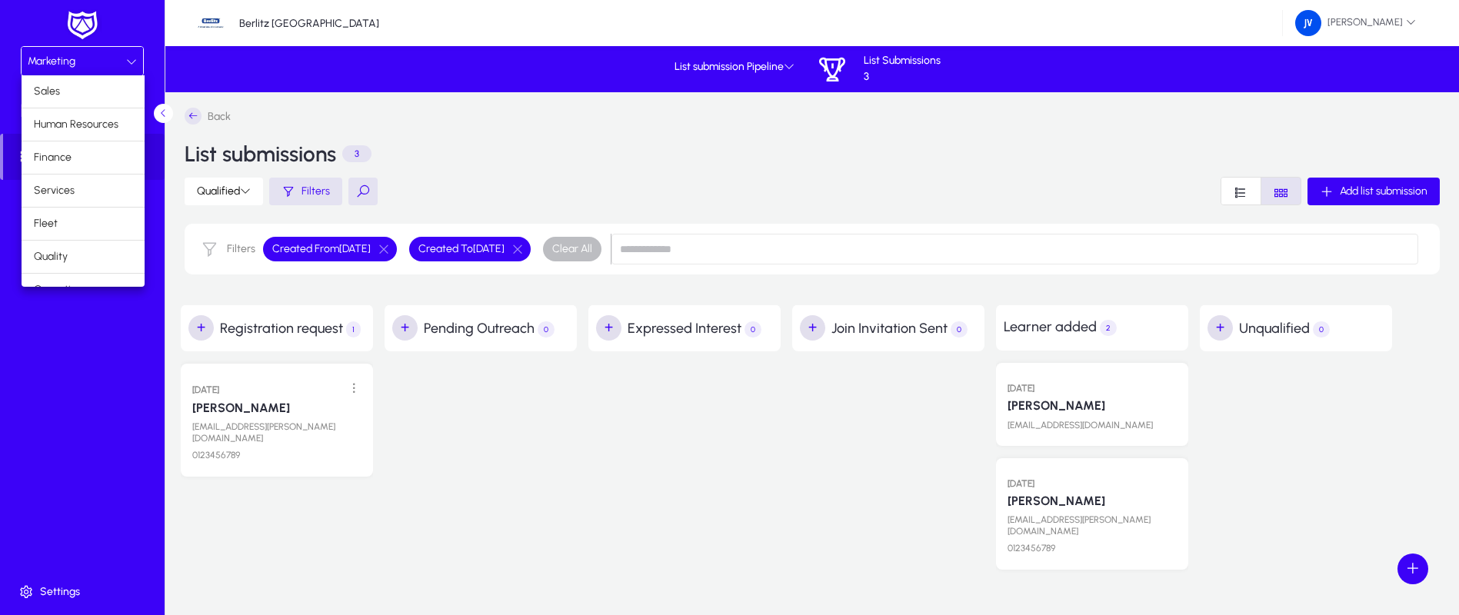
scroll to position [52, 0]
click at [92, 228] on mat-option "Operations" at bounding box center [83, 237] width 123 height 32
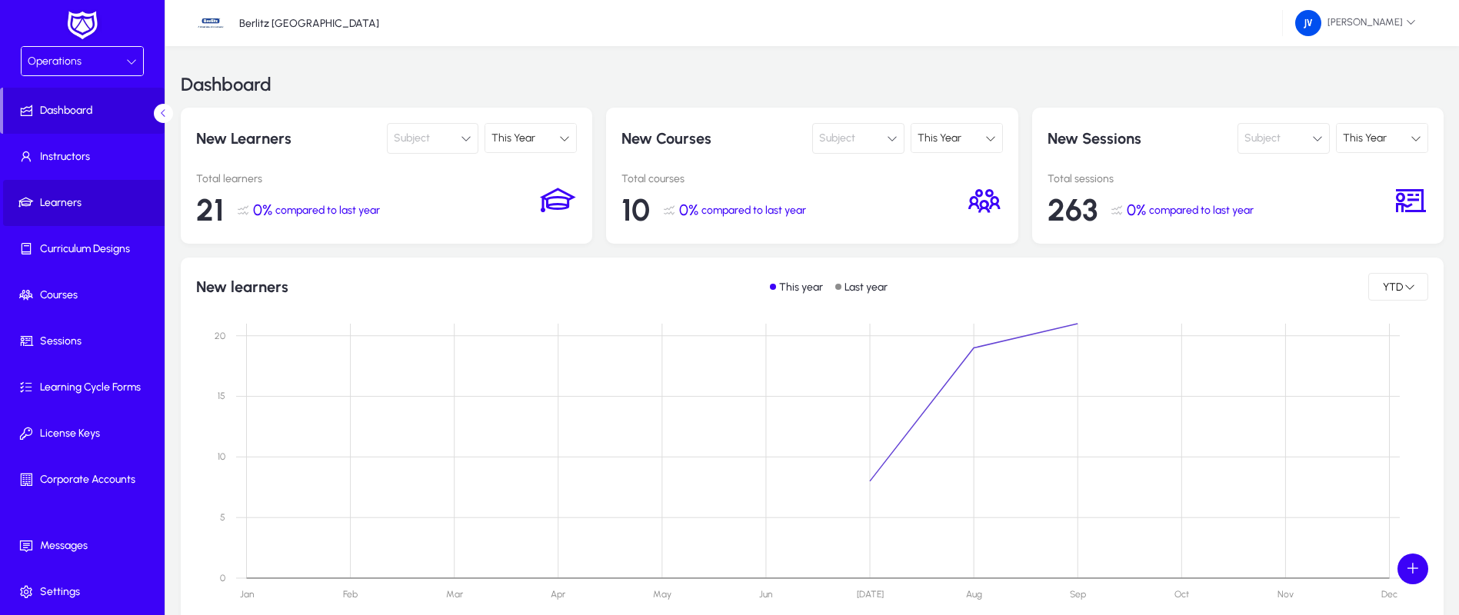
click at [77, 203] on span "Learners" at bounding box center [85, 202] width 165 height 15
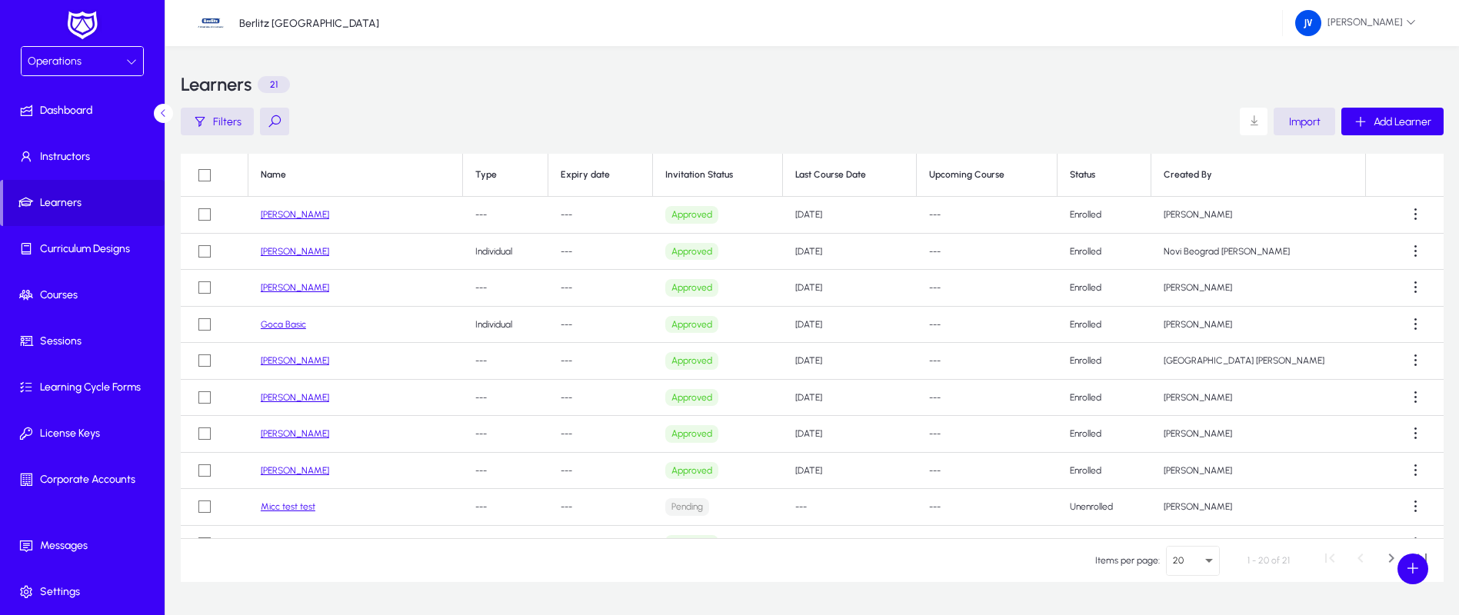
click at [311, 212] on link "[PERSON_NAME]" at bounding box center [295, 214] width 68 height 11
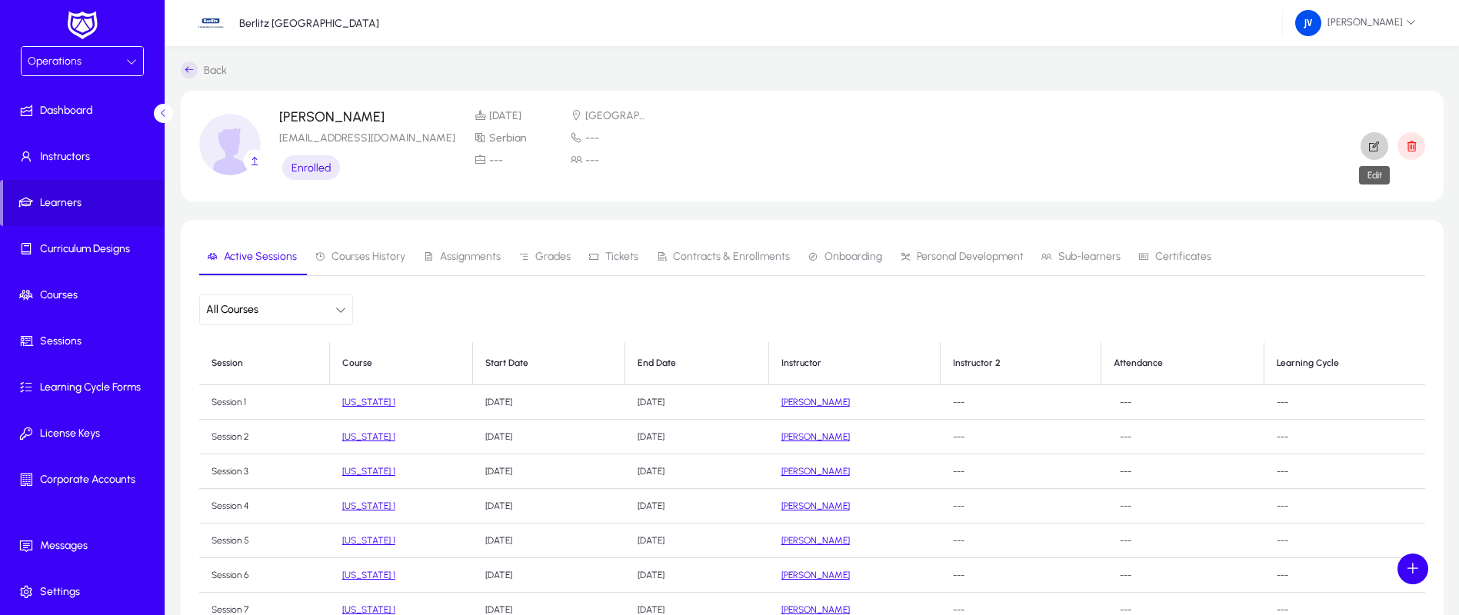
click at [1378, 145] on icon "button" at bounding box center [1374, 146] width 14 height 14
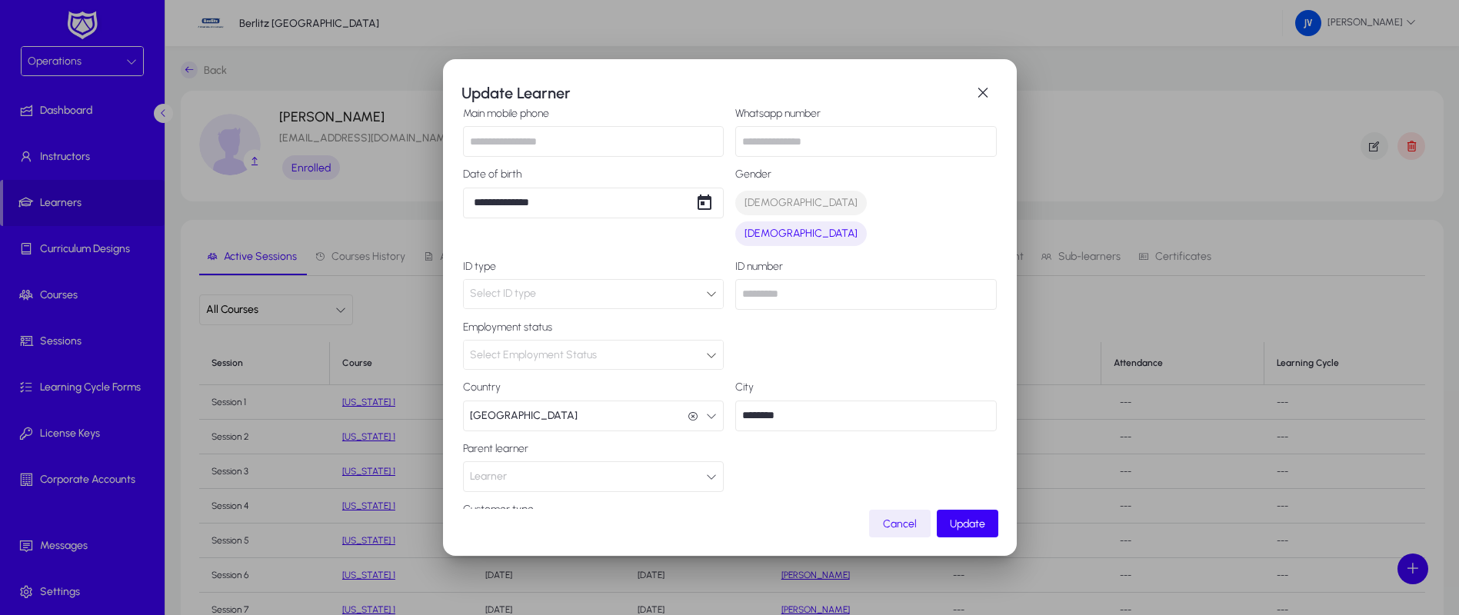
scroll to position [125, 0]
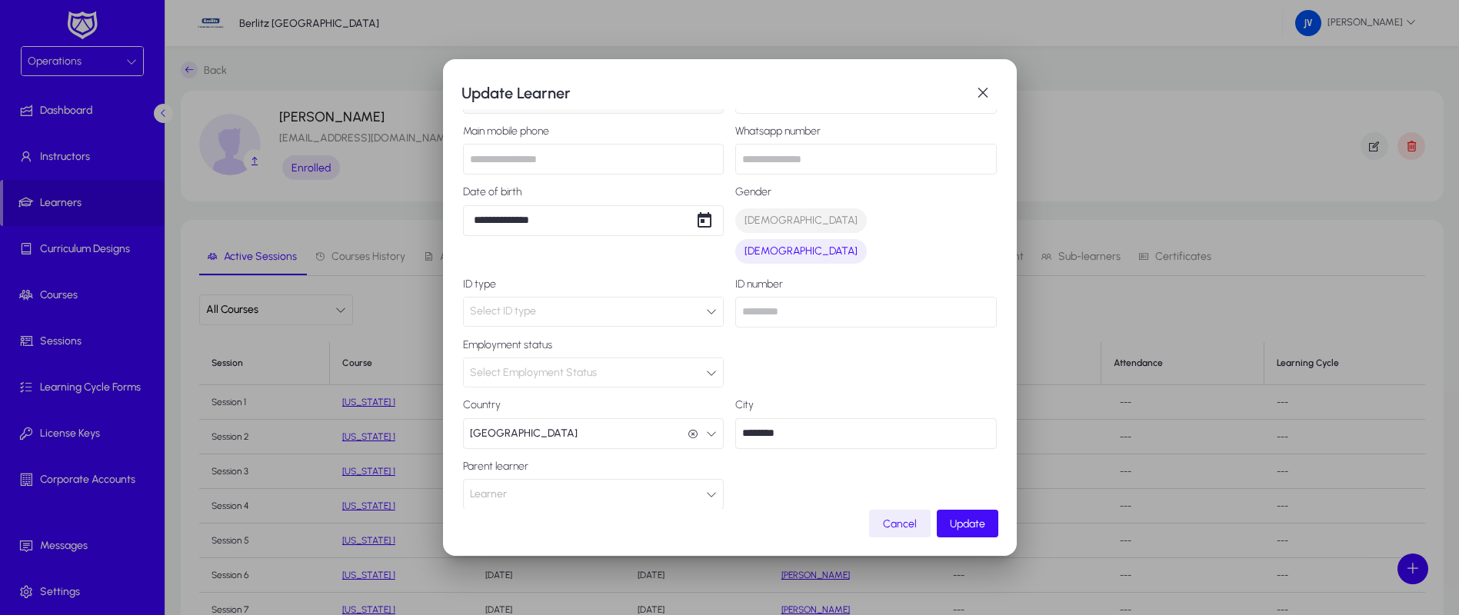
click at [970, 524] on span "Update" at bounding box center [967, 524] width 35 height 13
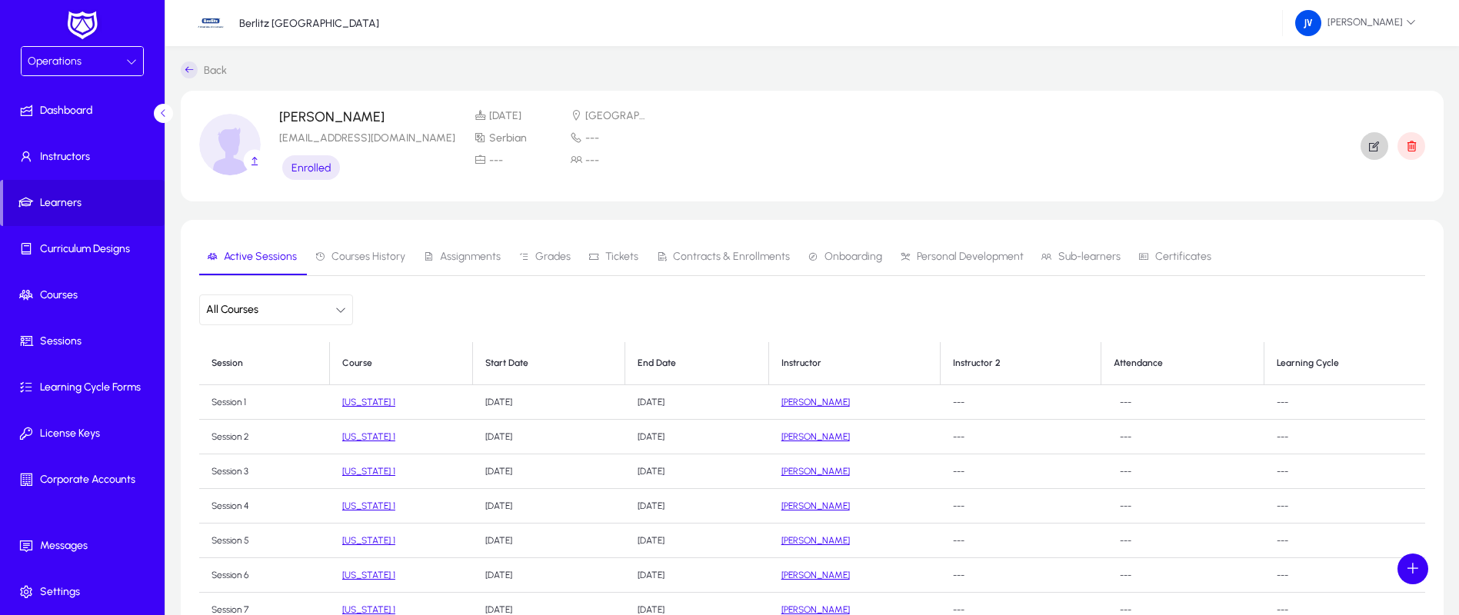
click at [978, 253] on span "Personal Development" at bounding box center [970, 256] width 107 height 11
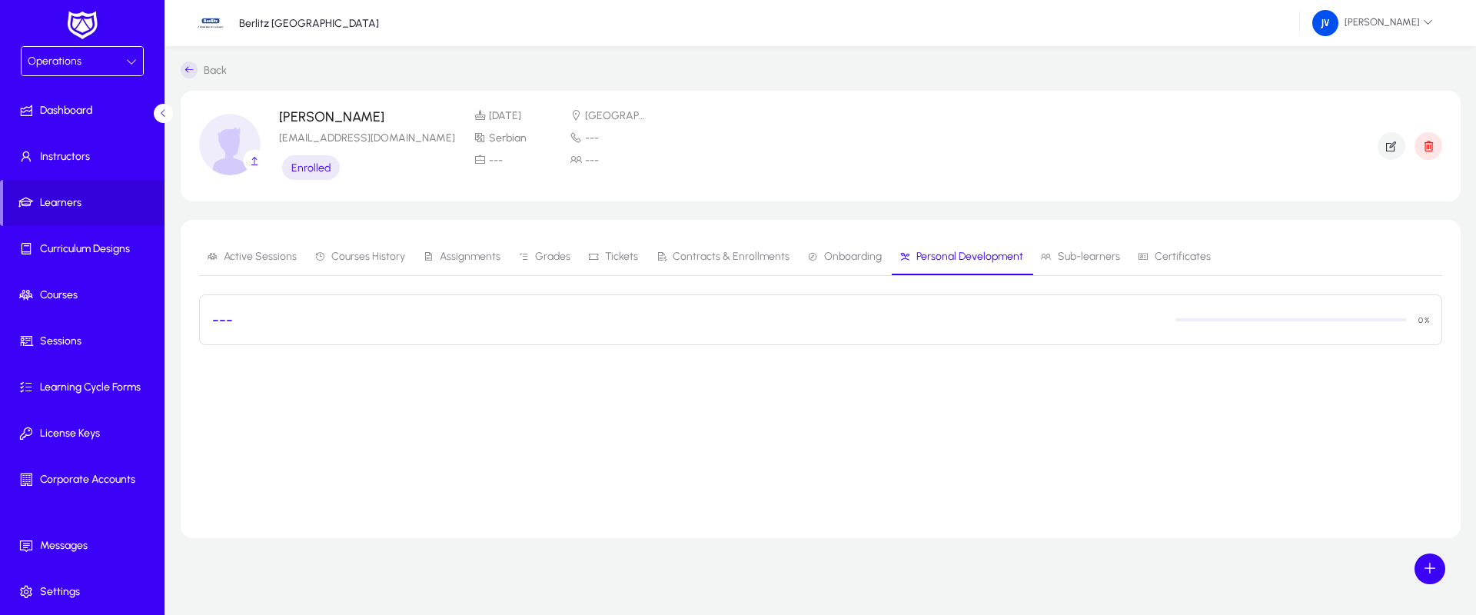
click at [220, 321] on h3 "---" at bounding box center [222, 320] width 21 height 18
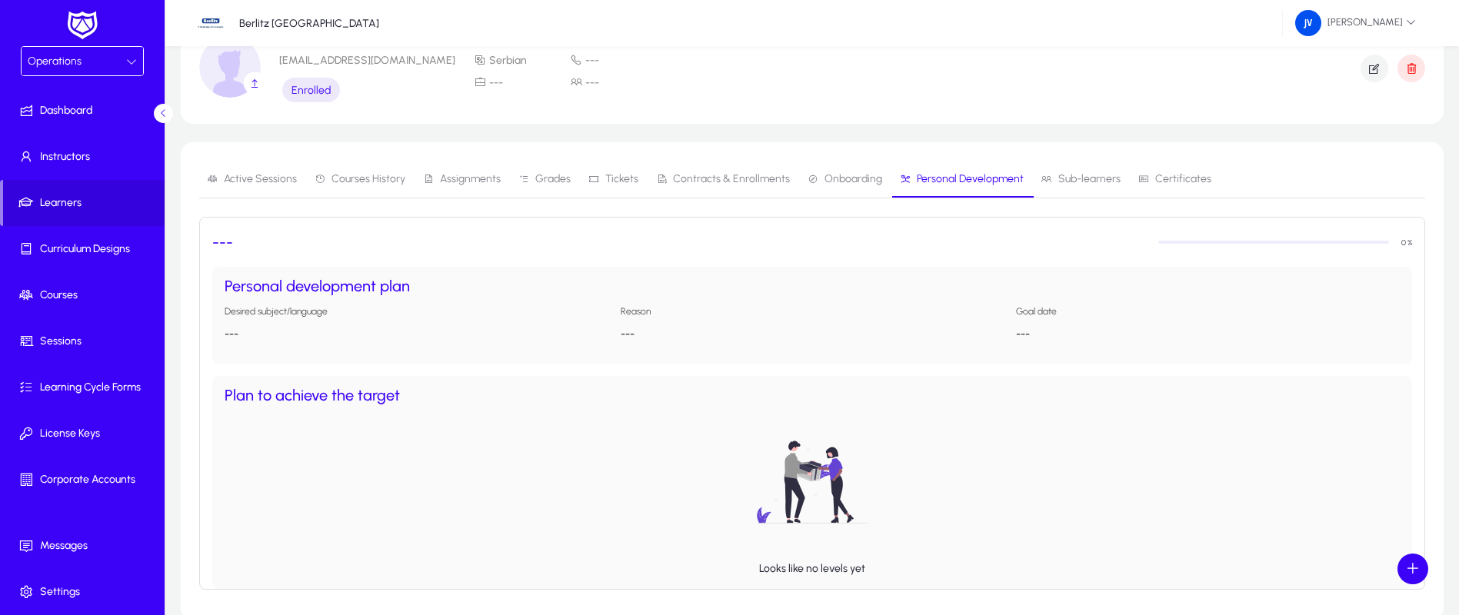
scroll to position [45, 0]
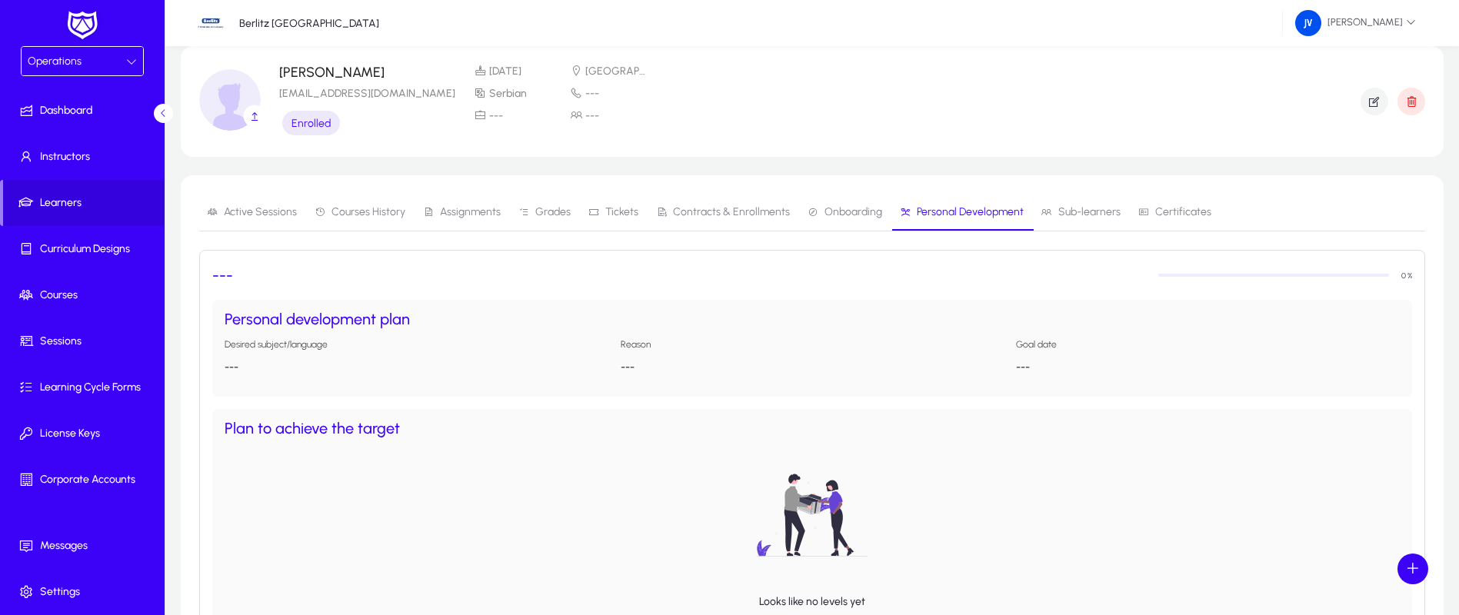
click at [731, 210] on span "Contracts & Enrollments" at bounding box center [731, 212] width 117 height 11
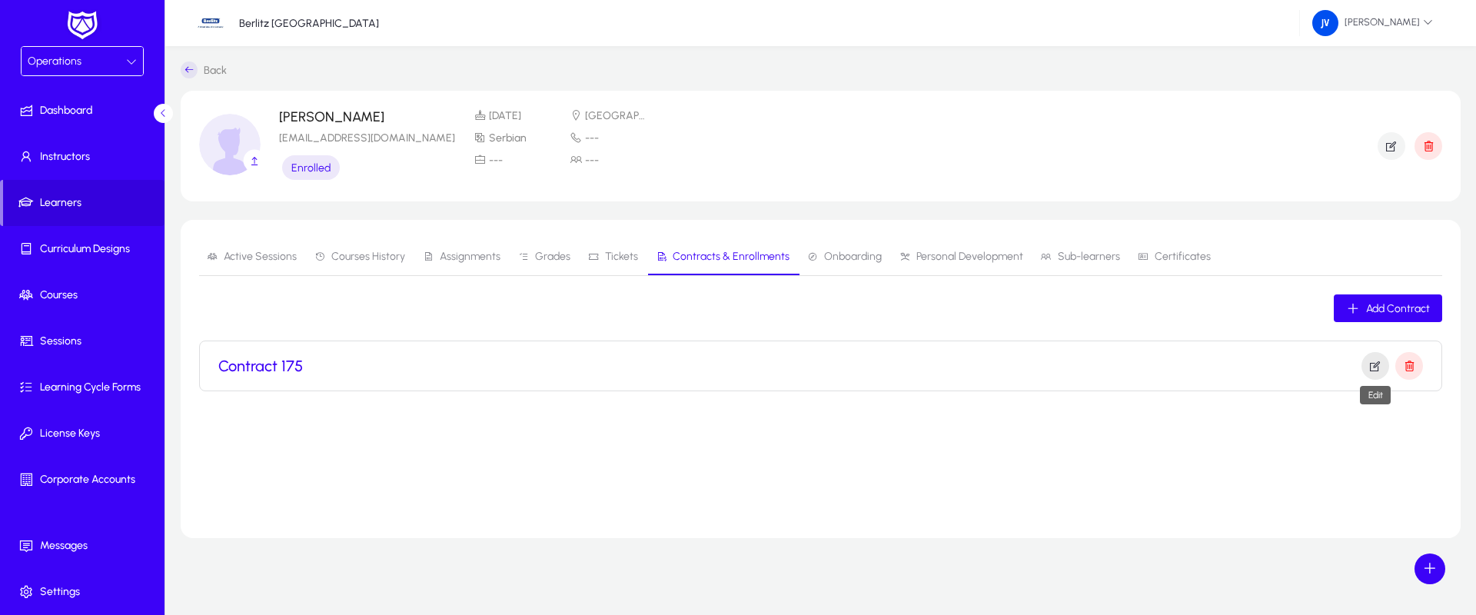
click at [1381, 368] on icon "button" at bounding box center [1376, 366] width 14 height 14
